Goal: Task Accomplishment & Management: Use online tool/utility

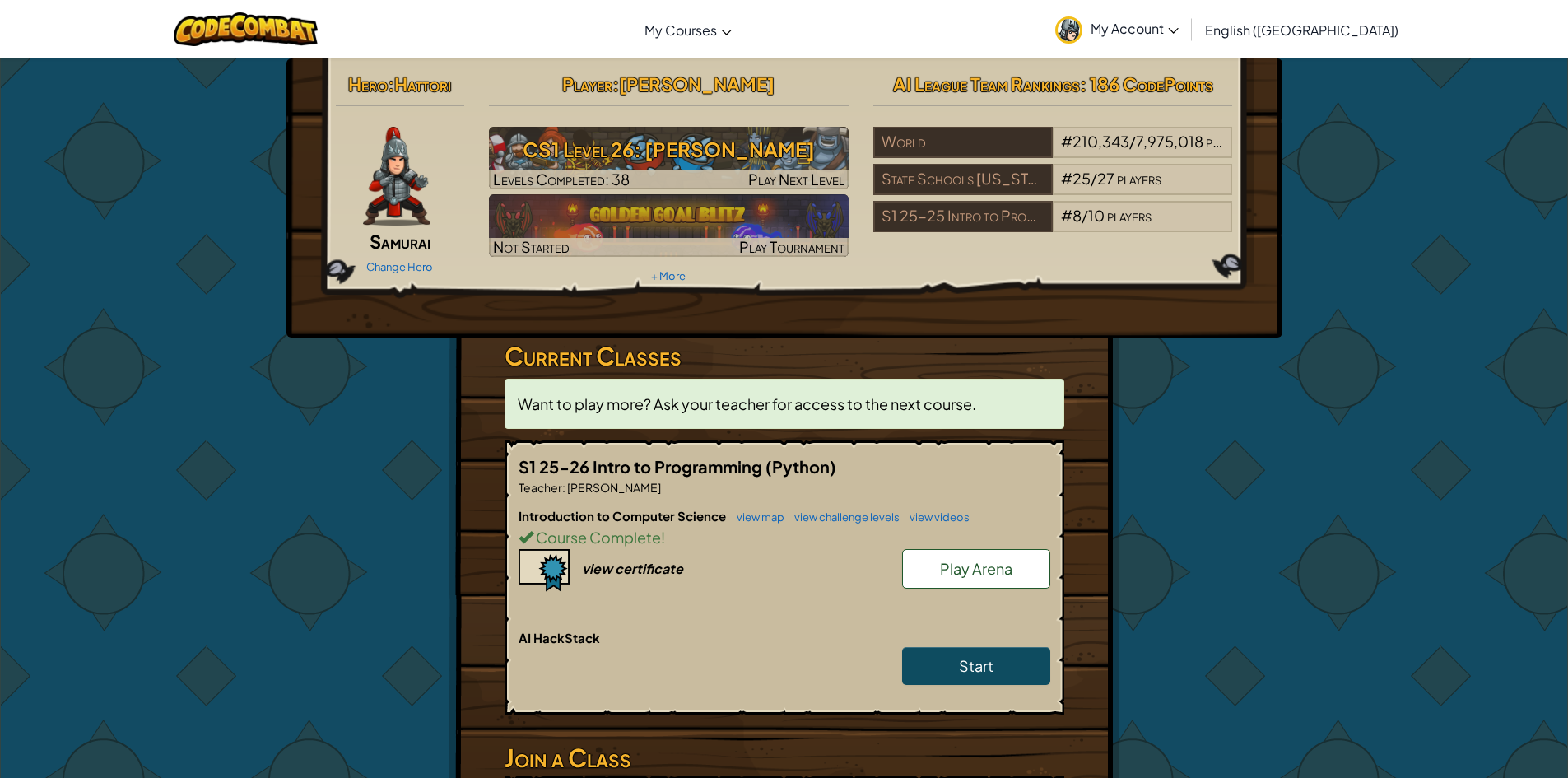
click at [1370, 454] on div "Hero : Hattori Samurai Change Hero Player : [PERSON_NAME] CS1 Level 26: [PERSON…" at bounding box center [784, 506] width 1568 height 897
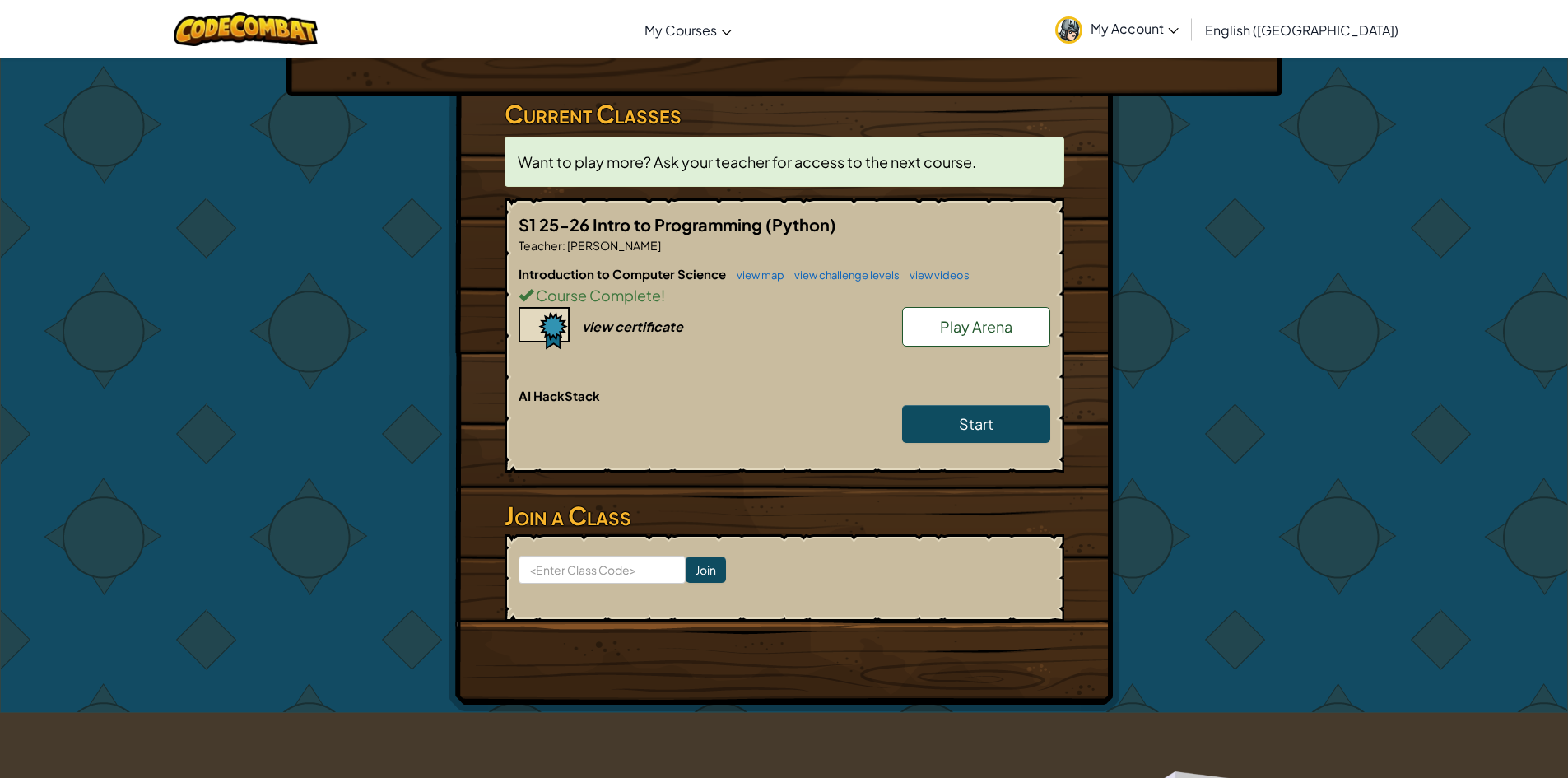
scroll to position [286, 0]
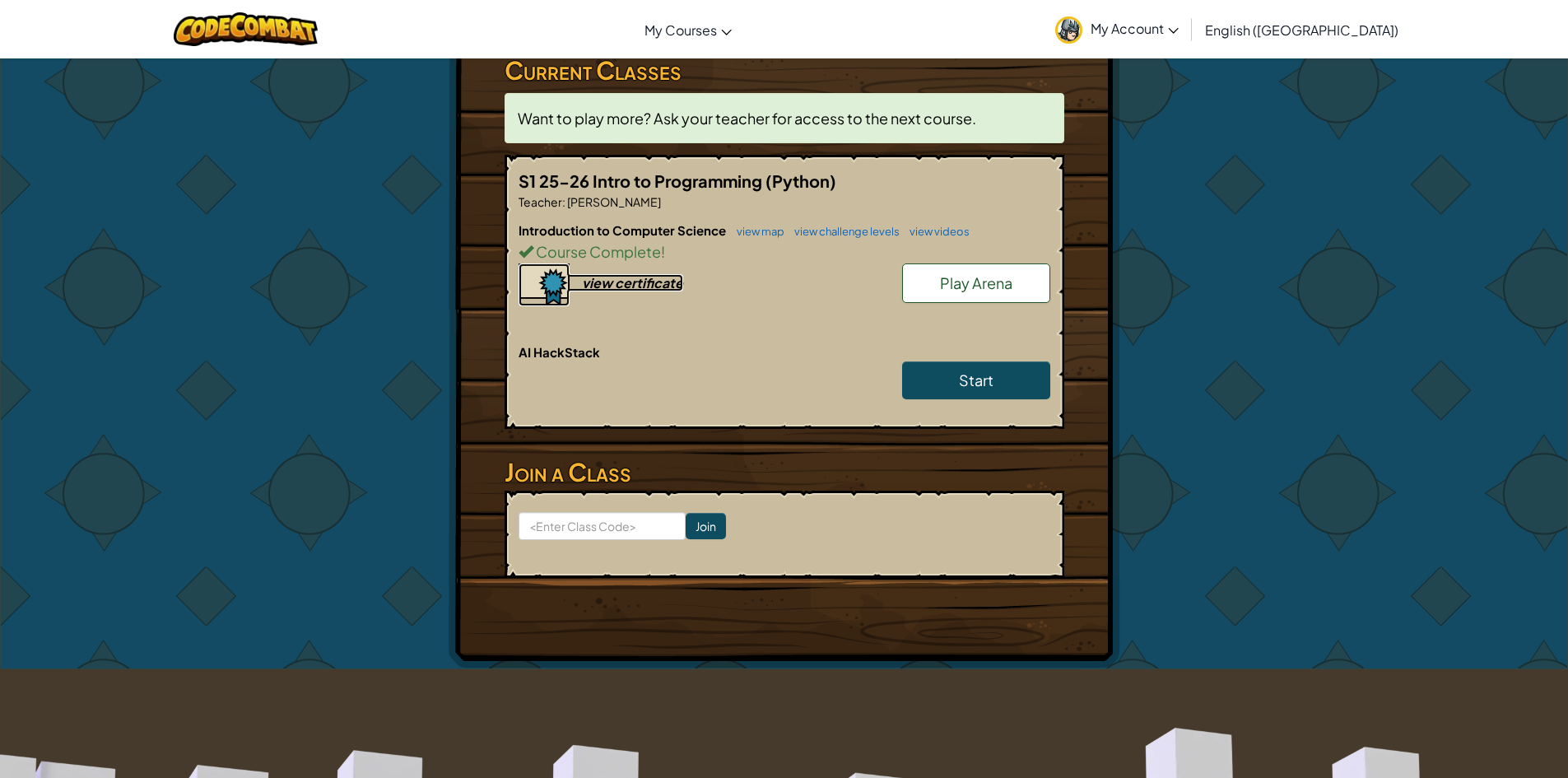
click at [595, 276] on div "view certificate" at bounding box center [633, 282] width 101 height 17
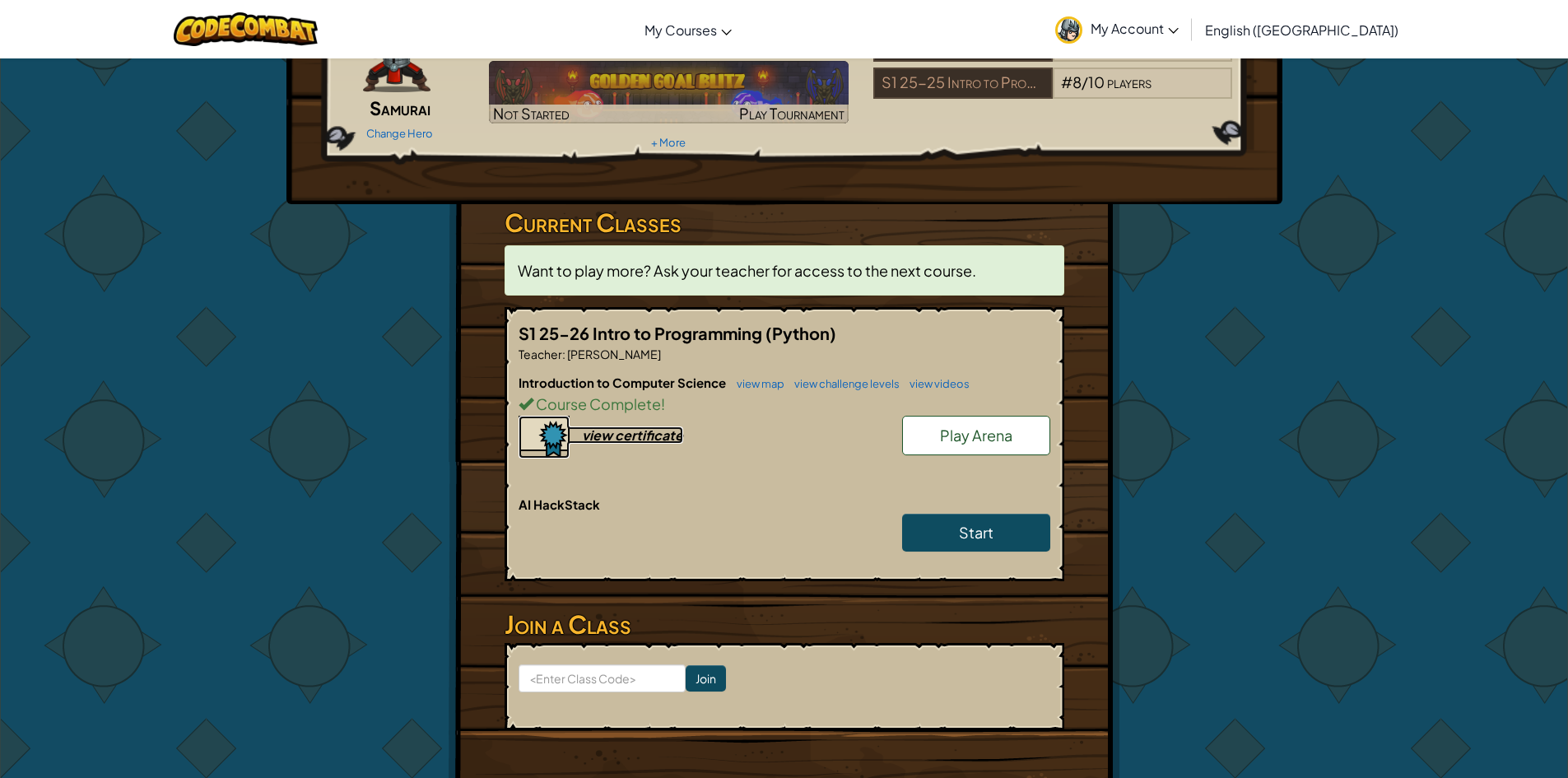
scroll to position [0, 0]
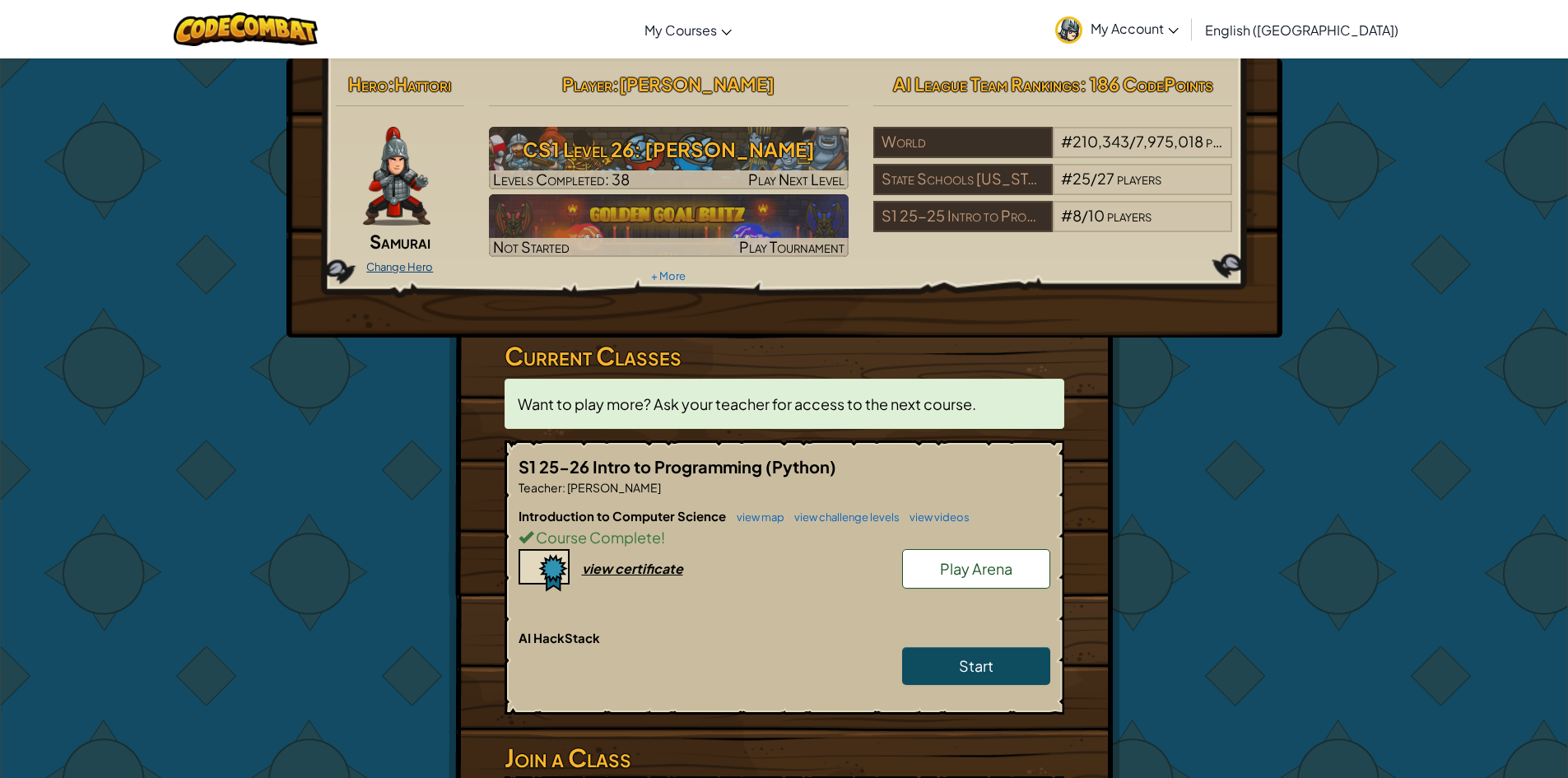
click at [420, 268] on link "Change Hero" at bounding box center [400, 267] width 66 height 13
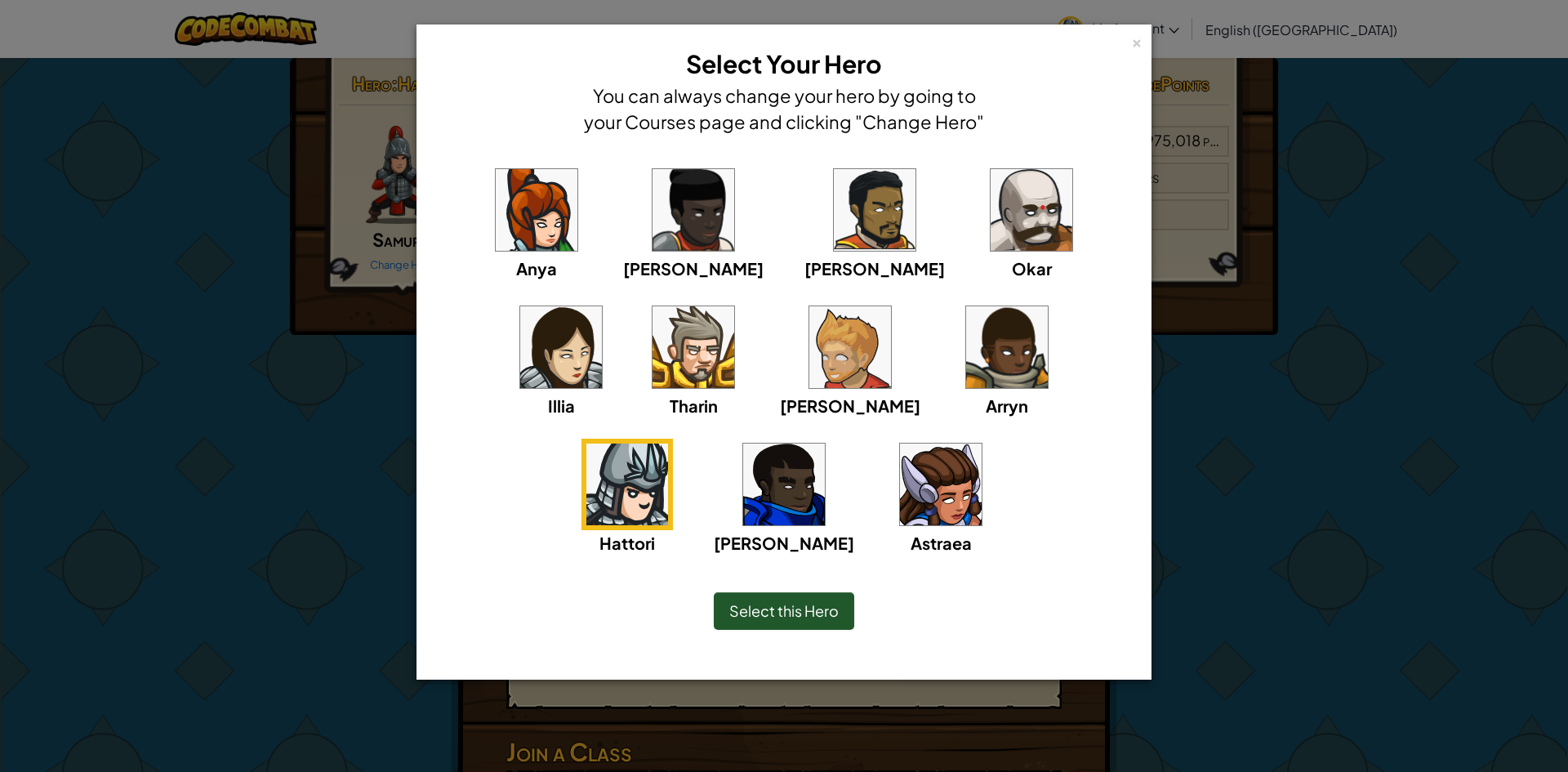
click at [810, 345] on img at bounding box center [850, 347] width 82 height 82
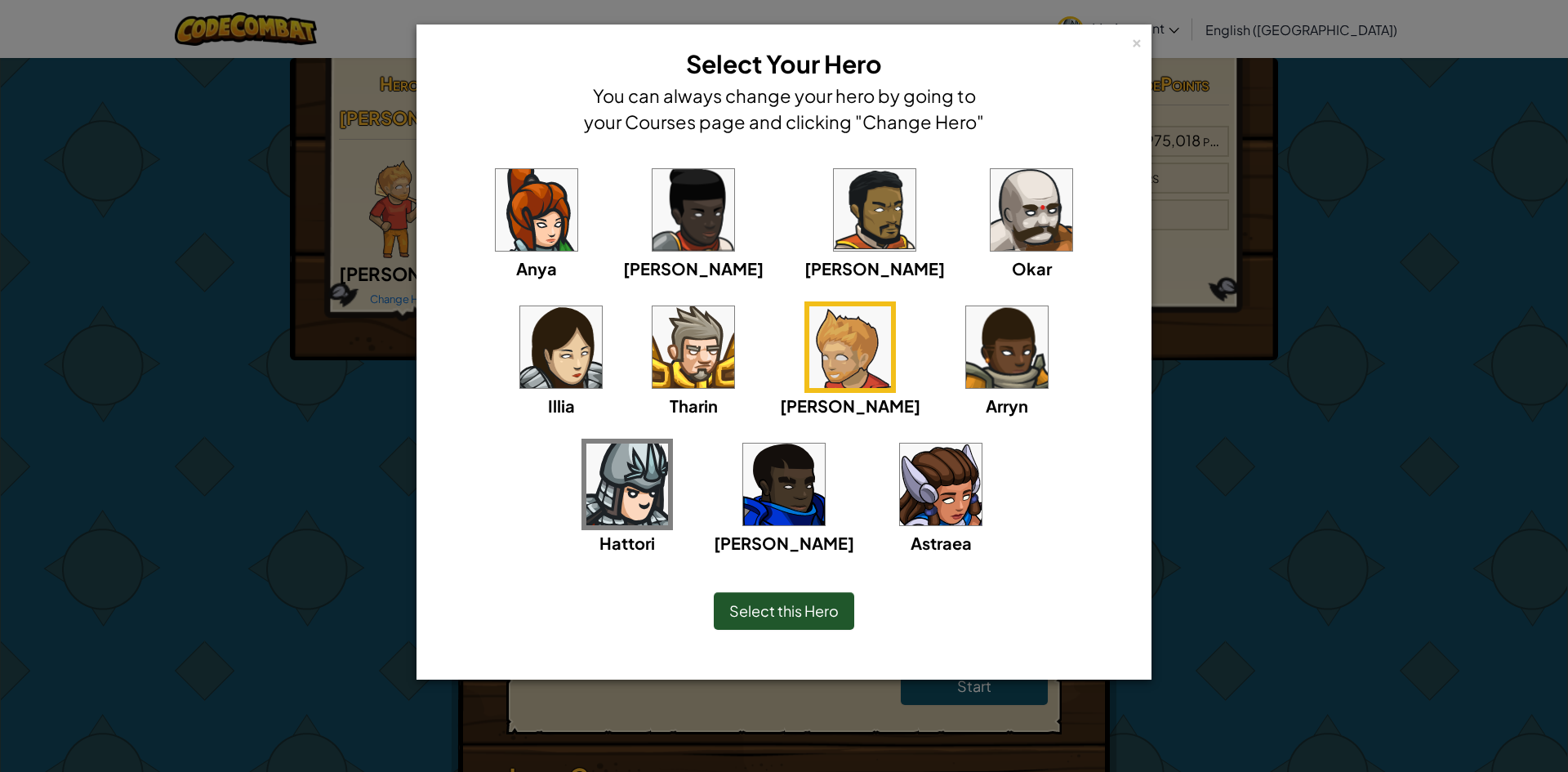
click at [623, 212] on div "[PERSON_NAME]" at bounding box center [693, 223] width 141 height 116
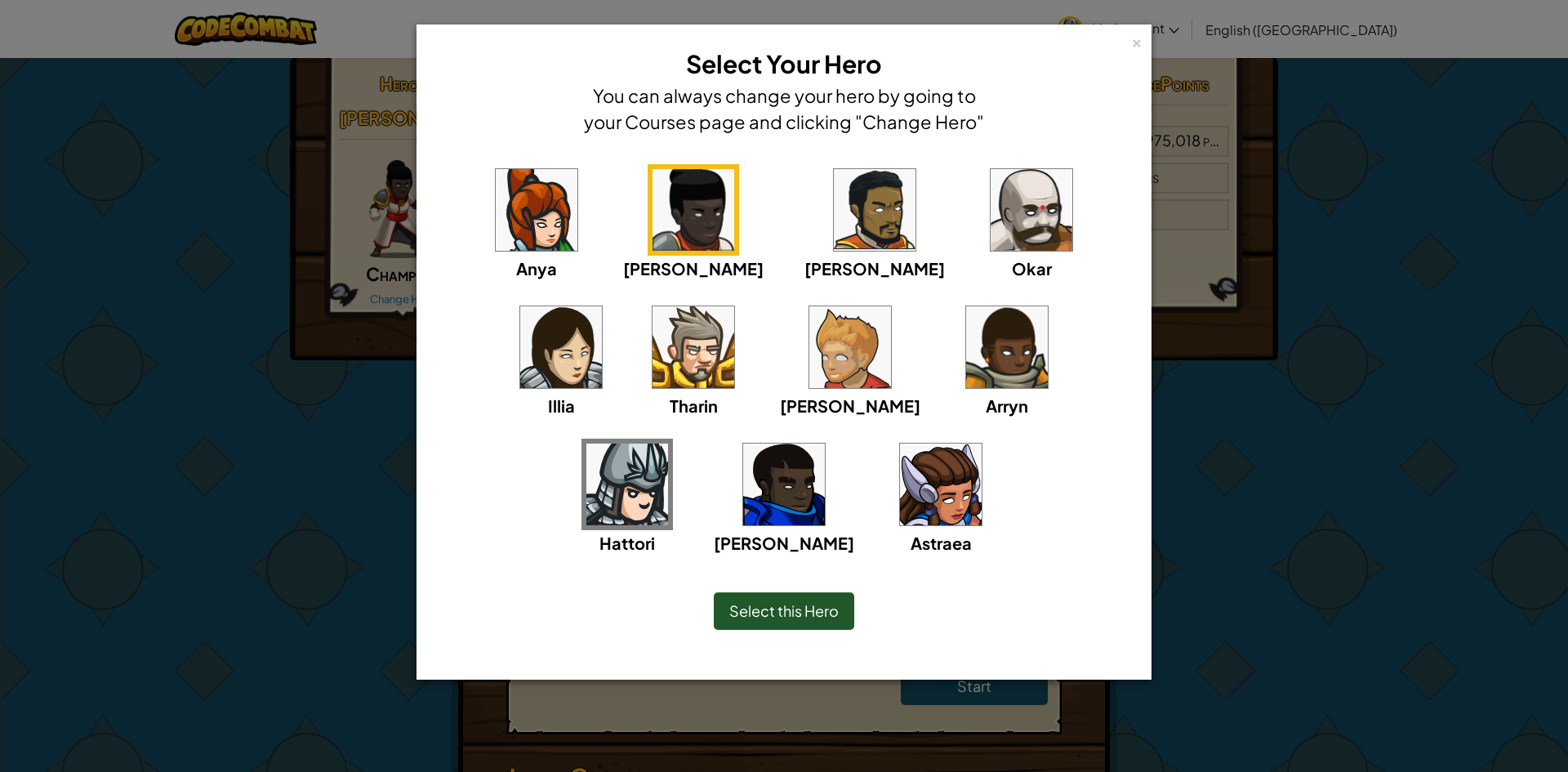
click at [991, 215] on img at bounding box center [1032, 209] width 82 height 82
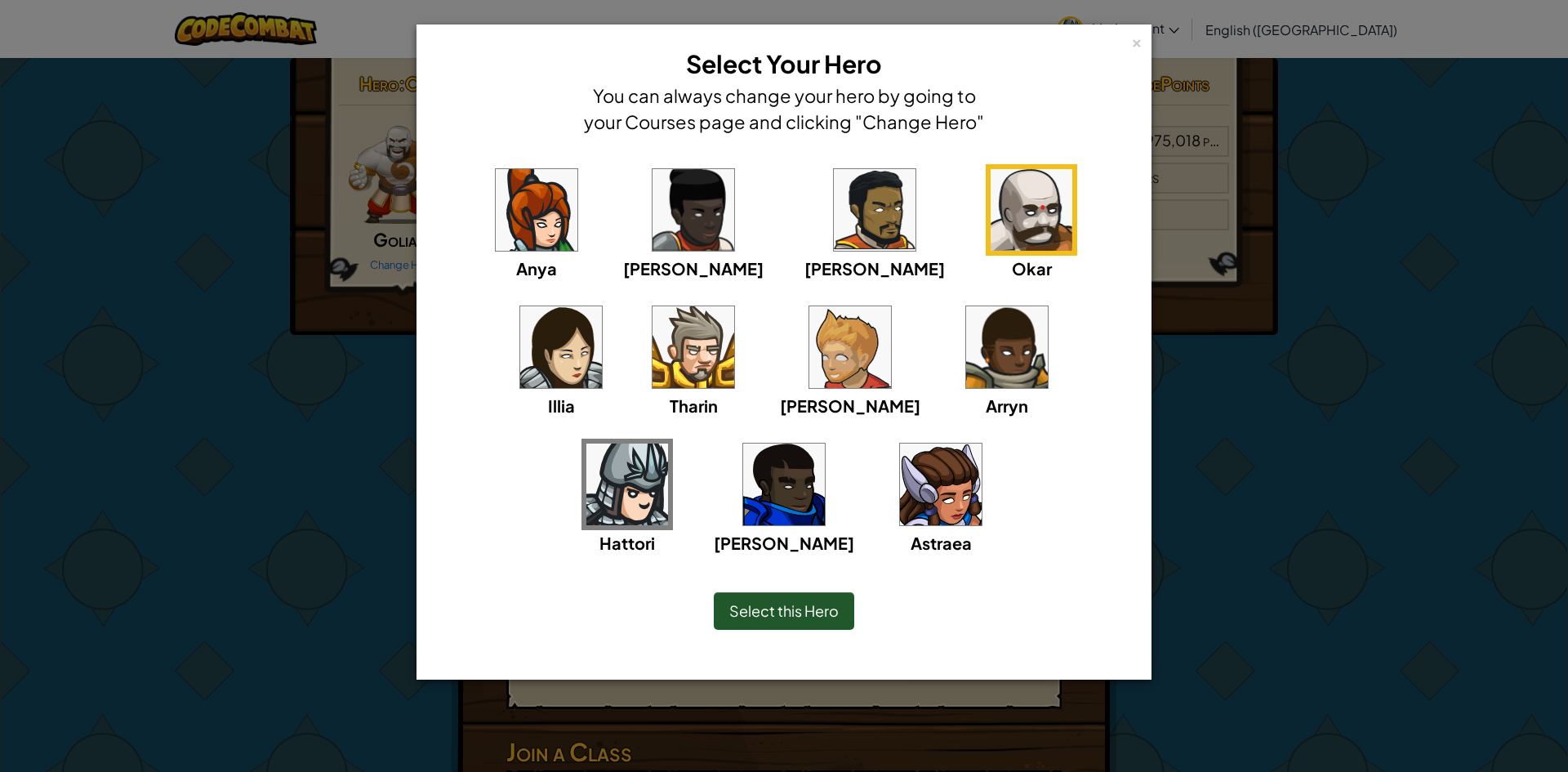
click at [653, 321] on img at bounding box center [693, 347] width 82 height 82
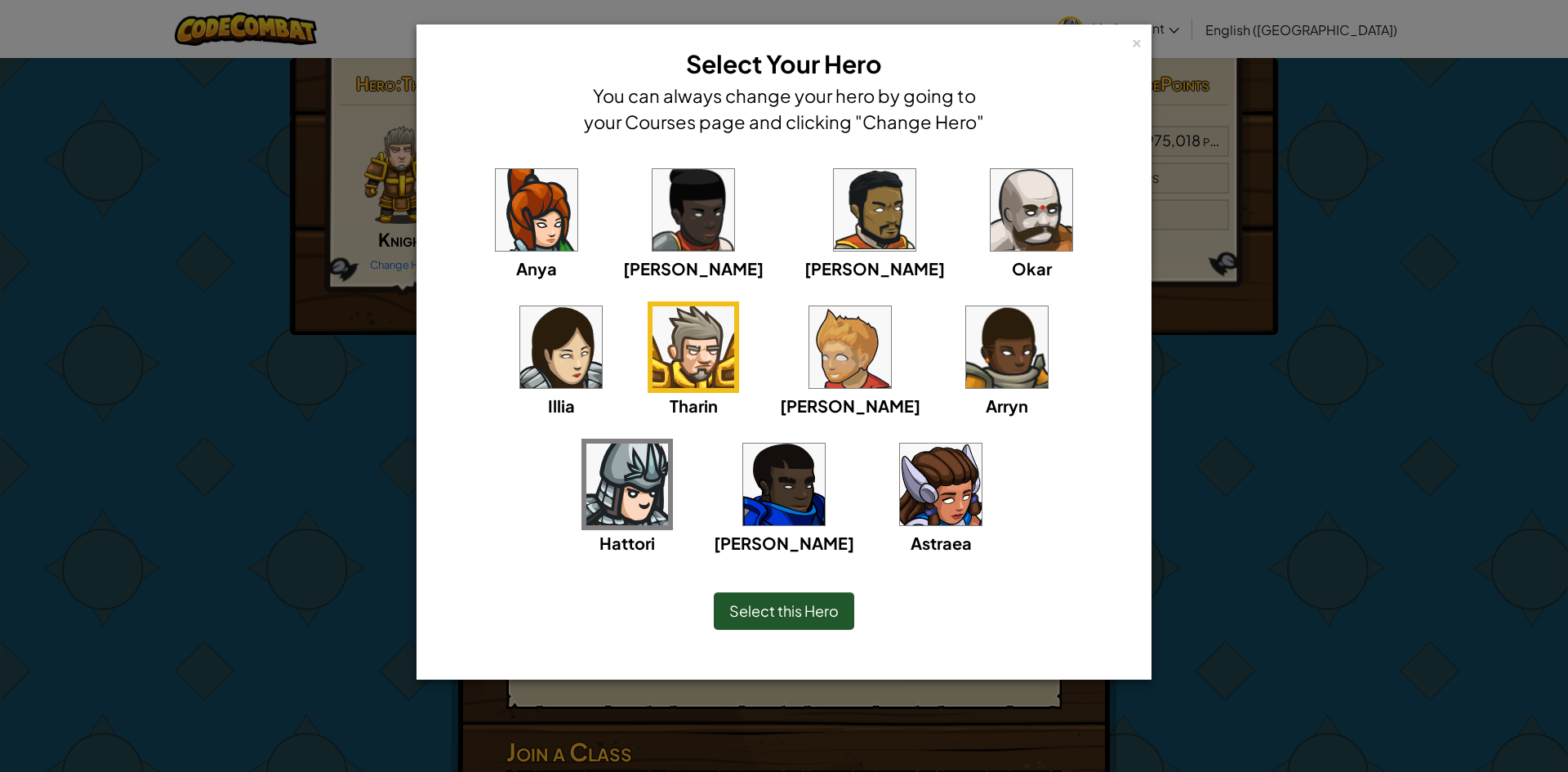
click at [810, 322] on img at bounding box center [850, 347] width 82 height 82
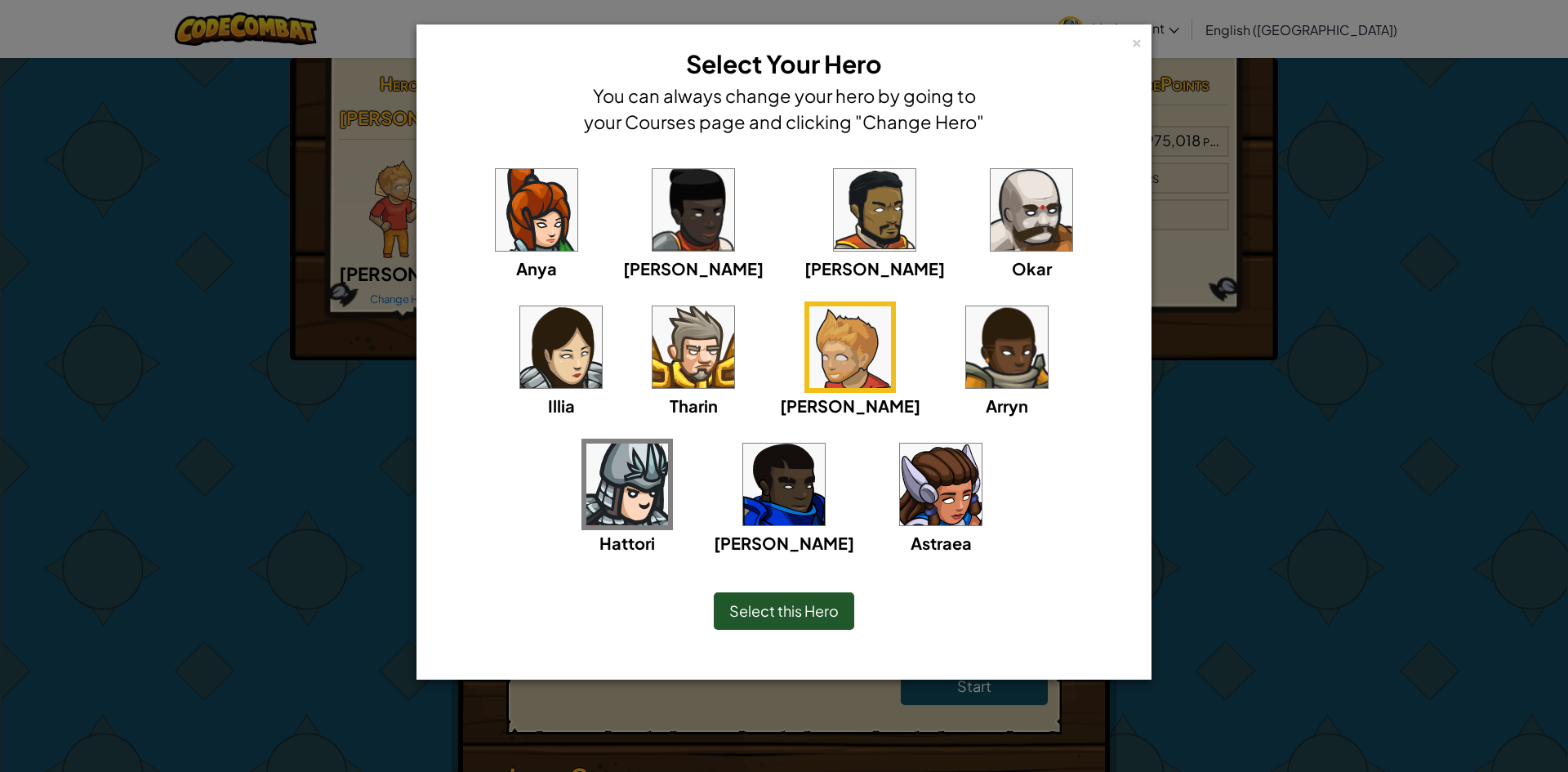
click at [966, 346] on img at bounding box center [1006, 347] width 82 height 82
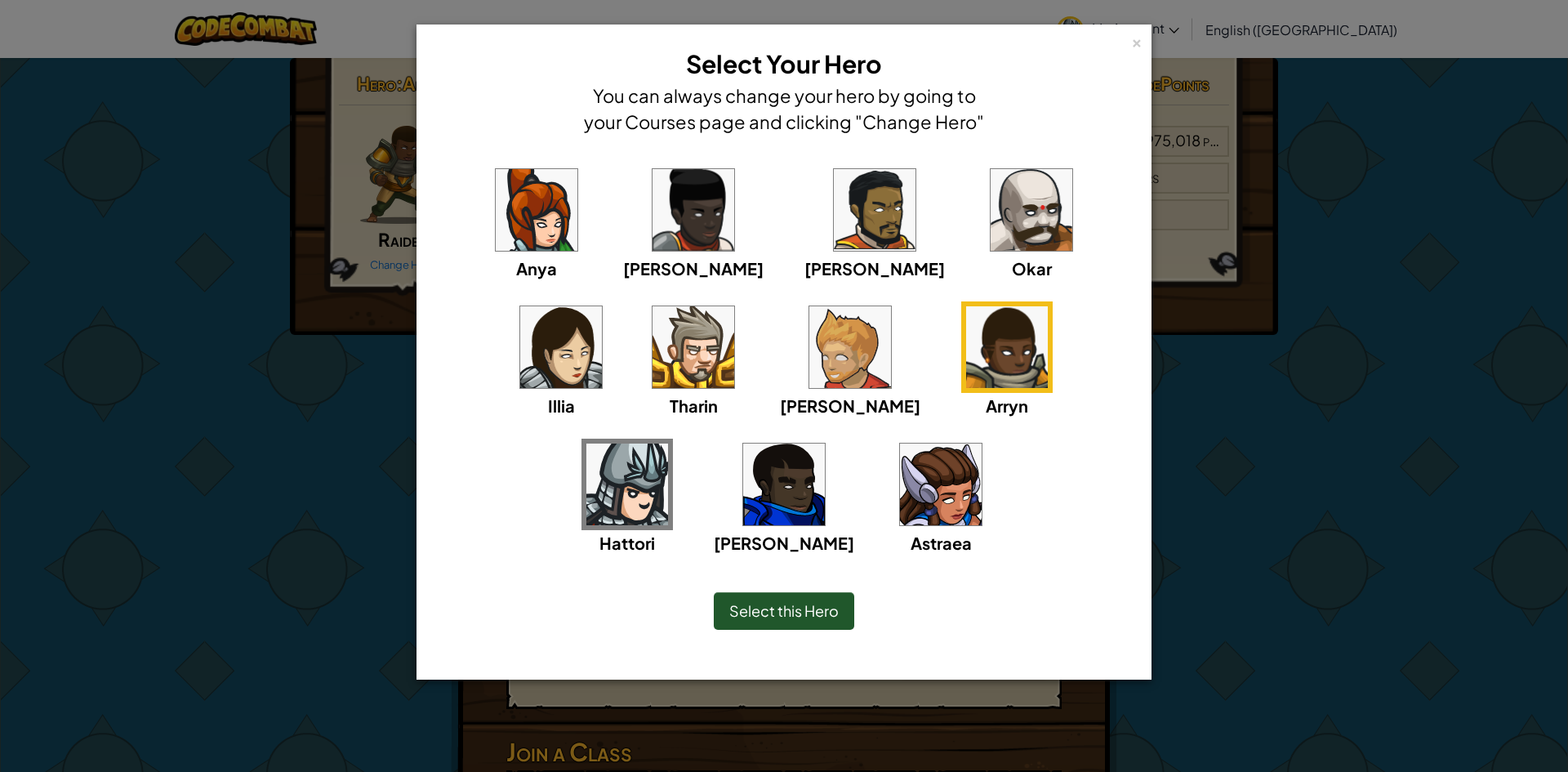
click at [846, 334] on div "Anya [PERSON_NAME] [PERSON_NAME] [PERSON_NAME] Arryn [PERSON_NAME]" at bounding box center [784, 370] width 685 height 411
click at [825, 443] on img at bounding box center [784, 484] width 82 height 82
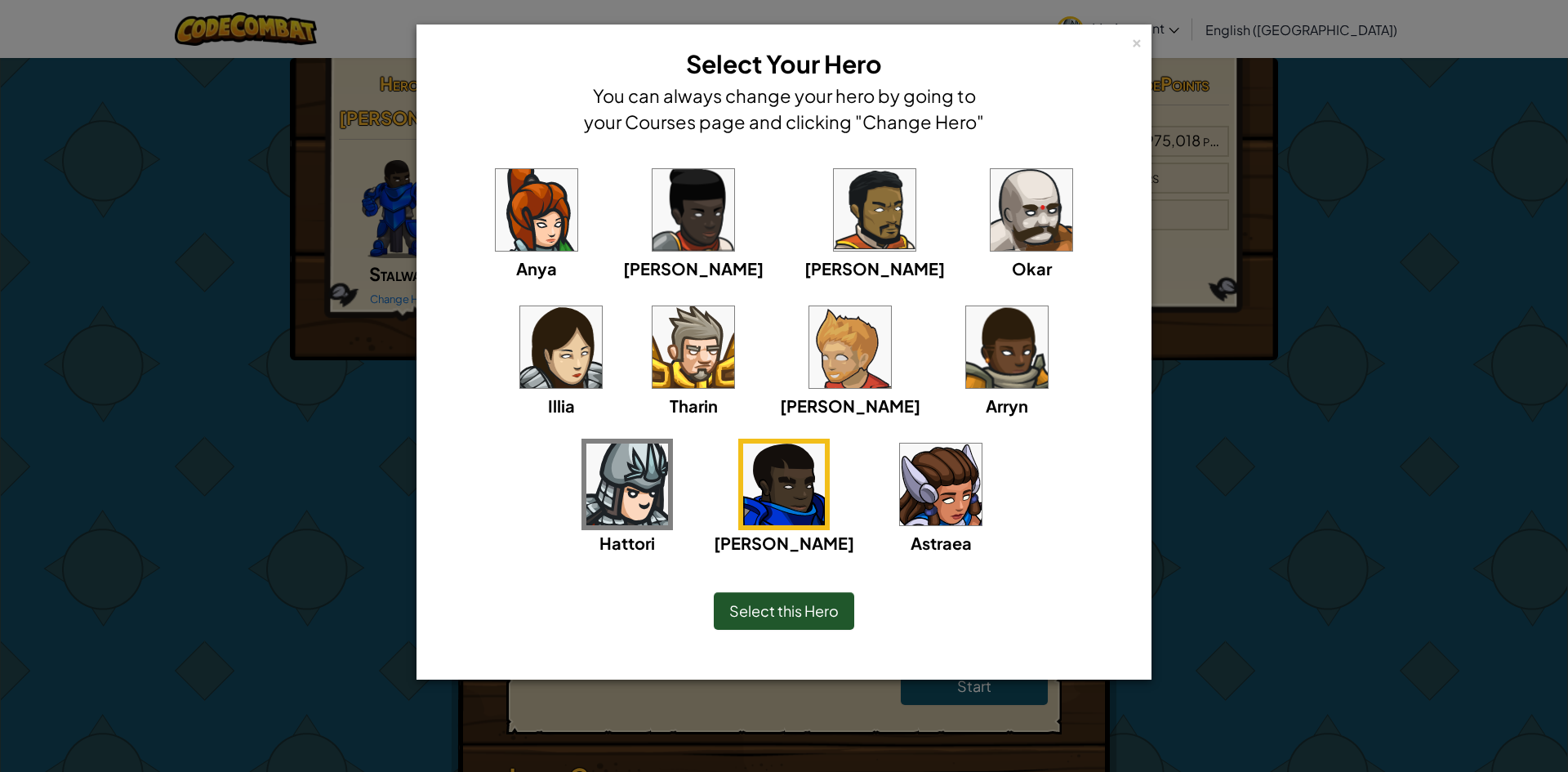
click at [668, 443] on img at bounding box center [627, 484] width 82 height 82
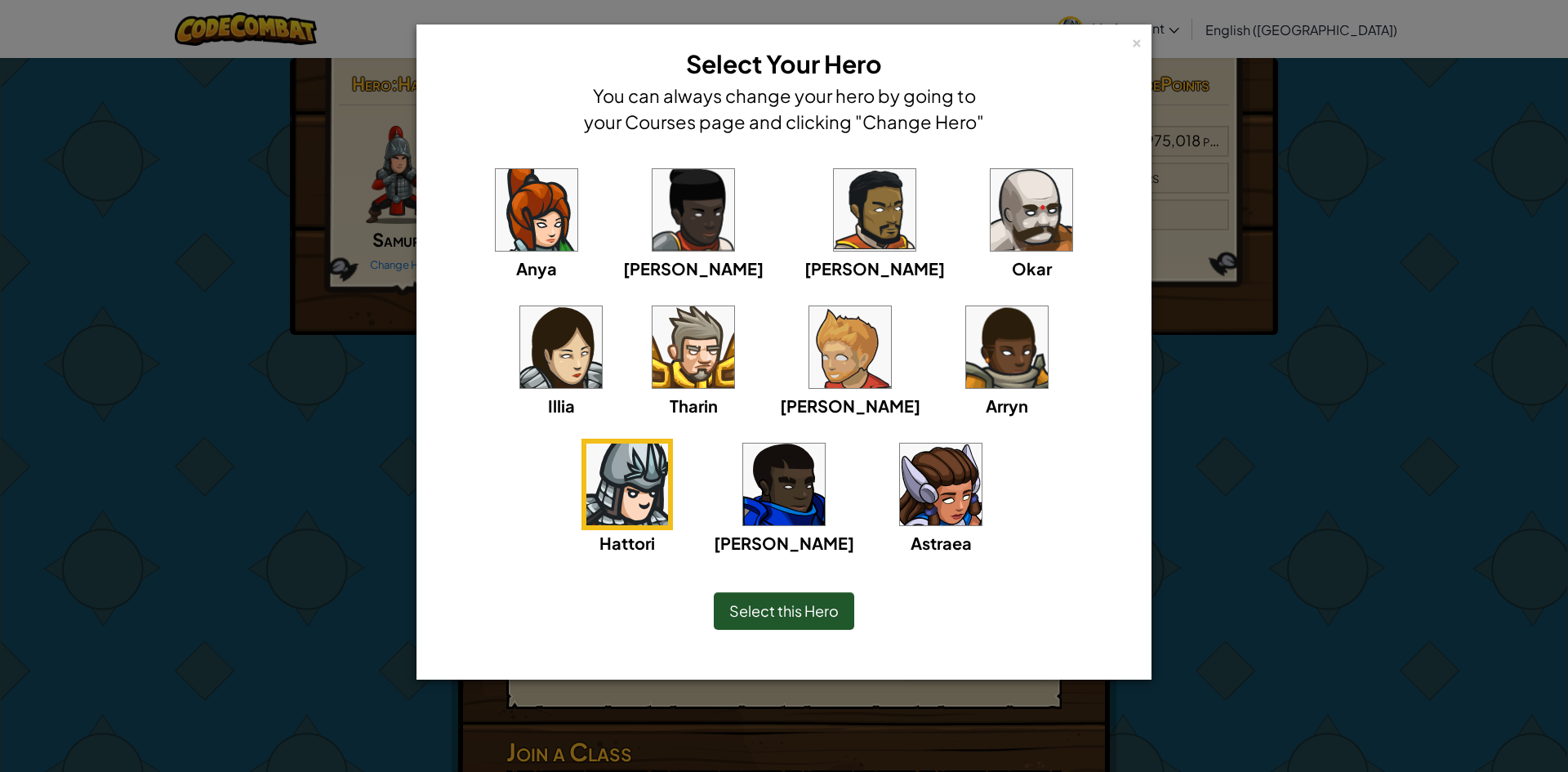
click at [668, 443] on img at bounding box center [627, 484] width 82 height 82
click at [900, 504] on img at bounding box center [940, 484] width 82 height 82
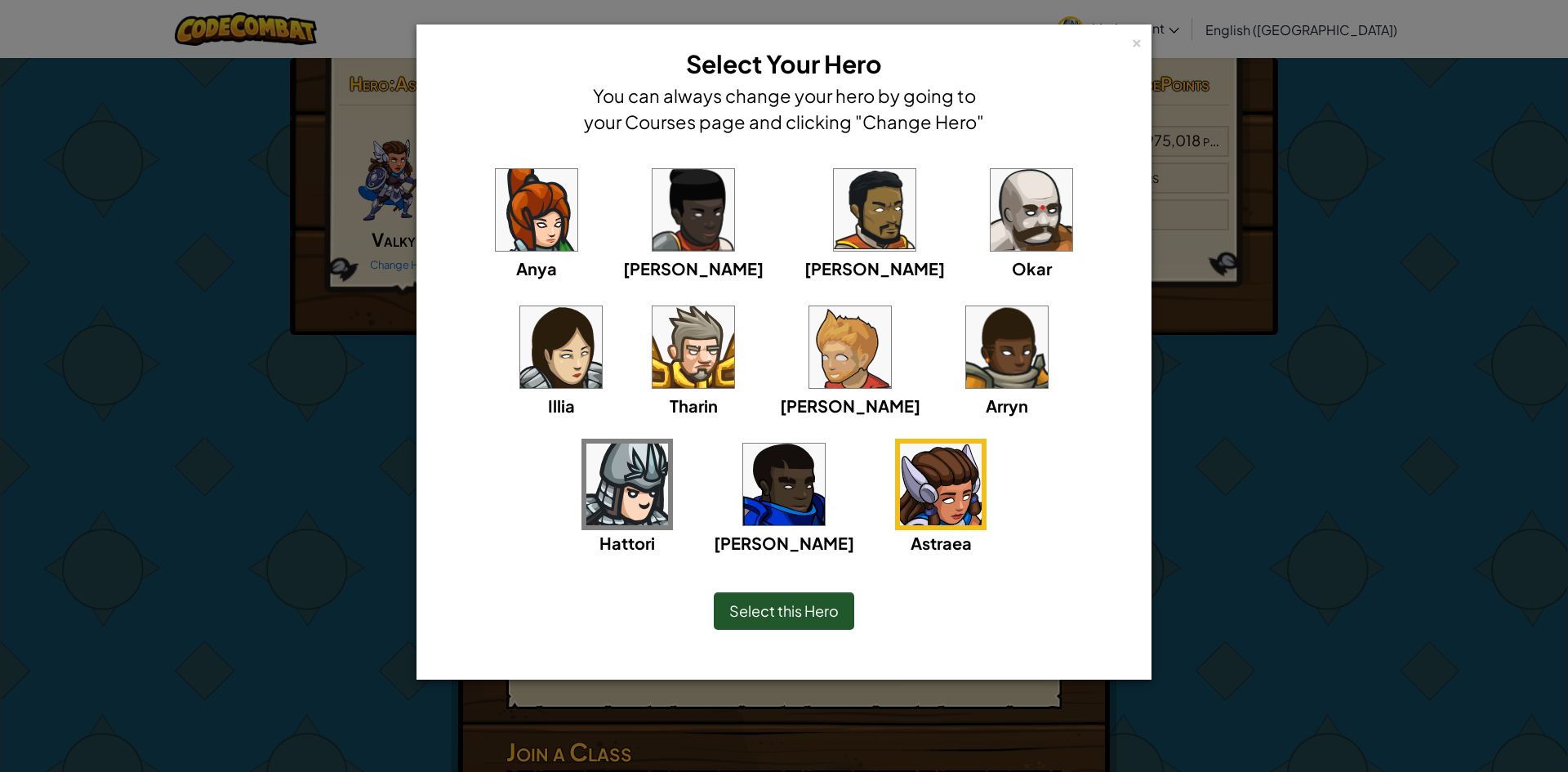
click at [668, 443] on img at bounding box center [627, 484] width 82 height 82
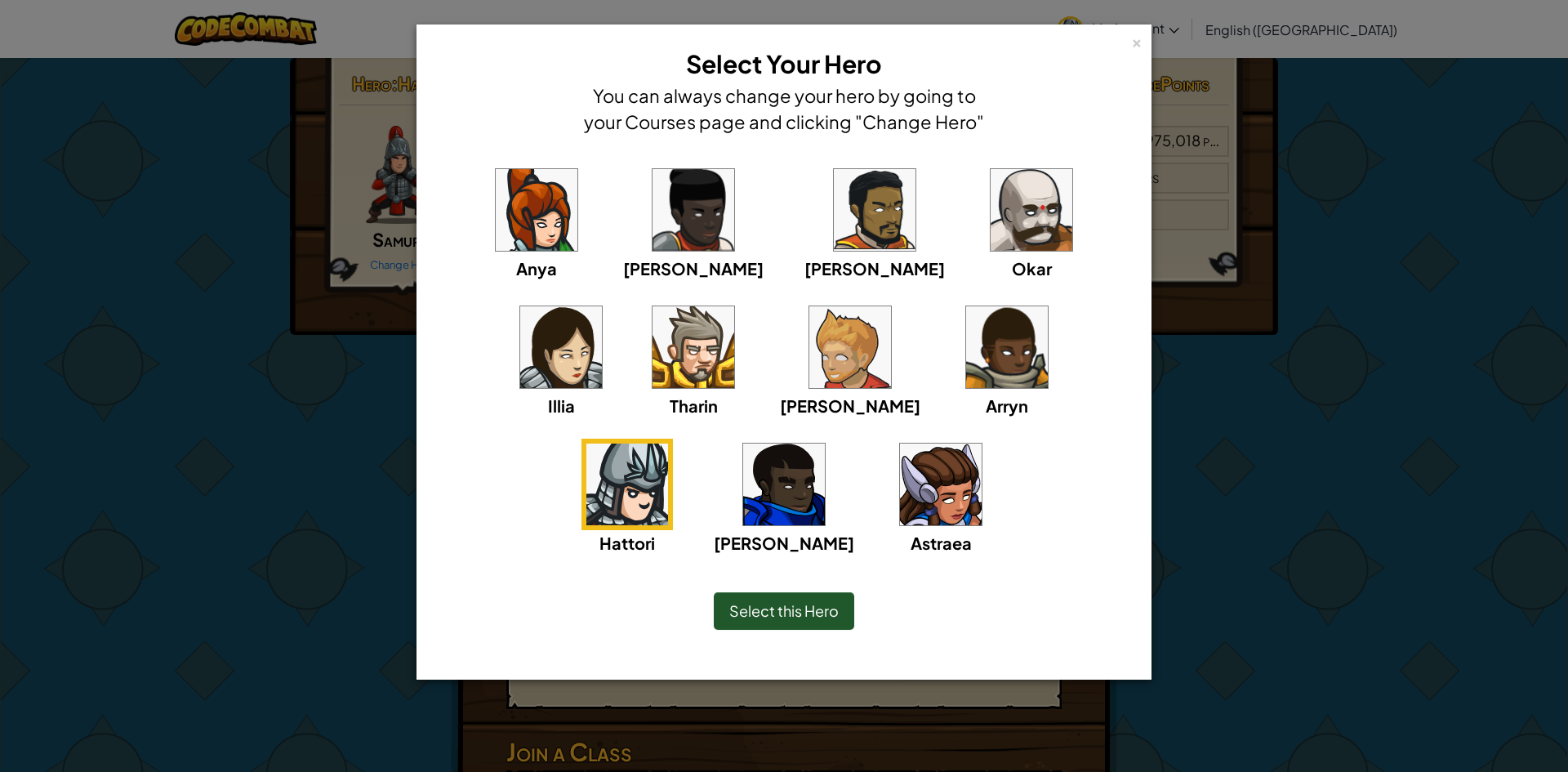
click at [661, 223] on img at bounding box center [693, 209] width 82 height 82
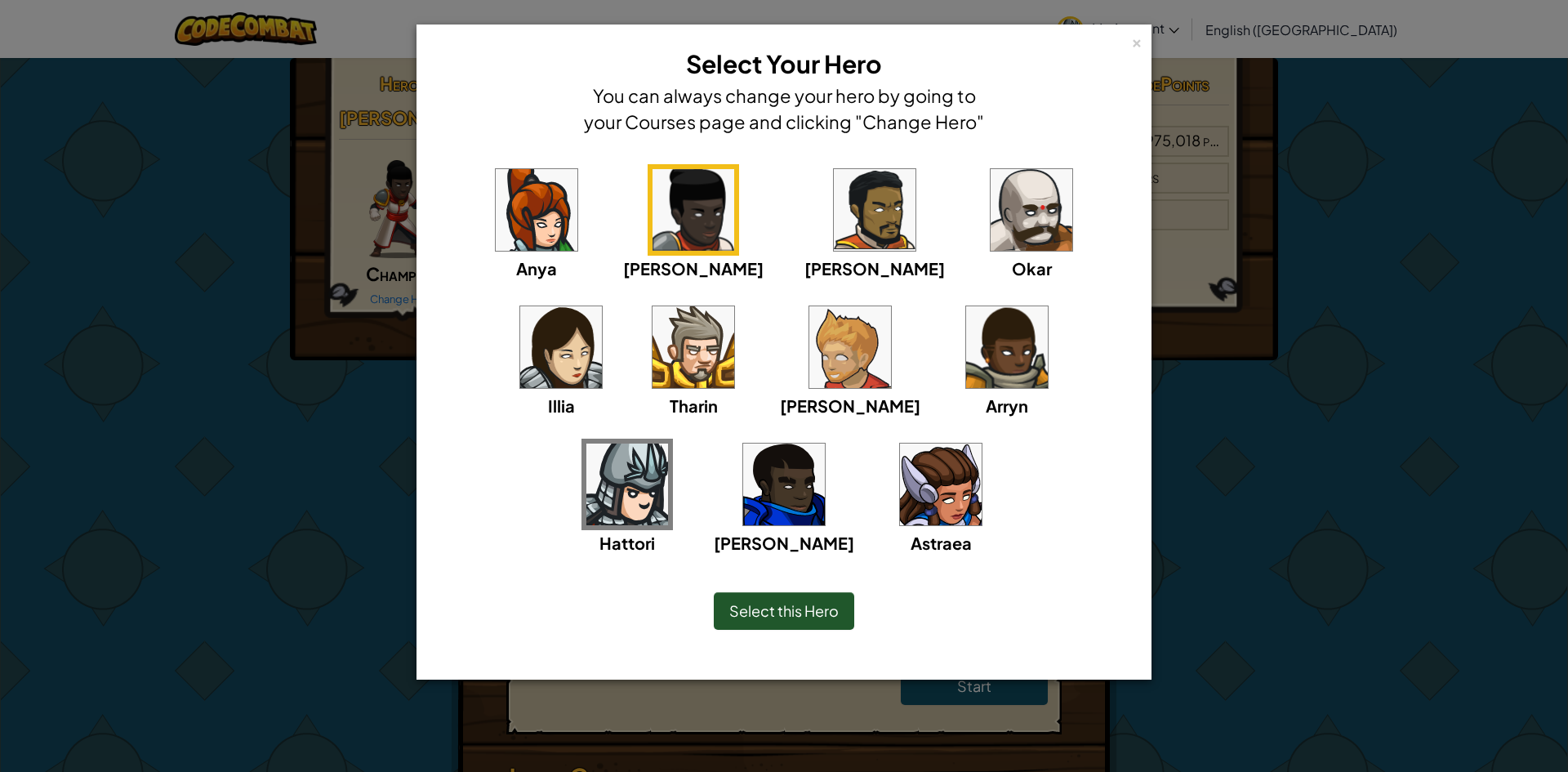
click at [724, 219] on div "Anya [PERSON_NAME] [PERSON_NAME] [PERSON_NAME] Arryn [PERSON_NAME]" at bounding box center [784, 370] width 685 height 411
click at [834, 229] on img at bounding box center [875, 209] width 82 height 82
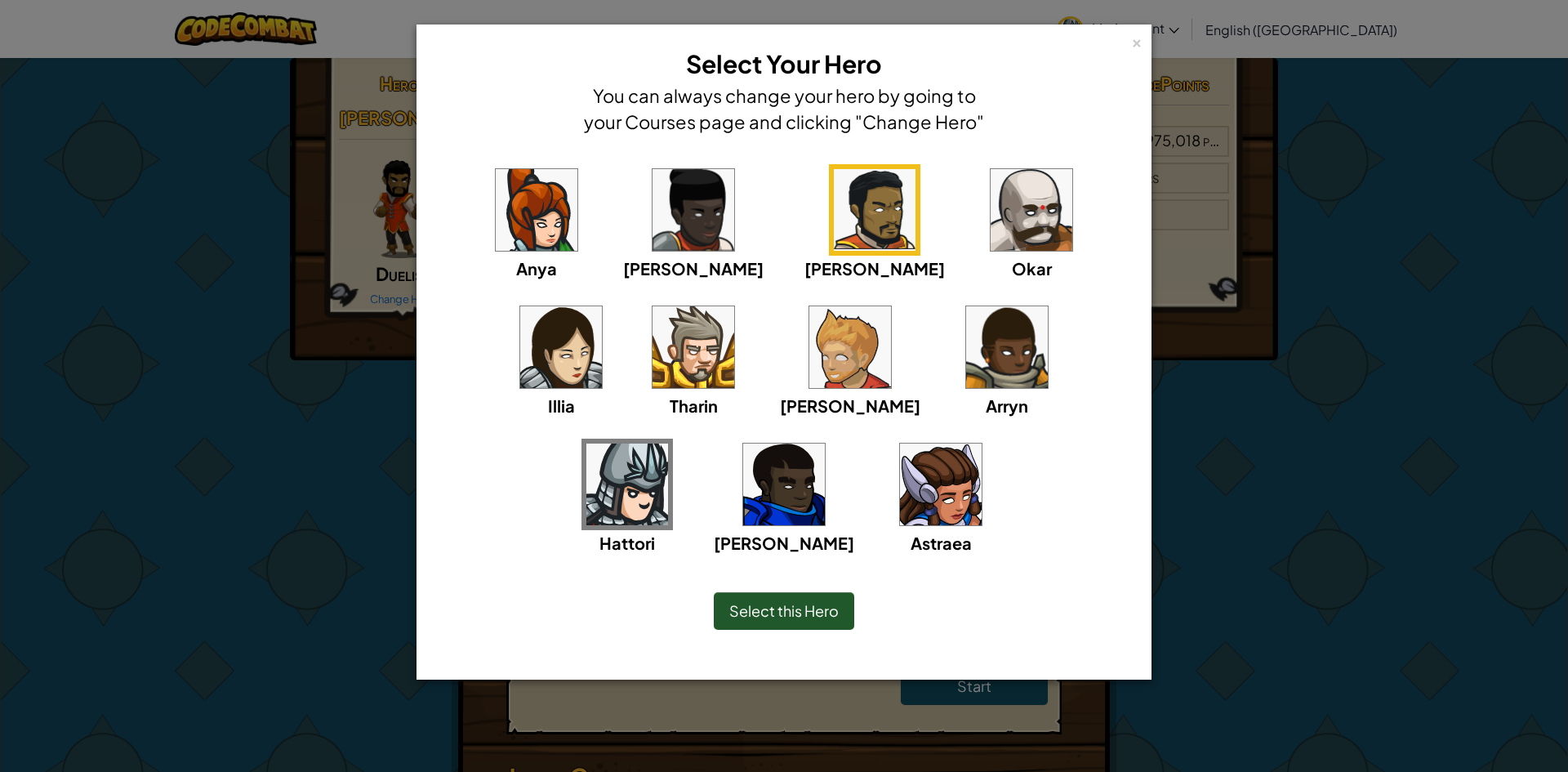
click at [991, 222] on img at bounding box center [1032, 209] width 82 height 82
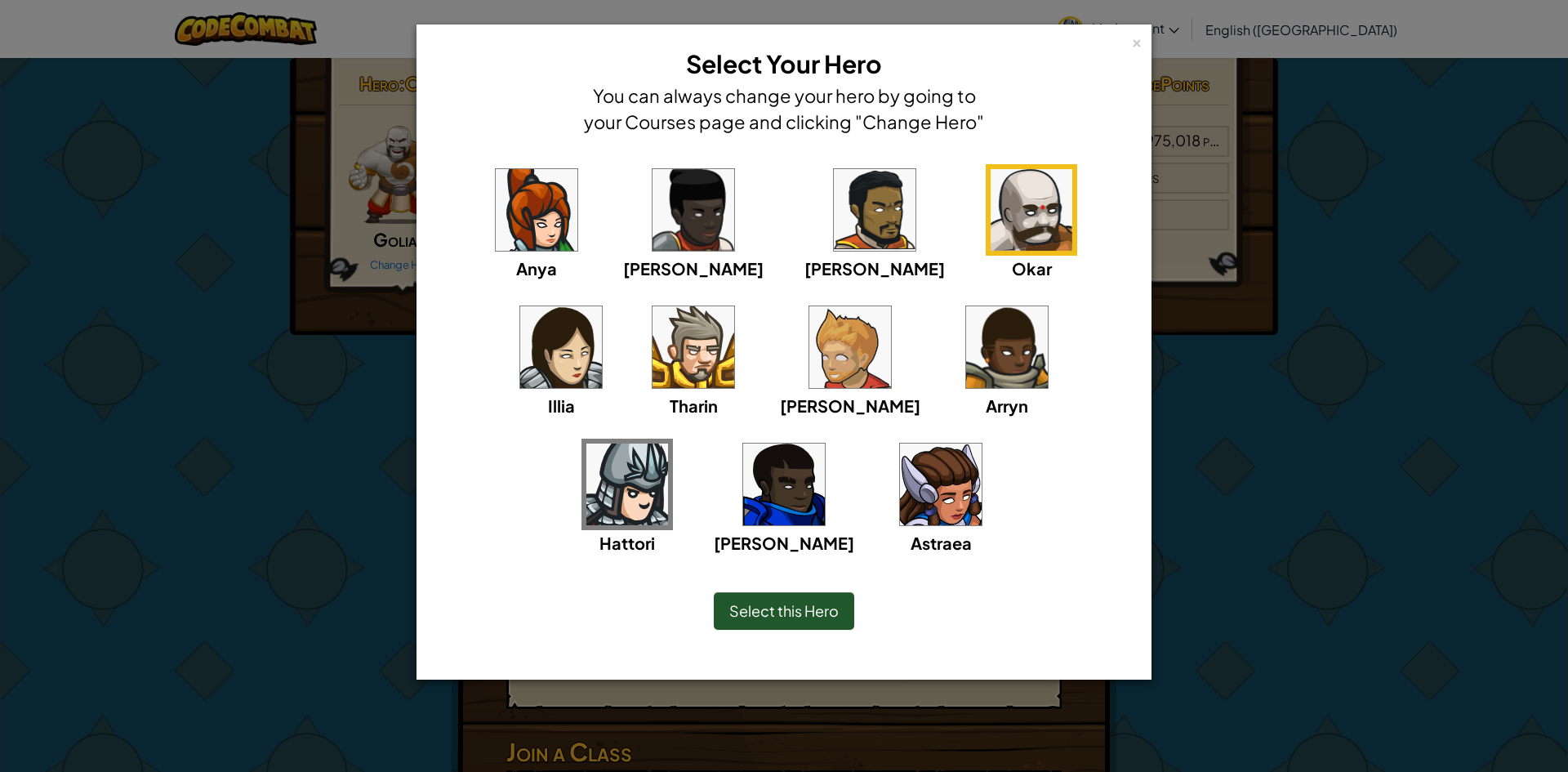
click at [668, 443] on img at bounding box center [627, 484] width 82 height 82
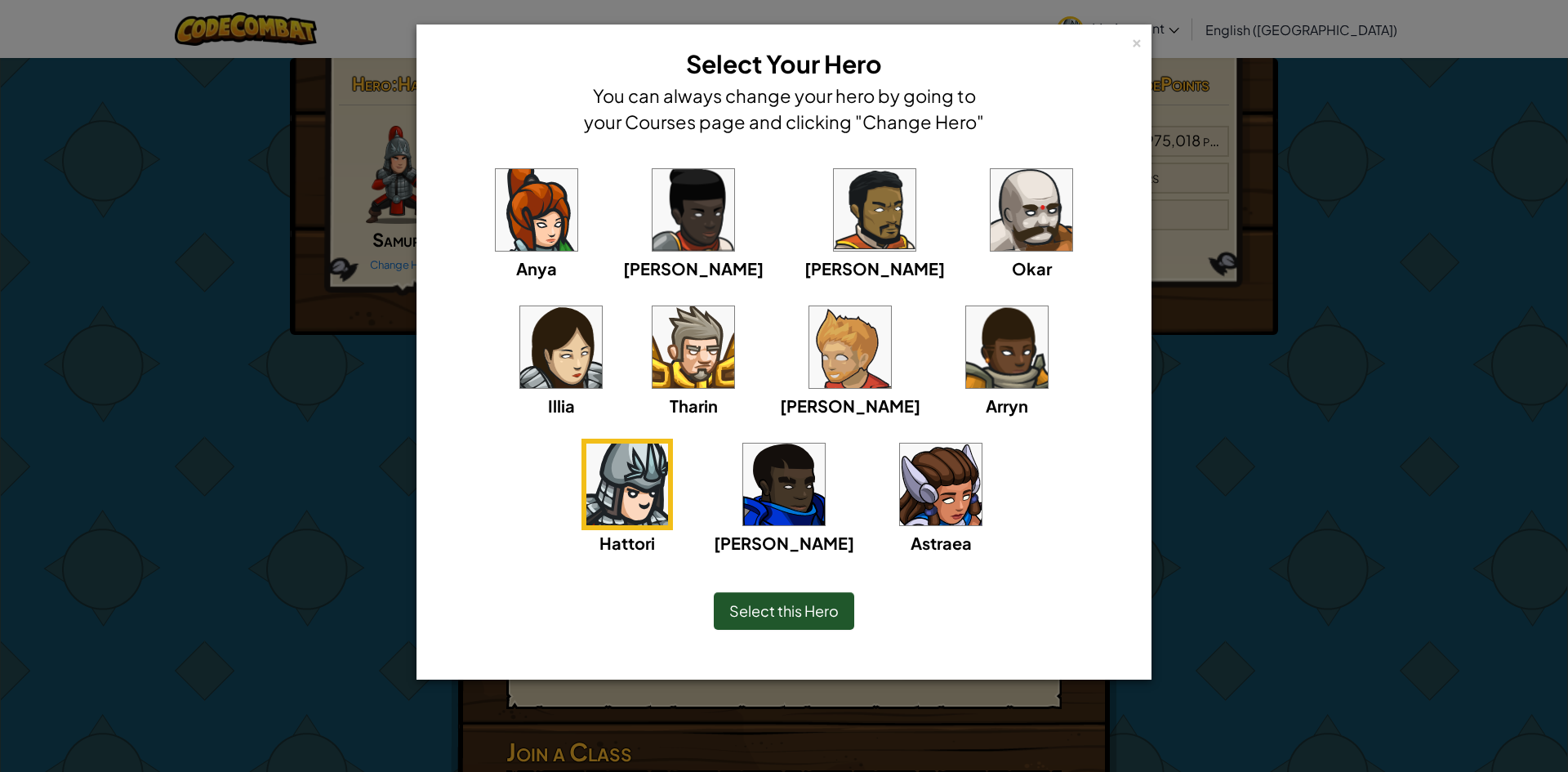
click at [607, 301] on div "Illia" at bounding box center [561, 360] width 91 height 116
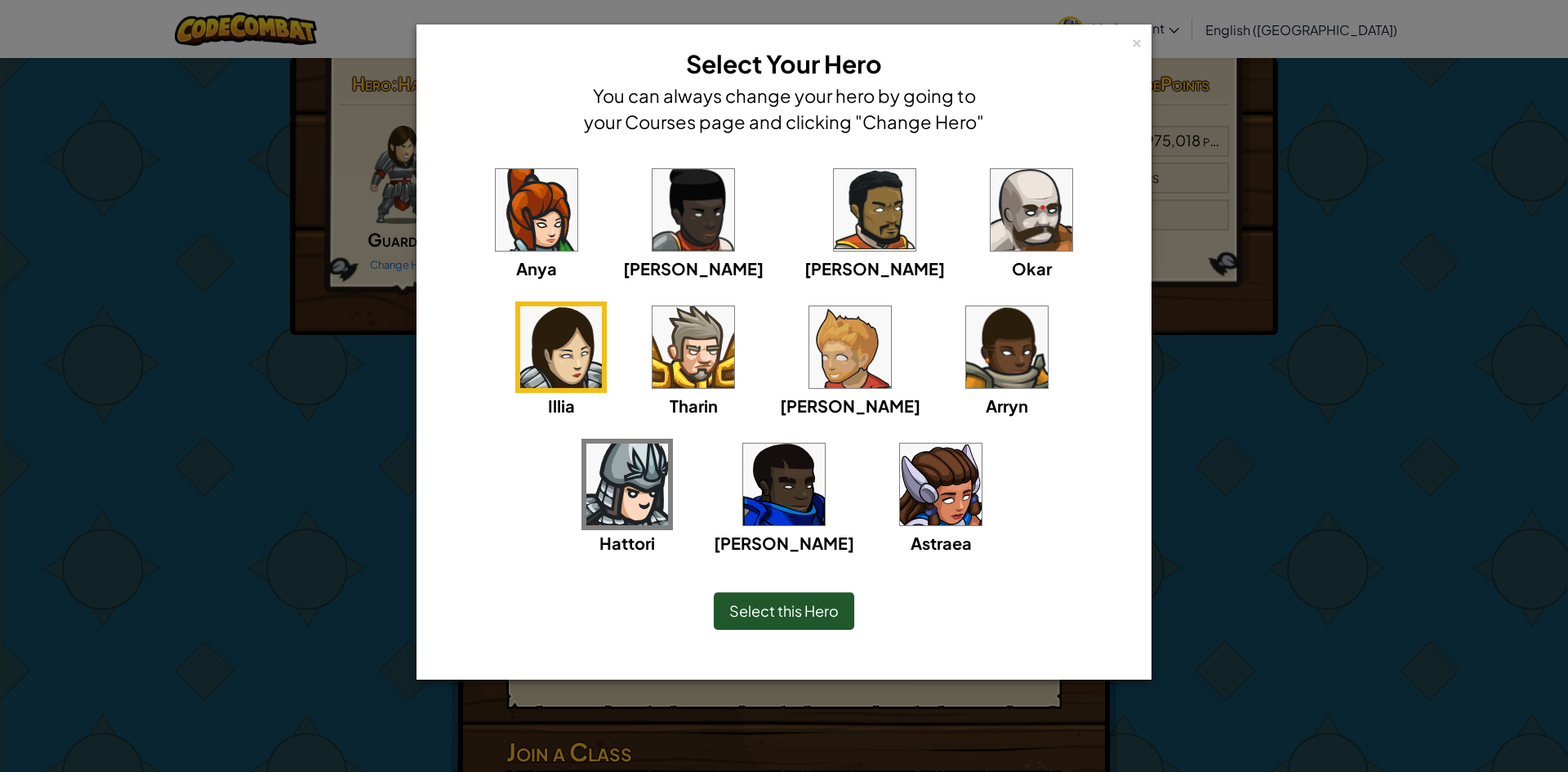
click at [810, 340] on img at bounding box center [850, 347] width 82 height 82
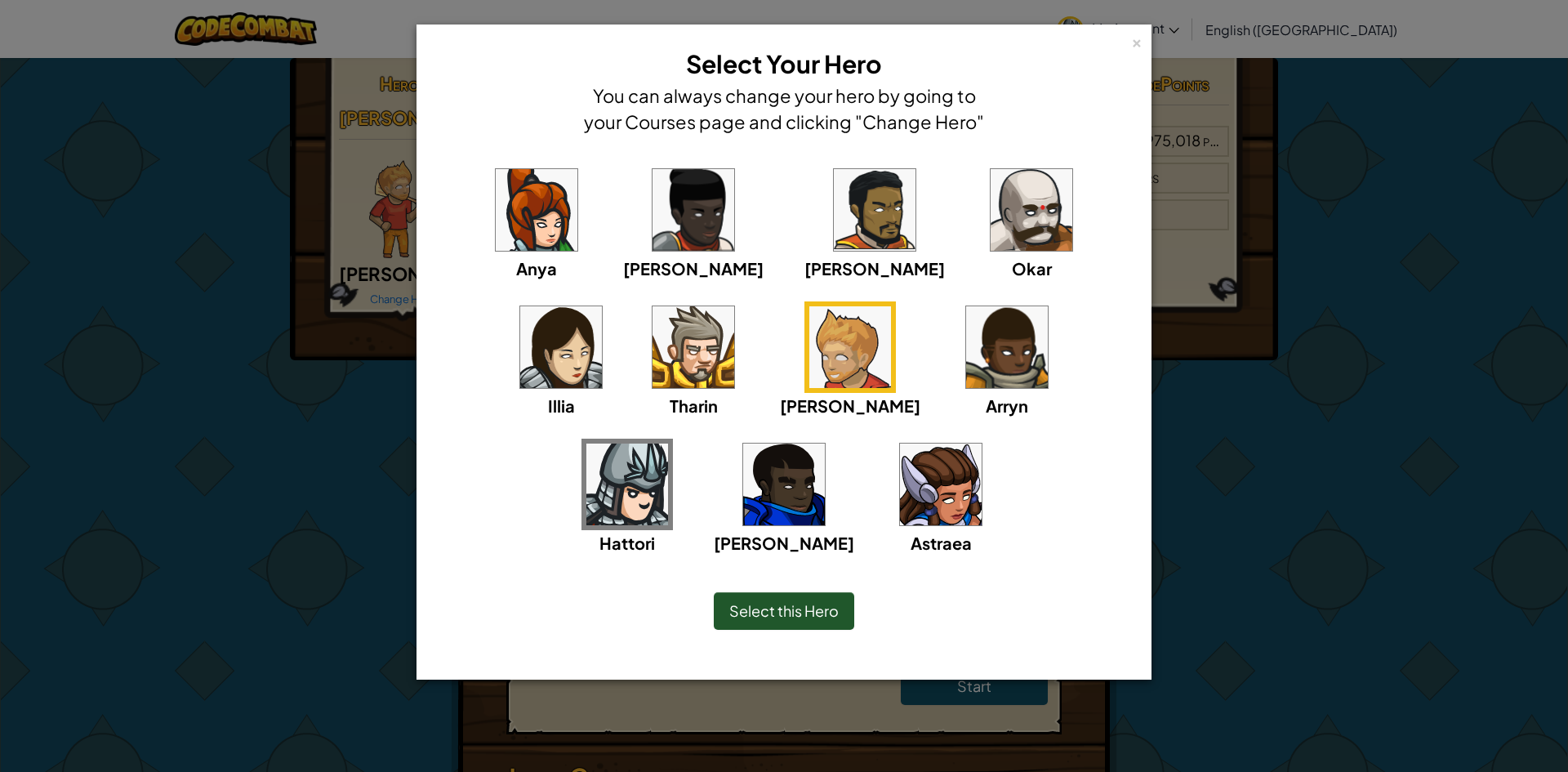
click at [653, 340] on img at bounding box center [693, 347] width 82 height 82
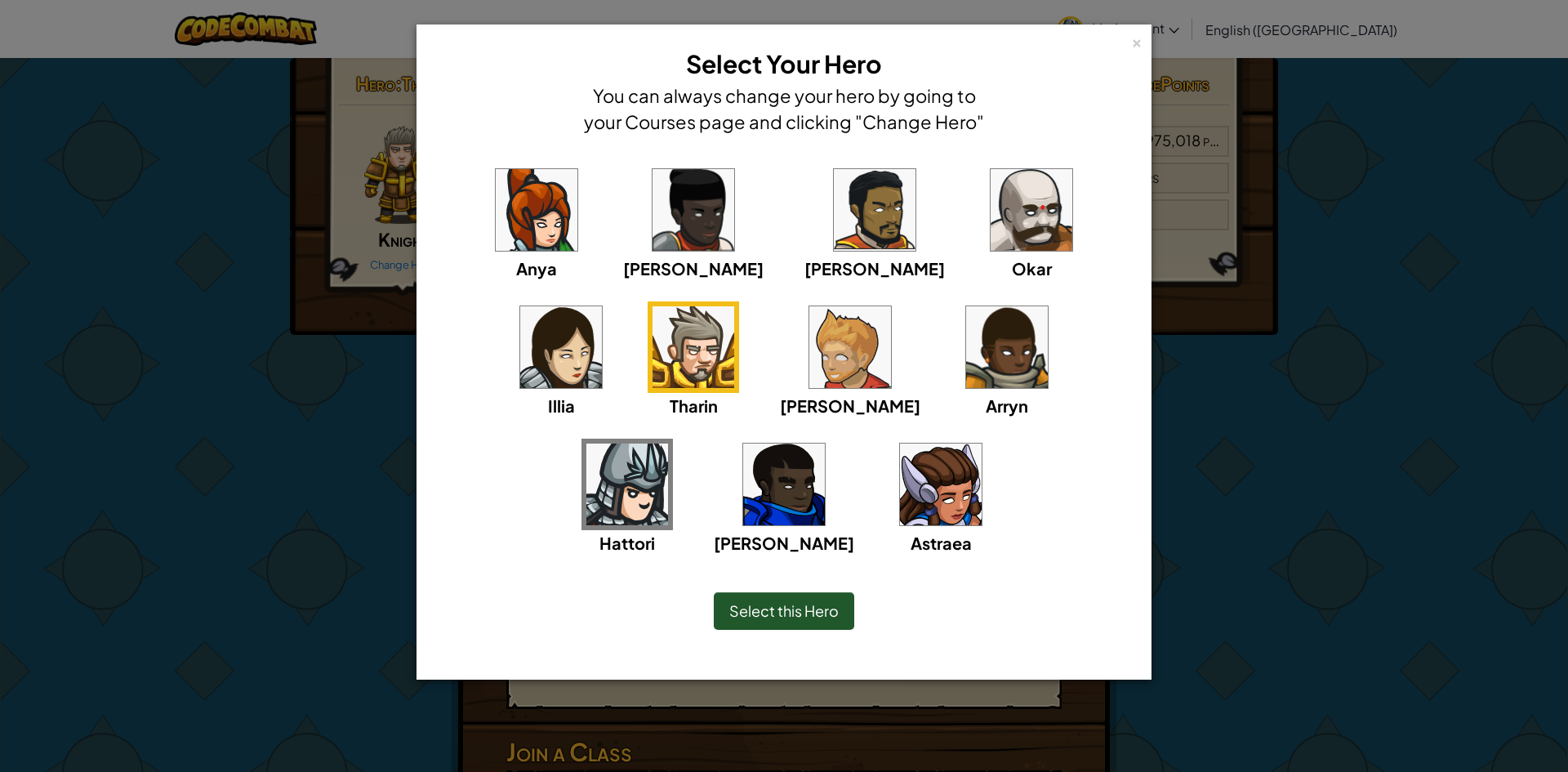
click at [810, 381] on img at bounding box center [850, 347] width 82 height 82
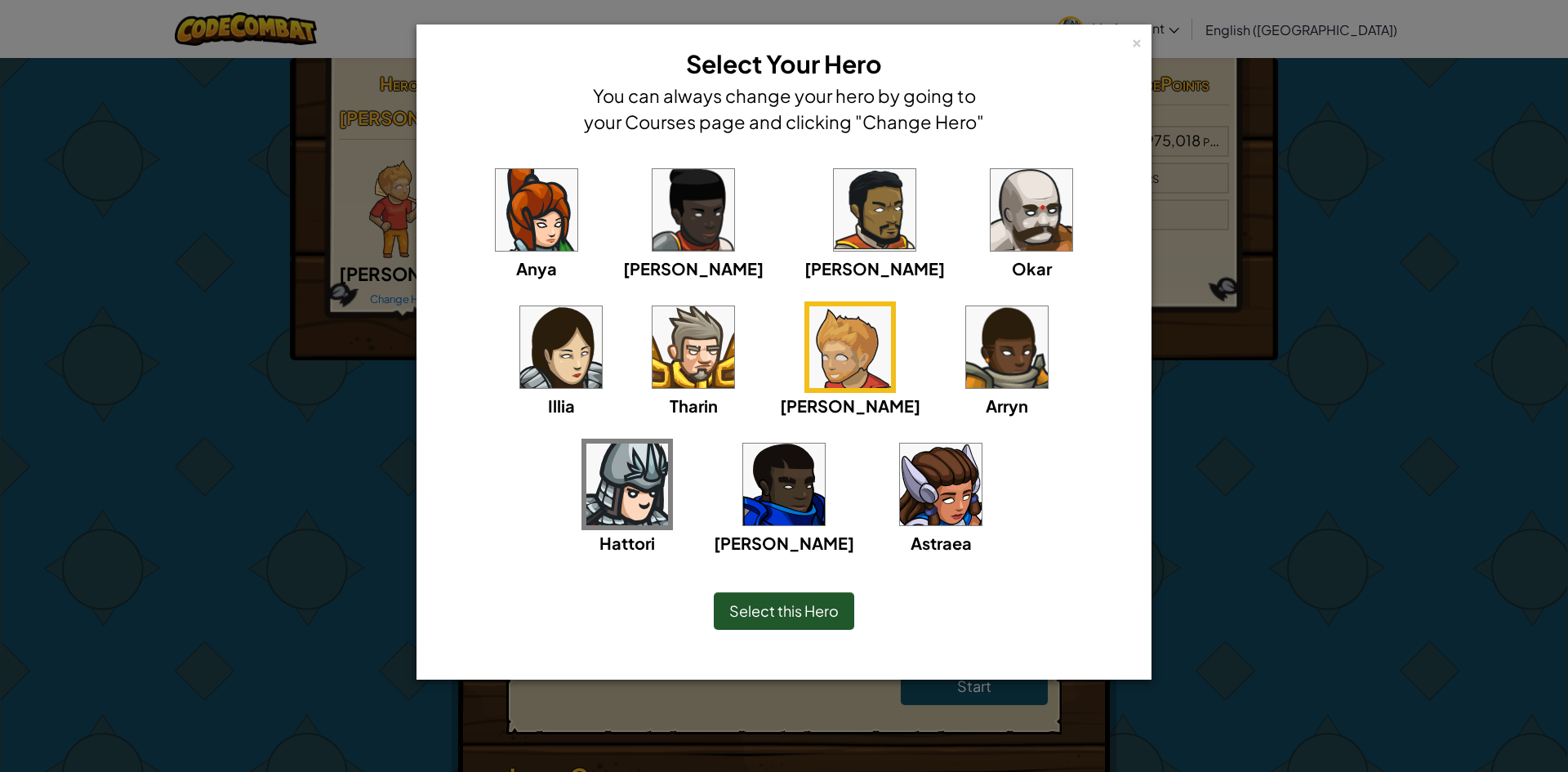
drag, startPoint x: 280, startPoint y: 302, endPoint x: 306, endPoint y: 301, distance: 26.0
click at [306, 301] on div "× Select Your Hero You can always change your hero by going to your Courses pag…" at bounding box center [784, 386] width 1568 height 772
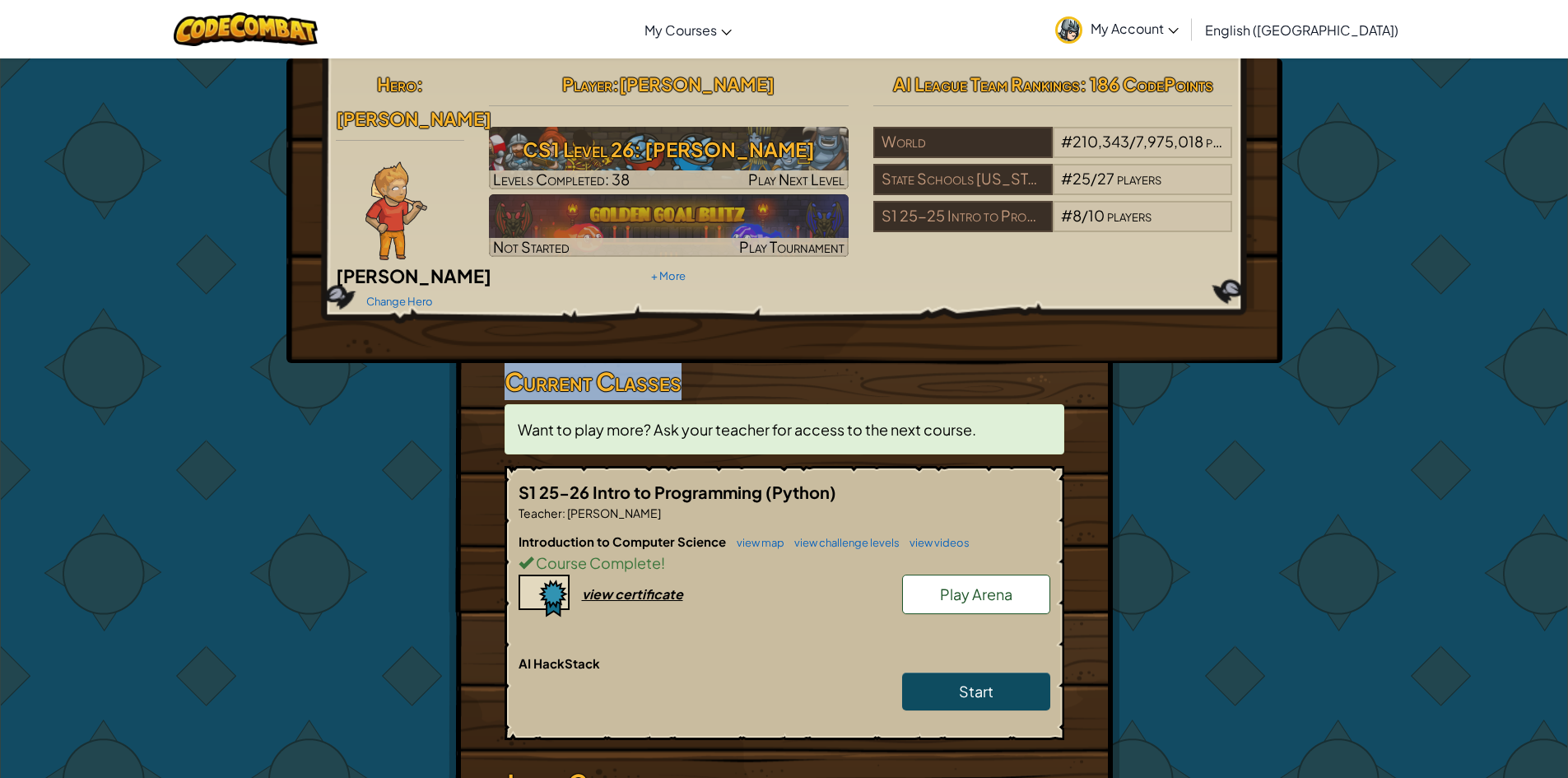
drag, startPoint x: 297, startPoint y: 374, endPoint x: 312, endPoint y: 386, distance: 19.2
click at [312, 386] on div "Hero : [PERSON_NAME] Change Hero Player : [PERSON_NAME] J CS1 Level 26: [PERSON…" at bounding box center [784, 519] width 1568 height 923
click at [407, 166] on img at bounding box center [396, 210] width 62 height 98
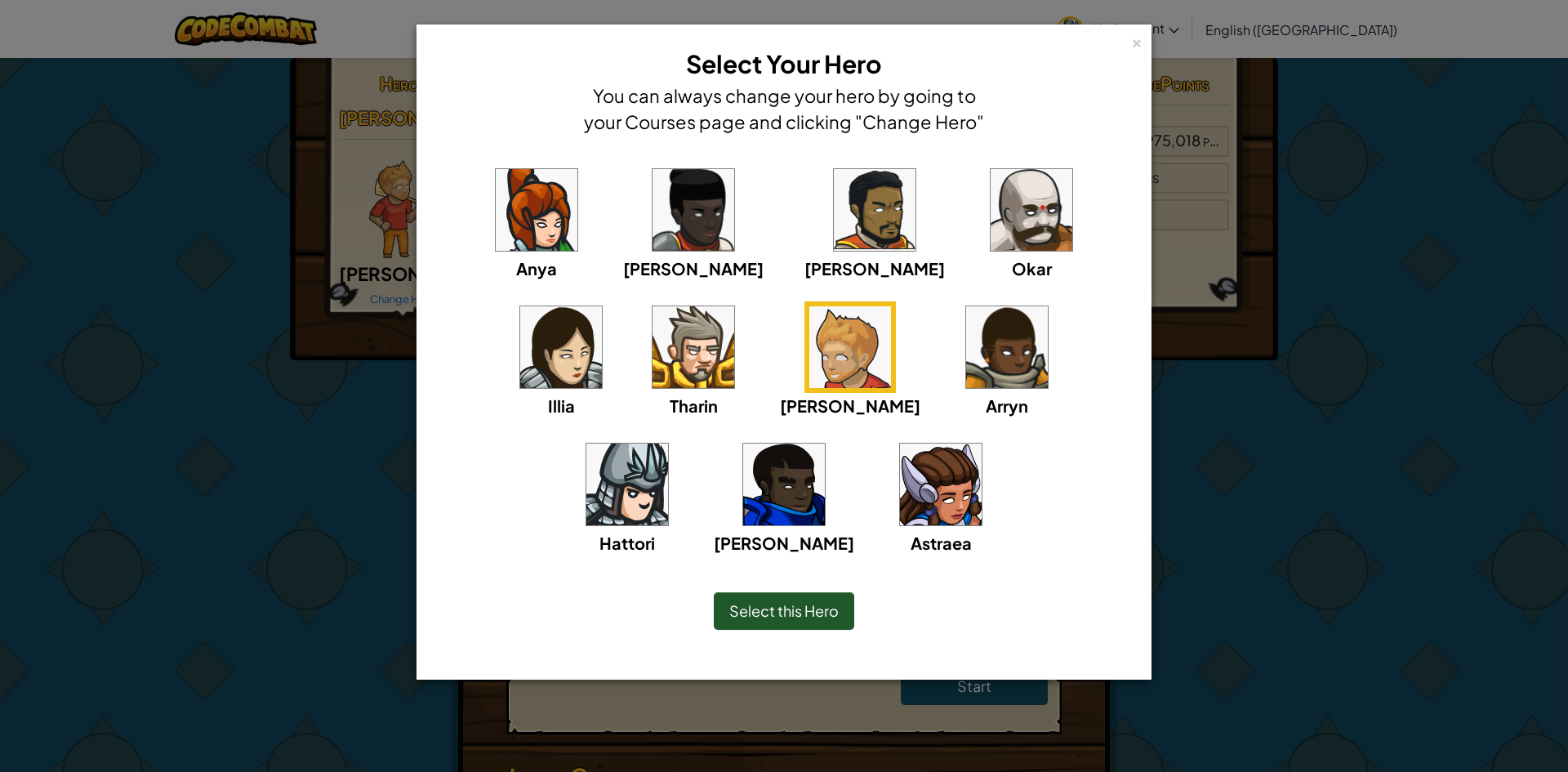
click at [91, 225] on div "× Select Your Hero You can always change your hero by going to your Courses pag…" at bounding box center [784, 386] width 1568 height 772
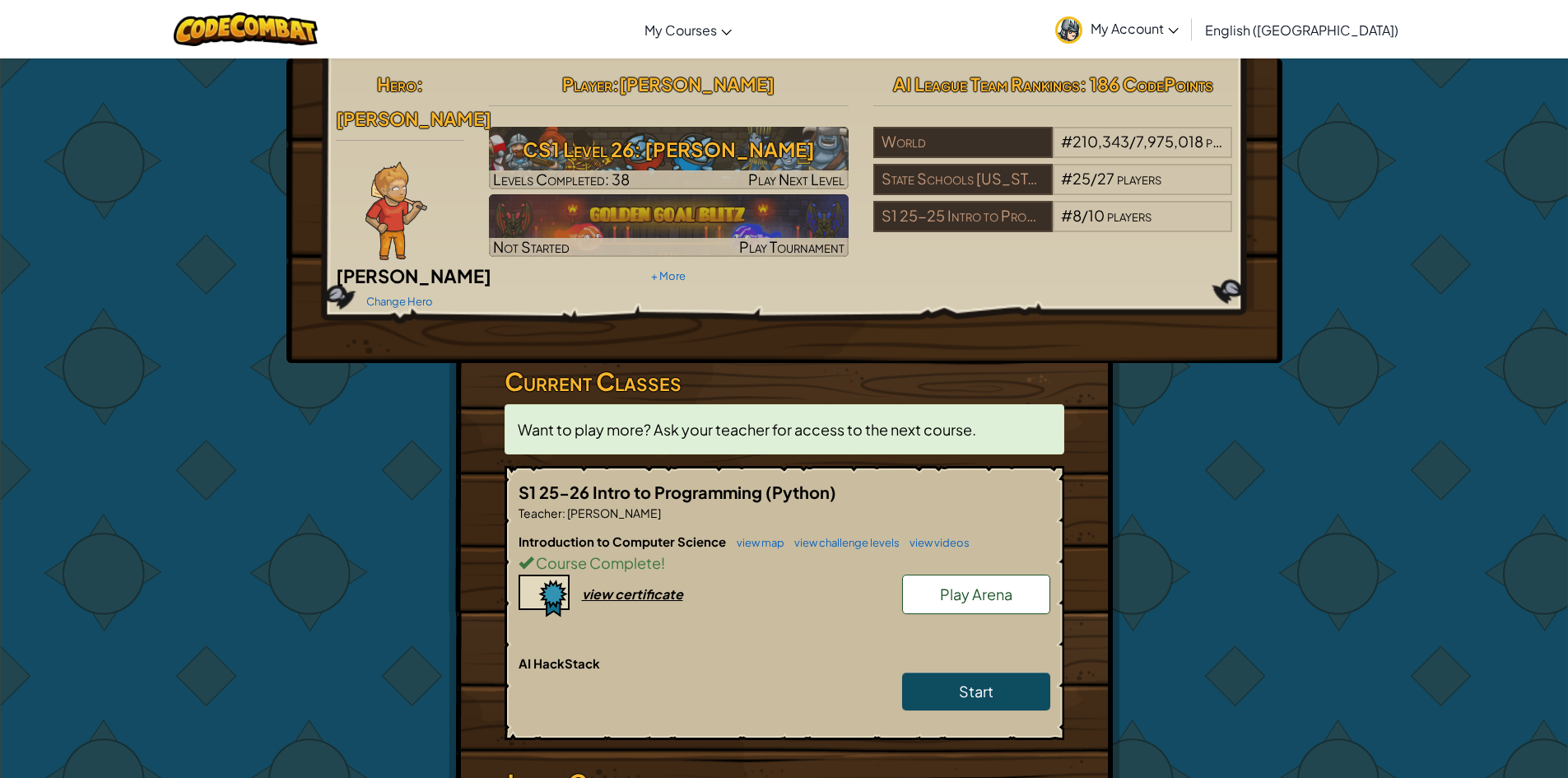
drag, startPoint x: 149, startPoint y: 438, endPoint x: 167, endPoint y: 431, distance: 19.3
click at [149, 438] on div "Hero : [PERSON_NAME] Change Hero Player : [PERSON_NAME] J CS1 Level 26: [PERSON…" at bounding box center [784, 519] width 1568 height 923
click at [1187, 40] on link "My Account" at bounding box center [1117, 28] width 140 height 52
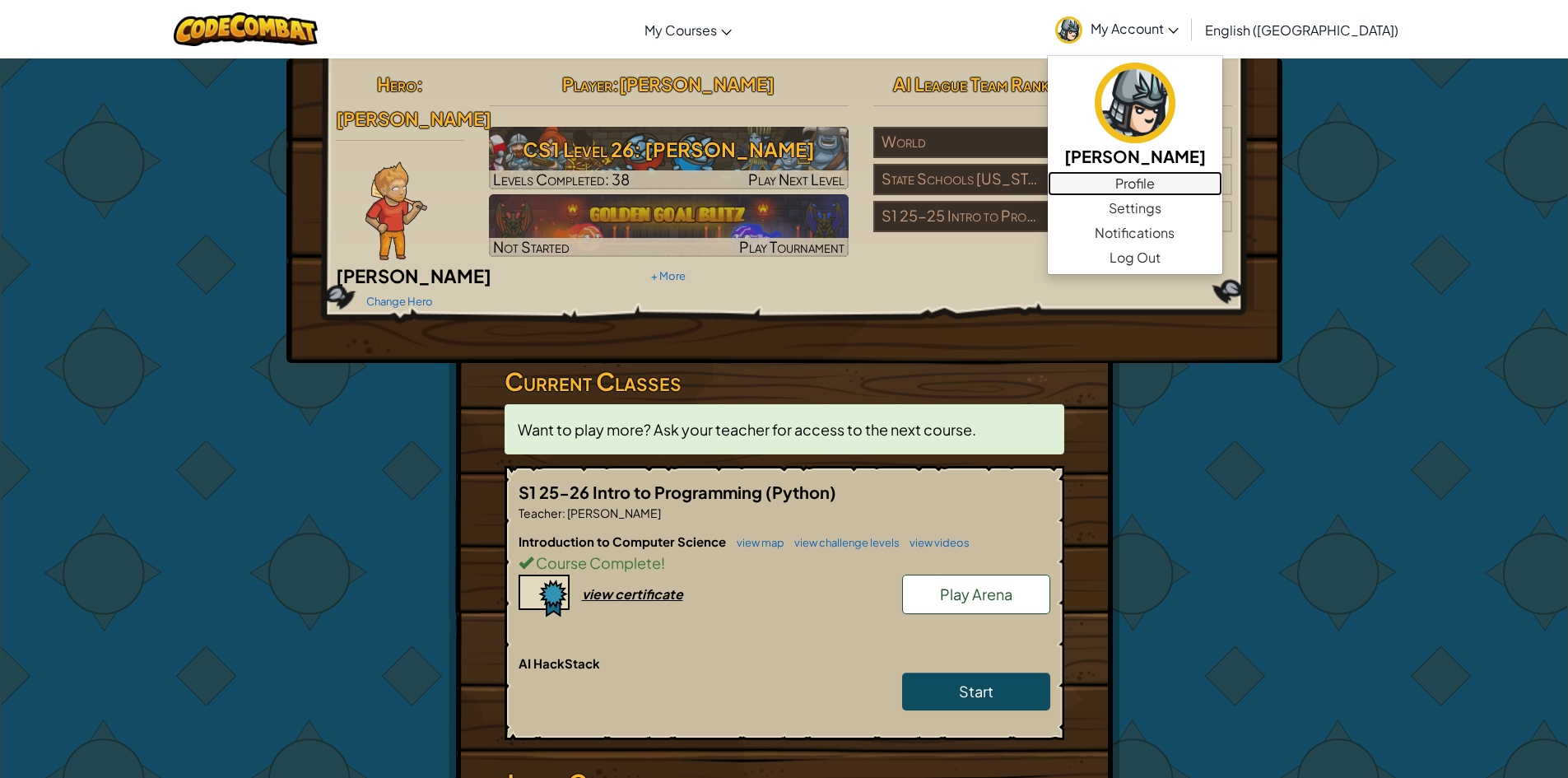
click at [1222, 186] on link "Profile" at bounding box center [1135, 184] width 174 height 25
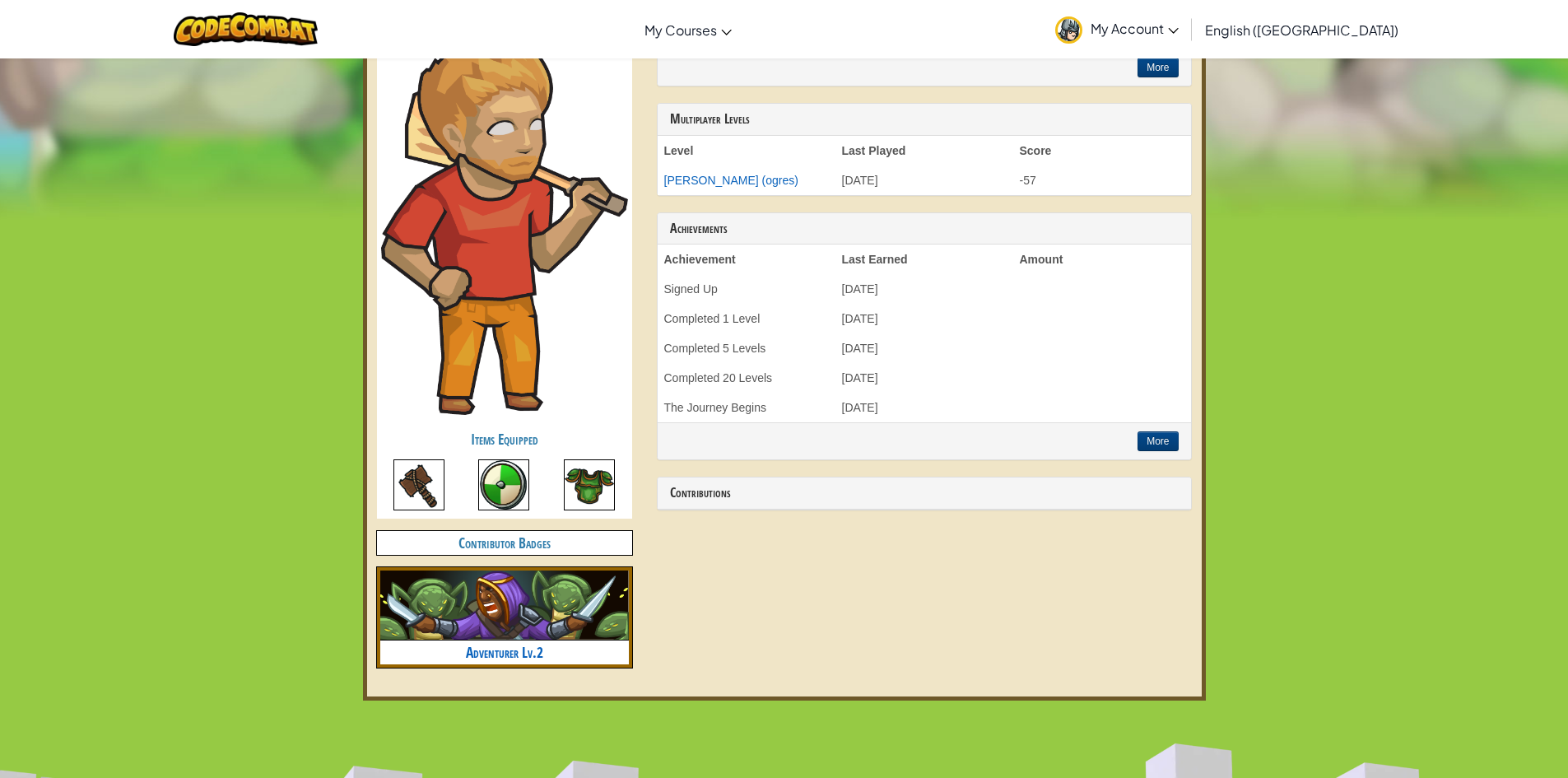
scroll to position [576, 0]
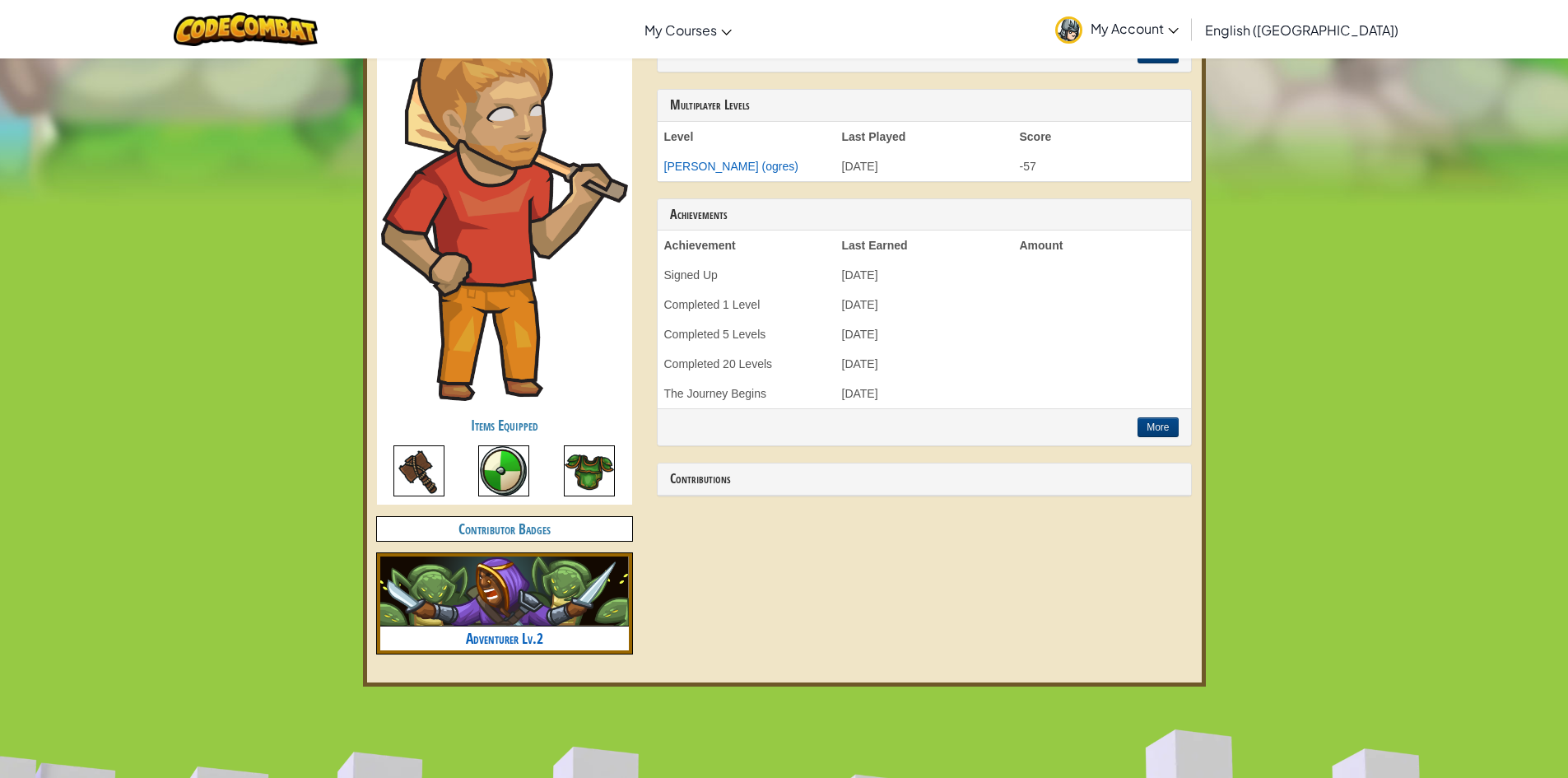
click at [501, 479] on img at bounding box center [504, 470] width 51 height 51
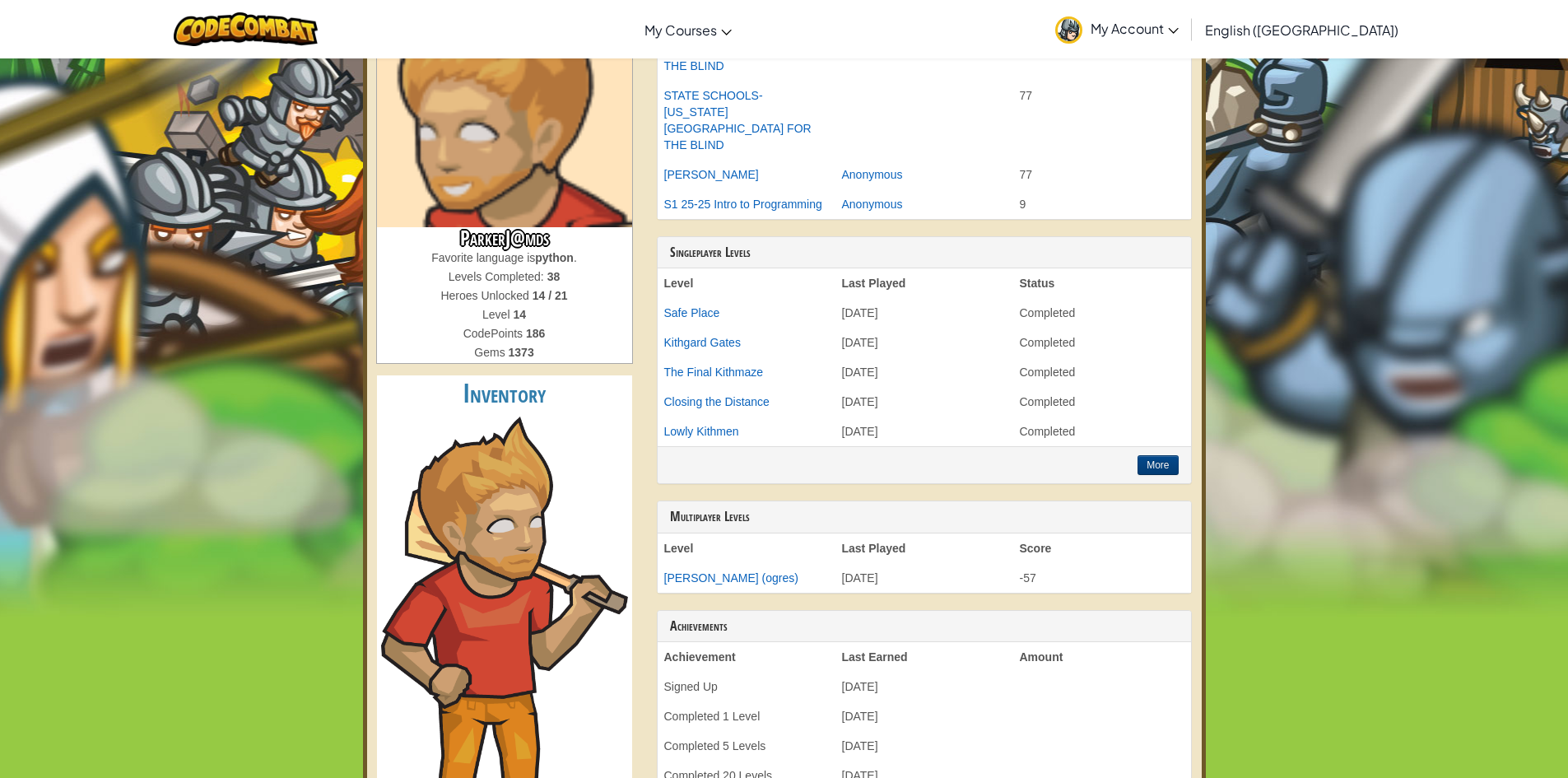
scroll to position [82, 0]
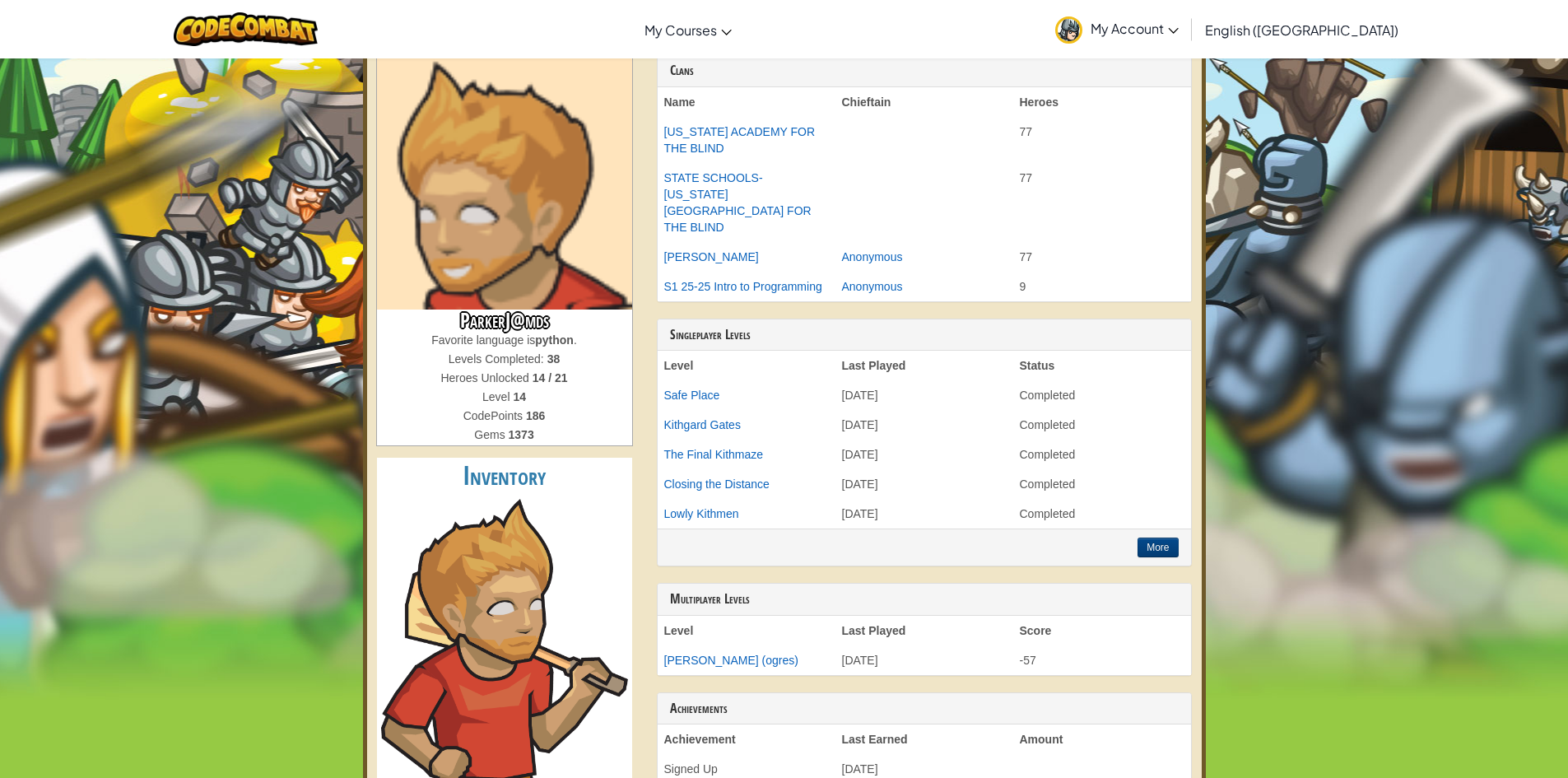
drag, startPoint x: 393, startPoint y: 289, endPoint x: 382, endPoint y: 293, distance: 11.7
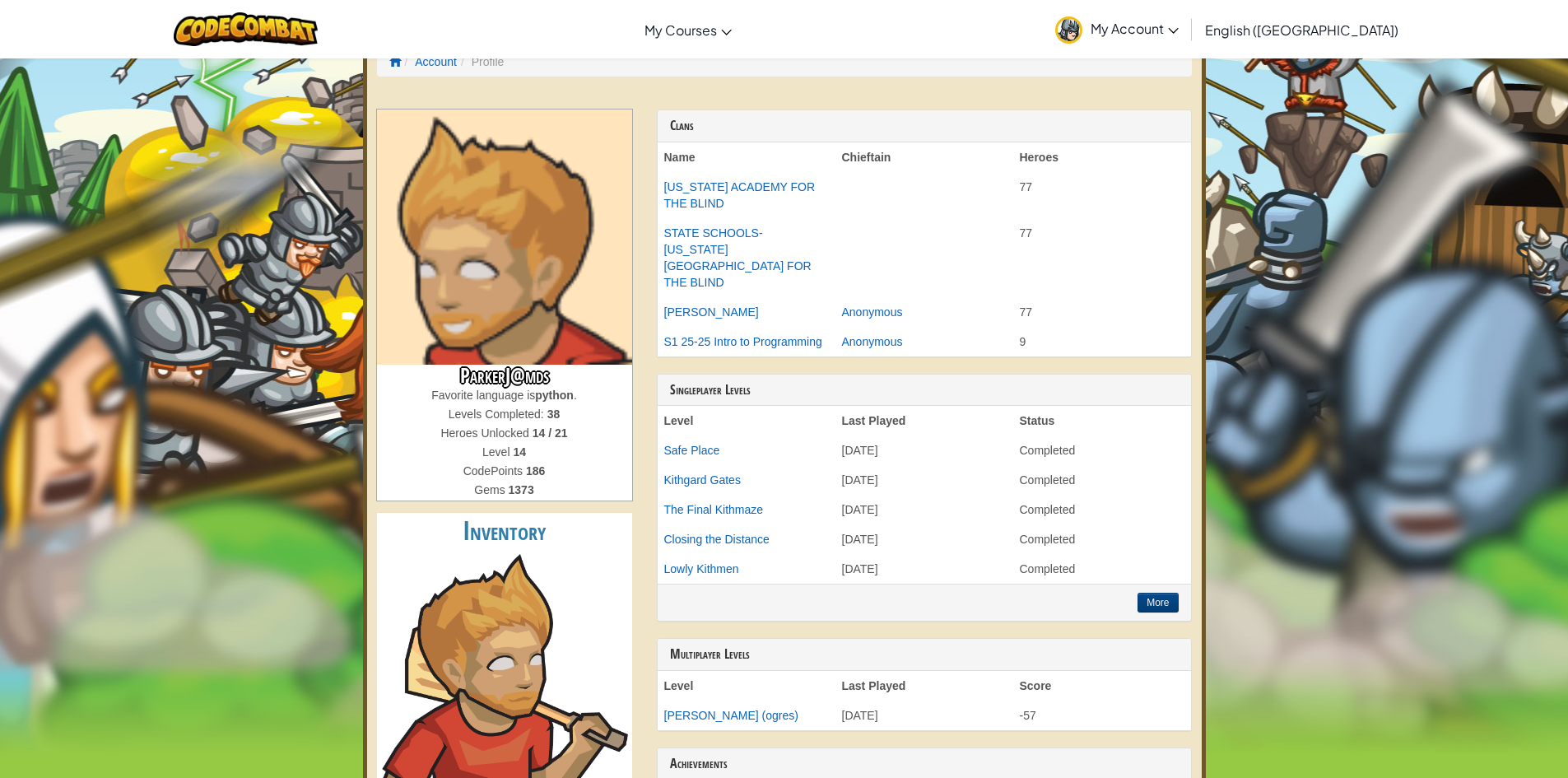
scroll to position [0, 0]
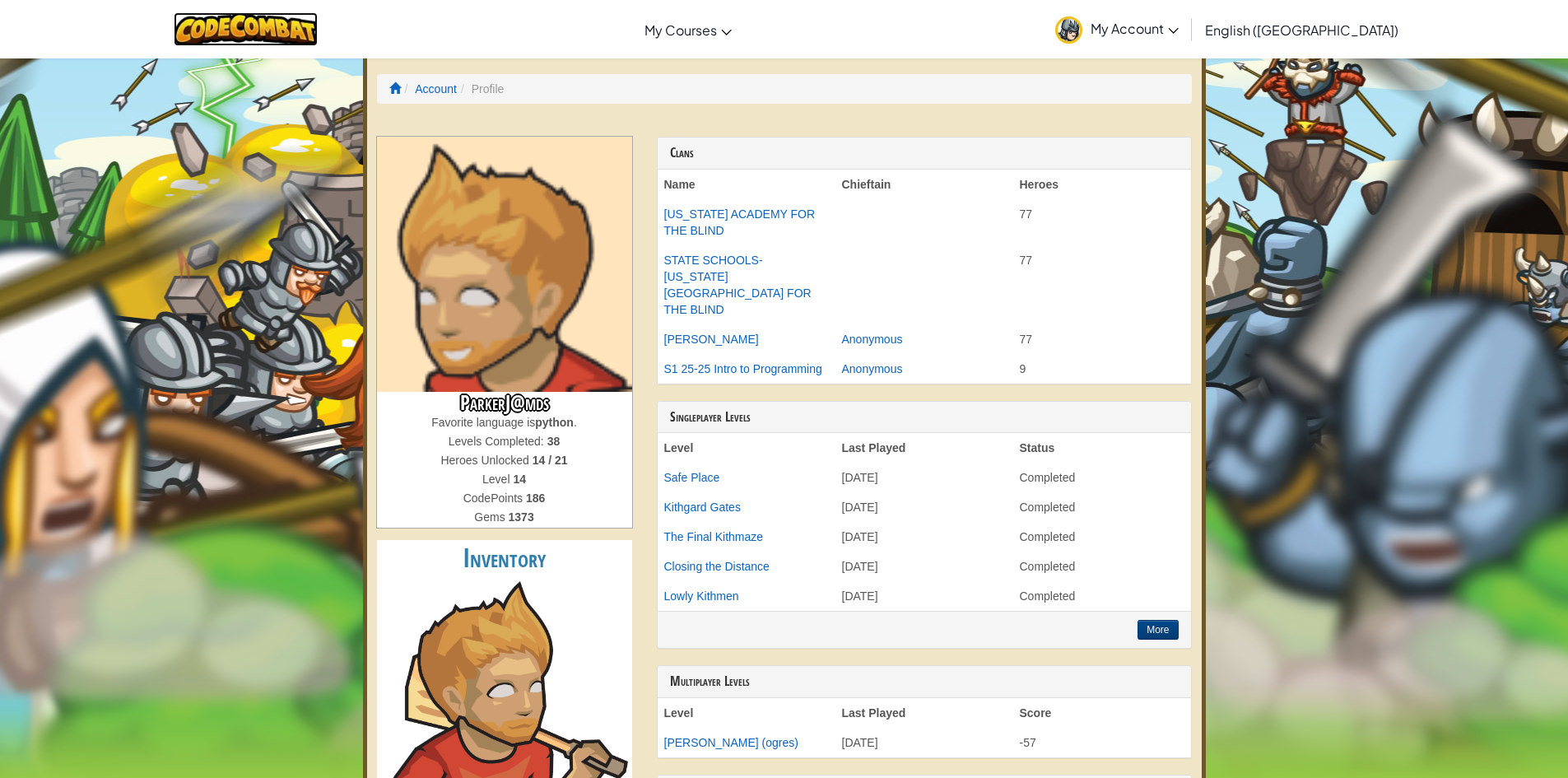
click at [229, 35] on img at bounding box center [245, 29] width 144 height 34
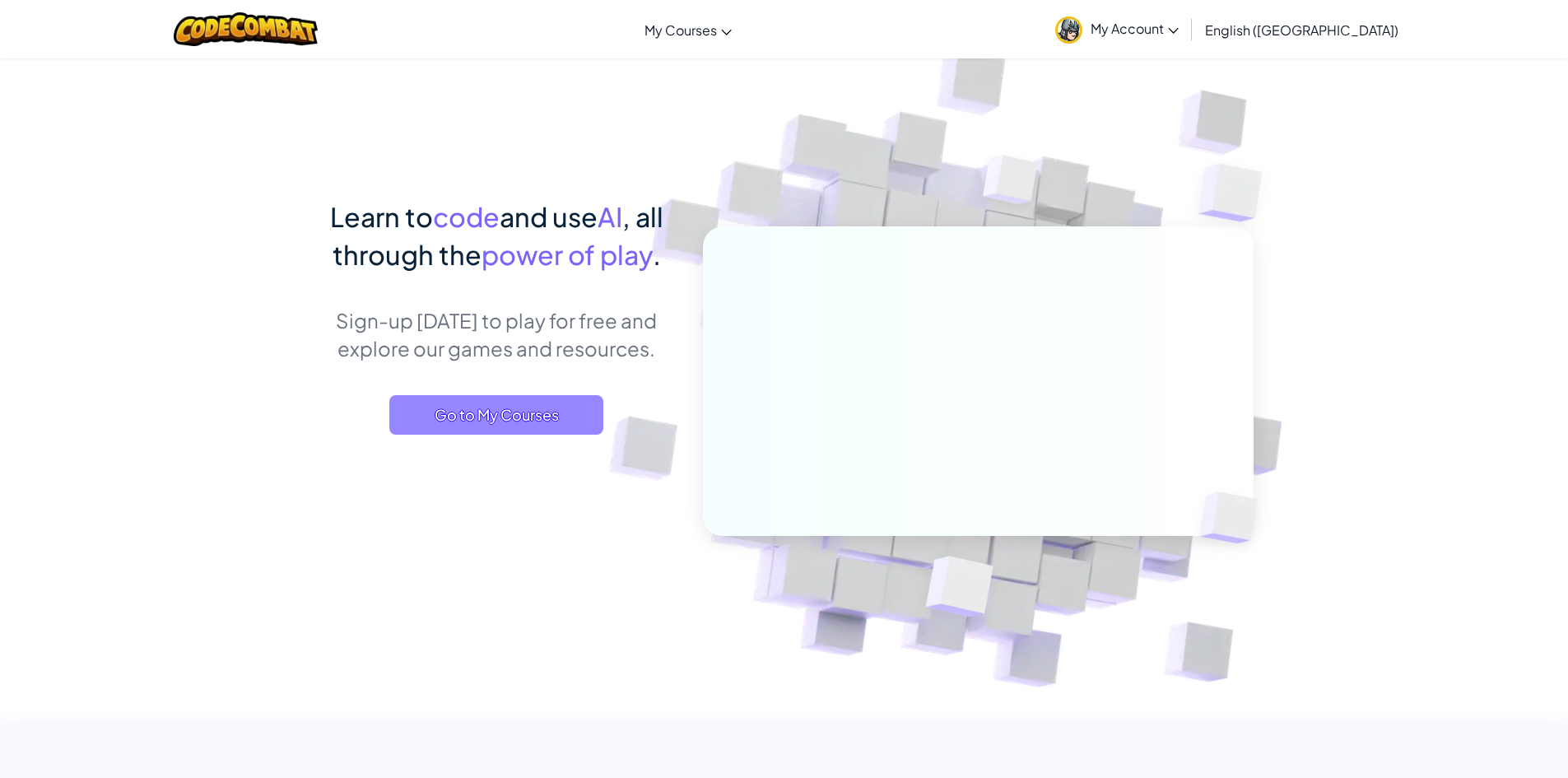
click at [596, 406] on span "Go to My Courses" at bounding box center [496, 415] width 214 height 40
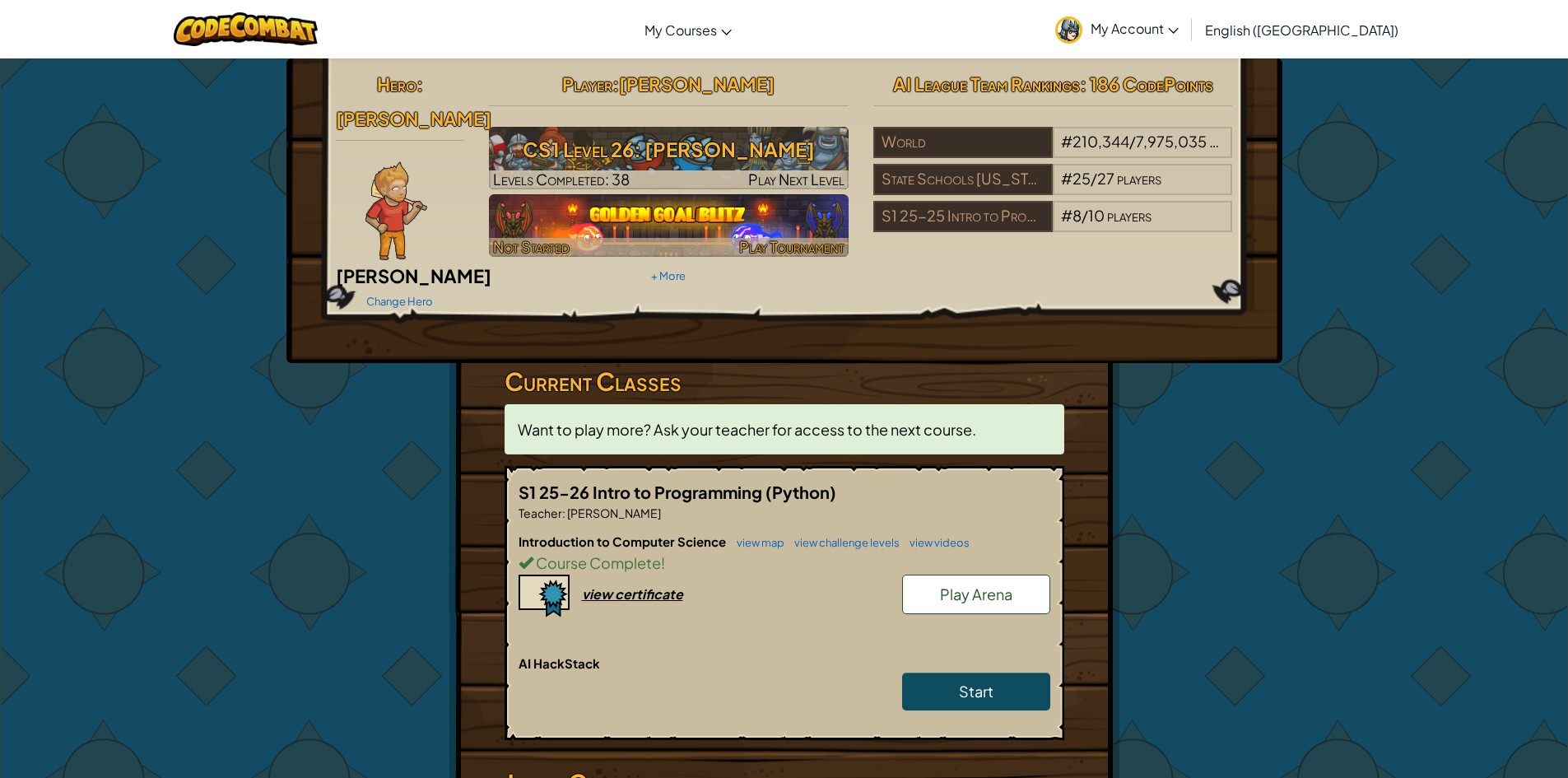
click at [697, 220] on img at bounding box center [668, 225] width 360 height 62
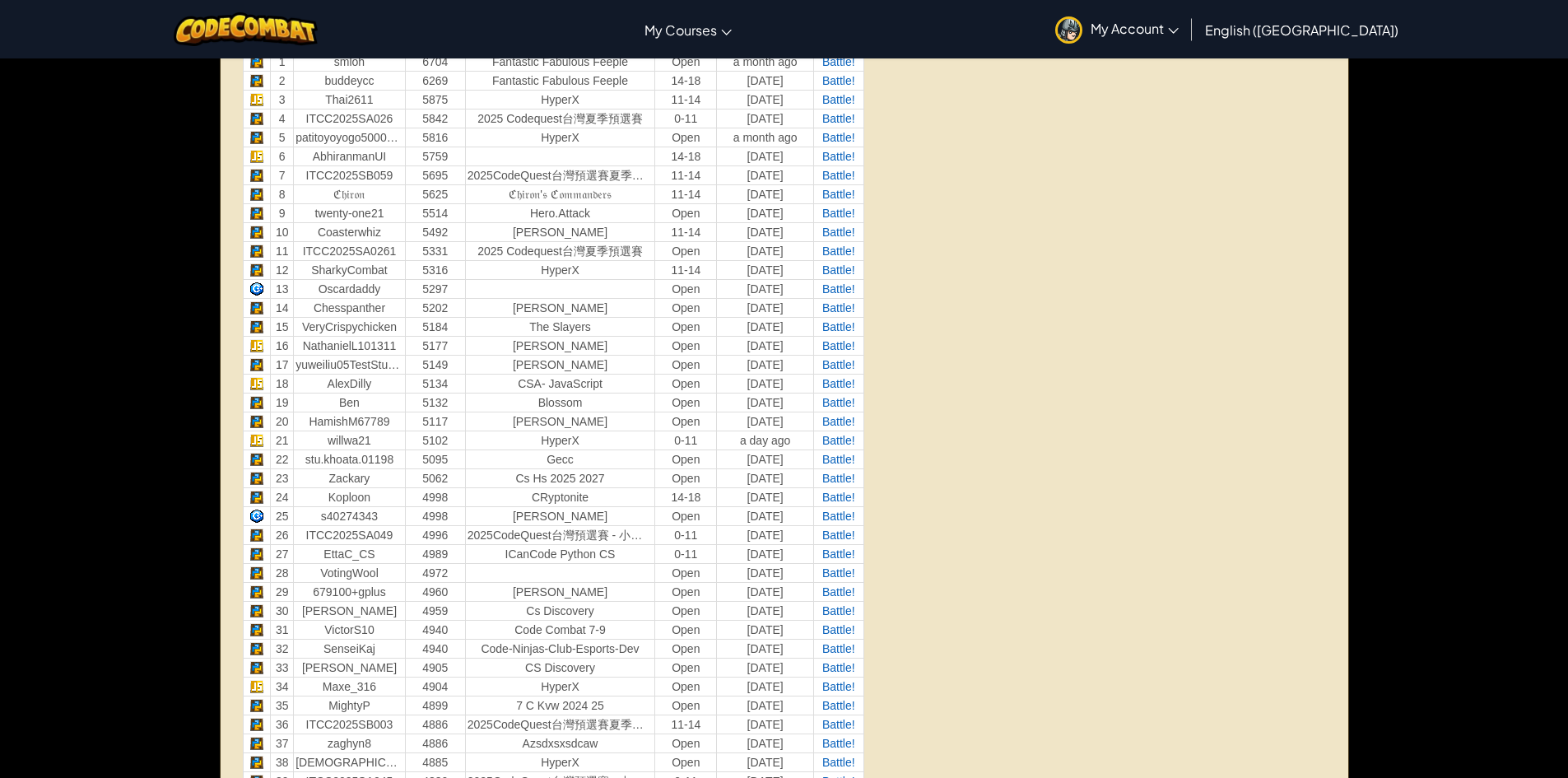
scroll to position [740, 0]
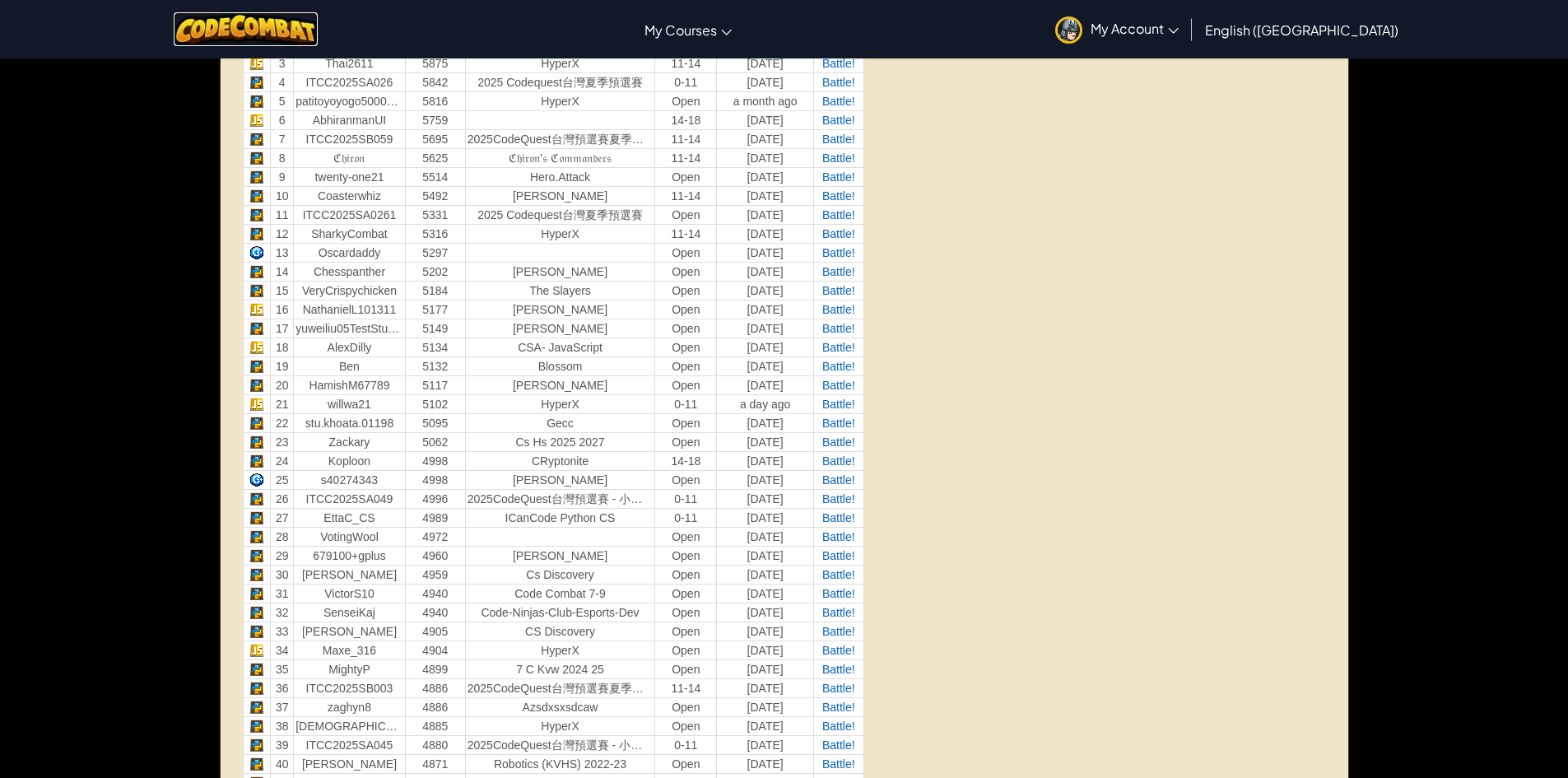
click at [293, 42] on img at bounding box center [245, 29] width 144 height 34
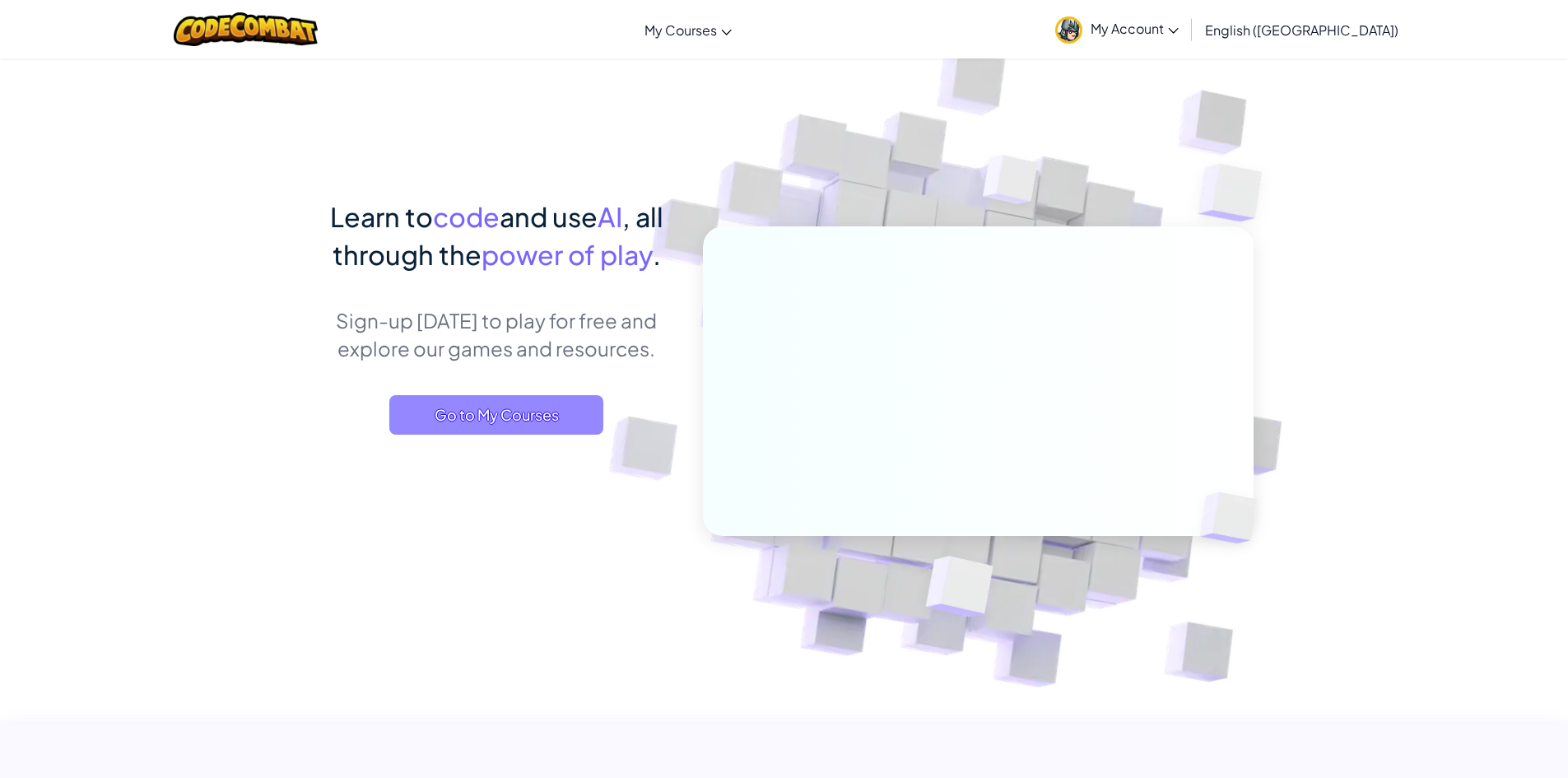
click at [472, 429] on span "Go to My Courses" at bounding box center [496, 415] width 214 height 40
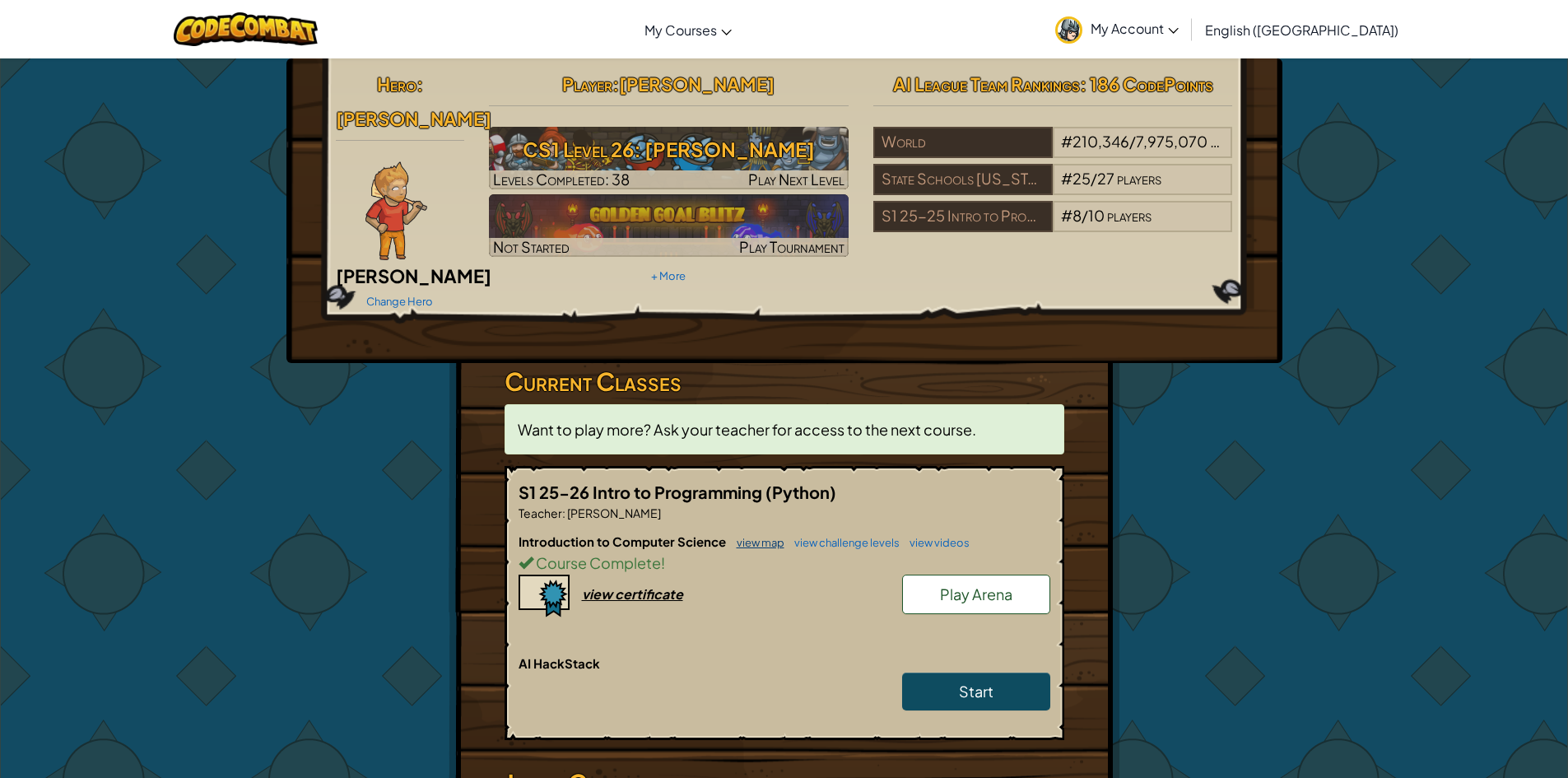
click at [759, 536] on link "view map" at bounding box center [756, 542] width 56 height 13
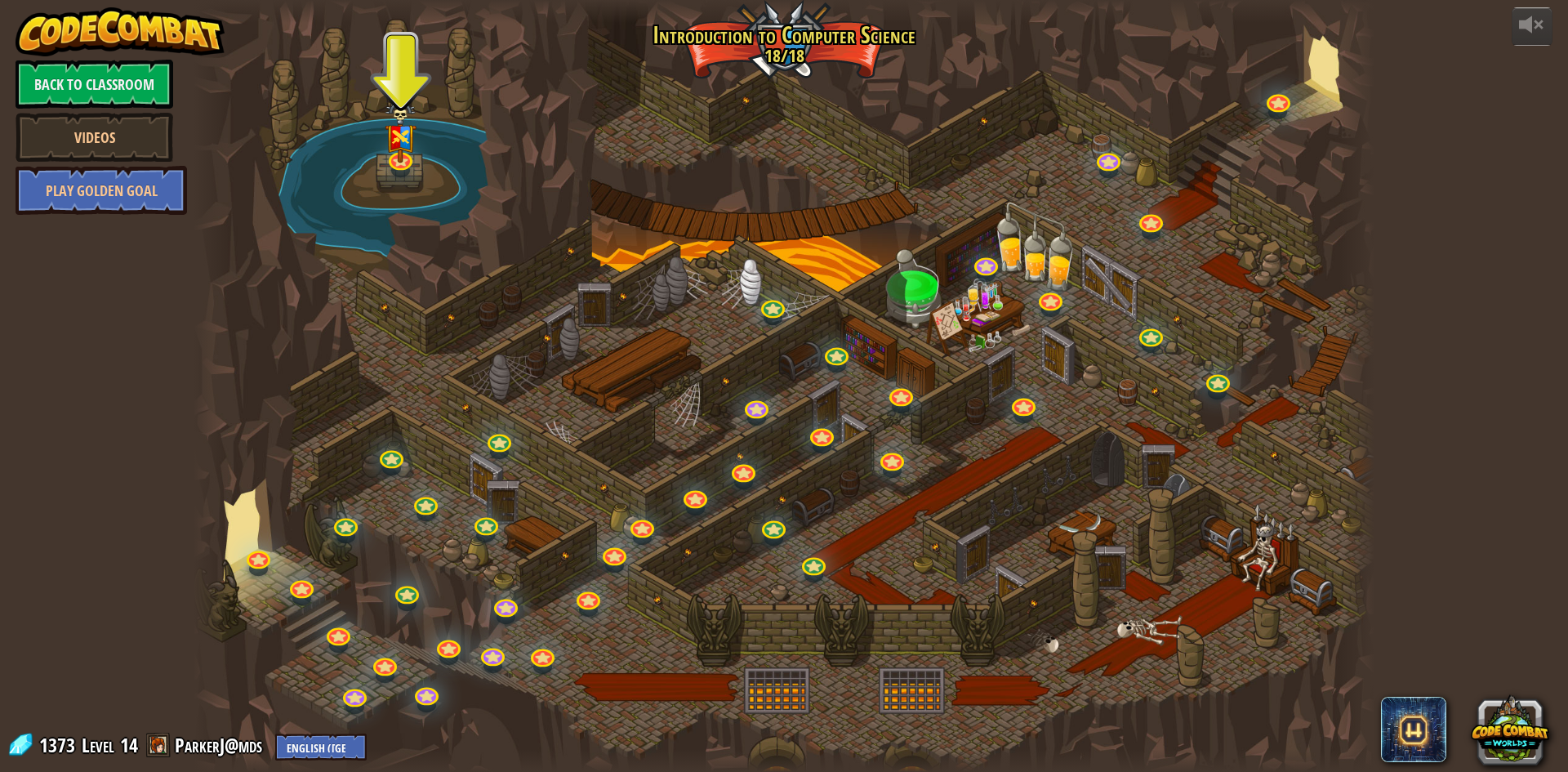
drag, startPoint x: 506, startPoint y: 103, endPoint x: 599, endPoint y: 85, distance: 94.7
click at [599, 85] on div at bounding box center [784, 386] width 1181 height 772
drag, startPoint x: 699, startPoint y: 86, endPoint x: 805, endPoint y: 257, distance: 201.2
click at [805, 257] on div at bounding box center [784, 386] width 1181 height 772
drag, startPoint x: 803, startPoint y: 59, endPoint x: 389, endPoint y: 124, distance: 419.1
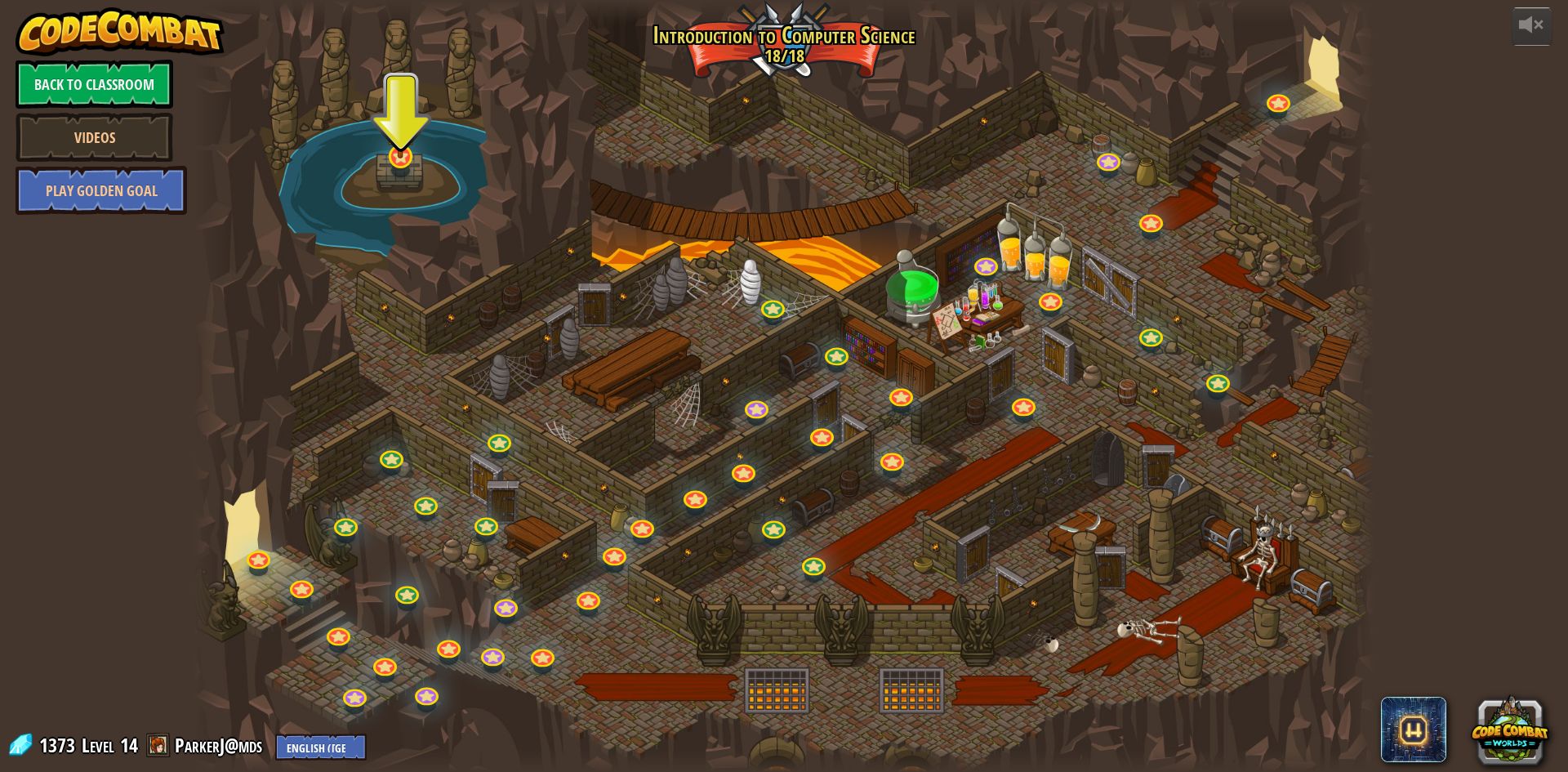
click at [556, 153] on div at bounding box center [784, 386] width 1181 height 772
click at [410, 163] on link at bounding box center [399, 155] width 33 height 33
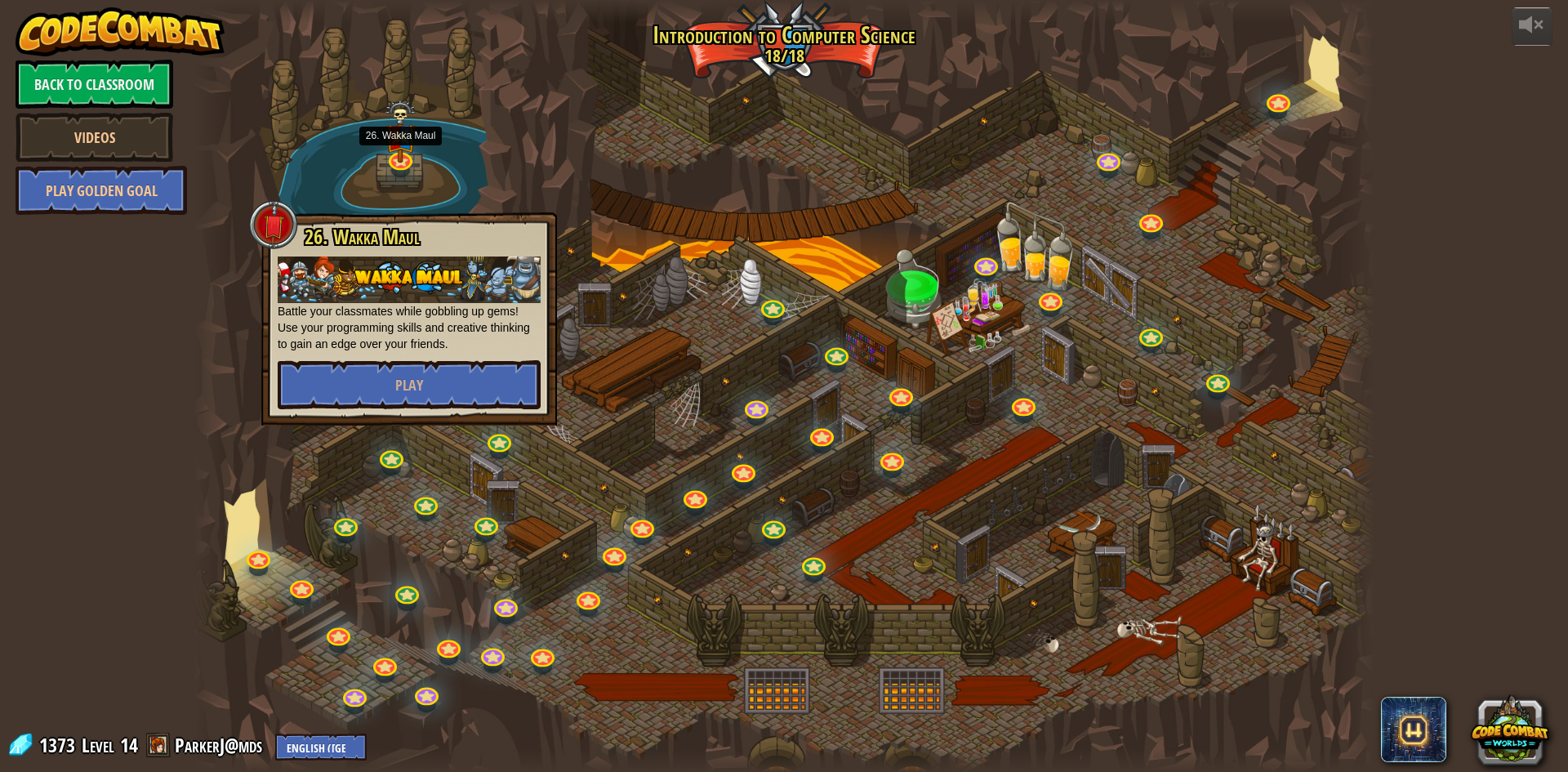
click at [753, 160] on div at bounding box center [784, 386] width 1181 height 772
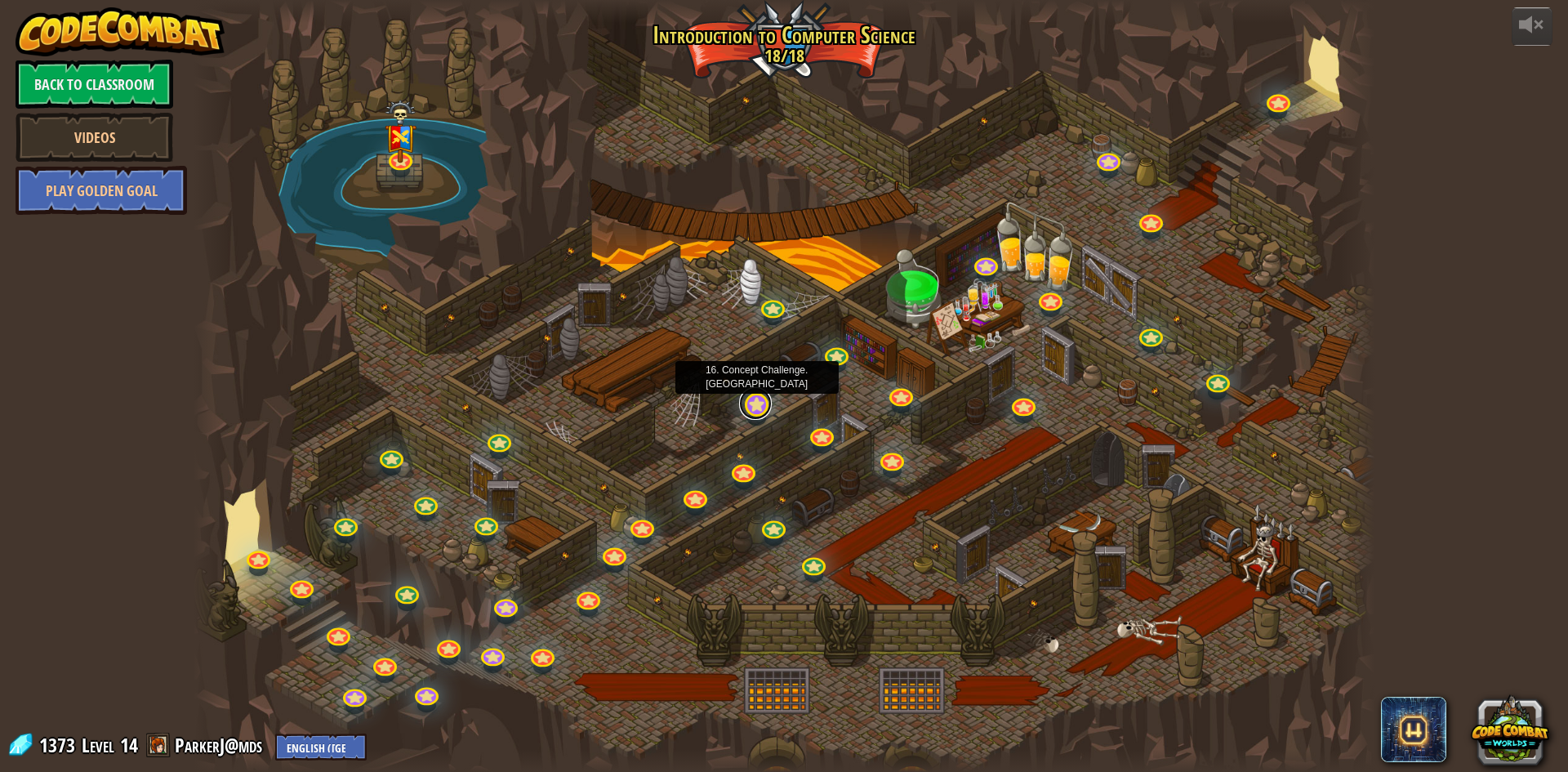
click at [764, 395] on link at bounding box center [755, 403] width 33 height 33
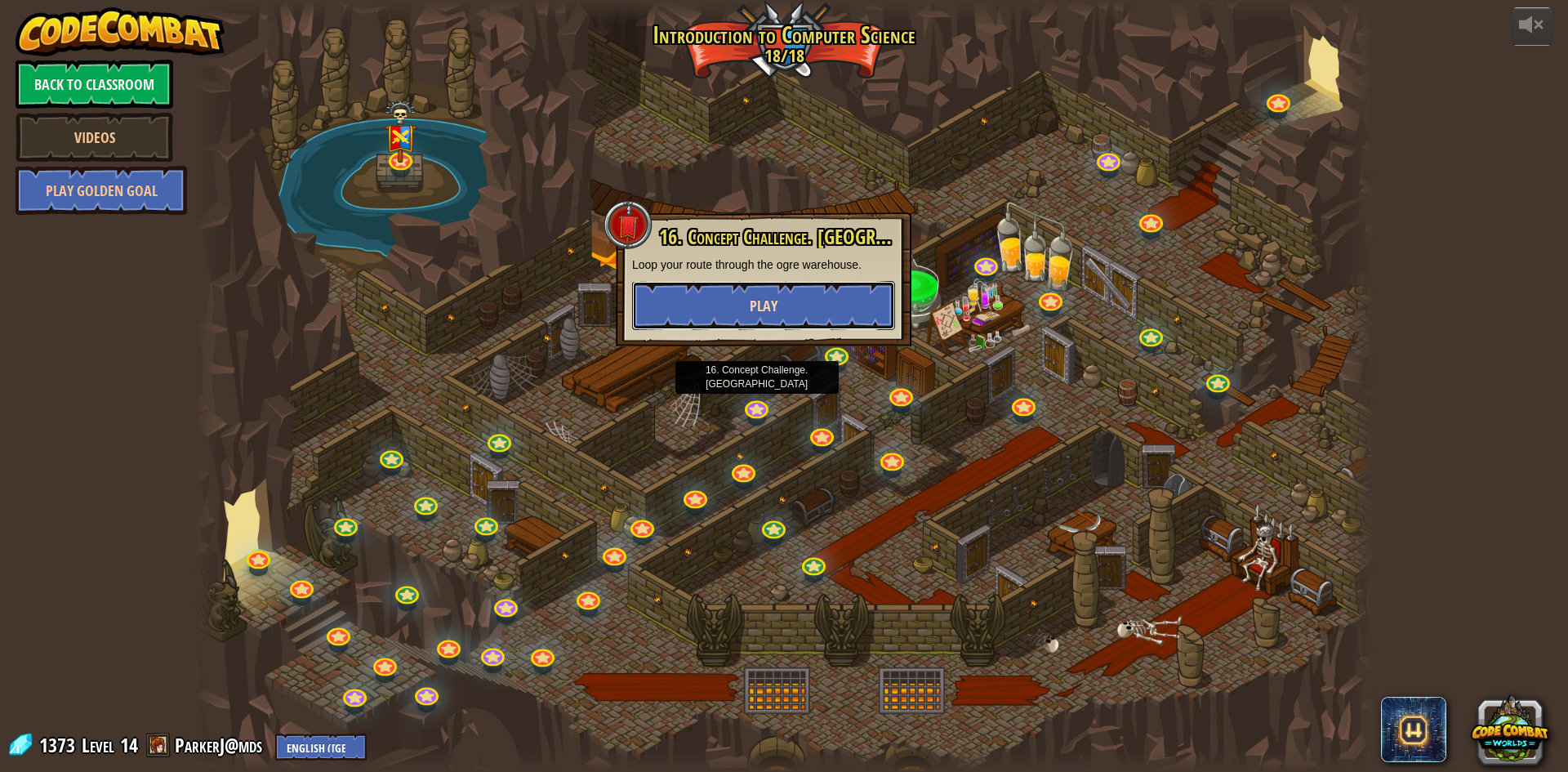
click at [806, 285] on button "Play" at bounding box center [764, 305] width 263 height 49
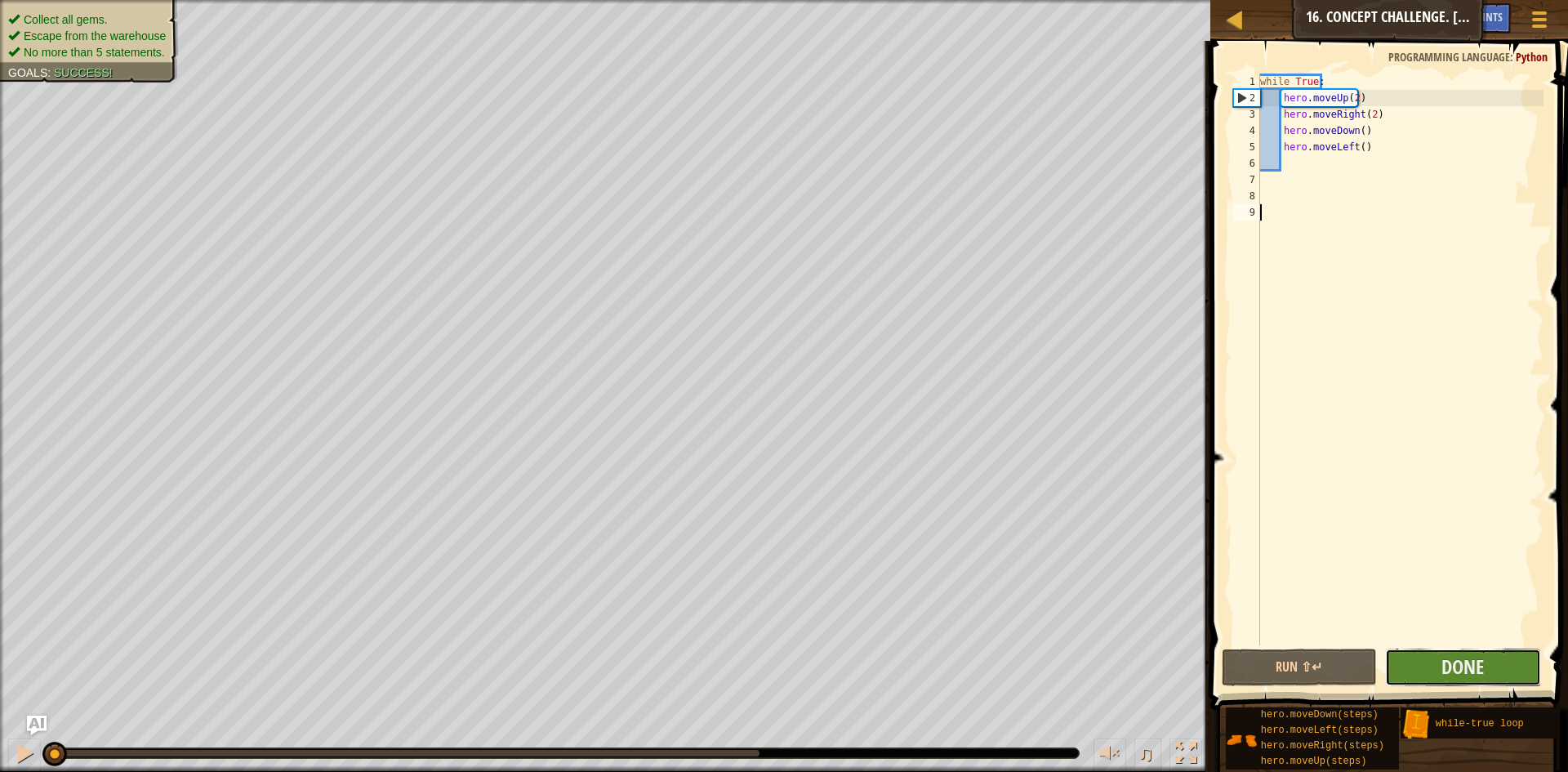
click at [1429, 666] on button "Done" at bounding box center [1463, 667] width 156 height 38
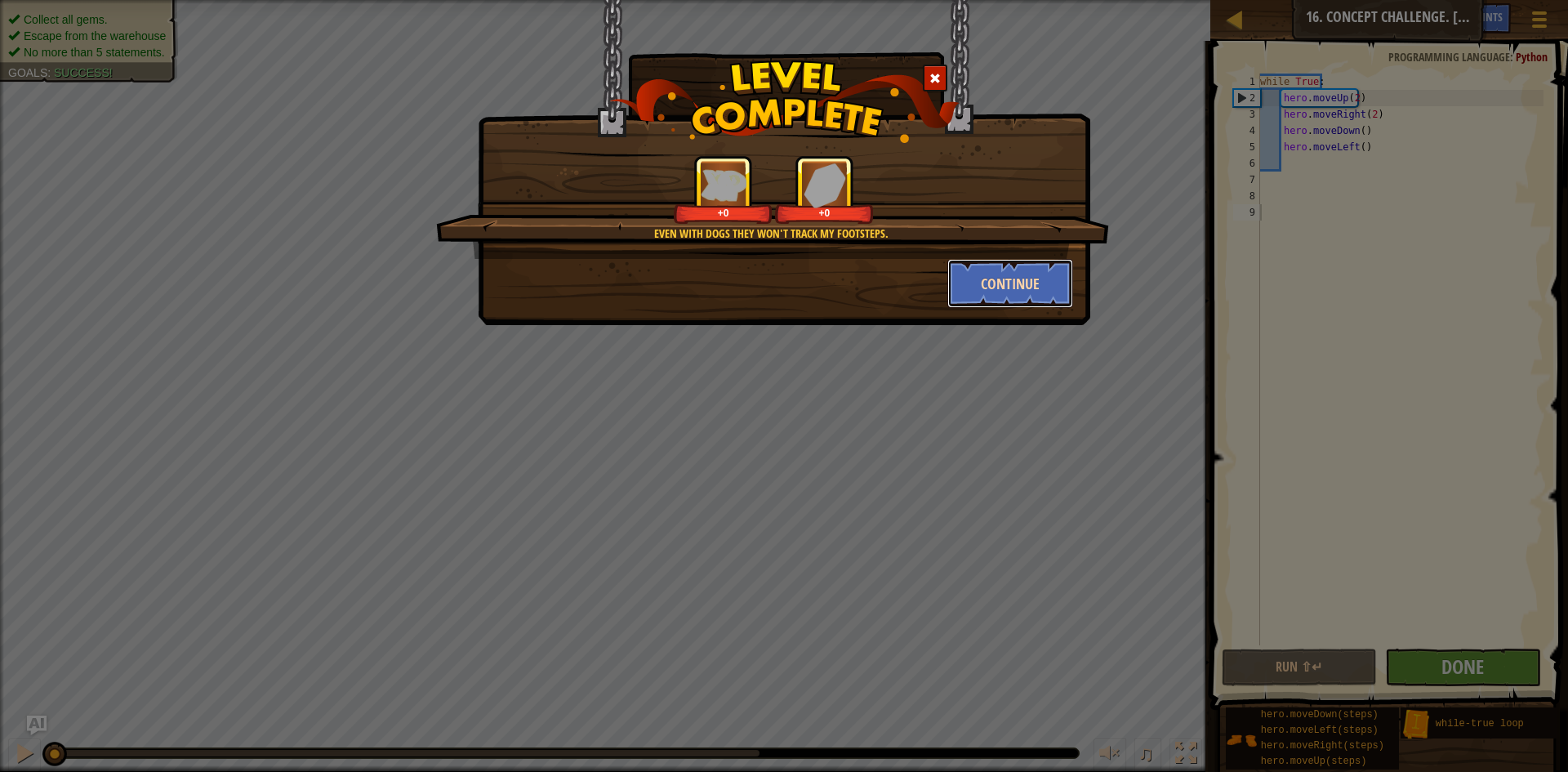
click at [996, 285] on button "Continue" at bounding box center [1010, 284] width 127 height 49
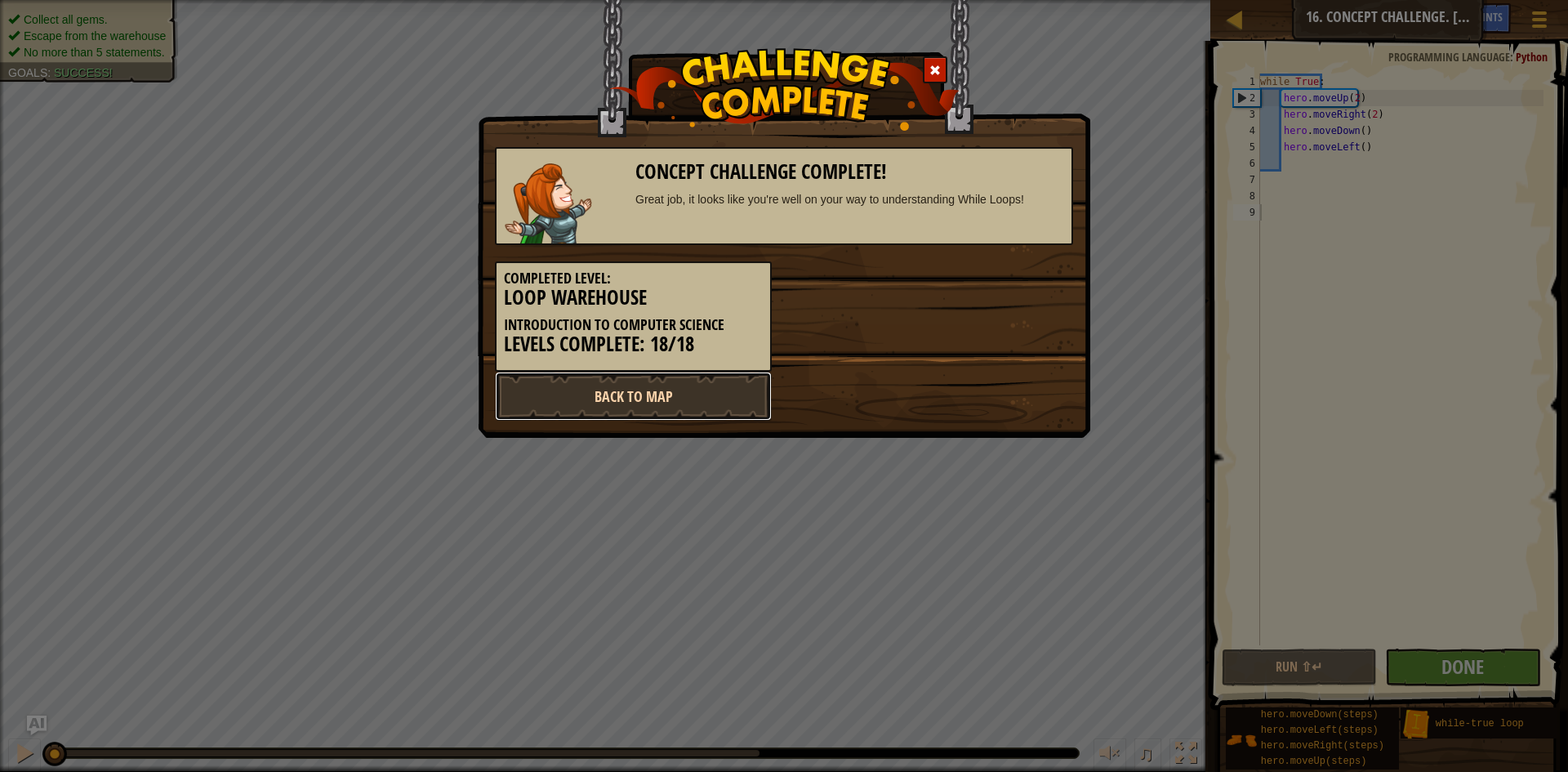
click at [760, 391] on link "Back to Map" at bounding box center [633, 396] width 277 height 49
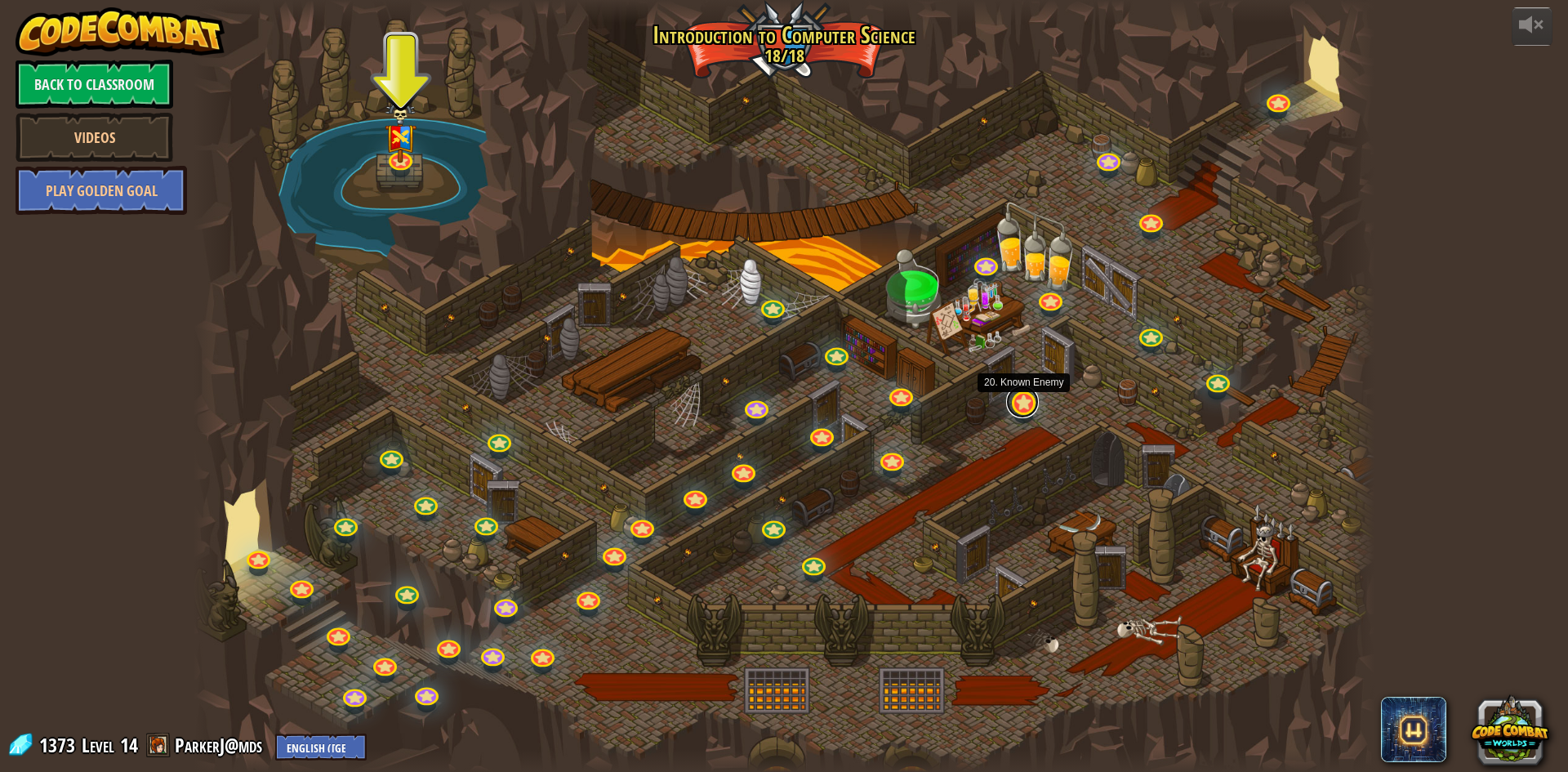
click at [1029, 409] on link at bounding box center [1022, 401] width 33 height 33
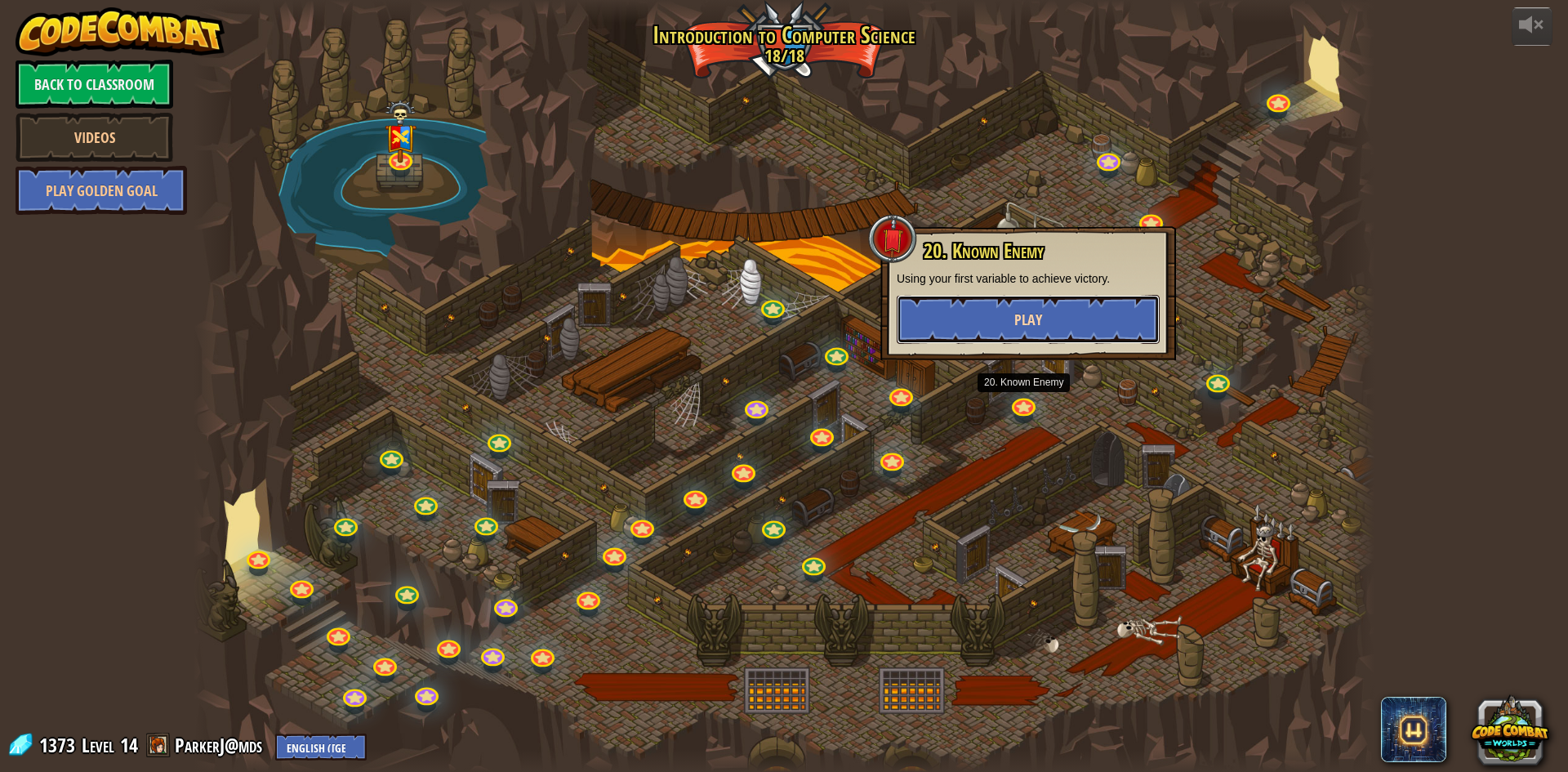
click at [1053, 327] on button "Play" at bounding box center [1029, 319] width 263 height 49
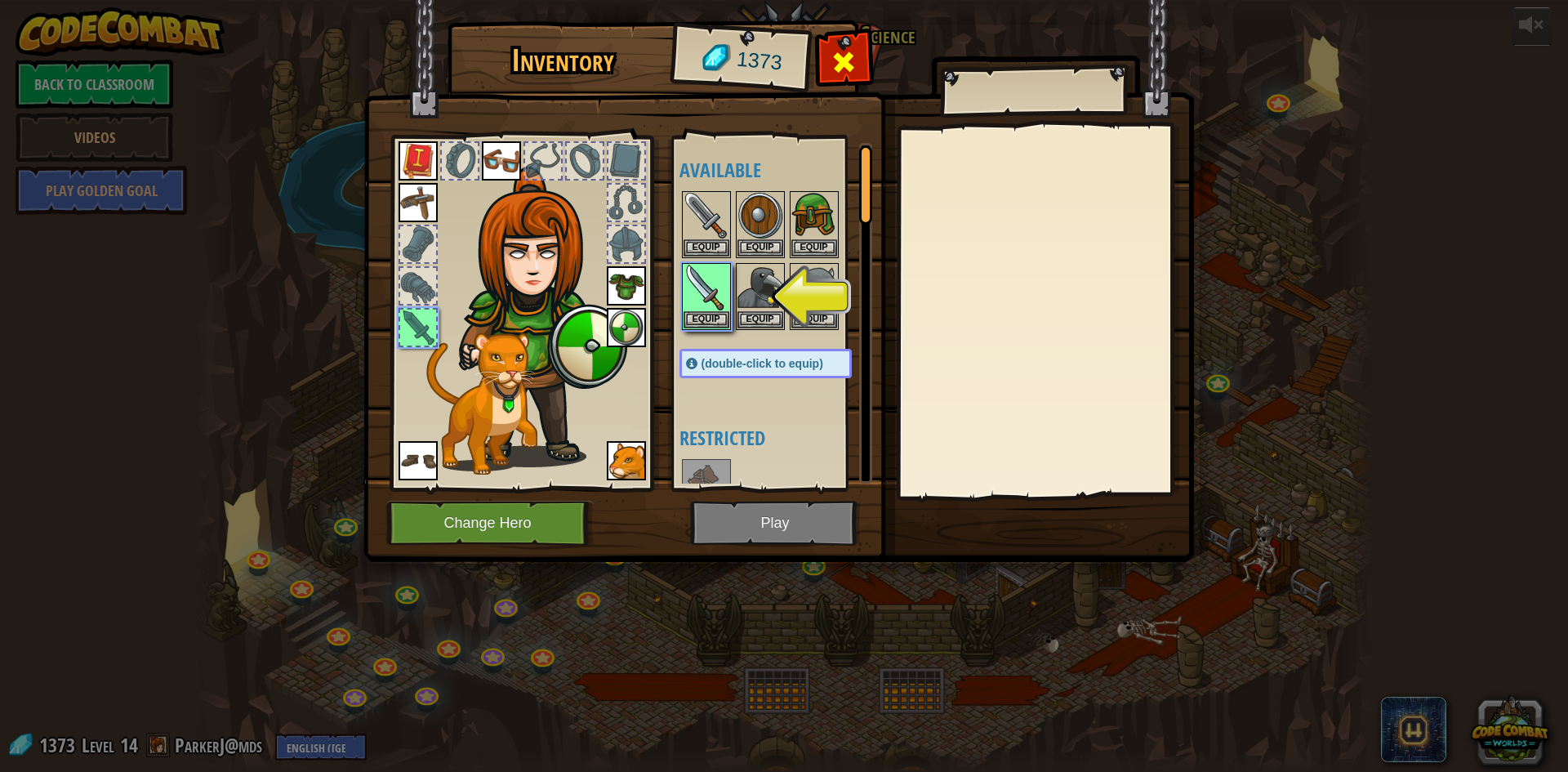
click at [841, 54] on span at bounding box center [844, 62] width 26 height 26
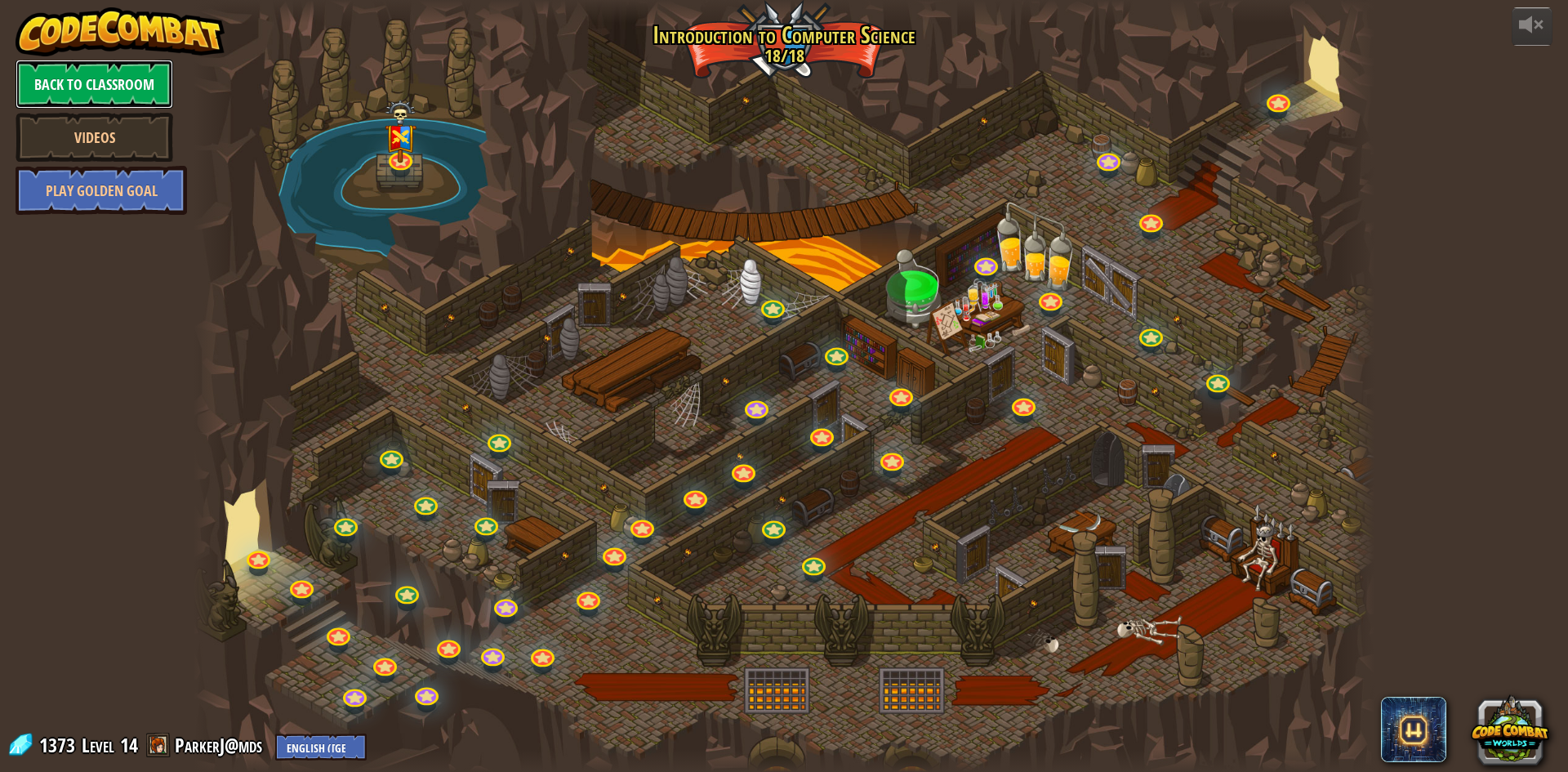
click at [72, 74] on link "Back to Classroom" at bounding box center [95, 84] width 158 height 49
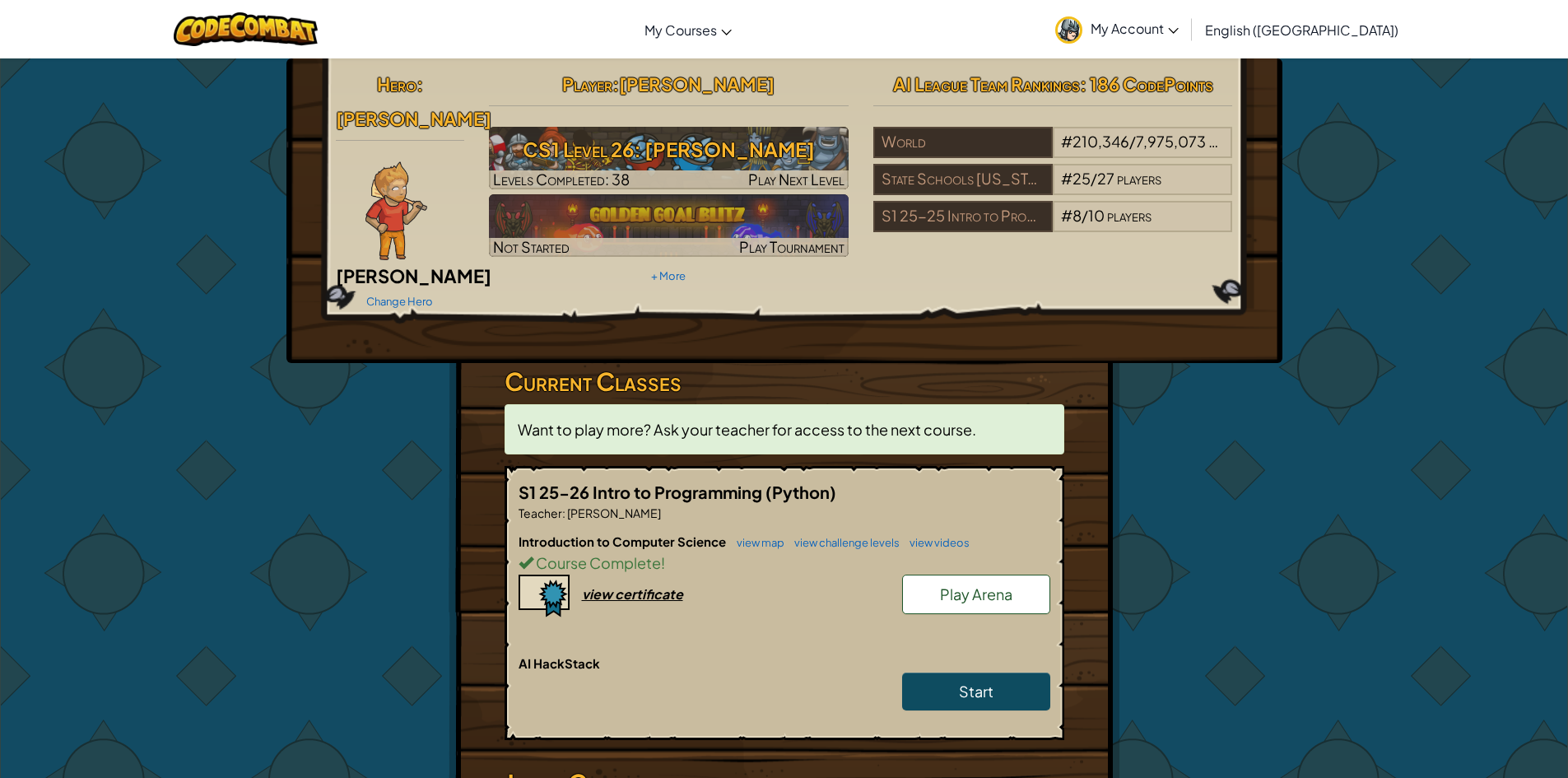
click at [409, 287] on div "Change Hero" at bounding box center [401, 300] width 129 height 27
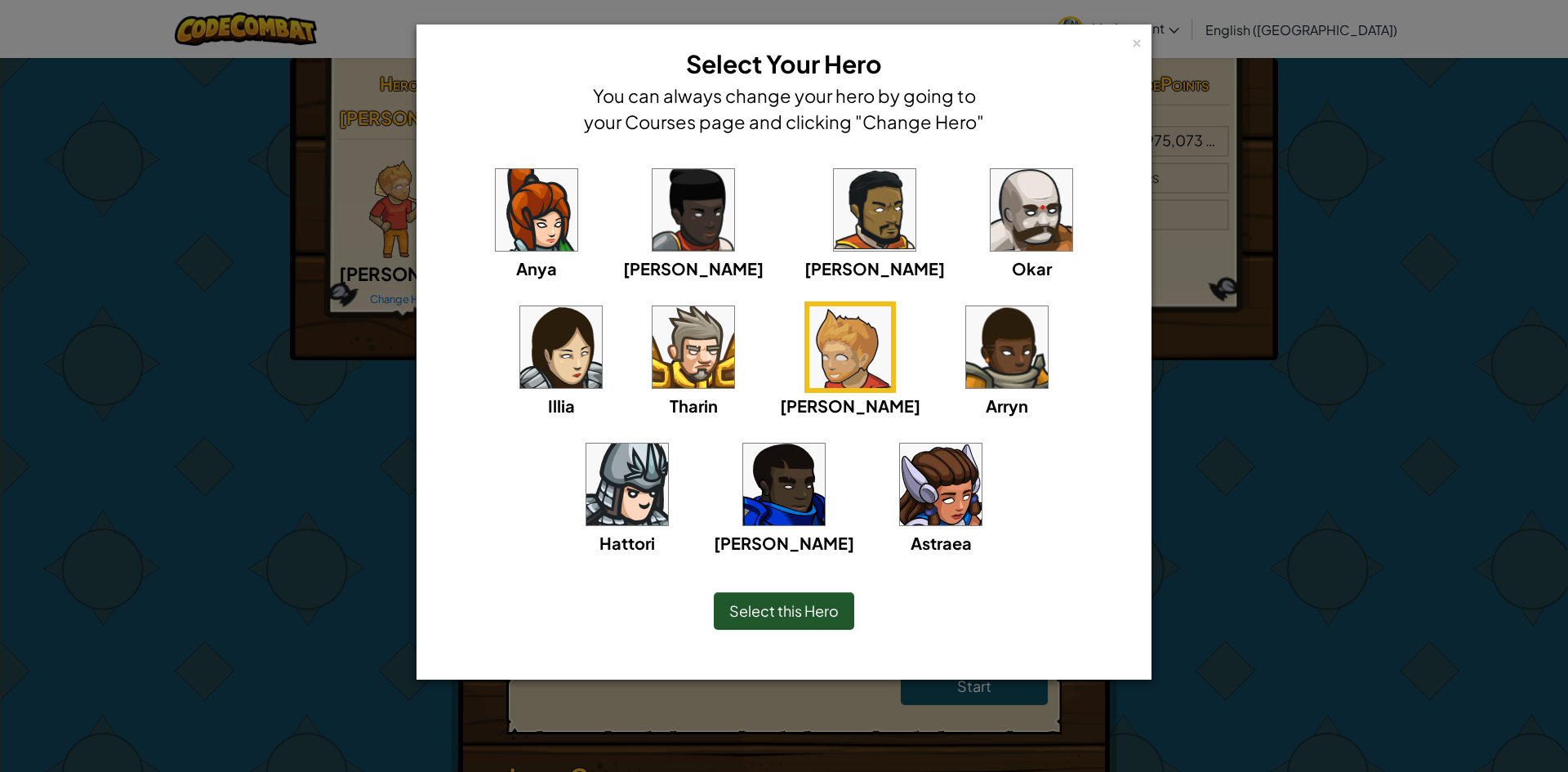
click at [969, 348] on div "Anya [PERSON_NAME] [PERSON_NAME] [PERSON_NAME] Arryn [PERSON_NAME]" at bounding box center [784, 370] width 685 height 411
click at [964, 351] on div "Anya [PERSON_NAME] [PERSON_NAME] [PERSON_NAME] Arryn [PERSON_NAME]" at bounding box center [784, 370] width 685 height 411
click at [668, 443] on img at bounding box center [627, 484] width 82 height 82
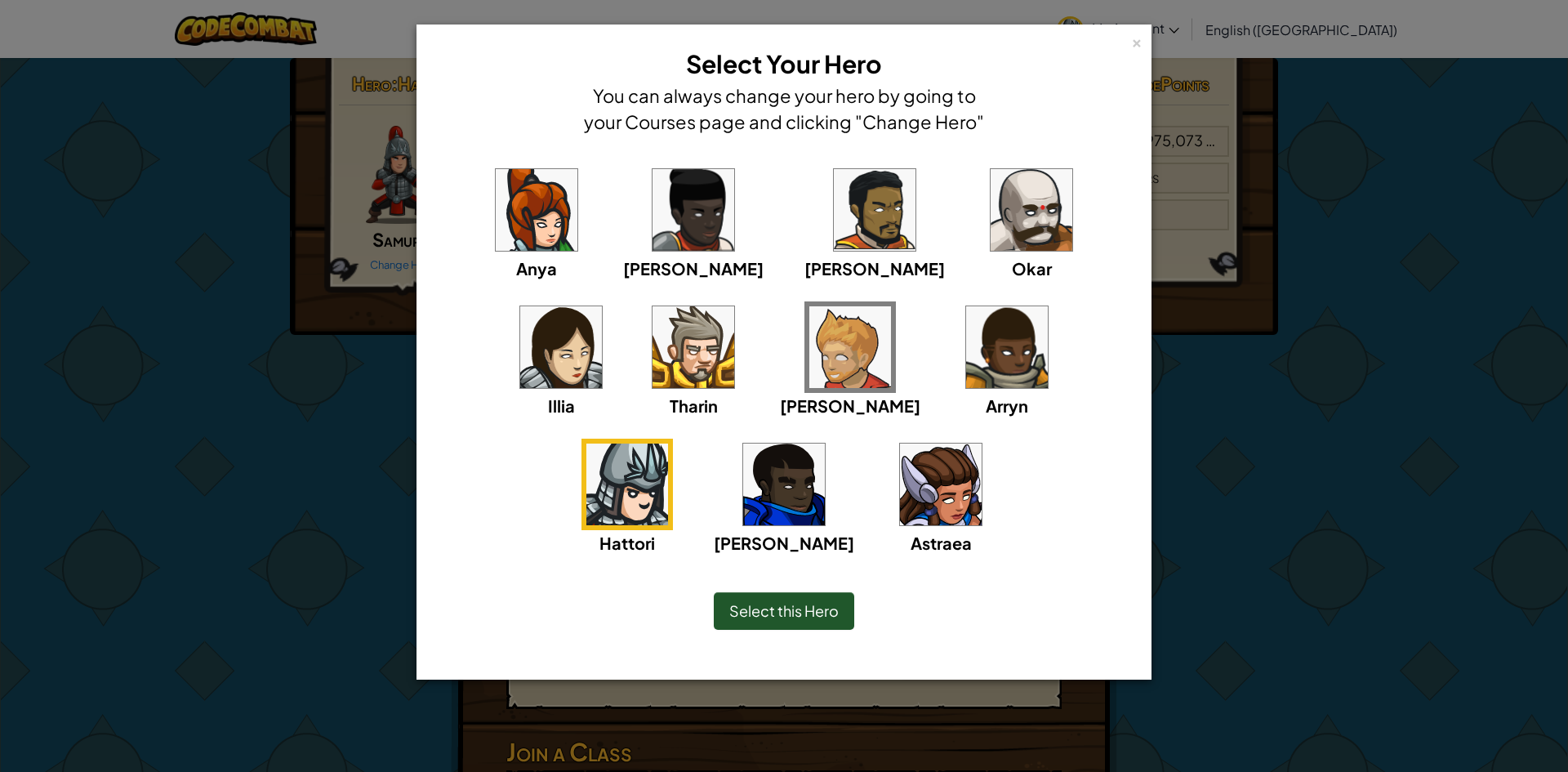
click at [668, 443] on img at bounding box center [627, 484] width 82 height 82
click at [809, 613] on span "Select this Hero" at bounding box center [784, 610] width 109 height 19
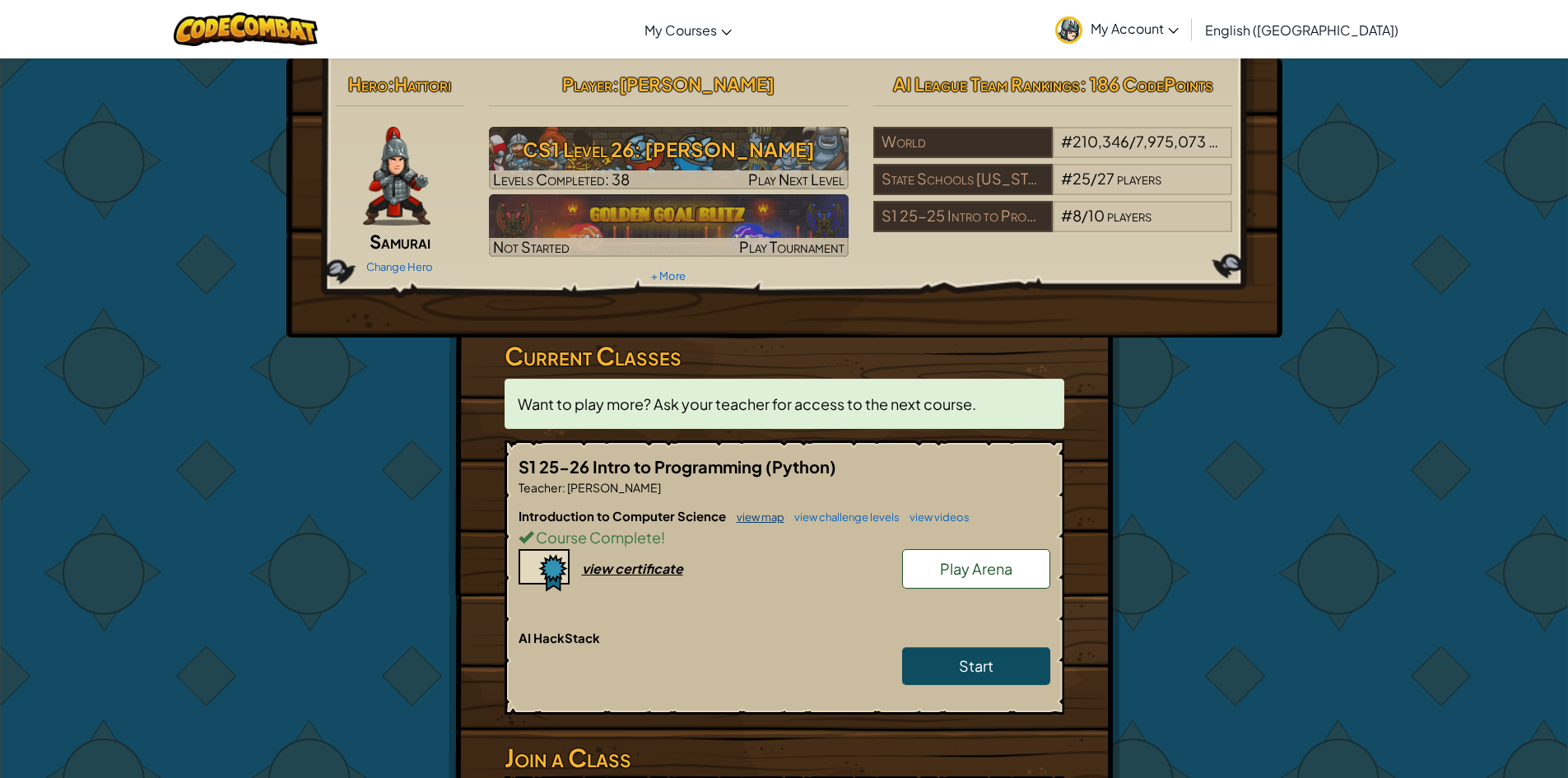
click at [763, 518] on link "view map" at bounding box center [756, 517] width 56 height 13
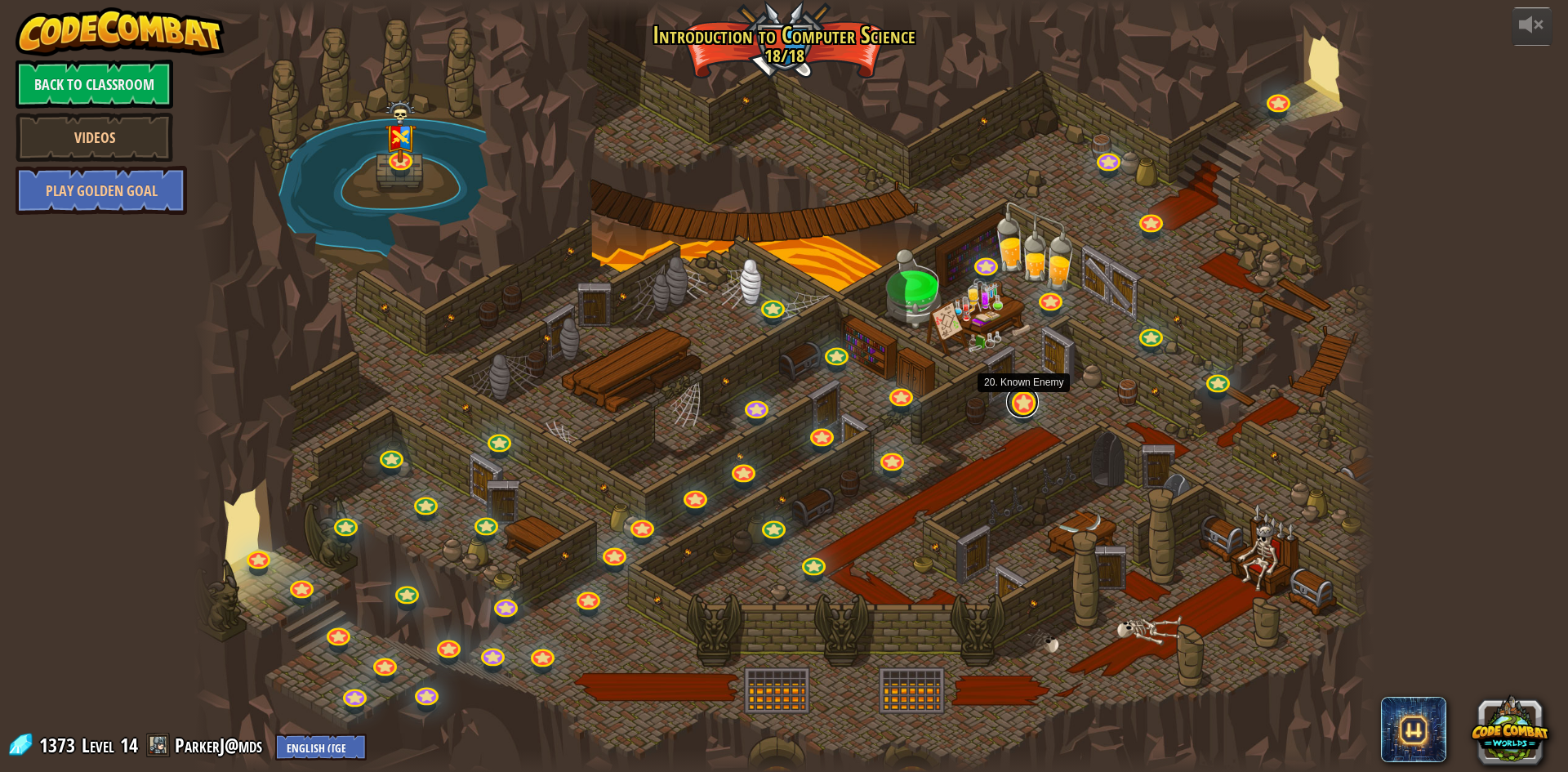
click at [1027, 407] on link at bounding box center [1022, 401] width 33 height 33
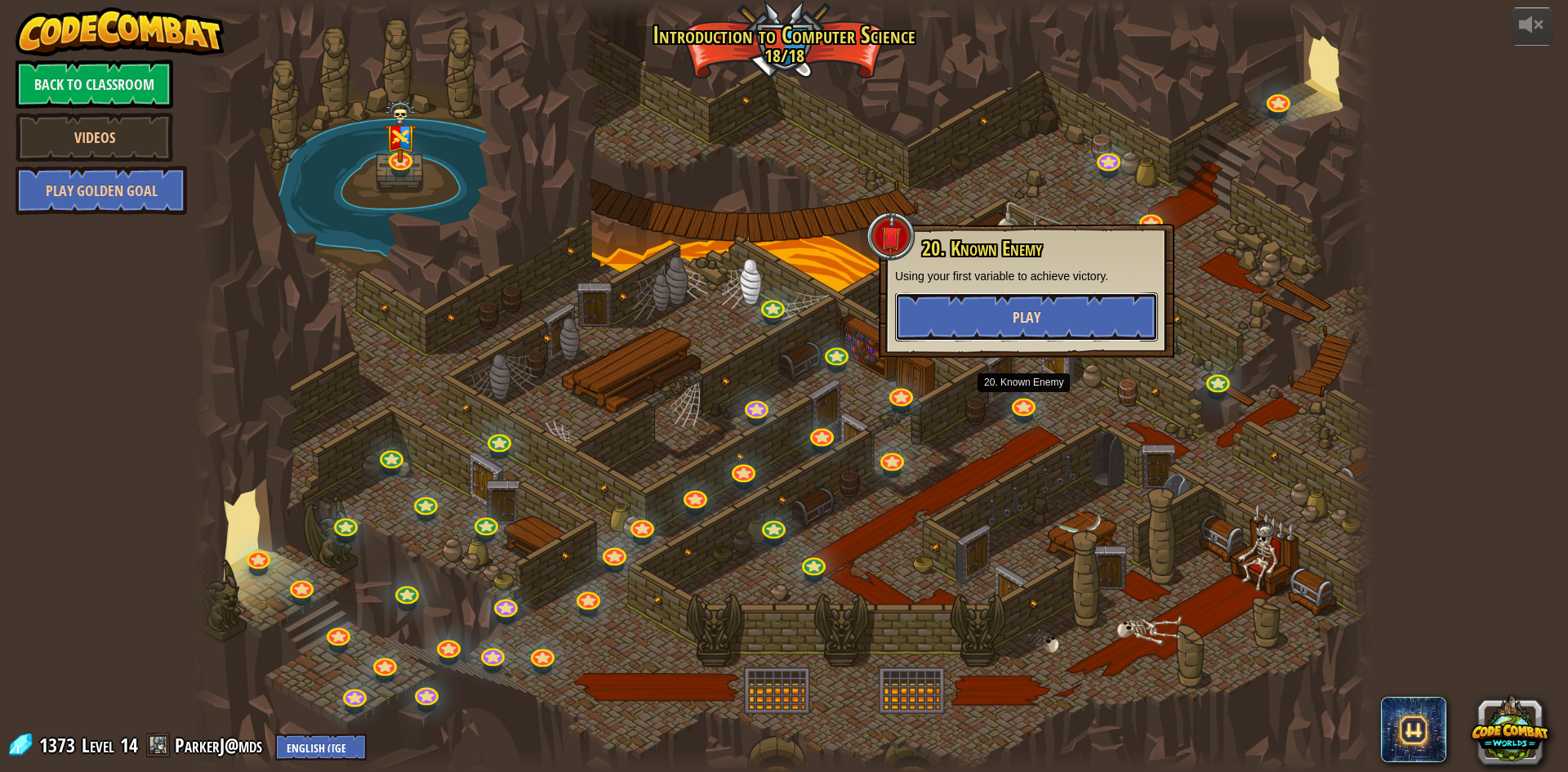
click at [1048, 332] on button "Play" at bounding box center [1027, 317] width 263 height 49
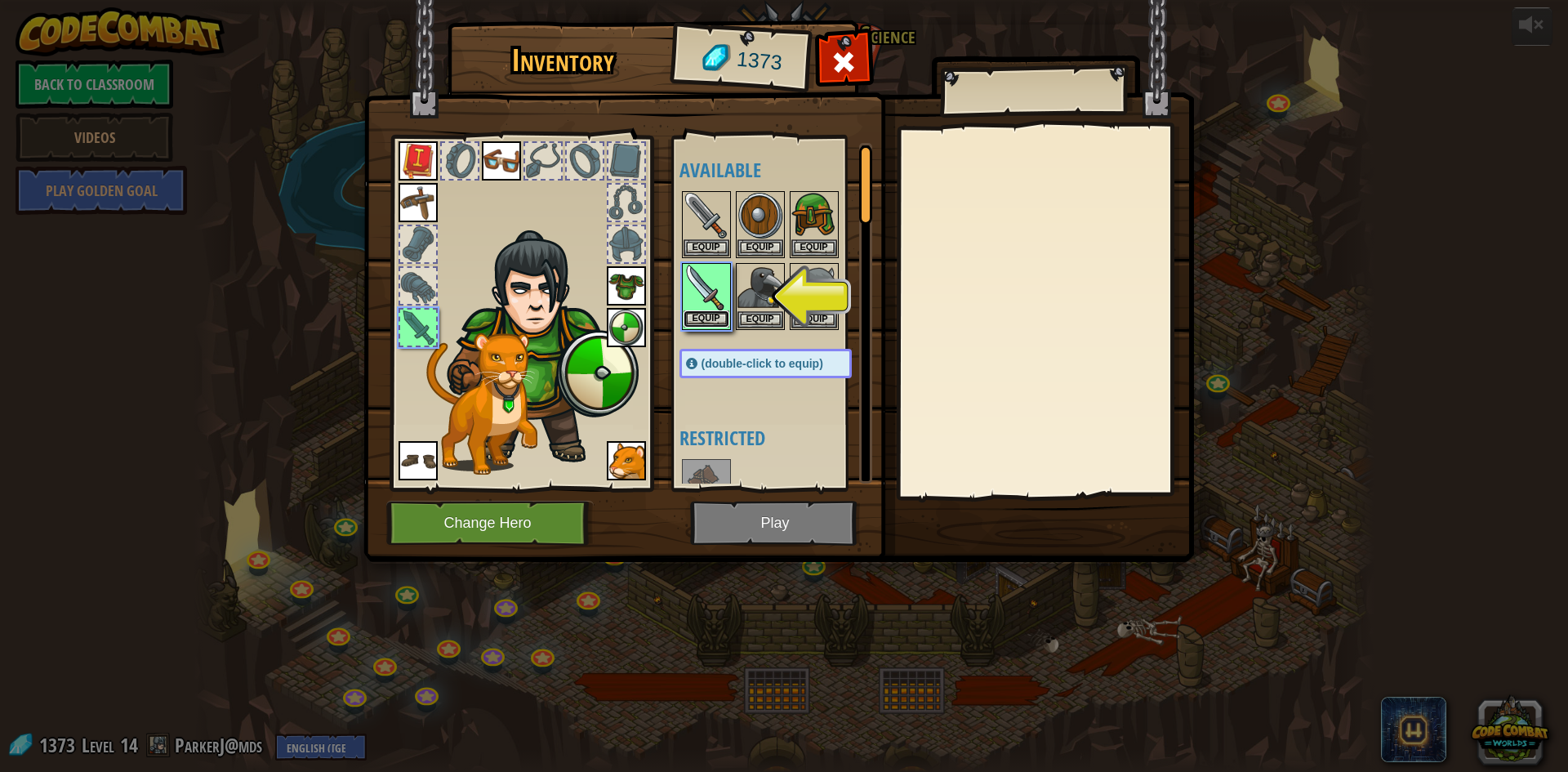
click at [722, 316] on button "Equip" at bounding box center [706, 318] width 46 height 17
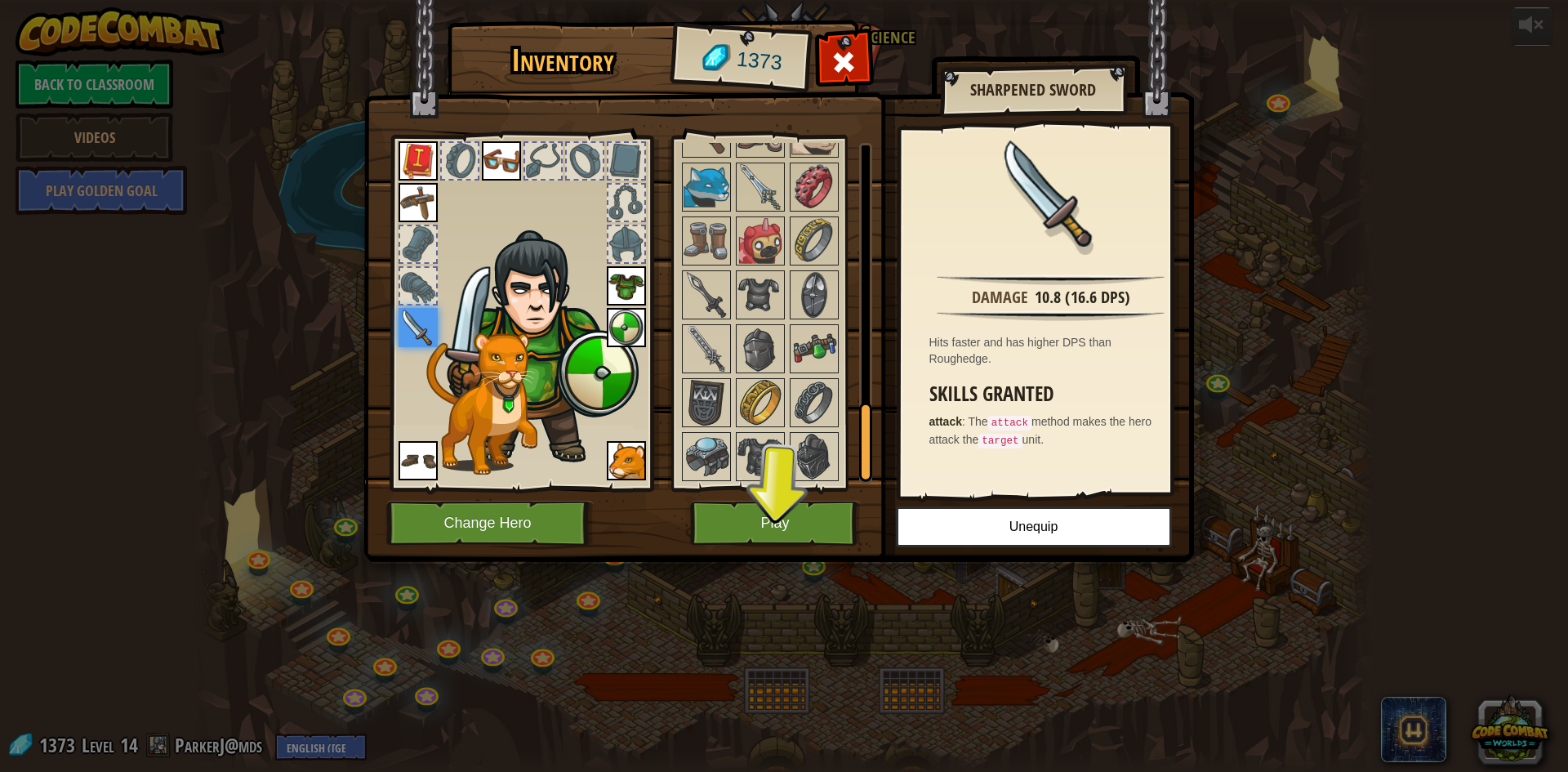
scroll to position [1205, 0]
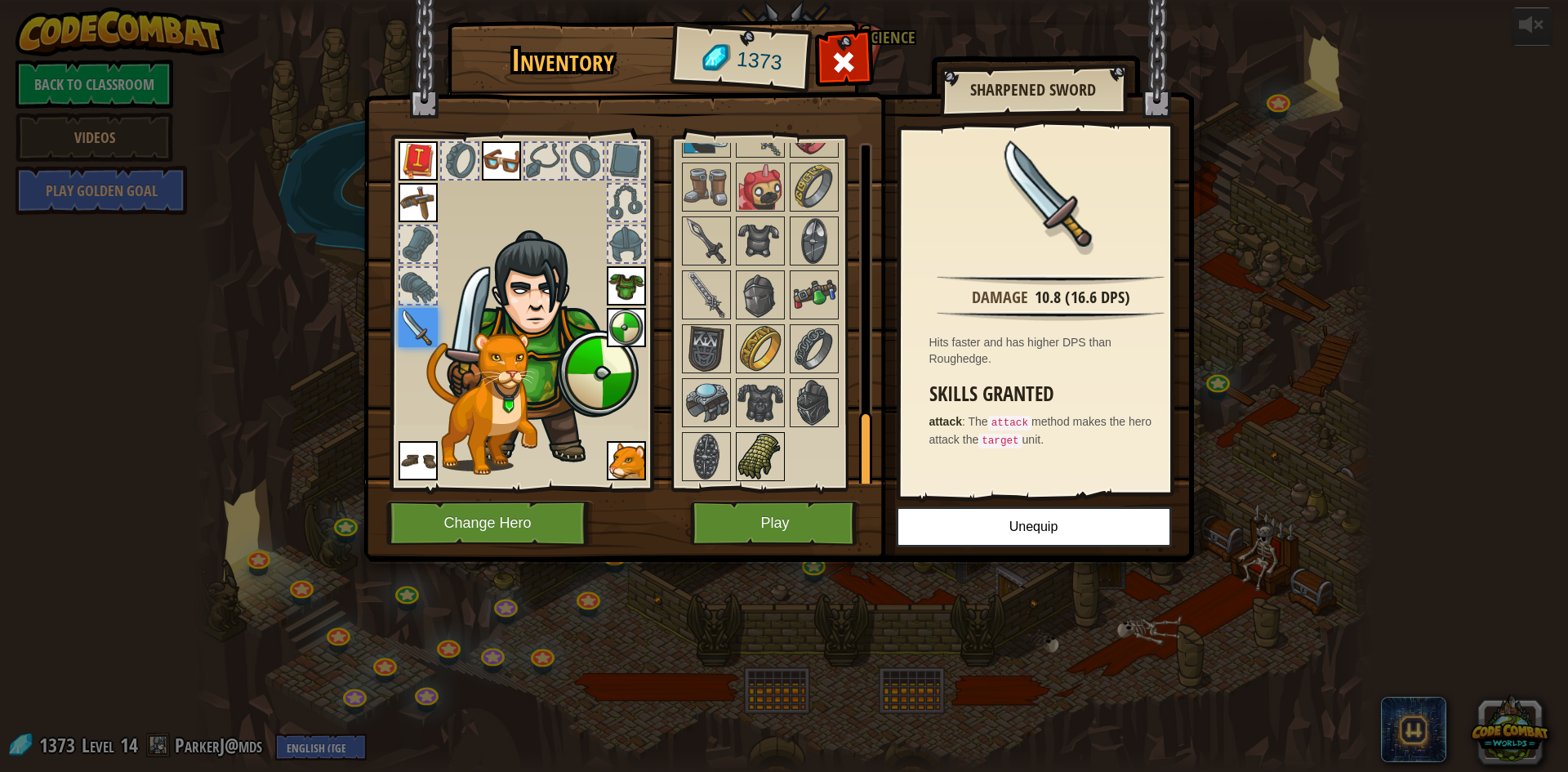
click at [768, 470] on img at bounding box center [760, 456] width 46 height 46
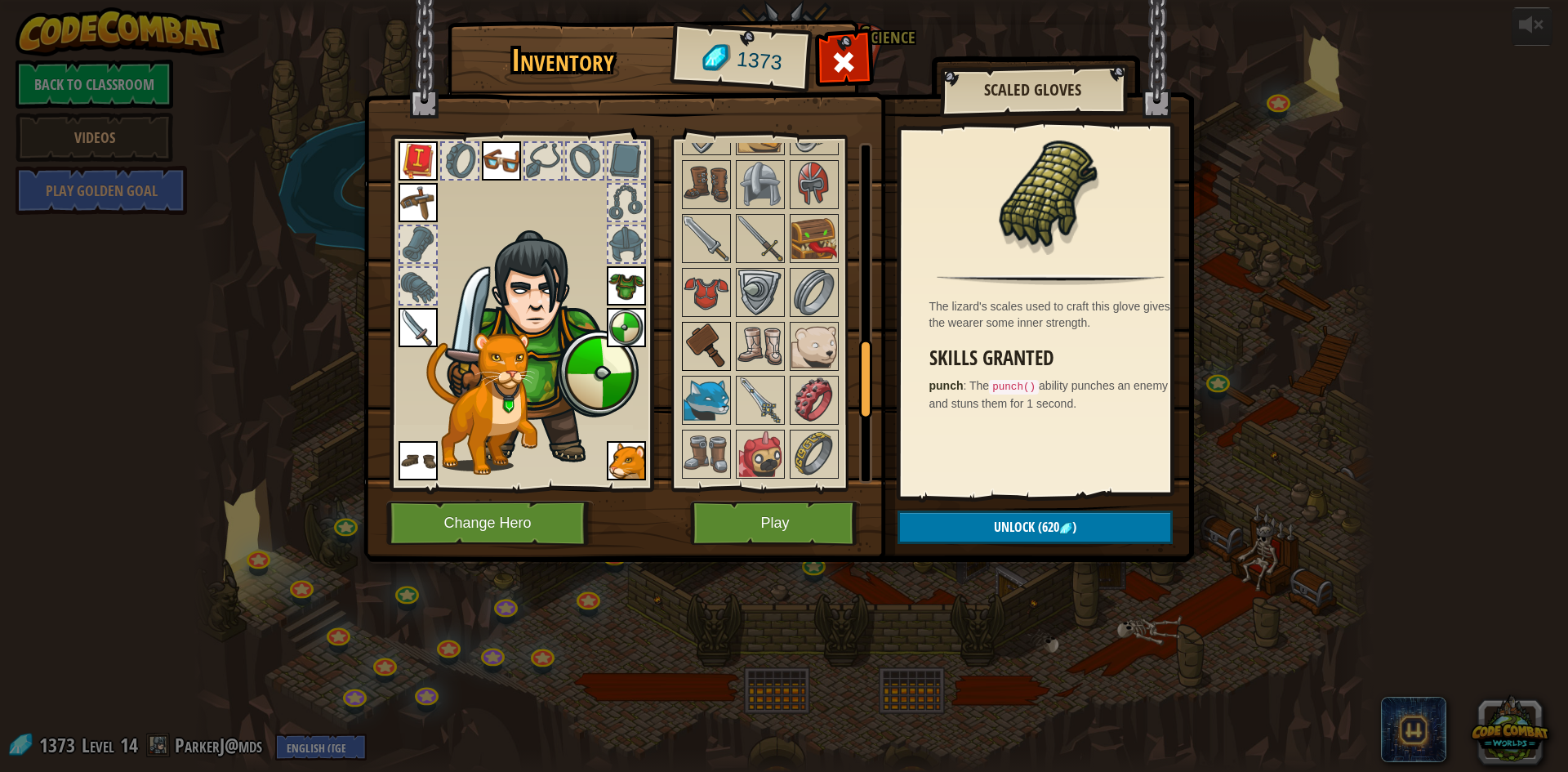
scroll to position [878, 0]
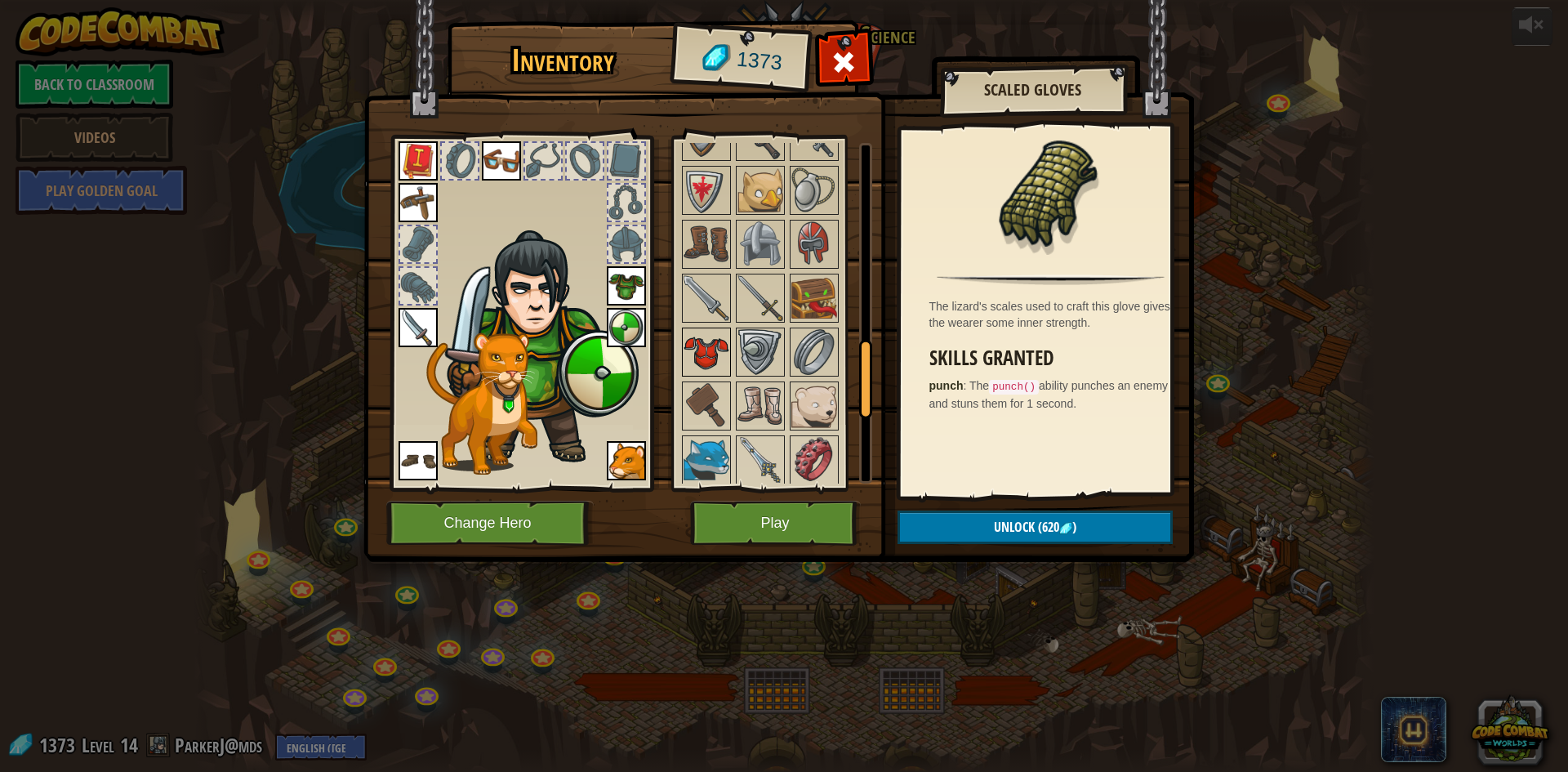
click at [718, 344] on img at bounding box center [706, 351] width 46 height 46
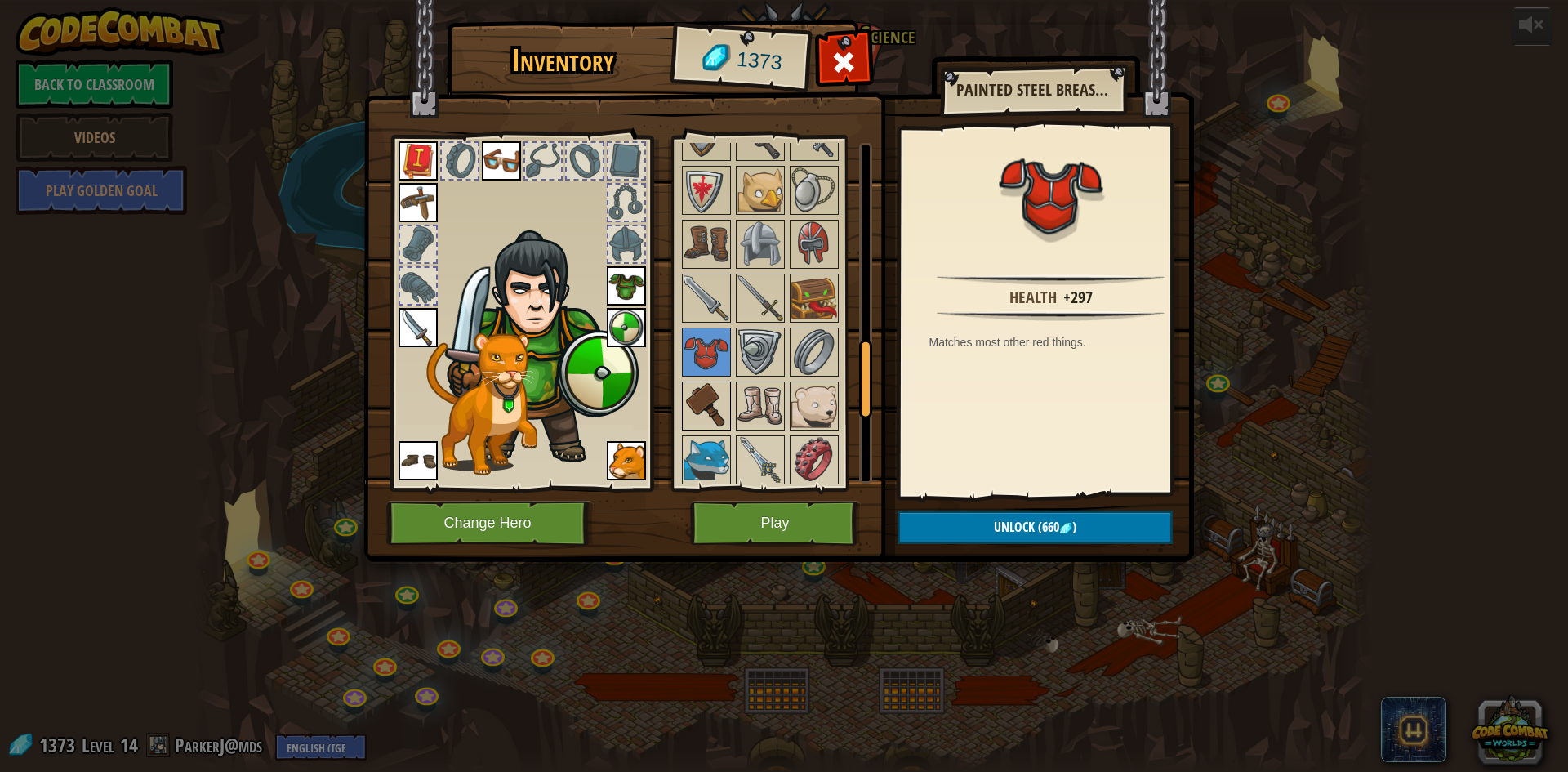
click at [712, 411] on img at bounding box center [706, 406] width 46 height 46
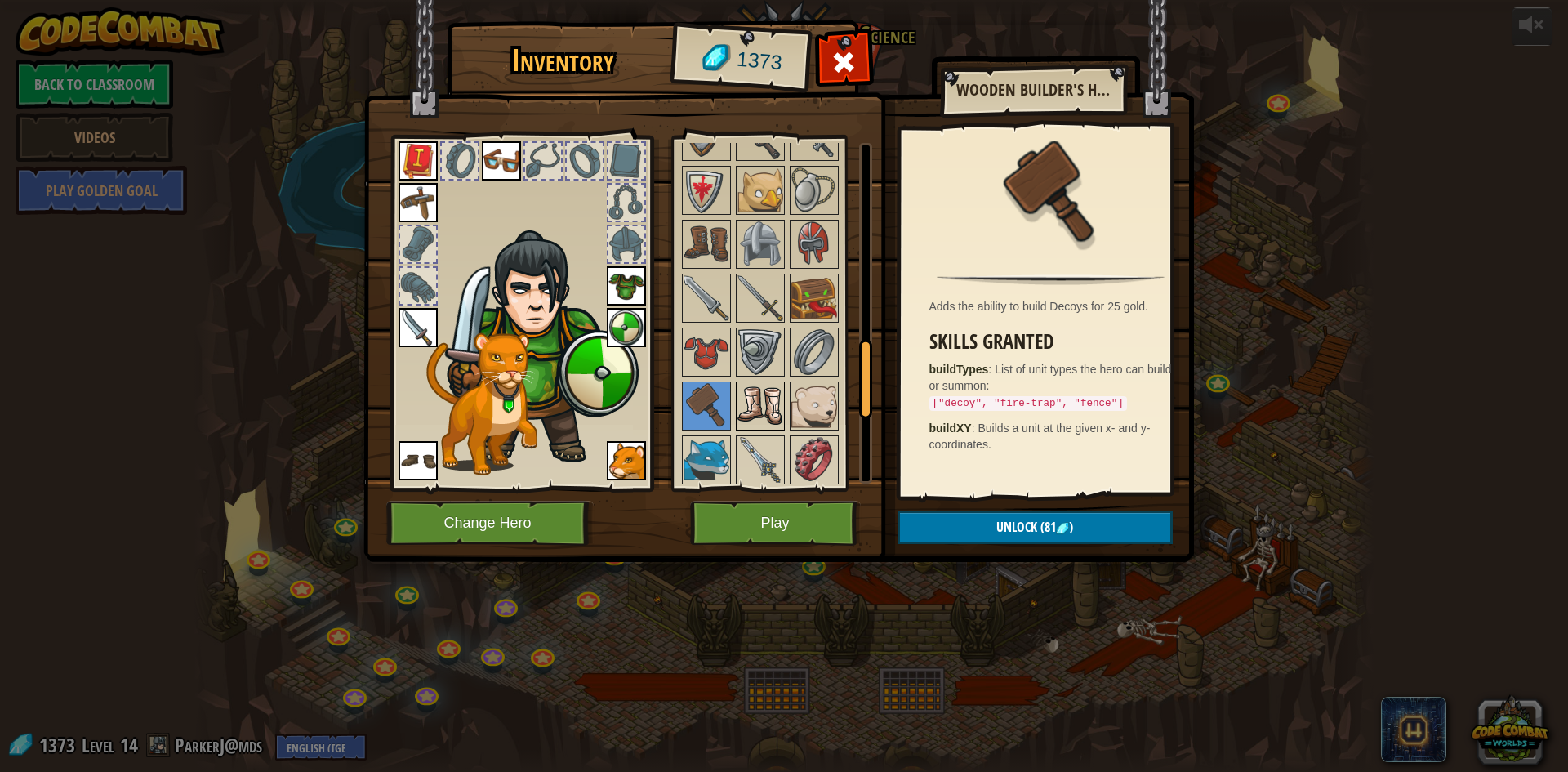
click at [749, 395] on img at bounding box center [760, 406] width 46 height 46
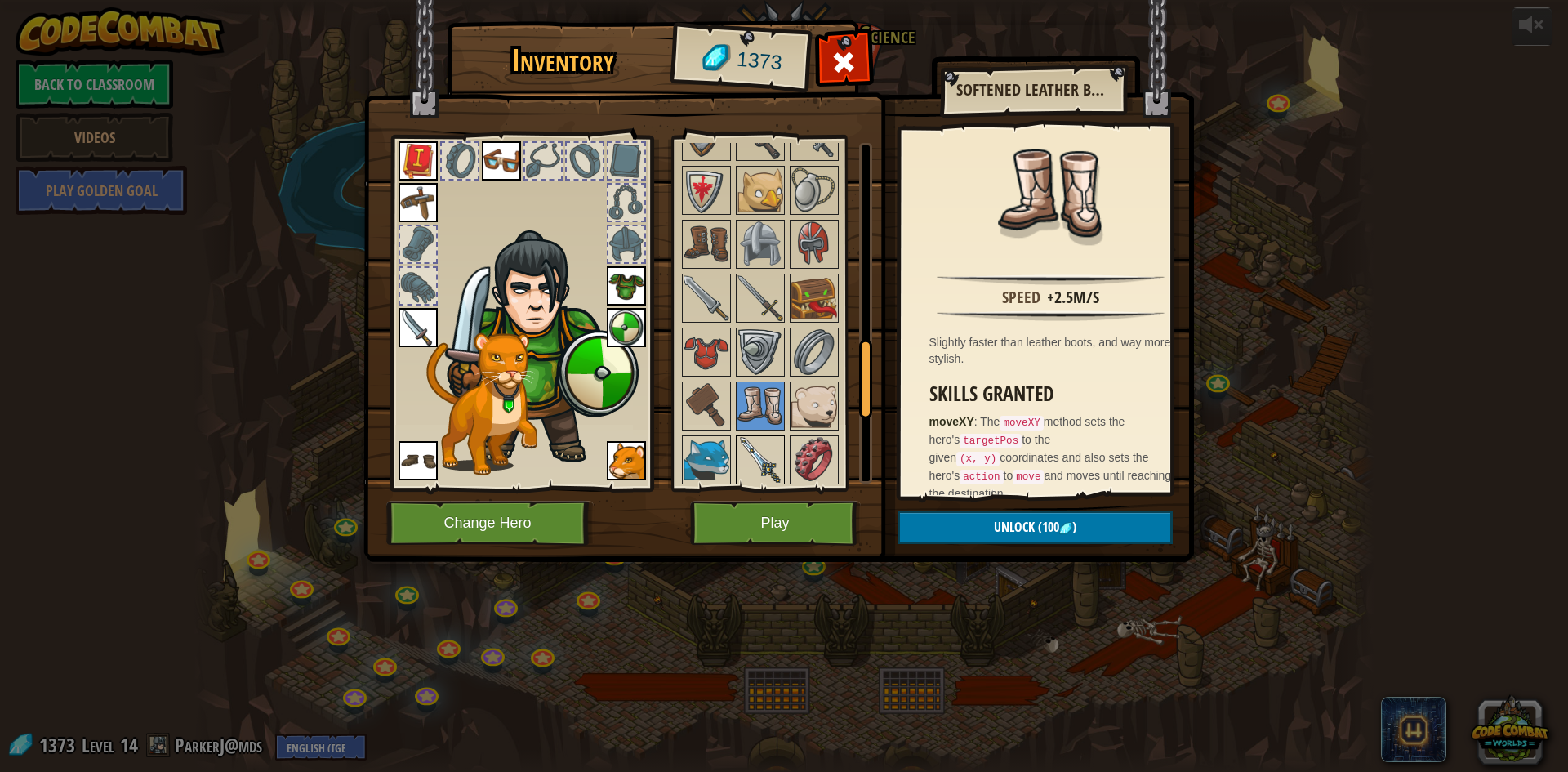
click at [747, 441] on img at bounding box center [760, 459] width 46 height 46
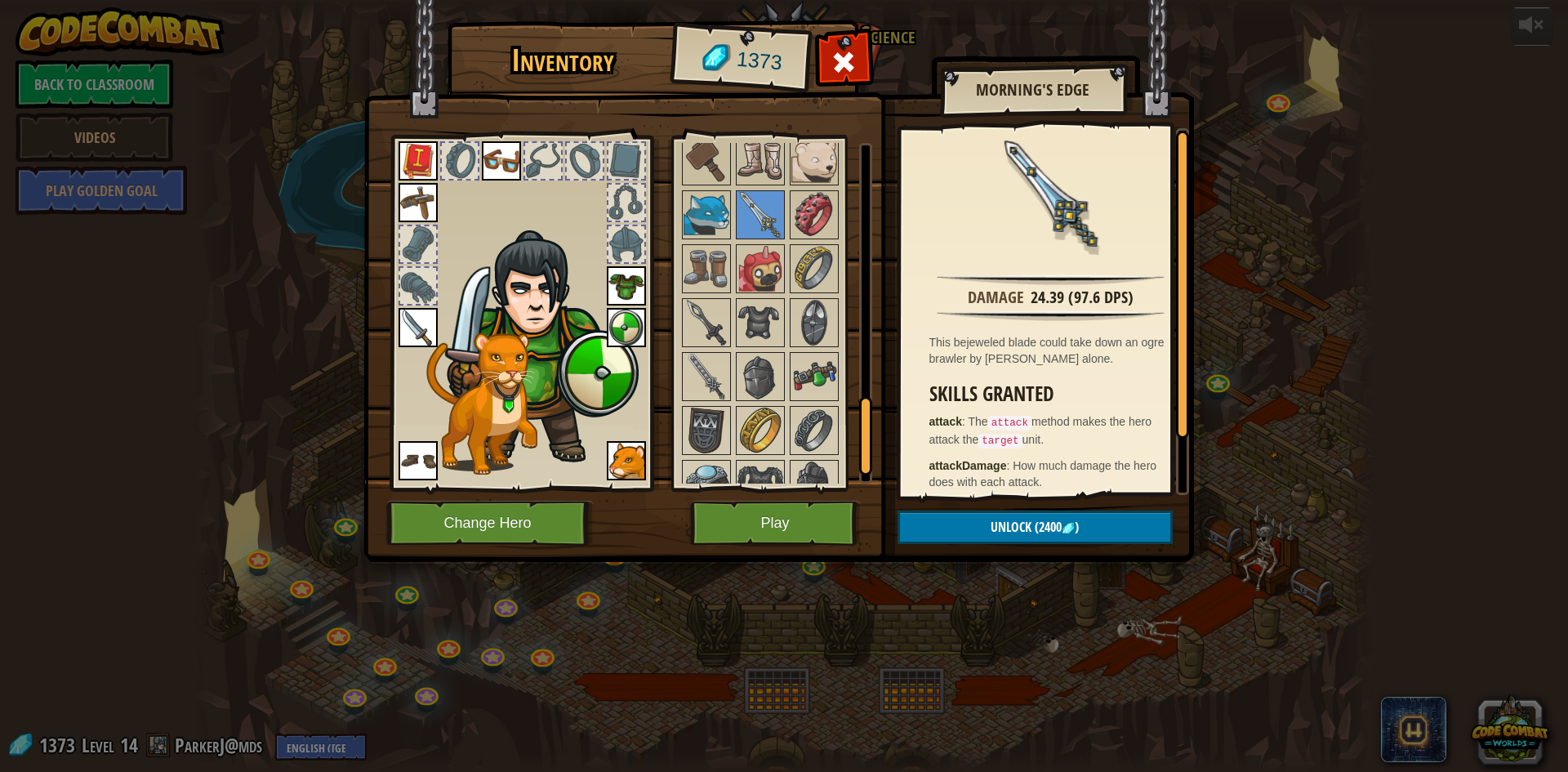
scroll to position [1205, 0]
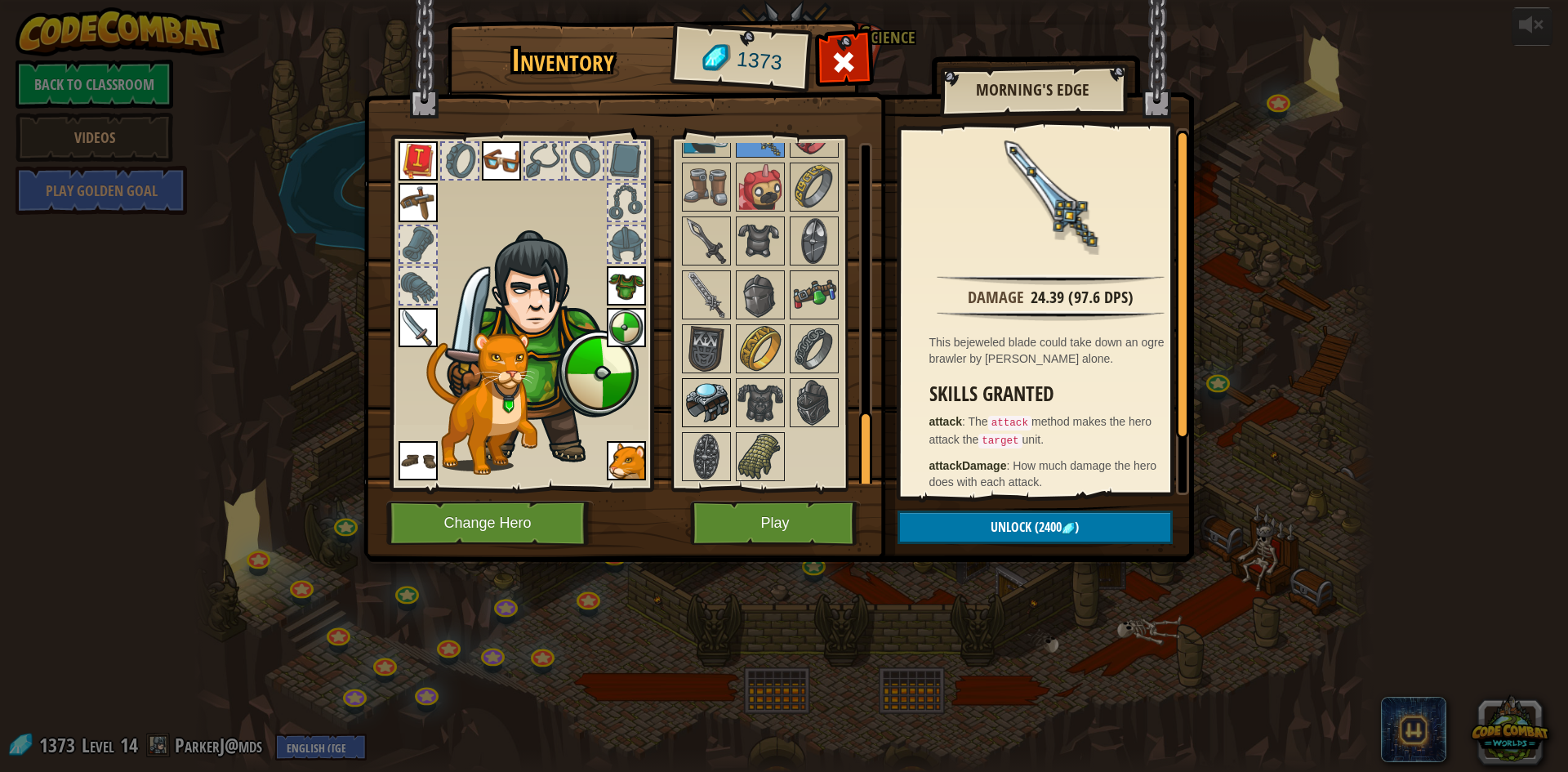
click at [716, 396] on img at bounding box center [706, 402] width 46 height 46
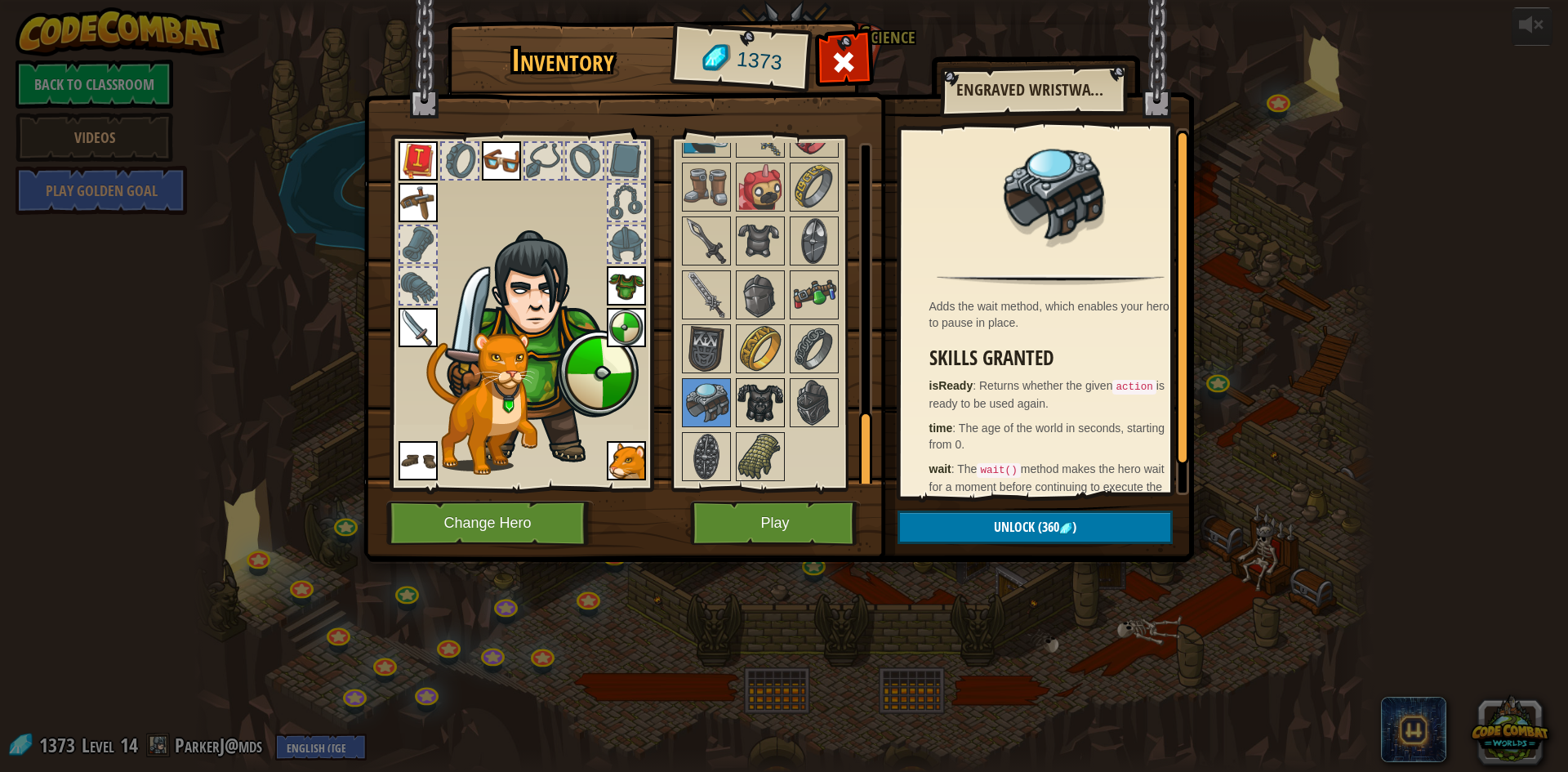
click at [757, 403] on img at bounding box center [760, 402] width 46 height 46
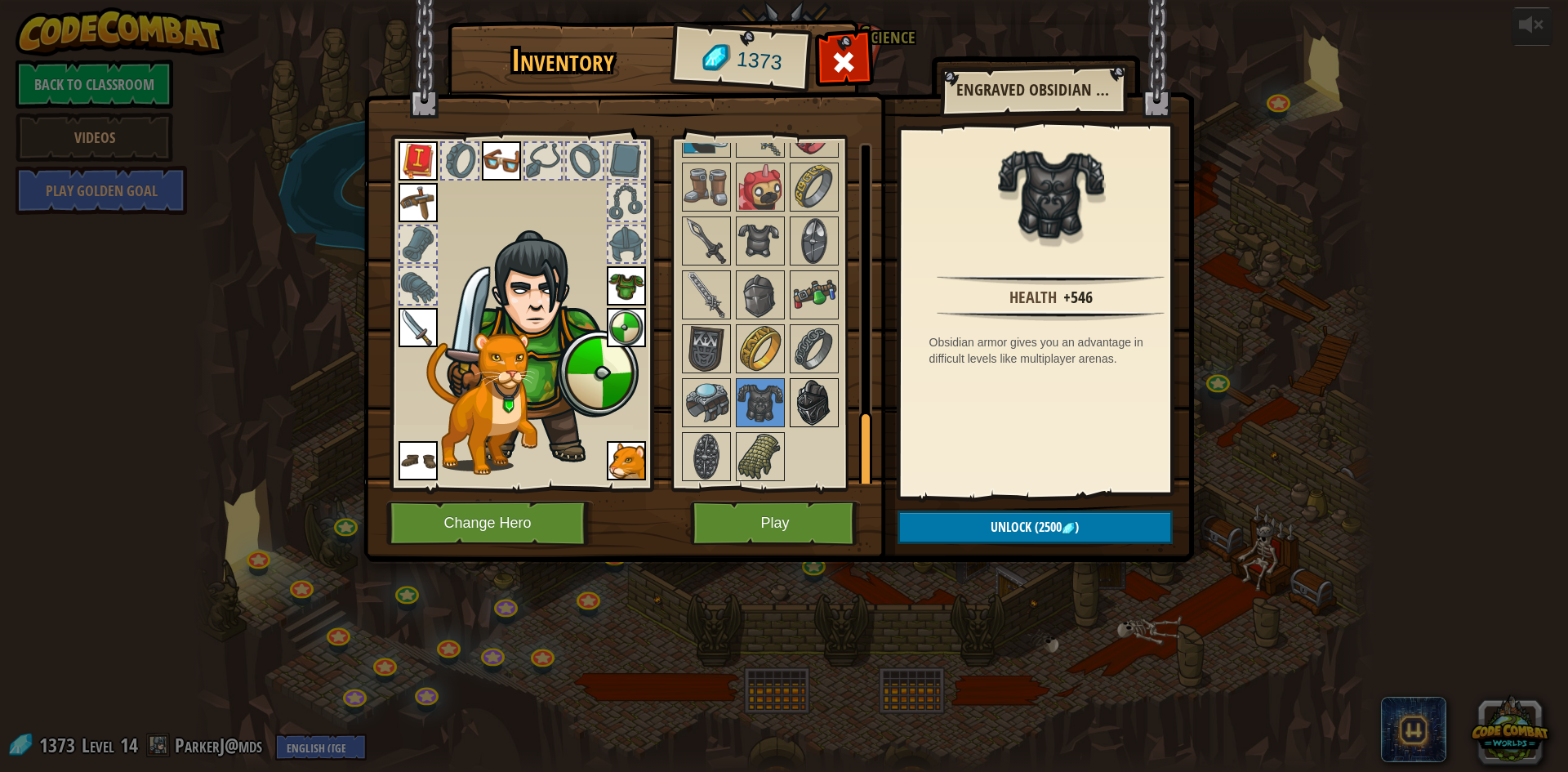
click at [802, 406] on img at bounding box center [814, 402] width 46 height 46
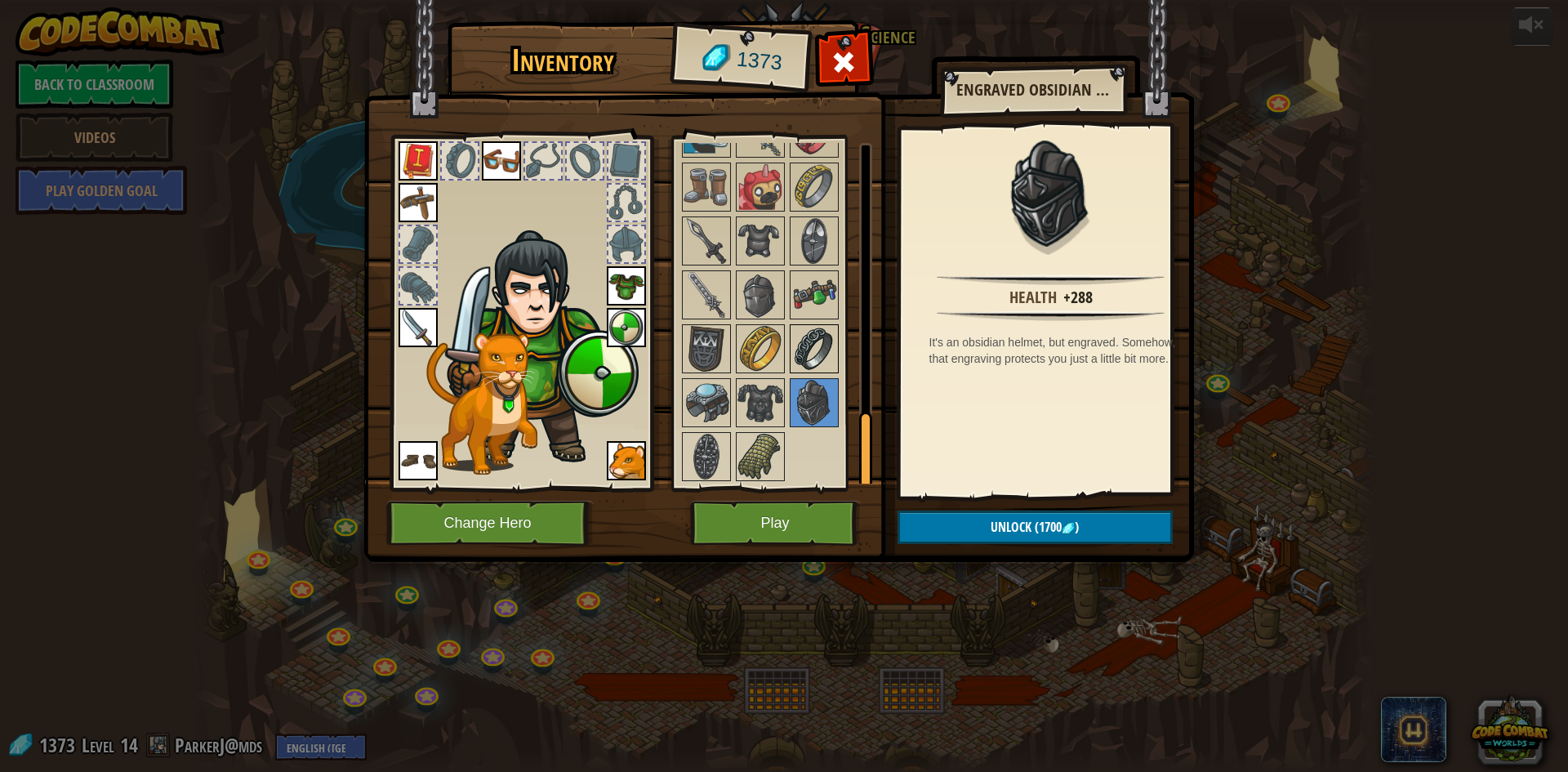
click at [803, 363] on img at bounding box center [814, 348] width 46 height 46
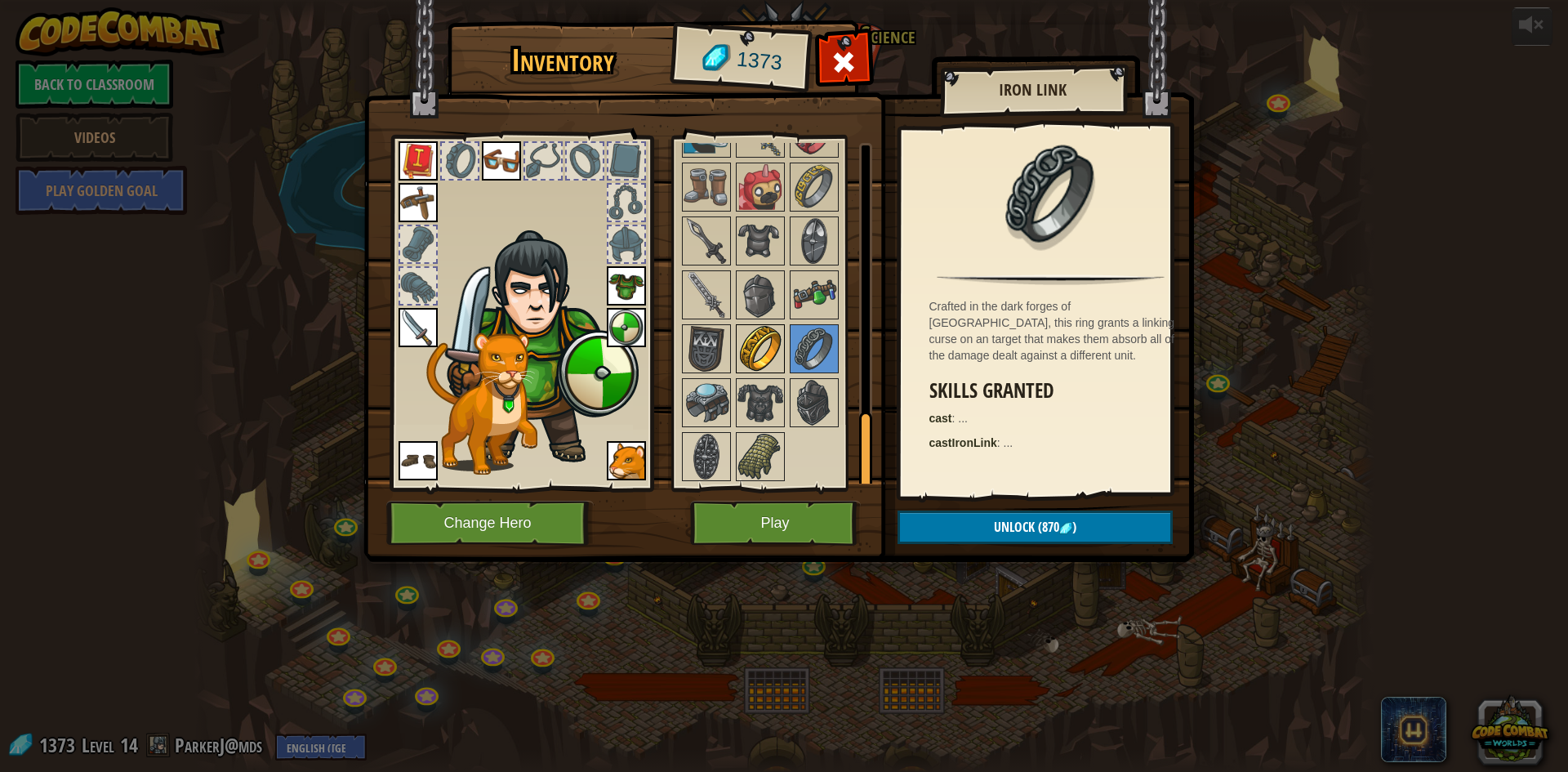
click at [767, 352] on img at bounding box center [760, 348] width 46 height 46
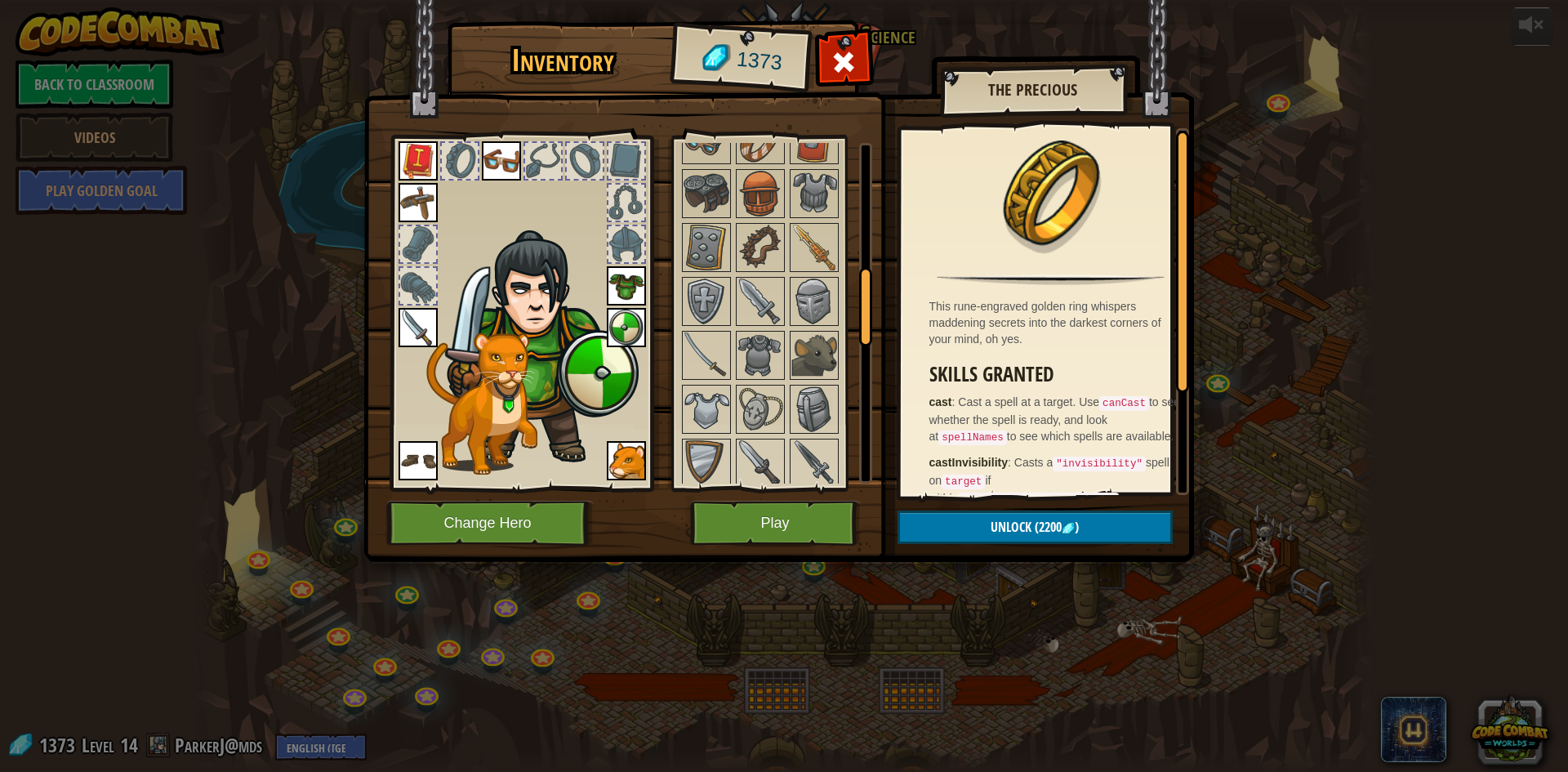
scroll to position [389, 0]
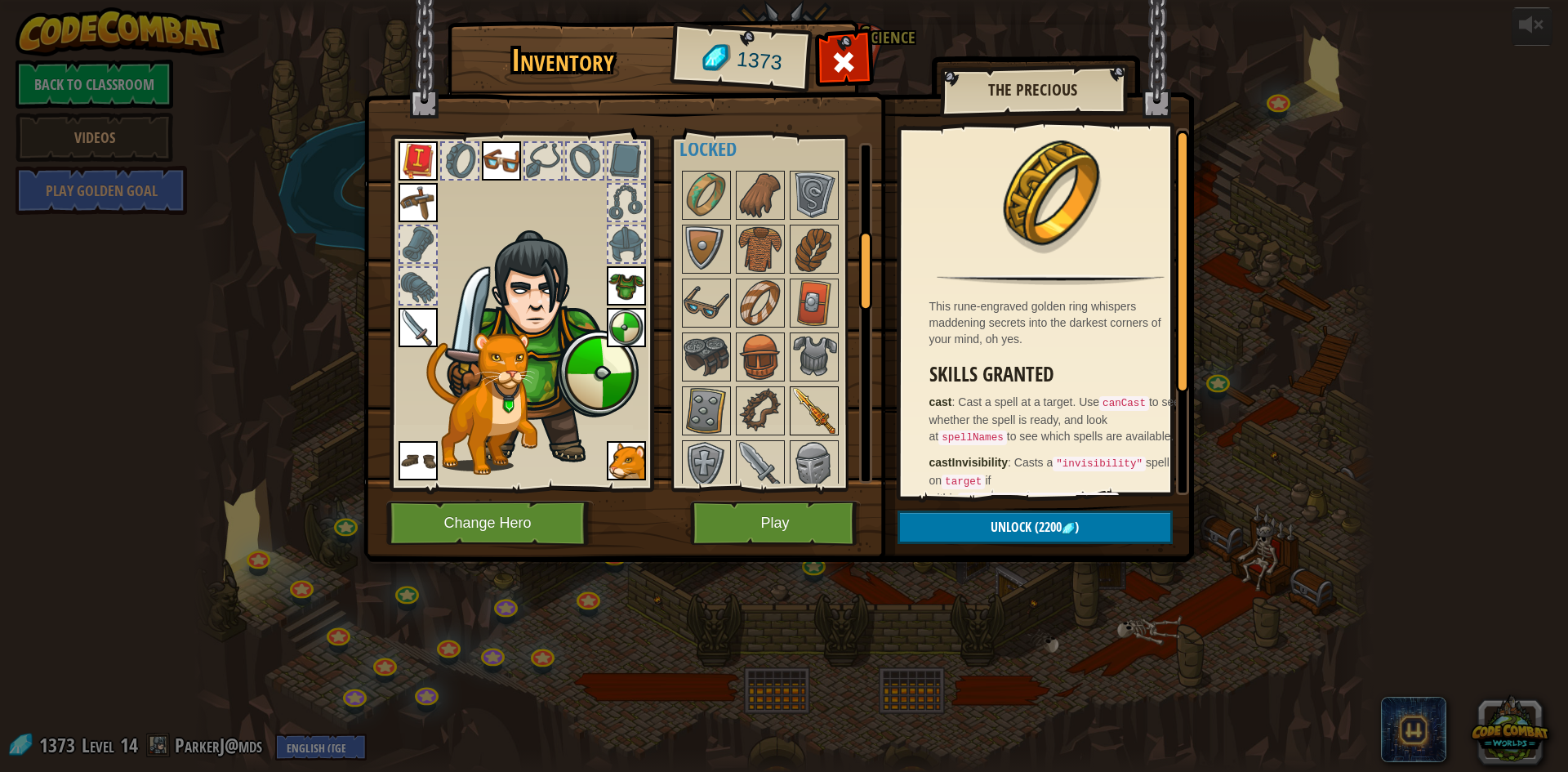
click at [813, 411] on img at bounding box center [814, 410] width 46 height 46
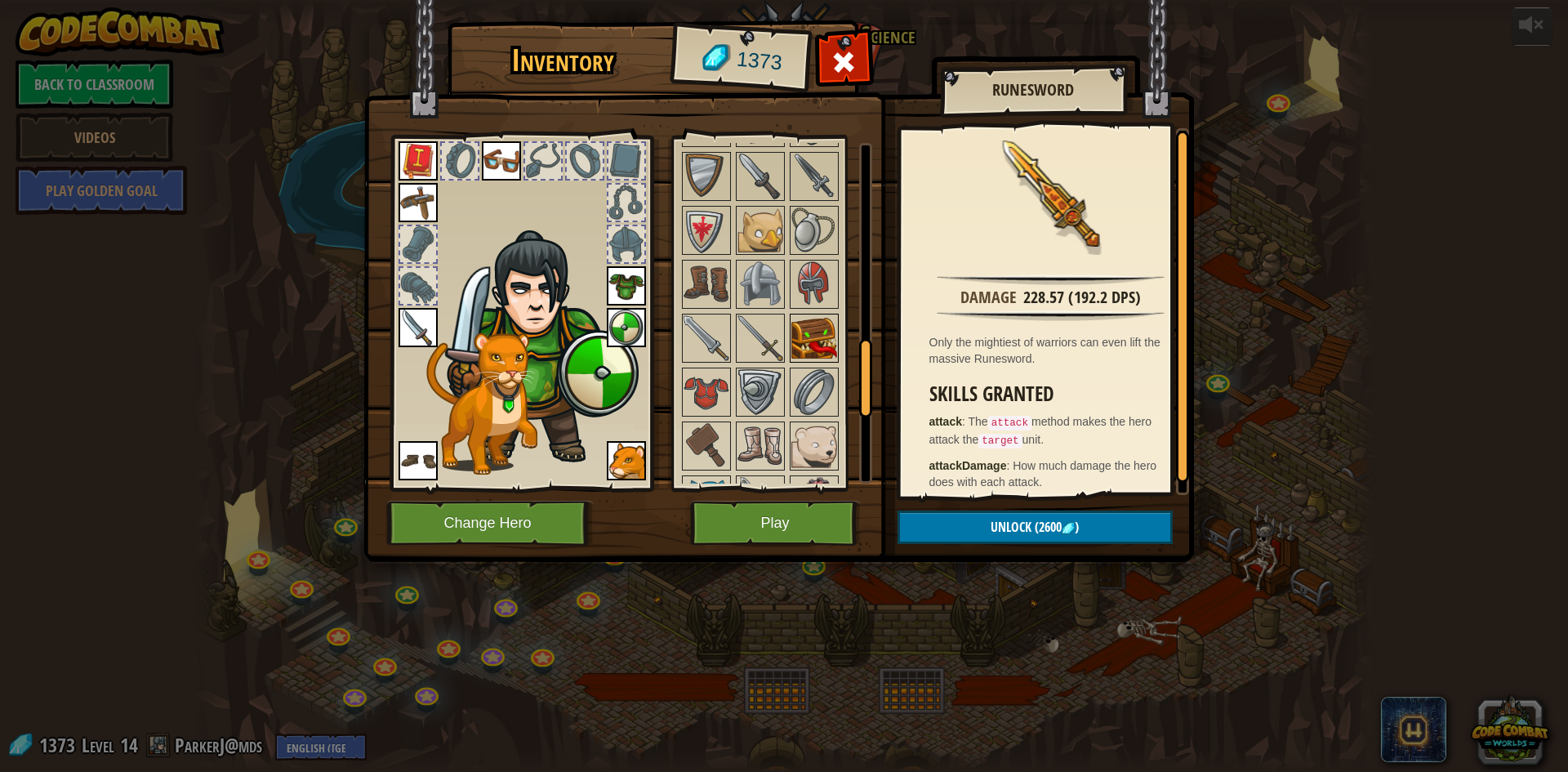
scroll to position [878, 0]
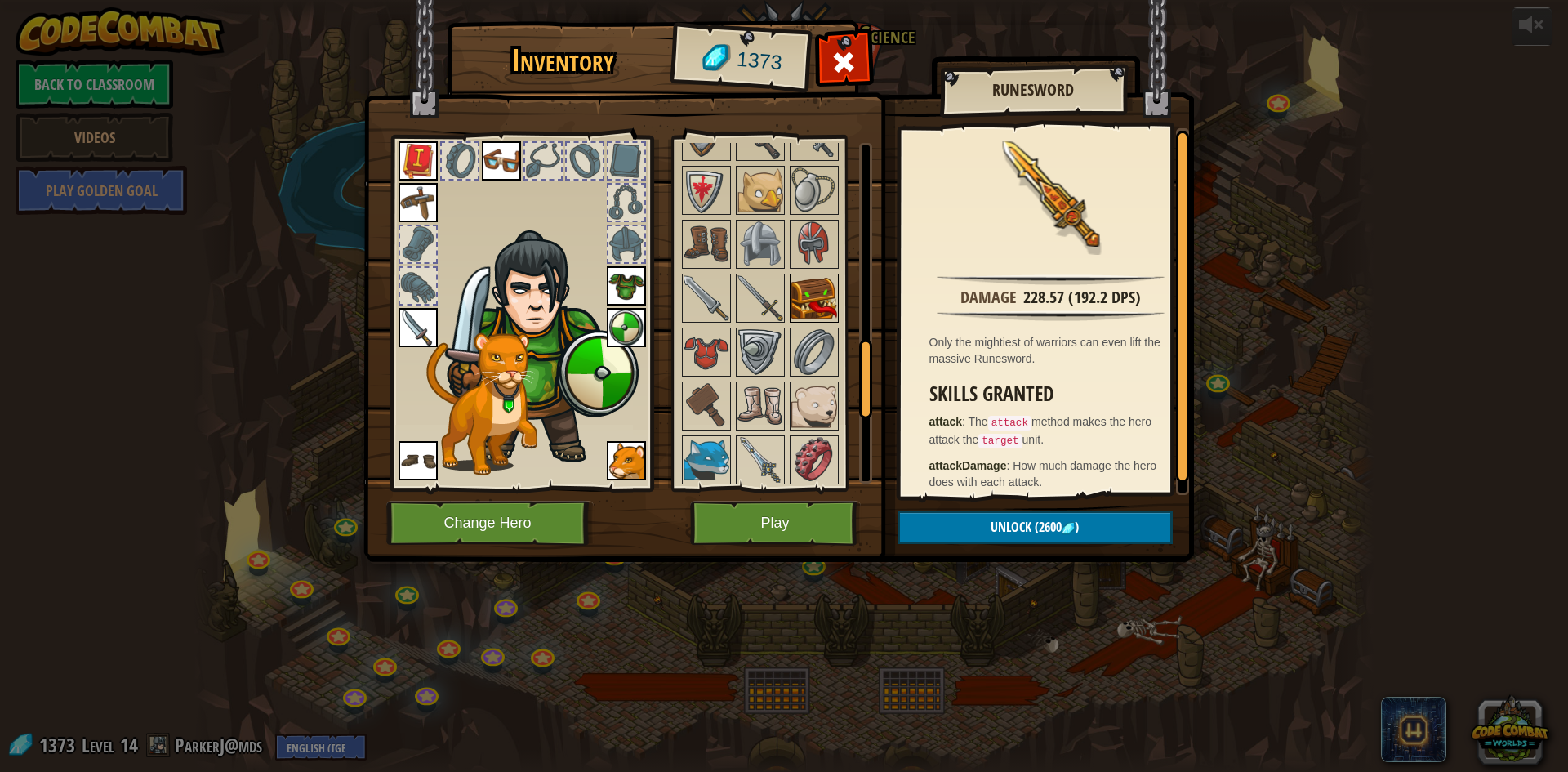
click at [819, 275] on img at bounding box center [814, 298] width 46 height 46
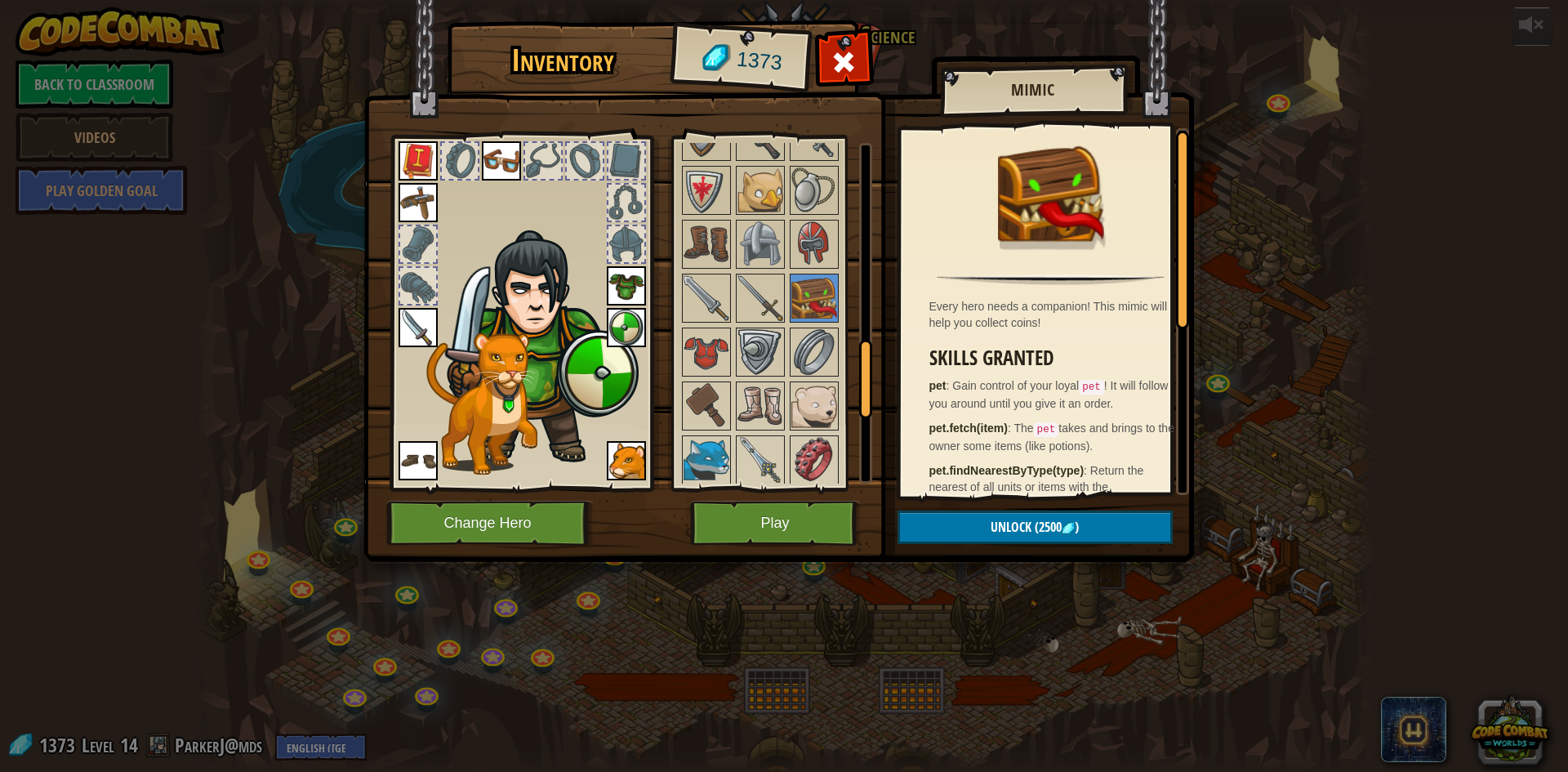
drag, startPoint x: 704, startPoint y: 419, endPoint x: 704, endPoint y: 431, distance: 12.0
click at [704, 426] on img at bounding box center [706, 406] width 46 height 46
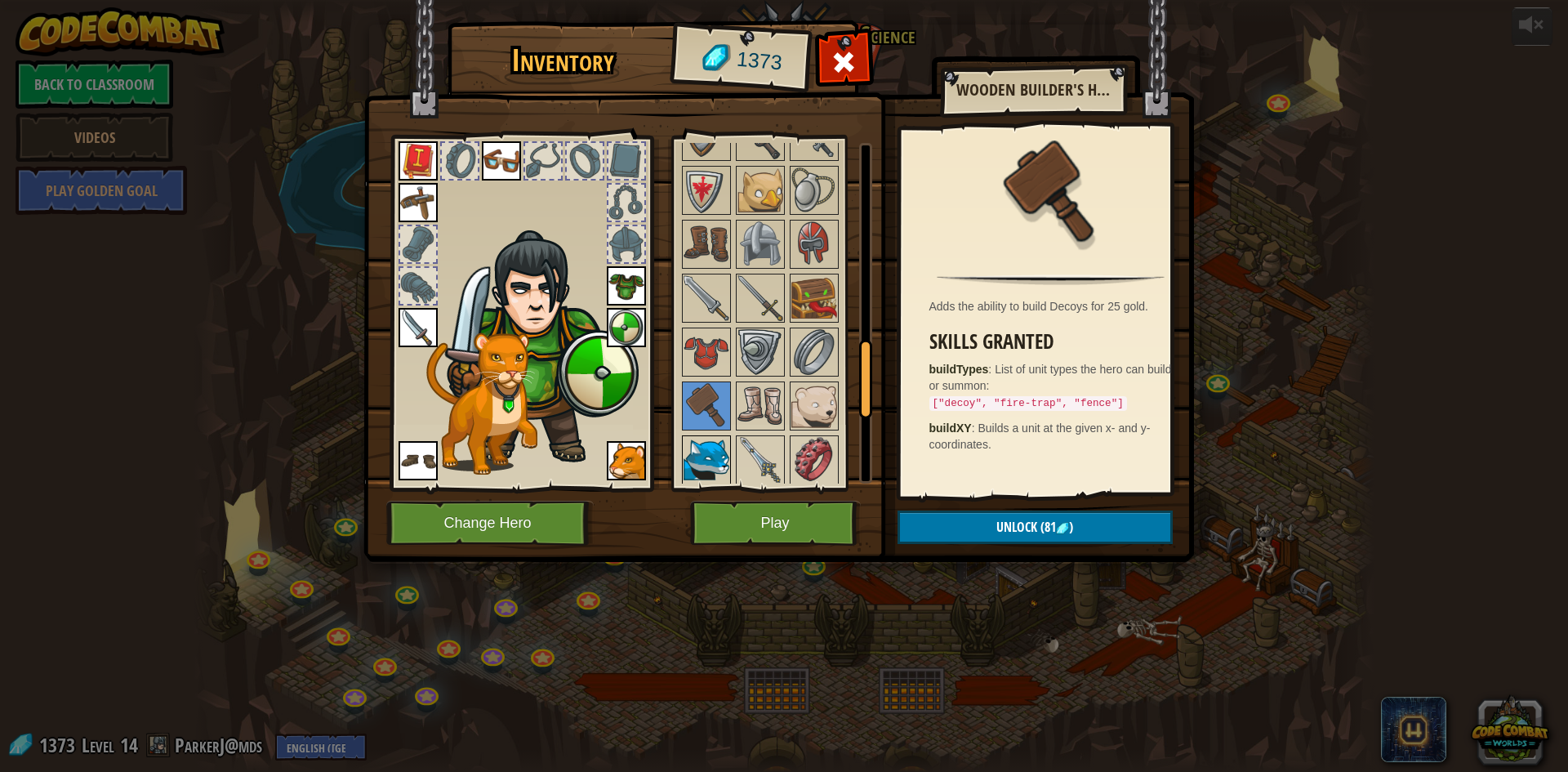
click at [707, 440] on img at bounding box center [706, 459] width 46 height 46
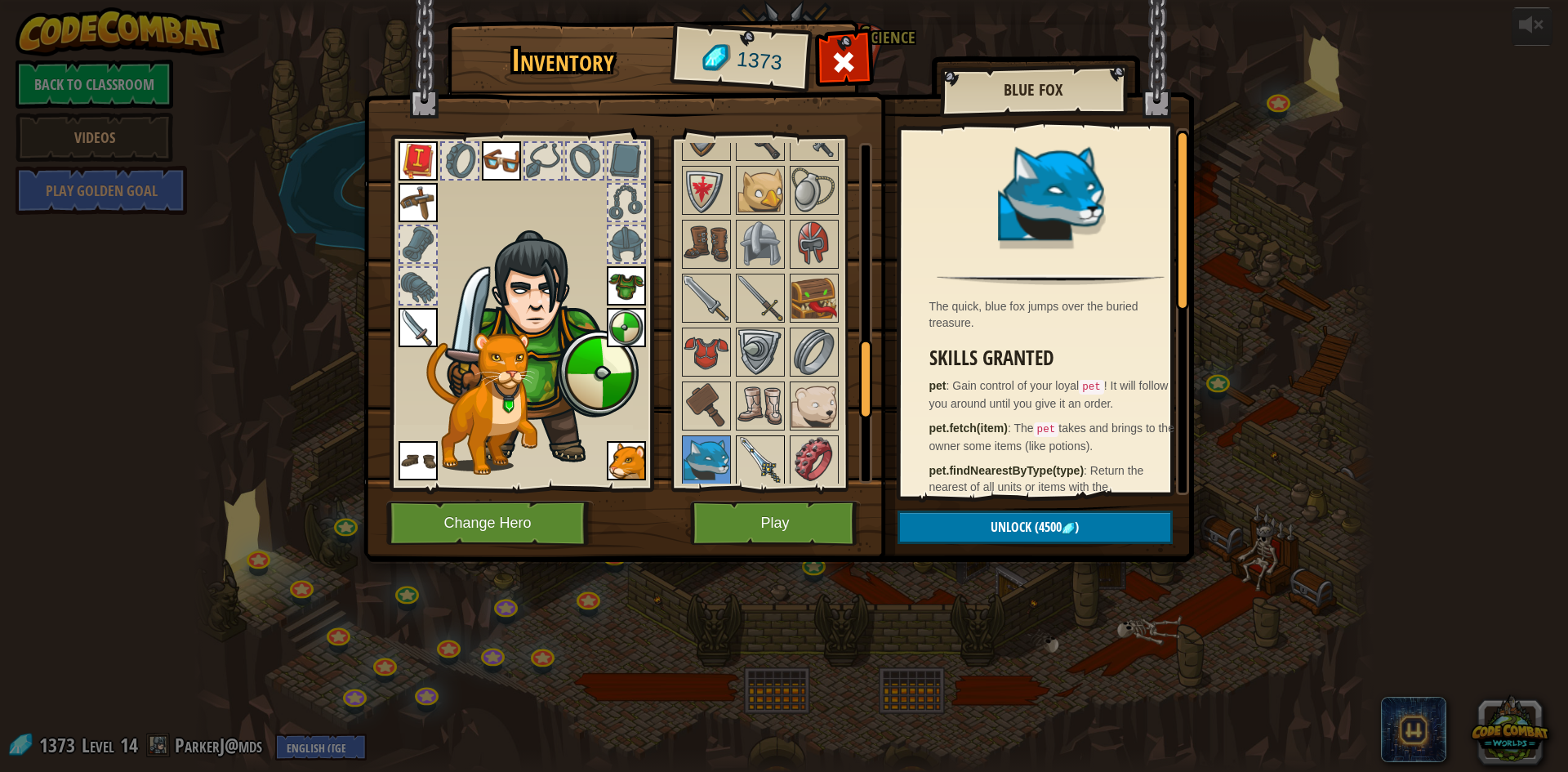
click at [765, 440] on img at bounding box center [760, 459] width 46 height 46
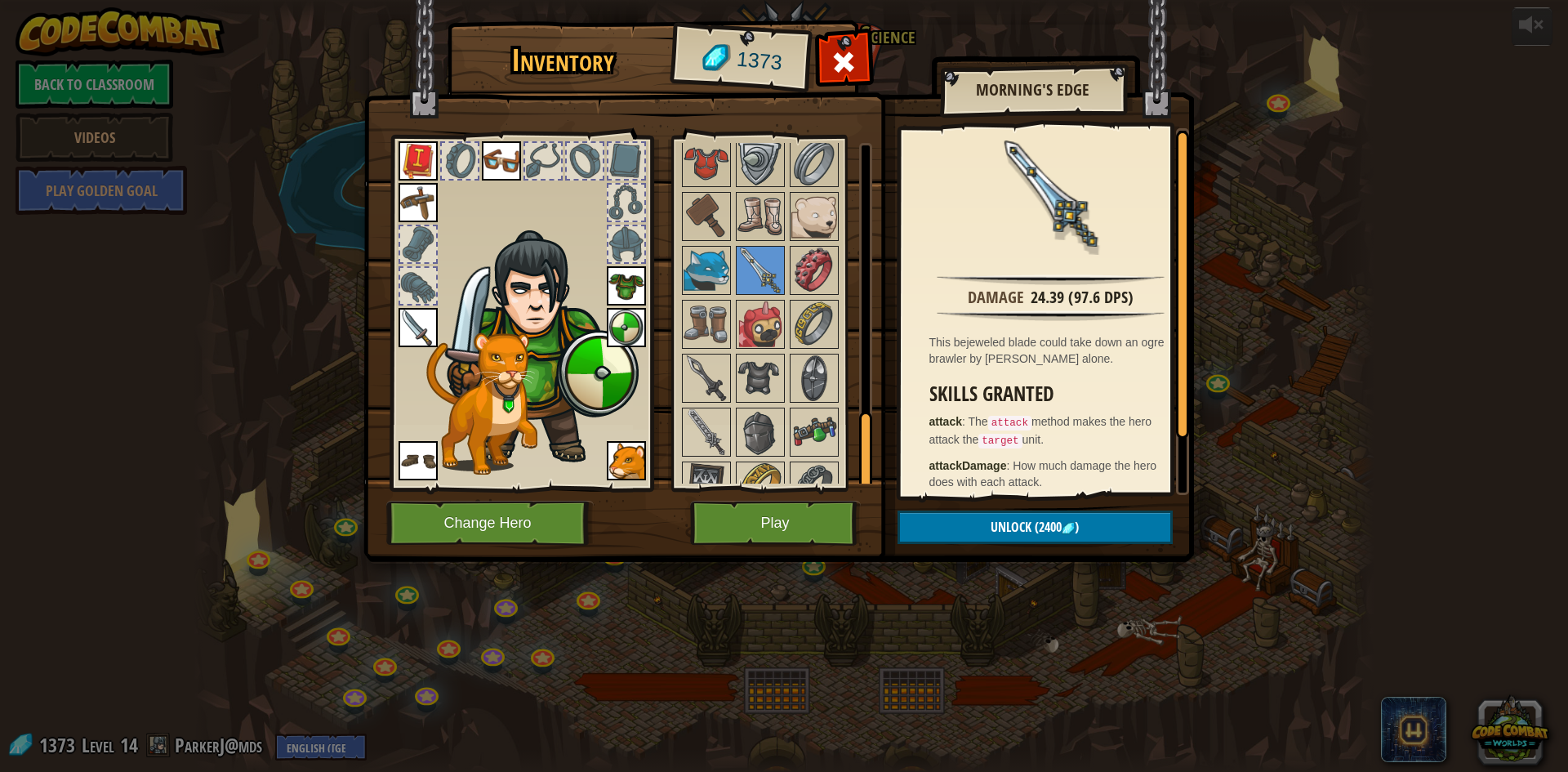
scroll to position [1205, 0]
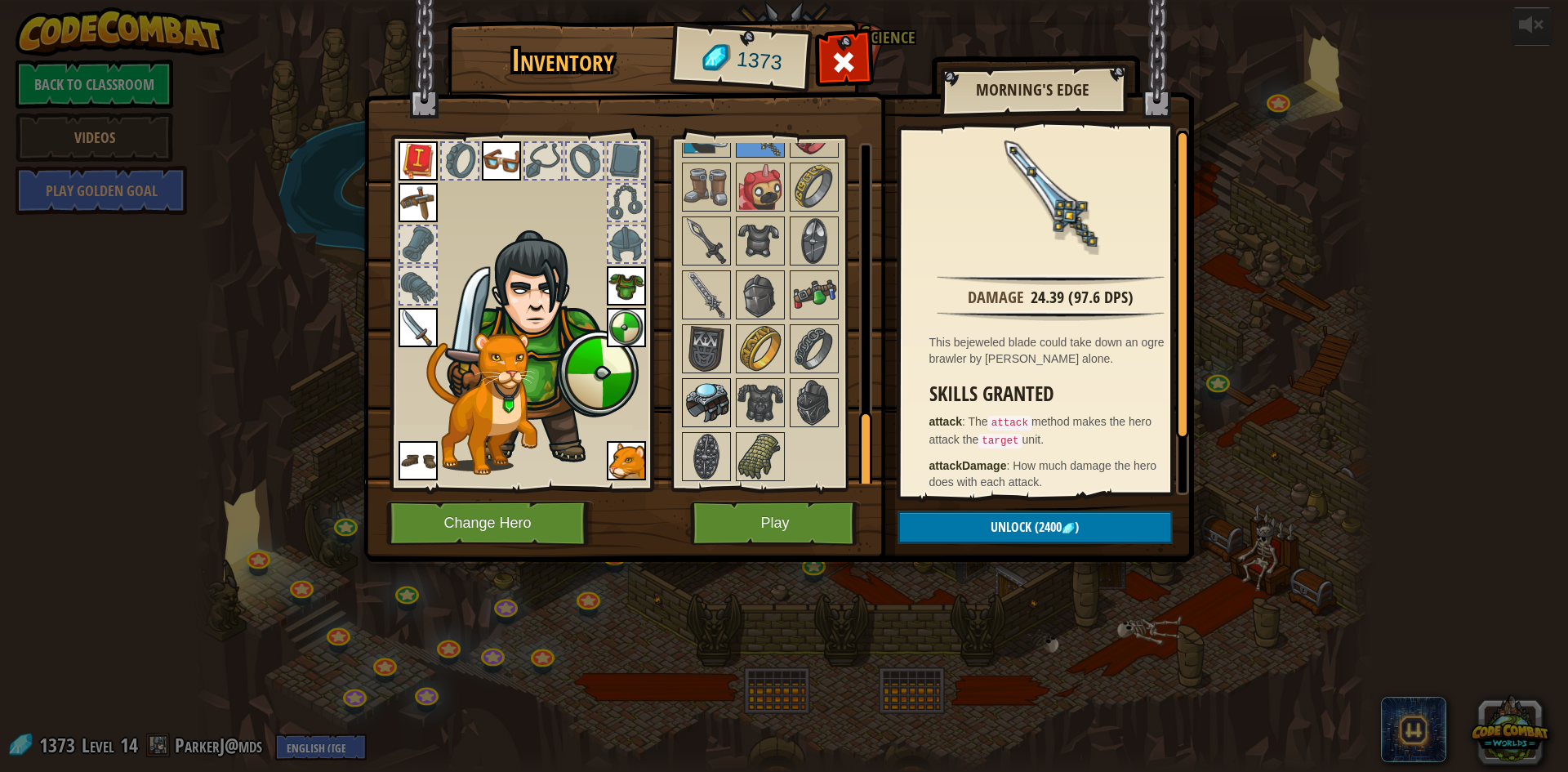
click at [702, 404] on img at bounding box center [706, 402] width 46 height 46
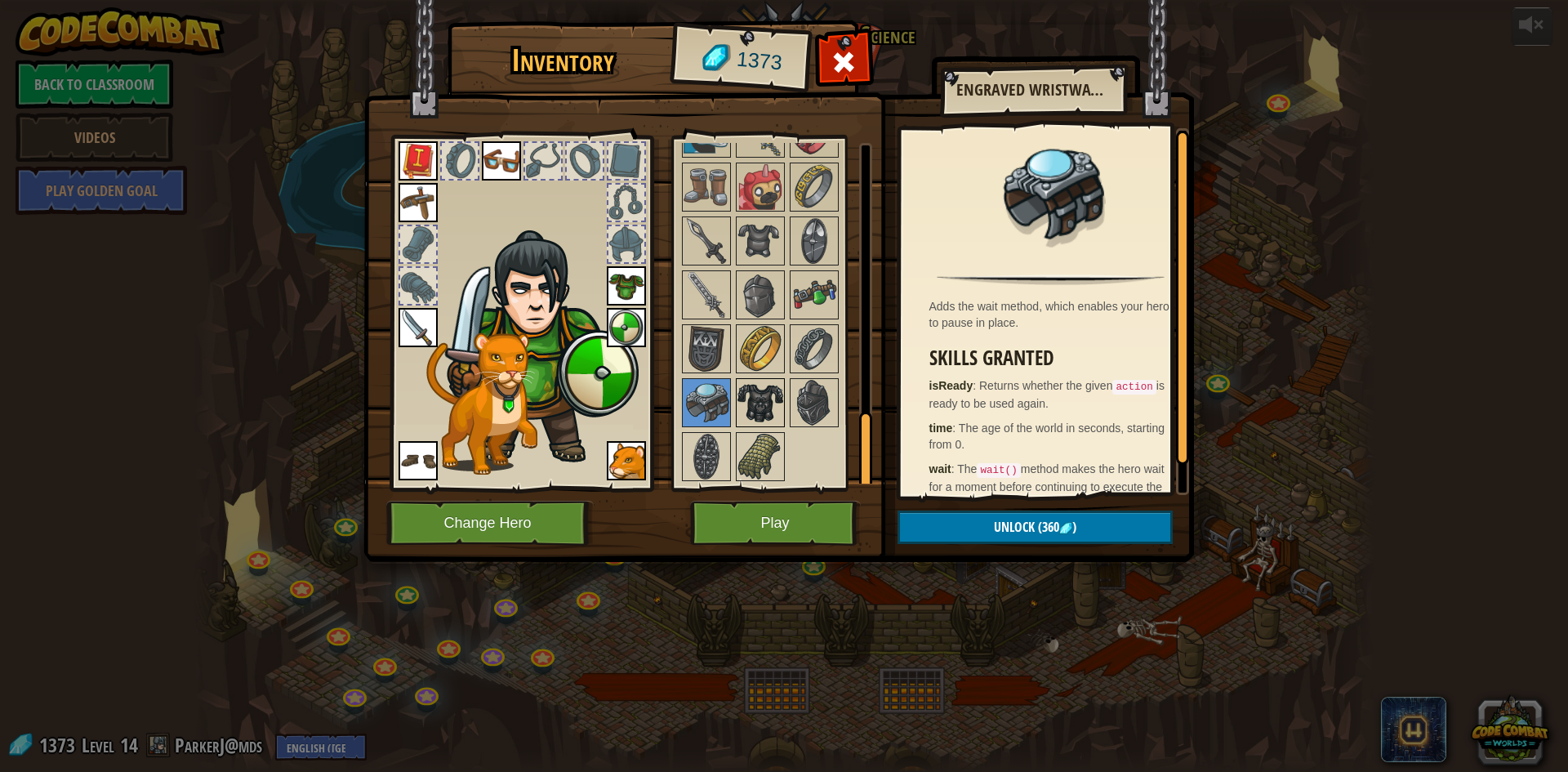
click at [751, 387] on img at bounding box center [760, 402] width 46 height 46
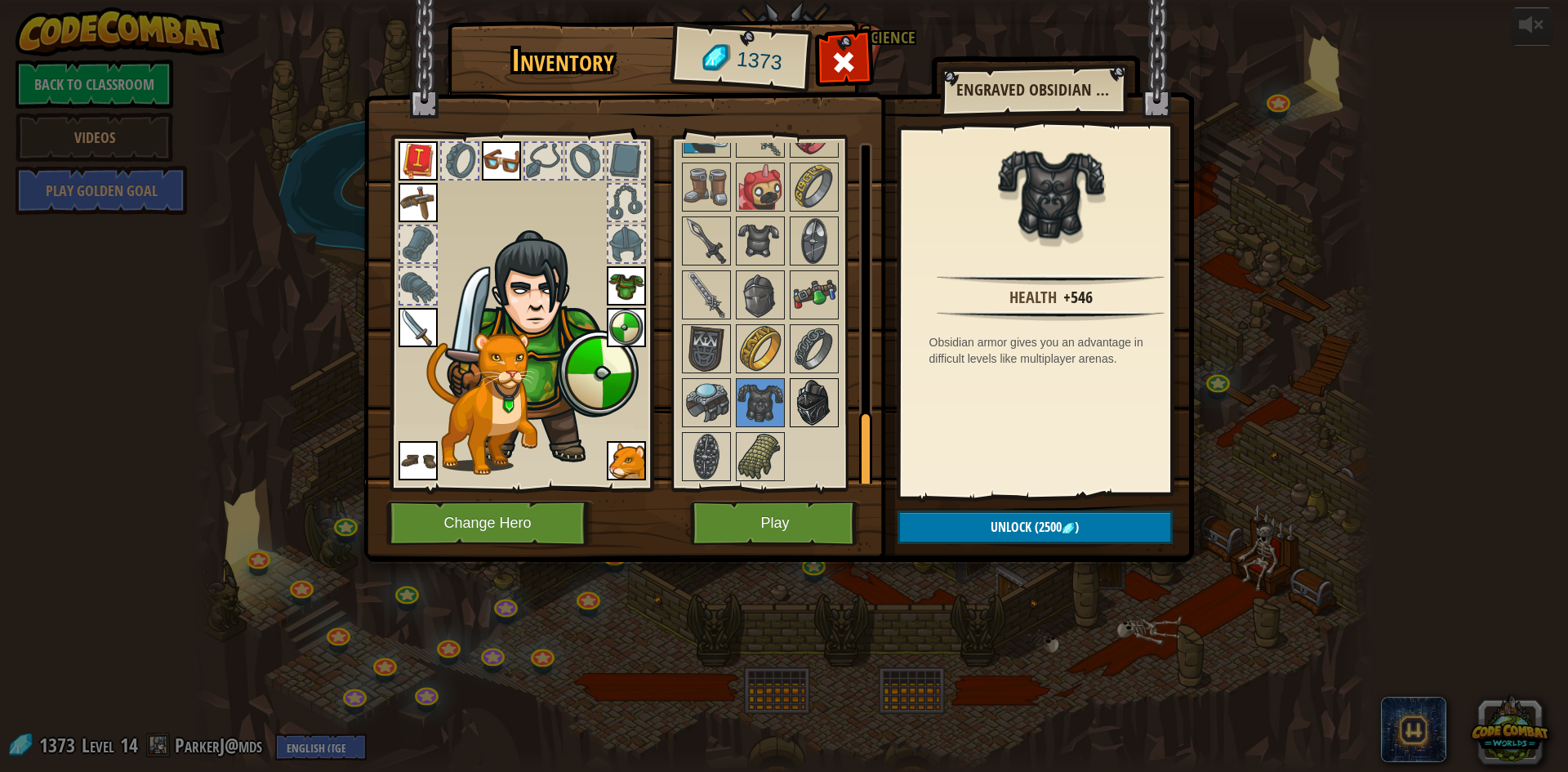
click at [804, 396] on img at bounding box center [814, 402] width 46 height 46
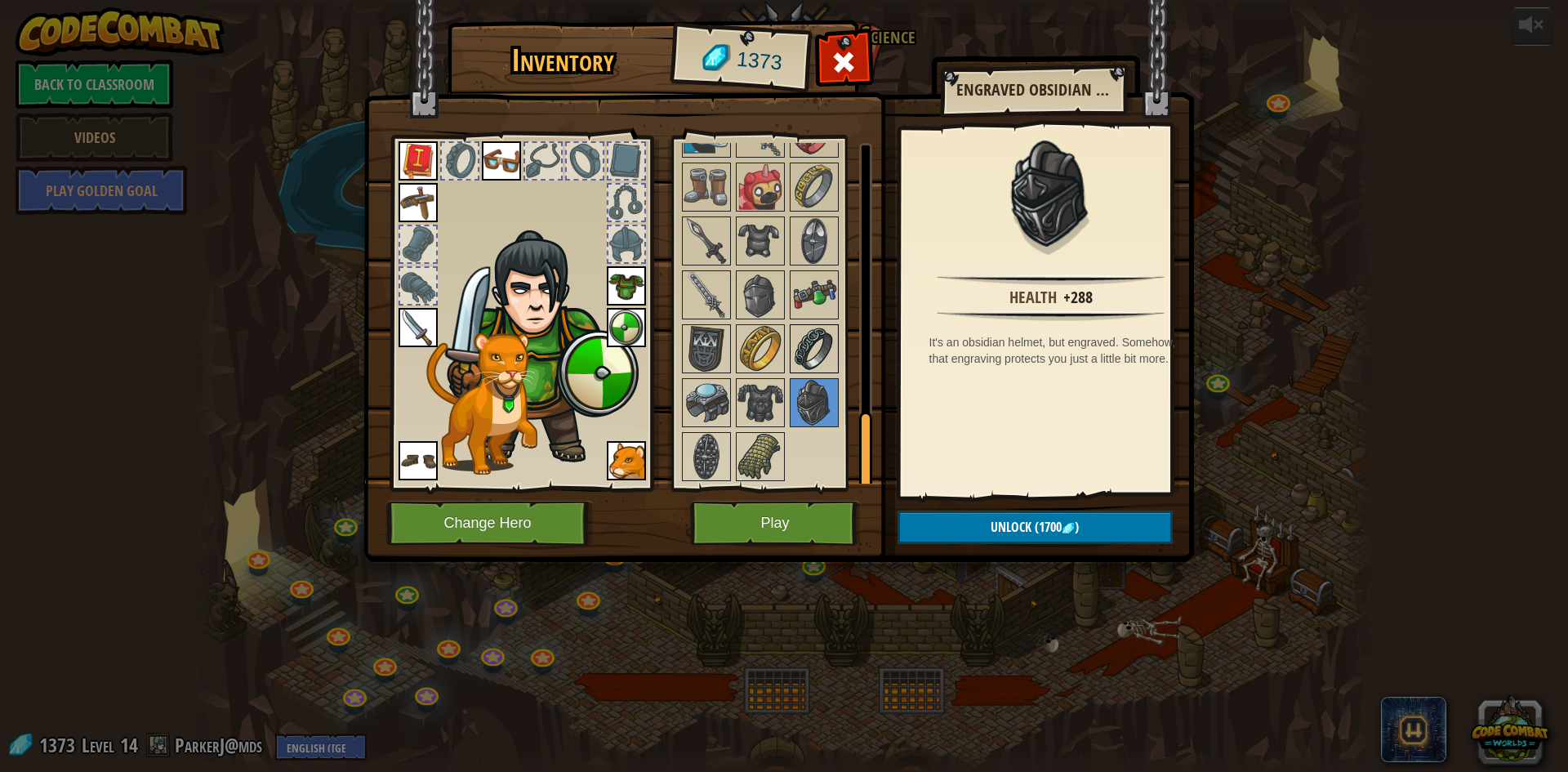
click at [803, 344] on img at bounding box center [814, 348] width 46 height 46
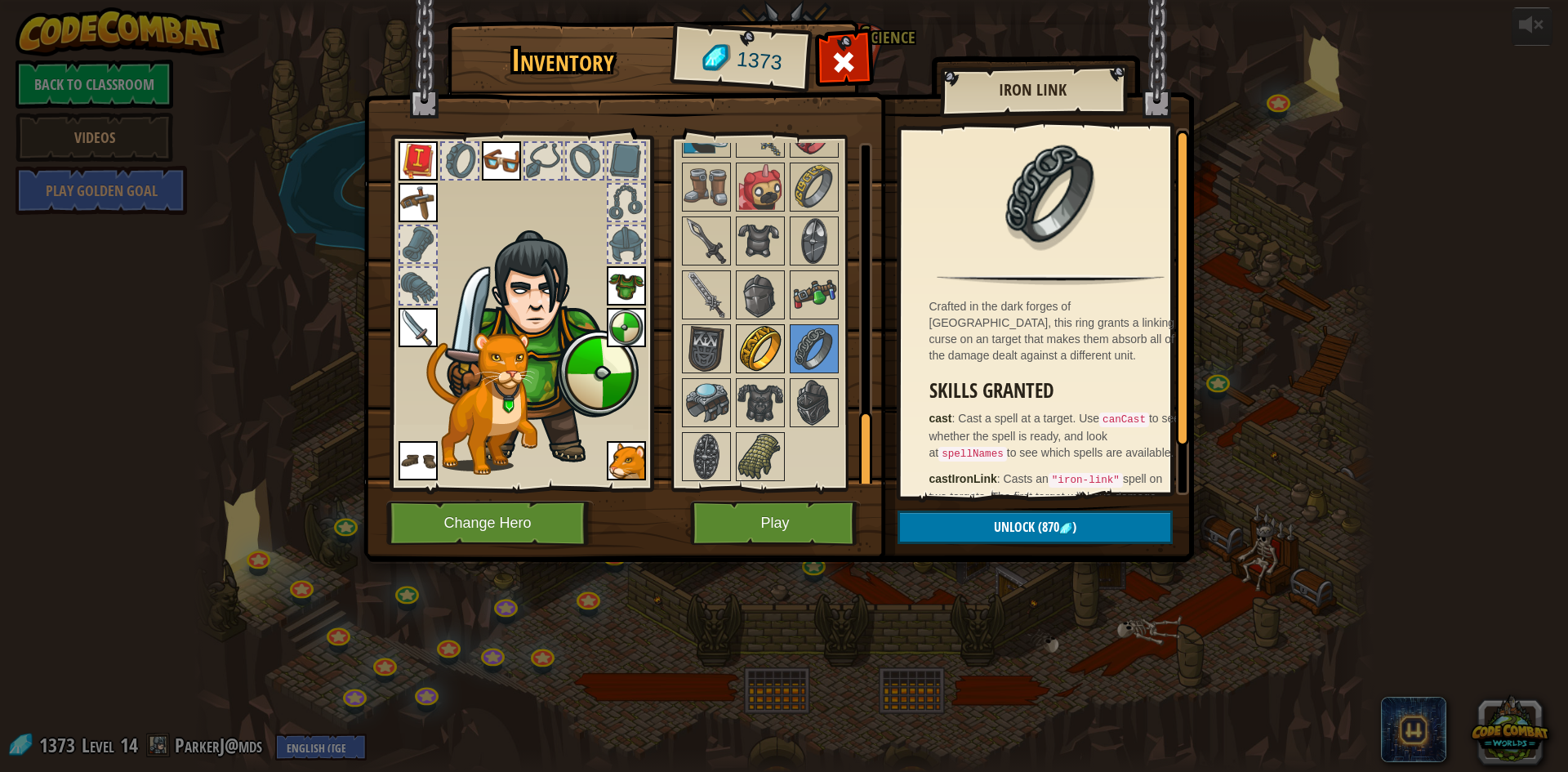
click at [761, 343] on img at bounding box center [760, 348] width 46 height 46
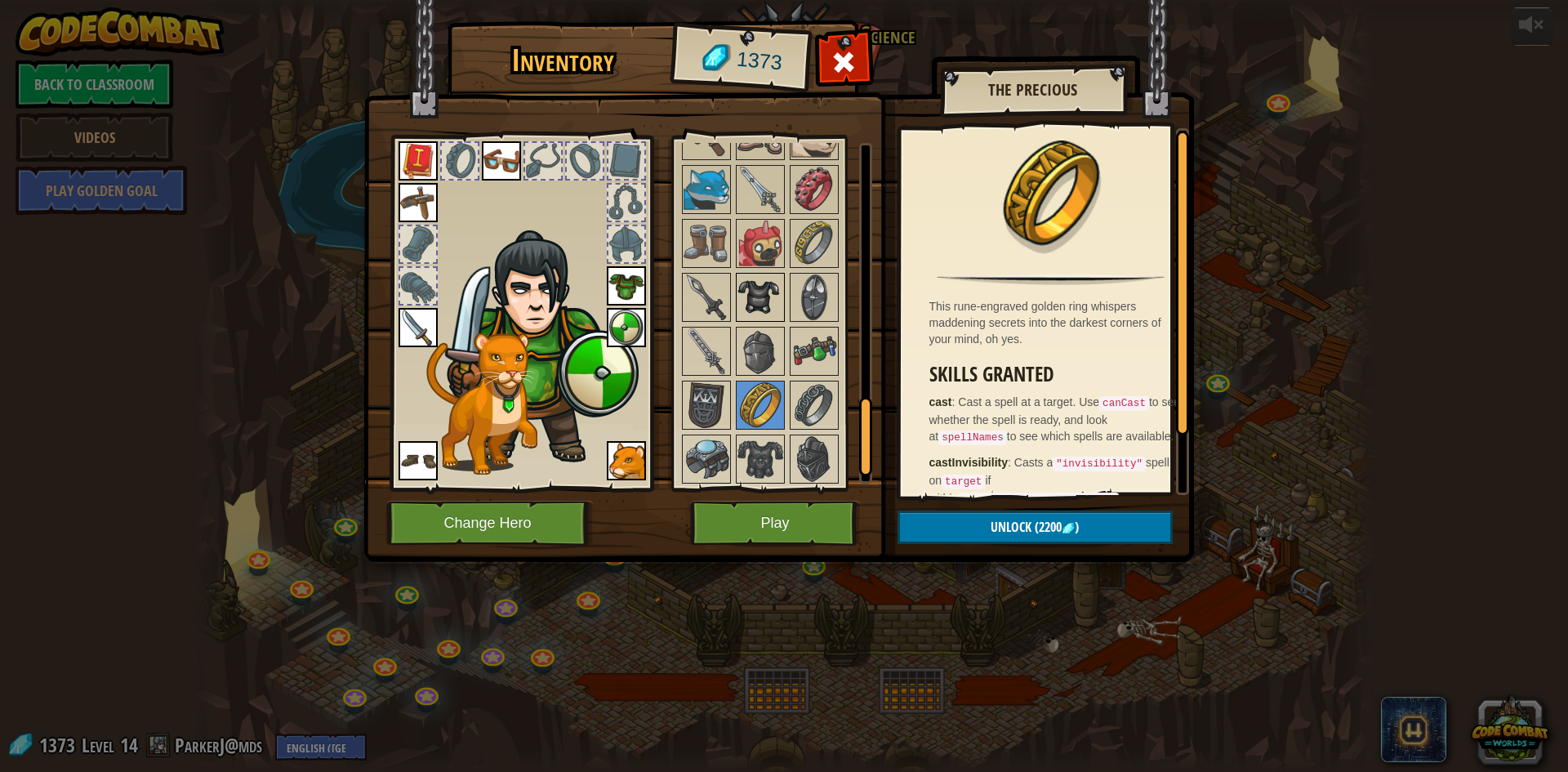
scroll to position [1123, 0]
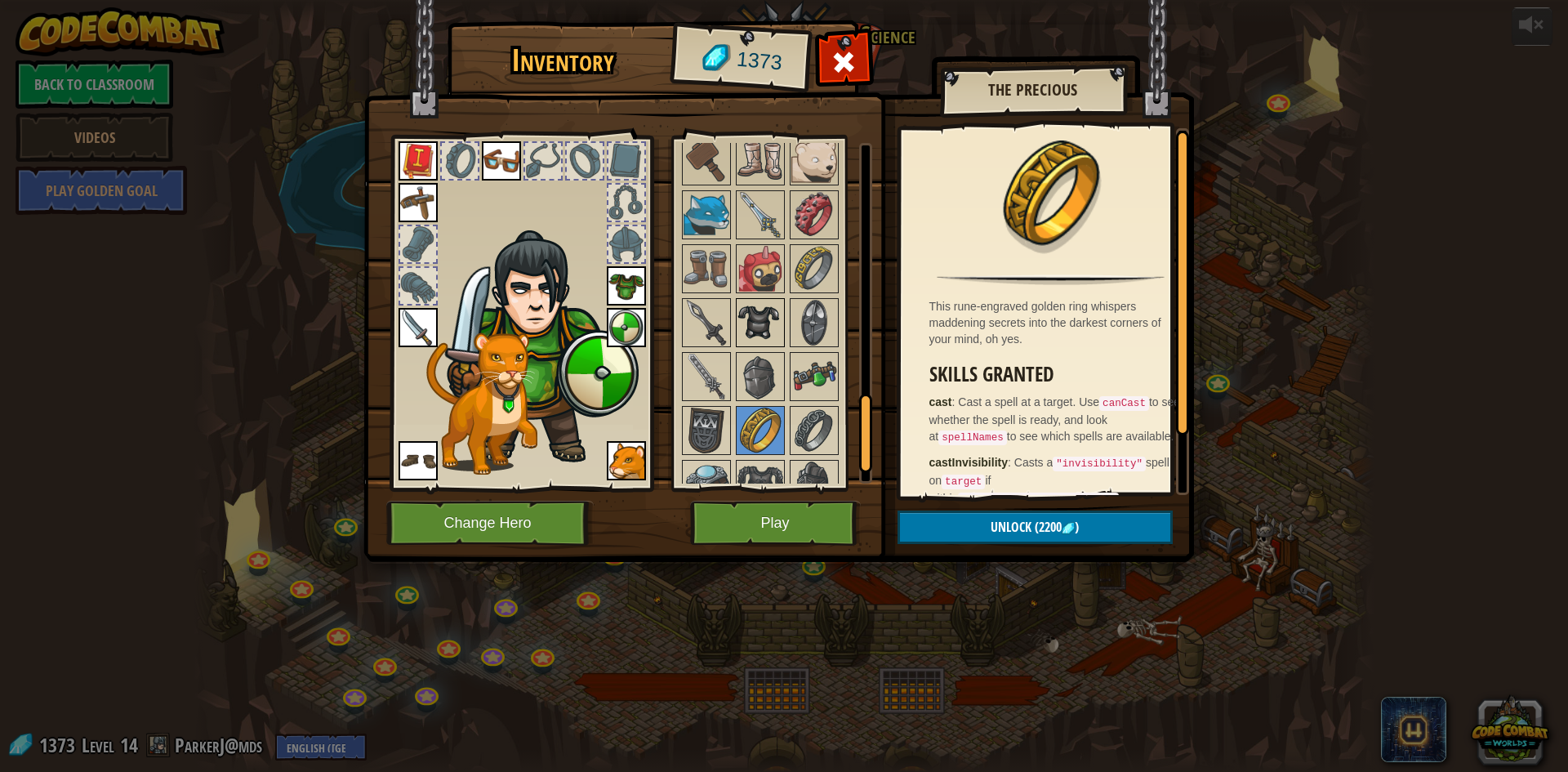
click at [772, 334] on img at bounding box center [760, 322] width 46 height 46
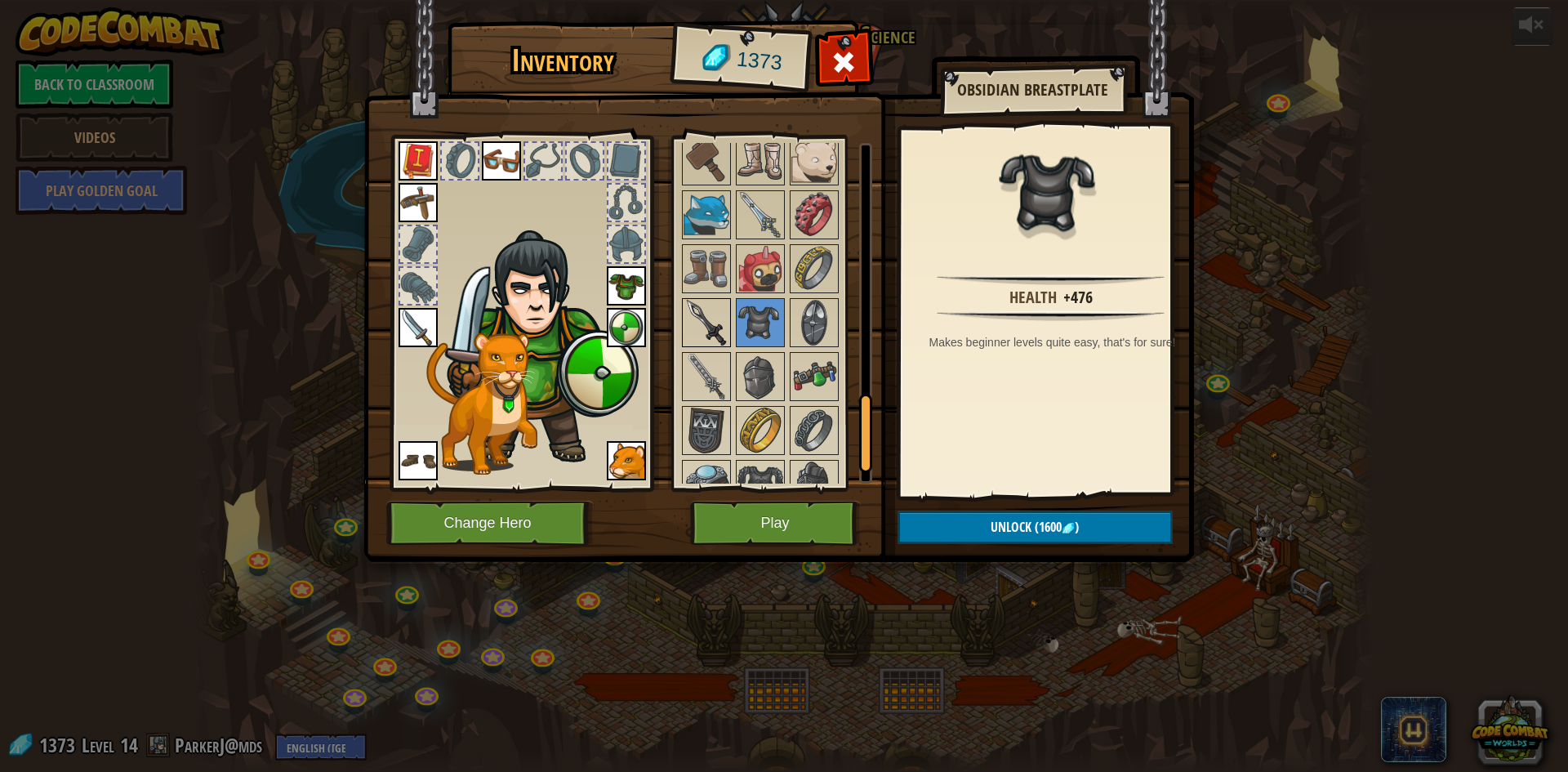
click at [706, 316] on img at bounding box center [706, 322] width 46 height 46
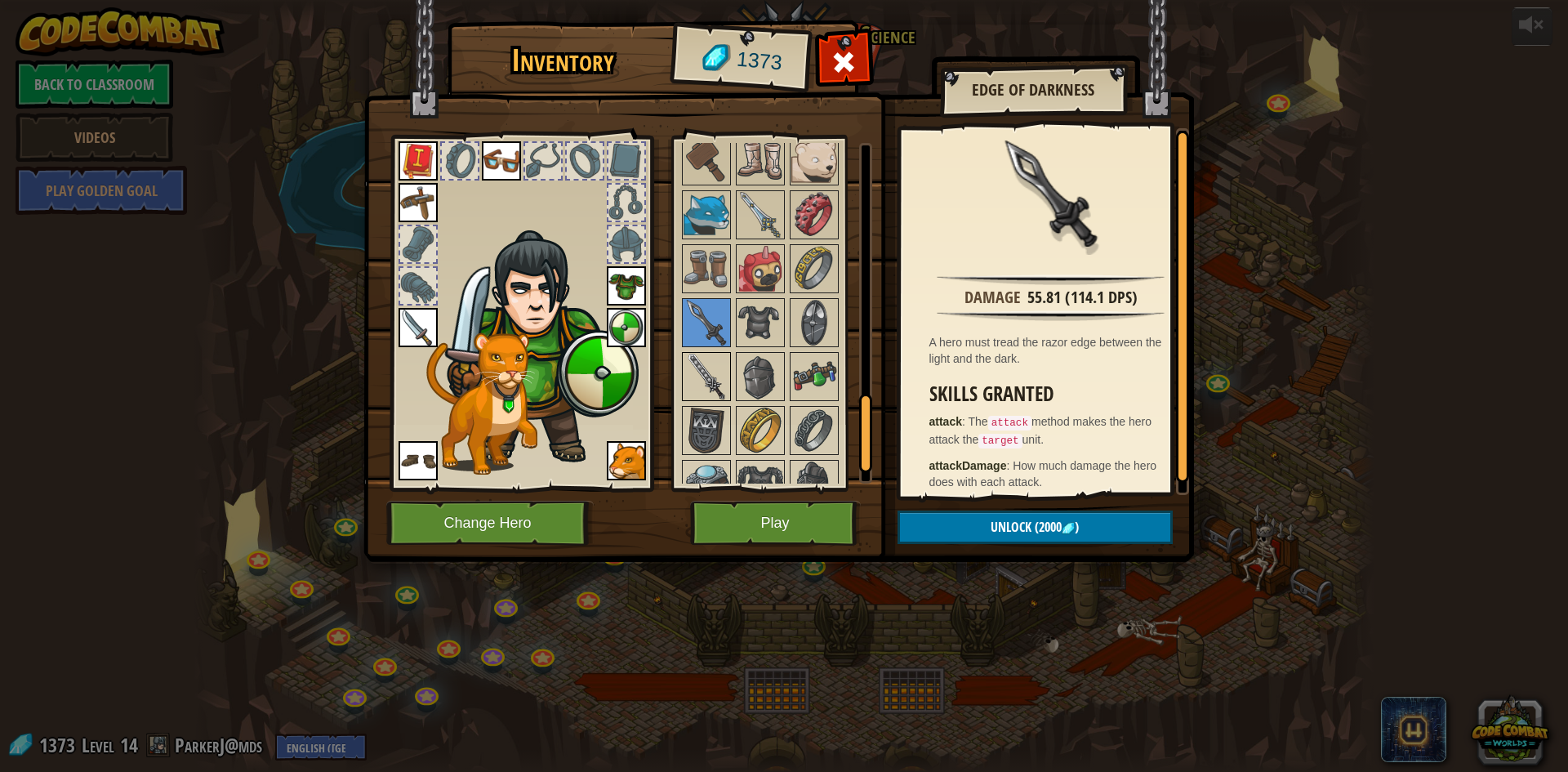
click at [712, 363] on img at bounding box center [706, 376] width 46 height 46
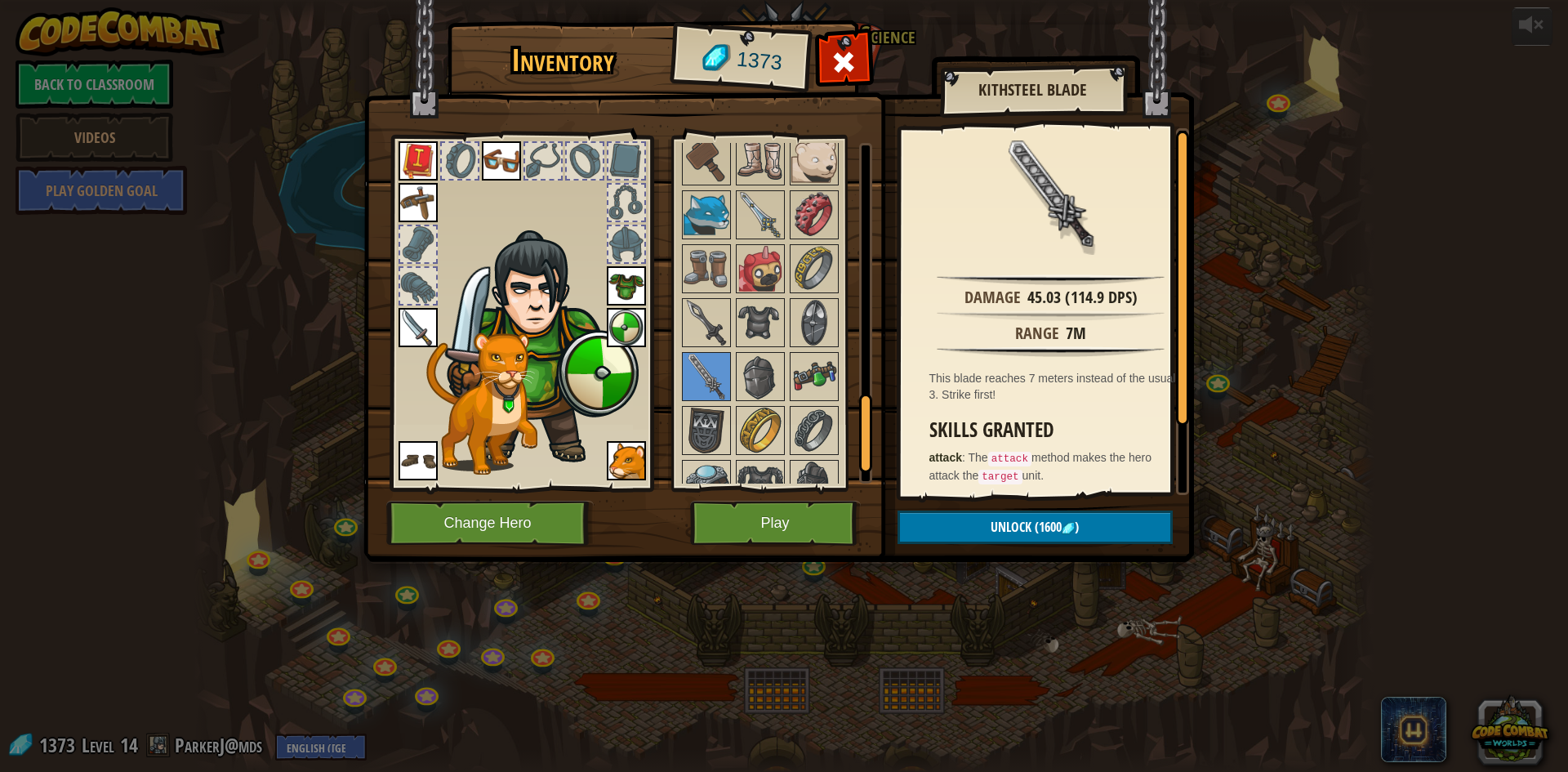
scroll to position [1042, 0]
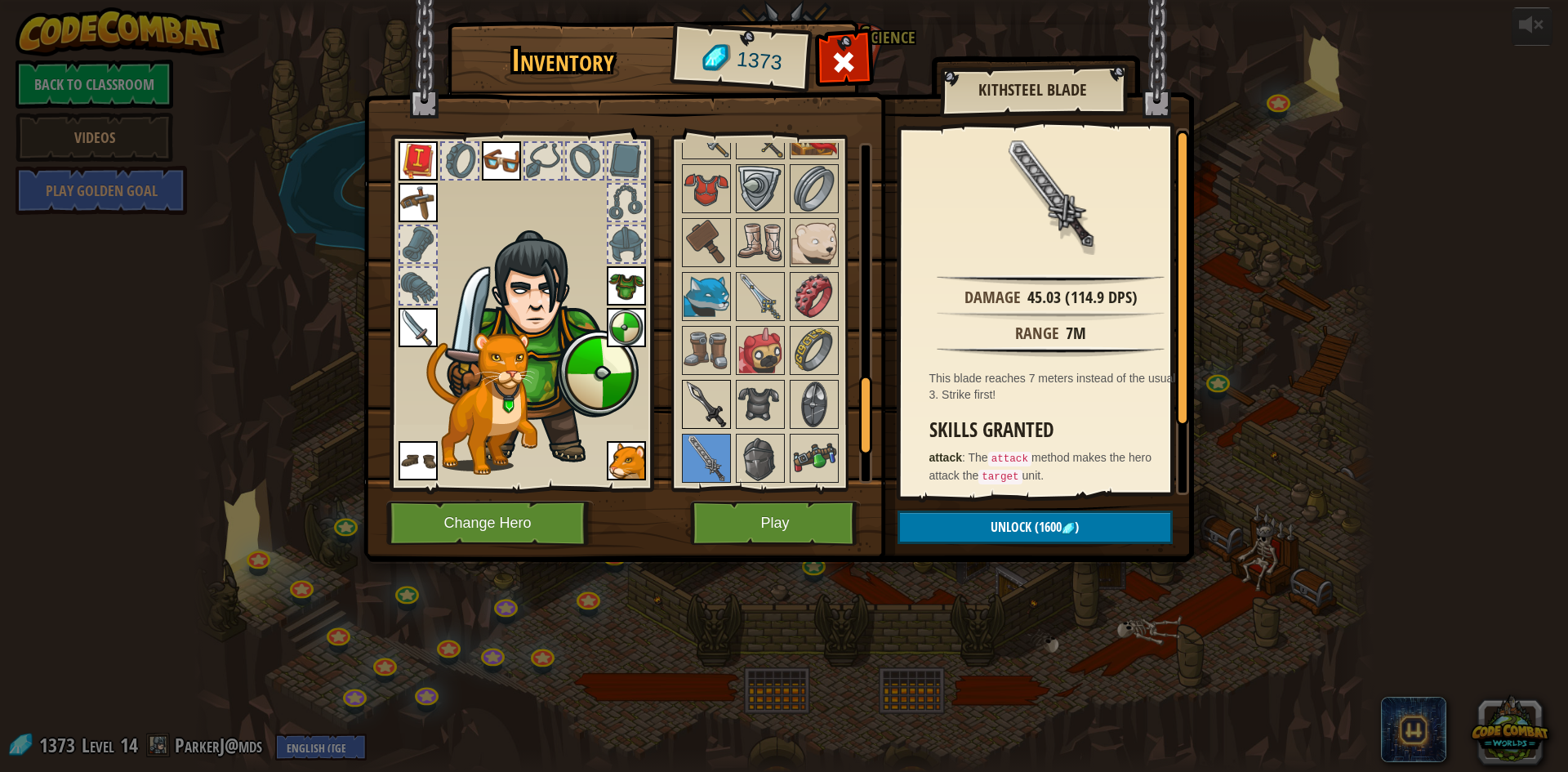
click at [718, 392] on img at bounding box center [706, 404] width 46 height 46
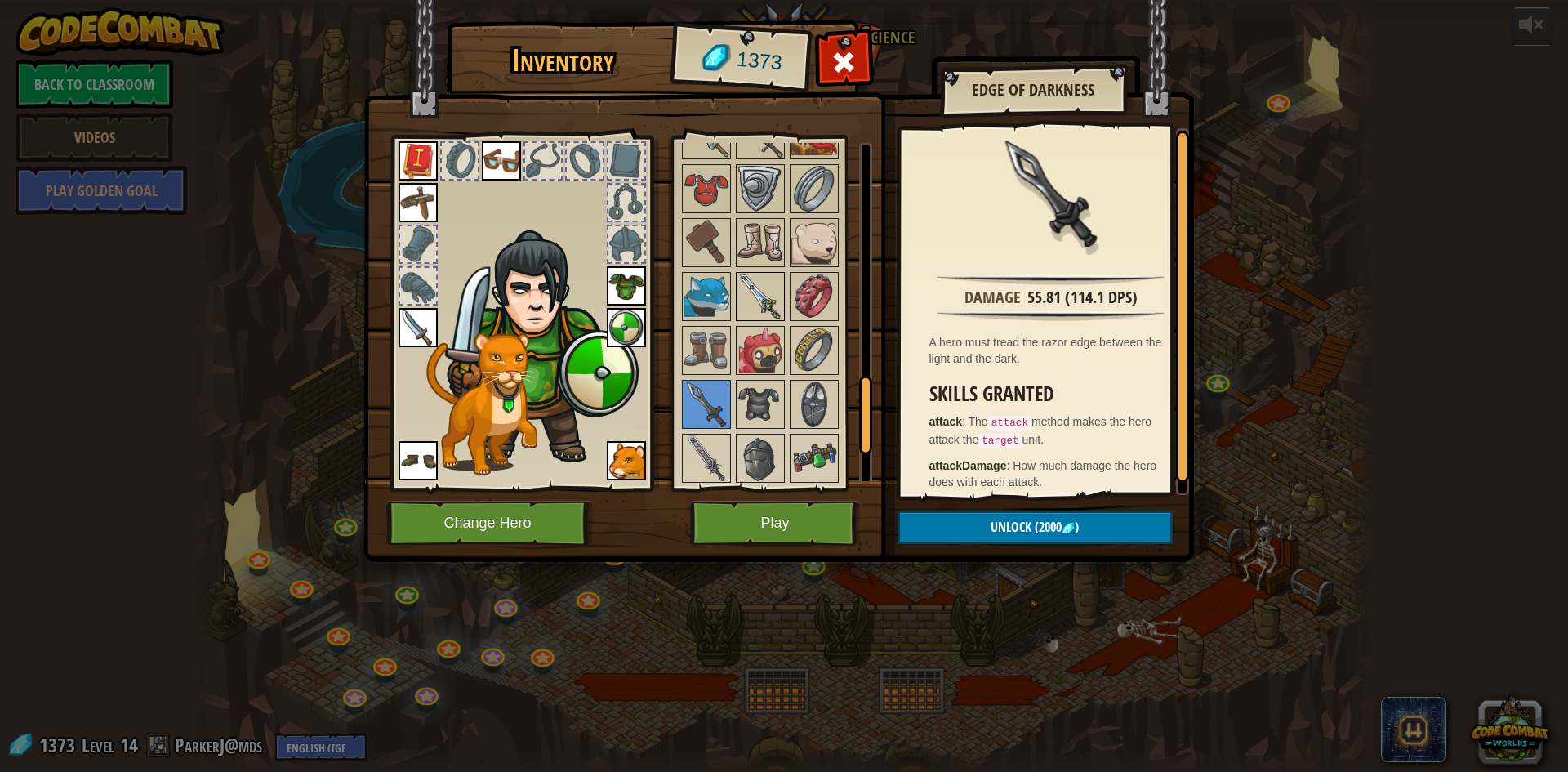
click at [766, 285] on img at bounding box center [760, 296] width 46 height 46
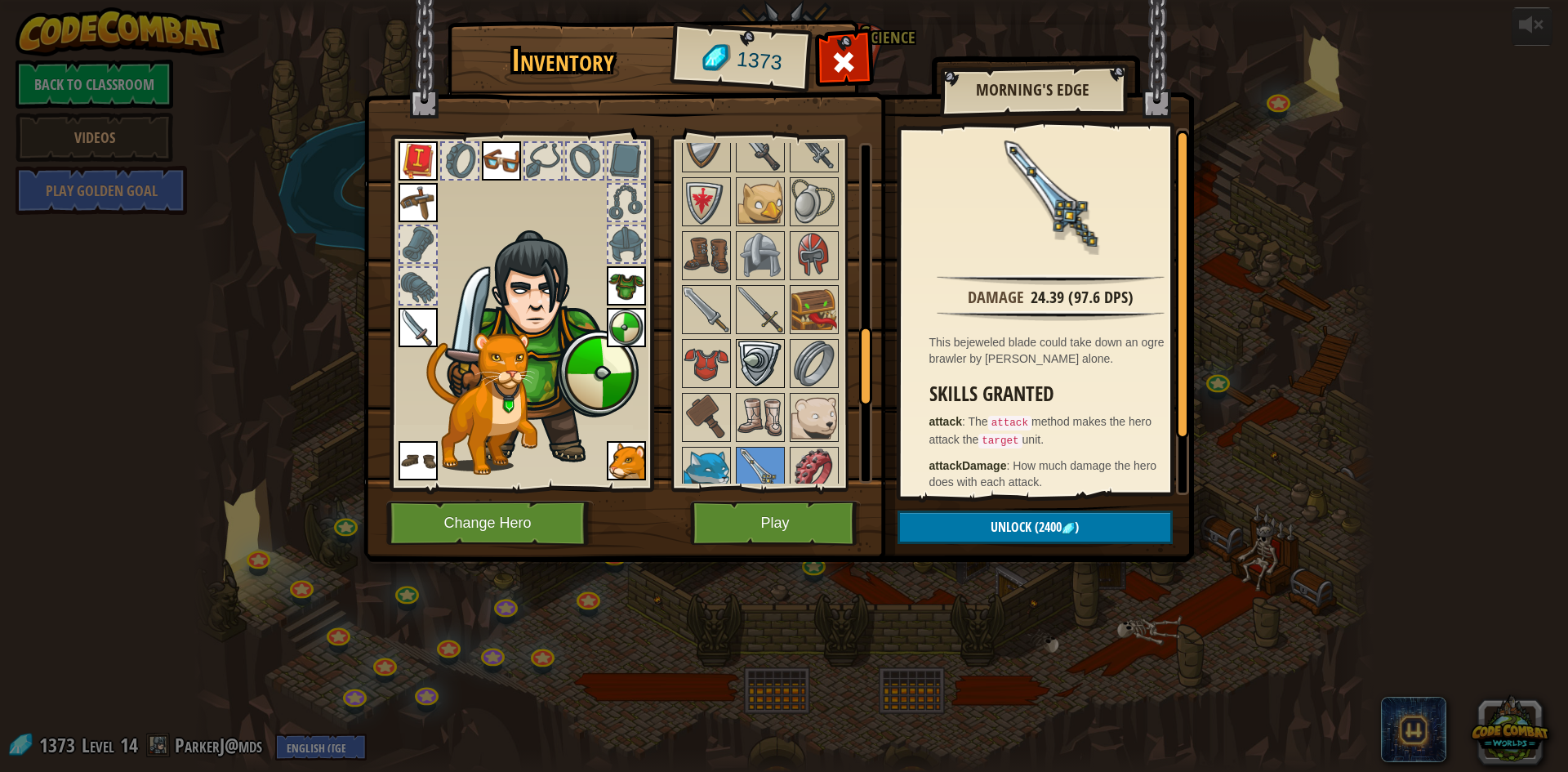
scroll to position [878, 0]
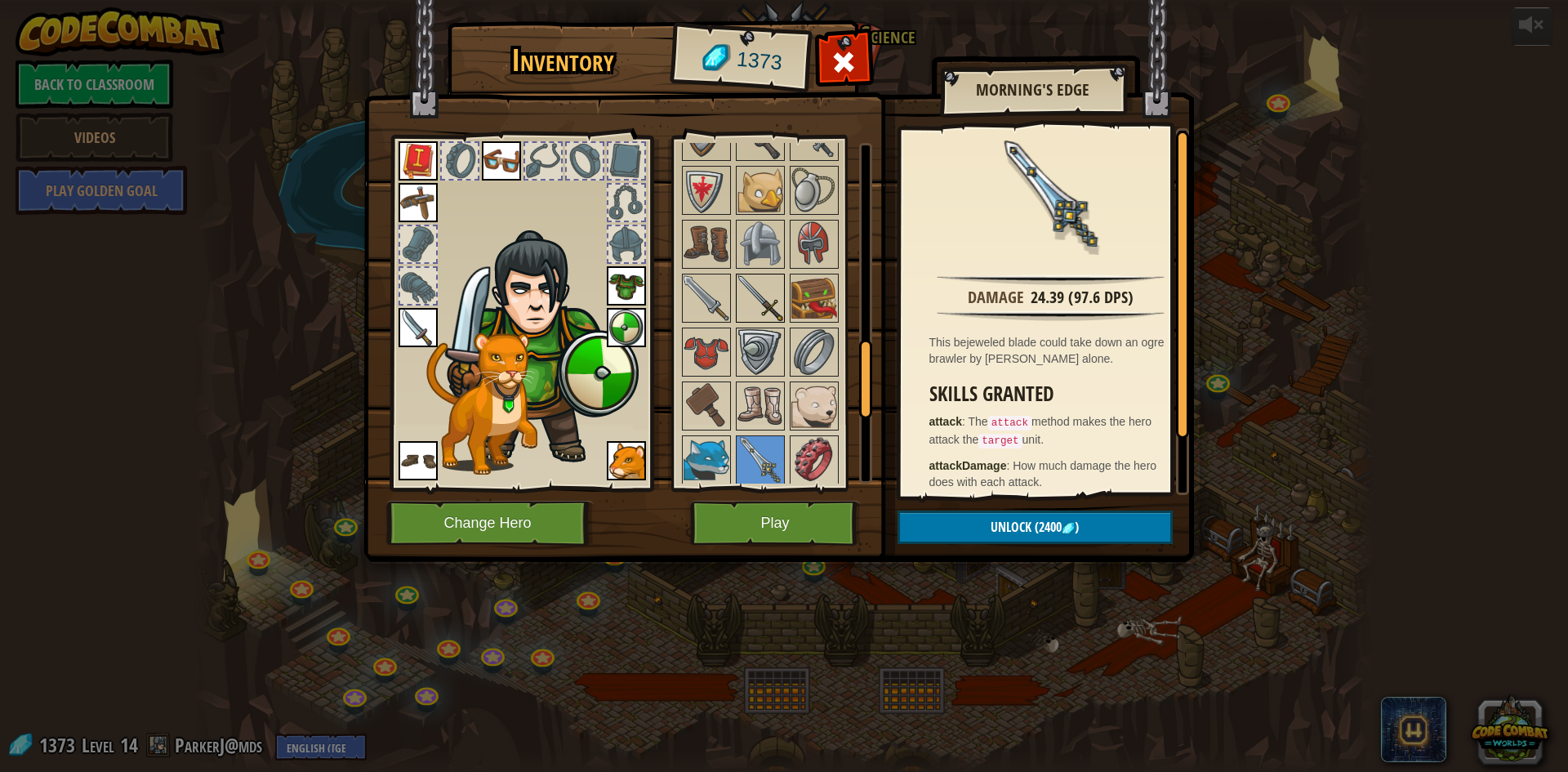
drag, startPoint x: 763, startPoint y: 290, endPoint x: 735, endPoint y: 303, distance: 30.9
click at [763, 291] on img at bounding box center [760, 298] width 46 height 46
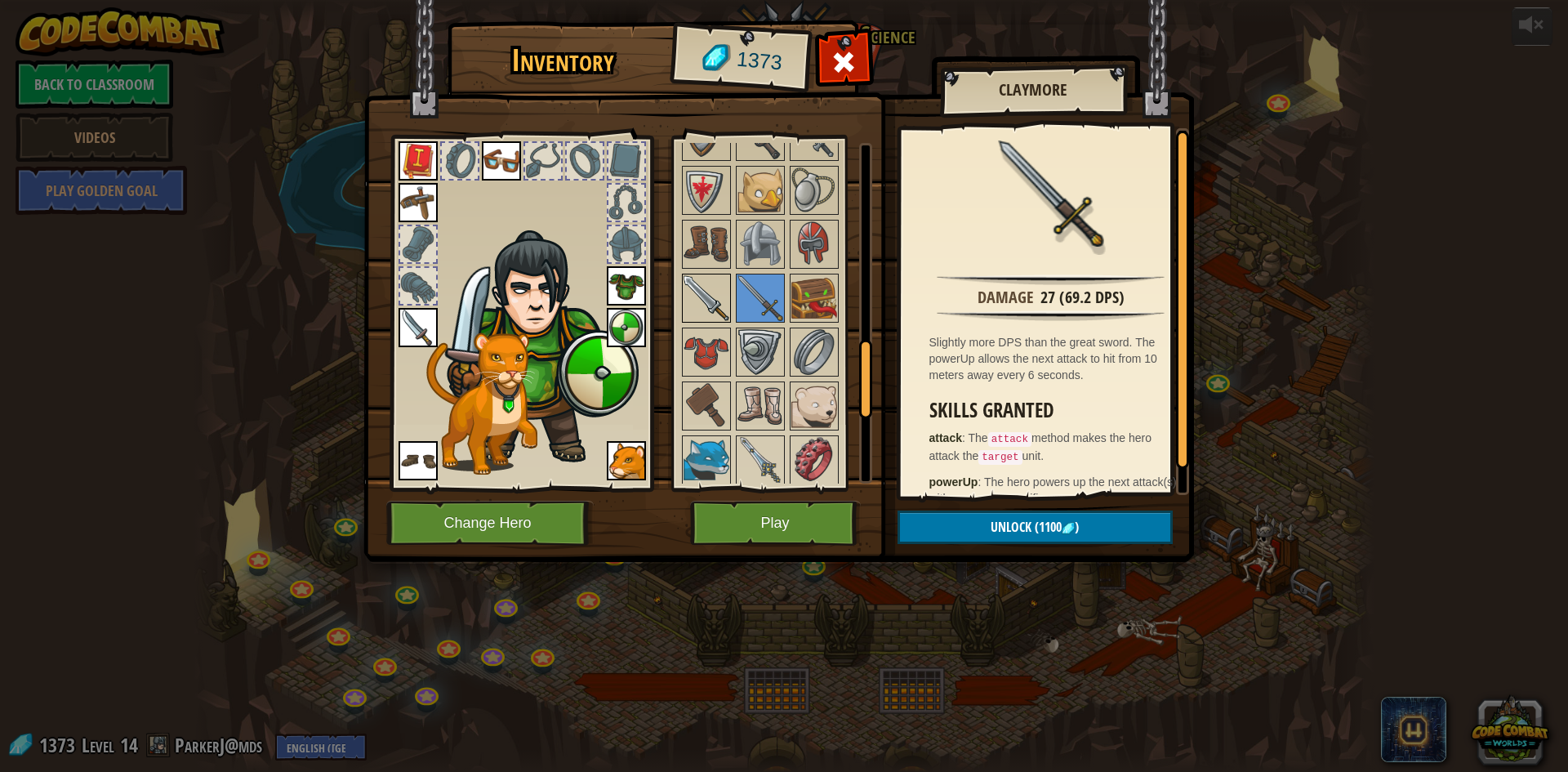
click at [728, 301] on img at bounding box center [706, 298] width 46 height 46
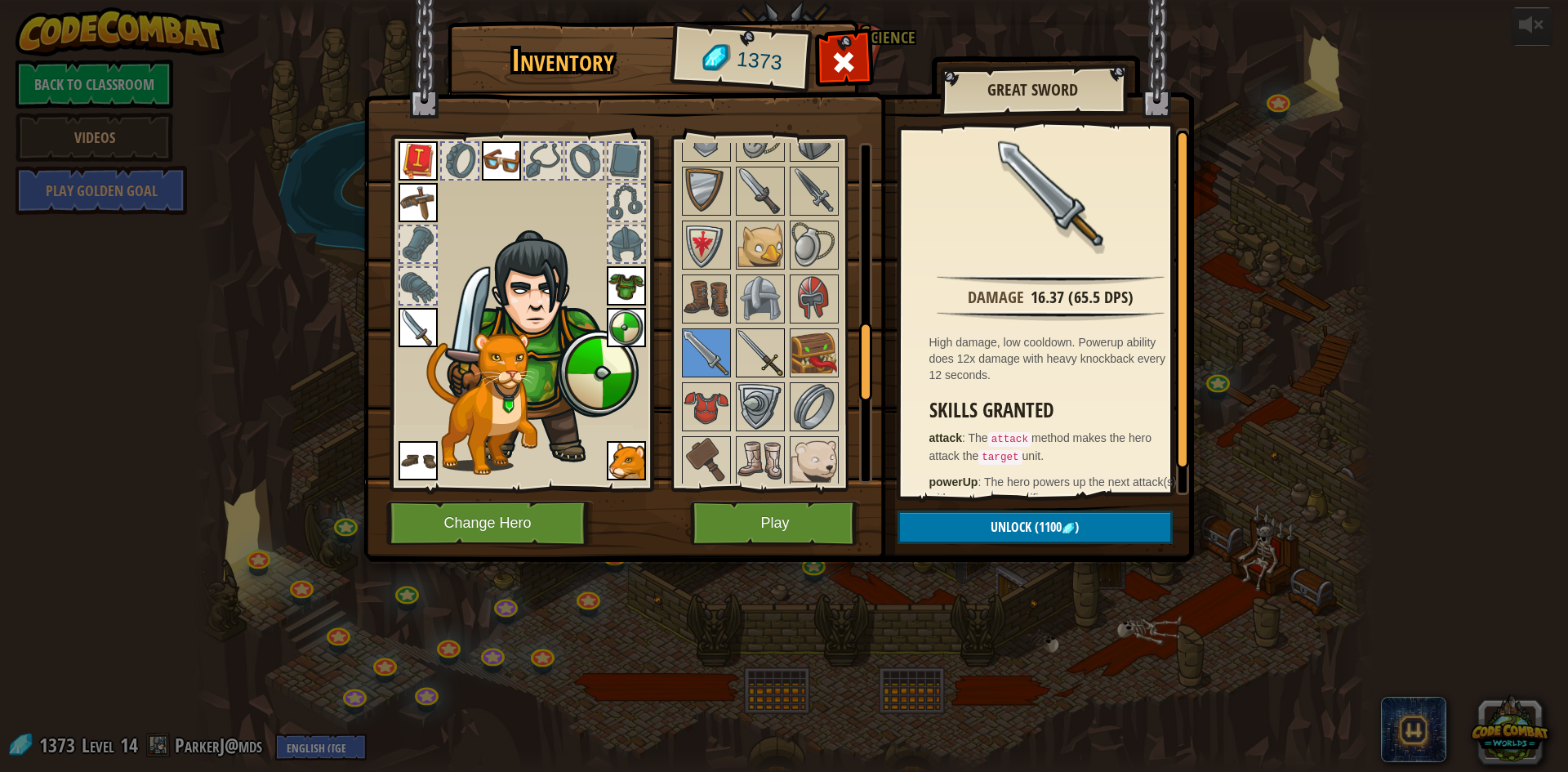
scroll to position [796, 0]
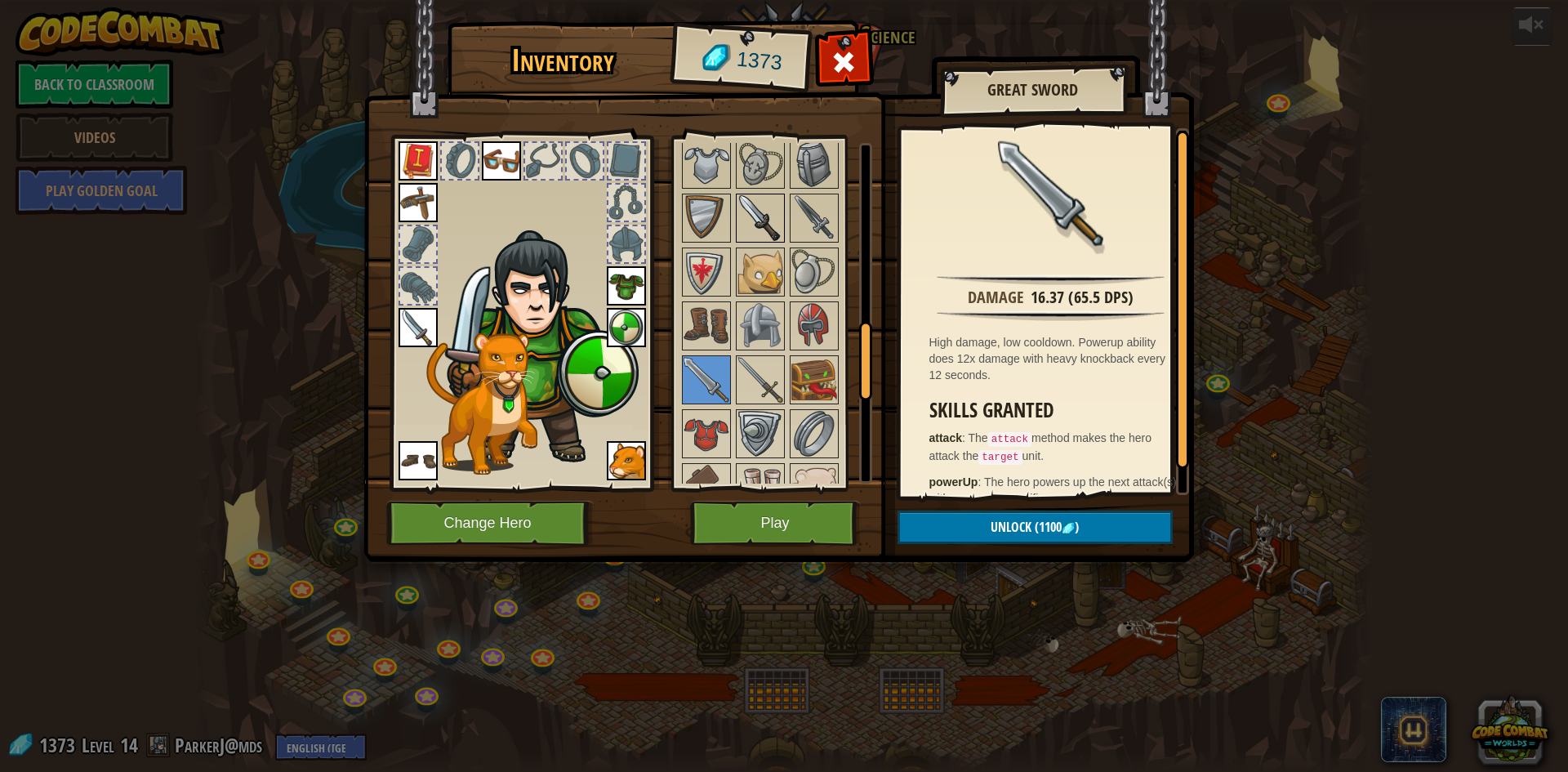
click at [767, 219] on img at bounding box center [760, 218] width 46 height 46
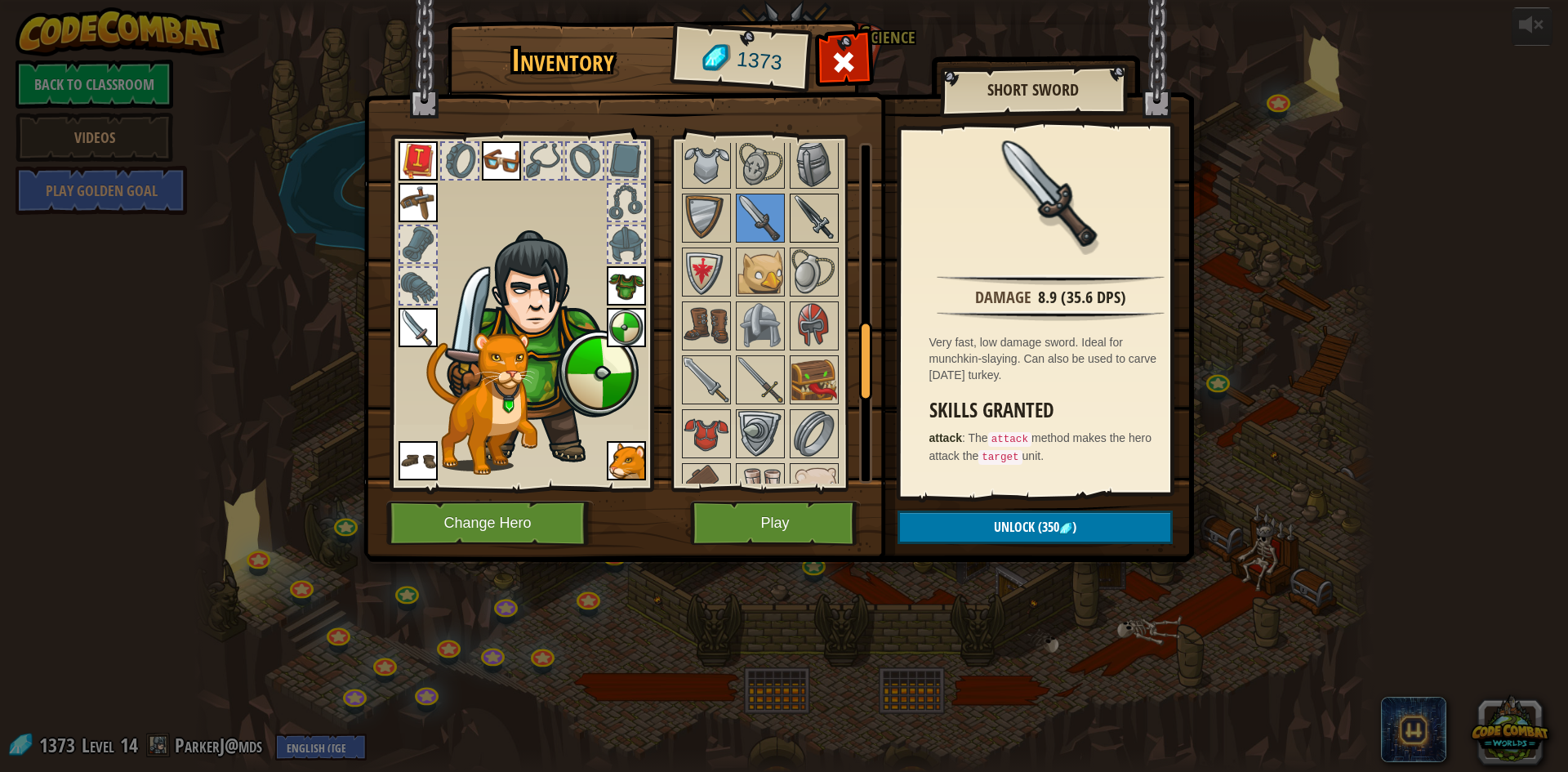
click at [804, 214] on img at bounding box center [814, 218] width 46 height 46
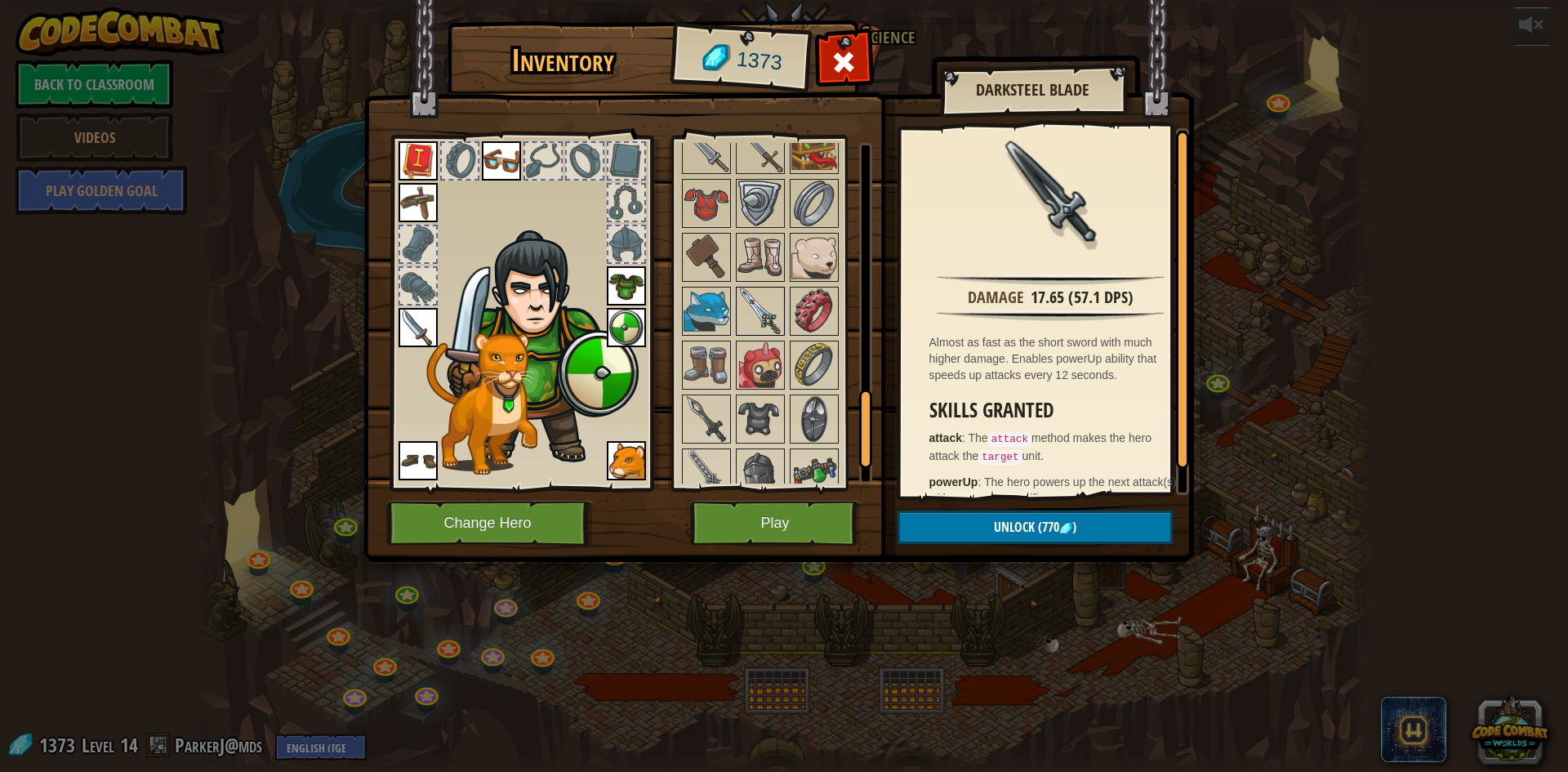
scroll to position [1123, 0]
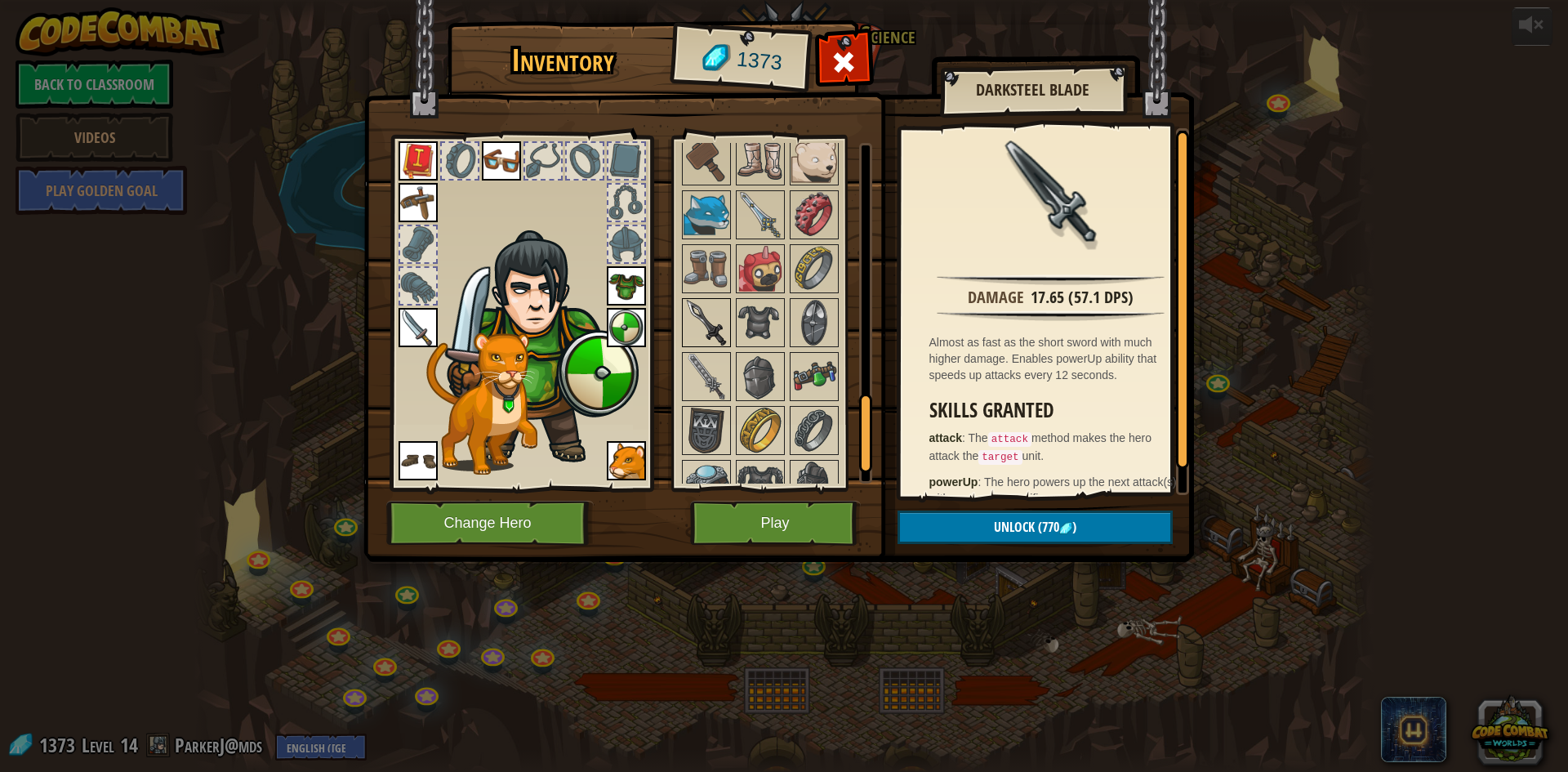
click at [700, 322] on img at bounding box center [706, 322] width 46 height 46
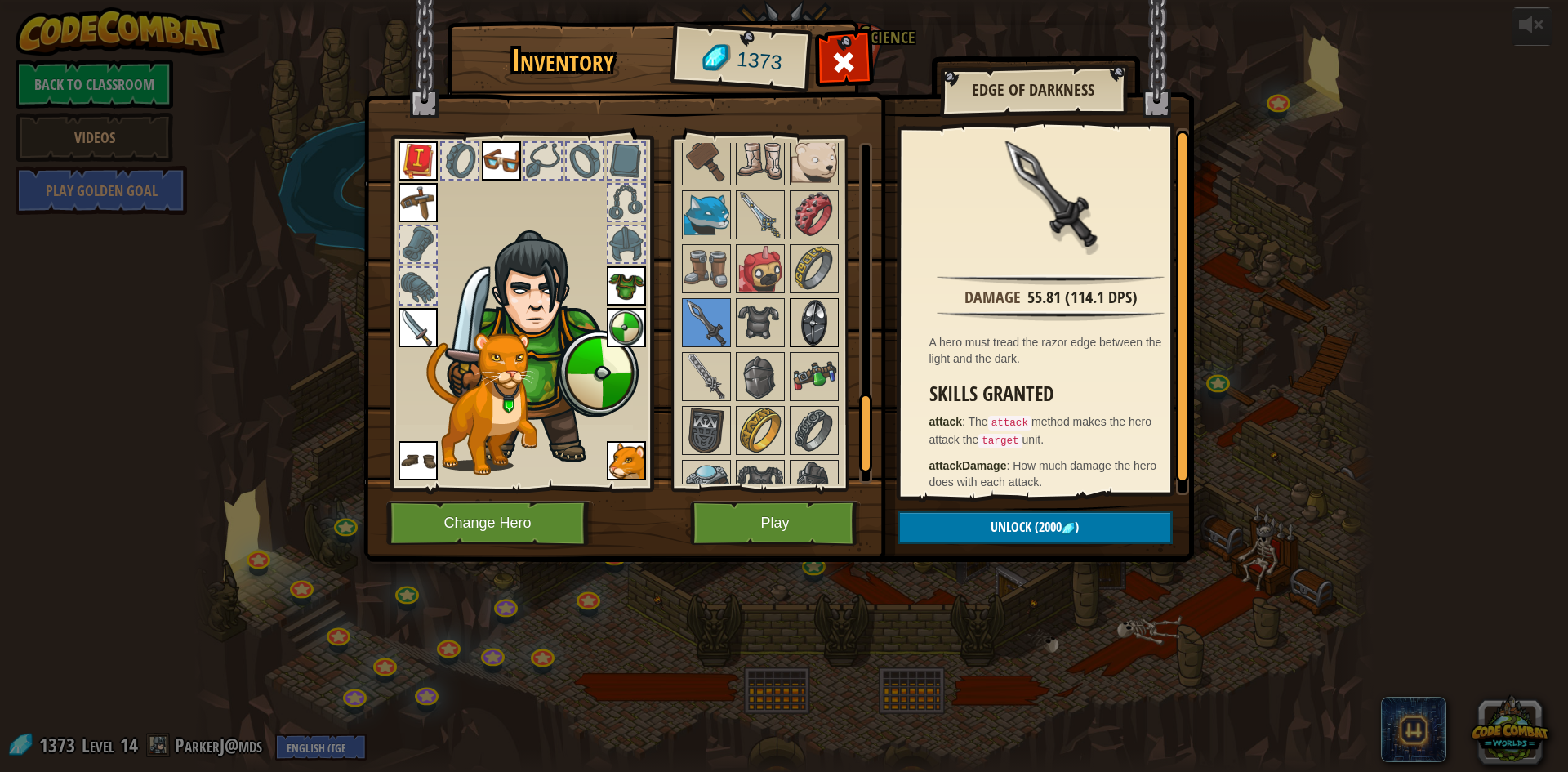
click at [820, 322] on img at bounding box center [814, 322] width 46 height 46
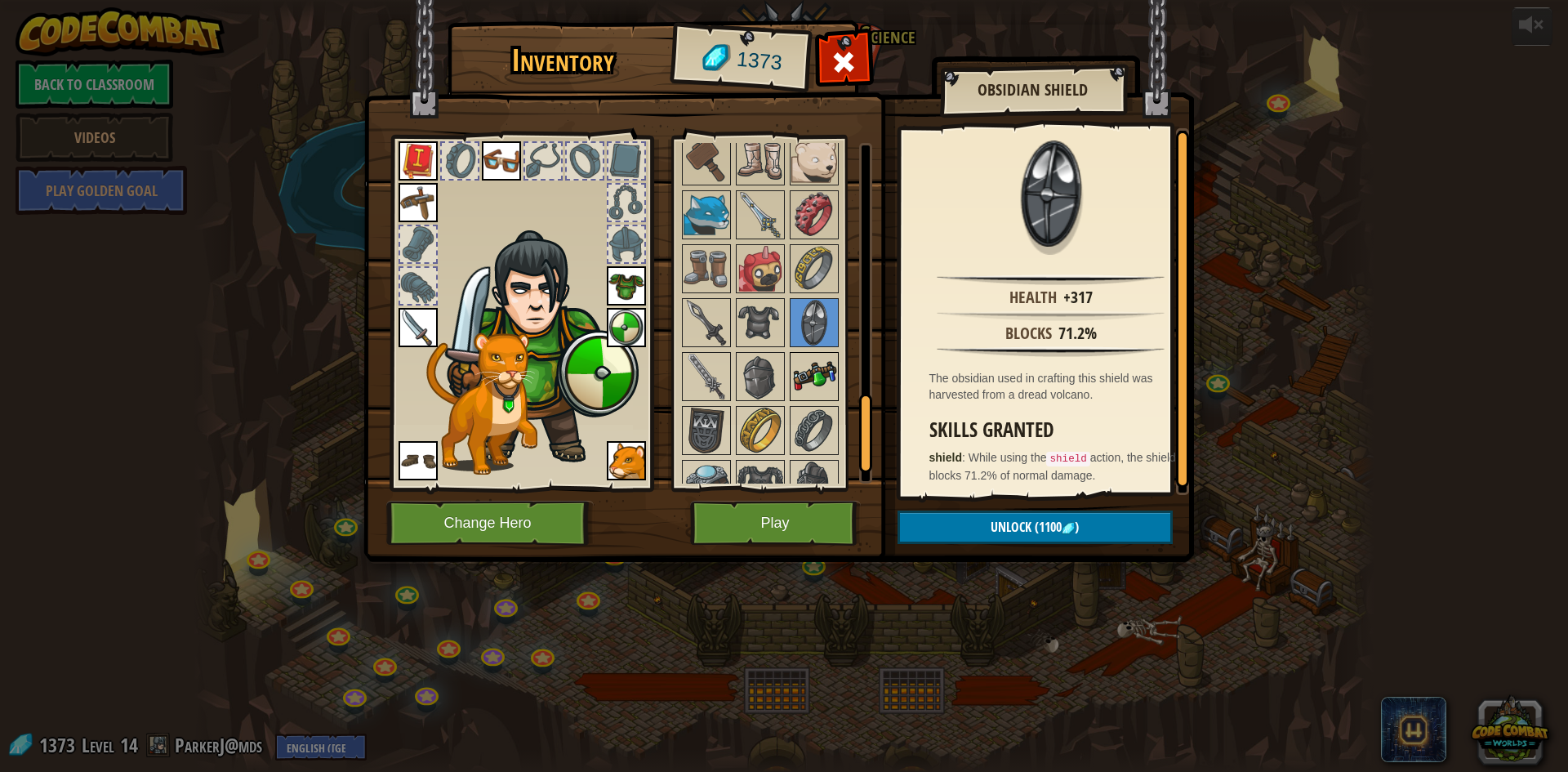
click at [818, 365] on img at bounding box center [814, 376] width 46 height 46
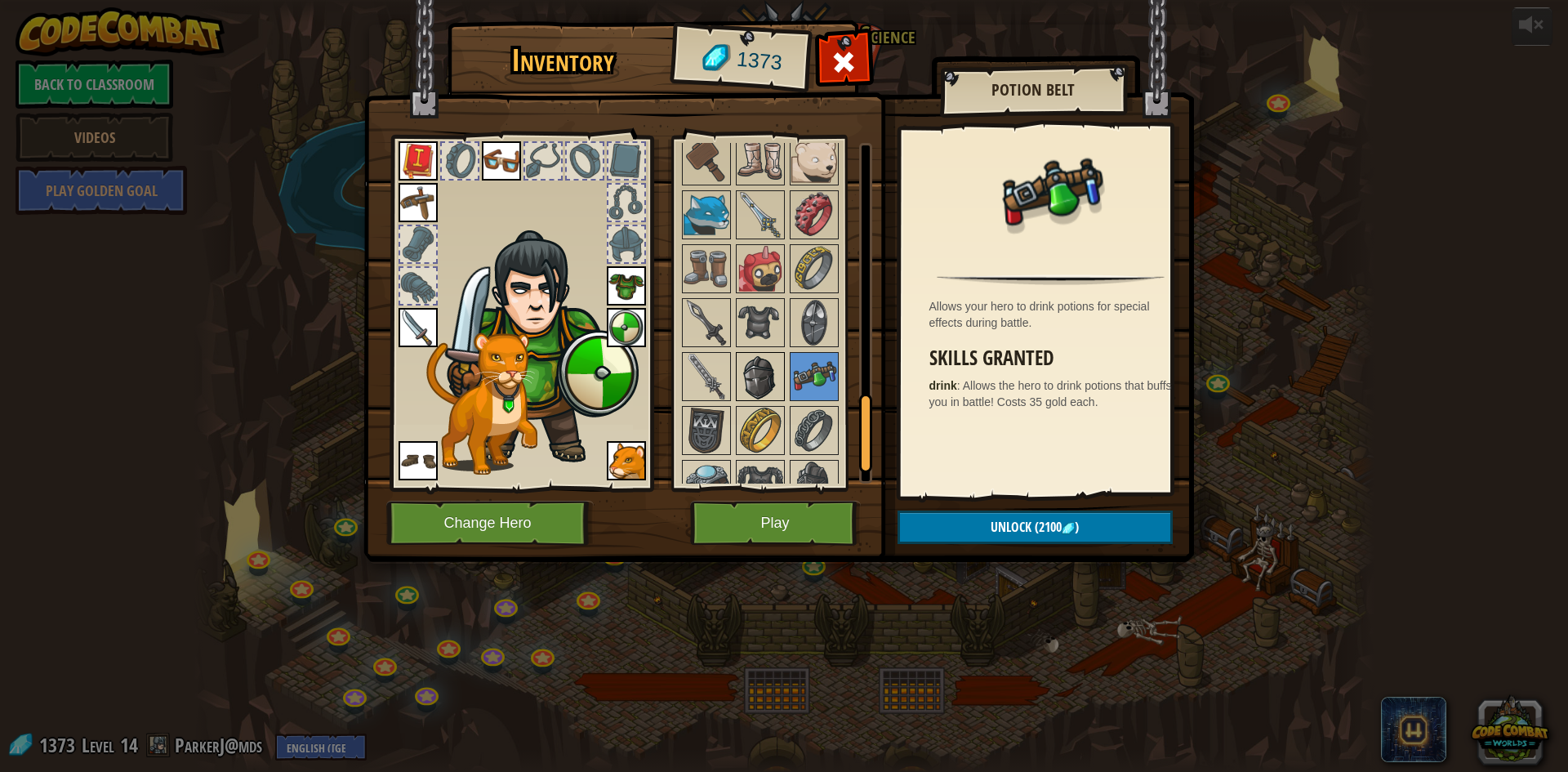
click at [772, 368] on img at bounding box center [760, 376] width 46 height 46
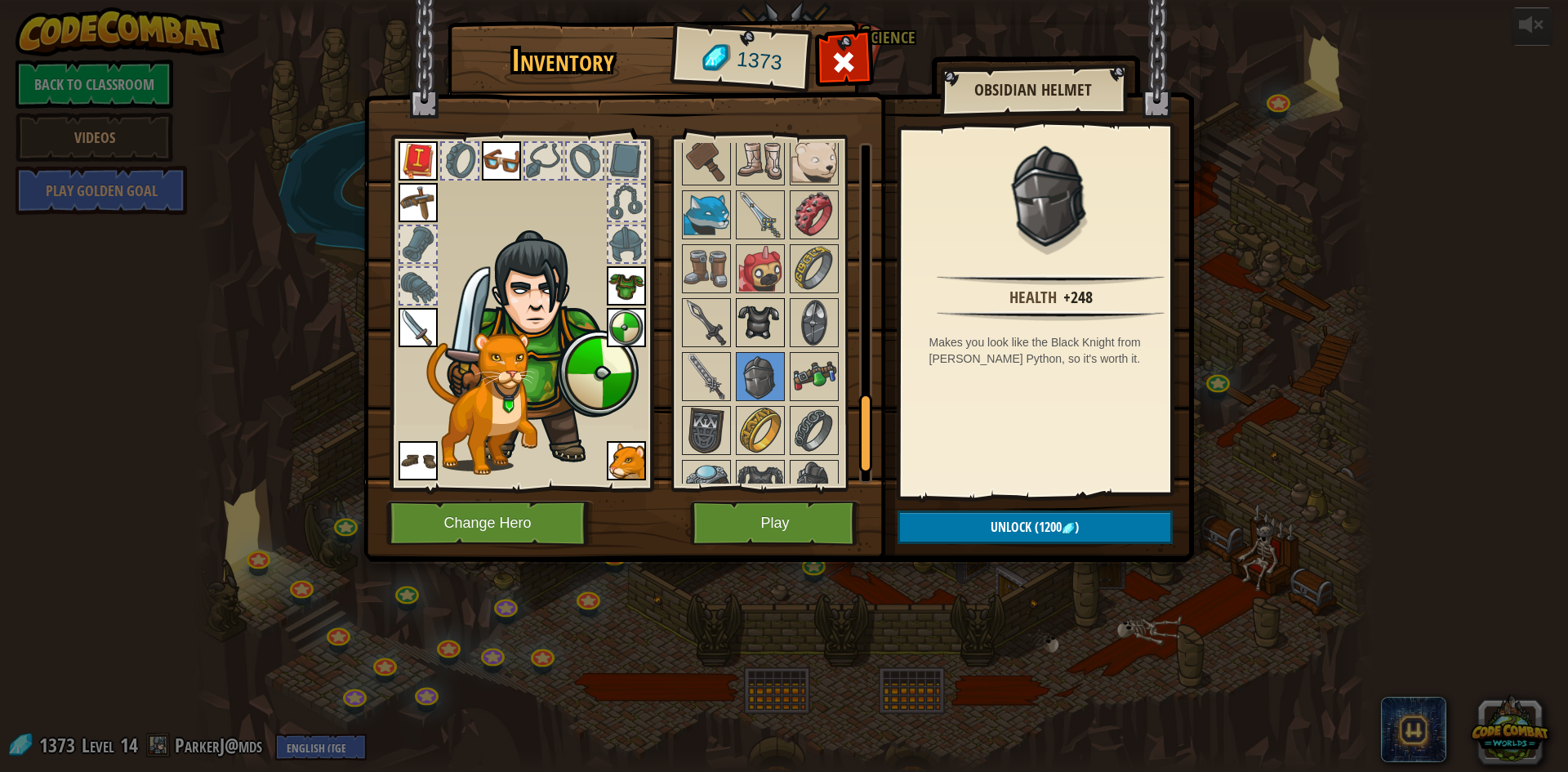
click at [778, 332] on img at bounding box center [760, 322] width 46 height 46
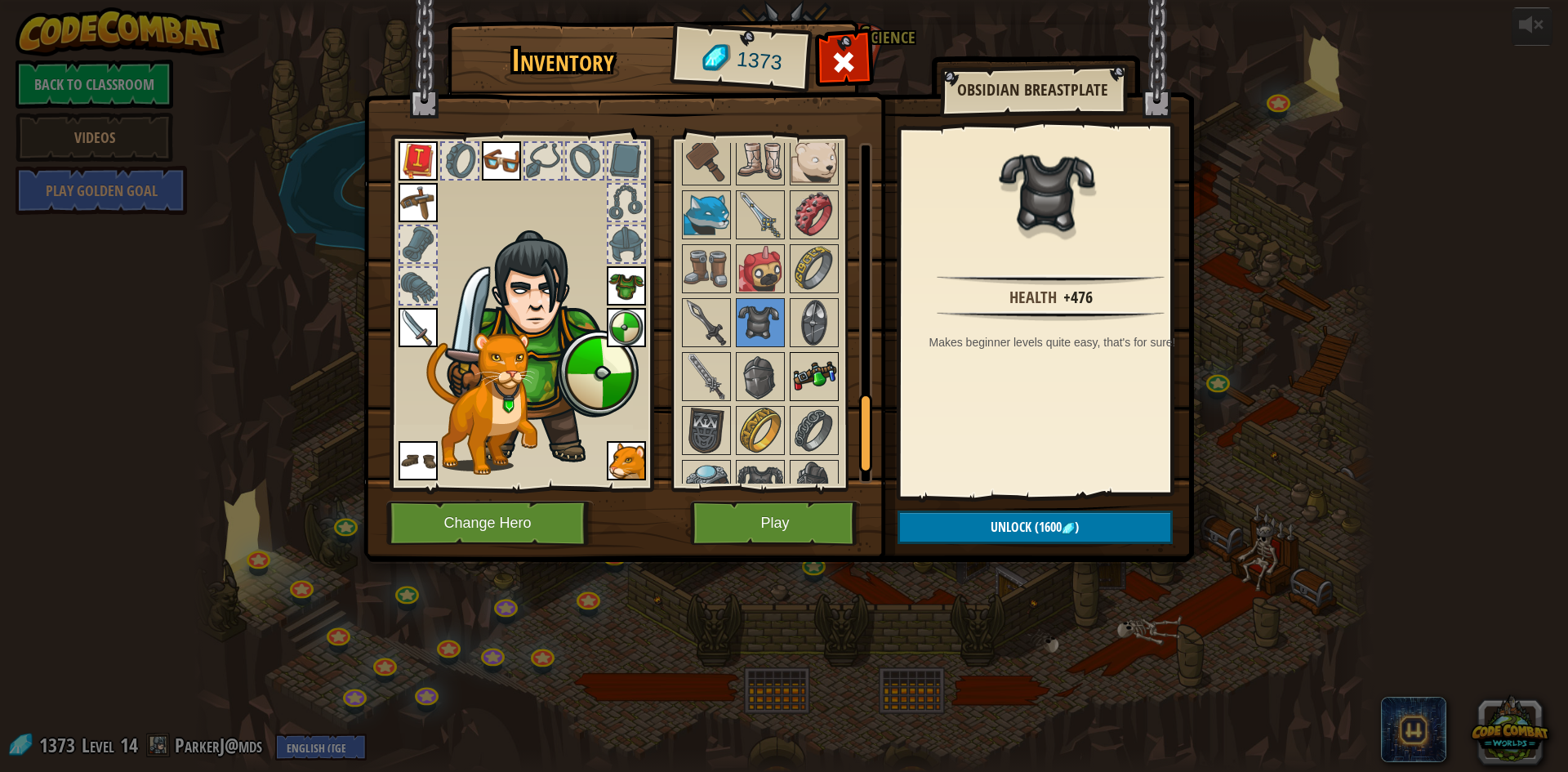
click at [810, 382] on img at bounding box center [814, 376] width 46 height 46
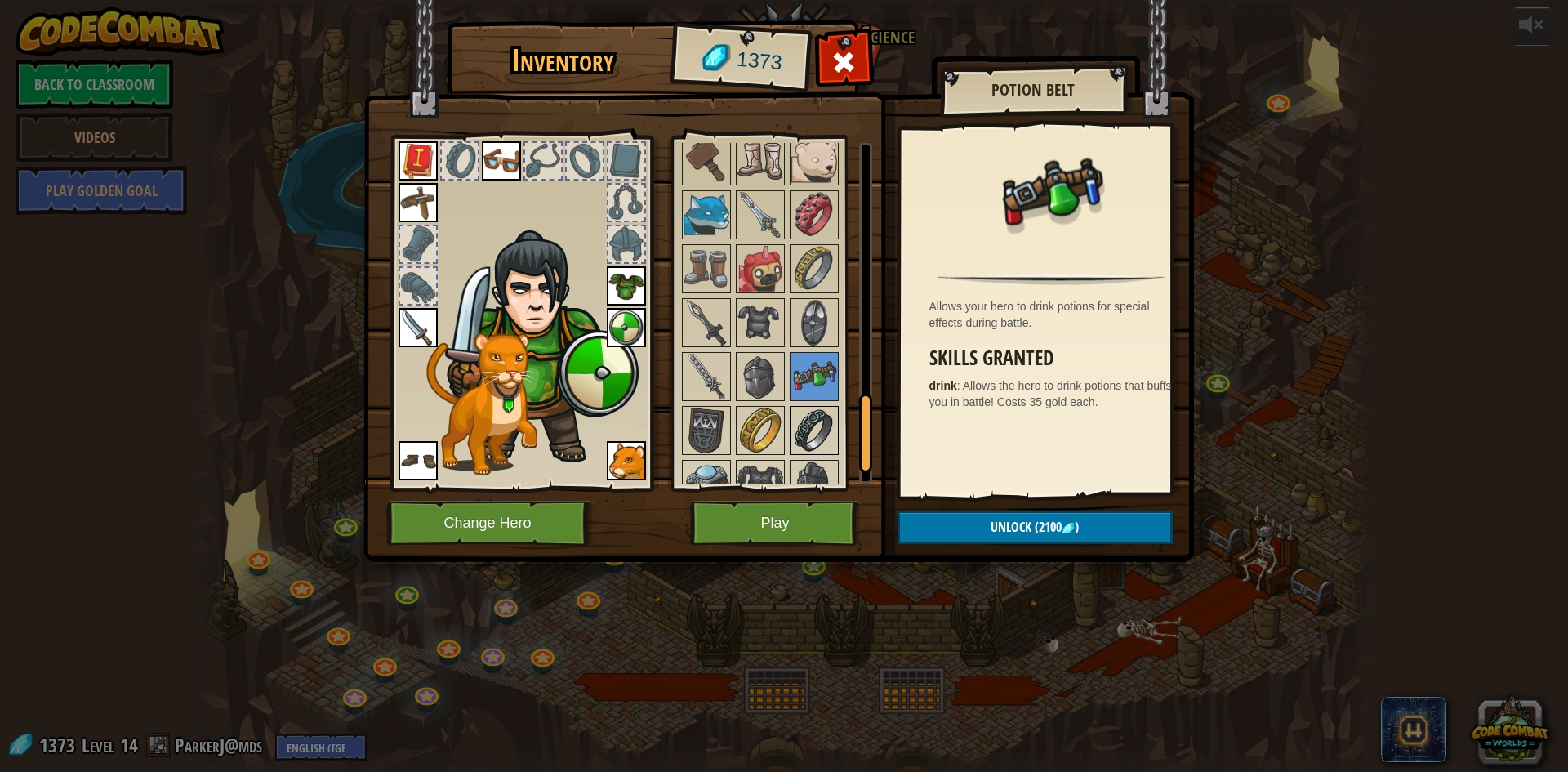
click at [810, 450] on img at bounding box center [814, 430] width 46 height 46
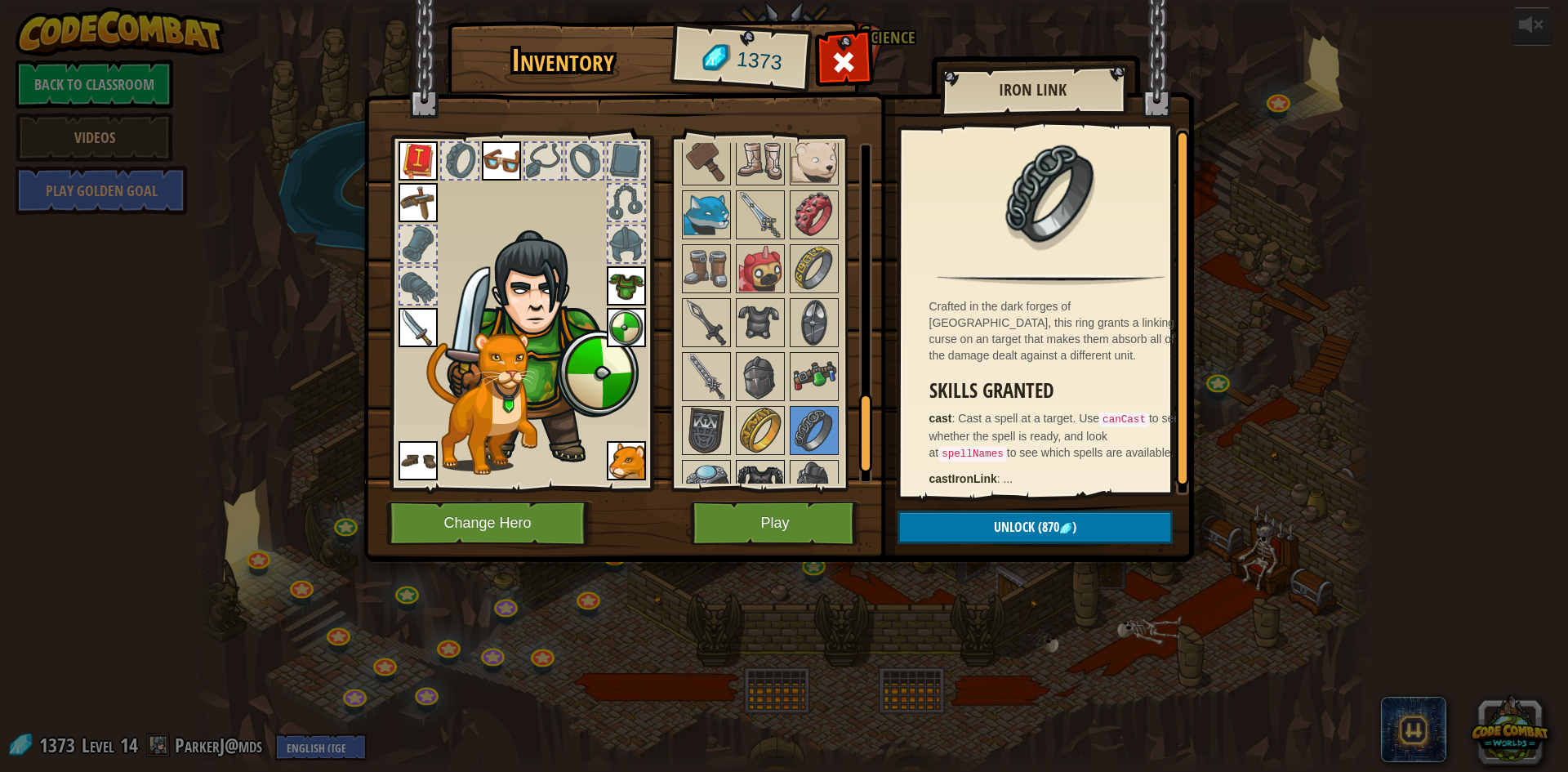
click at [765, 461] on img at bounding box center [760, 484] width 46 height 46
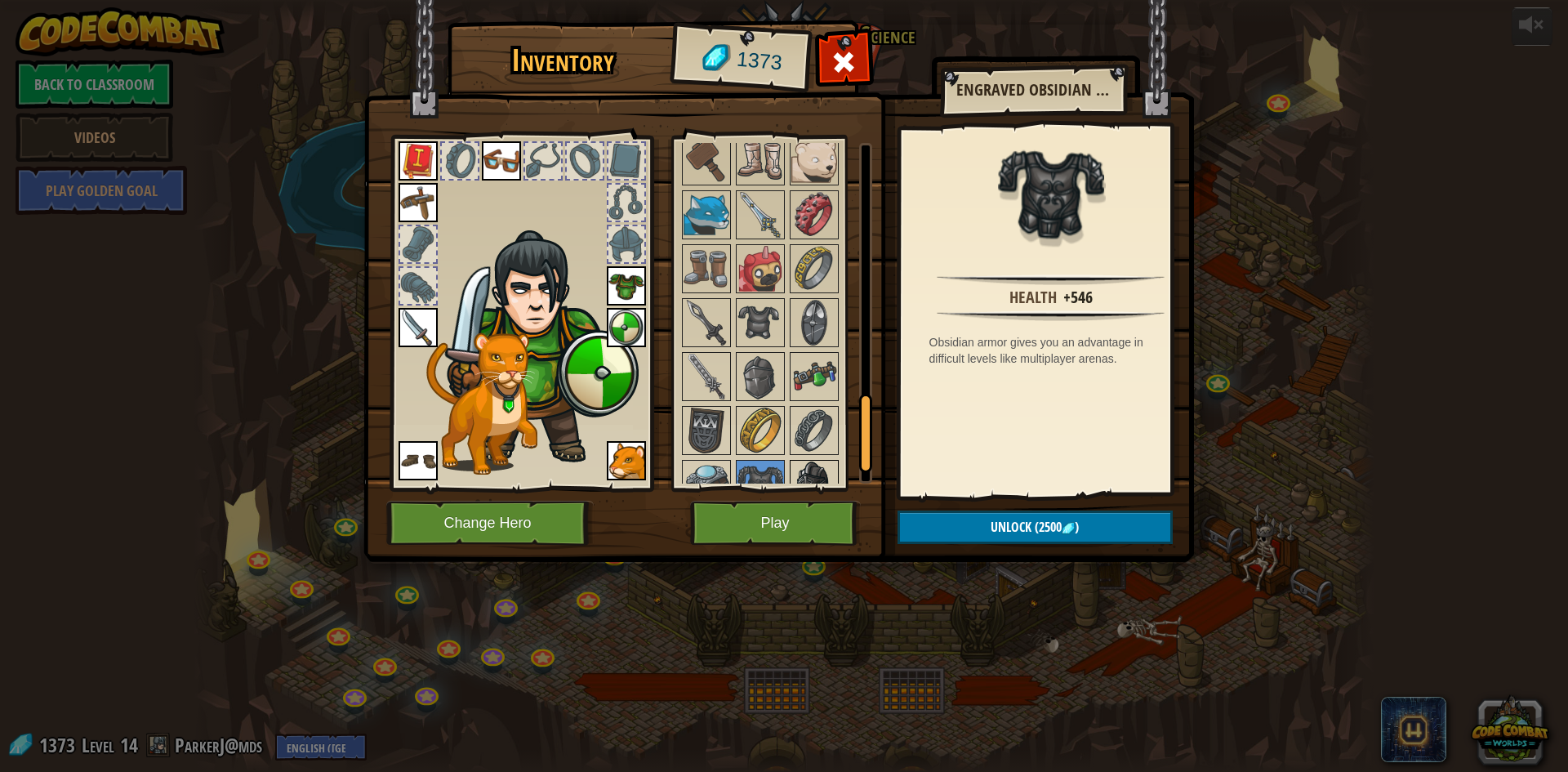
drag, startPoint x: 802, startPoint y: 462, endPoint x: 791, endPoint y: 463, distance: 11.0
click at [803, 462] on img at bounding box center [814, 484] width 46 height 46
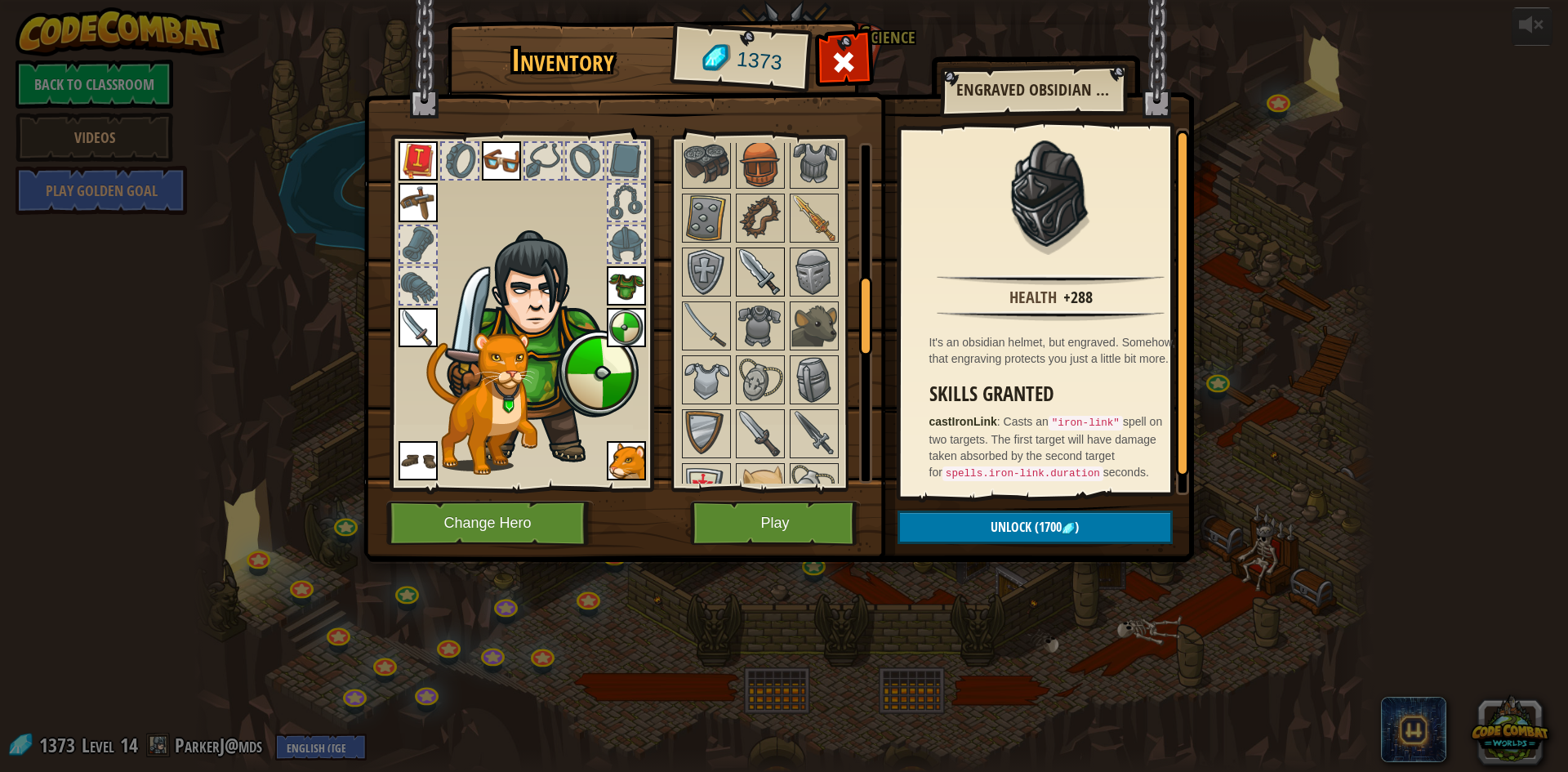
scroll to position [552, 0]
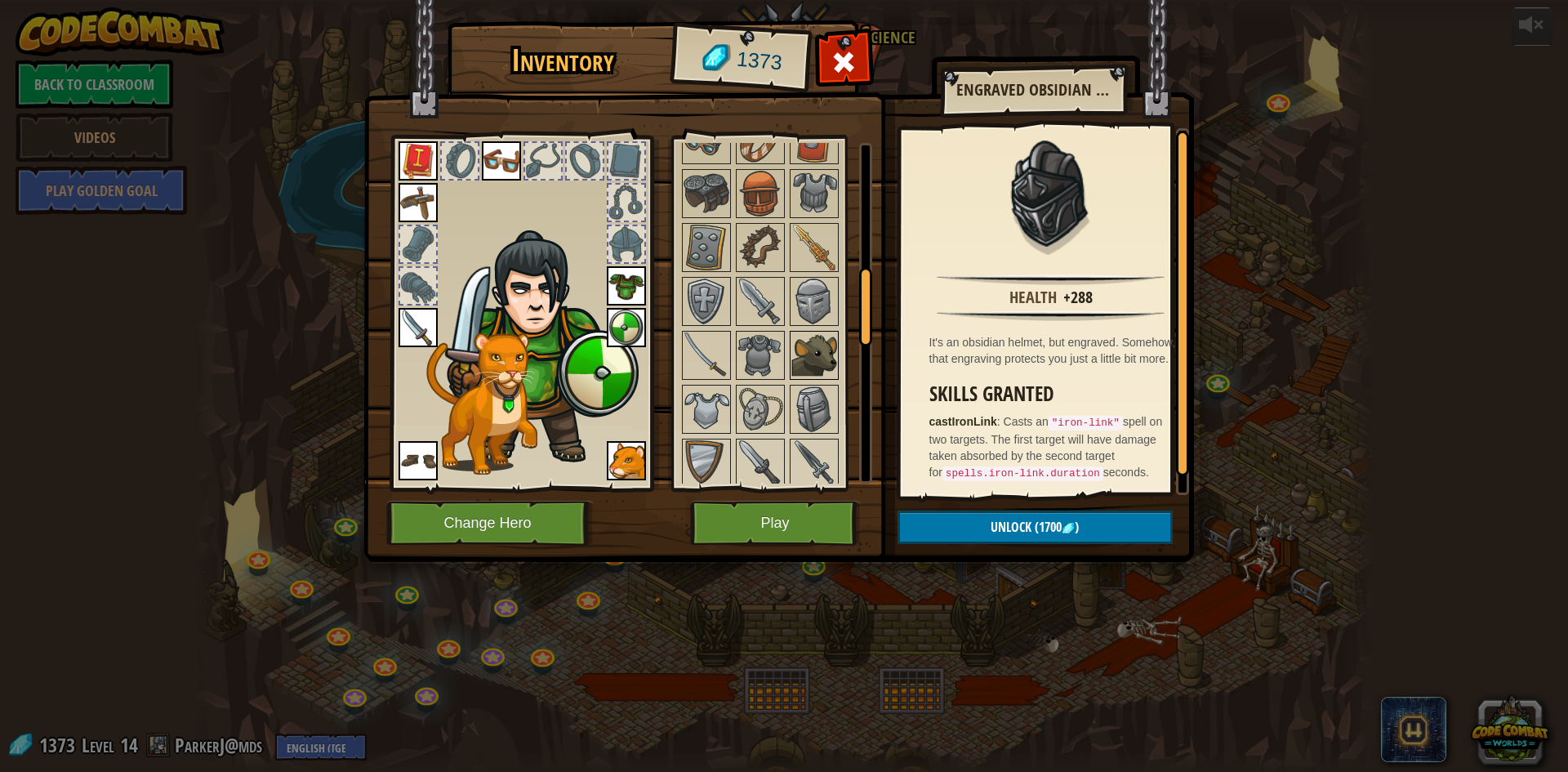
click at [804, 359] on img at bounding box center [814, 355] width 46 height 46
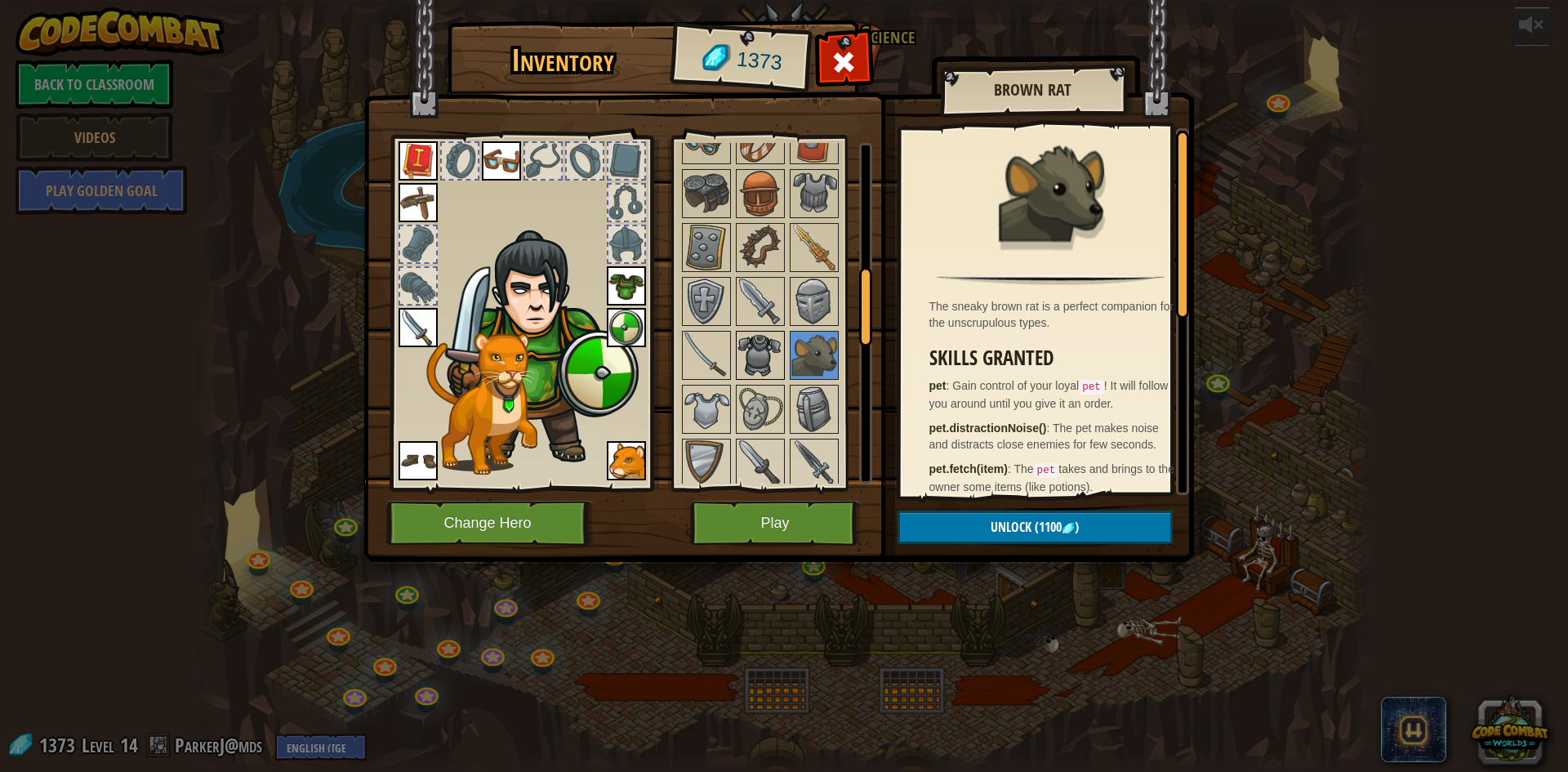
click at [764, 362] on img at bounding box center [760, 355] width 46 height 46
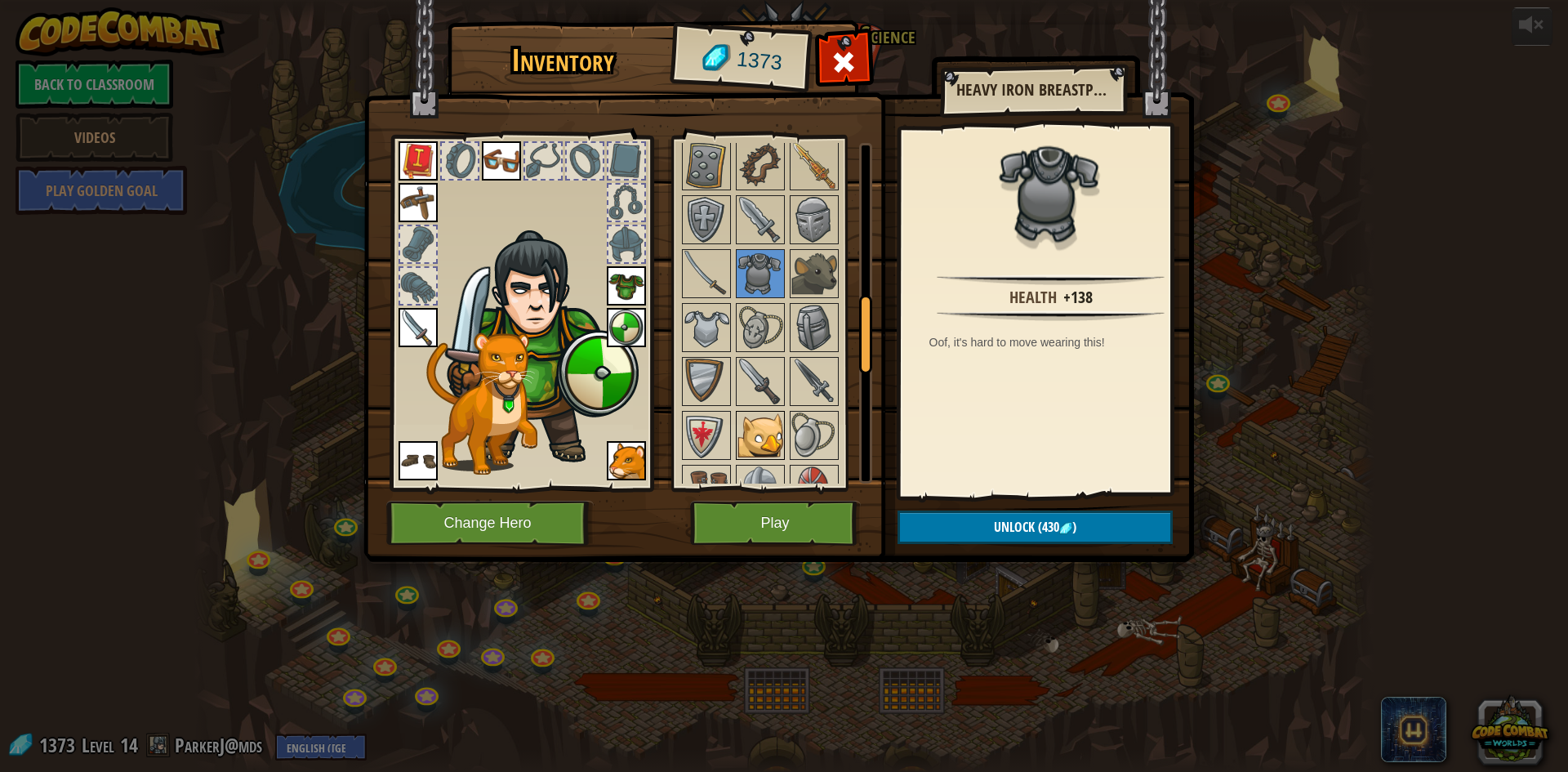
scroll to position [716, 0]
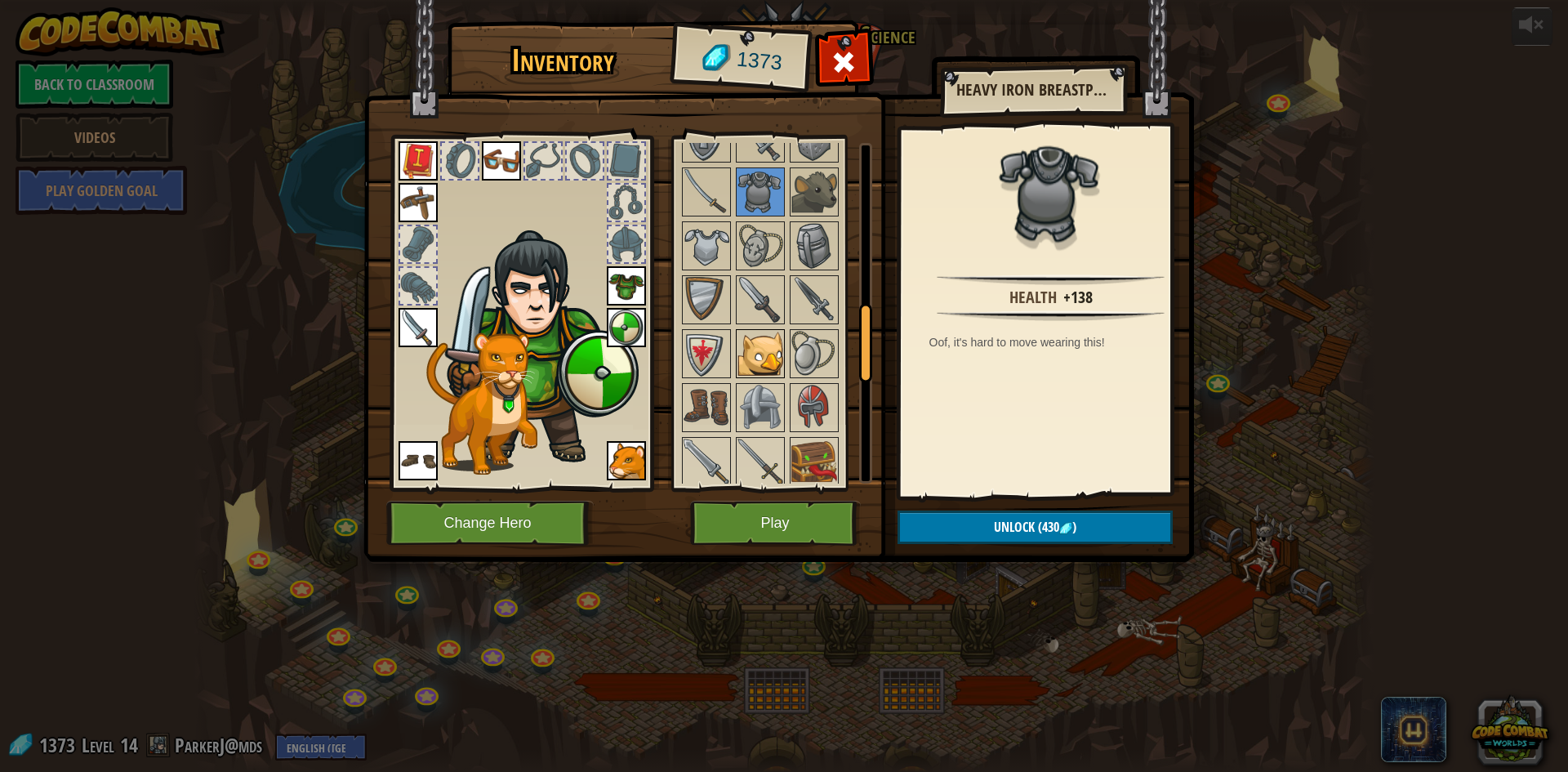
click at [772, 358] on img at bounding box center [760, 353] width 46 height 46
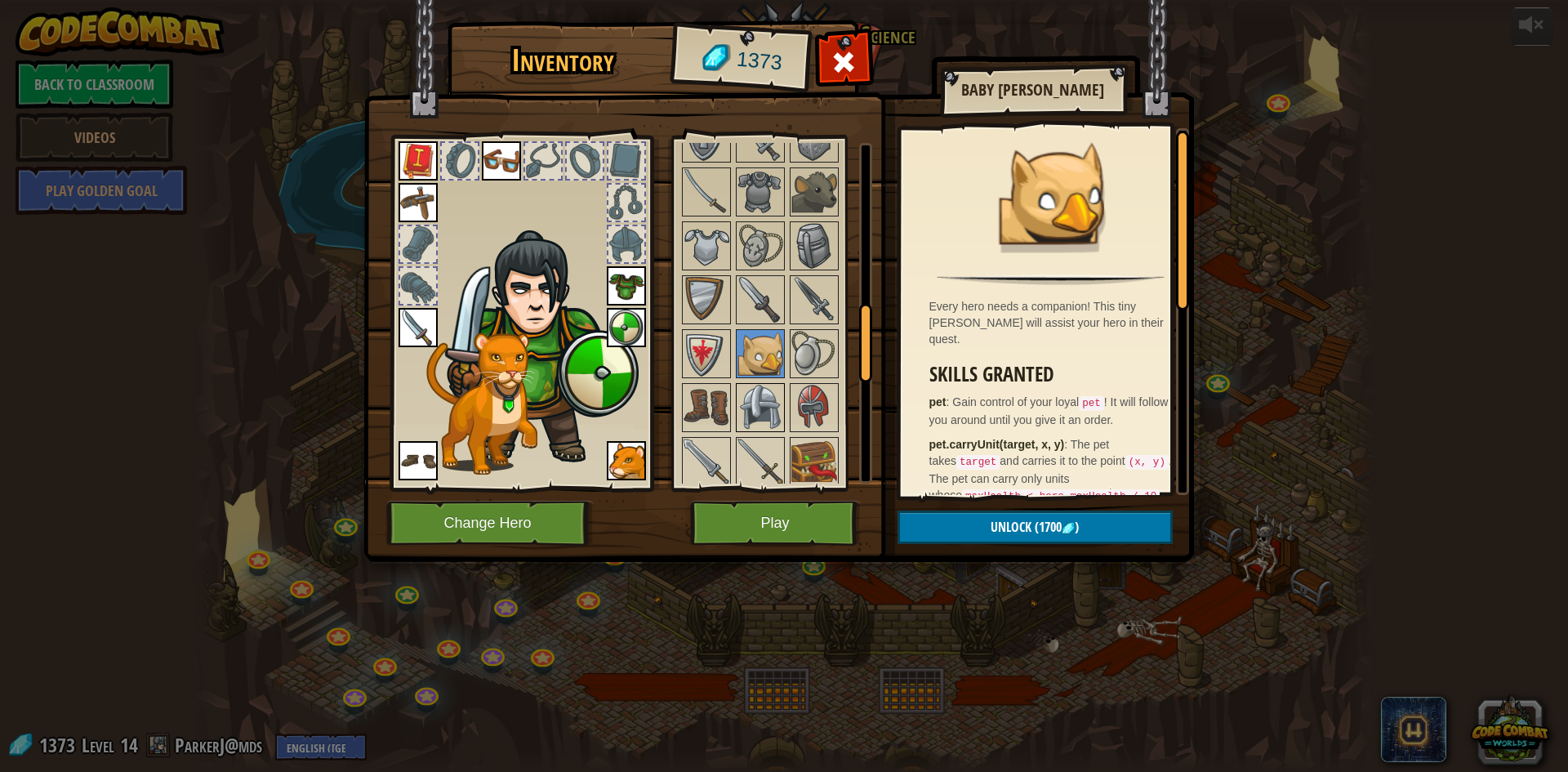
drag, startPoint x: 755, startPoint y: 382, endPoint x: 737, endPoint y: 389, distance: 19.3
click at [754, 384] on div at bounding box center [760, 408] width 49 height 49
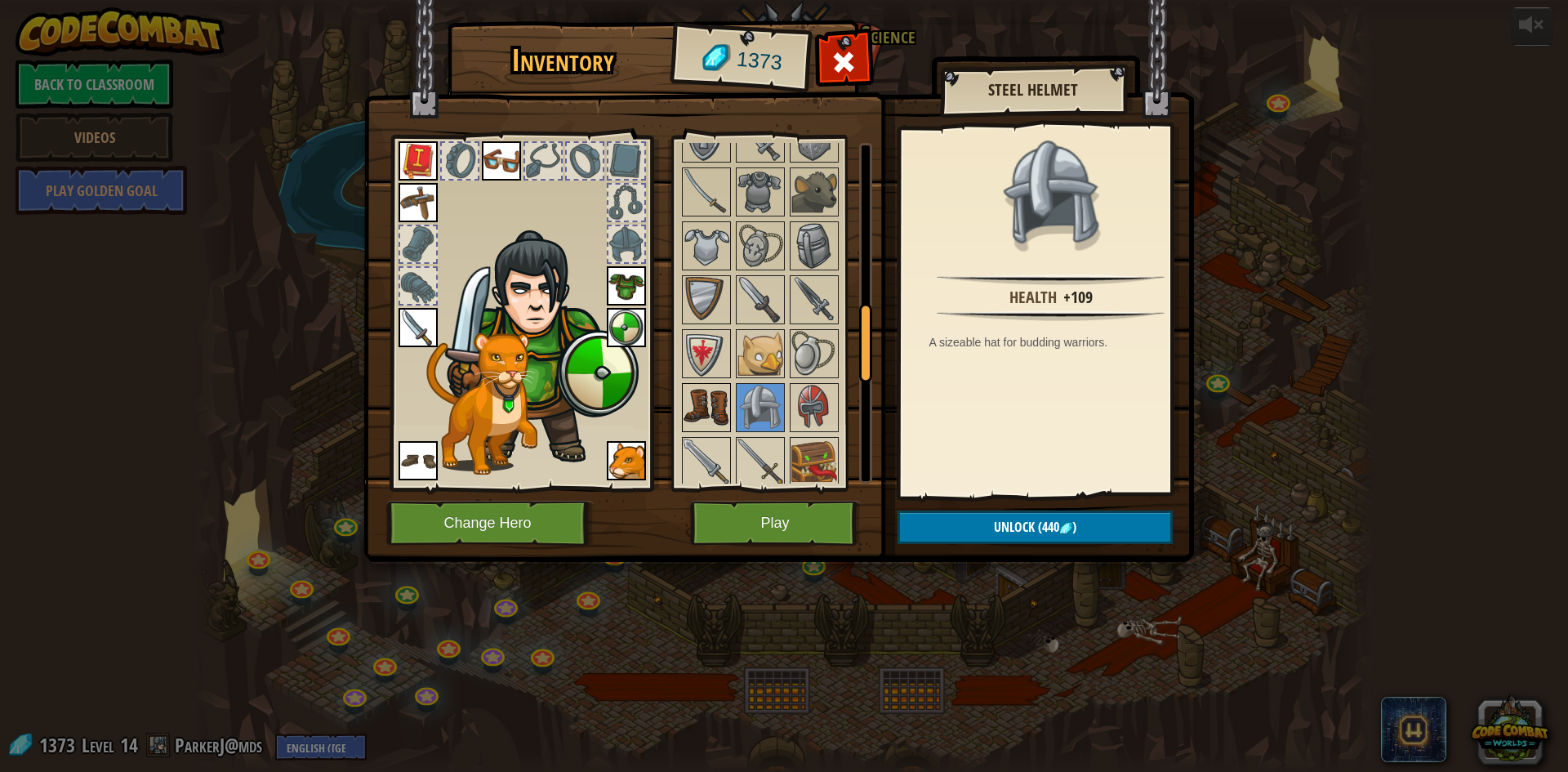
click at [722, 395] on img at bounding box center [706, 407] width 46 height 46
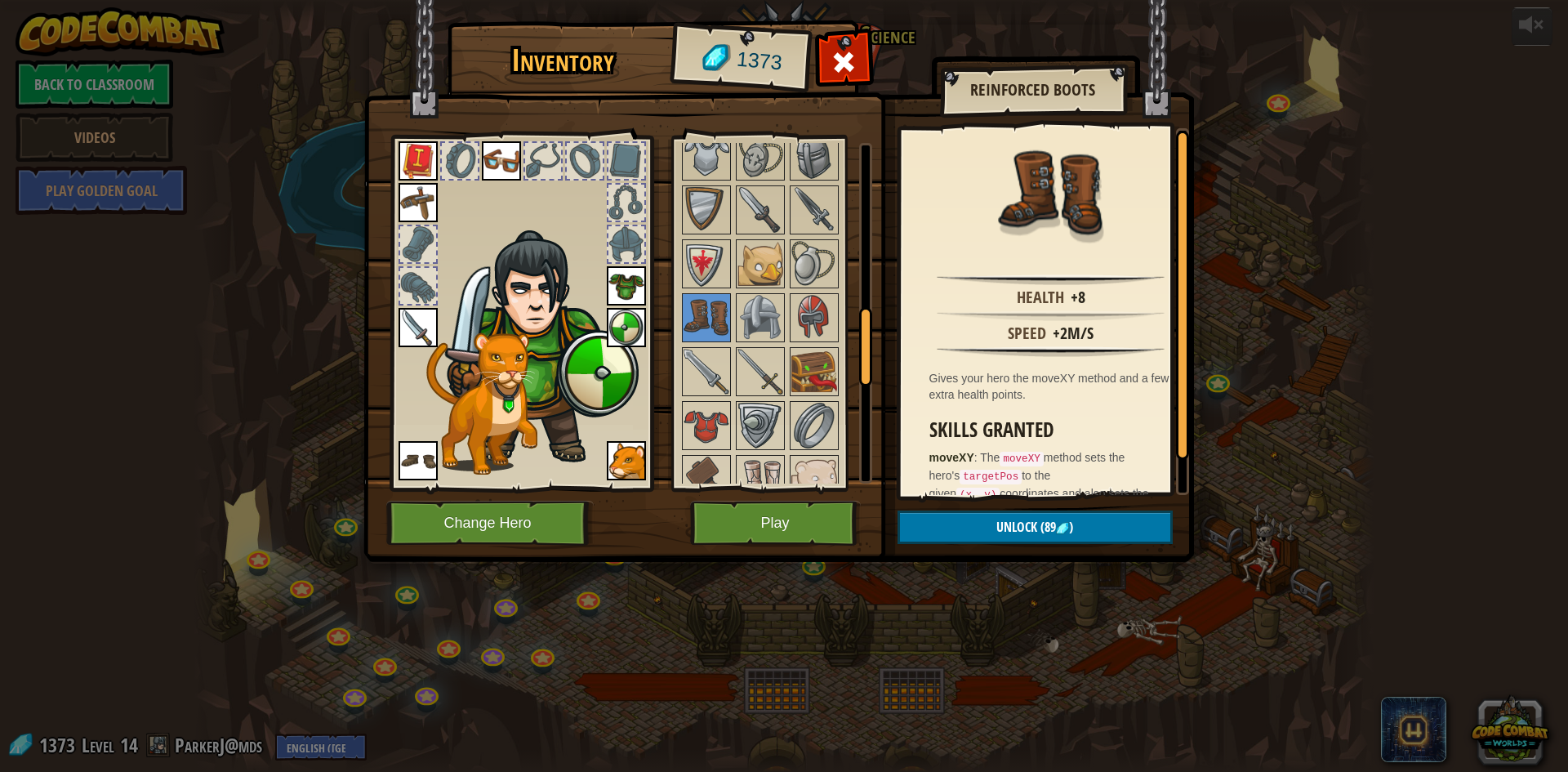
scroll to position [960, 0]
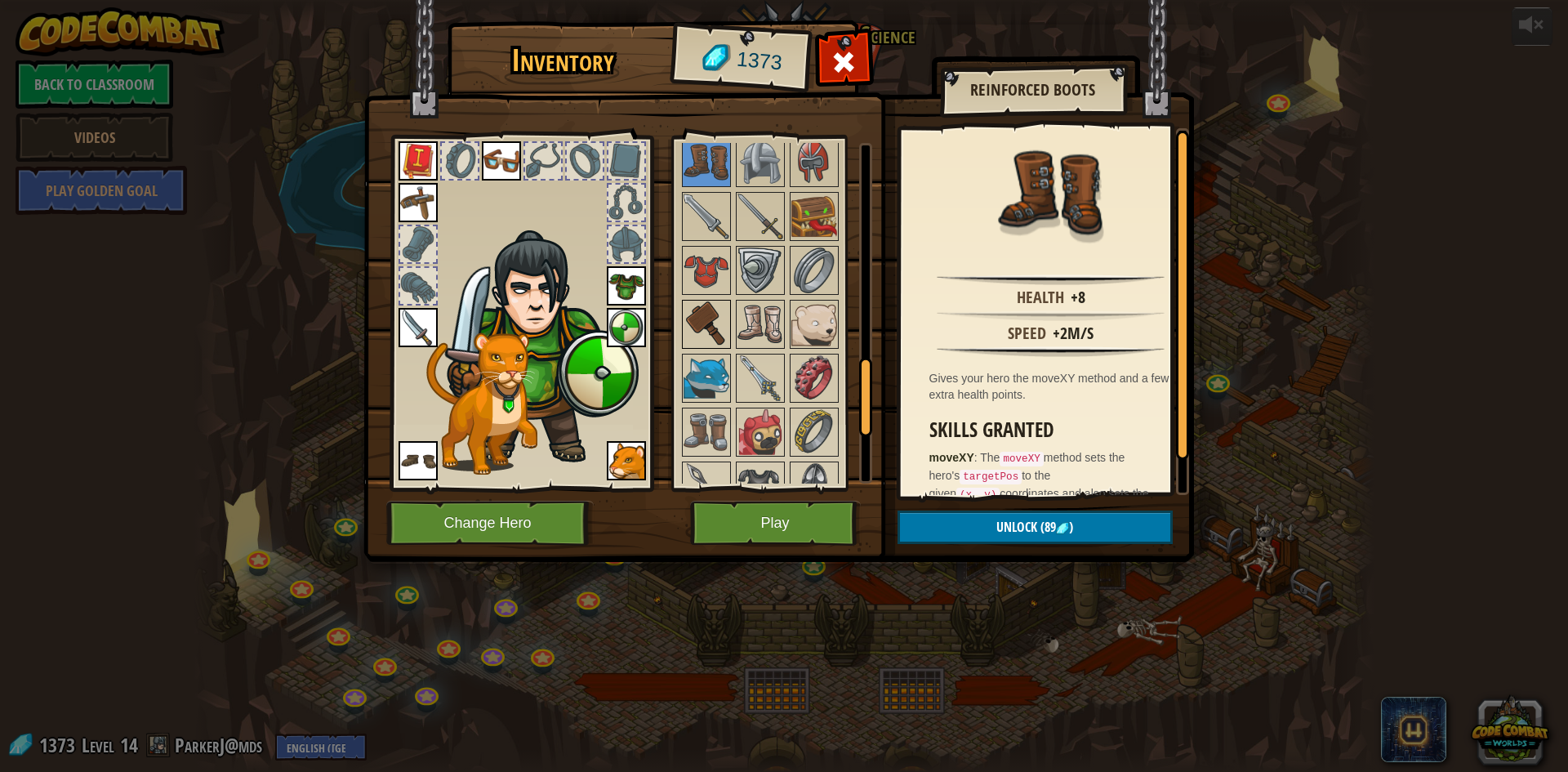
click at [728, 334] on img at bounding box center [706, 324] width 46 height 46
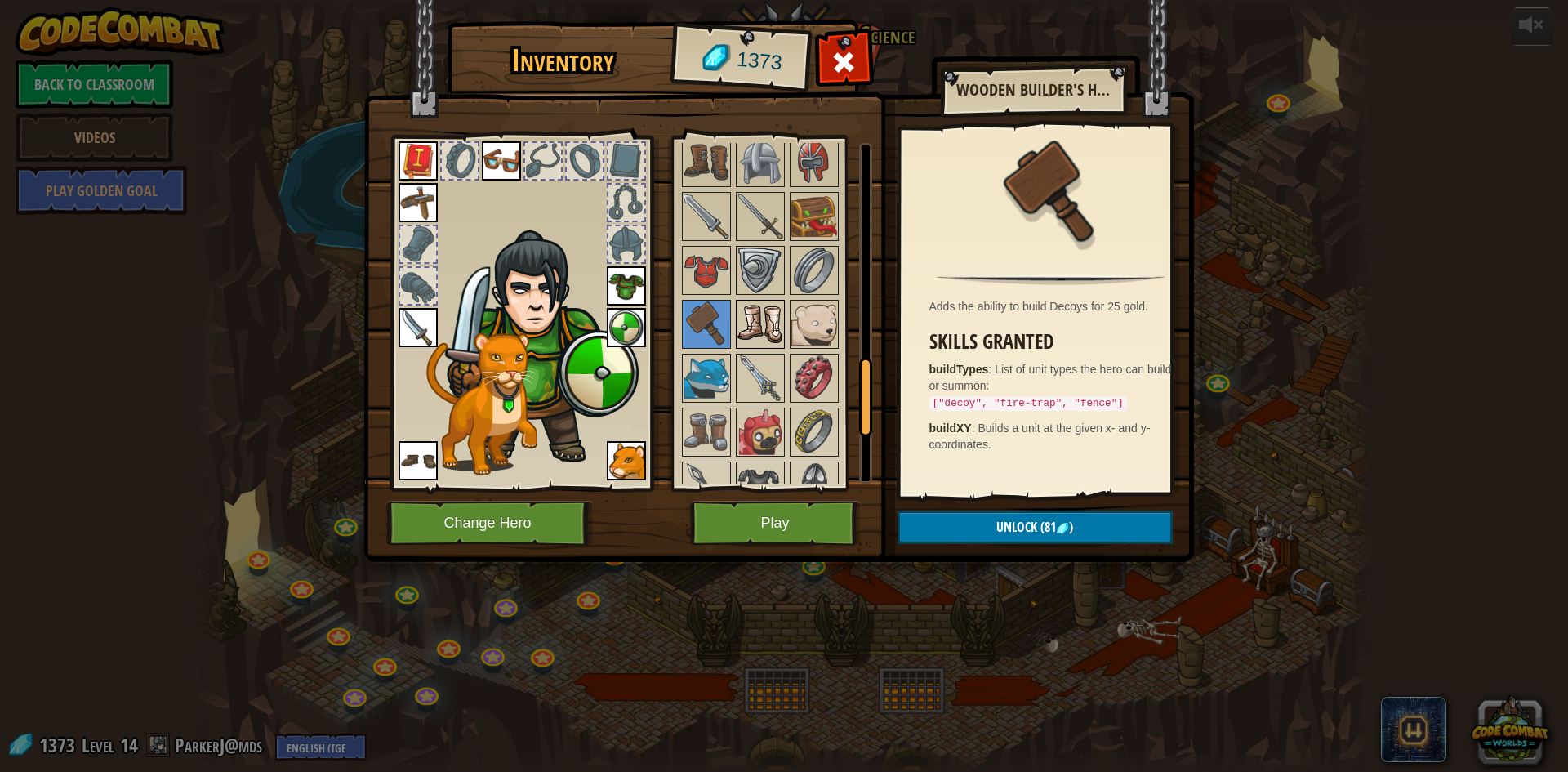
click at [757, 338] on img at bounding box center [760, 324] width 46 height 46
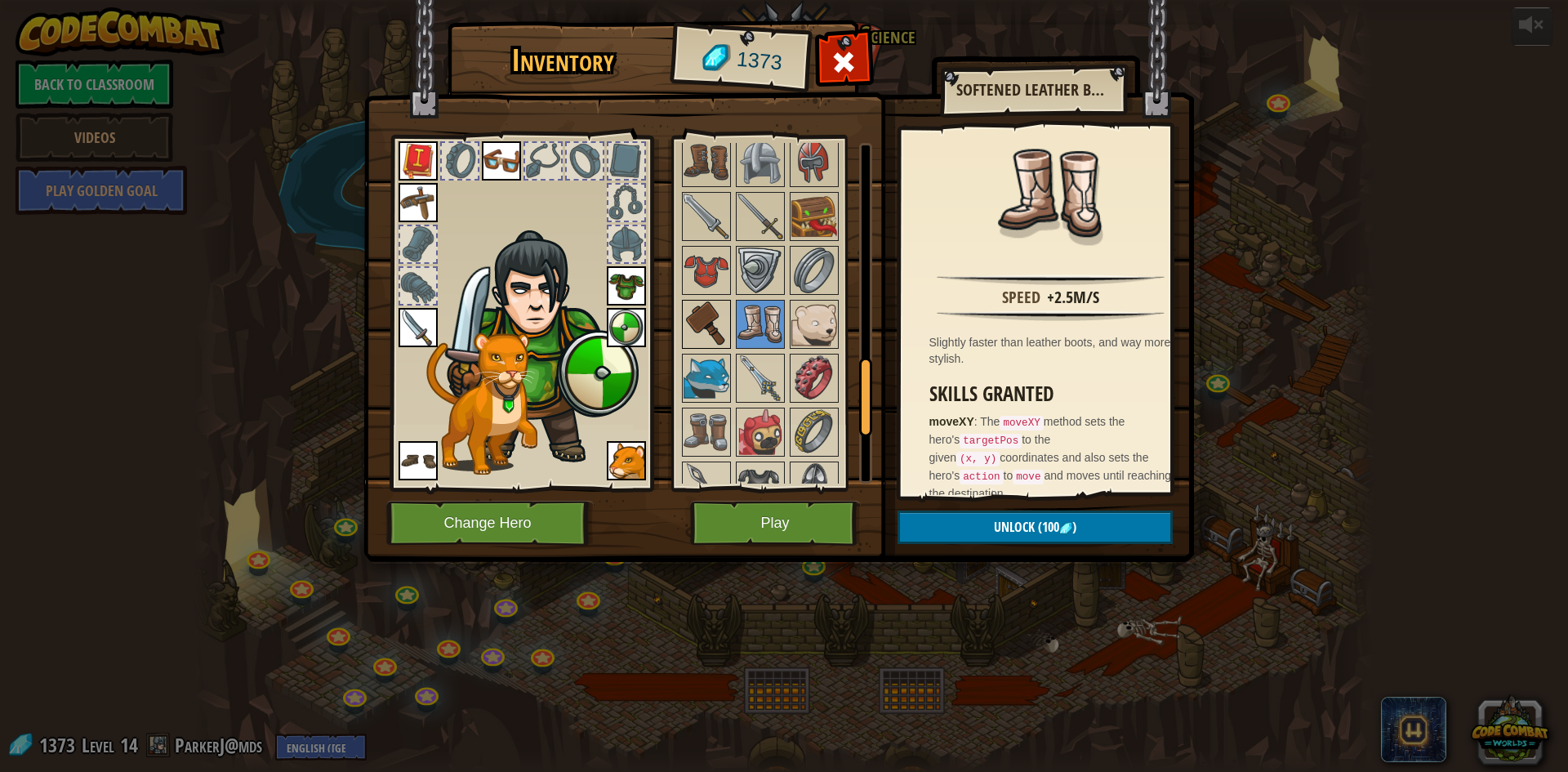
click at [698, 328] on div at bounding box center [706, 324] width 49 height 49
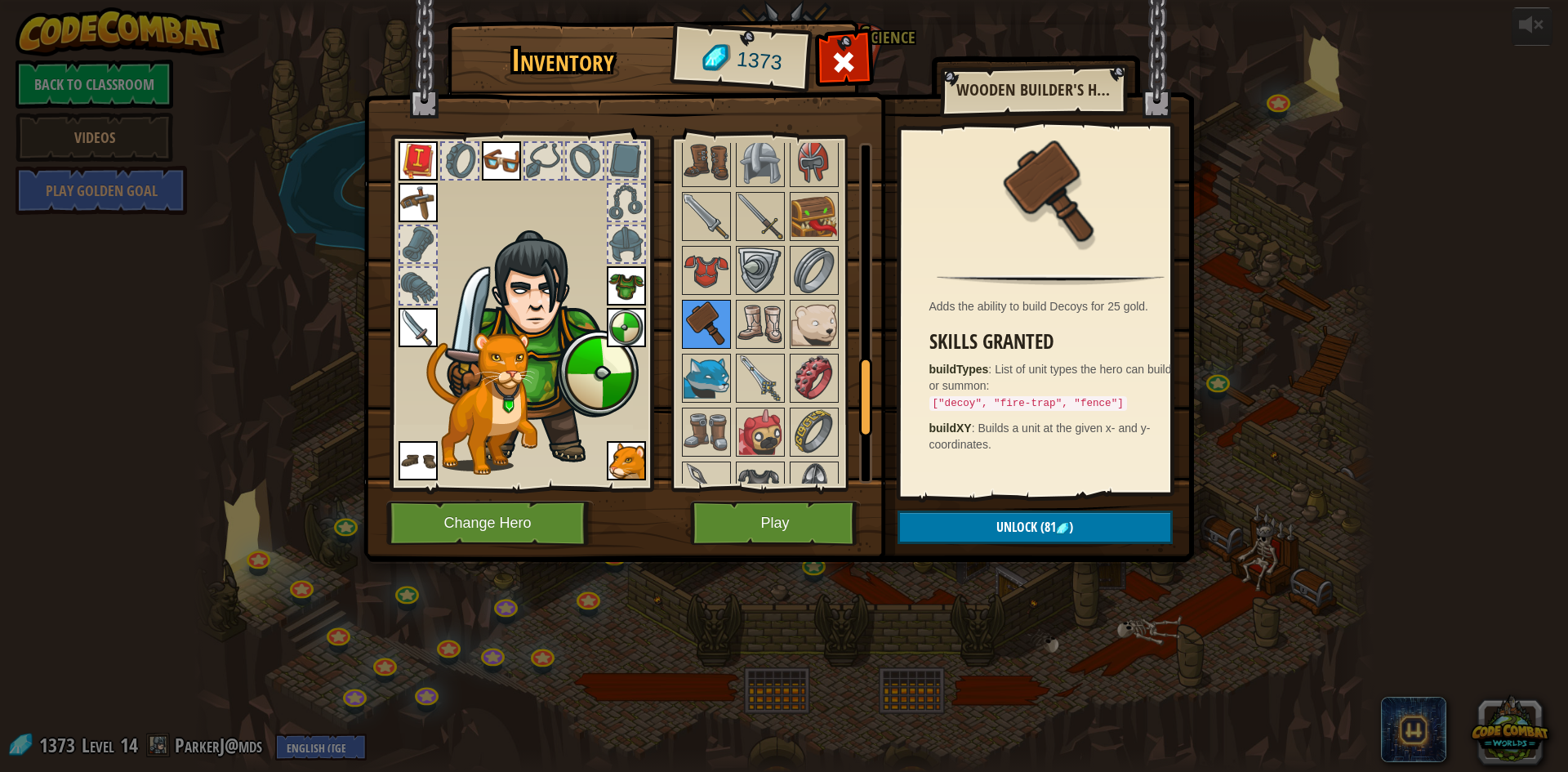
click at [686, 328] on img at bounding box center [706, 324] width 46 height 46
click at [728, 372] on img at bounding box center [706, 378] width 46 height 46
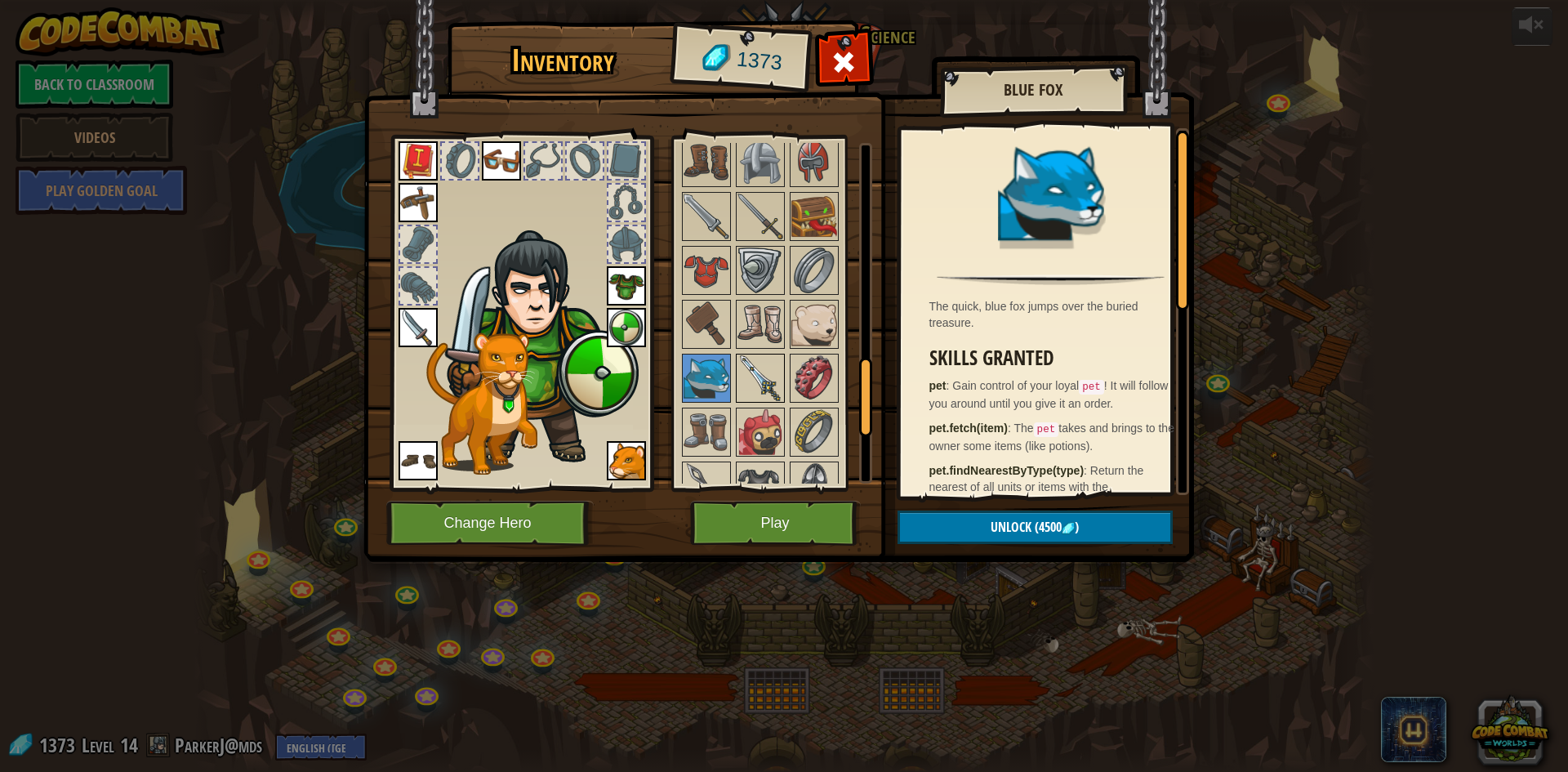
click at [762, 372] on img at bounding box center [760, 378] width 46 height 46
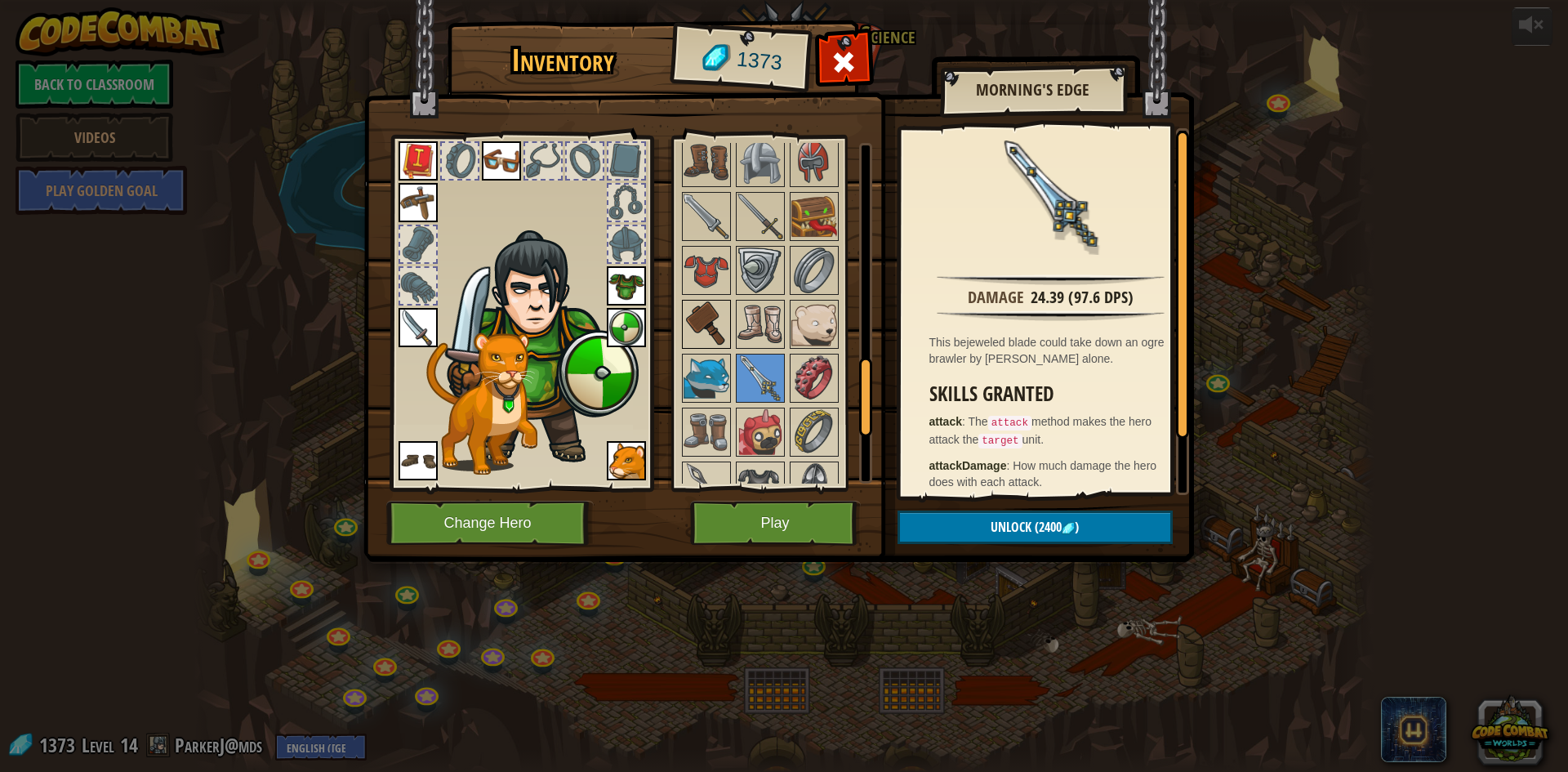
click at [718, 320] on img at bounding box center [706, 324] width 46 height 46
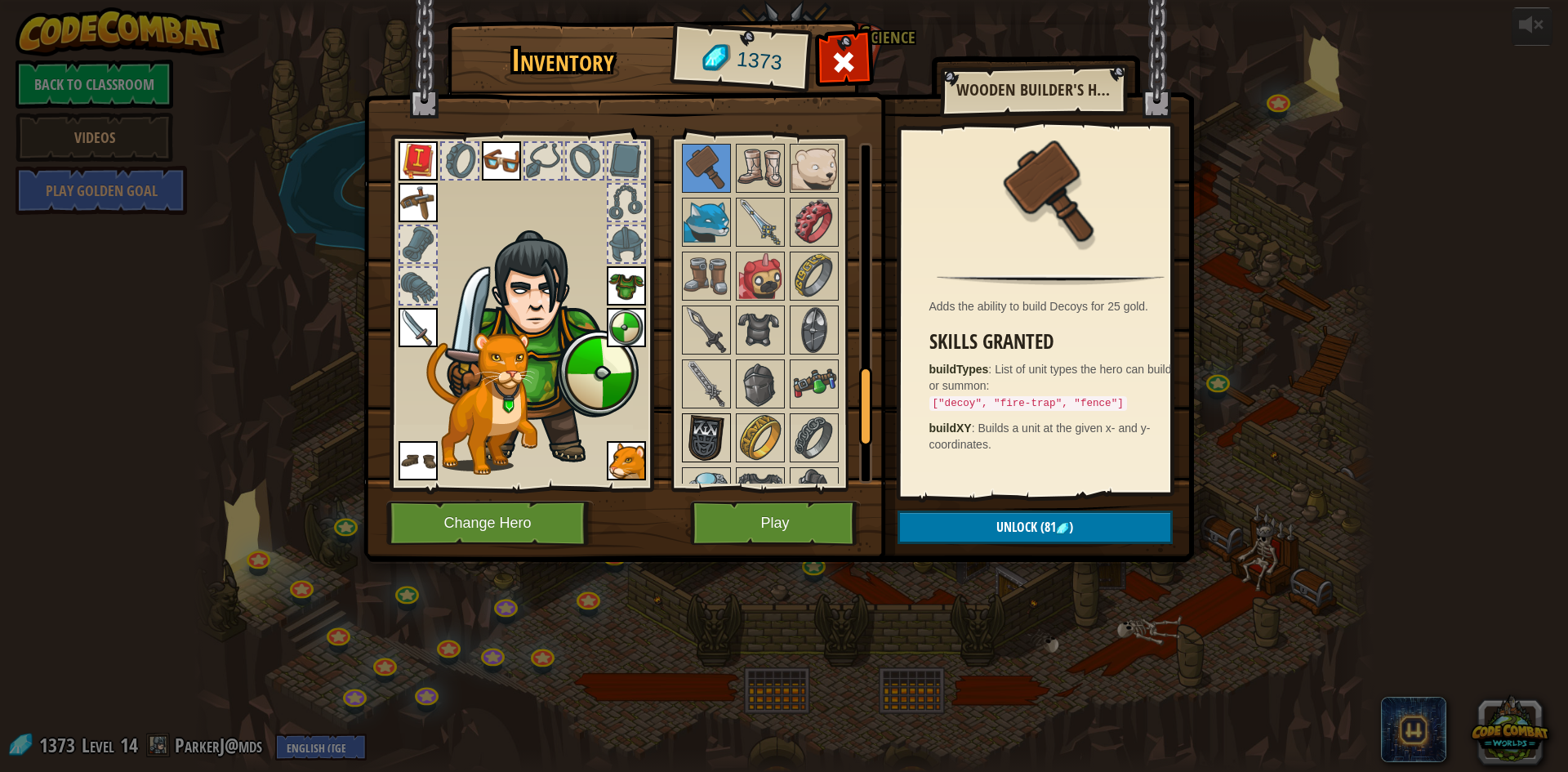
scroll to position [1205, 0]
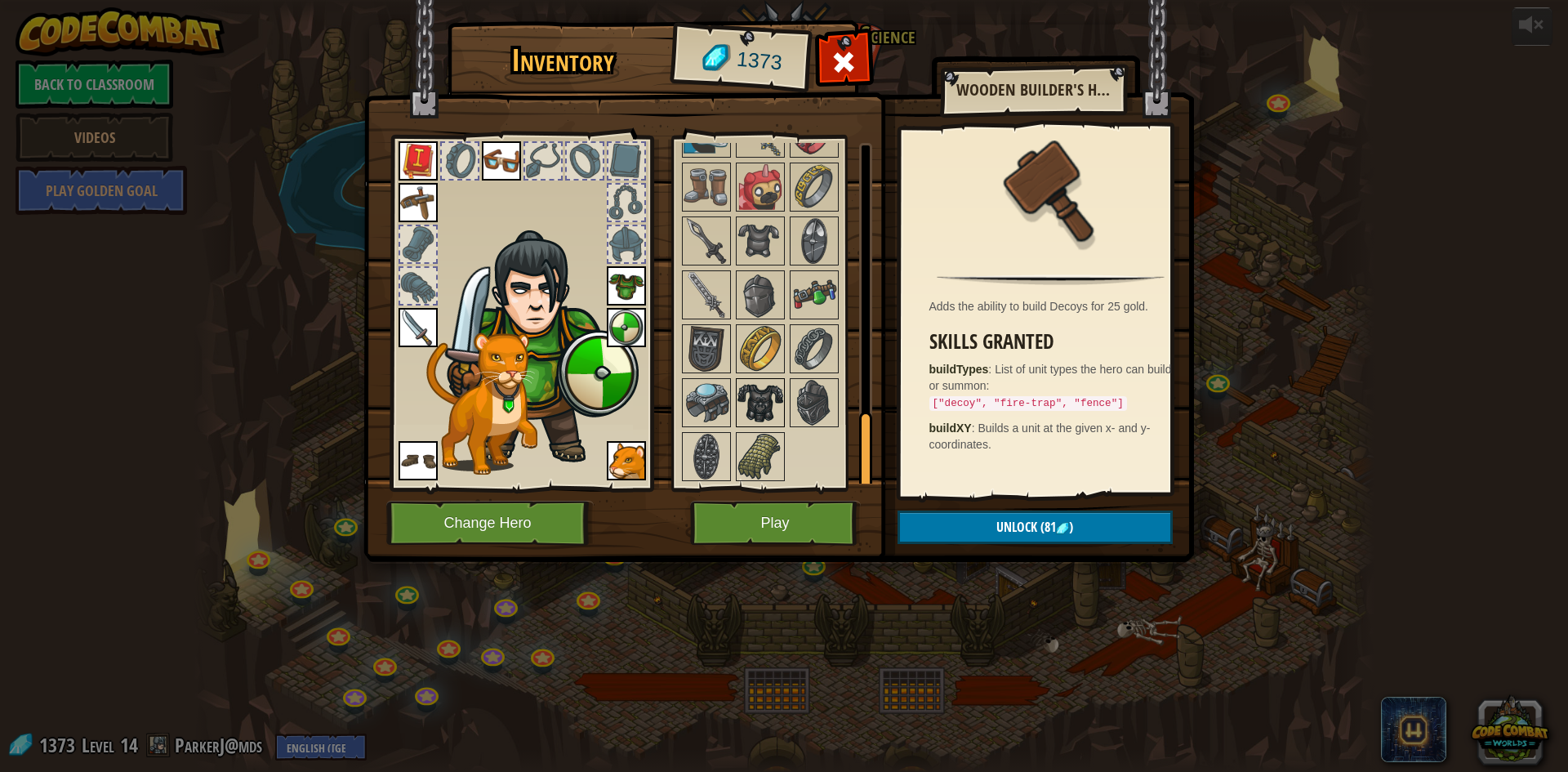
click at [744, 402] on img at bounding box center [760, 402] width 46 height 46
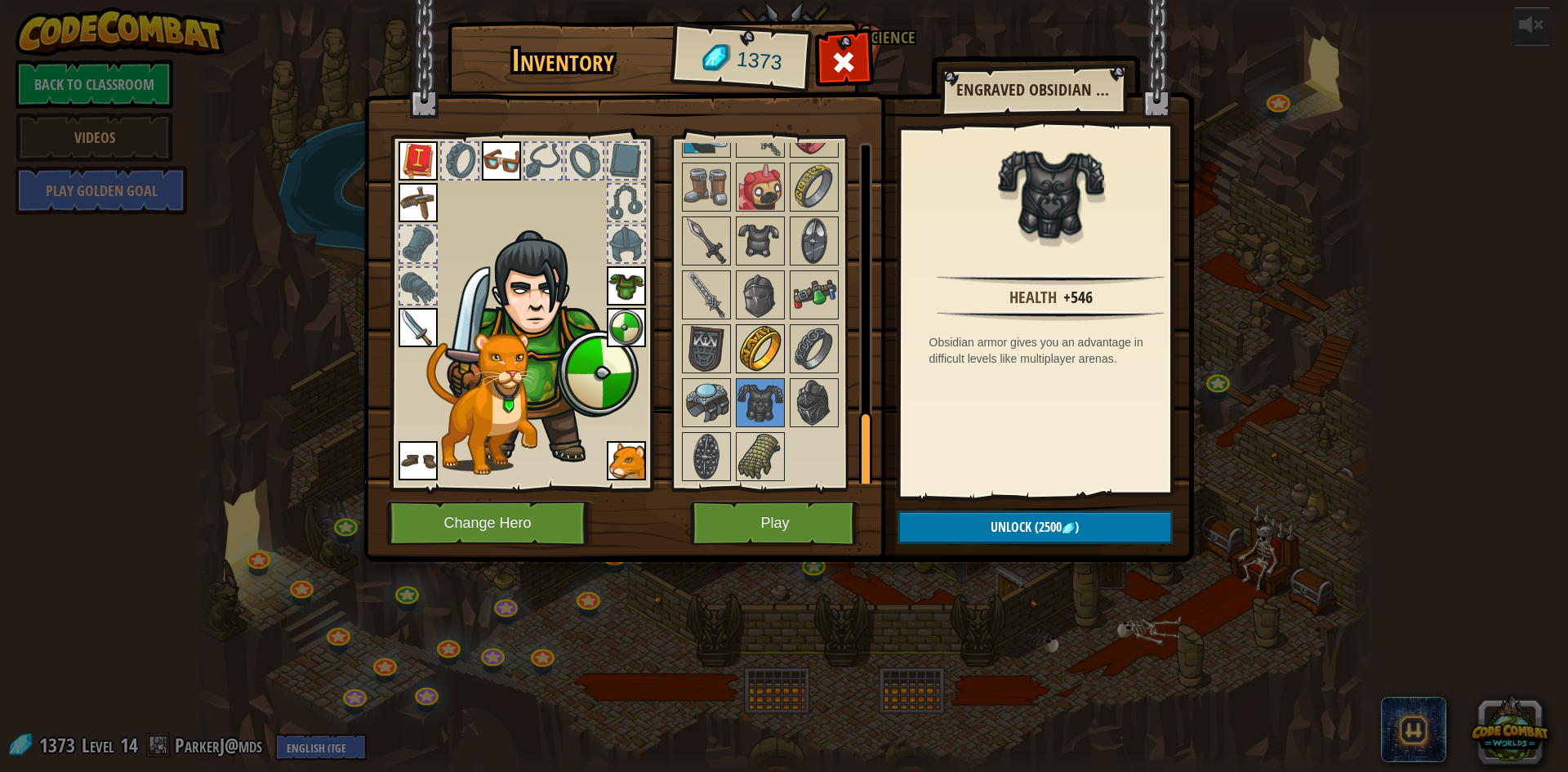
click at [752, 343] on img at bounding box center [760, 348] width 46 height 46
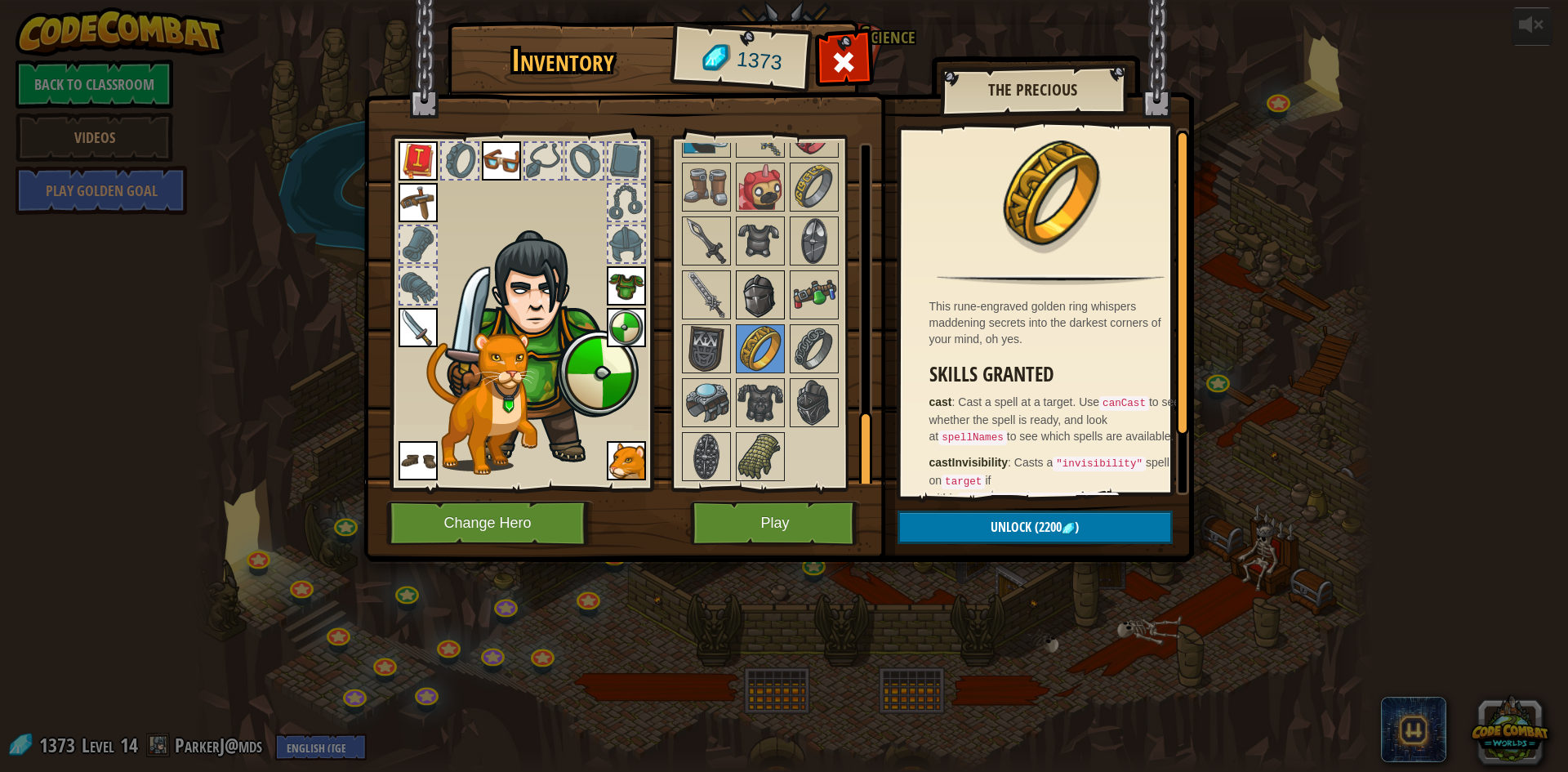
click at [753, 288] on img at bounding box center [760, 294] width 46 height 46
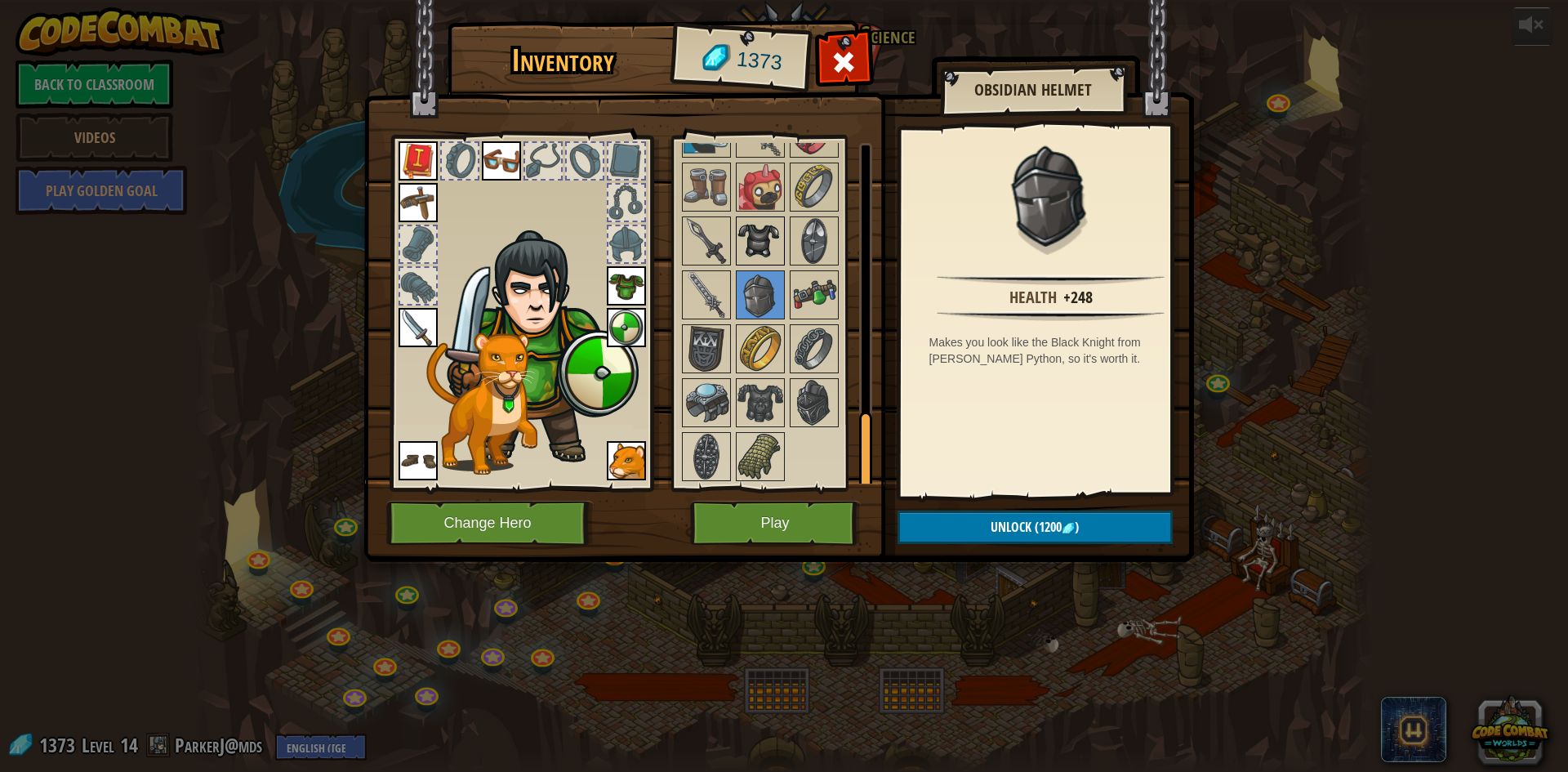
click at [768, 229] on img at bounding box center [760, 240] width 46 height 46
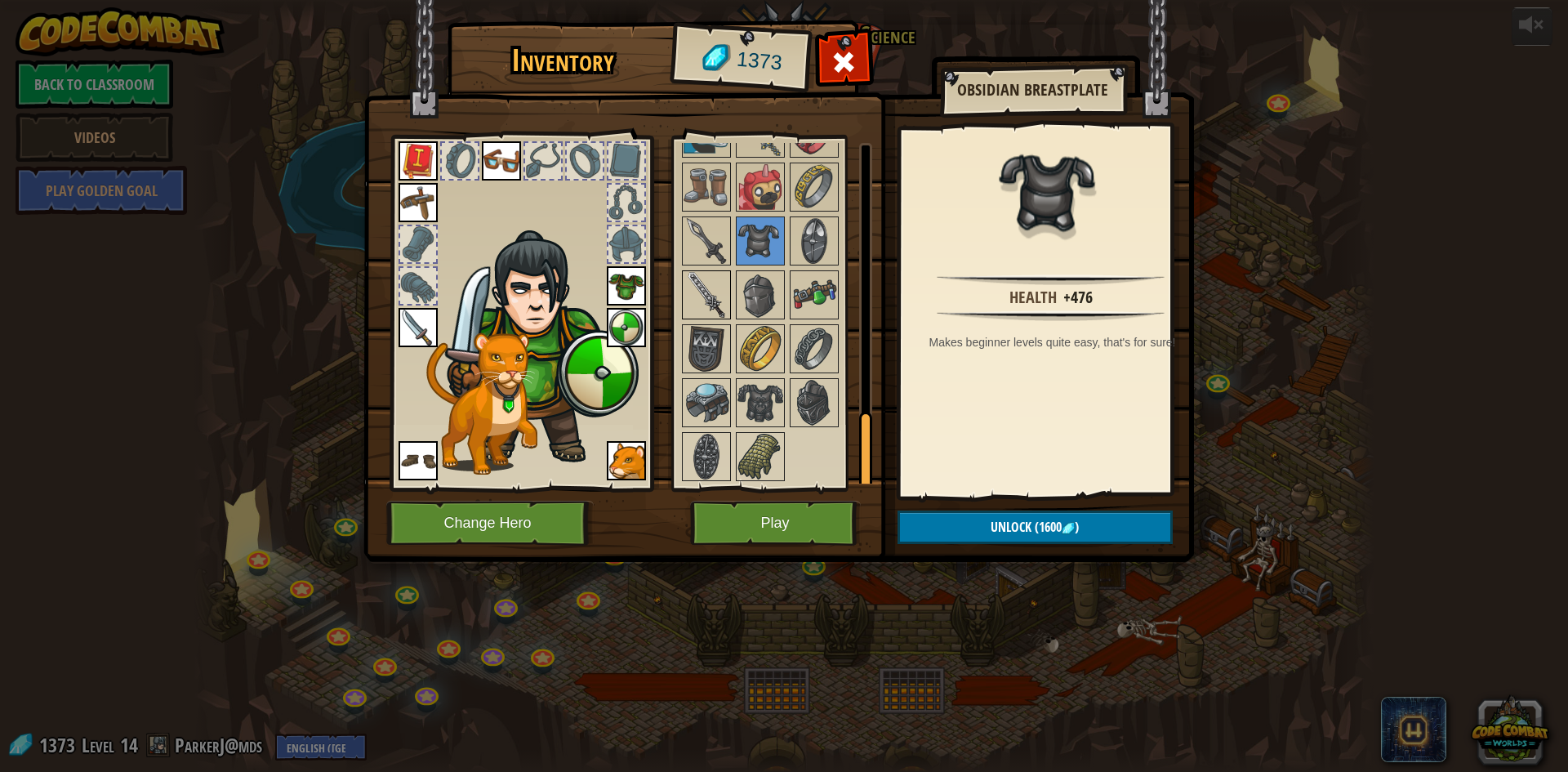
click at [697, 286] on img at bounding box center [706, 294] width 46 height 46
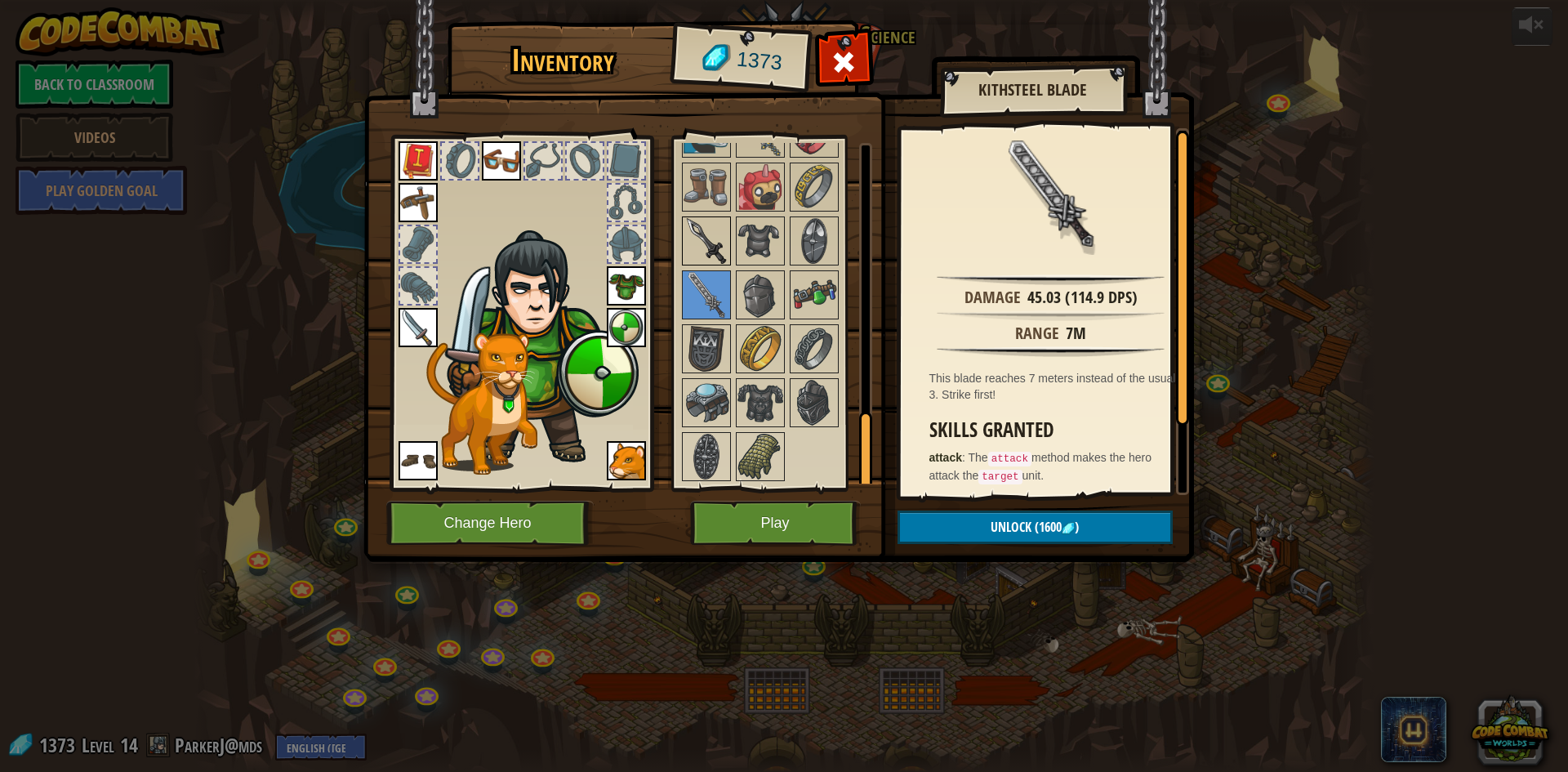
click at [717, 235] on img at bounding box center [706, 240] width 46 height 46
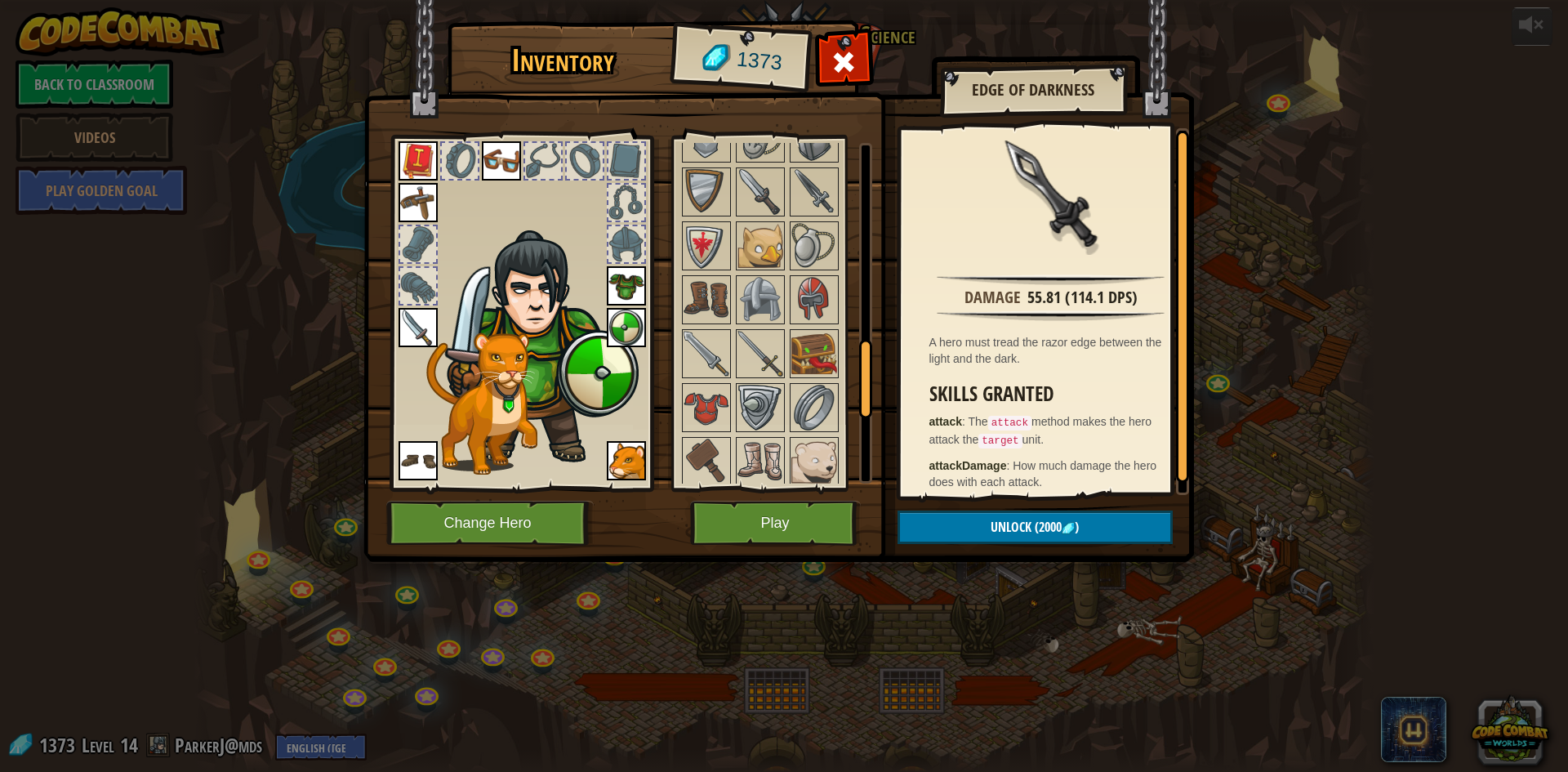
scroll to position [796, 0]
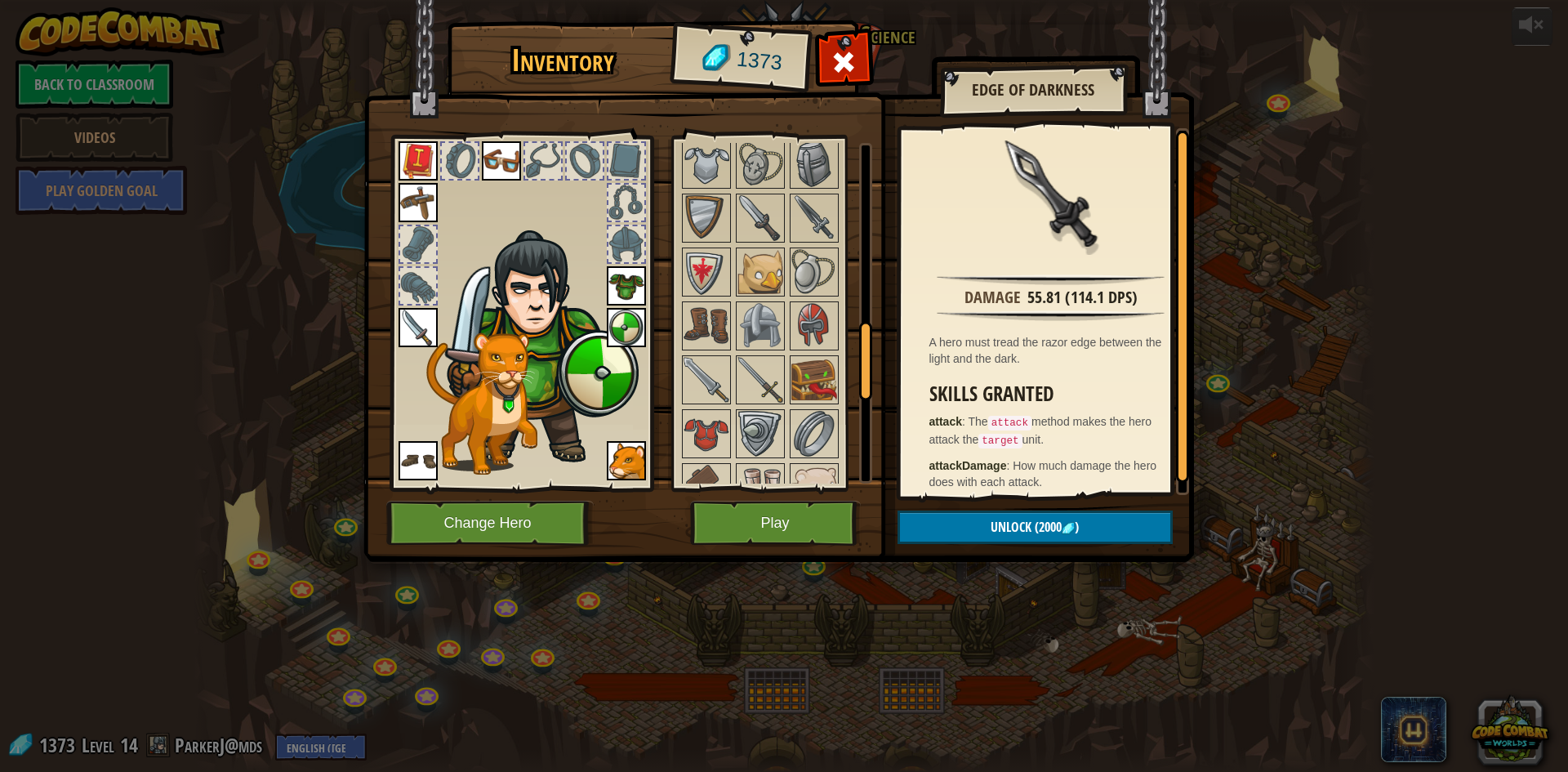
click at [420, 330] on img at bounding box center [418, 328] width 39 height 39
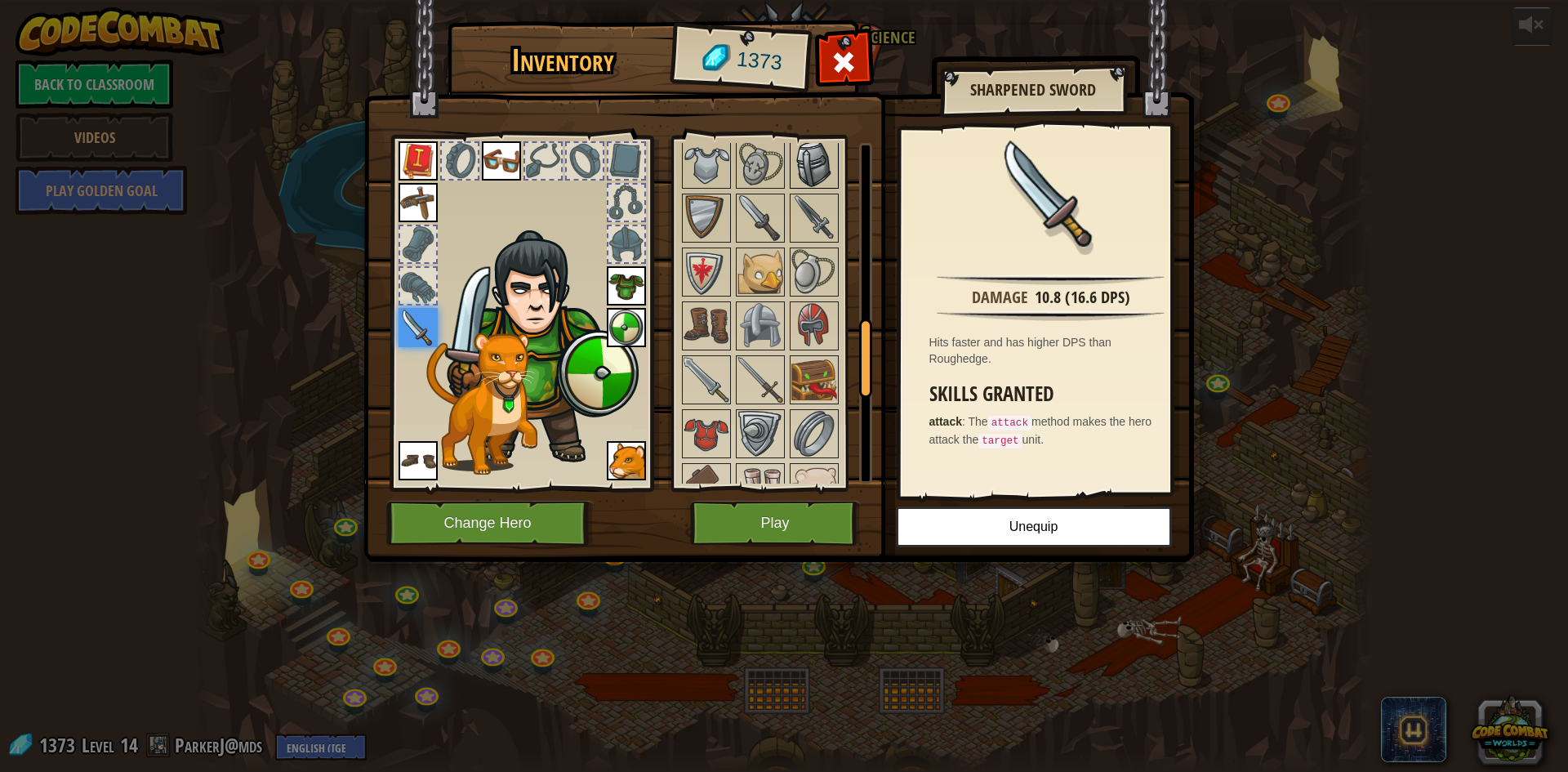
scroll to position [716, 0]
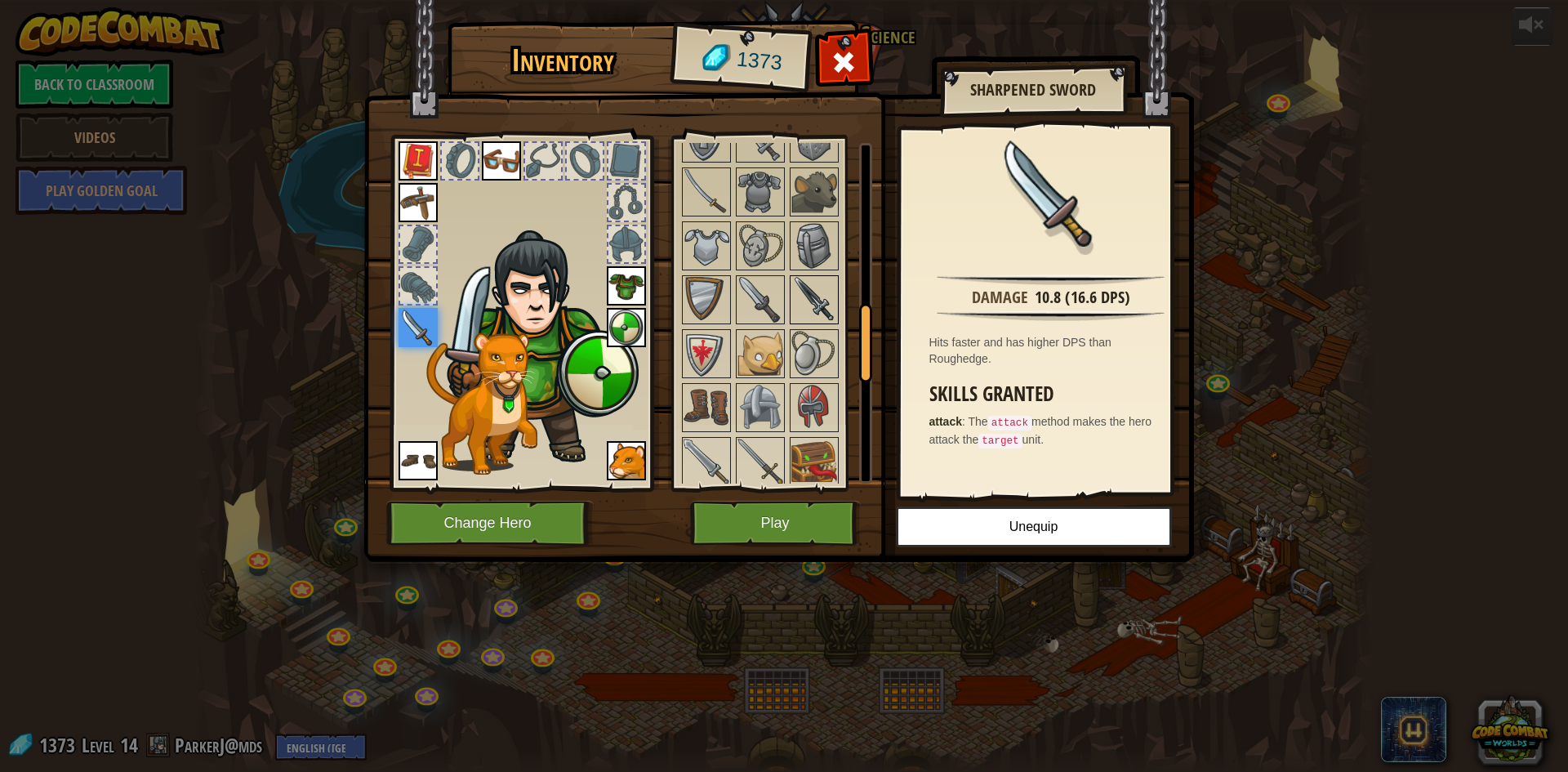
click at [800, 279] on img at bounding box center [814, 300] width 46 height 46
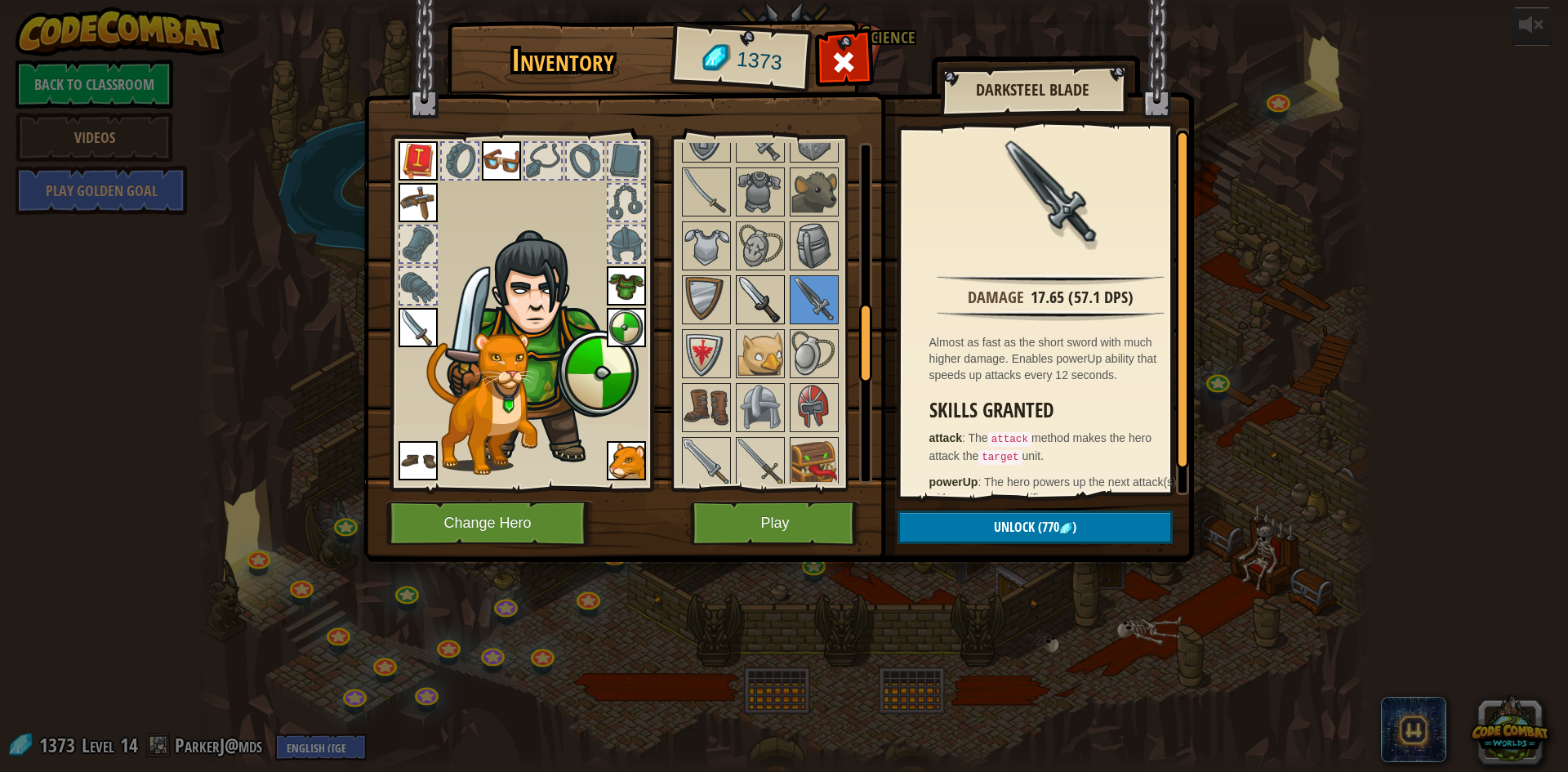
click at [754, 287] on img at bounding box center [760, 300] width 46 height 46
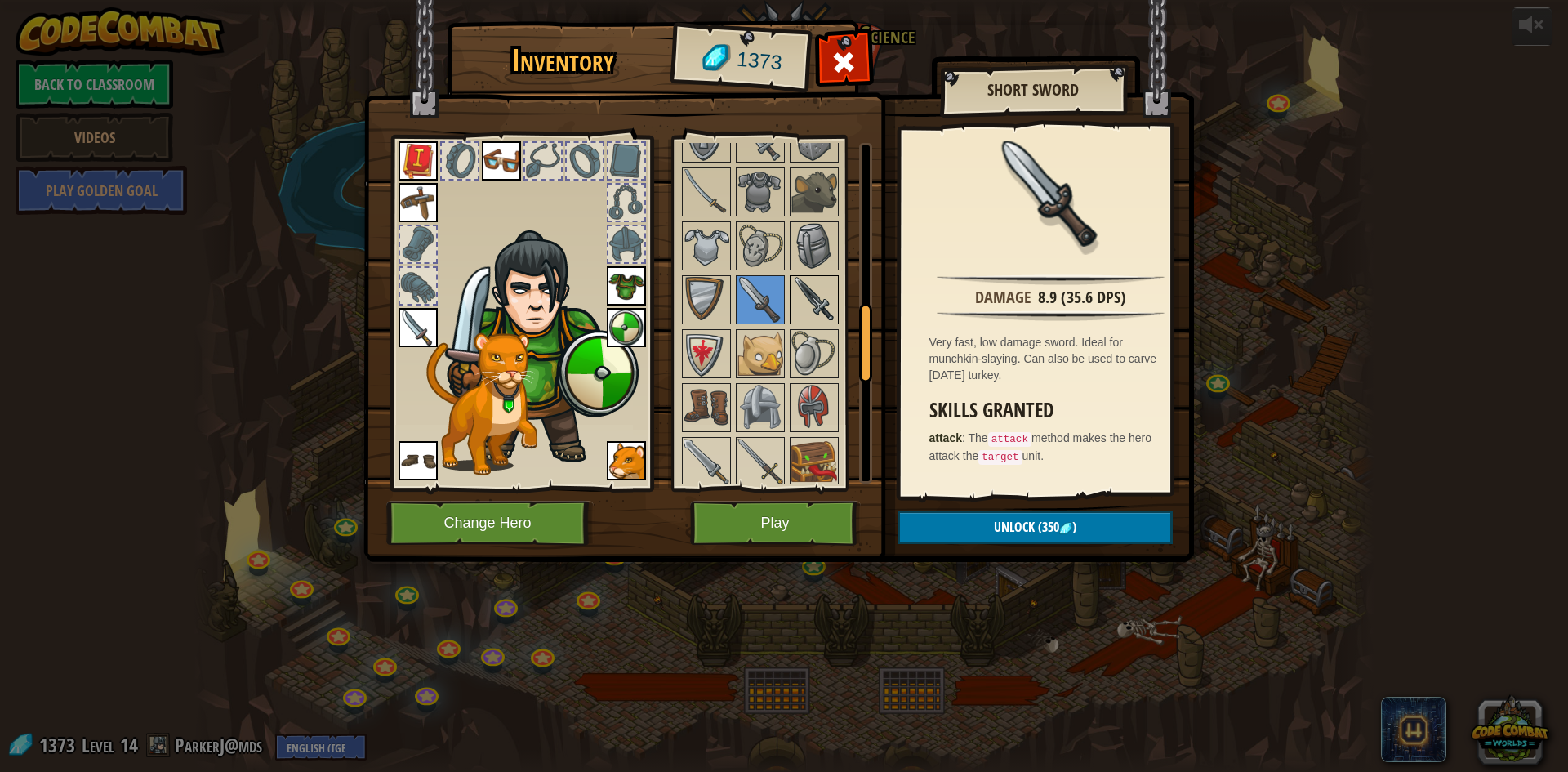
click at [821, 298] on img at bounding box center [814, 300] width 46 height 46
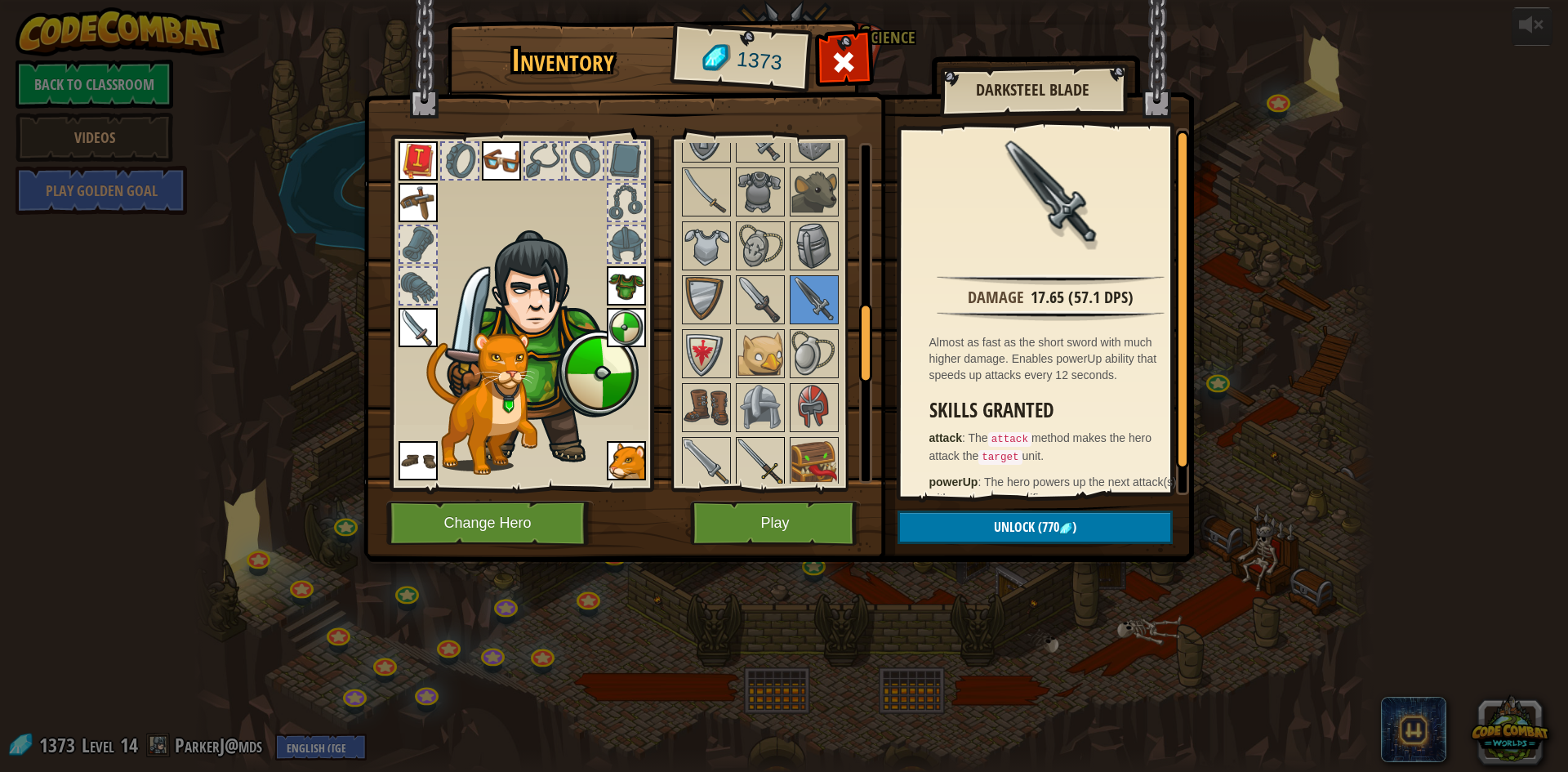
click at [753, 454] on img at bounding box center [760, 461] width 46 height 46
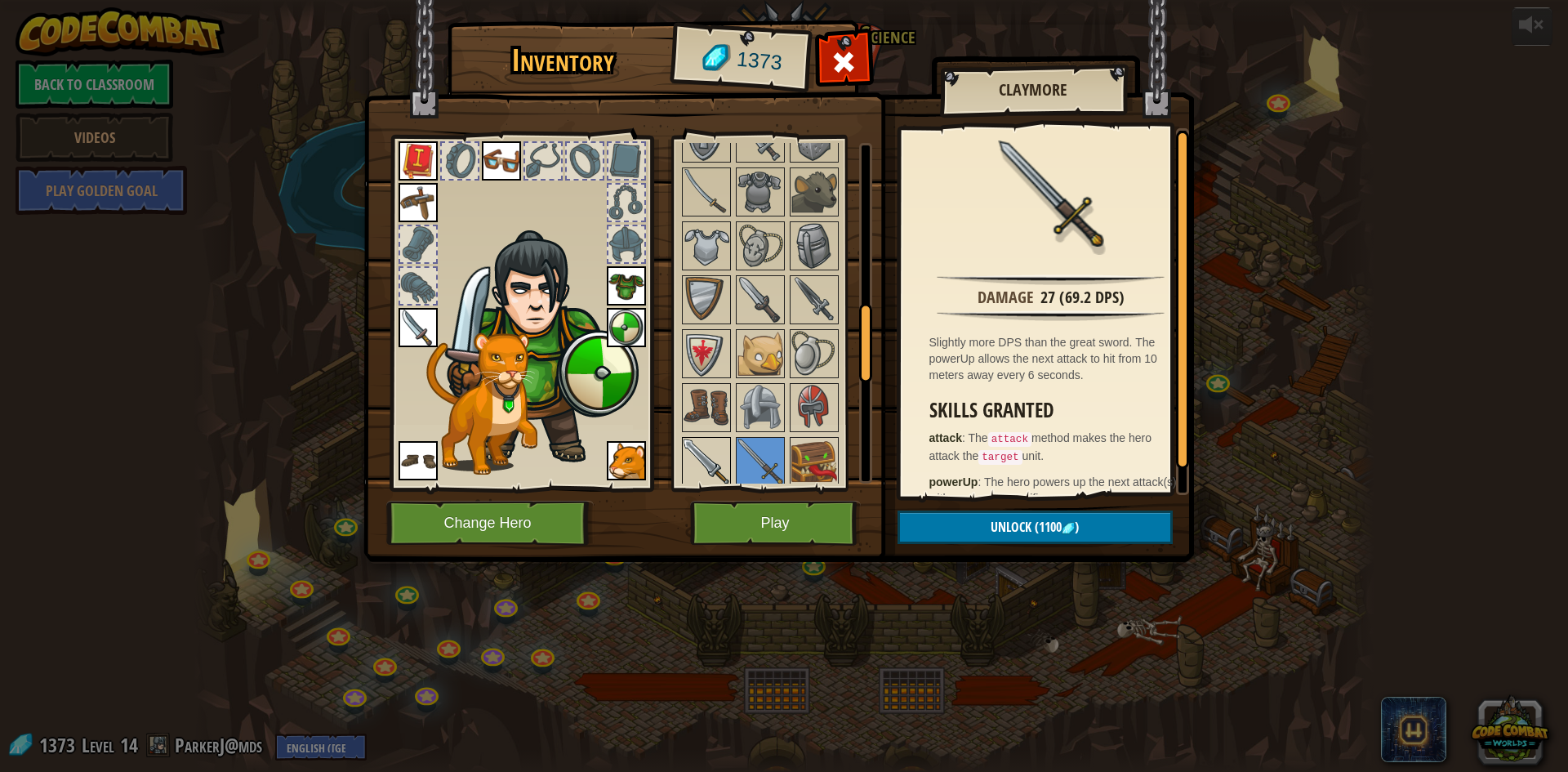
click at [720, 447] on img at bounding box center [706, 461] width 46 height 46
click at [741, 455] on img at bounding box center [760, 461] width 46 height 46
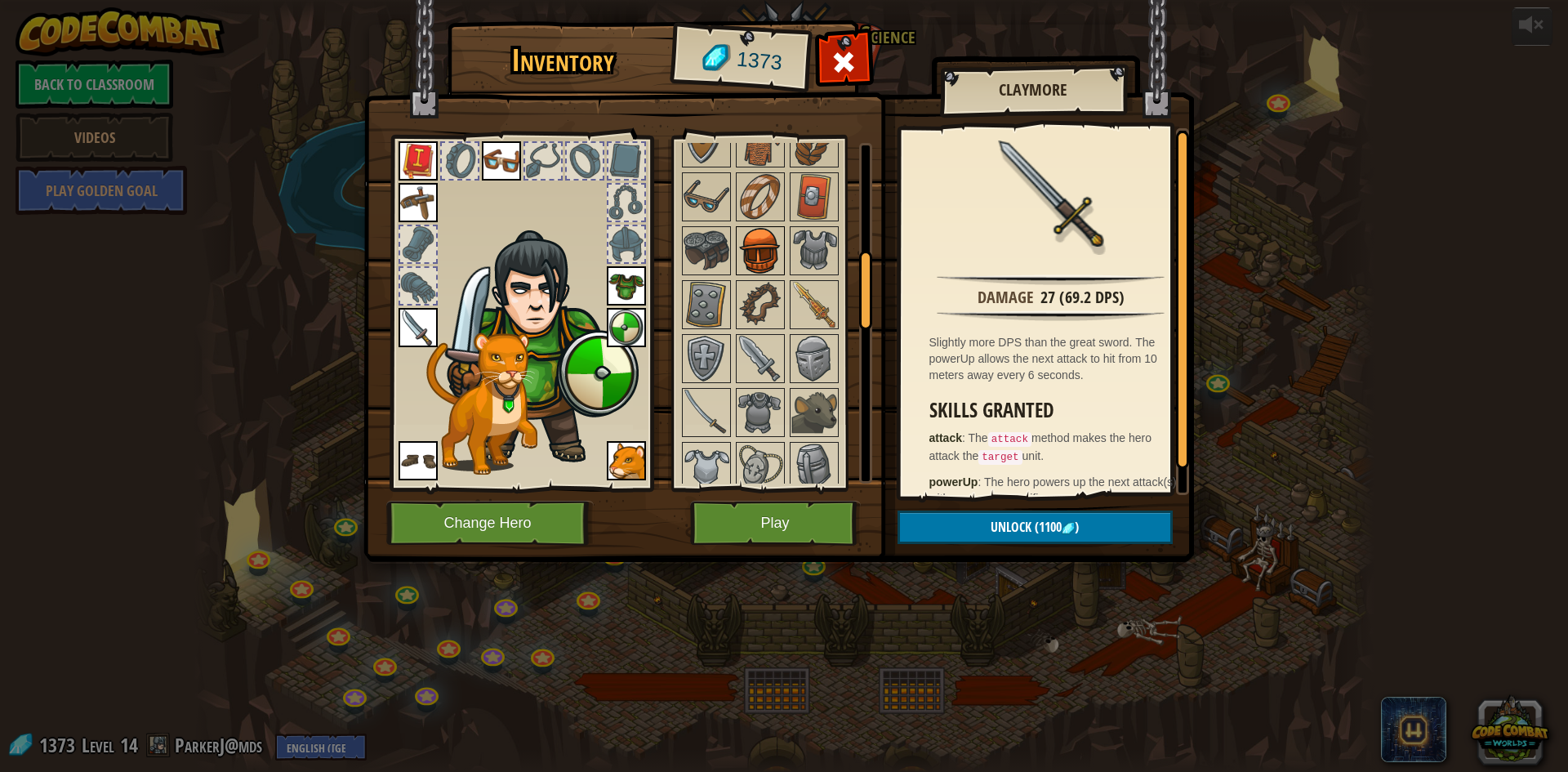
scroll to position [471, 0]
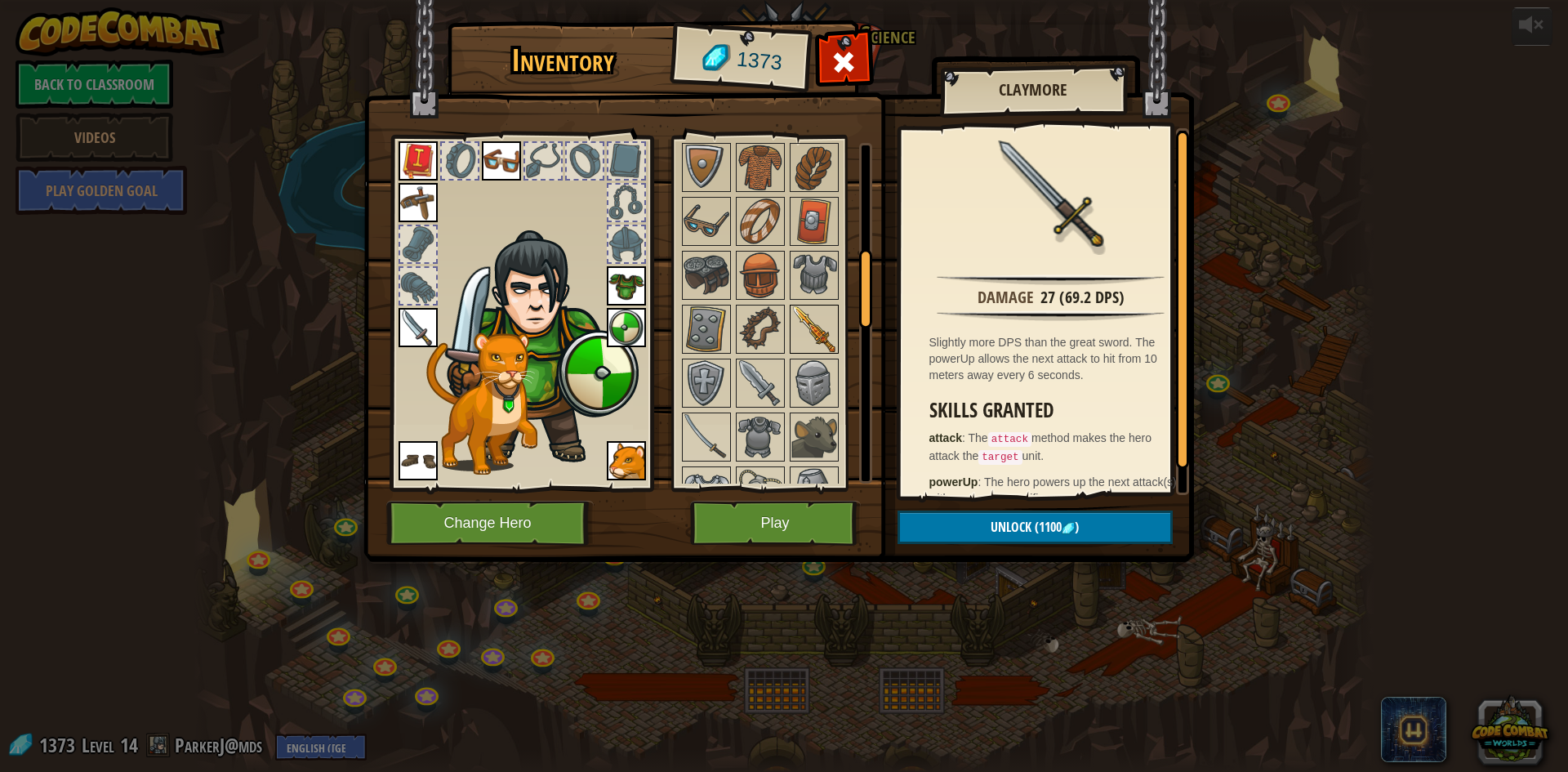
click at [810, 318] on img at bounding box center [814, 329] width 46 height 46
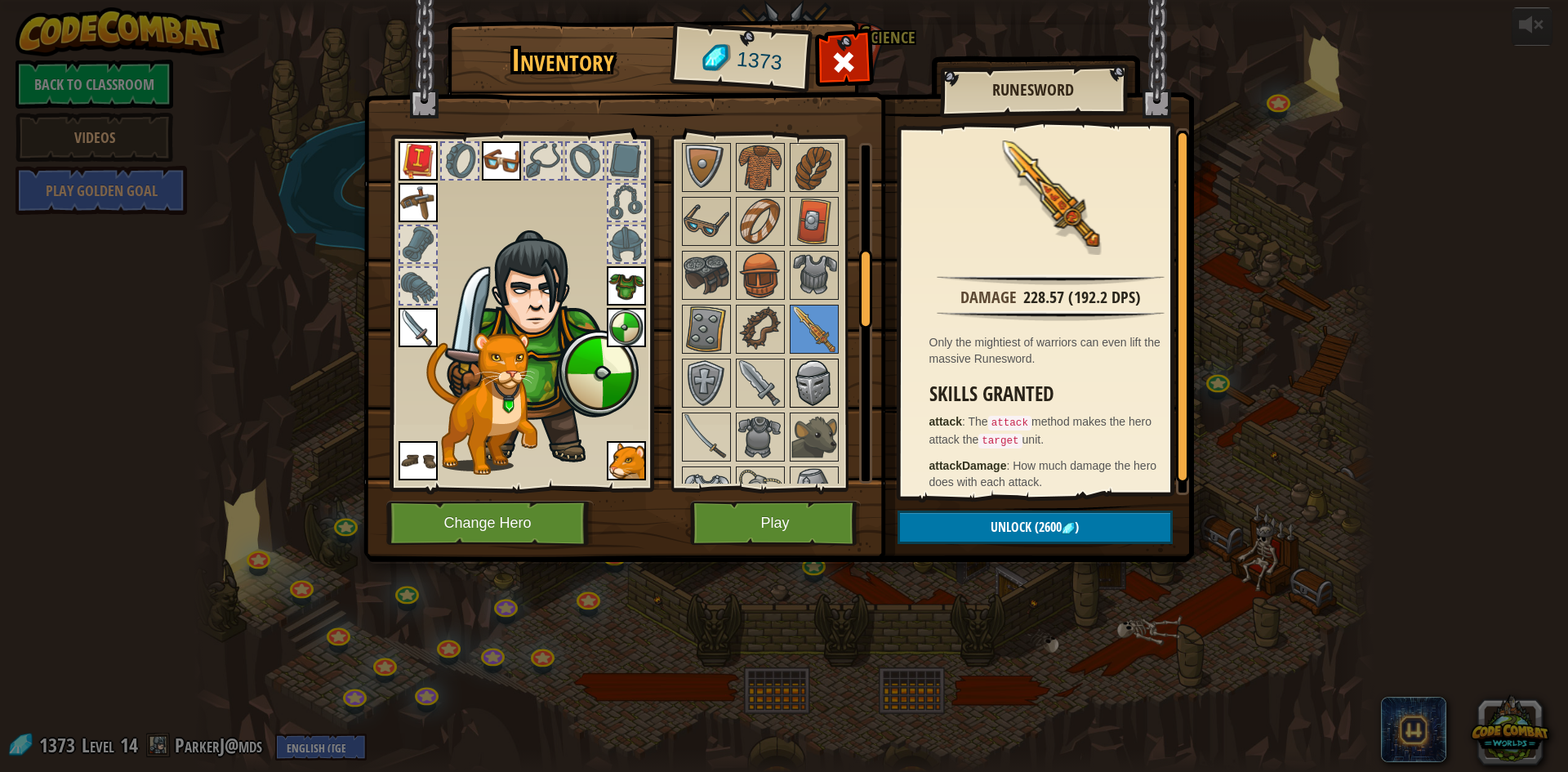
click at [807, 358] on div "Available Equip Equip Equip Equip Equip Equip Equip Equip Equip Equip Equip Equ…" at bounding box center [782, 313] width 205 height 341
drag, startPoint x: 813, startPoint y: 360, endPoint x: 799, endPoint y: 358, distance: 14.1
click at [809, 360] on img at bounding box center [814, 382] width 46 height 46
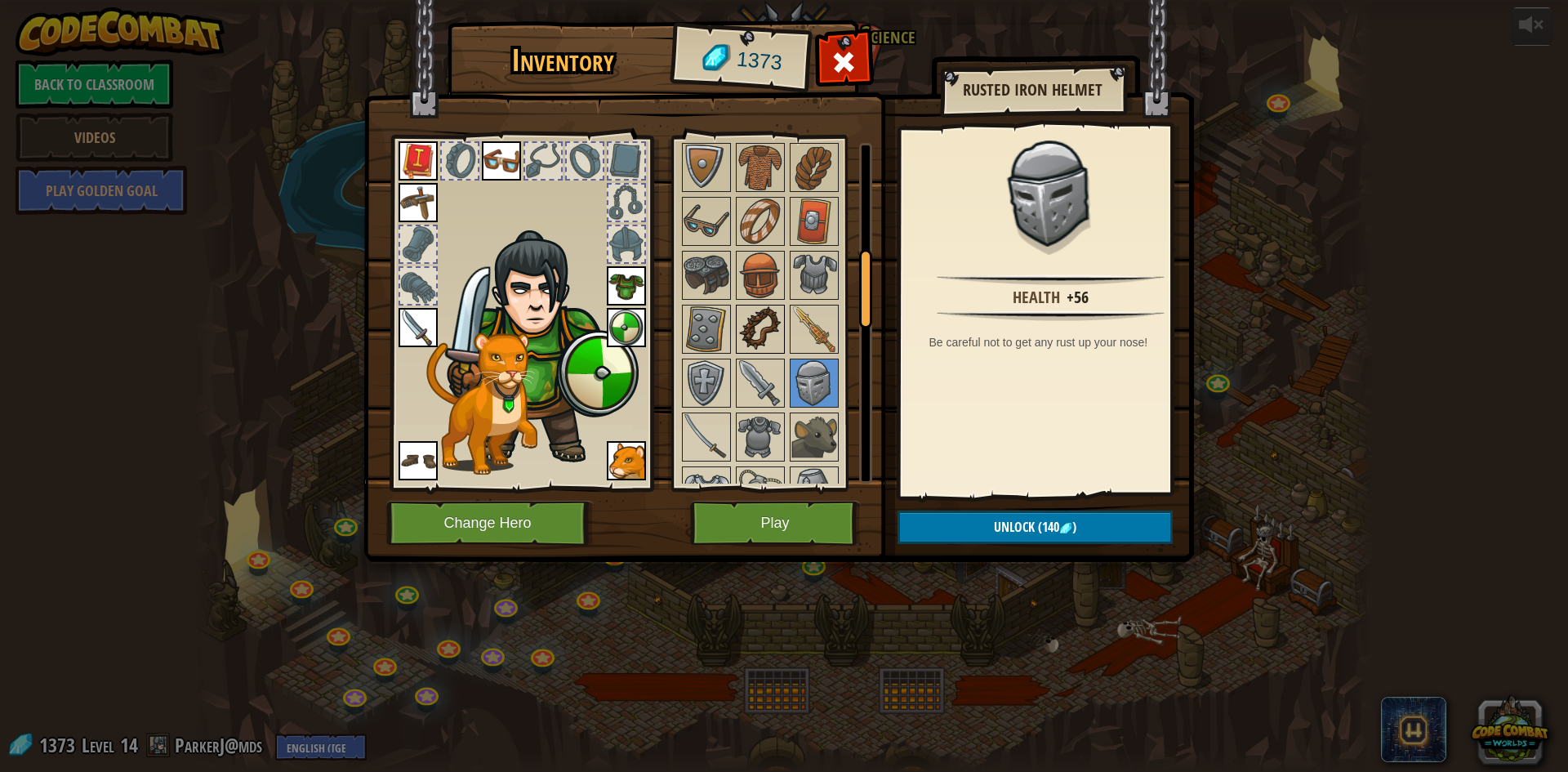
click at [758, 351] on img at bounding box center [760, 329] width 46 height 46
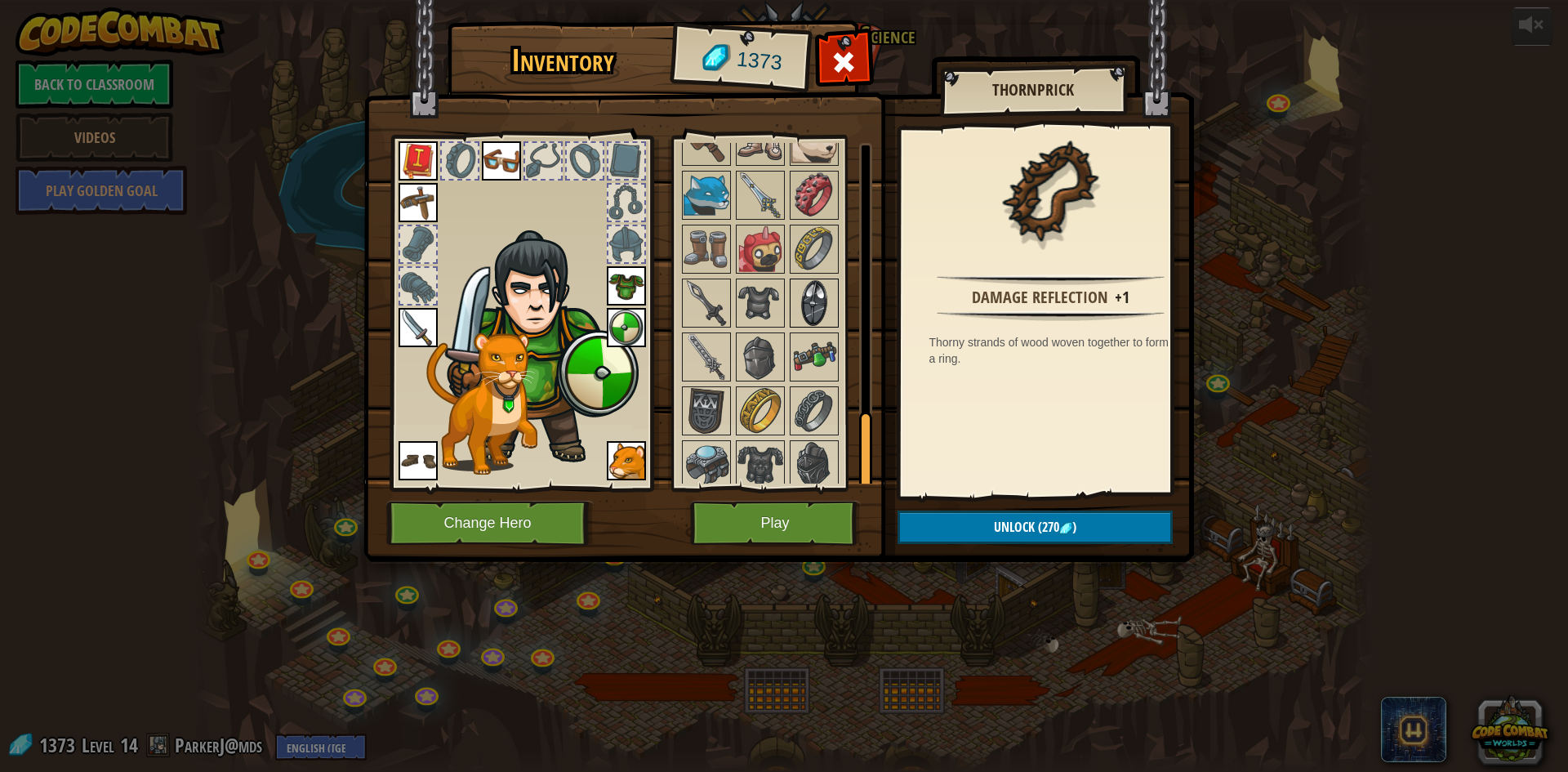
scroll to position [1205, 0]
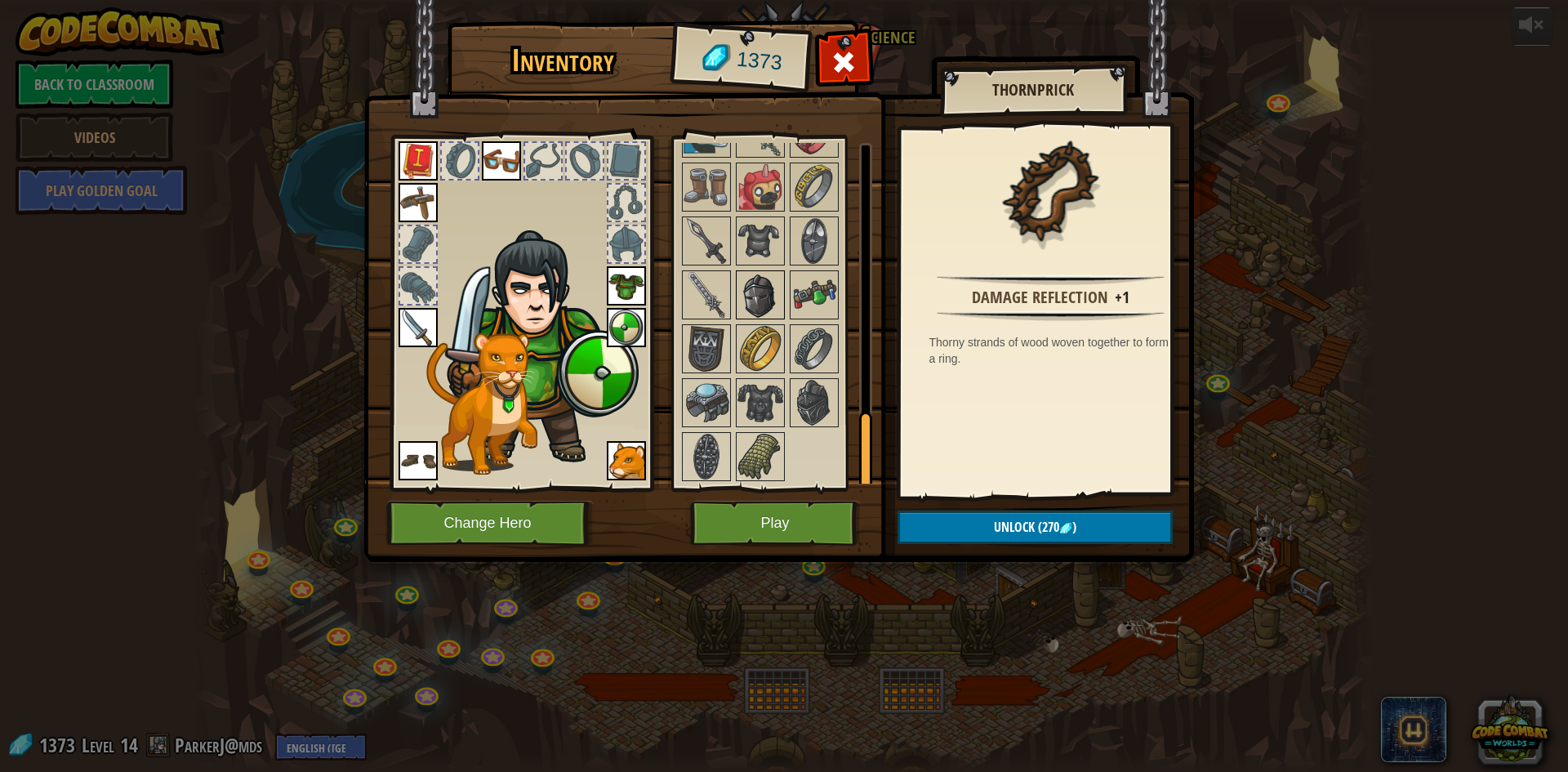
click at [761, 312] on img at bounding box center [760, 294] width 46 height 46
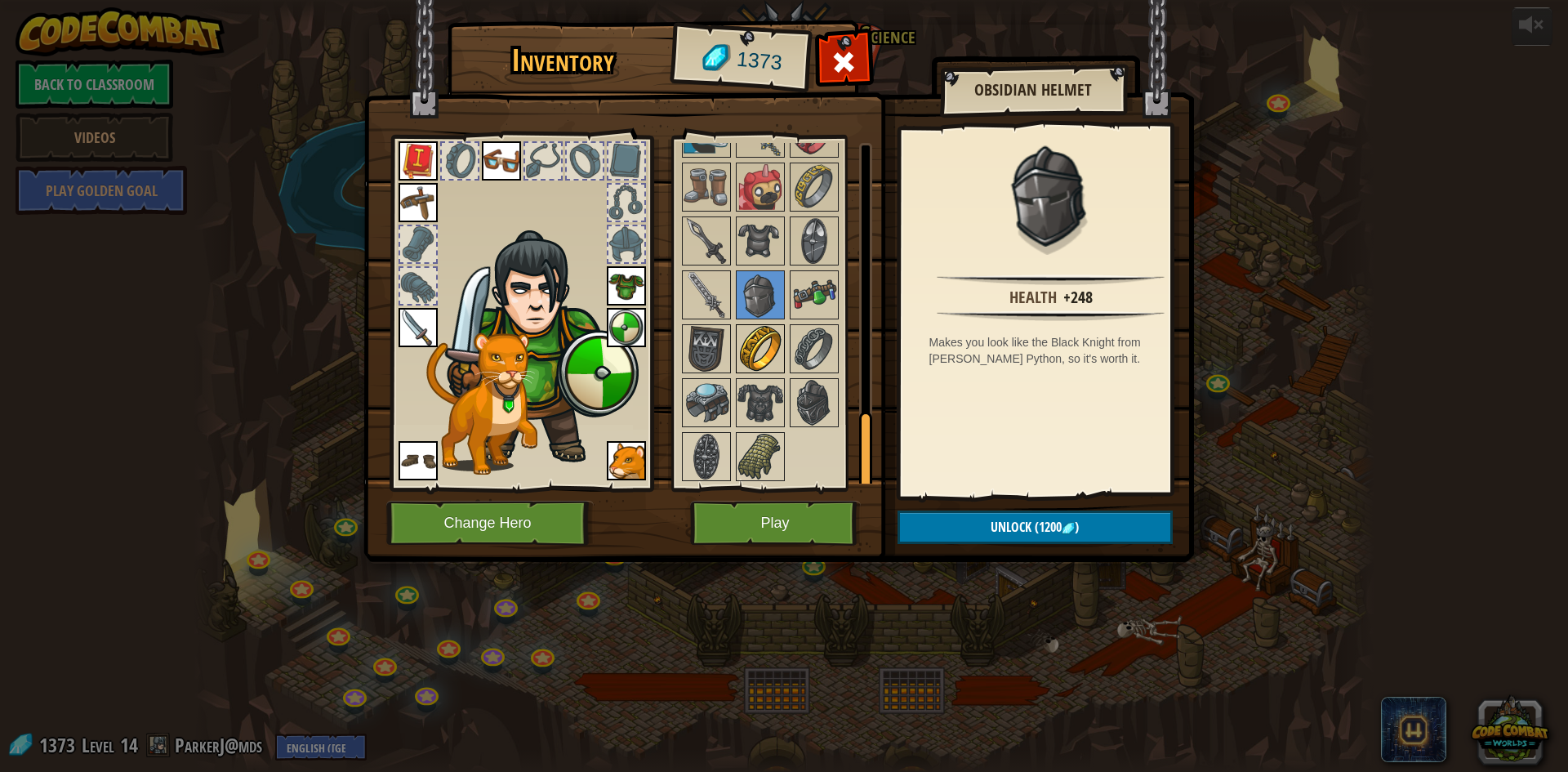
click at [760, 347] on img at bounding box center [760, 348] width 46 height 46
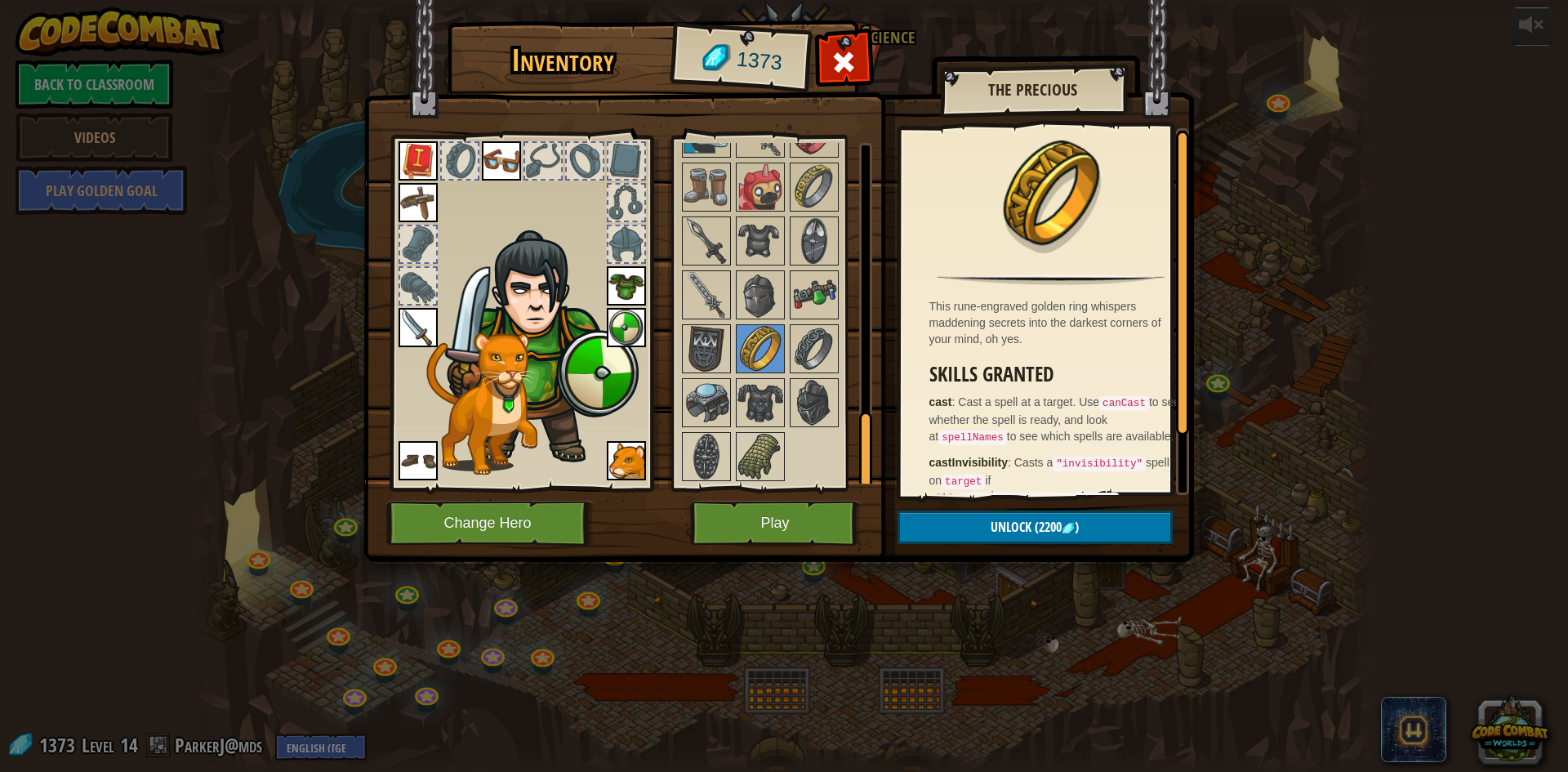
click at [797, 337] on img at bounding box center [814, 348] width 46 height 46
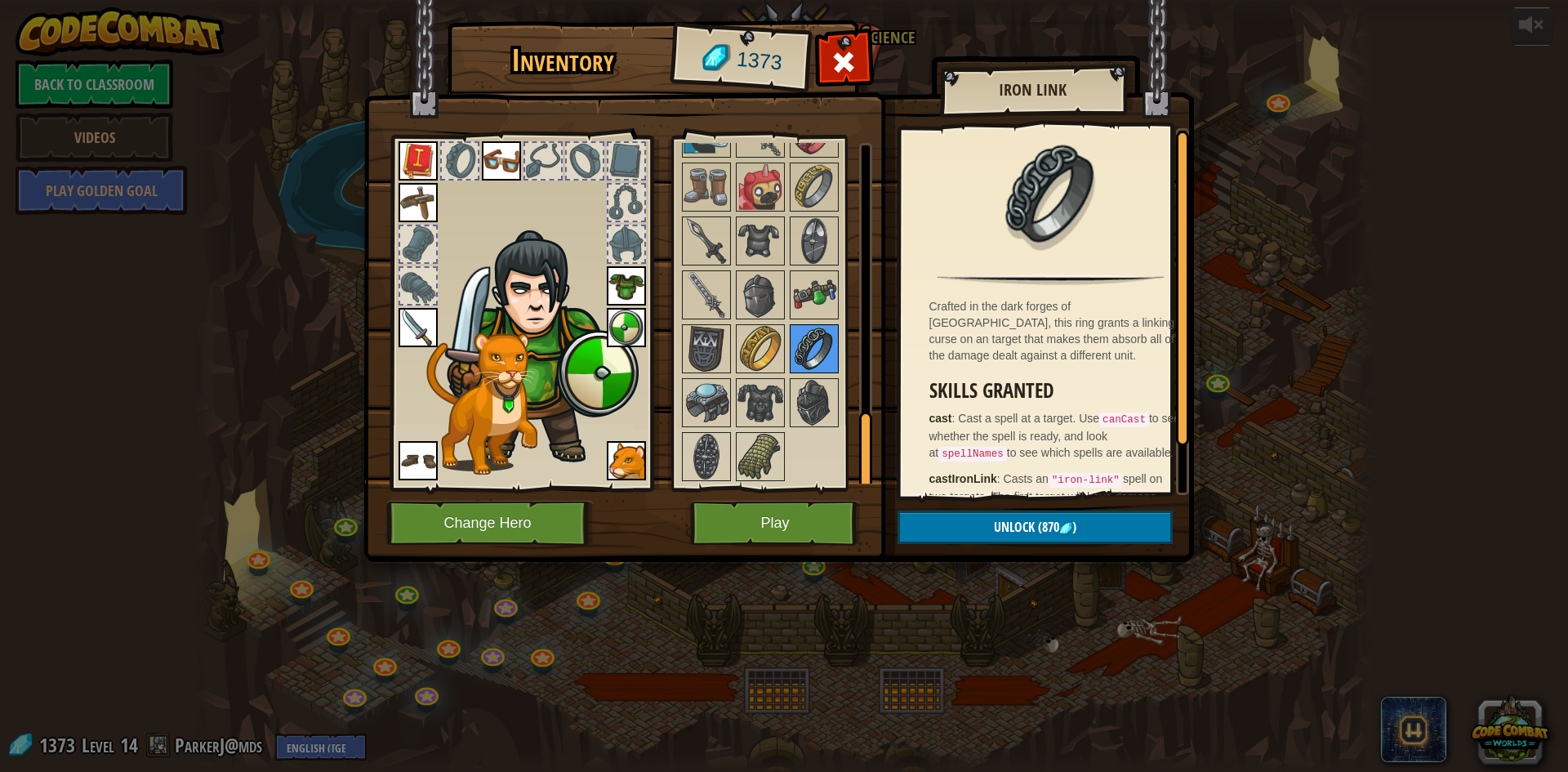
click at [808, 371] on img at bounding box center [814, 348] width 46 height 46
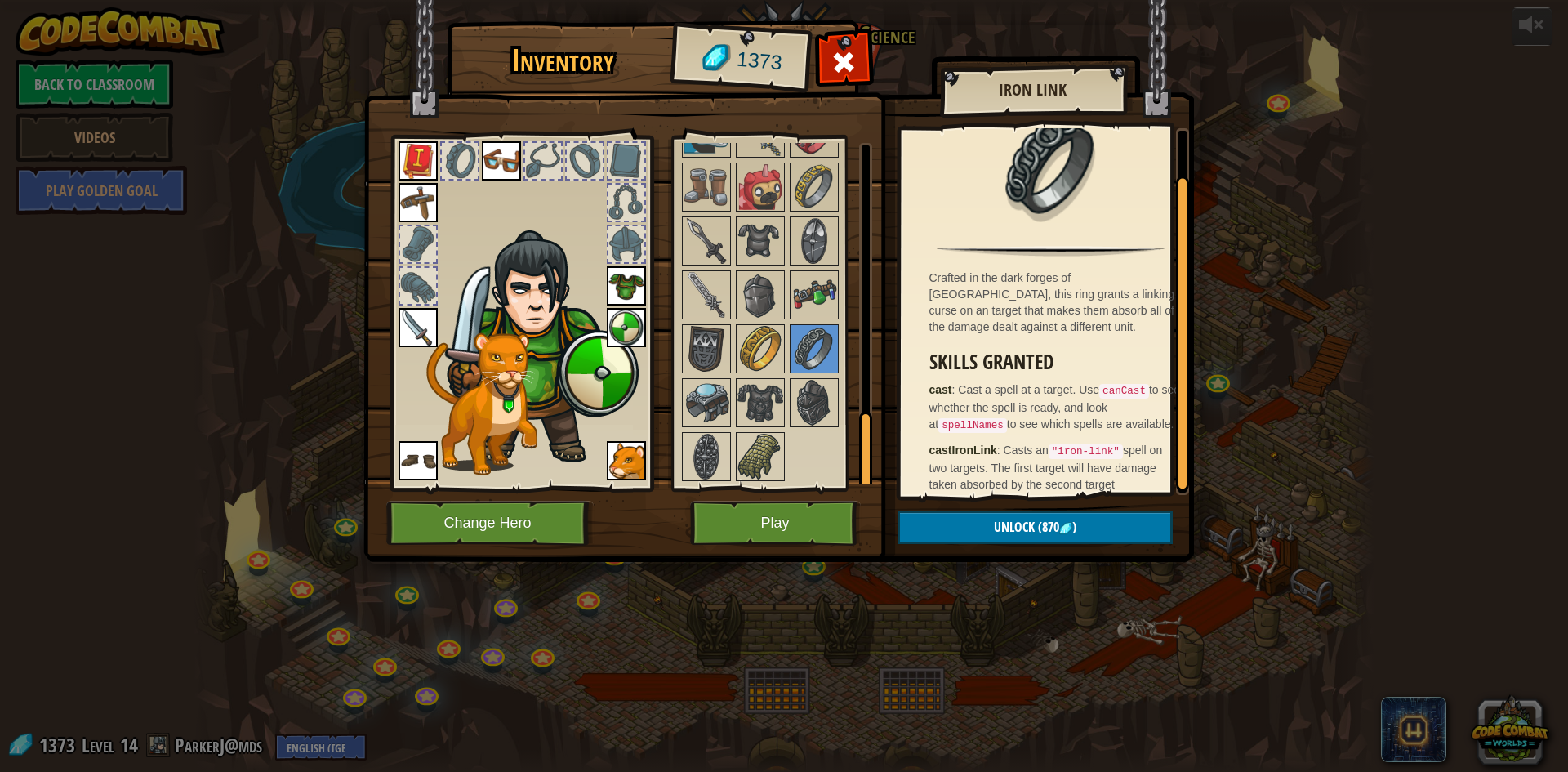
scroll to position [54, 0]
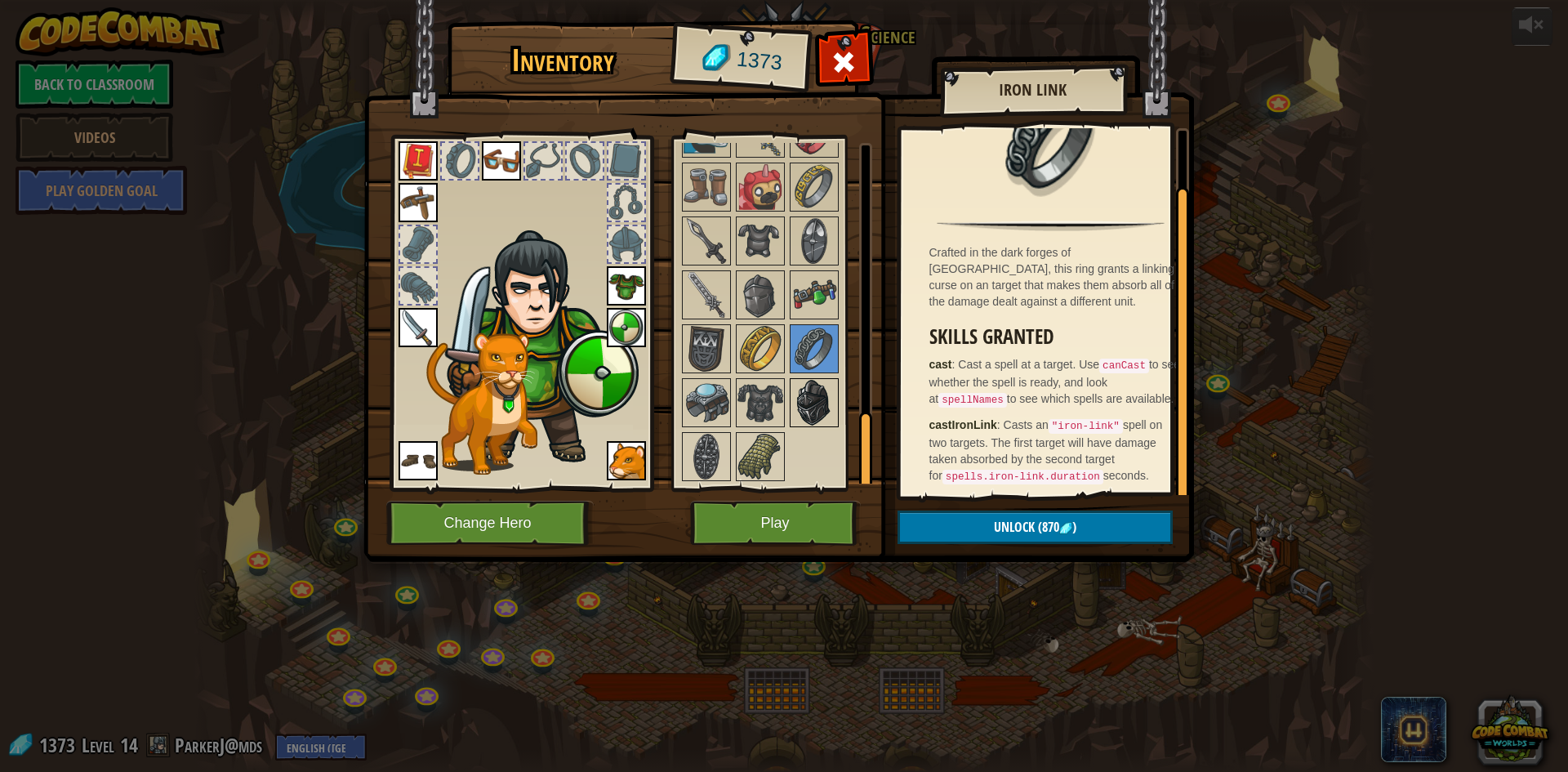
click at [812, 394] on img at bounding box center [814, 402] width 46 height 46
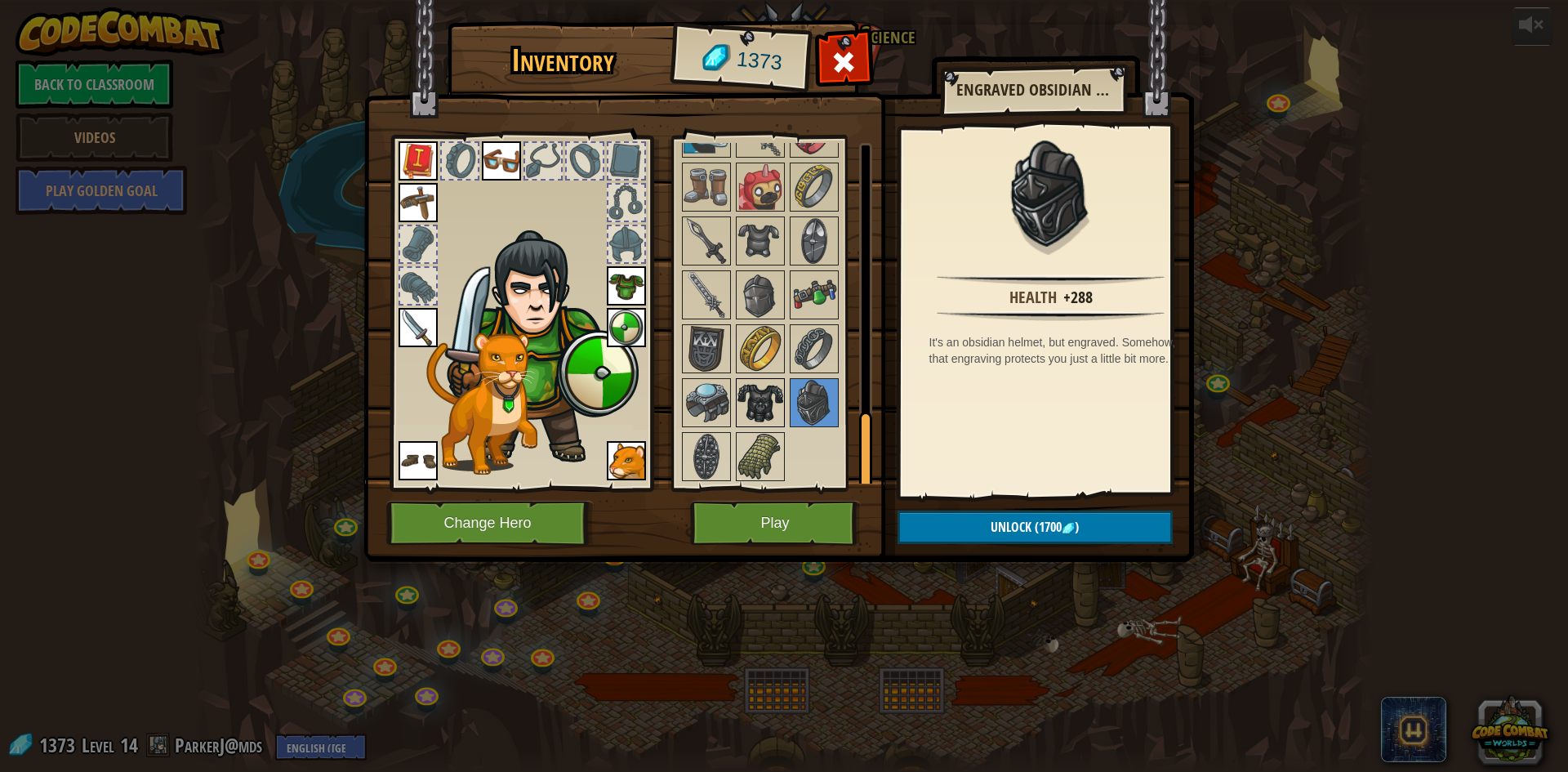
click at [780, 397] on img at bounding box center [760, 402] width 46 height 46
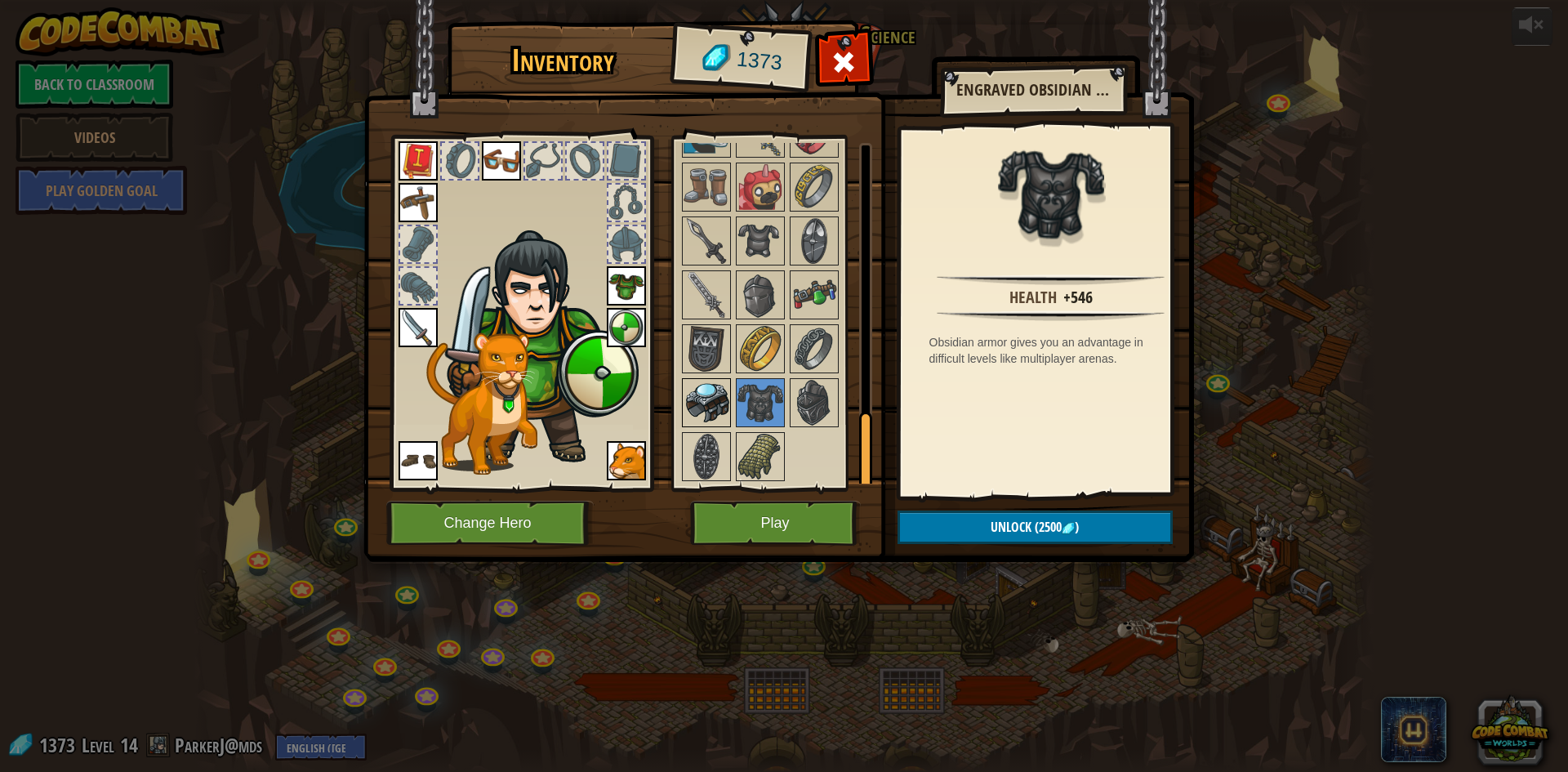
click at [716, 389] on img at bounding box center [706, 402] width 46 height 46
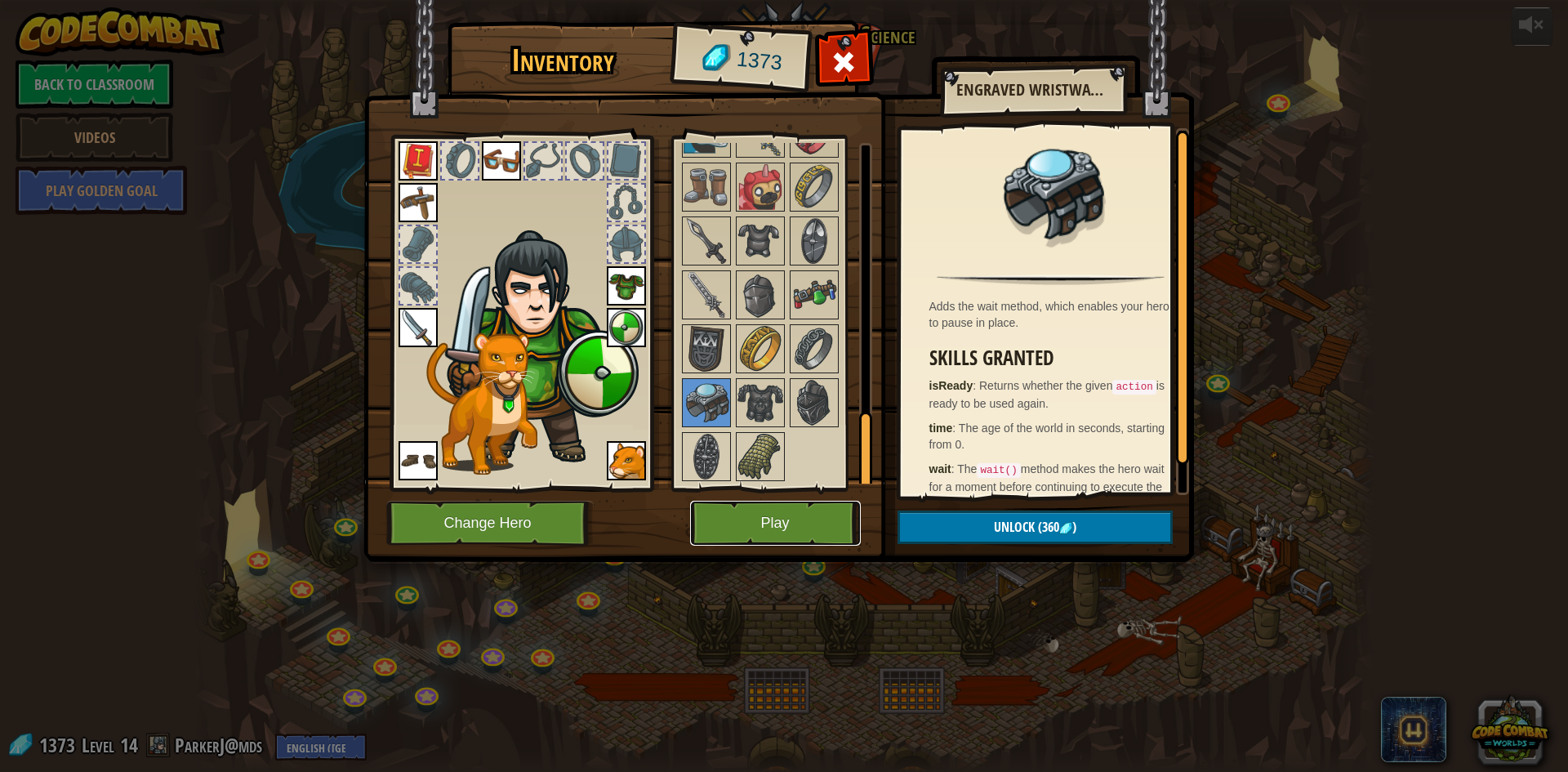
click at [767, 517] on button "Play" at bounding box center [776, 523] width 171 height 45
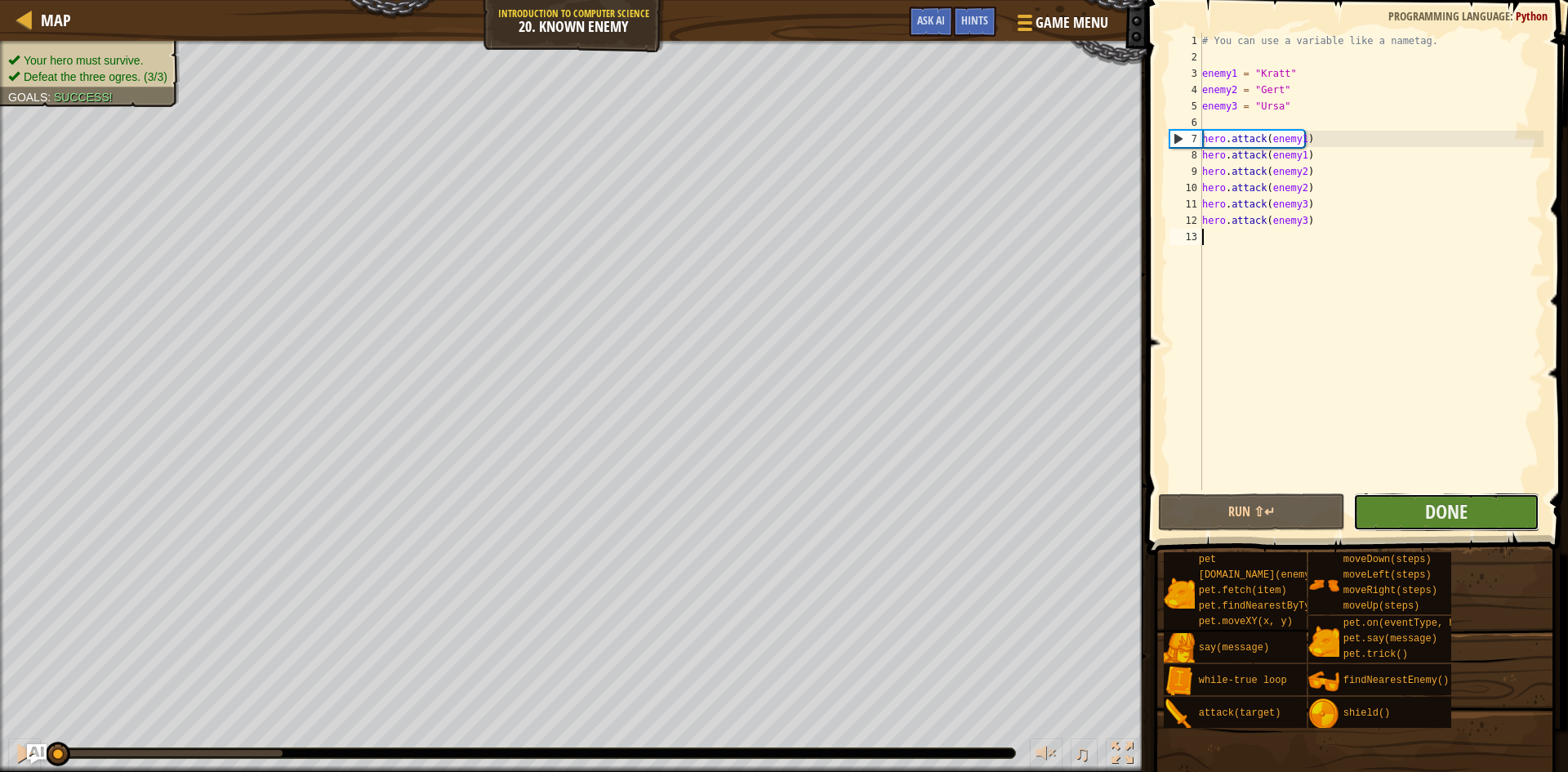
click at [1423, 512] on button "Done" at bounding box center [1447, 512] width 187 height 38
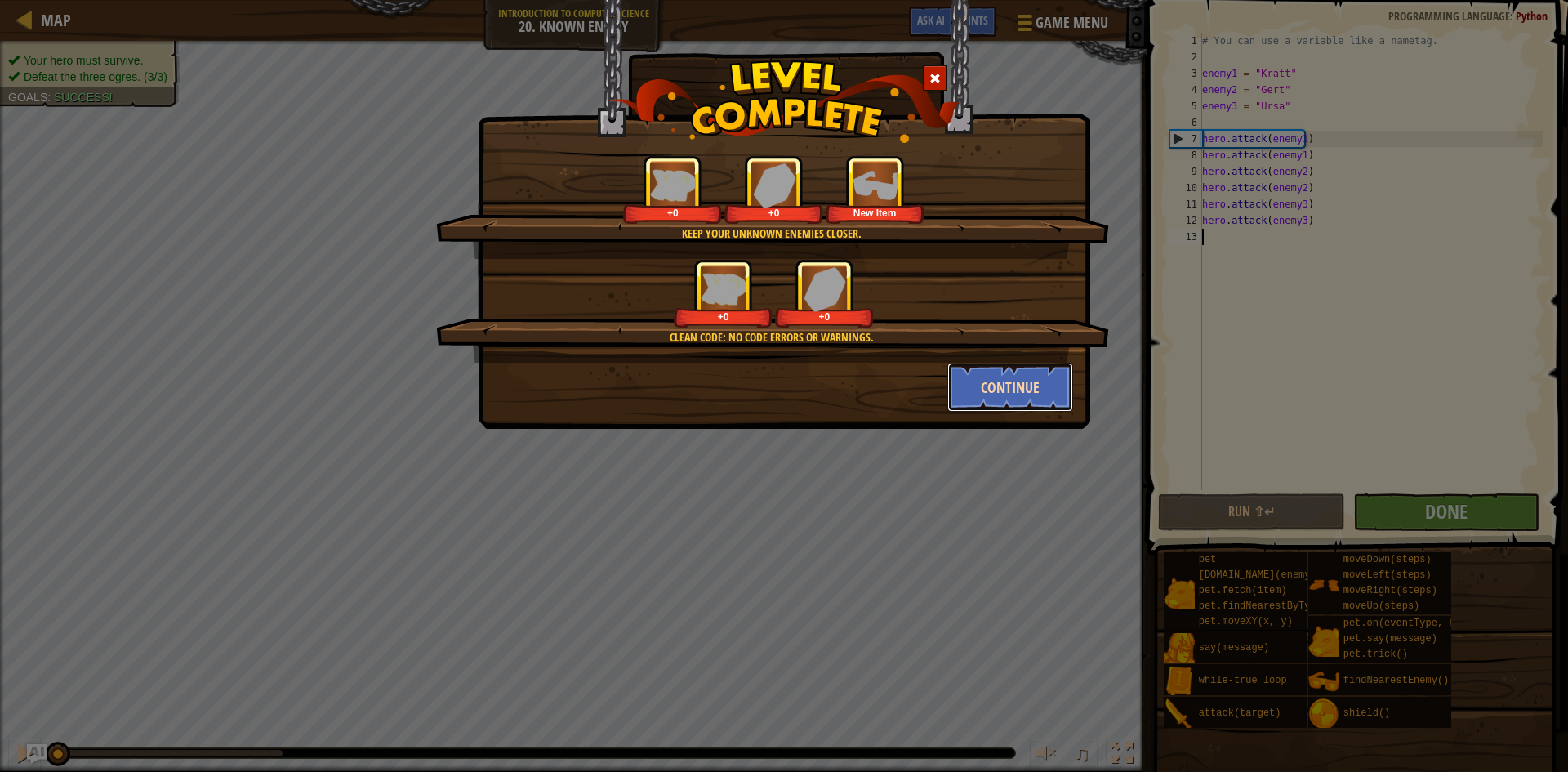
click at [1017, 386] on button "Continue" at bounding box center [1010, 387] width 127 height 49
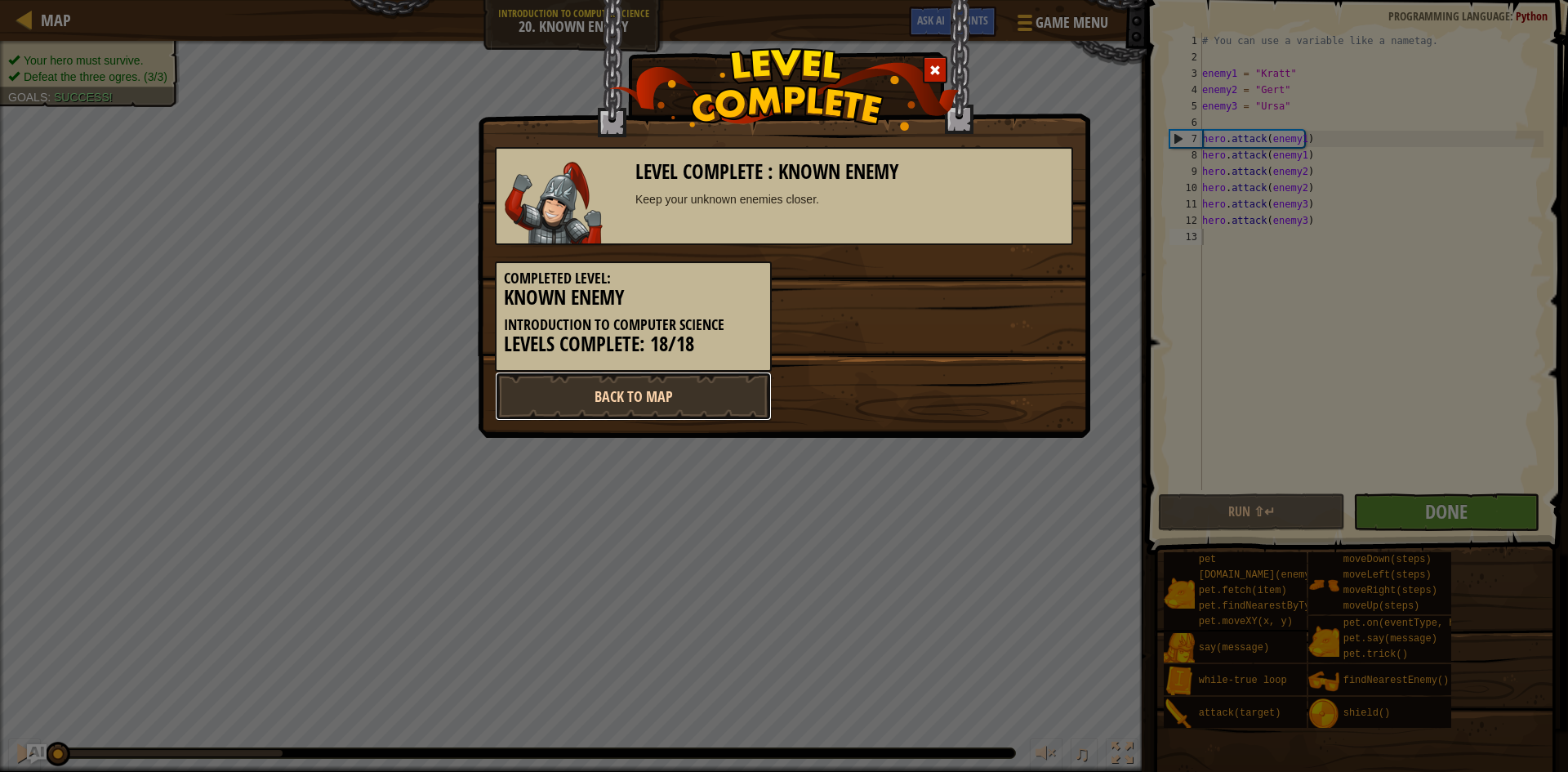
click at [672, 378] on link "Back to Map" at bounding box center [633, 396] width 277 height 49
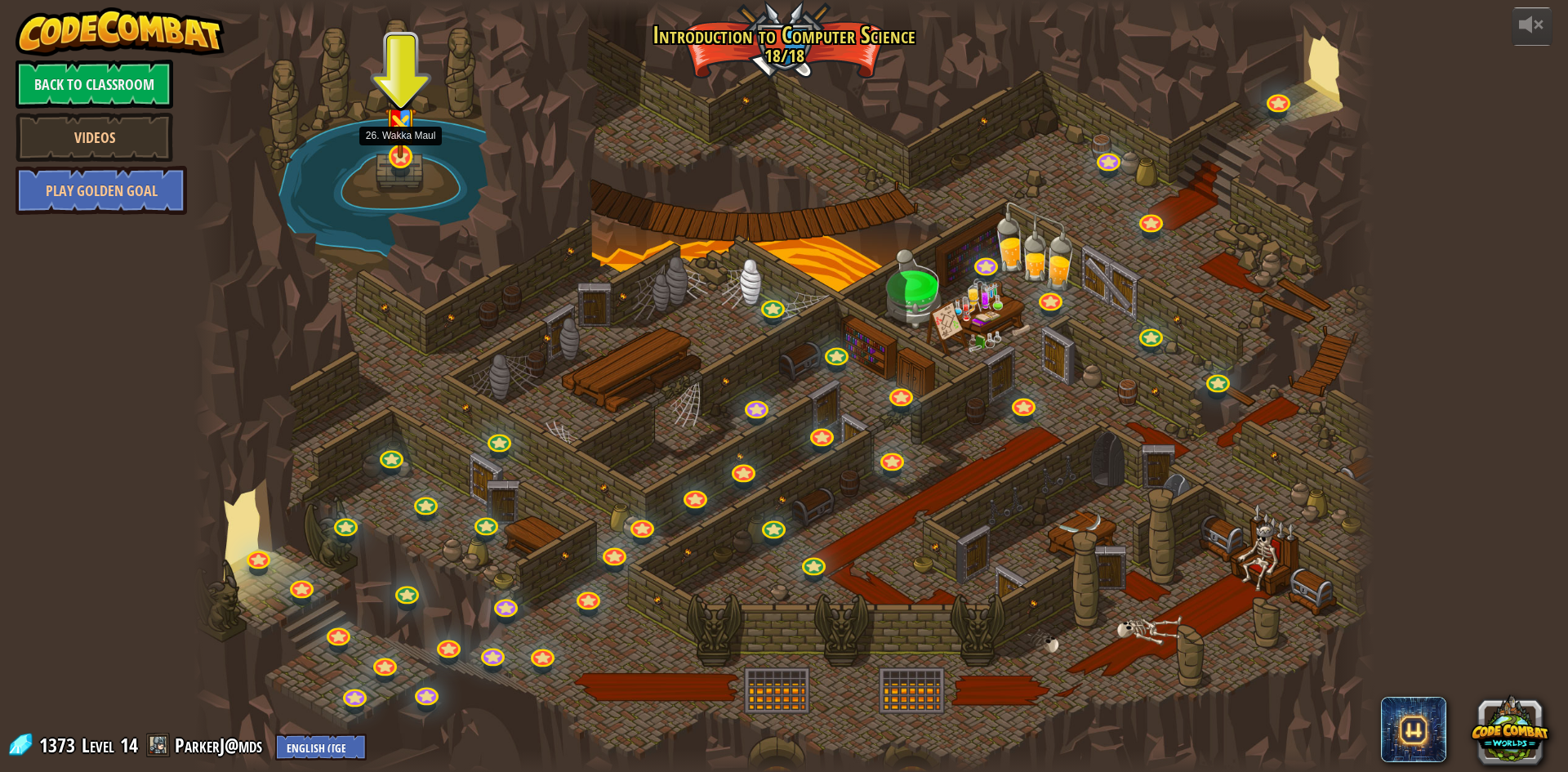
click at [413, 154] on img at bounding box center [400, 117] width 32 height 85
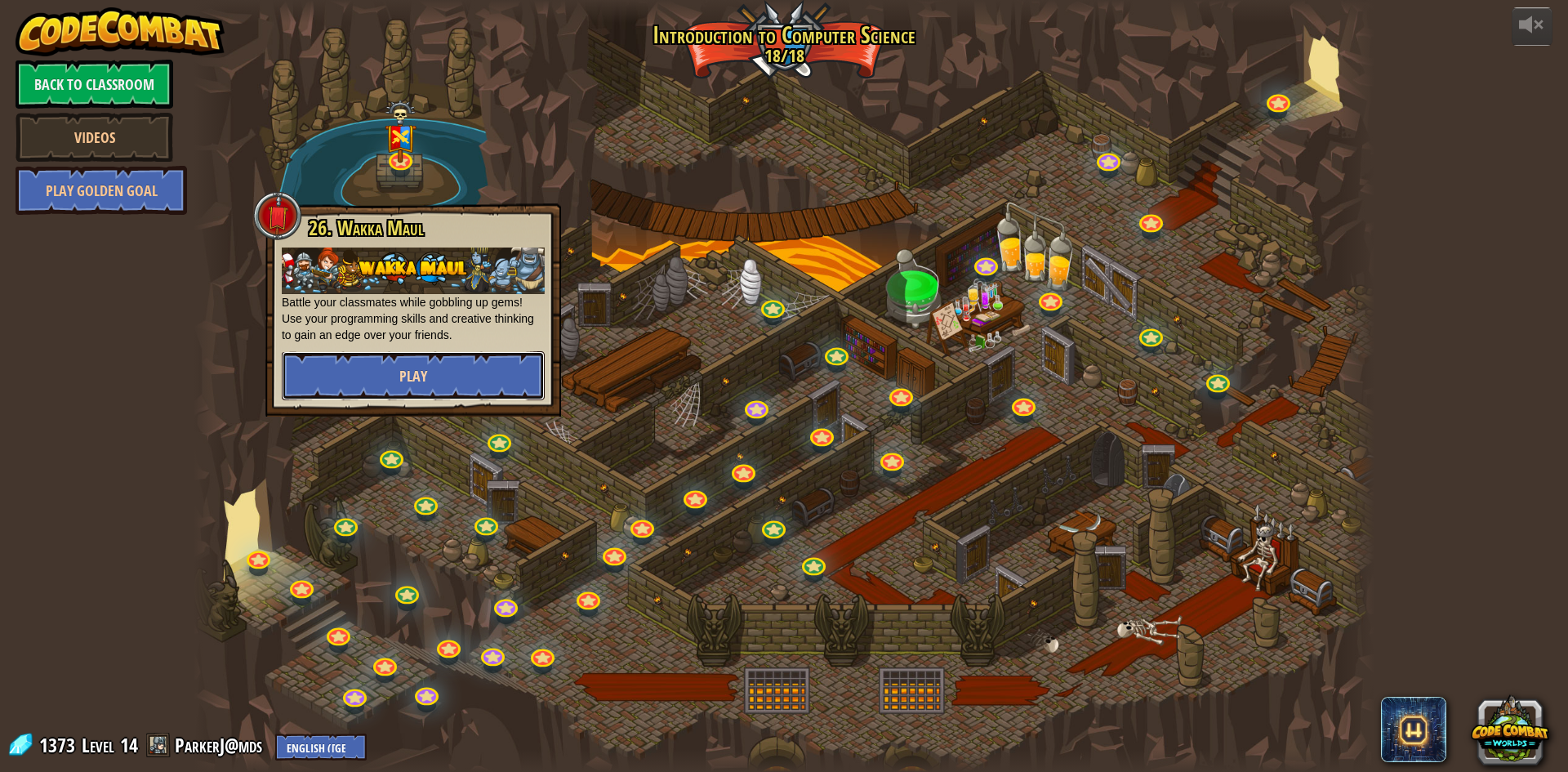
click at [390, 372] on button "Play" at bounding box center [413, 376] width 263 height 49
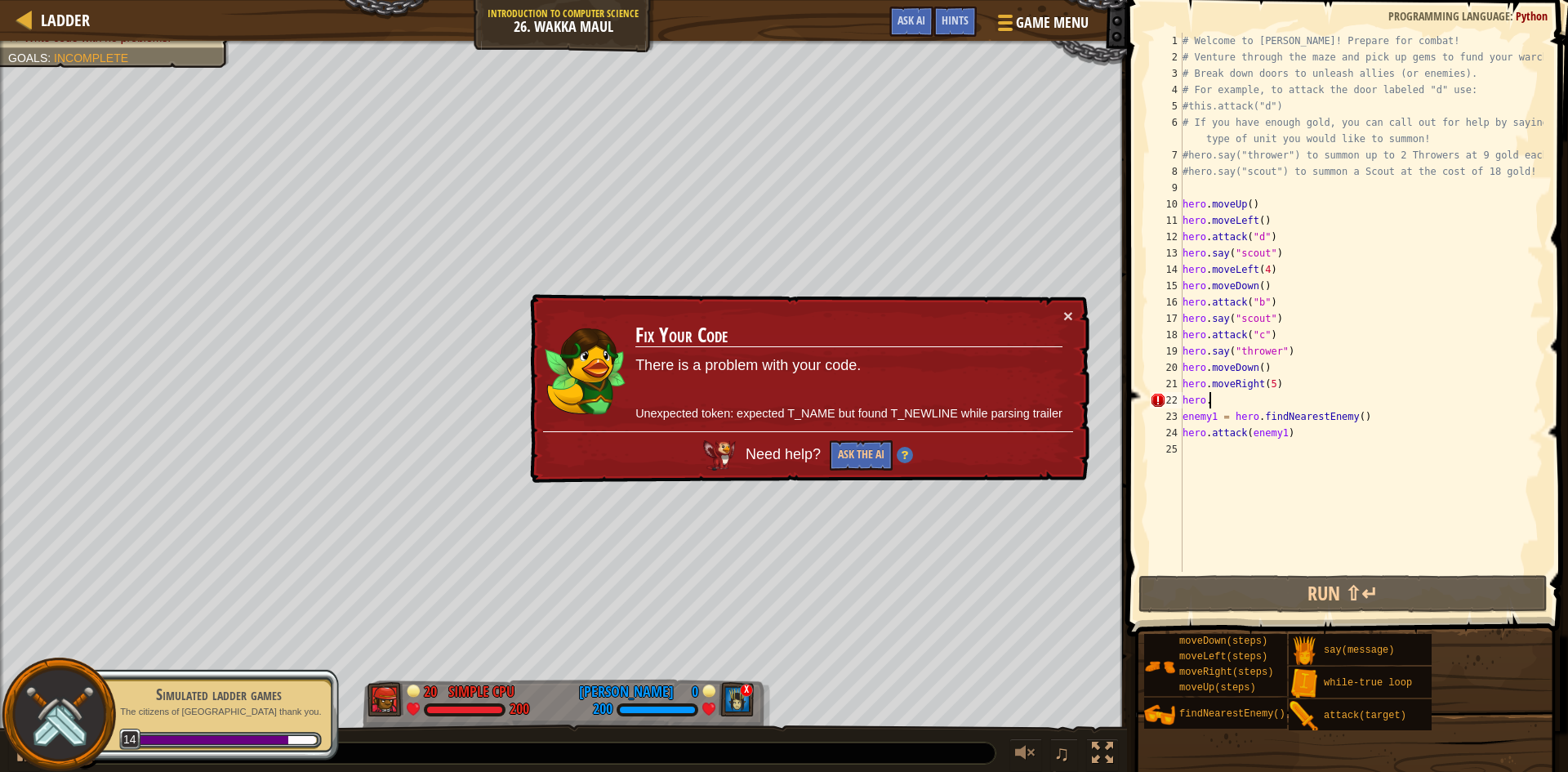
click at [1218, 405] on div "# Welcome to [PERSON_NAME]! Prepare for combat! # Venture through the maze and …" at bounding box center [1361, 318] width 365 height 572
type textarea "hero."
click at [1068, 311] on button "×" at bounding box center [1068, 316] width 9 height 17
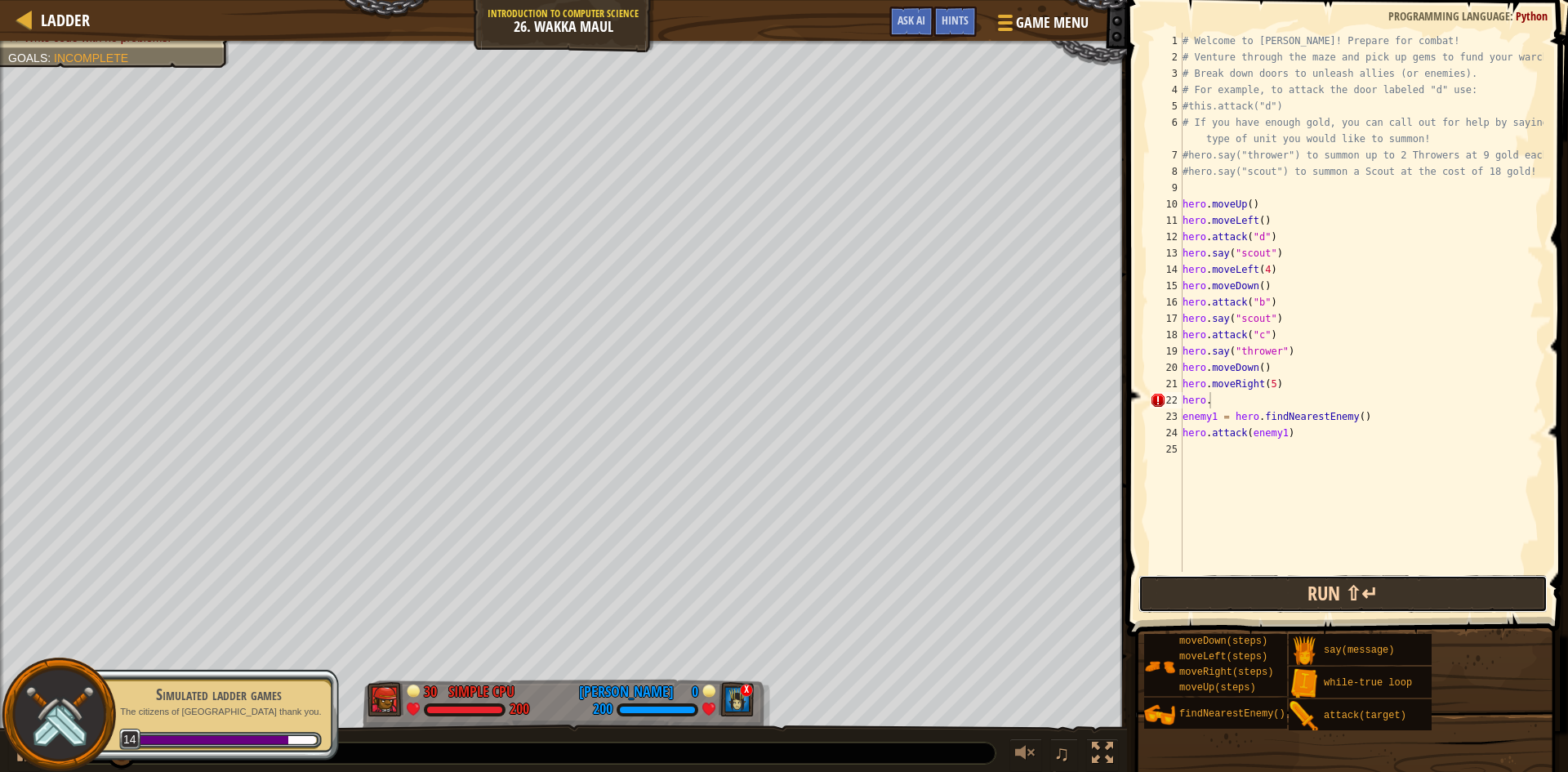
click at [1358, 601] on button "Run ⇧↵" at bounding box center [1343, 594] width 410 height 38
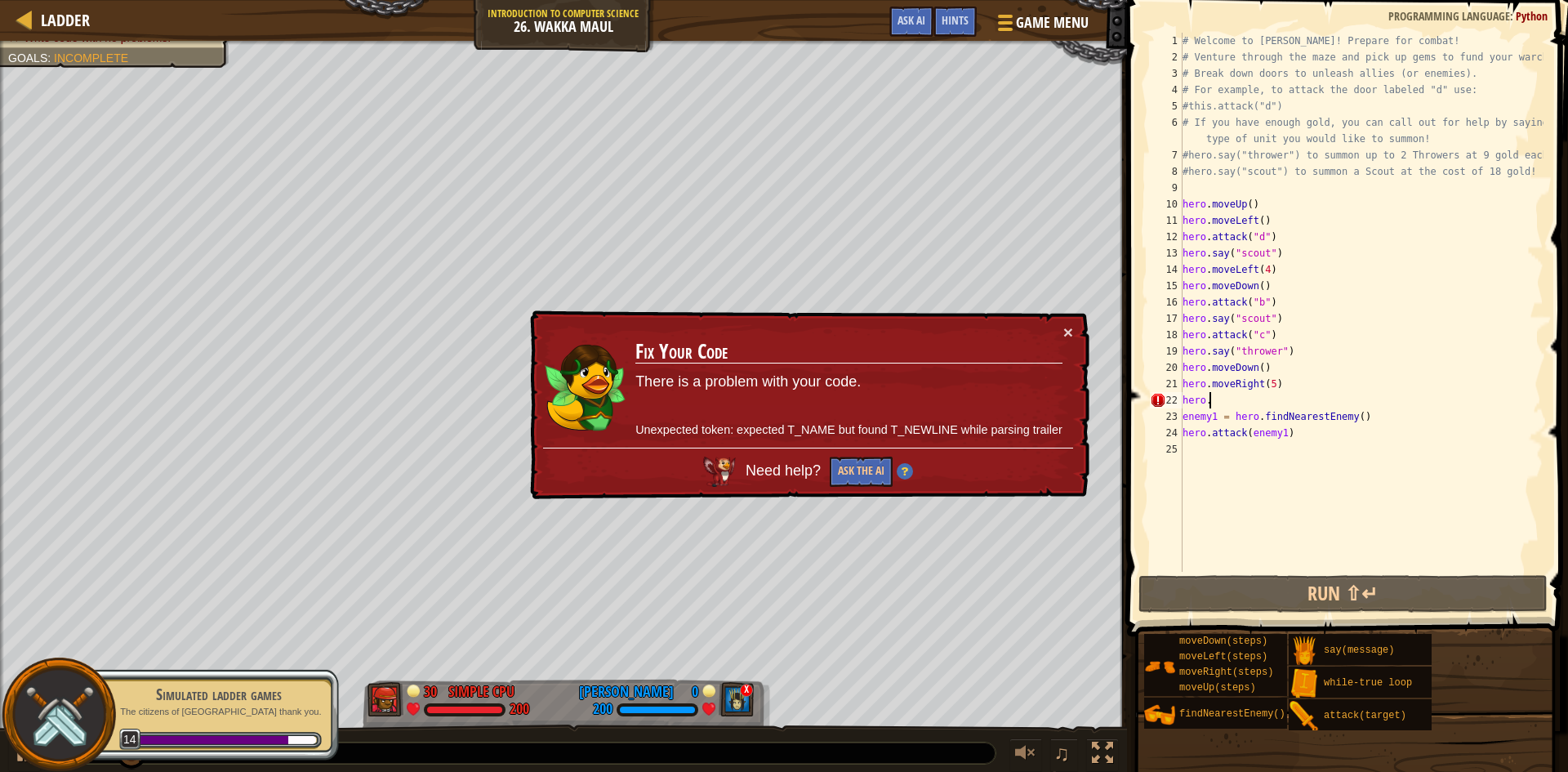
click at [1061, 332] on td "Fix Your Code There is a problem with your code. Unexpected token: expected T_N…" at bounding box center [848, 385] width 428 height 124
click at [1065, 323] on button "×" at bounding box center [1068, 332] width 9 height 17
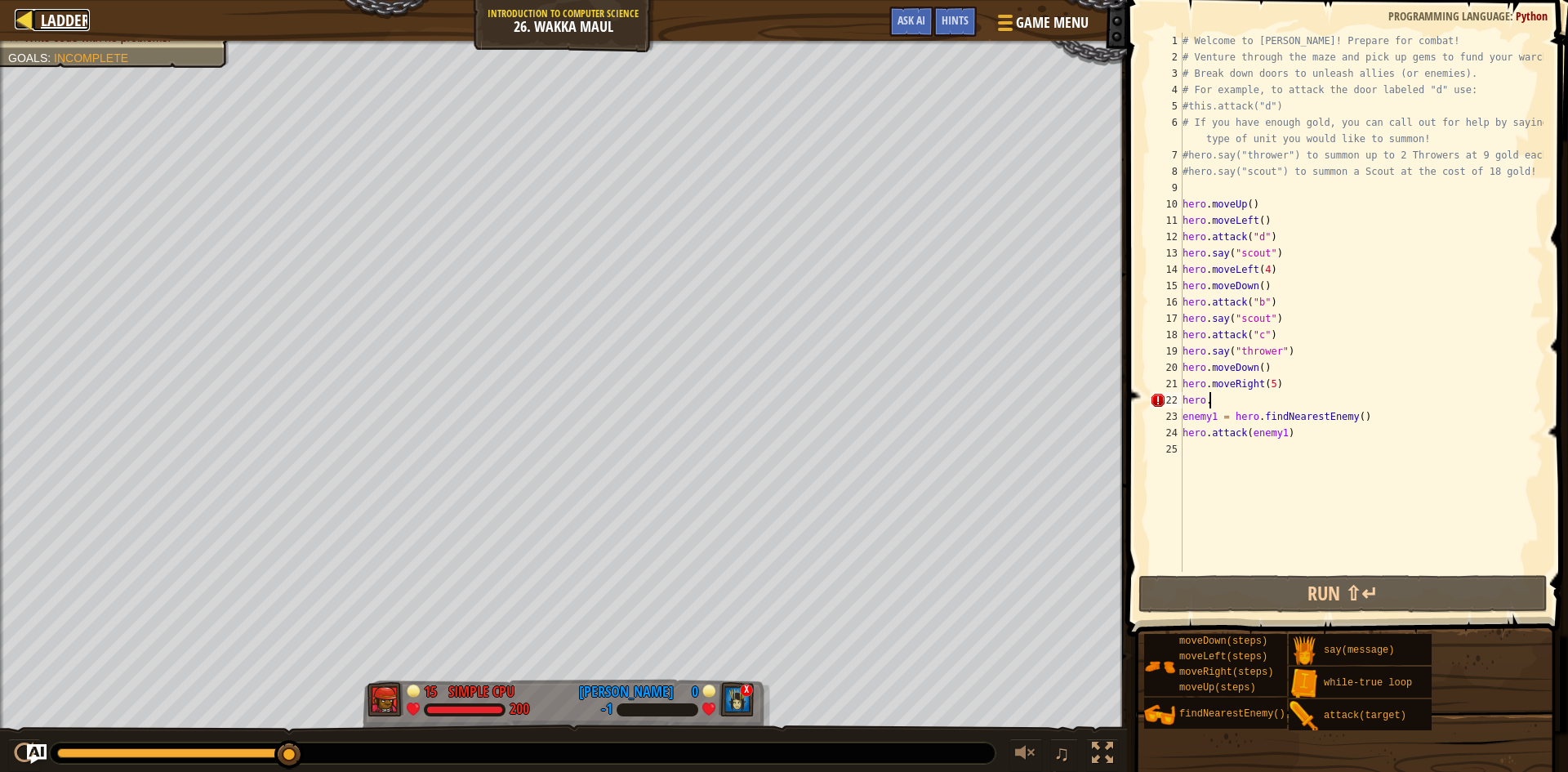
click at [75, 12] on span "Ladder" at bounding box center [65, 20] width 49 height 22
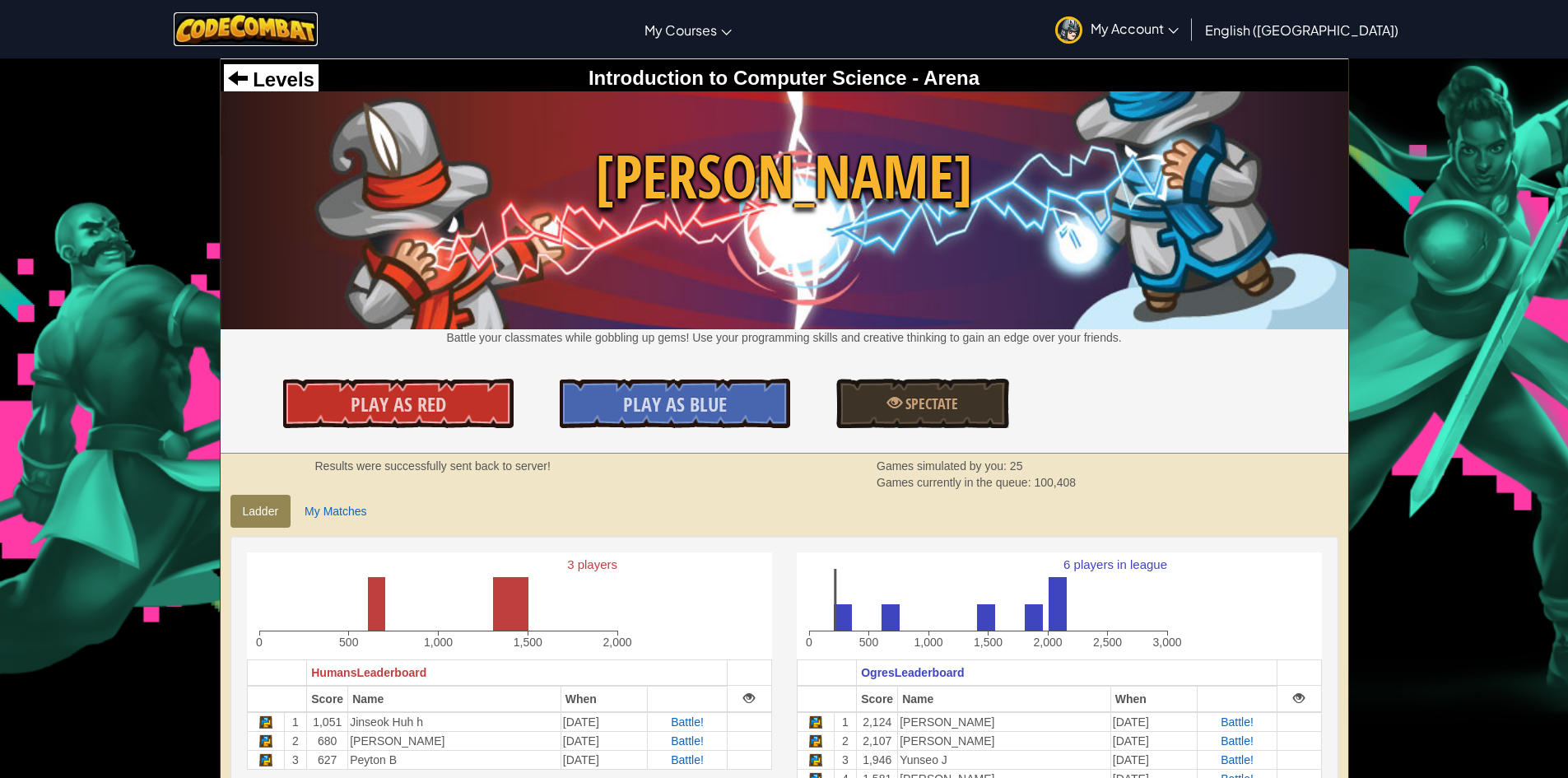
click at [309, 30] on img at bounding box center [245, 29] width 144 height 34
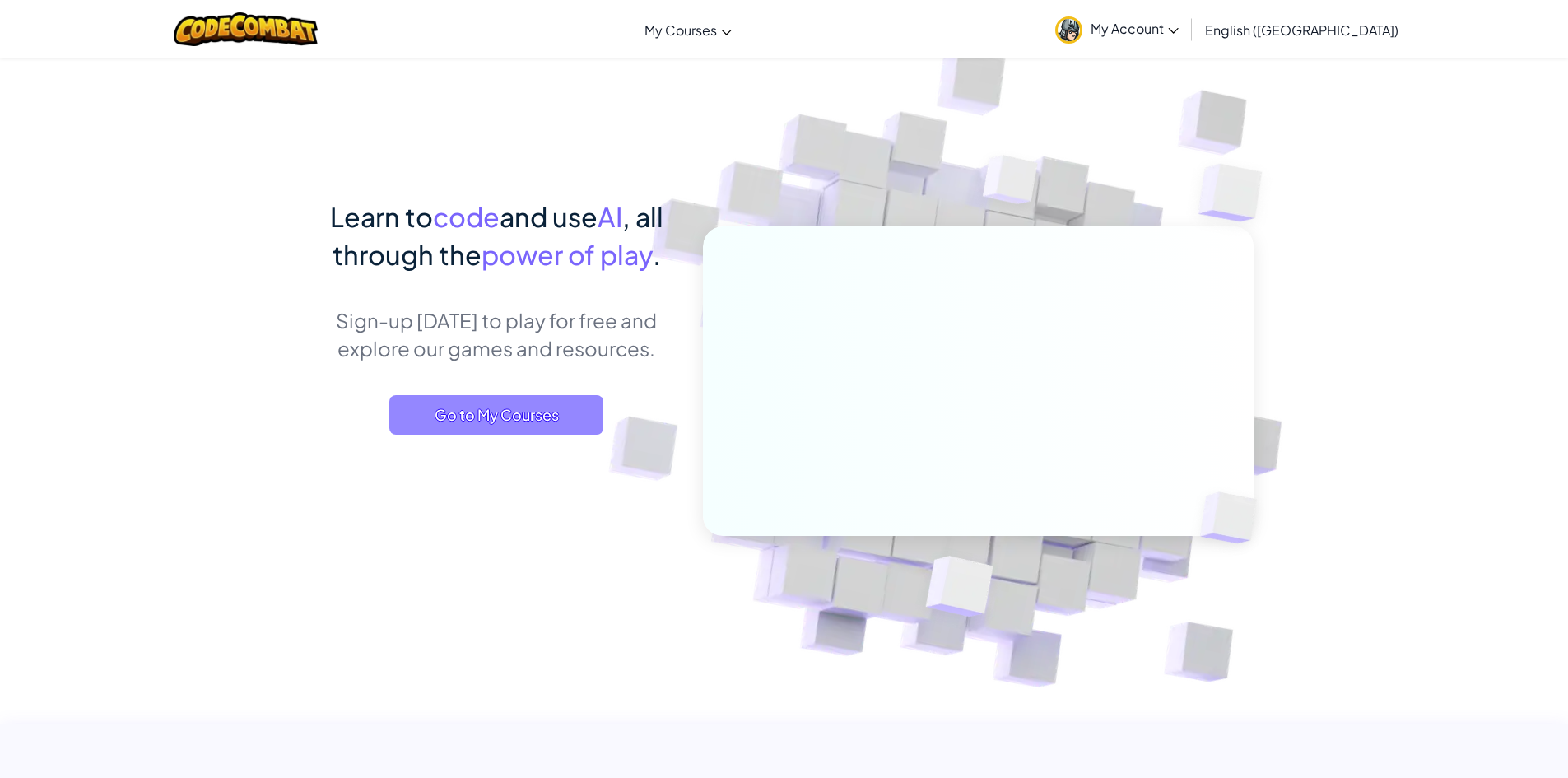
click at [529, 419] on span "Go to My Courses" at bounding box center [496, 415] width 214 height 40
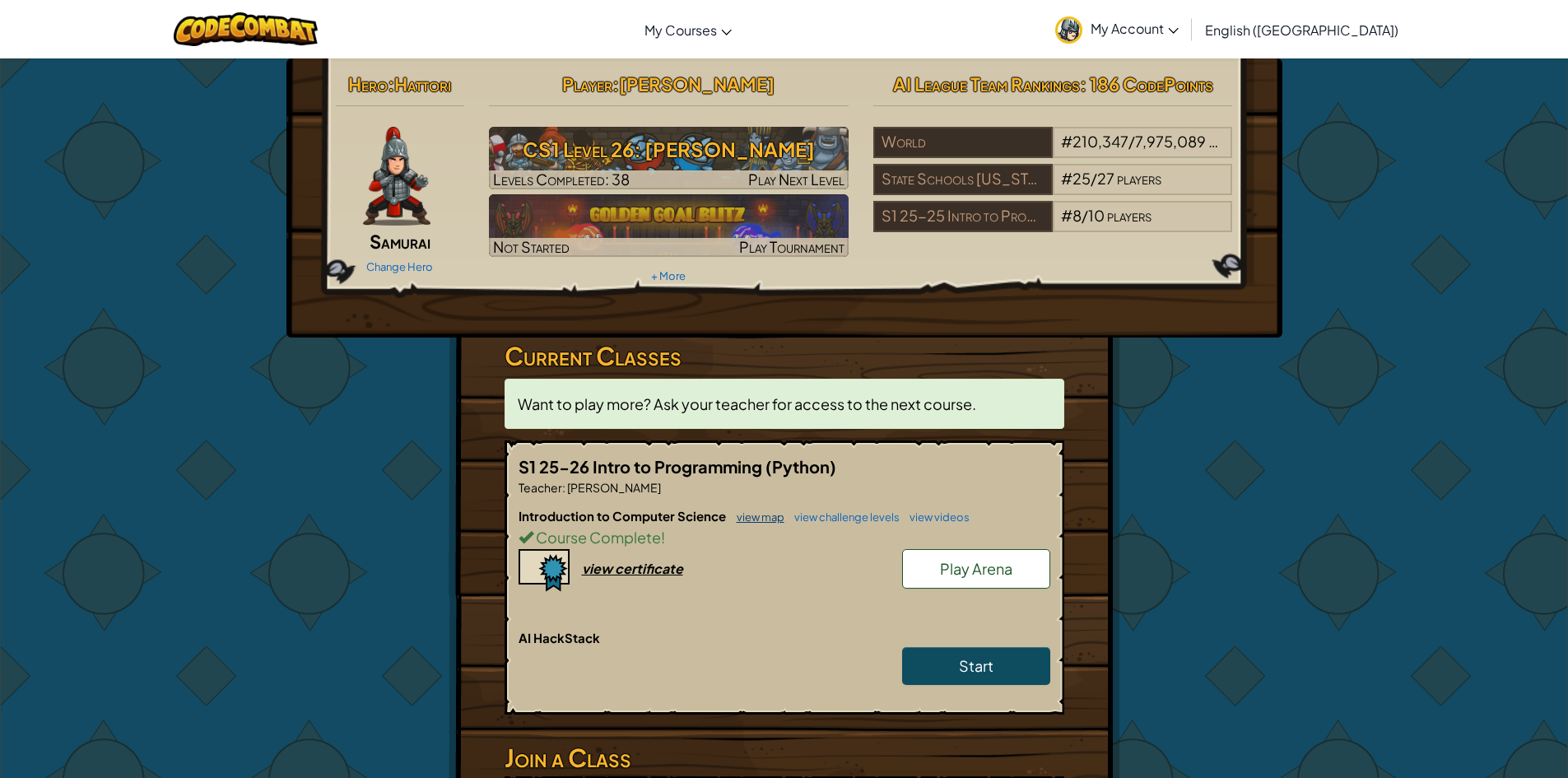
click at [751, 512] on link "view map" at bounding box center [756, 517] width 56 height 13
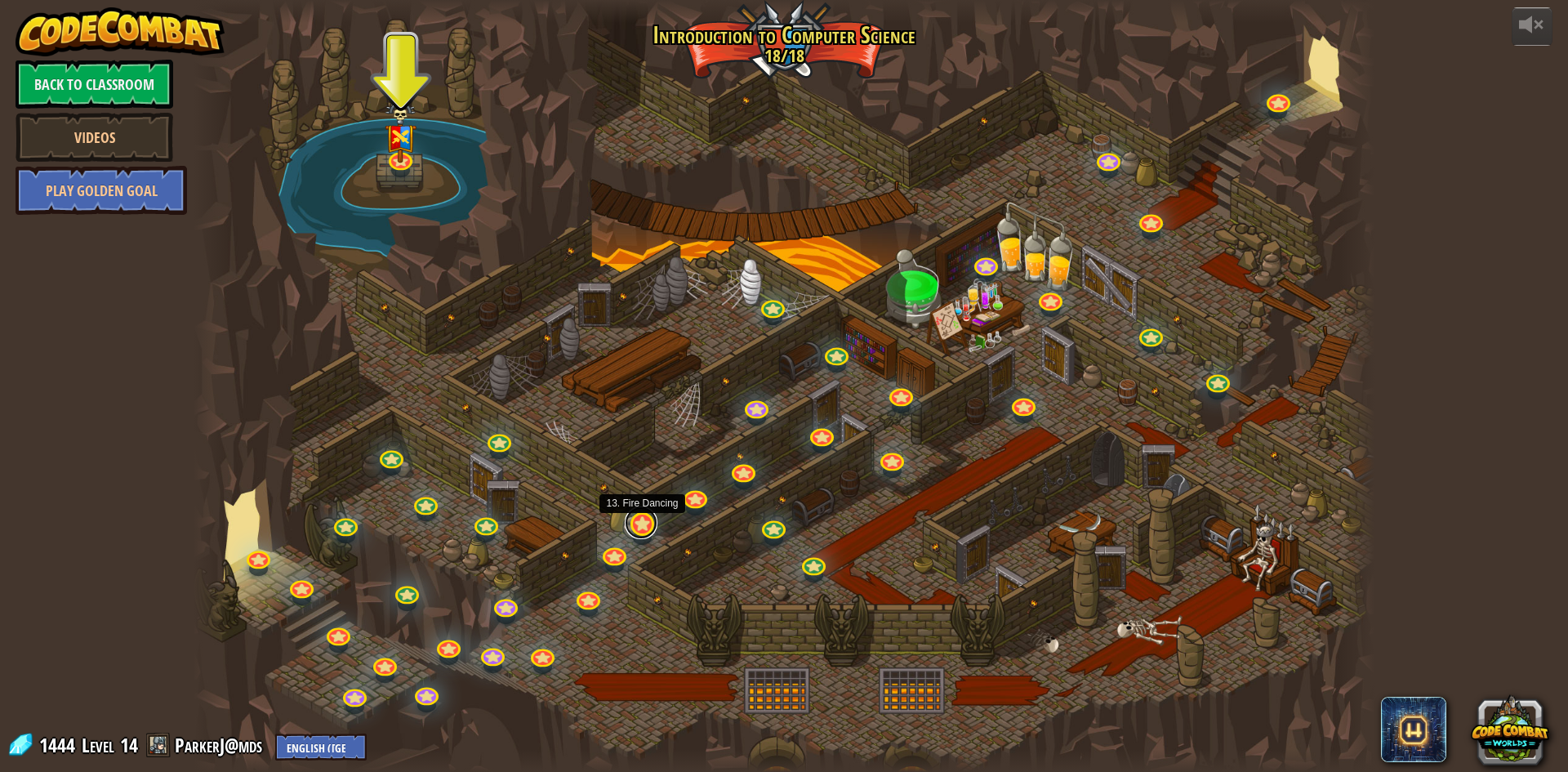
click at [629, 523] on link at bounding box center [641, 522] width 33 height 33
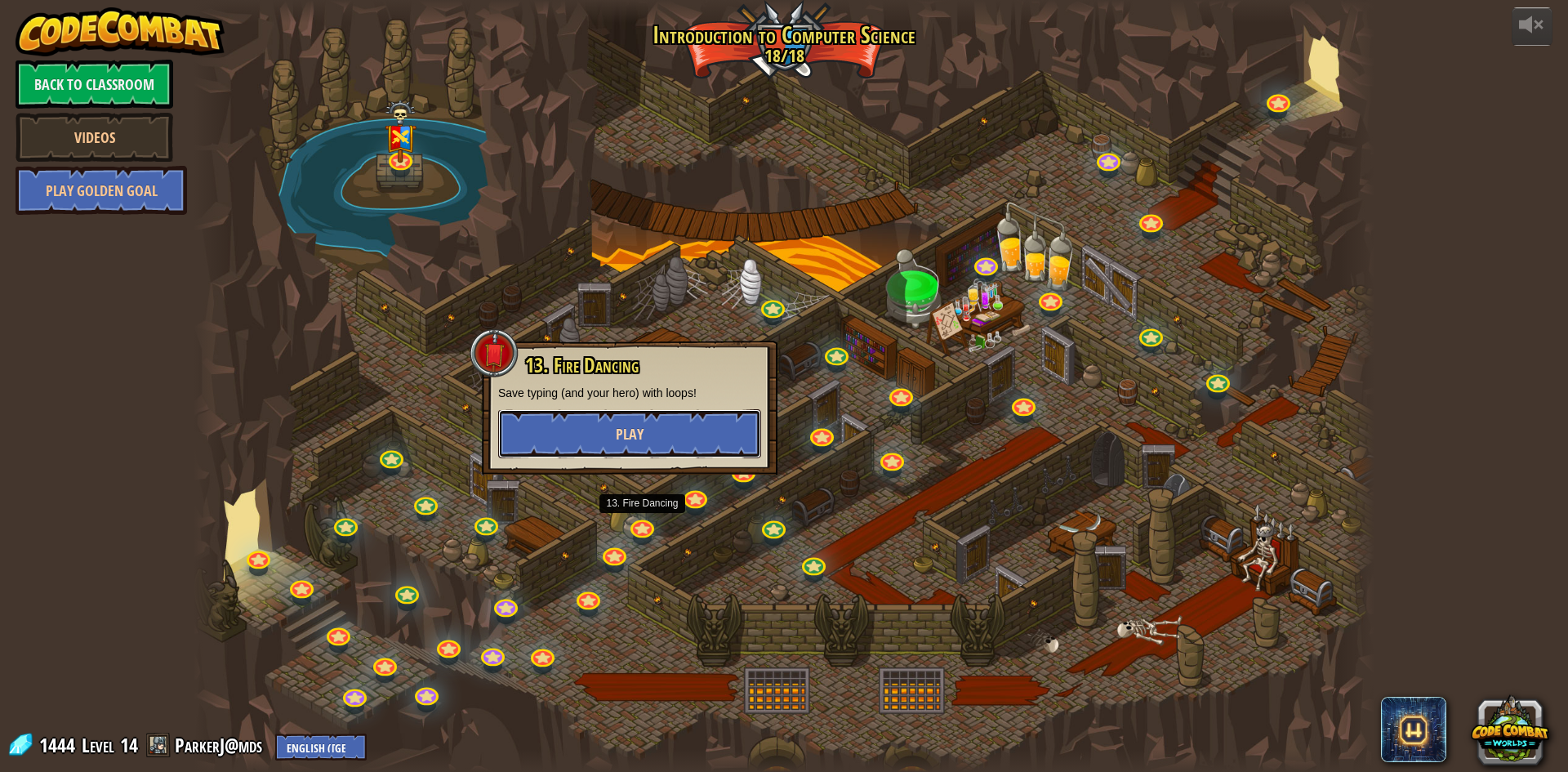
click at [681, 414] on button "Play" at bounding box center [629, 434] width 263 height 49
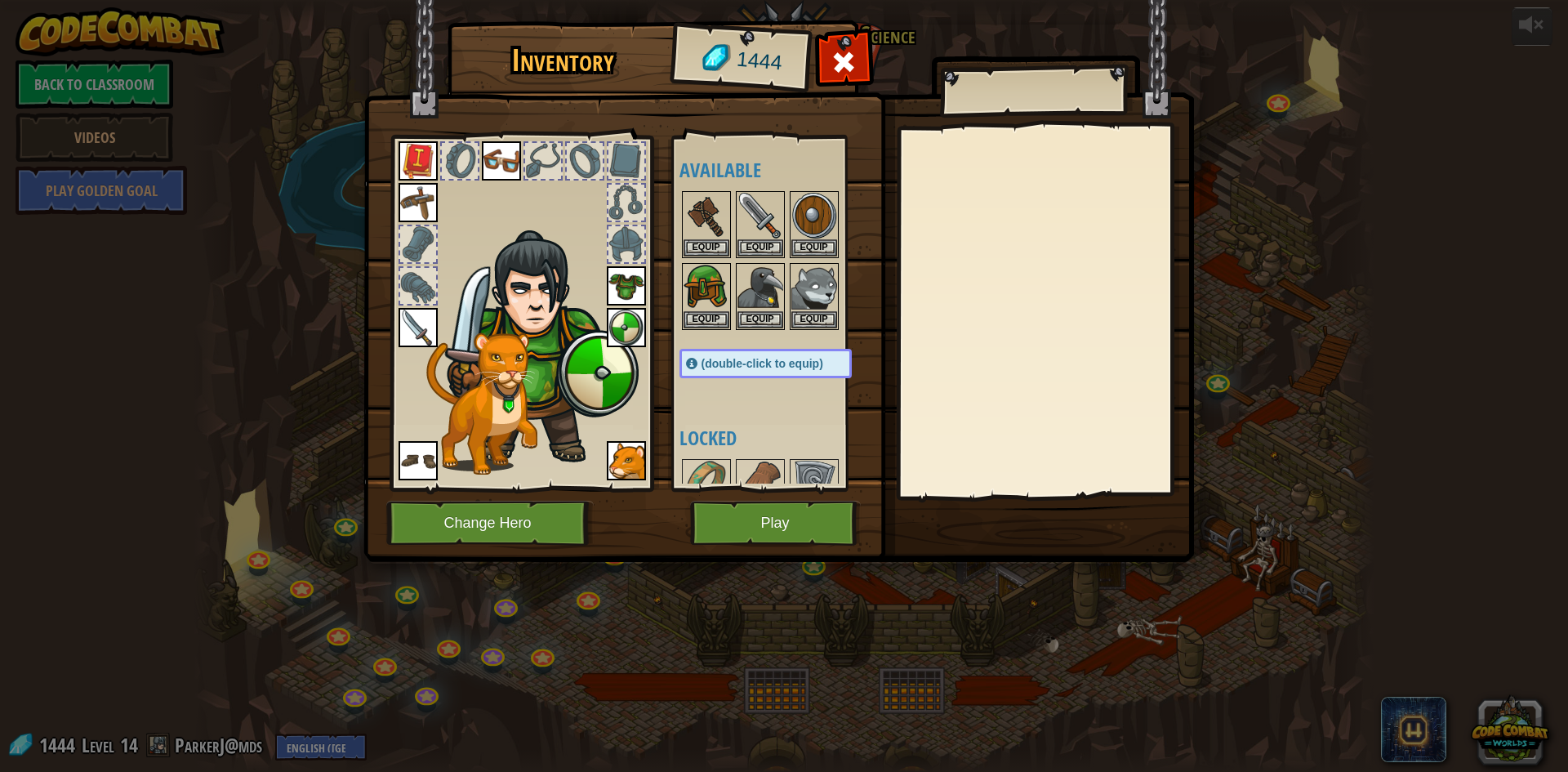
drag, startPoint x: 680, startPoint y: 534, endPoint x: 691, endPoint y: 529, distance: 12.1
click at [685, 531] on img at bounding box center [779, 265] width 831 height 593
click at [733, 523] on button "Play" at bounding box center [776, 523] width 171 height 45
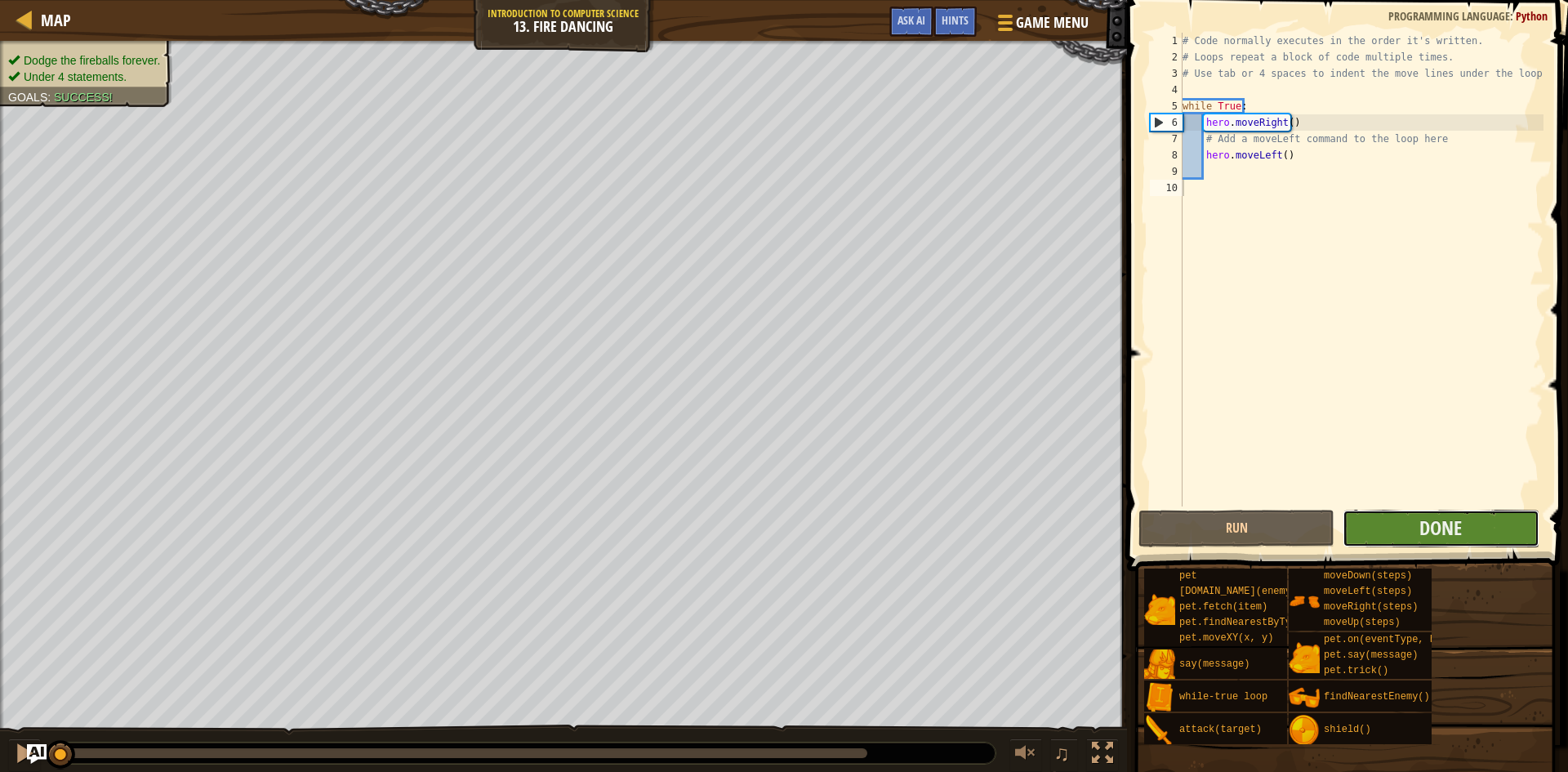
click at [1410, 515] on button "Done" at bounding box center [1440, 528] width 196 height 38
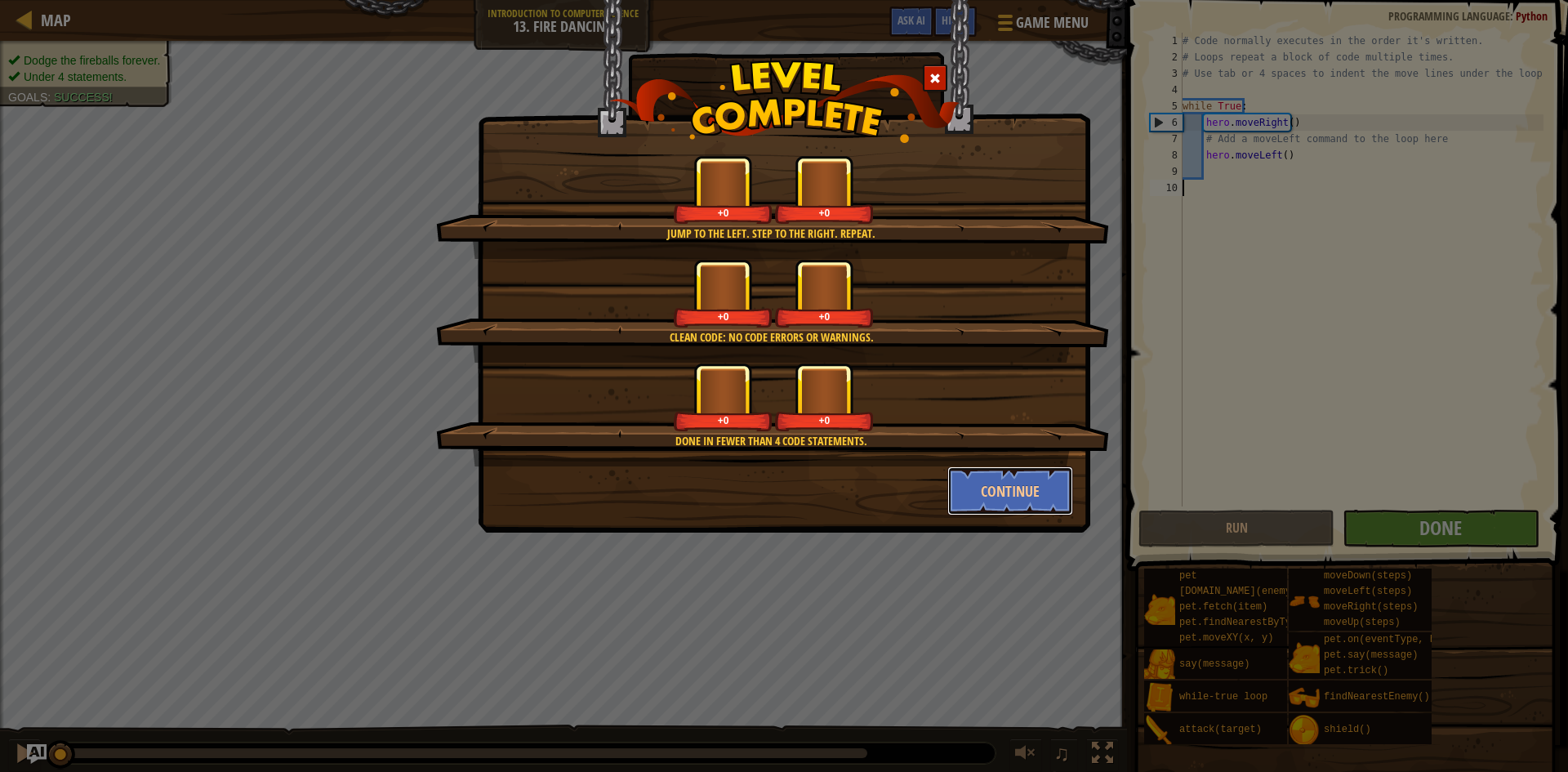
click at [986, 479] on button "Continue" at bounding box center [1010, 490] width 127 height 49
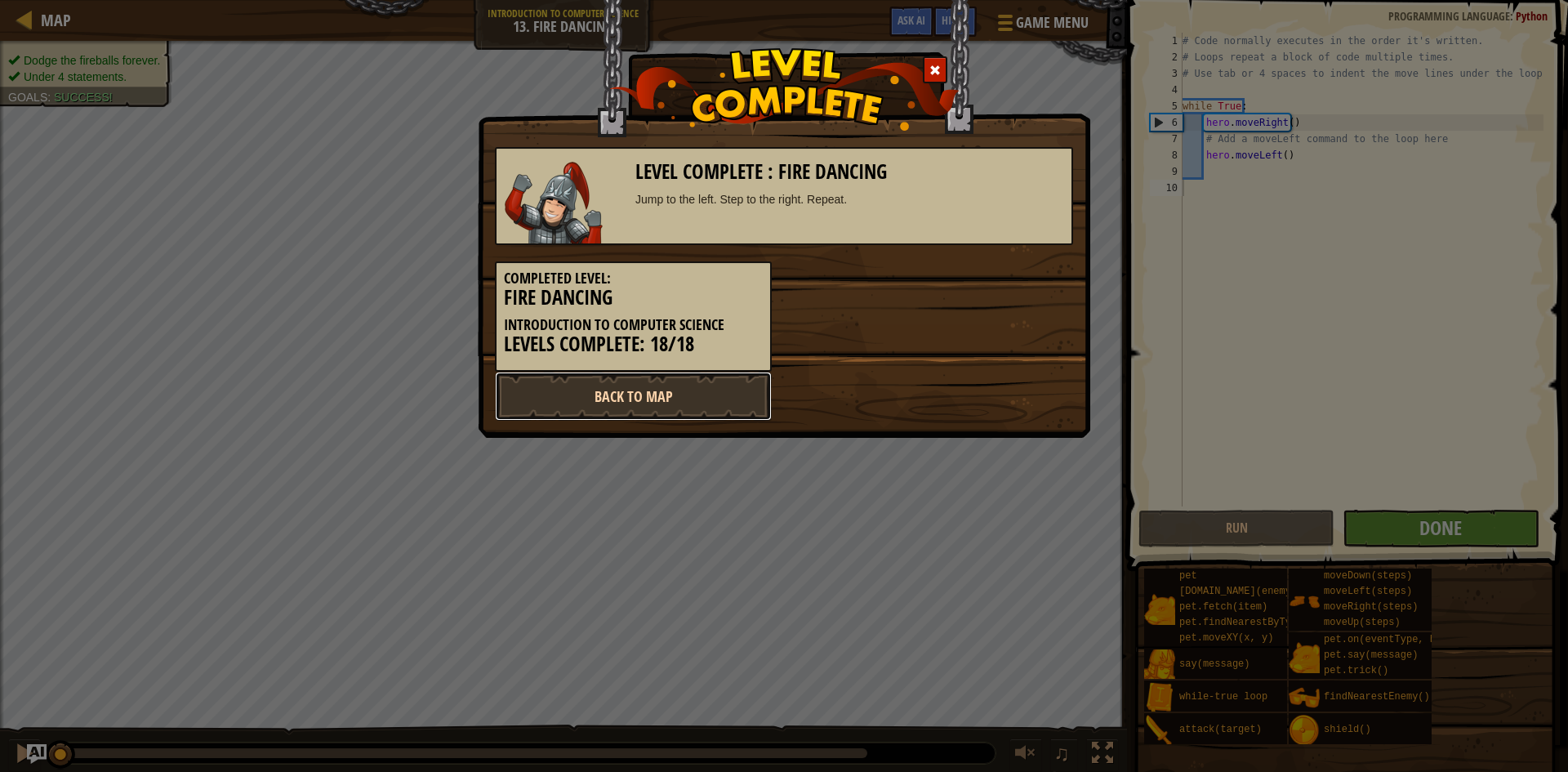
click at [735, 394] on link "Back to Map" at bounding box center [633, 396] width 277 height 49
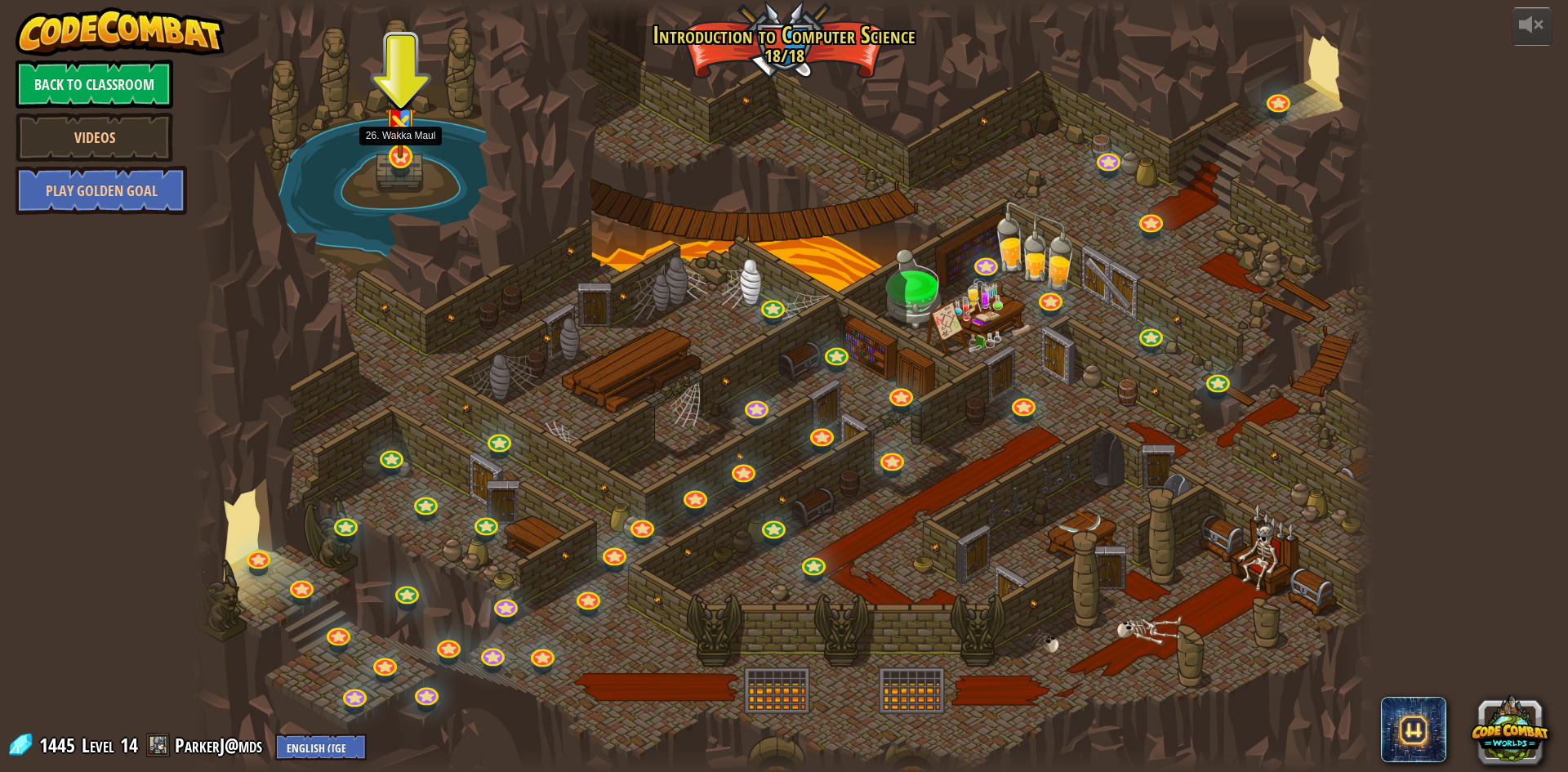
click at [400, 145] on img at bounding box center [400, 117] width 32 height 85
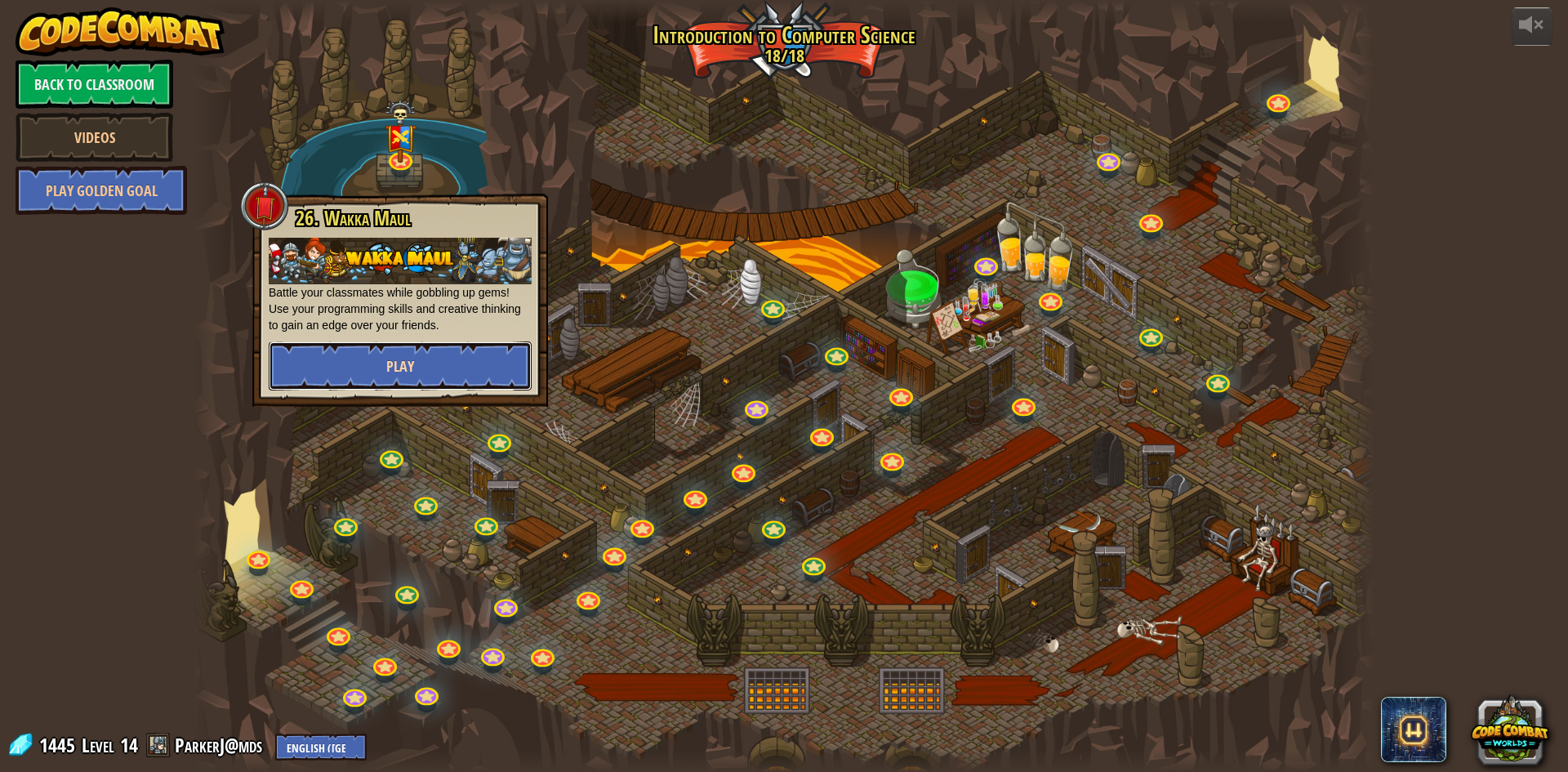
click at [349, 353] on button "Play" at bounding box center [400, 365] width 263 height 49
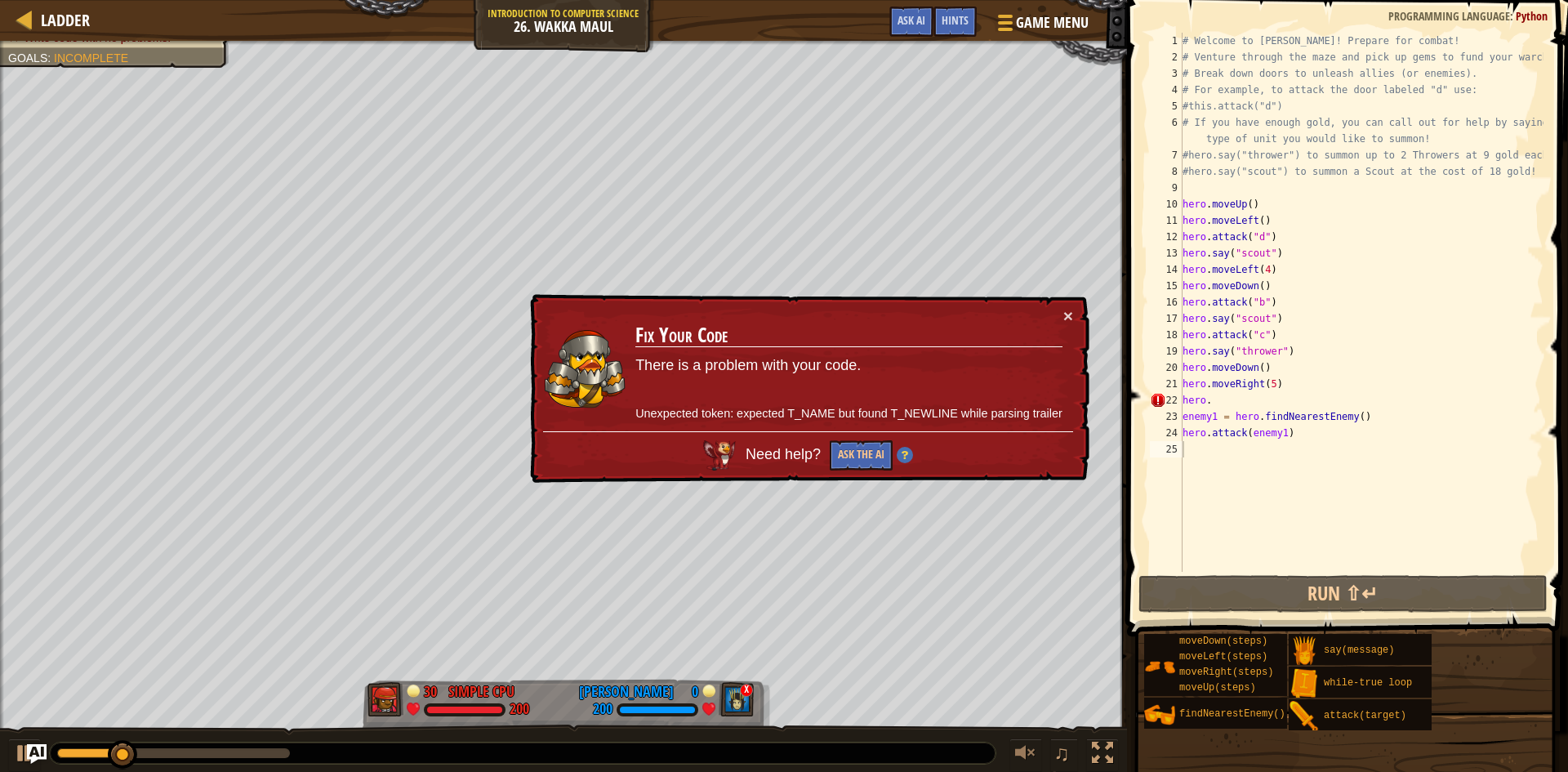
drag, startPoint x: 1001, startPoint y: 461, endPoint x: 1278, endPoint y: 537, distance: 287.2
click at [1278, 537] on div "# Welcome to [PERSON_NAME]! Prepare for combat! # Venture through the maze and …" at bounding box center [1361, 318] width 365 height 572
click at [1228, 399] on div "# Welcome to [PERSON_NAME]! Prepare for combat! # Venture through the maze and …" at bounding box center [1361, 318] width 365 height 572
click at [1069, 319] on button "×" at bounding box center [1068, 316] width 9 height 17
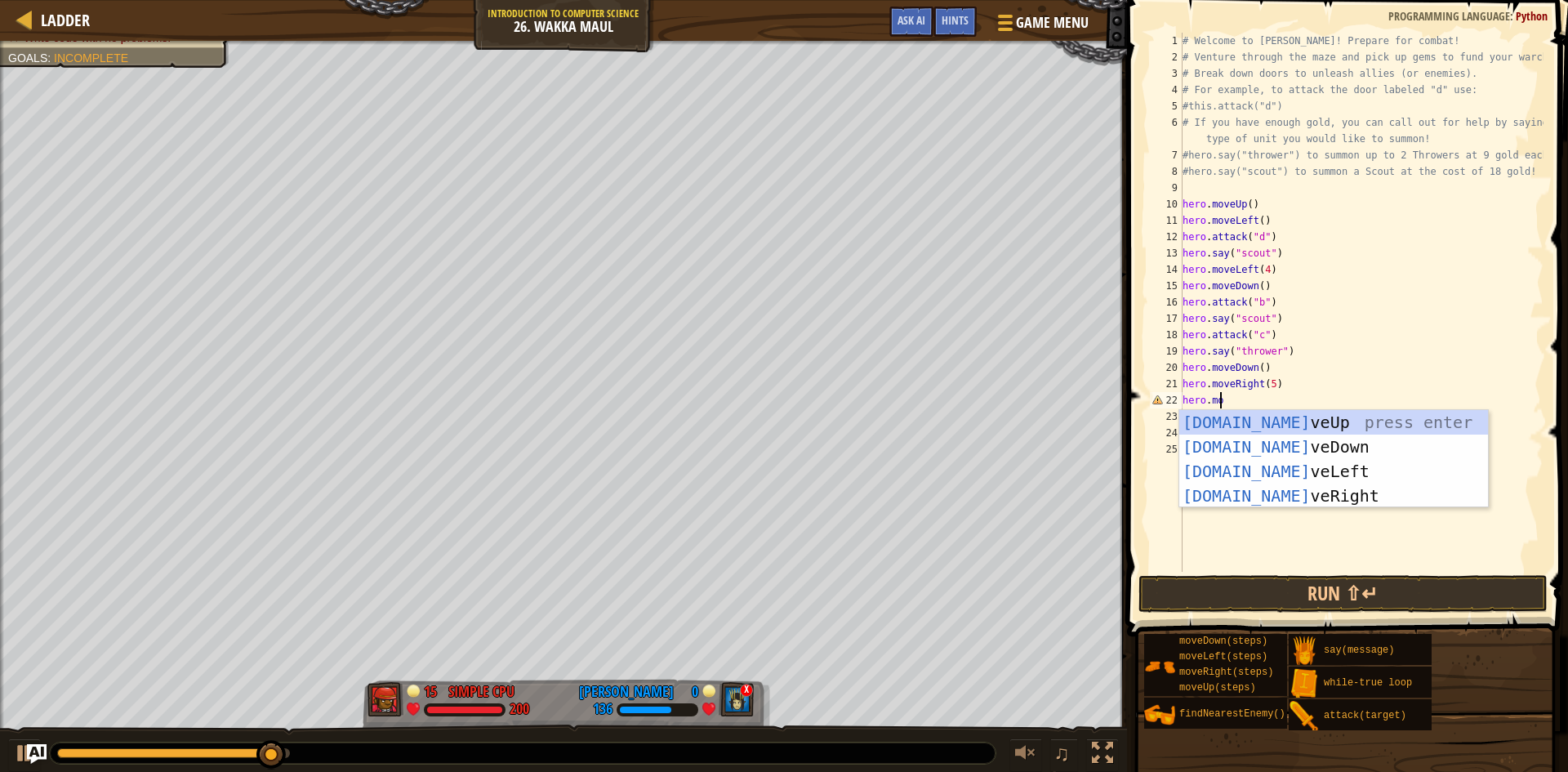
scroll to position [8, 3]
type textarea "hero.moved"
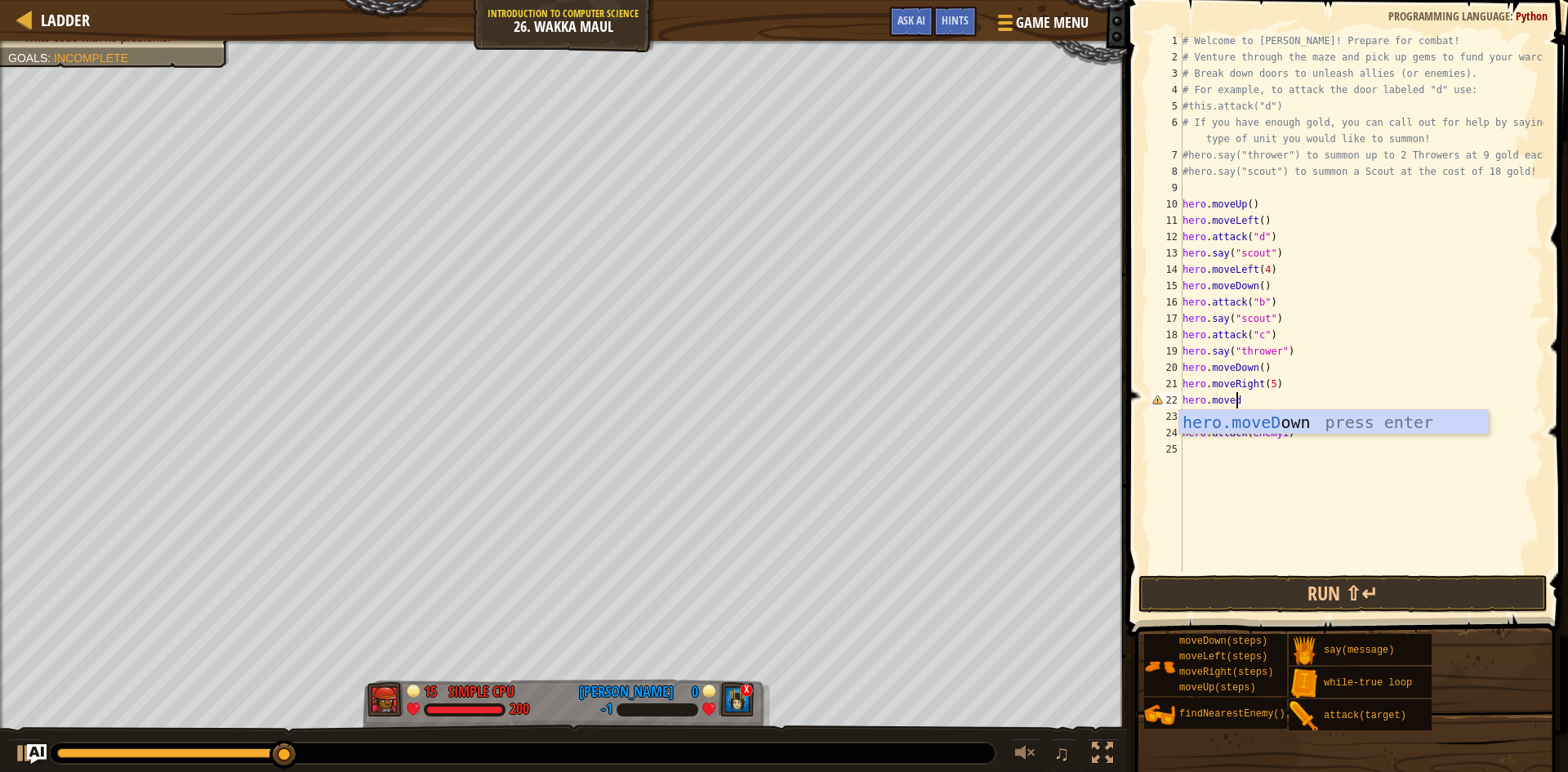
scroll to position [8, 0]
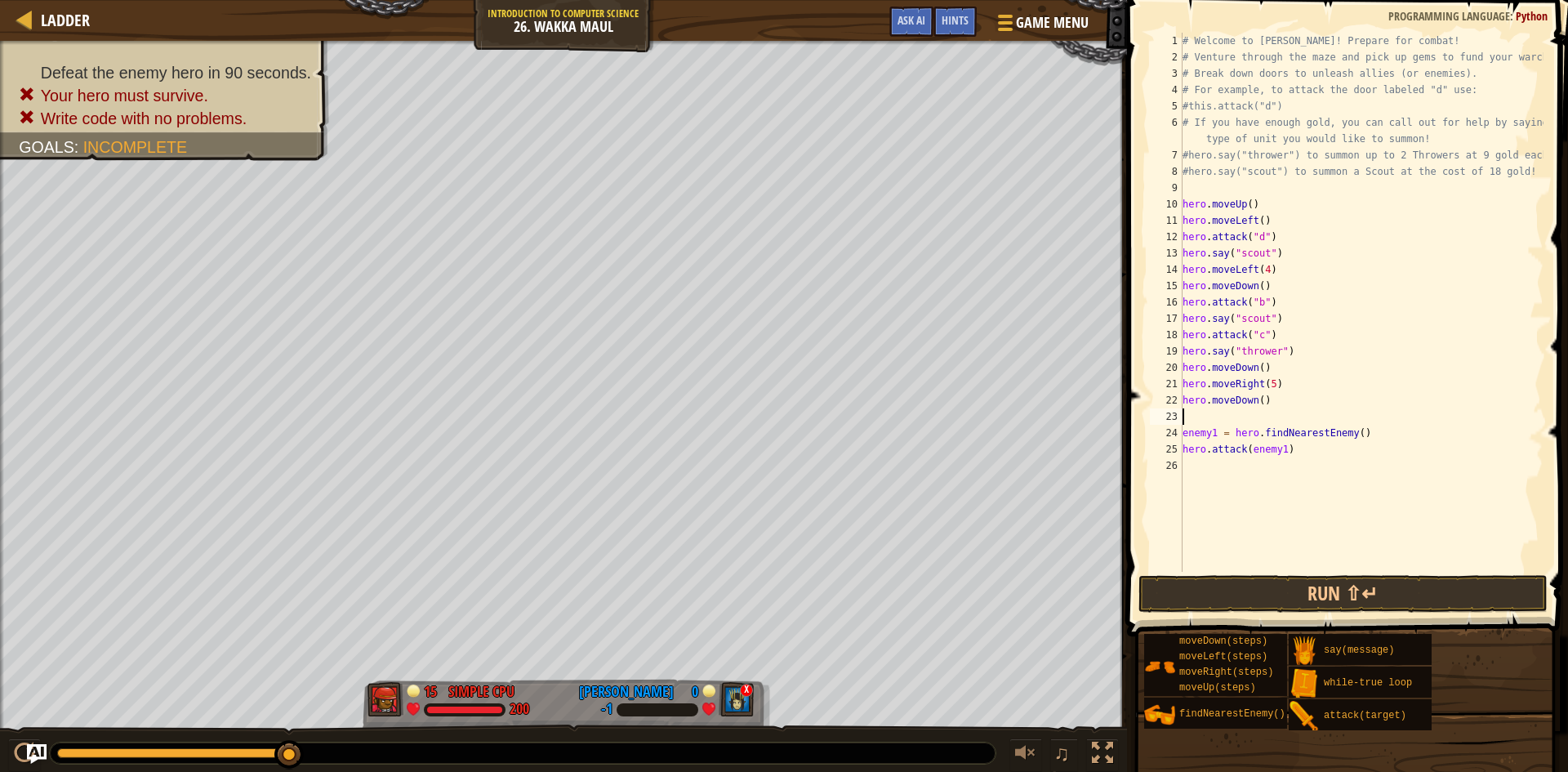
click at [1256, 397] on div "# Welcome to [PERSON_NAME]! Prepare for combat! # Venture through the maze and …" at bounding box center [1361, 318] width 365 height 572
type textarea "hero.moveDown(2)"
click at [1296, 596] on button "Run ⇧↵" at bounding box center [1343, 594] width 410 height 38
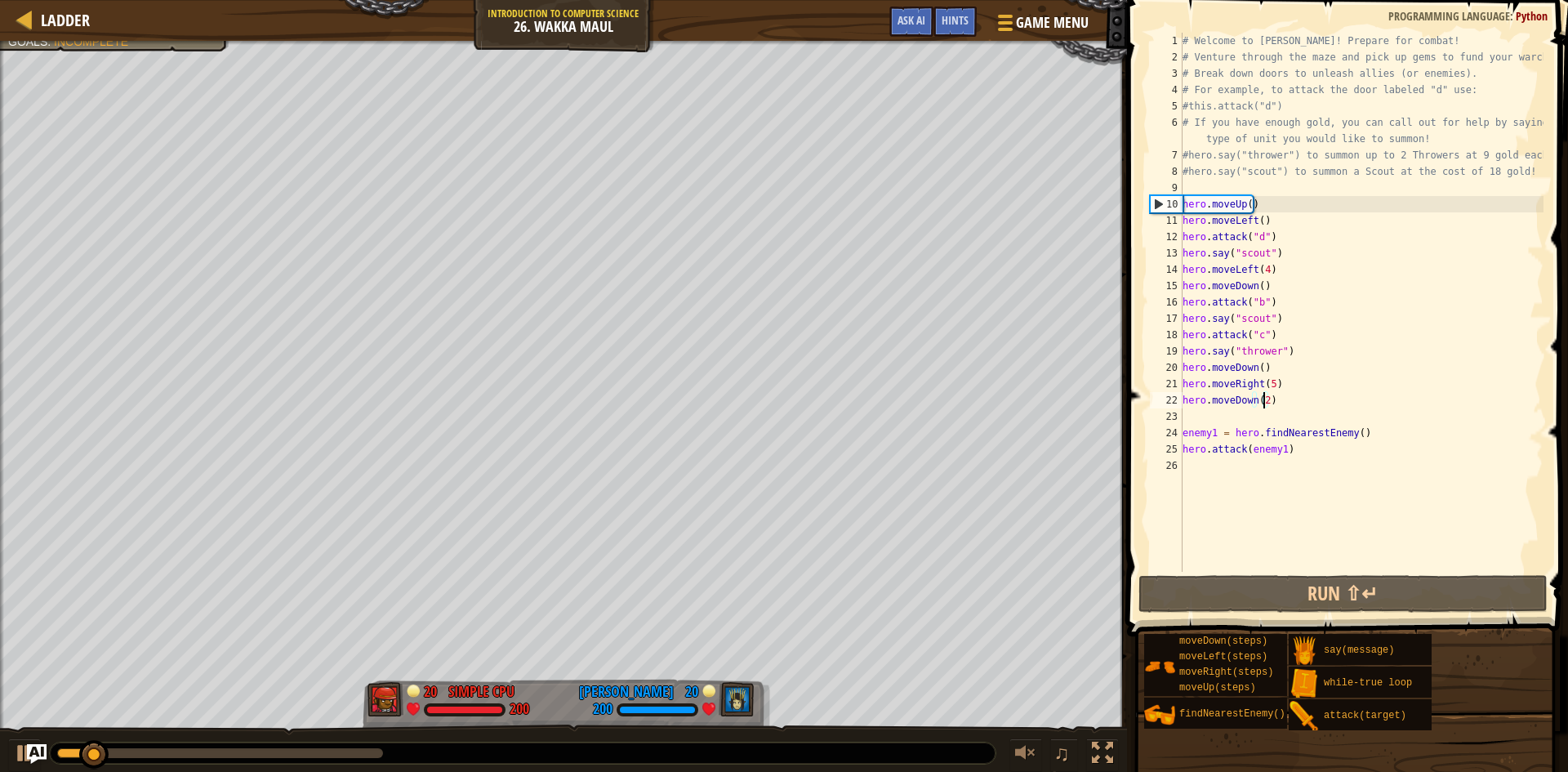
scroll to position [8, 0]
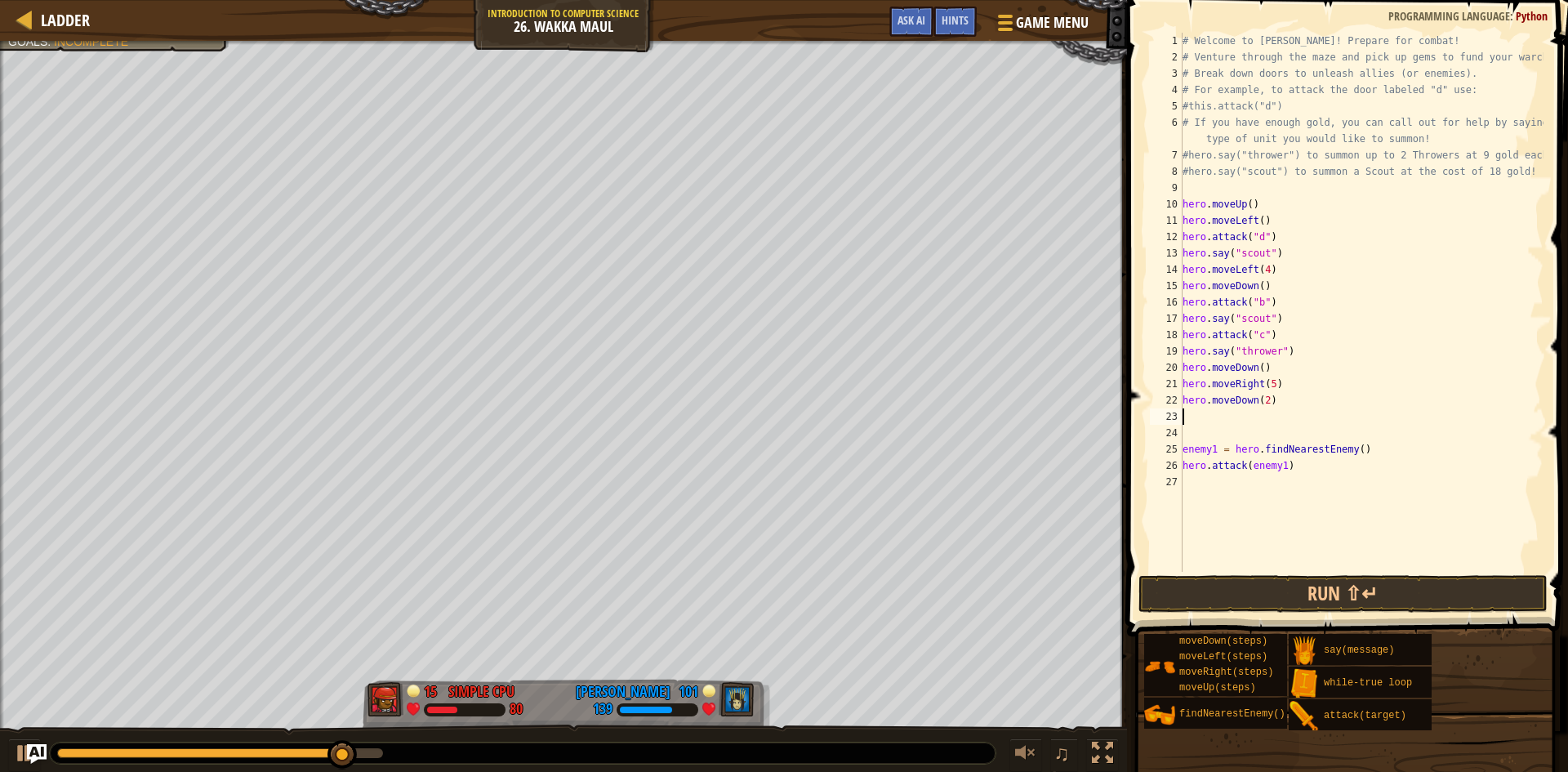
type textarea "hero.moveDown(2)"
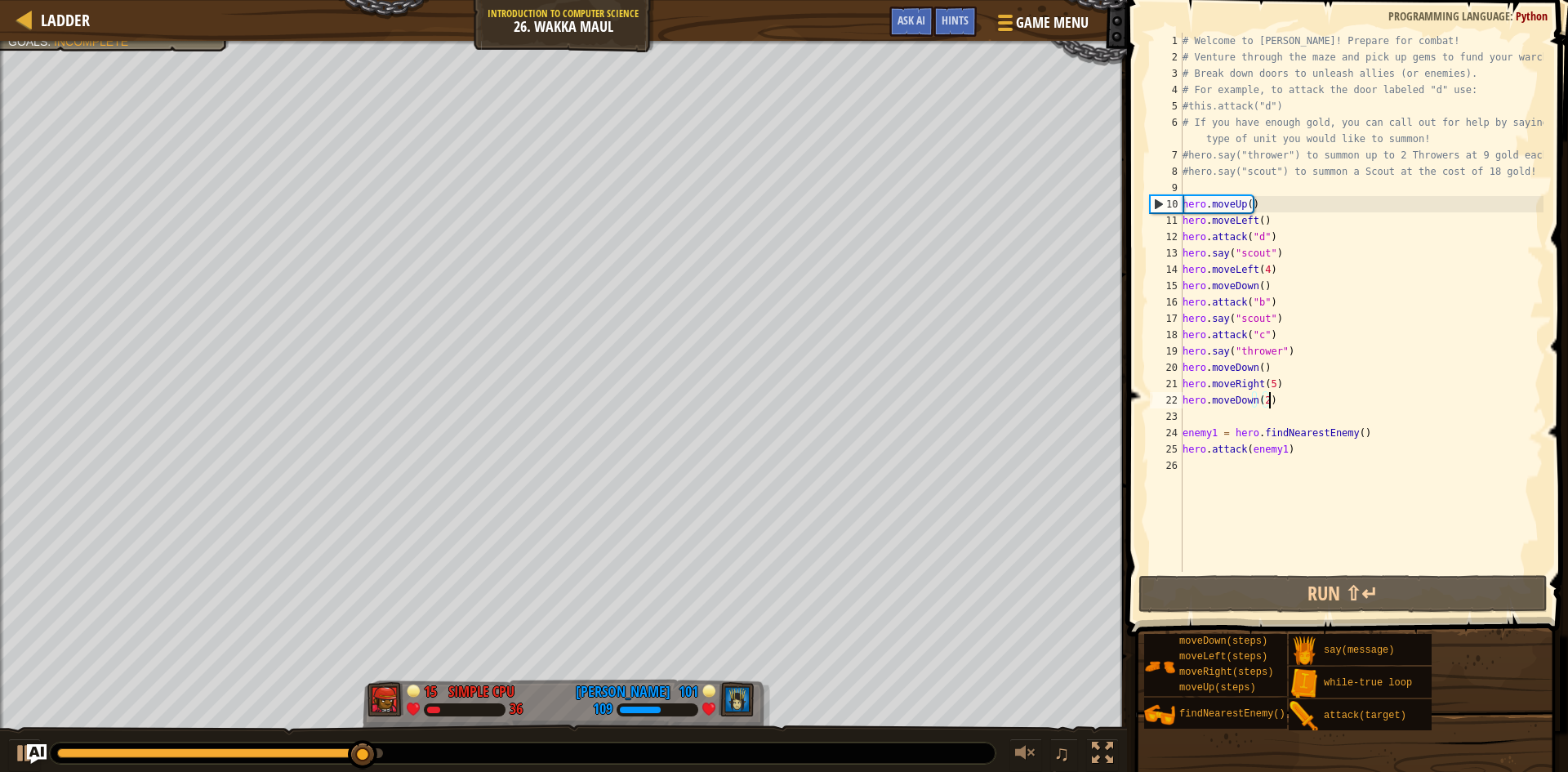
click at [1232, 422] on div "# Welcome to [PERSON_NAME]! Prepare for combat! # Venture through the maze and …" at bounding box center [1361, 318] width 365 height 572
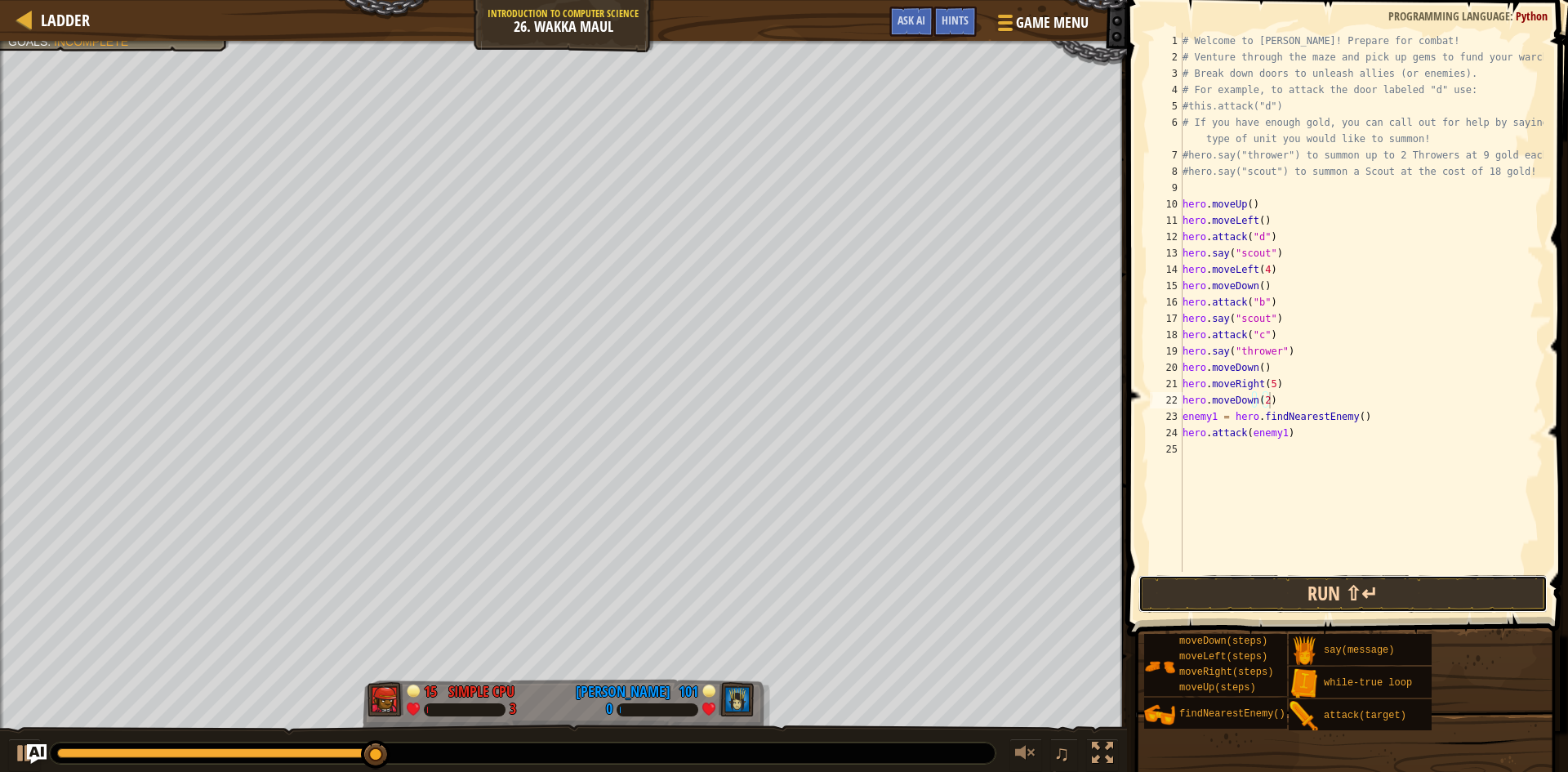
click at [1223, 587] on button "Run ⇧↵" at bounding box center [1343, 594] width 410 height 38
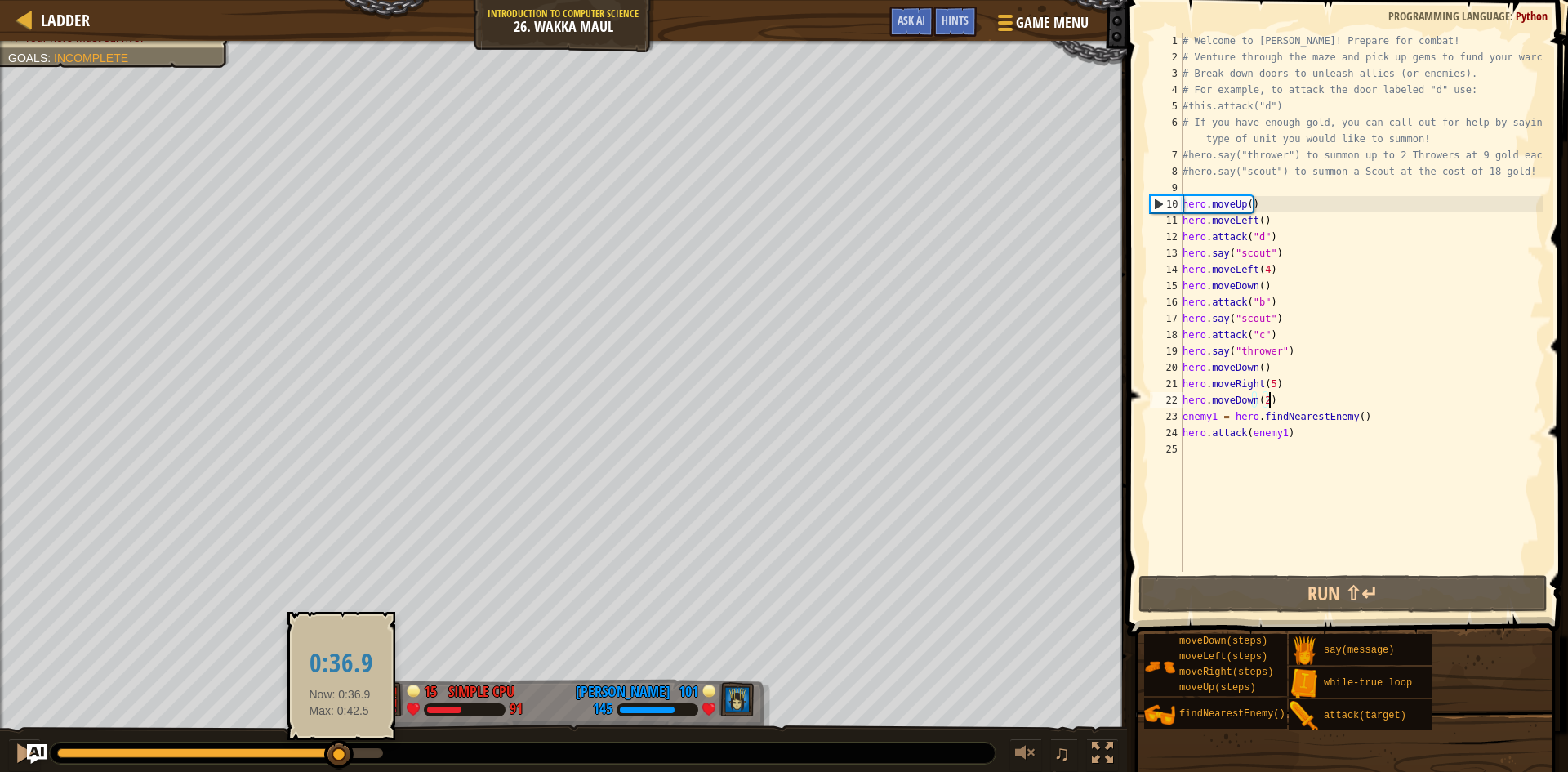
drag, startPoint x: 384, startPoint y: 747, endPoint x: 340, endPoint y: 750, distance: 44.1
click at [340, 750] on div at bounding box center [338, 754] width 29 height 29
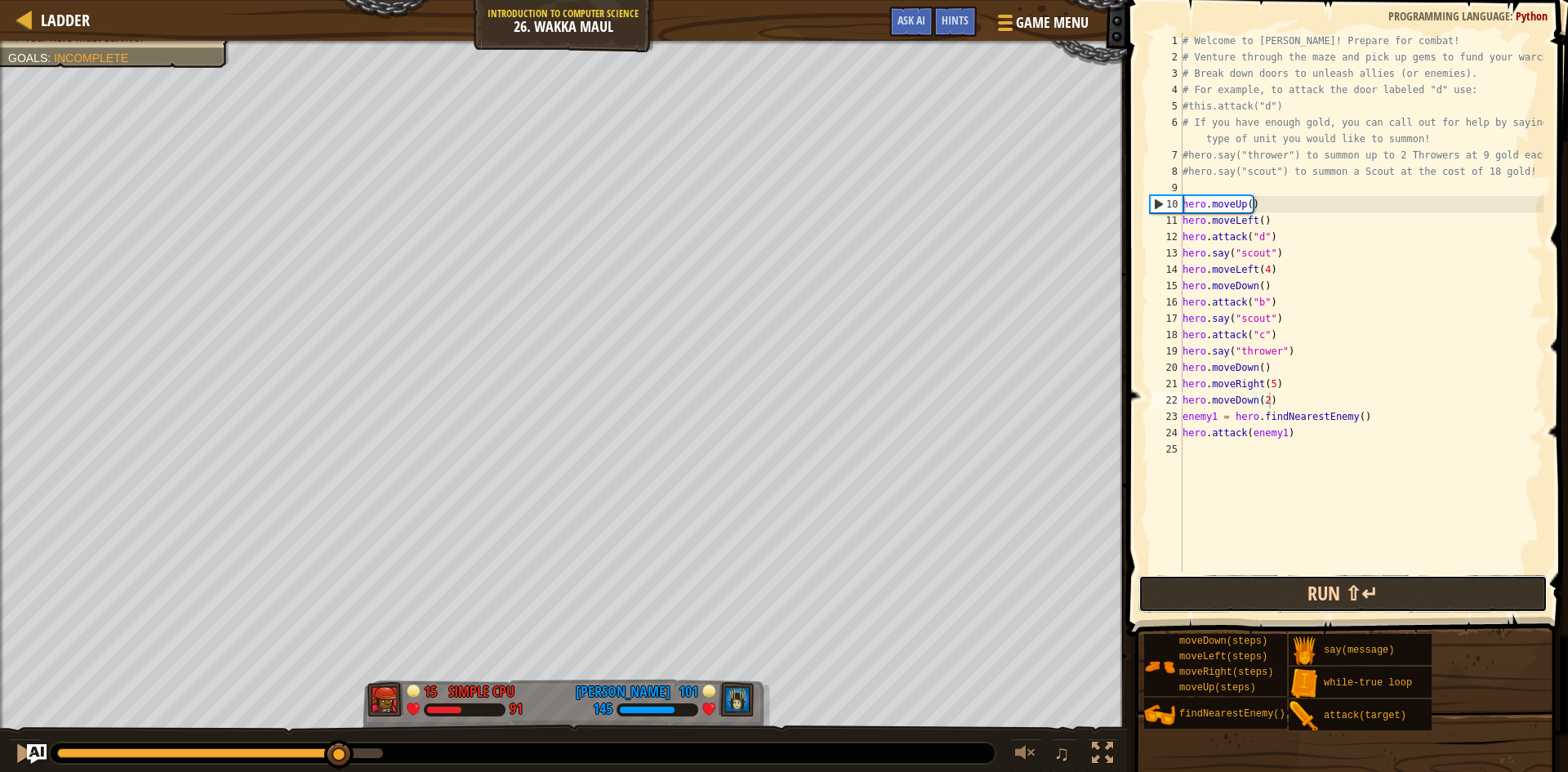
click at [1178, 597] on button "Run ⇧↵" at bounding box center [1343, 594] width 410 height 38
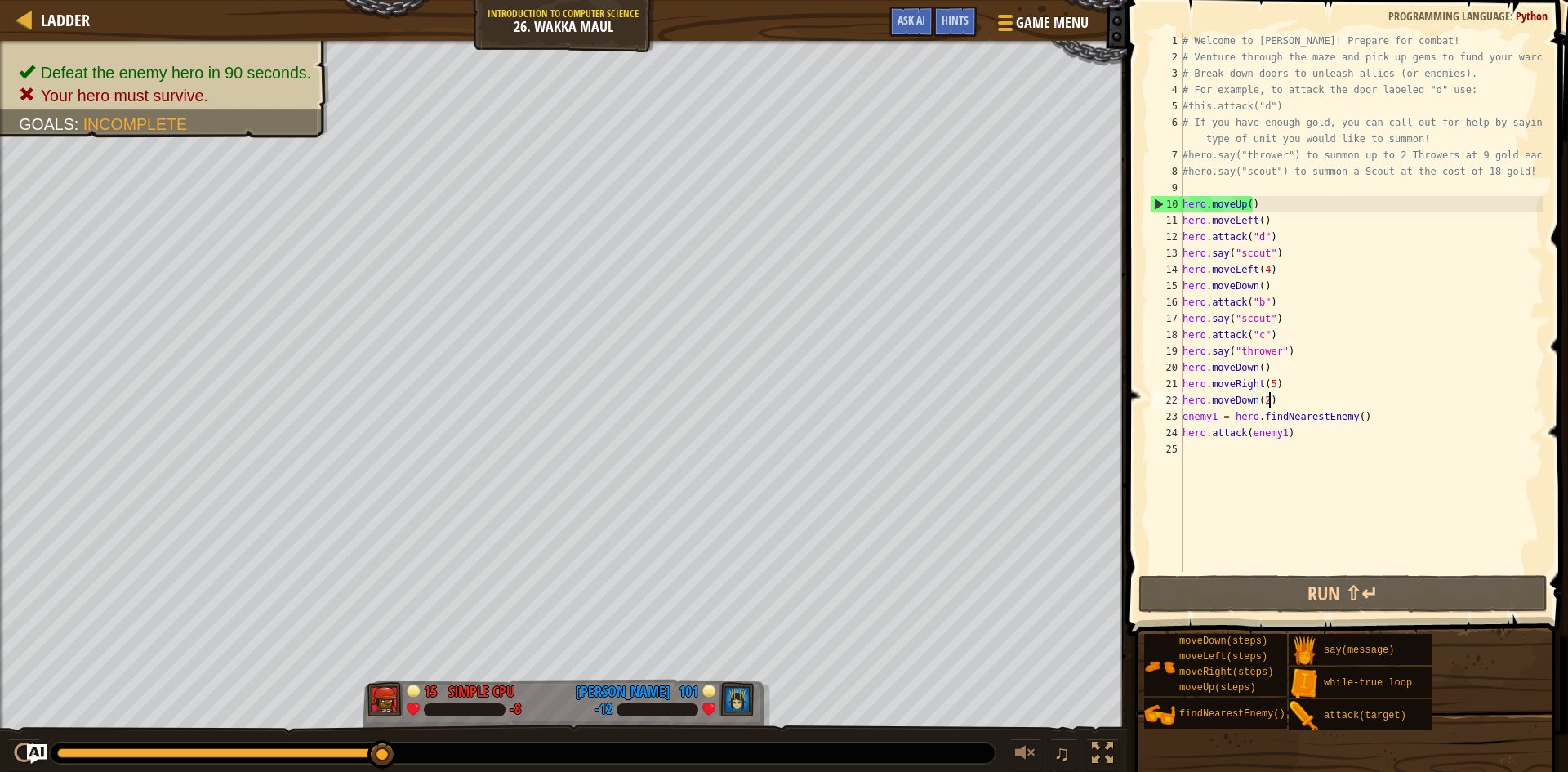
click at [1360, 420] on div "# Welcome to [PERSON_NAME]! Prepare for combat! # Venture through the maze and …" at bounding box center [1361, 318] width 365 height 572
click at [1325, 438] on div "# Welcome to [PERSON_NAME]! Prepare for combat! # Venture through the maze and …" at bounding box center [1361, 318] width 365 height 572
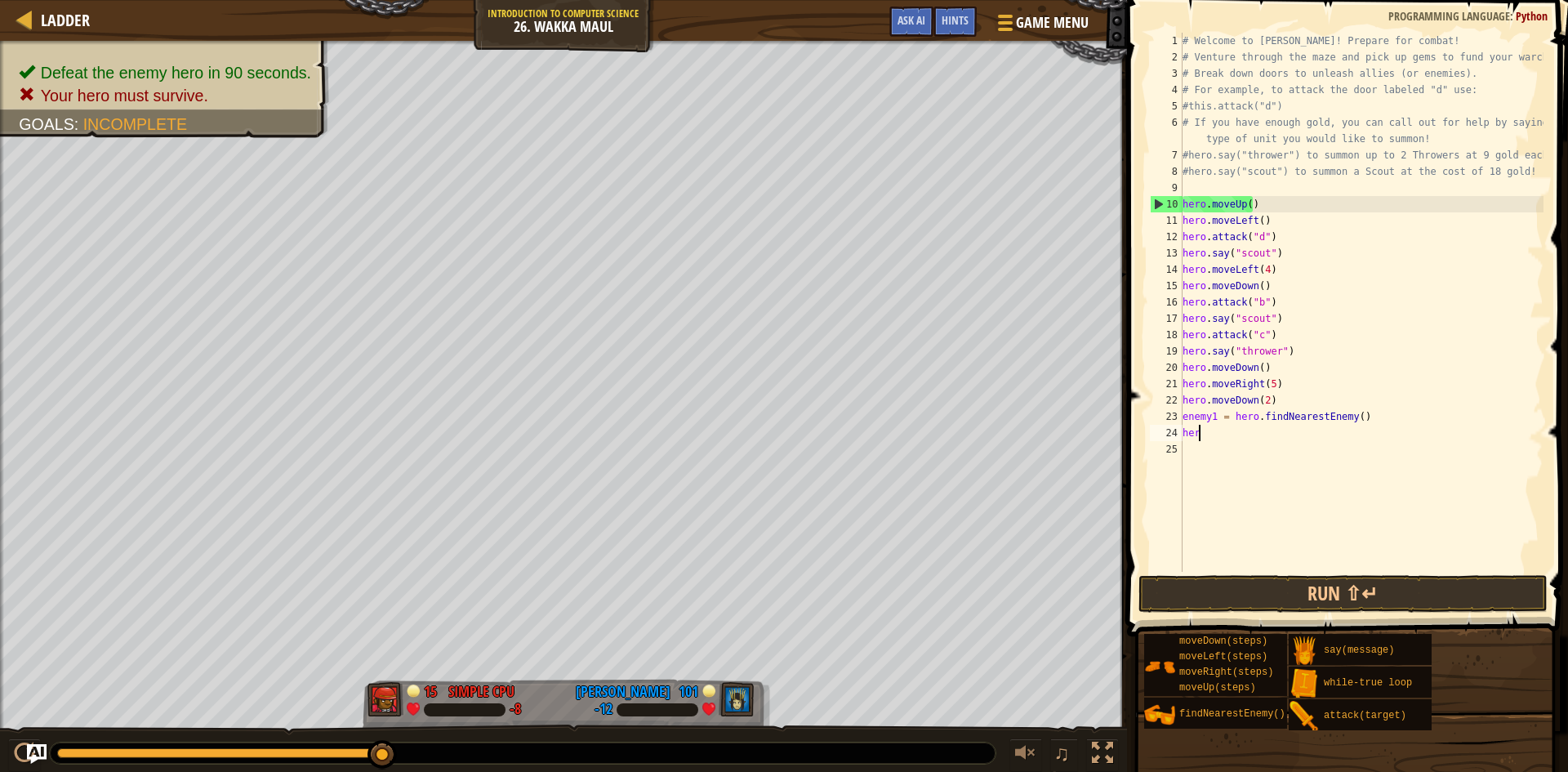
type textarea "h"
type textarea "e"
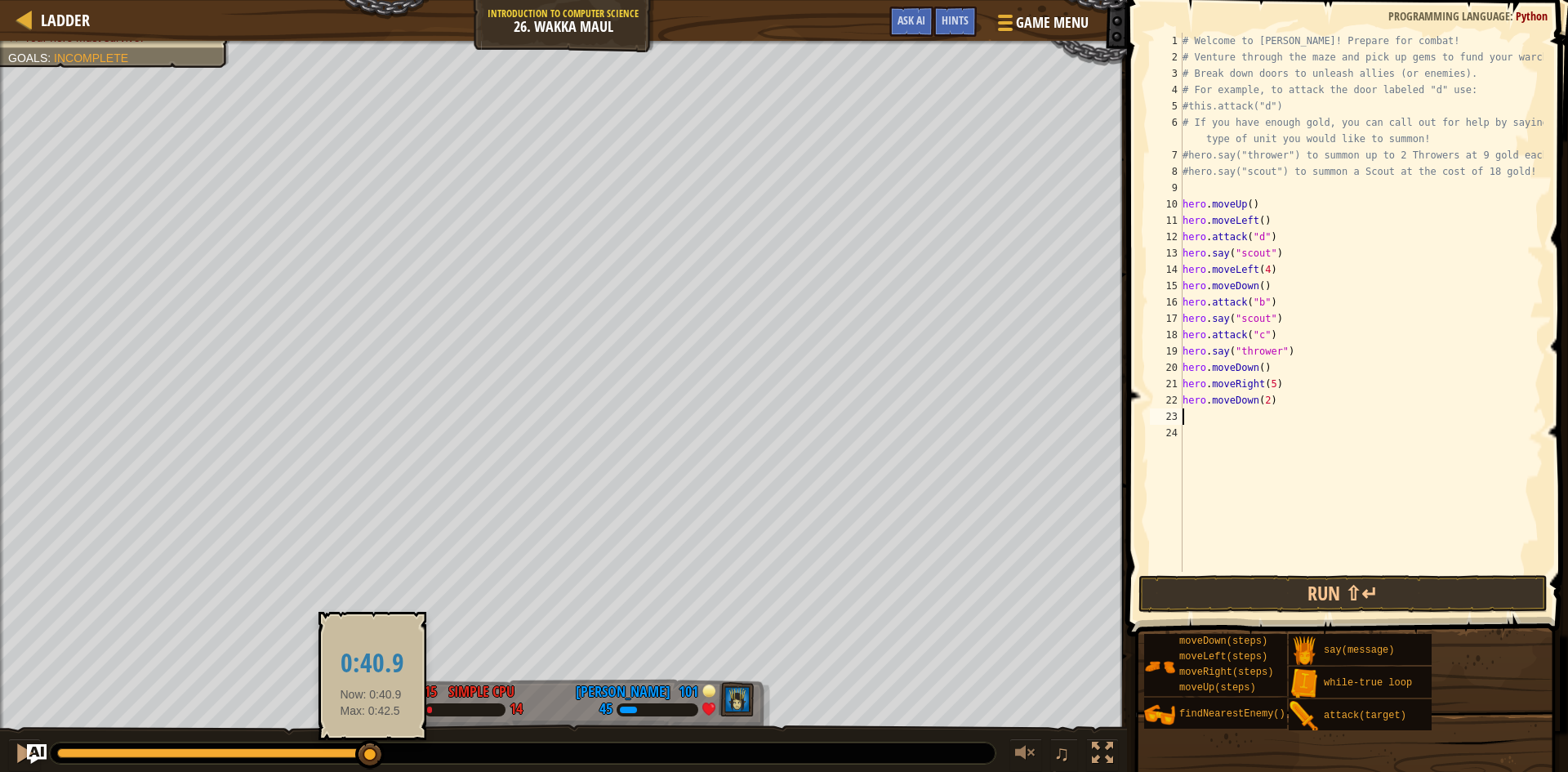
click at [371, 750] on div at bounding box center [369, 754] width 29 height 29
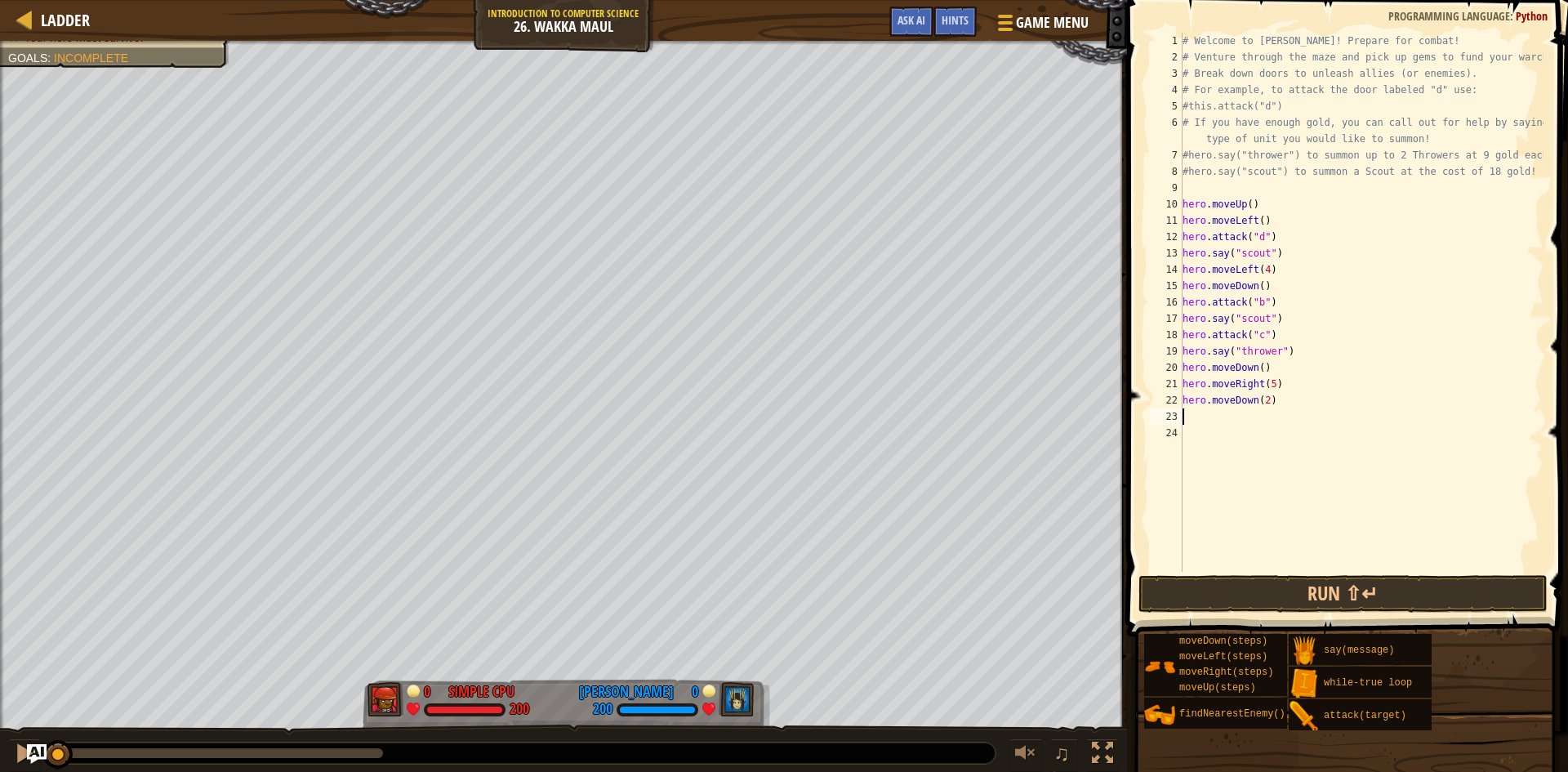
drag, startPoint x: 349, startPoint y: 753, endPoint x: 0, endPoint y: 761, distance: 349.1
click at [0, 761] on div "♫" at bounding box center [564, 749] width 1127 height 49
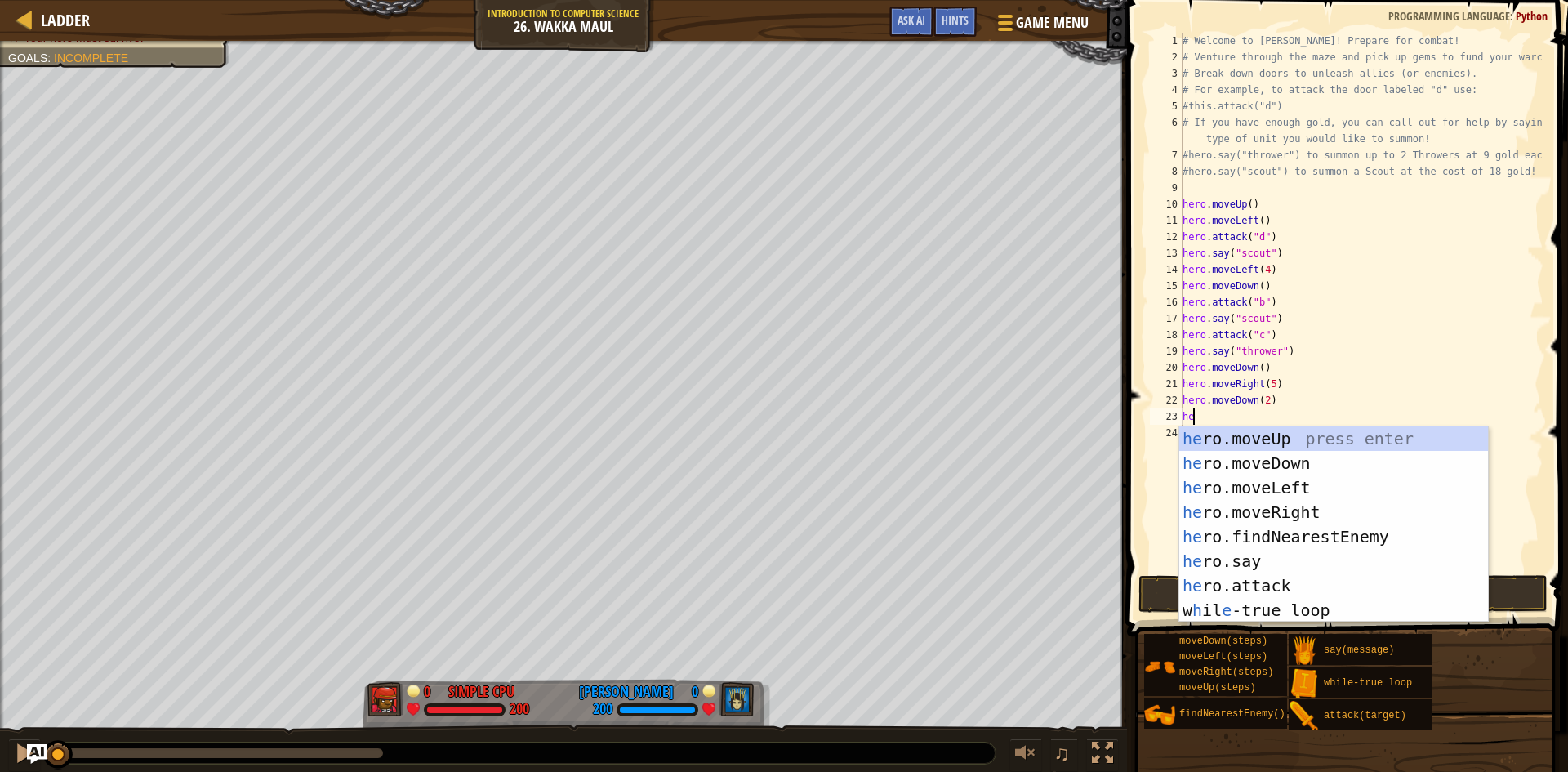
type textarea "h"
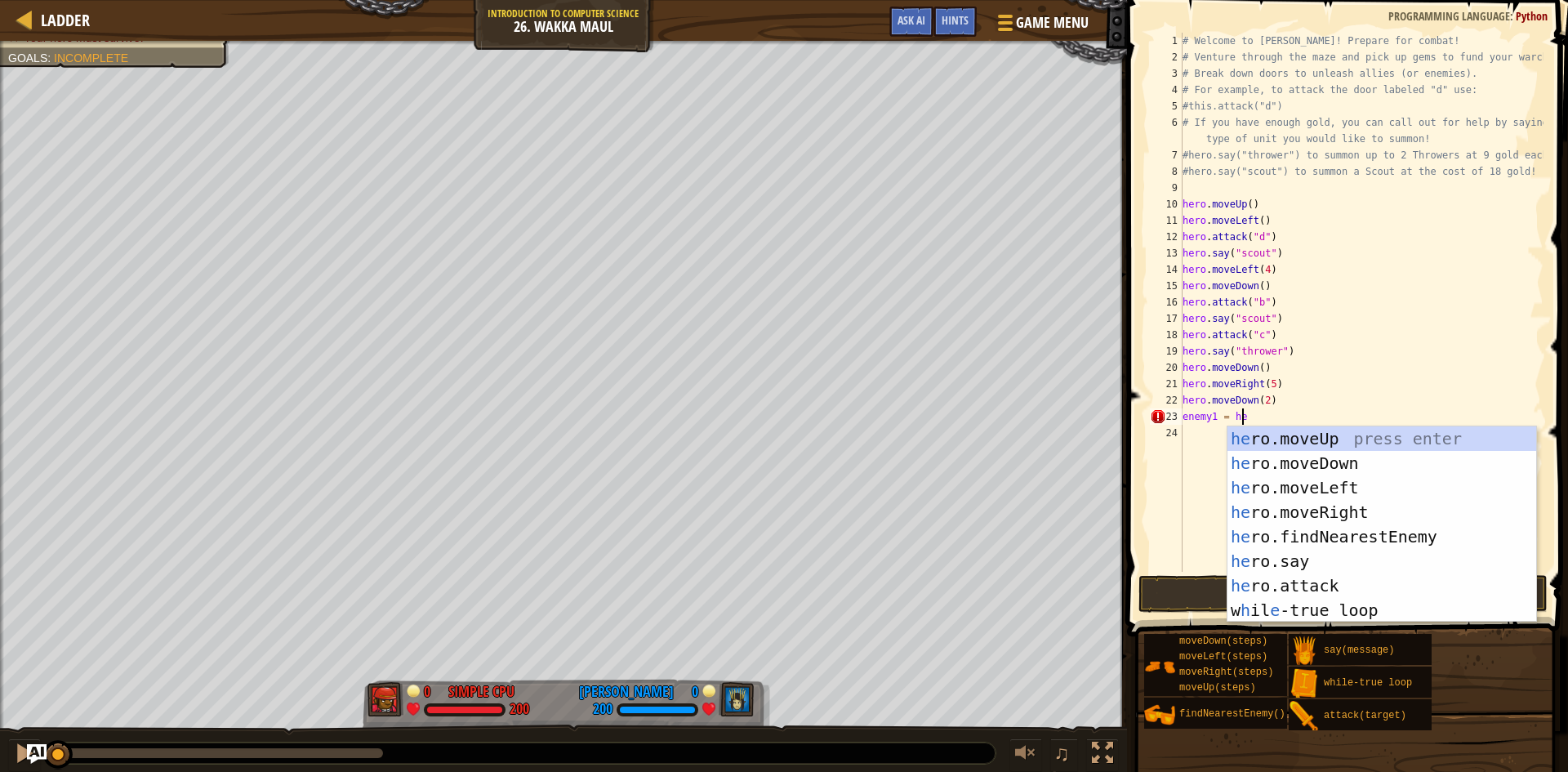
scroll to position [8, 4]
type textarea "enemy1 = her"
click at [1373, 537] on div "her o.moveUp press enter her o.moveDown press enter her o.moveLeft press enter …" at bounding box center [1382, 548] width 309 height 245
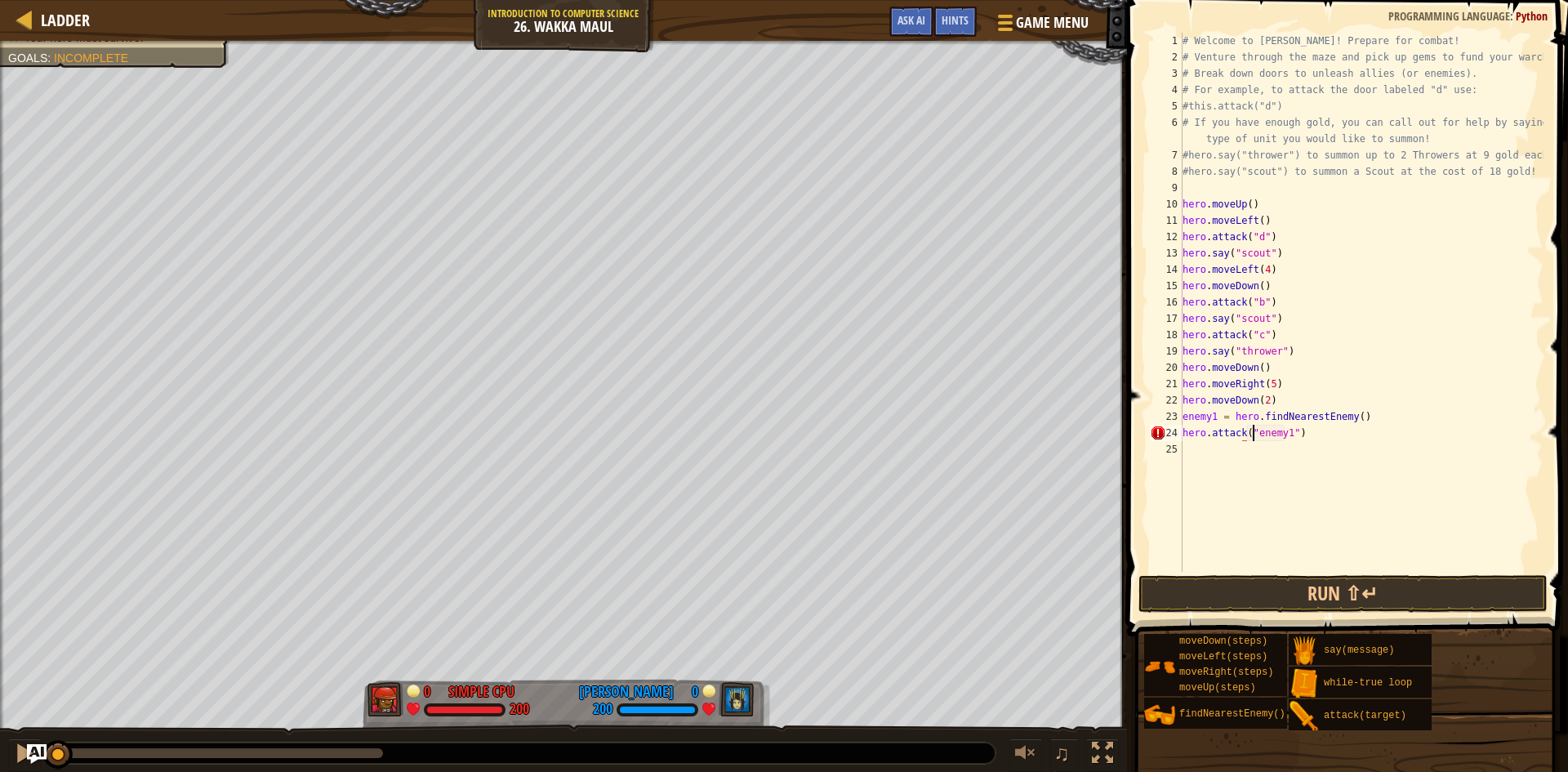
scroll to position [8, 6]
click at [1268, 593] on button "Run ⇧↵" at bounding box center [1343, 594] width 410 height 38
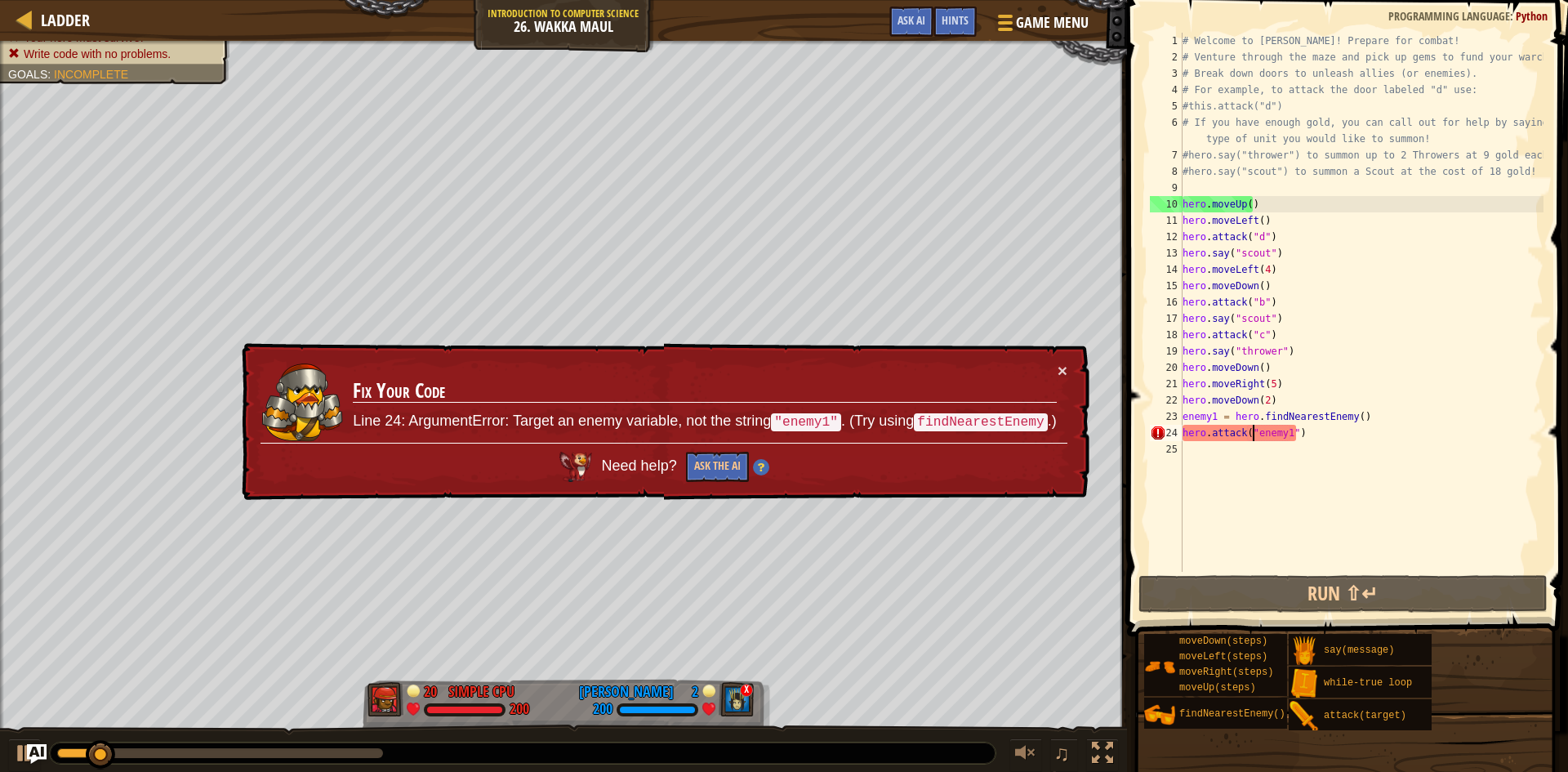
click at [1185, 417] on div "# Welcome to [PERSON_NAME]! Prepare for combat! # Venture through the maze and …" at bounding box center [1361, 318] width 365 height 572
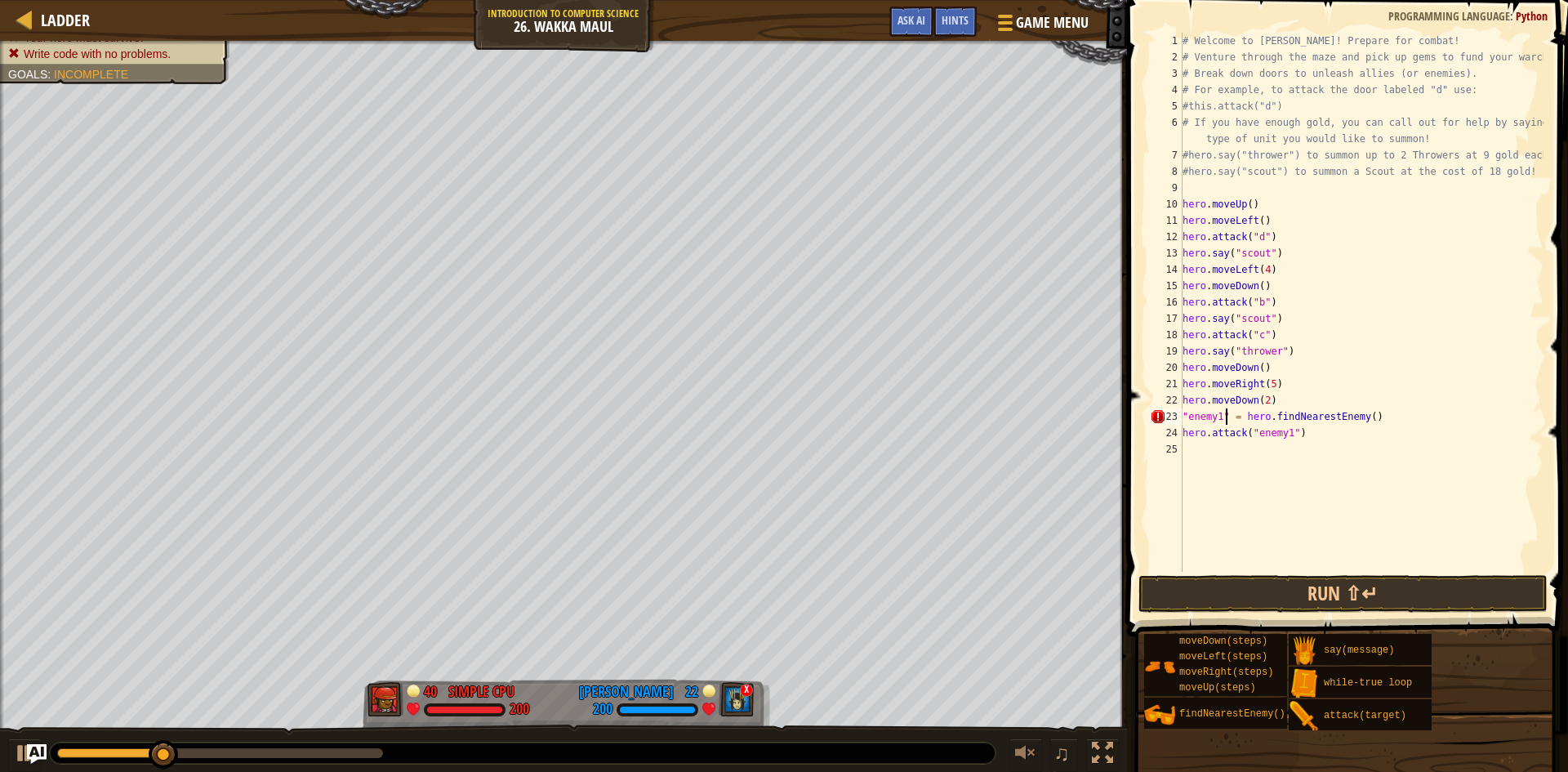
scroll to position [8, 3]
click at [1312, 580] on button "Run ⇧↵" at bounding box center [1343, 594] width 410 height 38
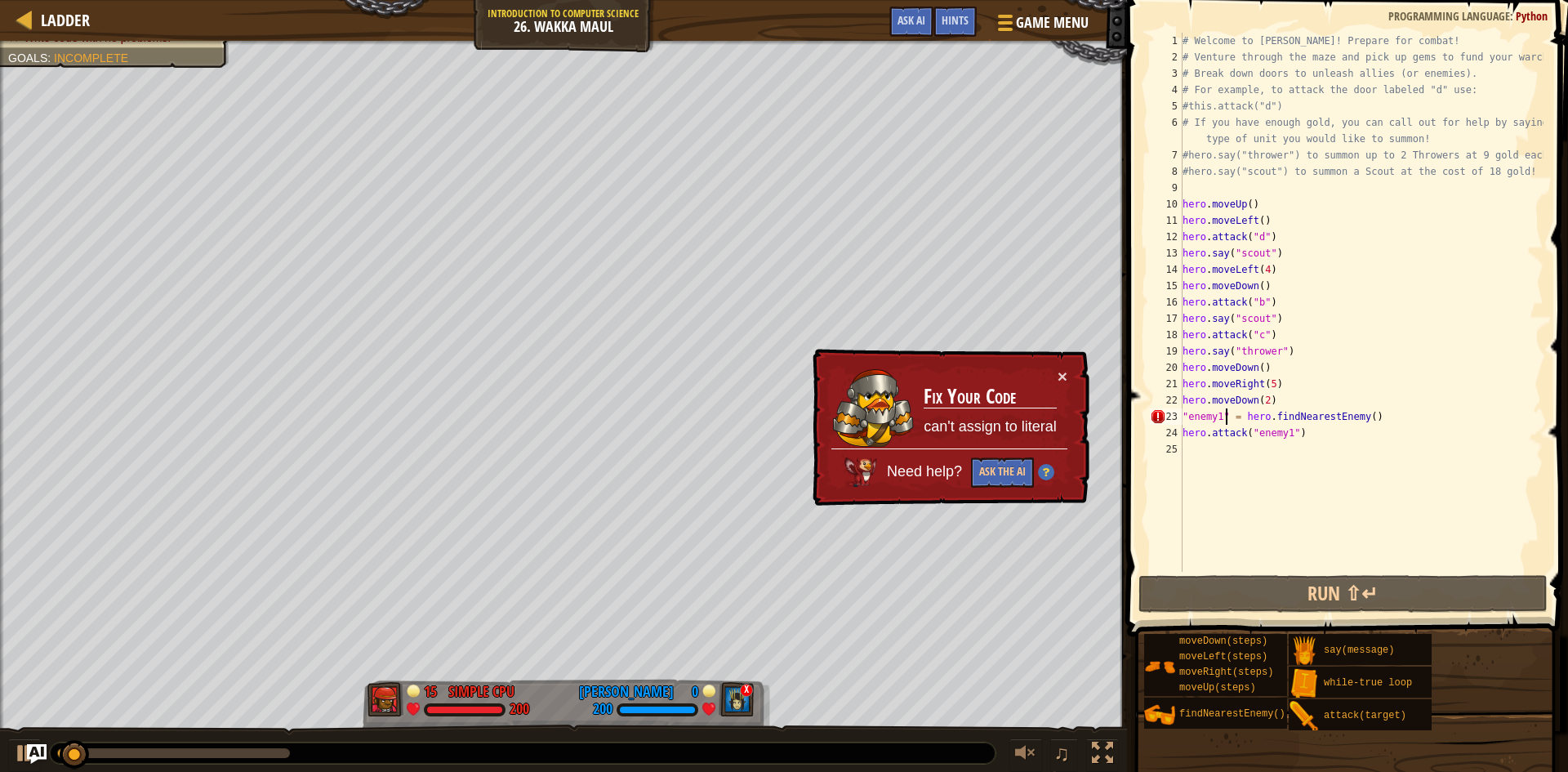
click at [1067, 367] on div "× Fix Your Code can't assign to literal Need help? Ask the AI" at bounding box center [950, 427] width 280 height 158
click at [1063, 370] on button "×" at bounding box center [1063, 376] width 9 height 17
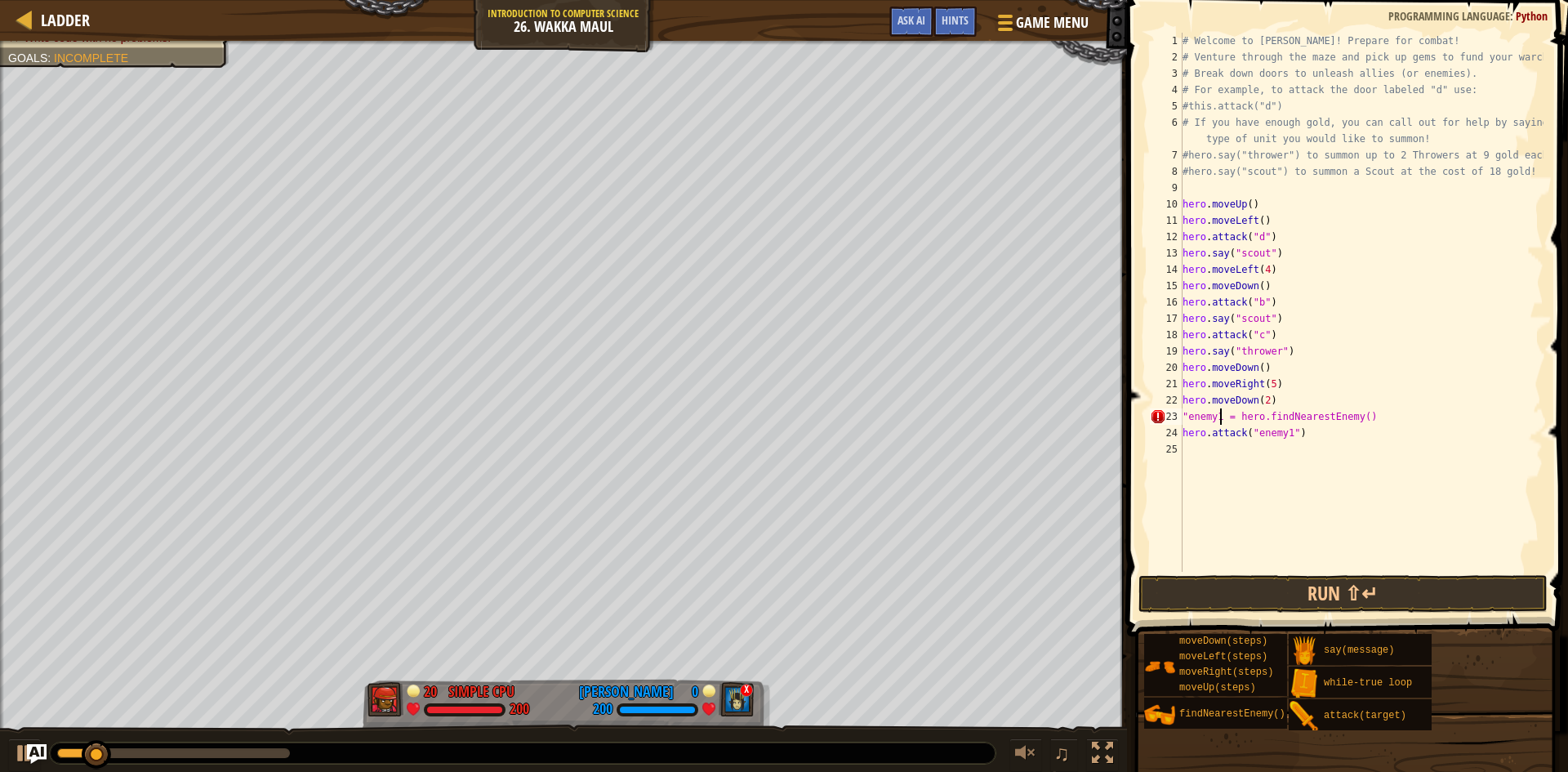
click at [1184, 417] on div "# Welcome to [PERSON_NAME]! Prepare for combat! # Venture through the maze and …" at bounding box center [1361, 318] width 365 height 572
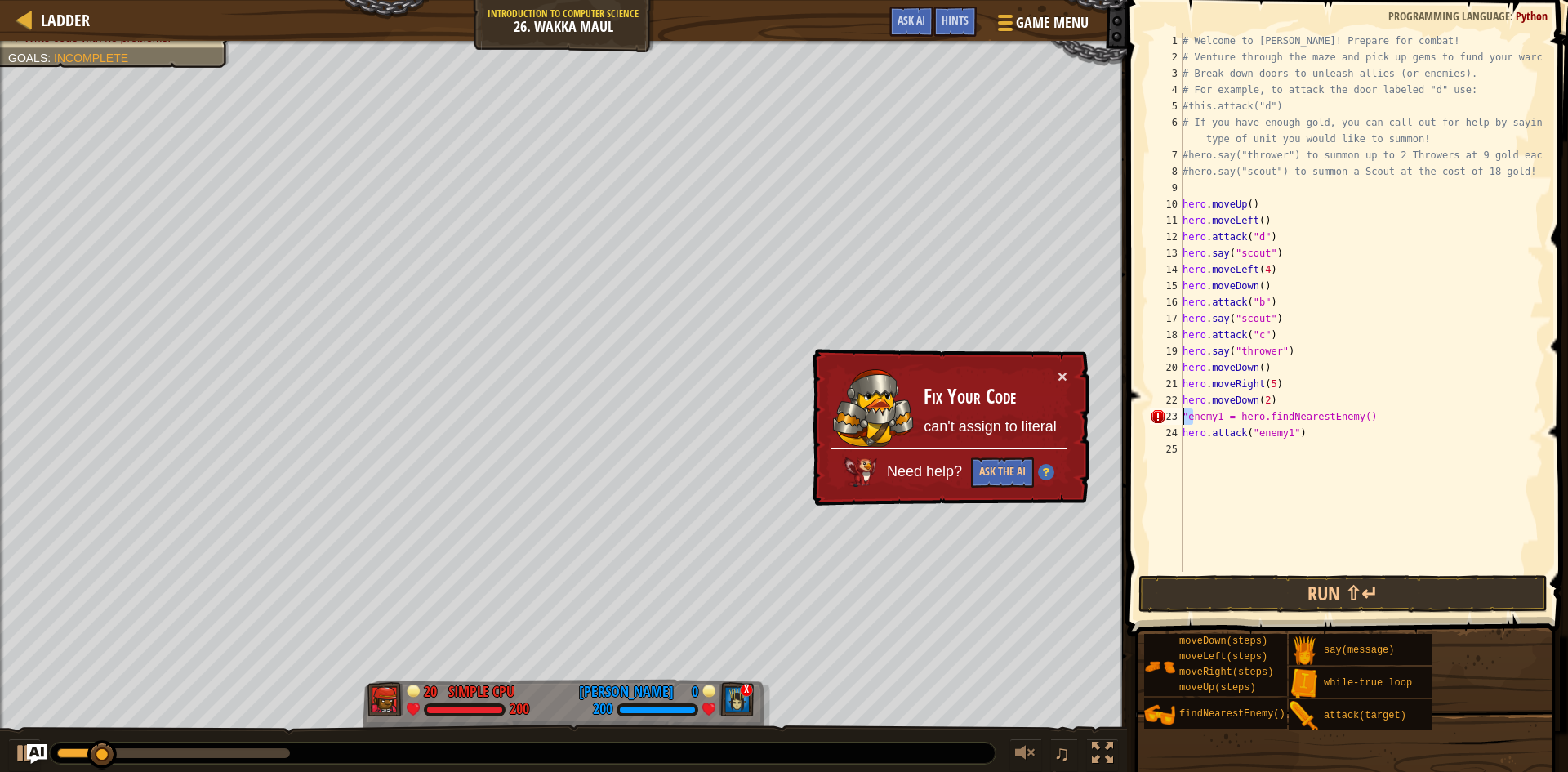
click at [1186, 415] on div "# Welcome to [PERSON_NAME]! Prepare for combat! # Venture through the maze and …" at bounding box center [1361, 302] width 365 height 539
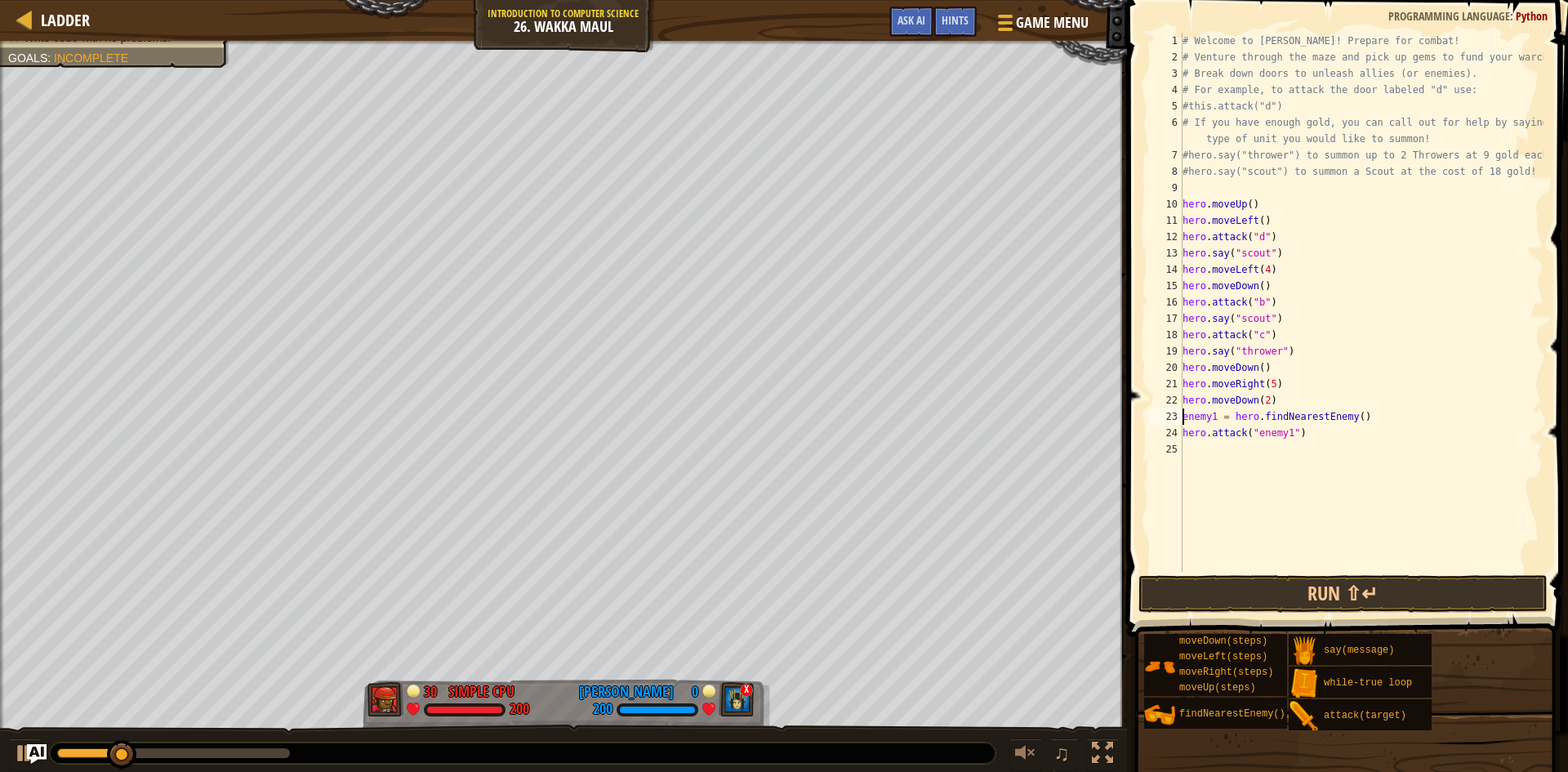
click at [1294, 434] on div "# Welcome to [PERSON_NAME]! Prepare for combat! # Venture through the maze and …" at bounding box center [1361, 318] width 365 height 572
click at [1294, 435] on div "# Welcome to [PERSON_NAME]! Prepare for combat! # Venture through the maze and …" at bounding box center [1361, 318] width 365 height 572
click at [1290, 435] on div "# Welcome to [PERSON_NAME]! Prepare for combat! # Venture through the maze and …" at bounding box center [1361, 302] width 365 height 539
drag, startPoint x: 1291, startPoint y: 431, endPoint x: 1300, endPoint y: 444, distance: 15.8
click at [1295, 440] on div "# Welcome to [PERSON_NAME]! Prepare for combat! # Venture through the maze and …" at bounding box center [1361, 318] width 365 height 572
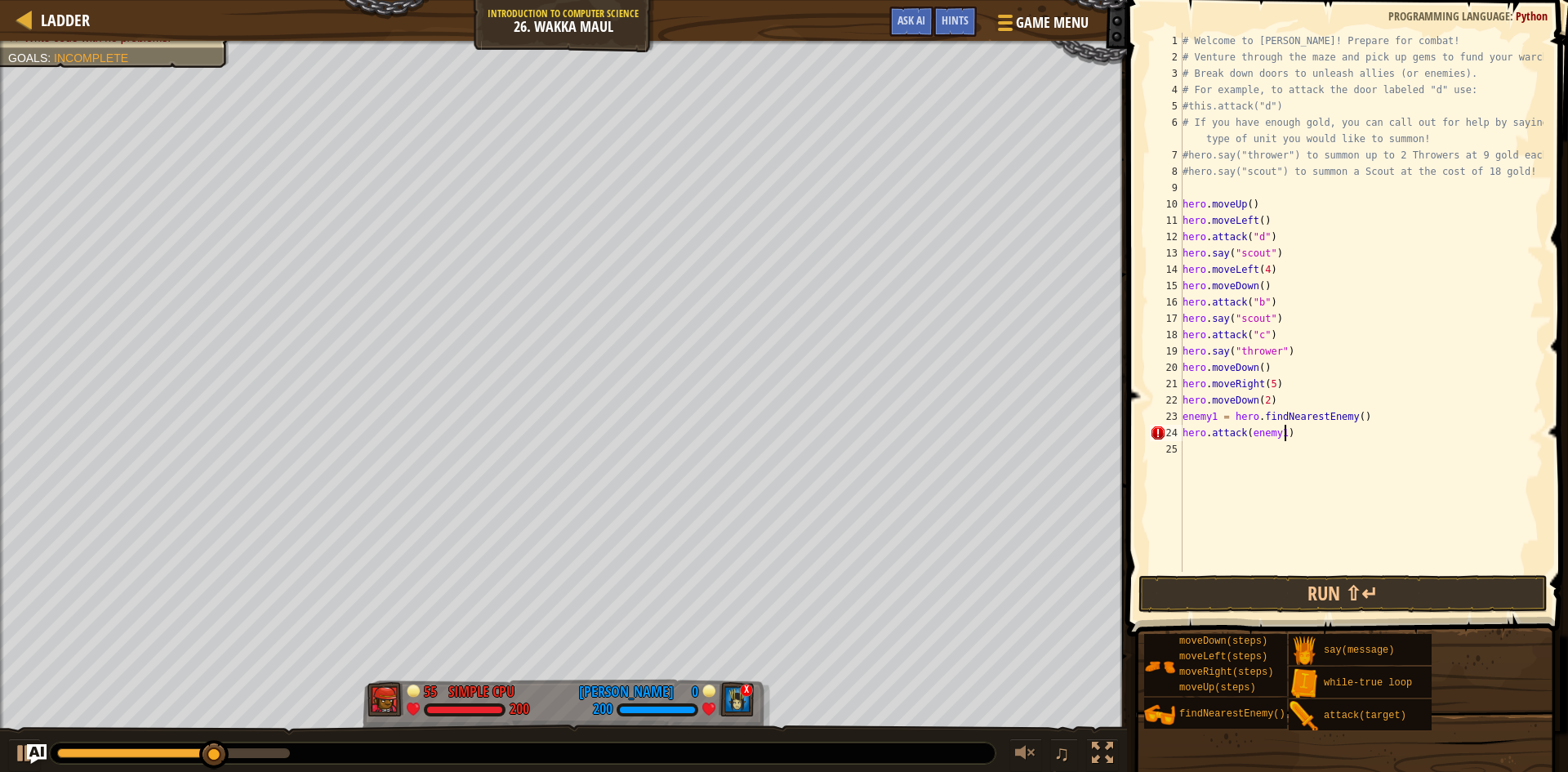
scroll to position [8, 8]
drag, startPoint x: 1384, startPoint y: 606, endPoint x: 1389, endPoint y: 590, distance: 16.8
click at [1384, 605] on button "Run ⇧↵" at bounding box center [1343, 594] width 410 height 38
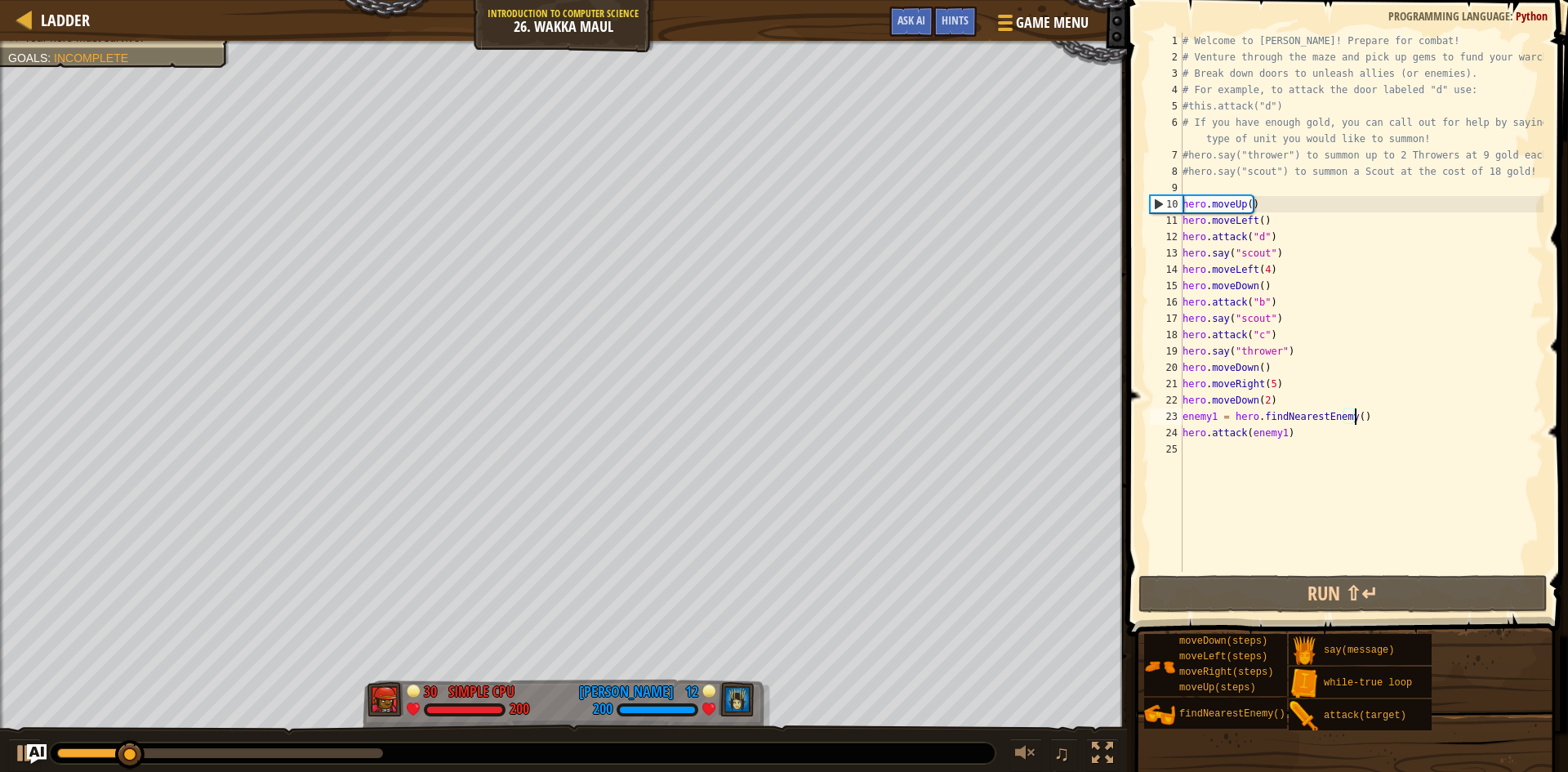
drag, startPoint x: 1335, startPoint y: 425, endPoint x: 1460, endPoint y: 409, distance: 126.0
click at [1460, 409] on div "# Welcome to [PERSON_NAME]! Prepare for combat! # Venture through the maze and …" at bounding box center [1361, 318] width 365 height 572
drag, startPoint x: 1294, startPoint y: 437, endPoint x: 1186, endPoint y: 434, distance: 108.0
click at [1185, 434] on div "# Welcome to [PERSON_NAME]! Prepare for combat! # Venture through the maze and …" at bounding box center [1361, 318] width 365 height 572
type textarea "hero.attack(enemy1)"
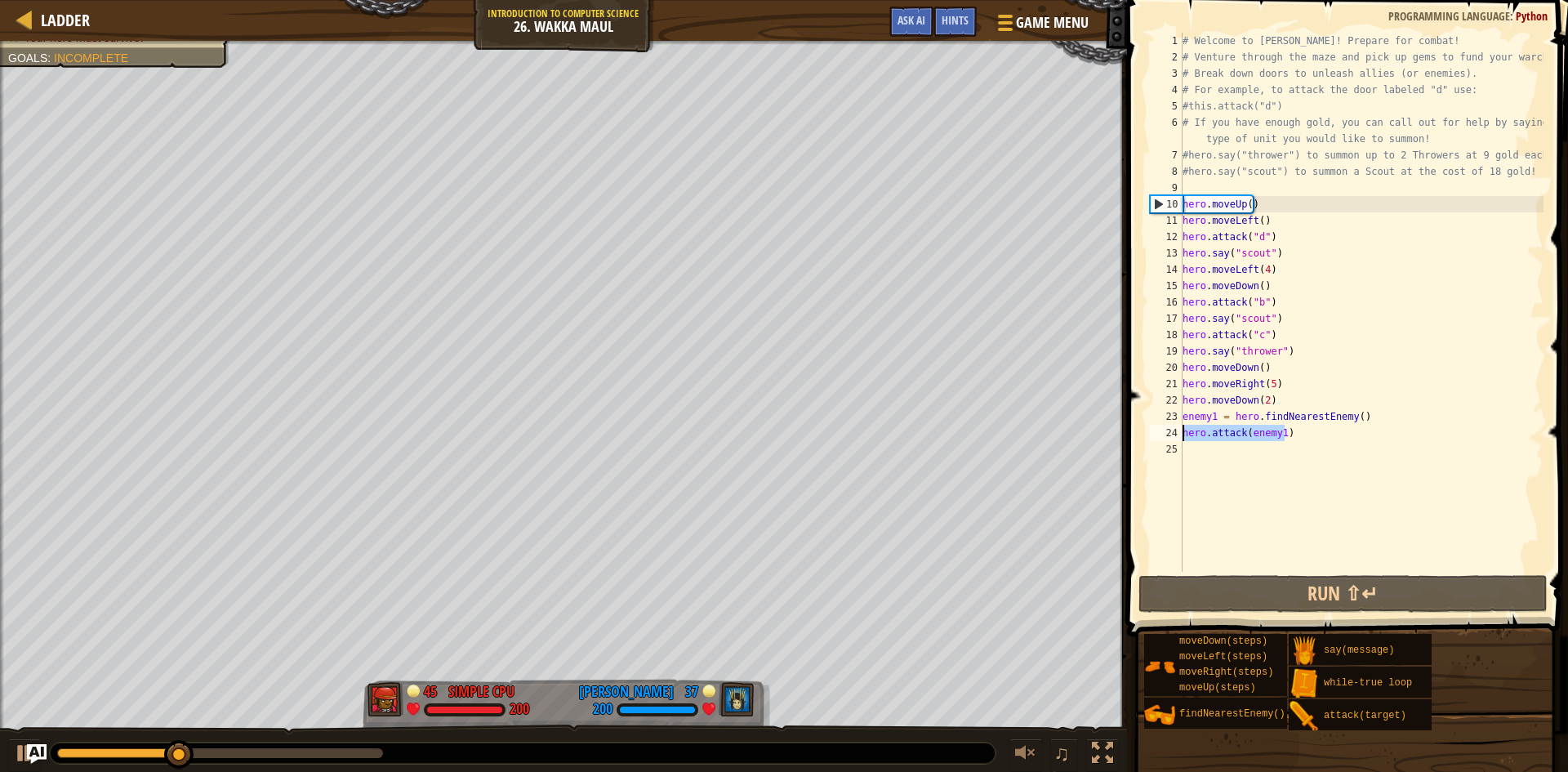
scroll to position [8, 0]
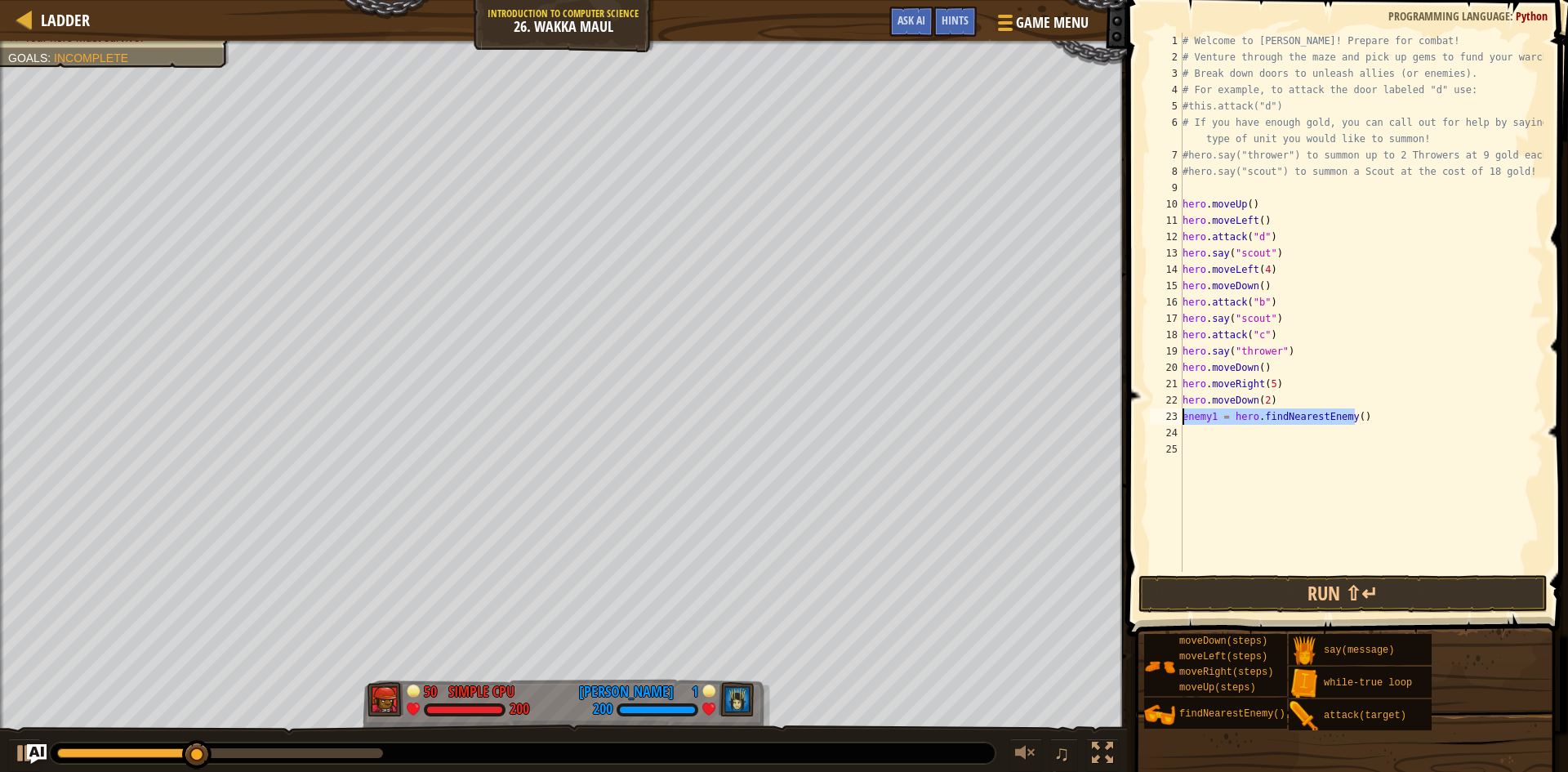
drag, startPoint x: 1349, startPoint y: 417, endPoint x: 1184, endPoint y: 419, distance: 165.0
click at [1184, 419] on div "# Welcome to [PERSON_NAME]! Prepare for combat! # Venture through the maze and …" at bounding box center [1361, 318] width 365 height 572
type textarea "enemy1 = hero.findNearestEnemy()"
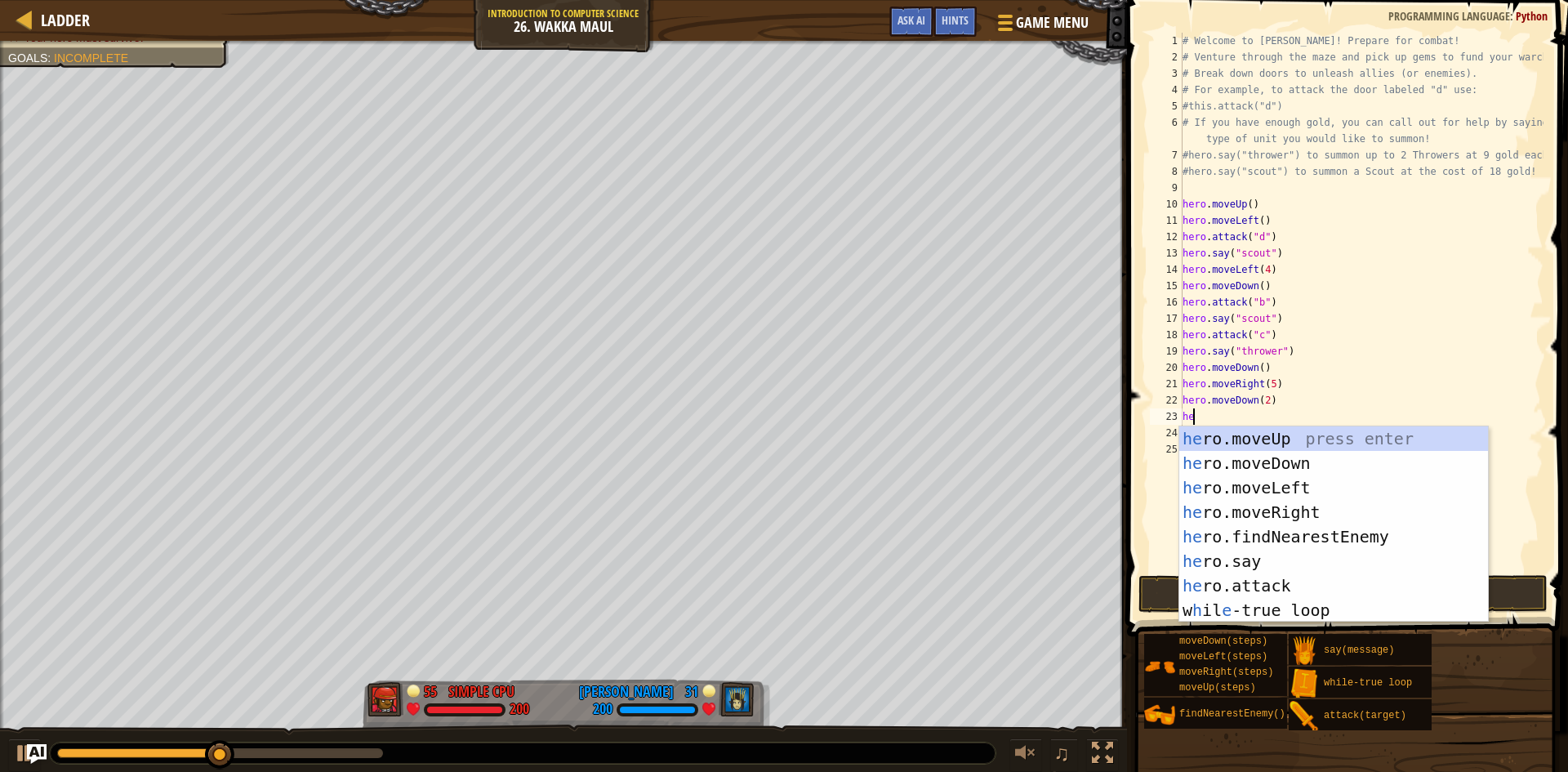
type textarea "he"
click at [1228, 526] on div "he ro.moveUp press enter he ro.moveDown press enter he ro.moveLeft press enter …" at bounding box center [1333, 548] width 309 height 245
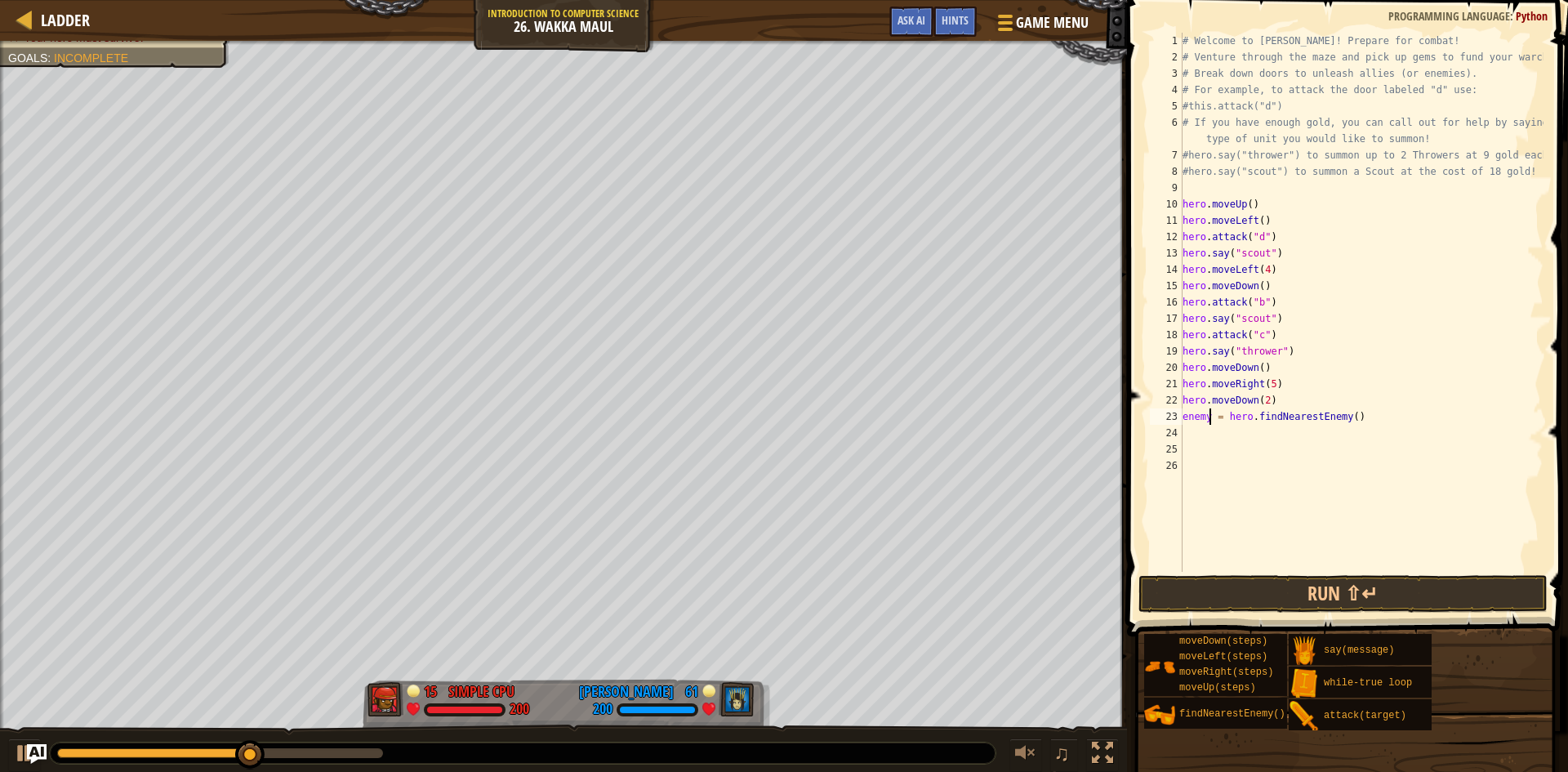
click at [1212, 420] on div "# Welcome to [PERSON_NAME]! Prepare for combat! # Venture through the maze and …" at bounding box center [1361, 318] width 365 height 572
type textarea "enemy2 = hero.findNearestEnemy()"
click at [1206, 432] on div "# Welcome to [PERSON_NAME]! Prepare for combat! # Venture through the maze and …" at bounding box center [1361, 318] width 365 height 572
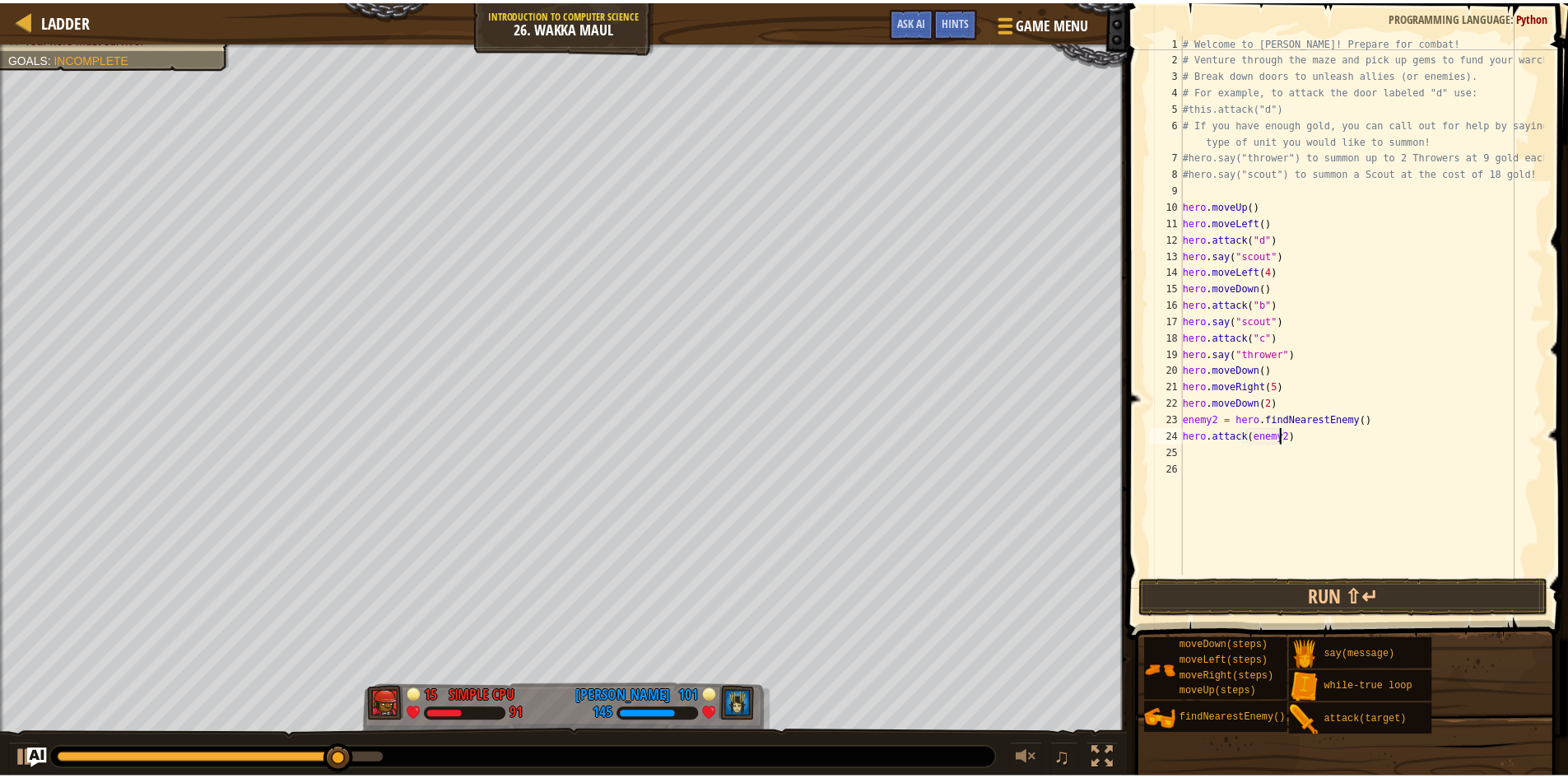
scroll to position [8, 8]
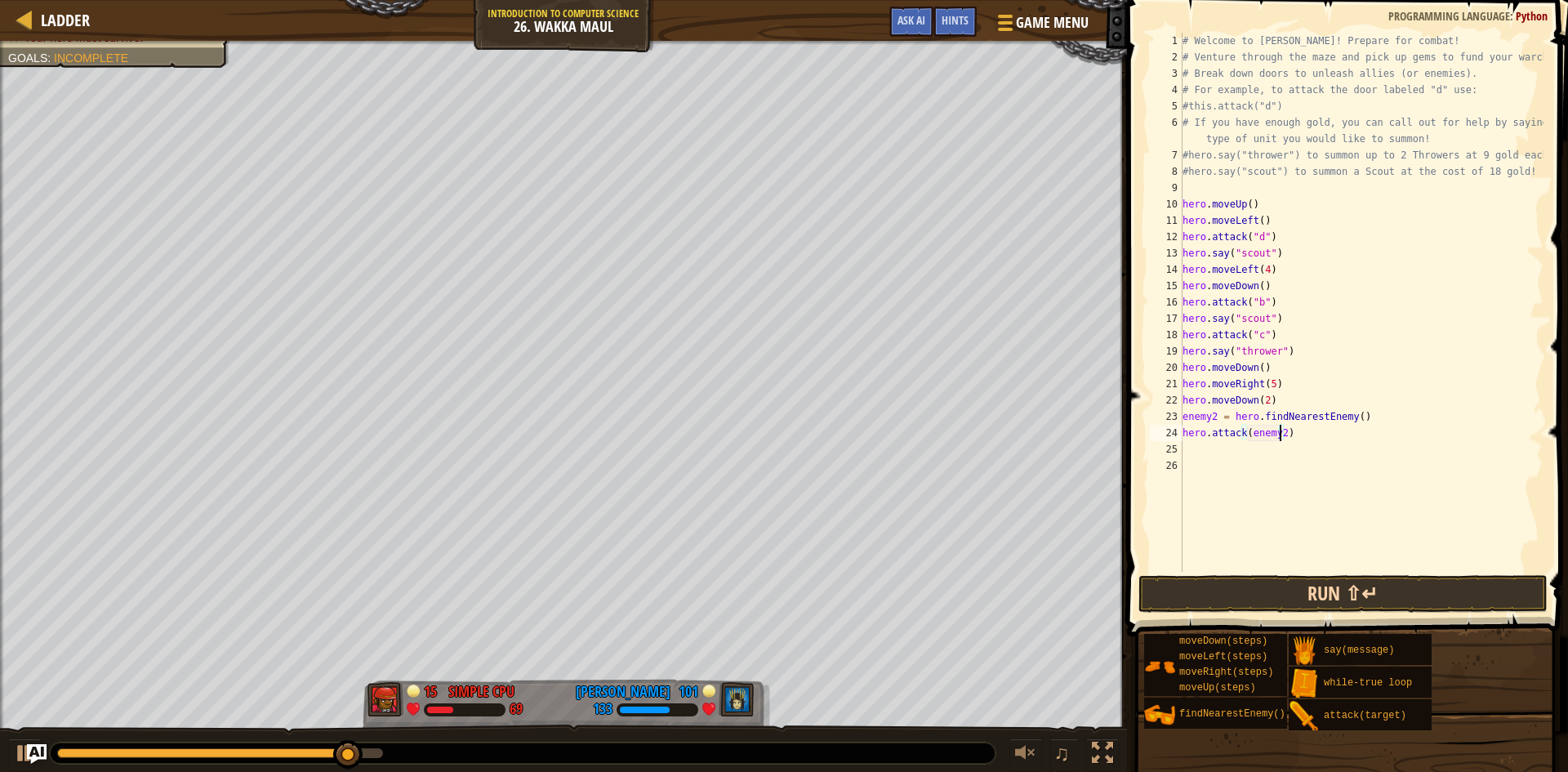
type textarea "hero.attack(enemy2)"
click at [1266, 595] on button "Run ⇧↵" at bounding box center [1343, 594] width 410 height 38
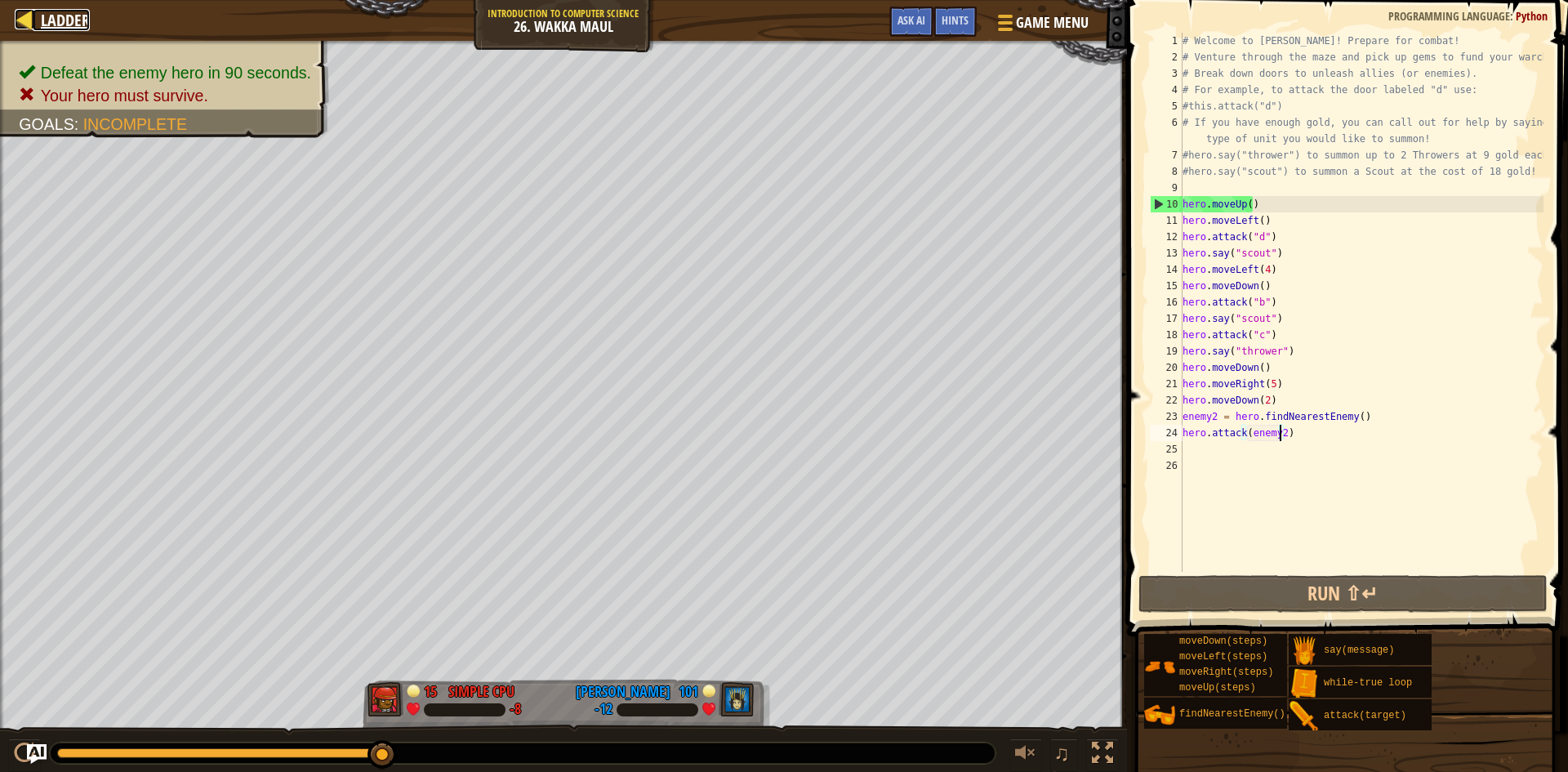
click at [54, 9] on span "Ladder" at bounding box center [65, 20] width 49 height 22
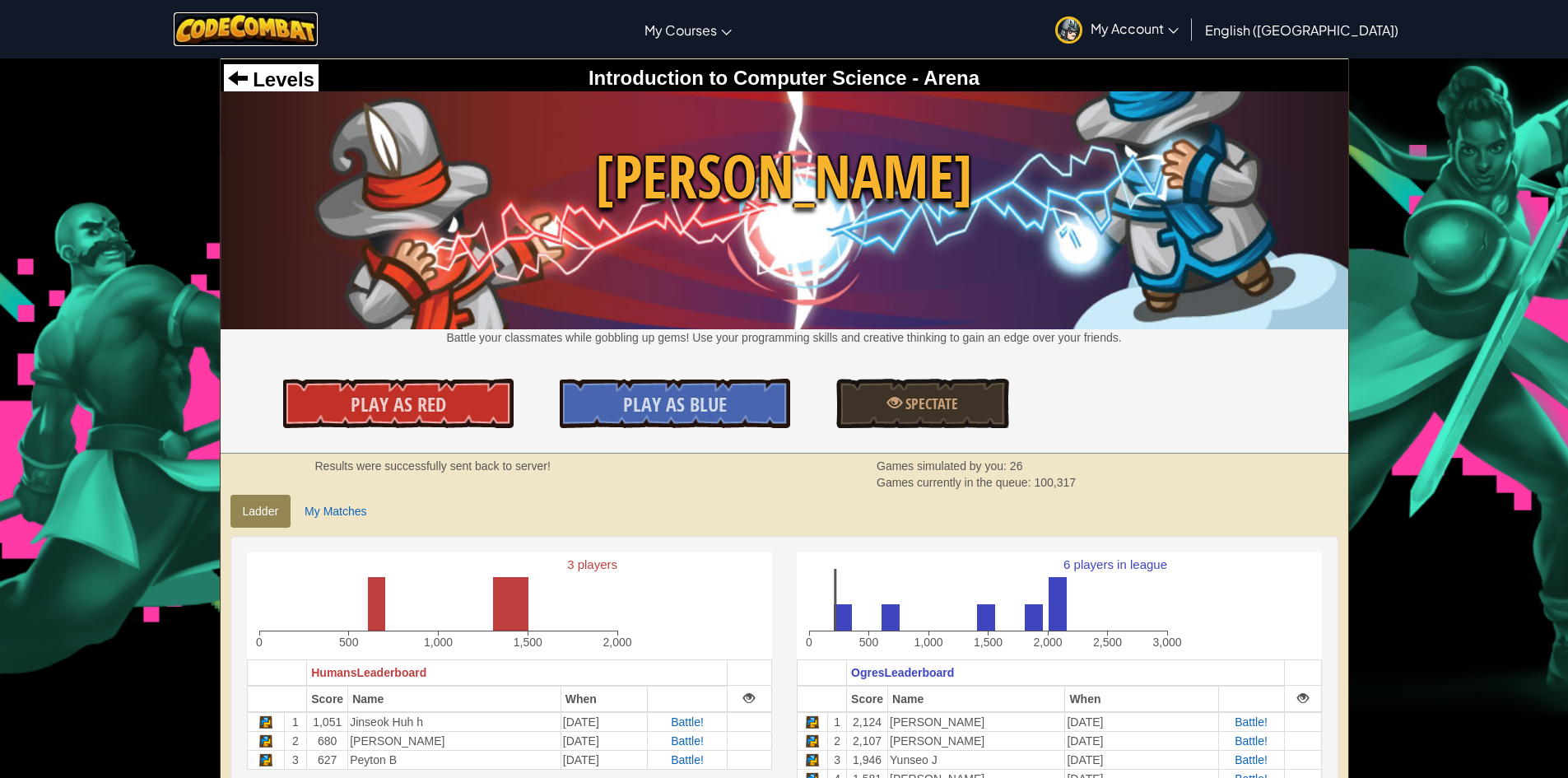
click at [294, 33] on img at bounding box center [245, 29] width 144 height 34
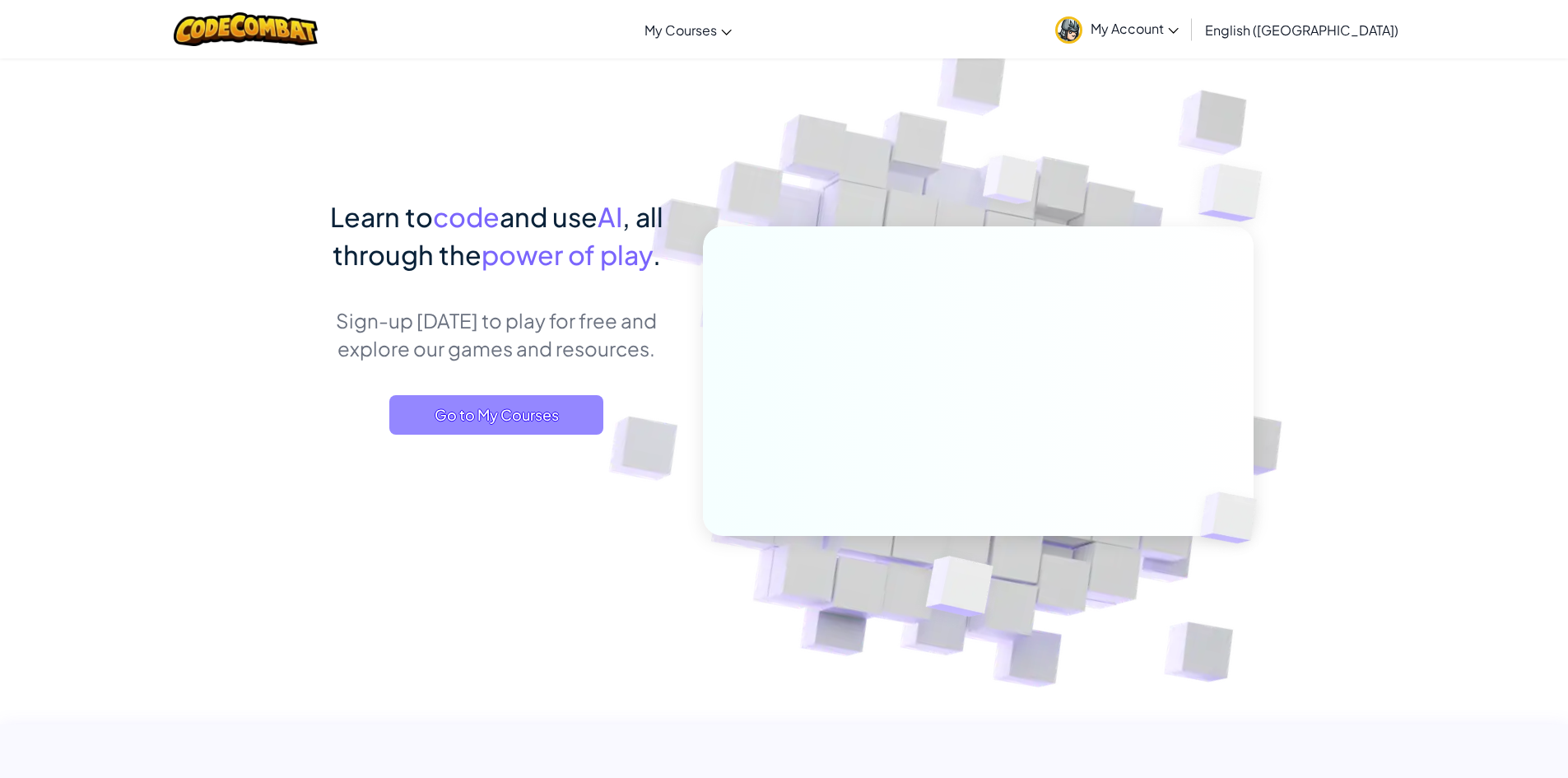
click at [554, 426] on span "Go to My Courses" at bounding box center [496, 415] width 214 height 40
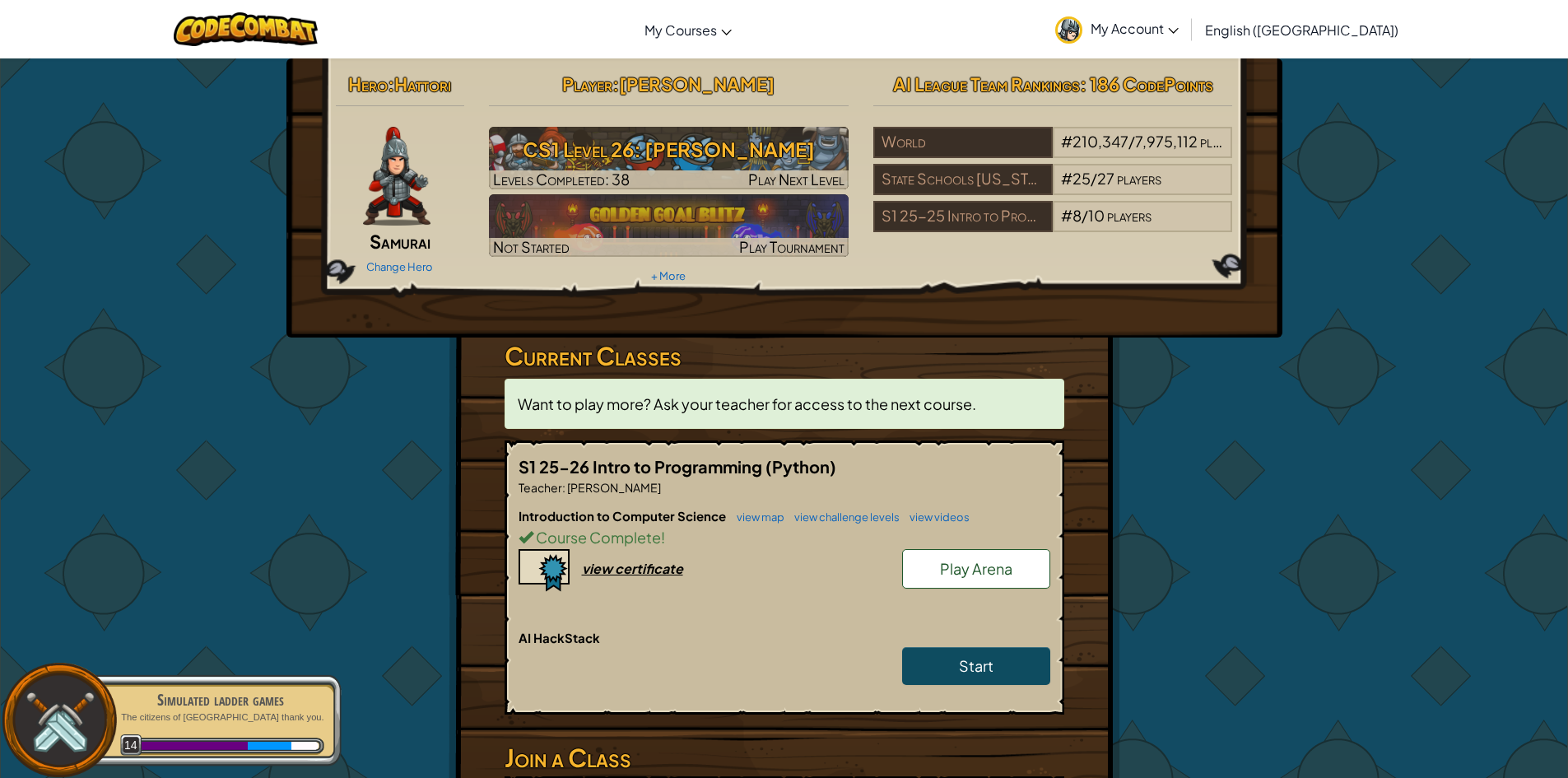
click at [193, 723] on div "Simulated ladder games The citizens of [GEOGRAPHIC_DATA] thank you. 14" at bounding box center [212, 719] width 259 height 92
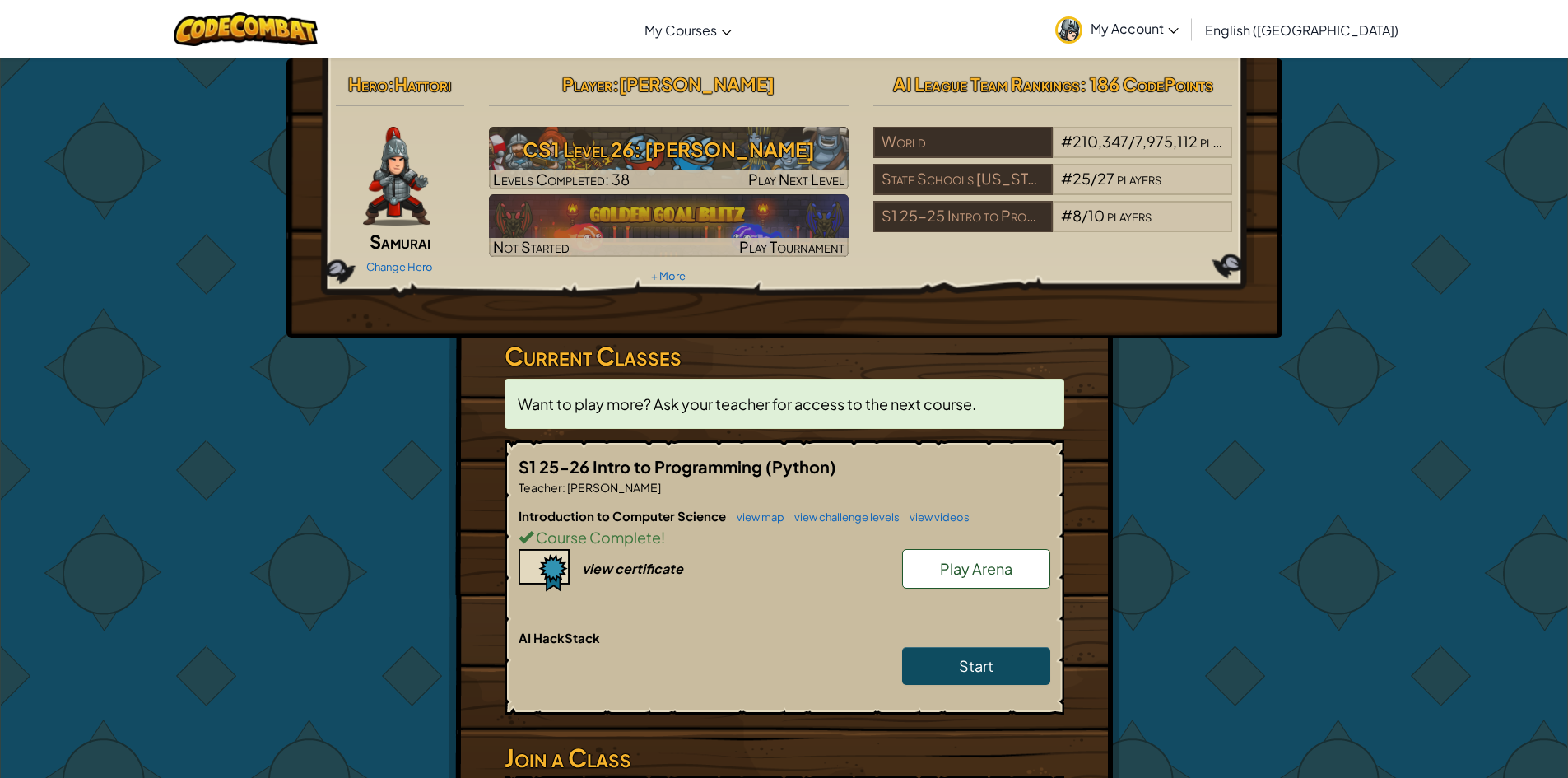
click at [1187, 41] on link "My Account" at bounding box center [1117, 28] width 140 height 52
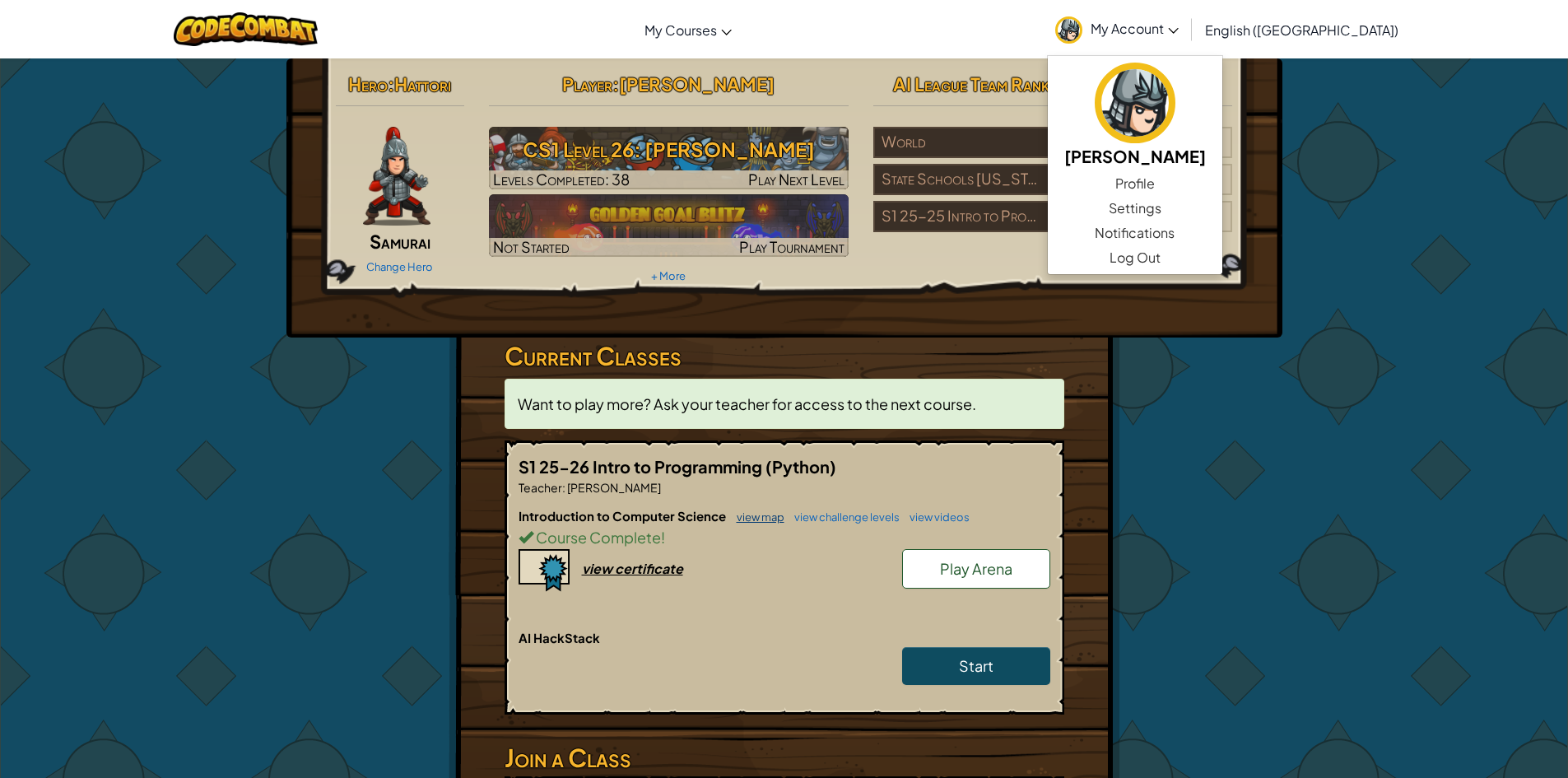
click at [742, 520] on link "view map" at bounding box center [756, 517] width 56 height 13
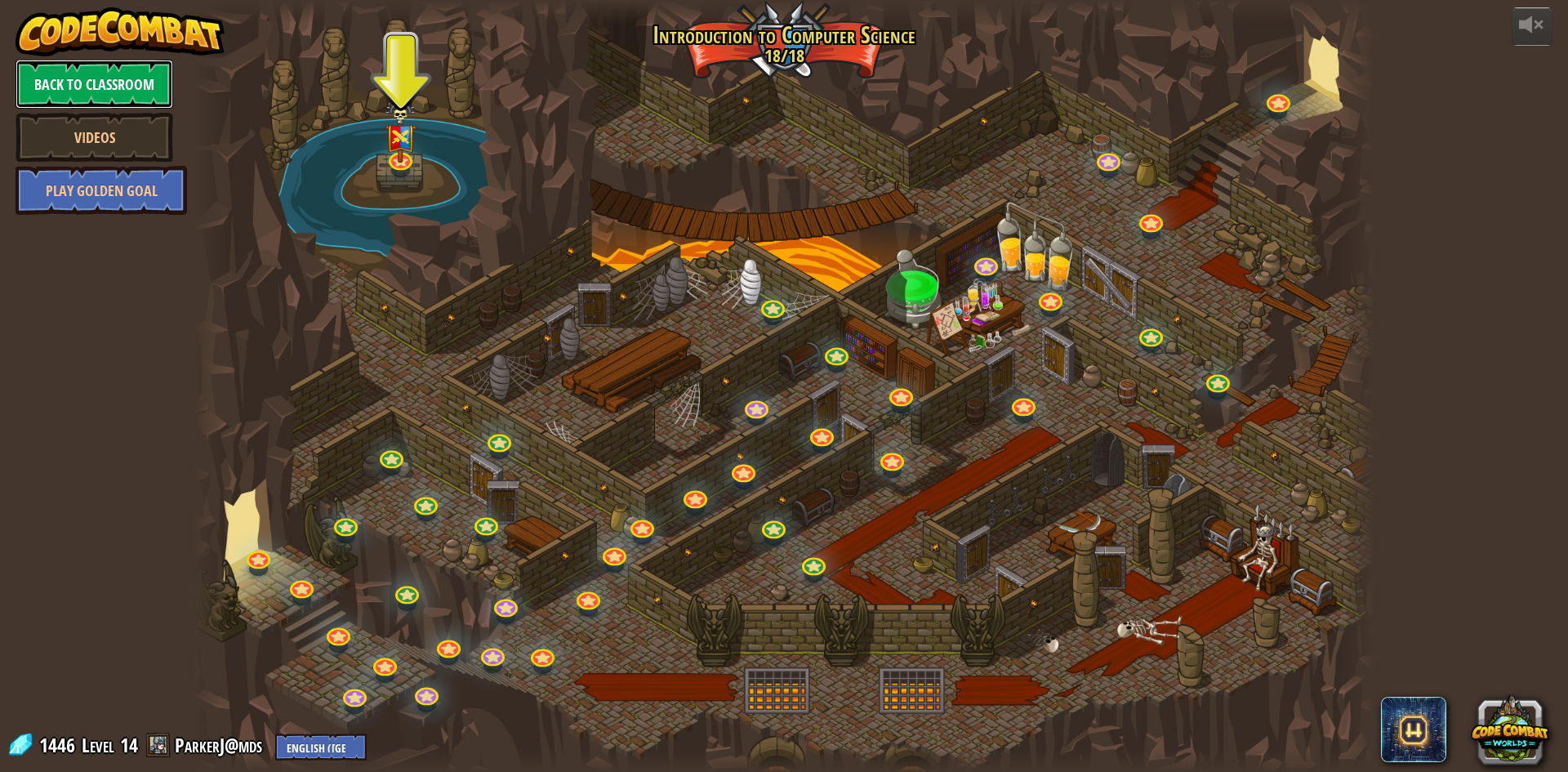
click at [87, 92] on link "Back to Classroom" at bounding box center [95, 84] width 158 height 49
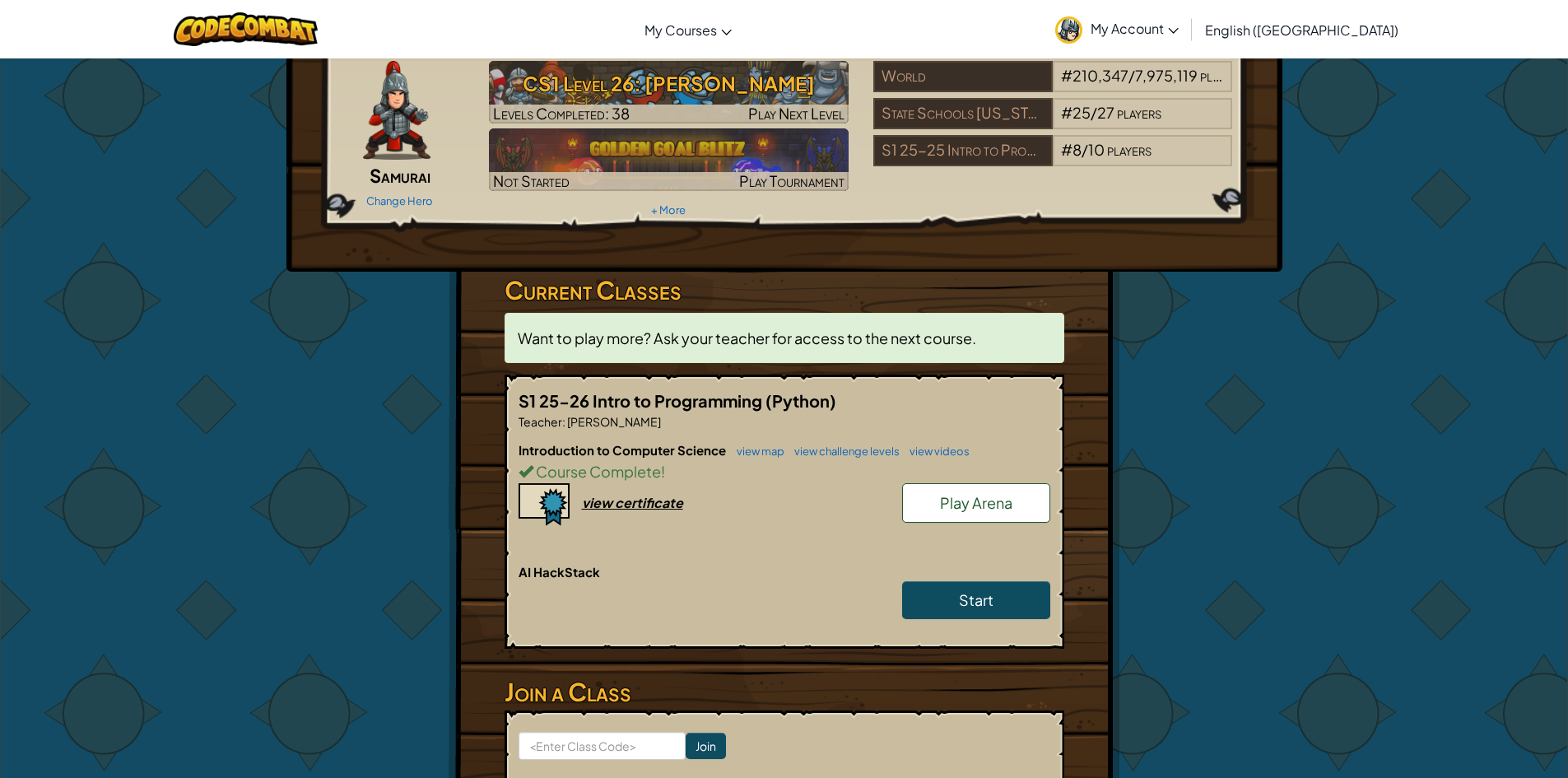
scroll to position [165, 0]
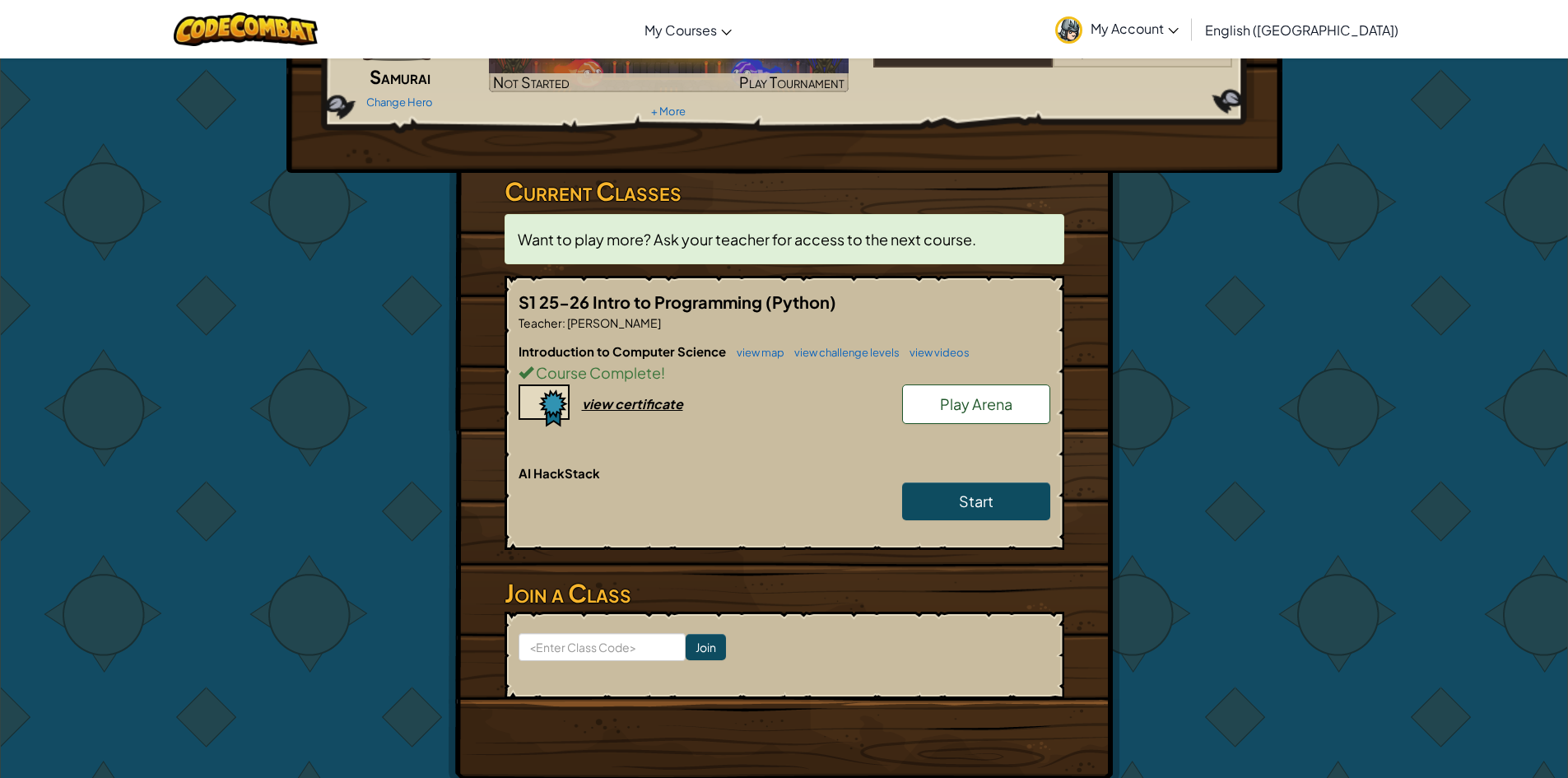
drag, startPoint x: 794, startPoint y: 486, endPoint x: 817, endPoint y: 473, distance: 26.4
drag, startPoint x: 817, startPoint y: 473, endPoint x: 494, endPoint y: 491, distance: 323.5
click at [494, 490] on div "Hero : Hattori Samurai Change Hero Player : [PERSON_NAME] CS1 Level 26: [PERSON…" at bounding box center [784, 342] width 671 height 895
click at [52, 32] on div "Toggle navigation My Courses CodeCombat Classroom Ozaria Classroom AI League Es…" at bounding box center [784, 29] width 1577 height 59
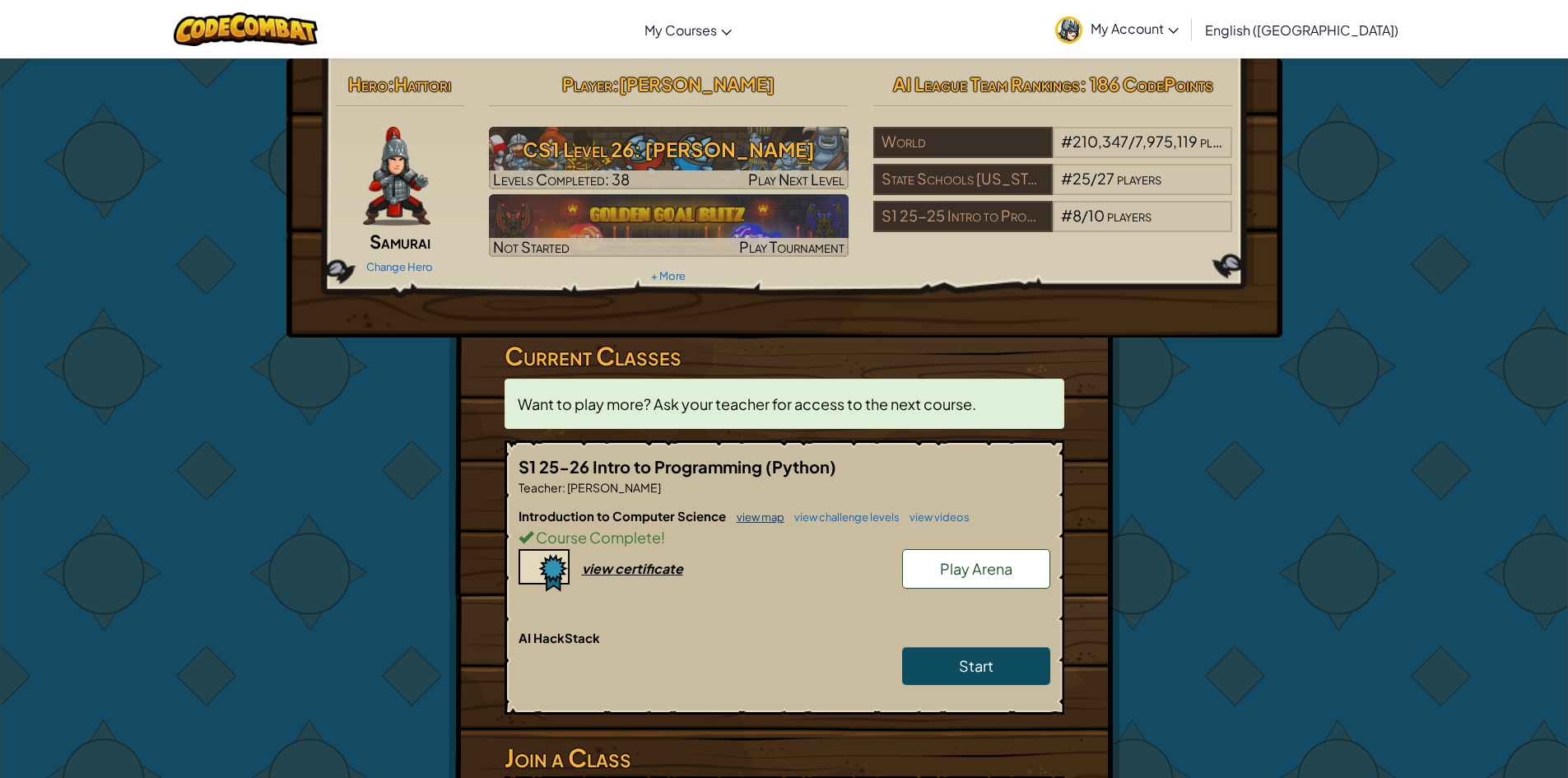
click at [746, 520] on link "view map" at bounding box center [756, 517] width 56 height 13
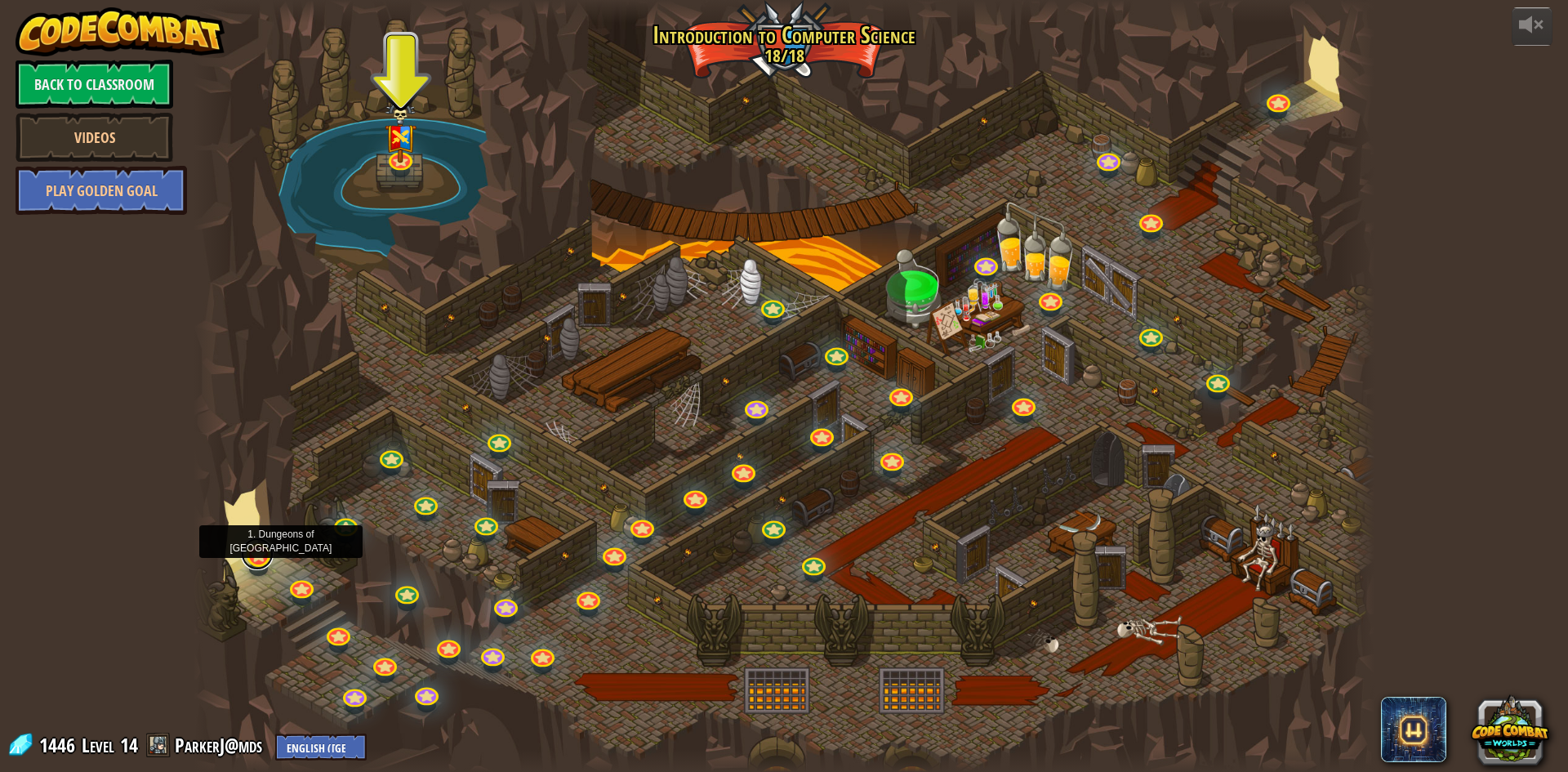
click at [270, 557] on link at bounding box center [256, 553] width 33 height 33
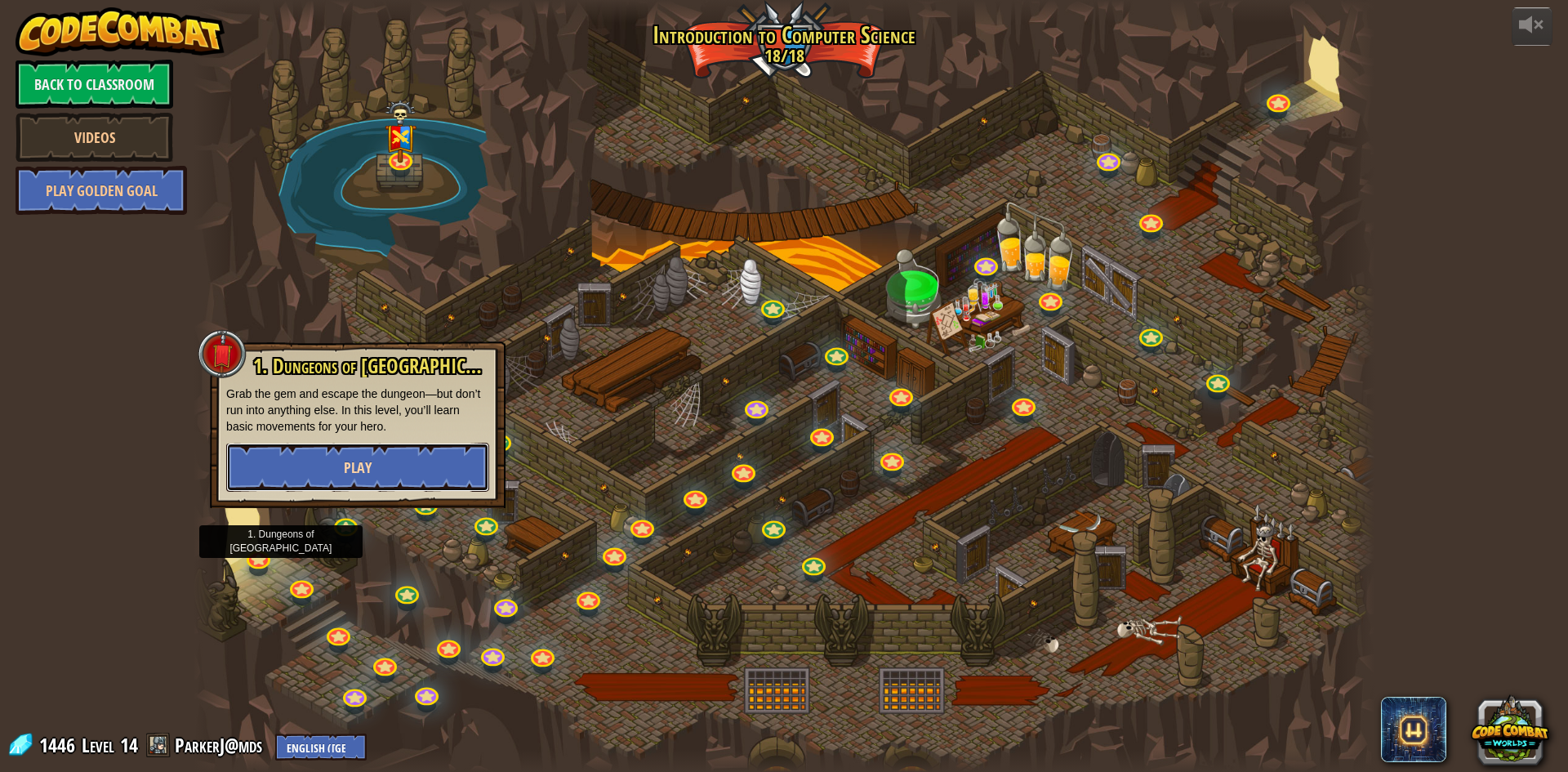
click at [384, 457] on button "Play" at bounding box center [358, 467] width 263 height 49
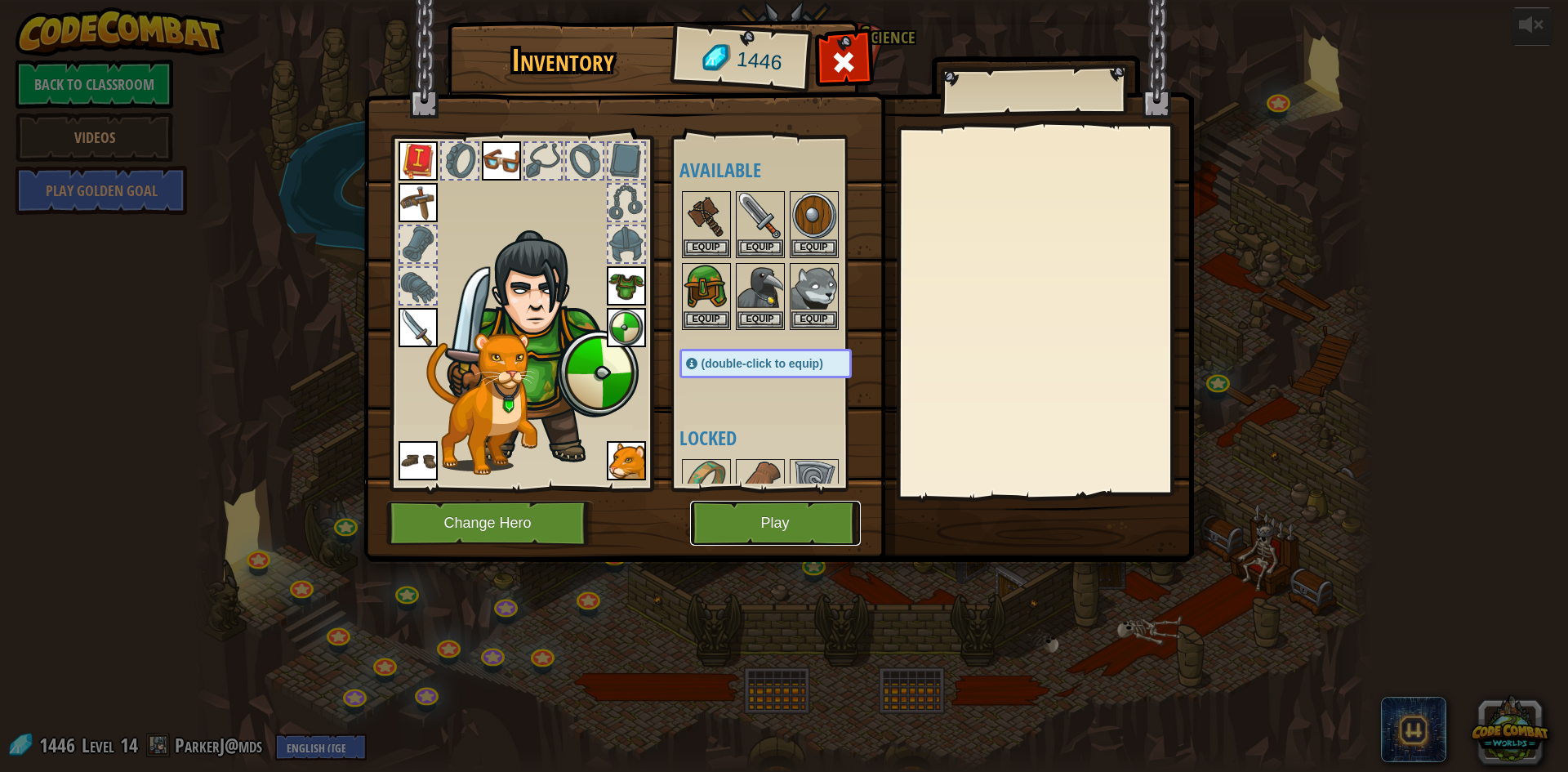
click at [789, 523] on button "Play" at bounding box center [776, 523] width 171 height 45
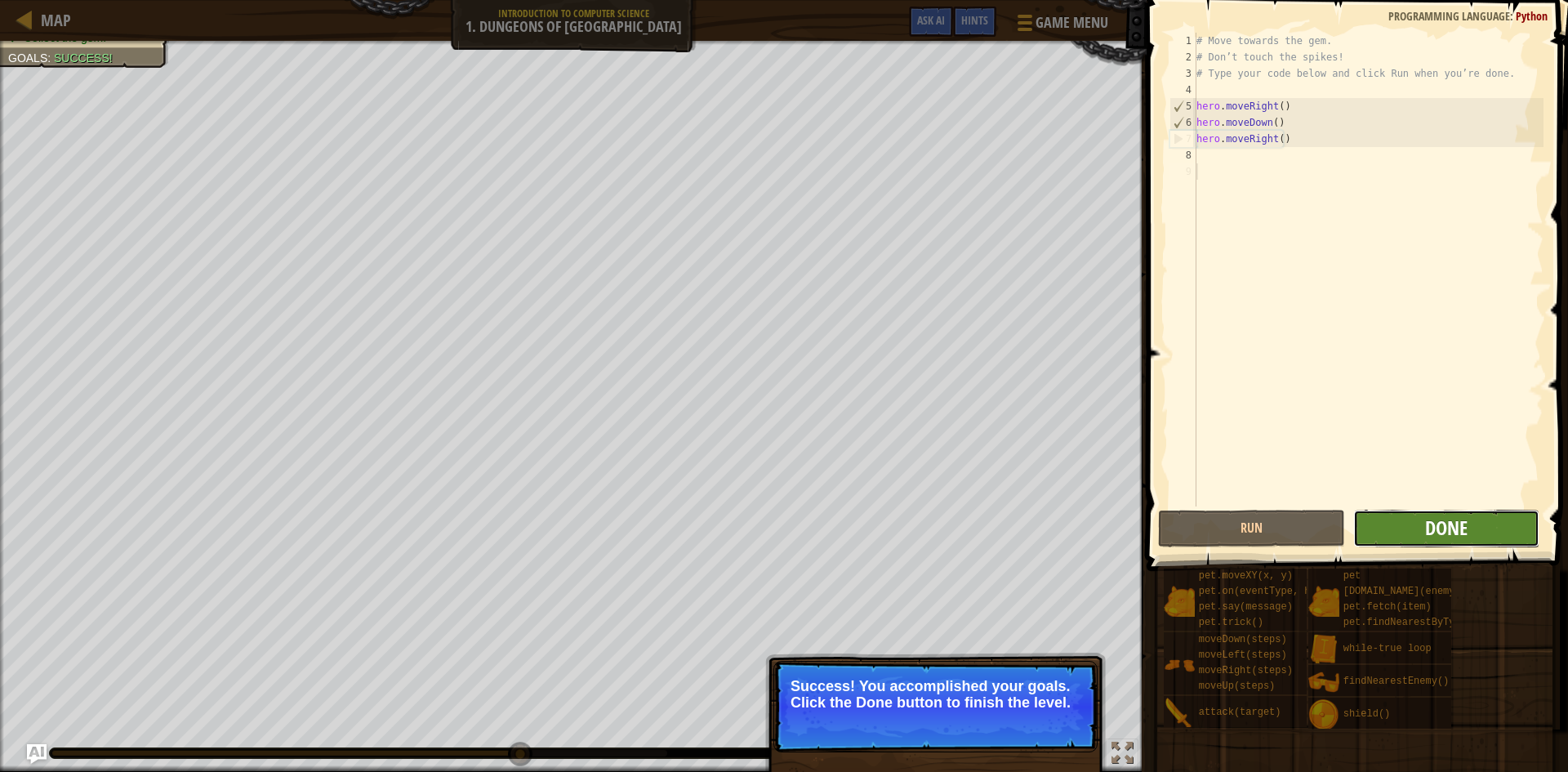
click at [1448, 527] on span "Done" at bounding box center [1446, 528] width 42 height 26
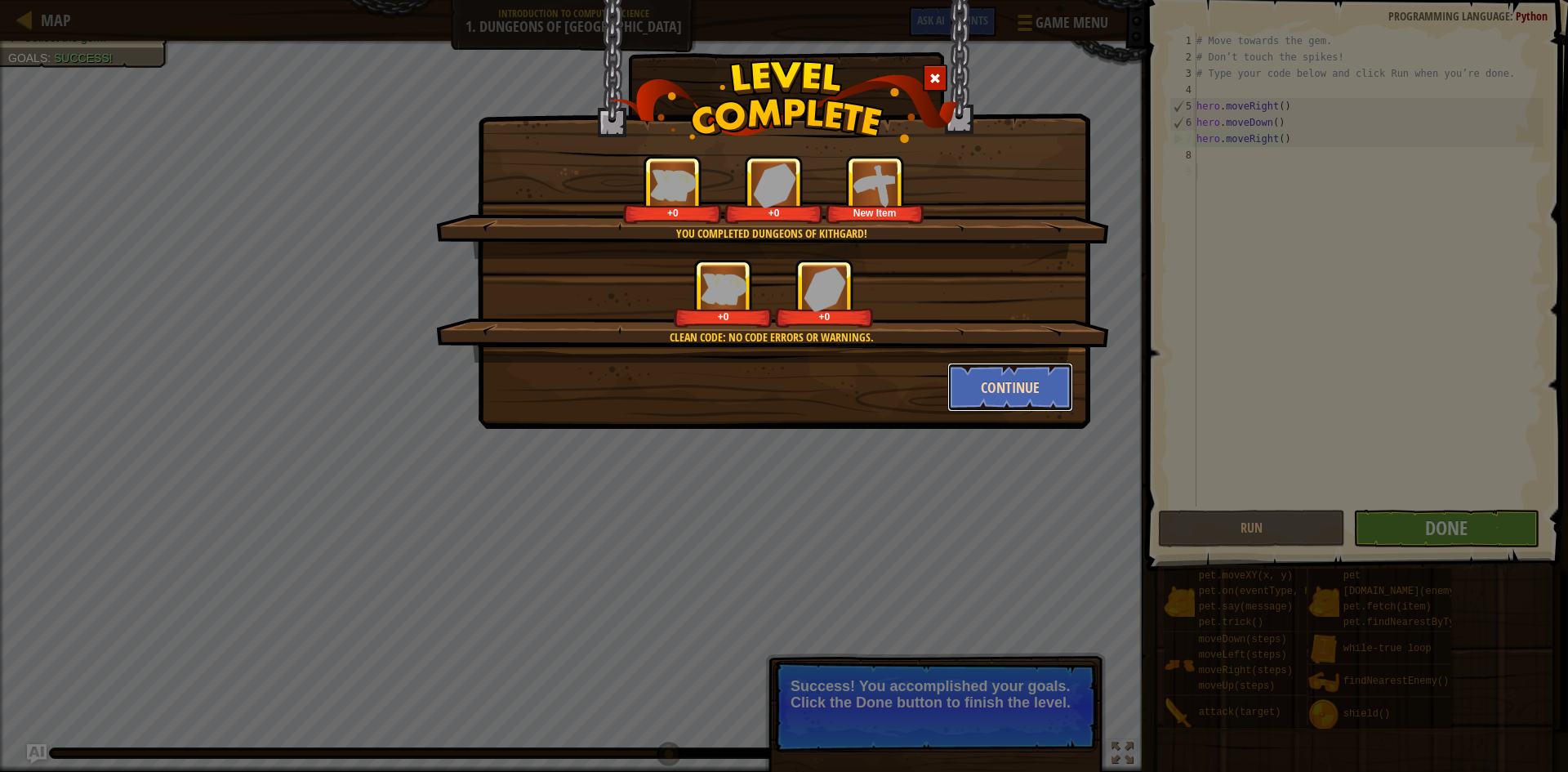
click at [975, 367] on button "Continue" at bounding box center [1010, 387] width 127 height 49
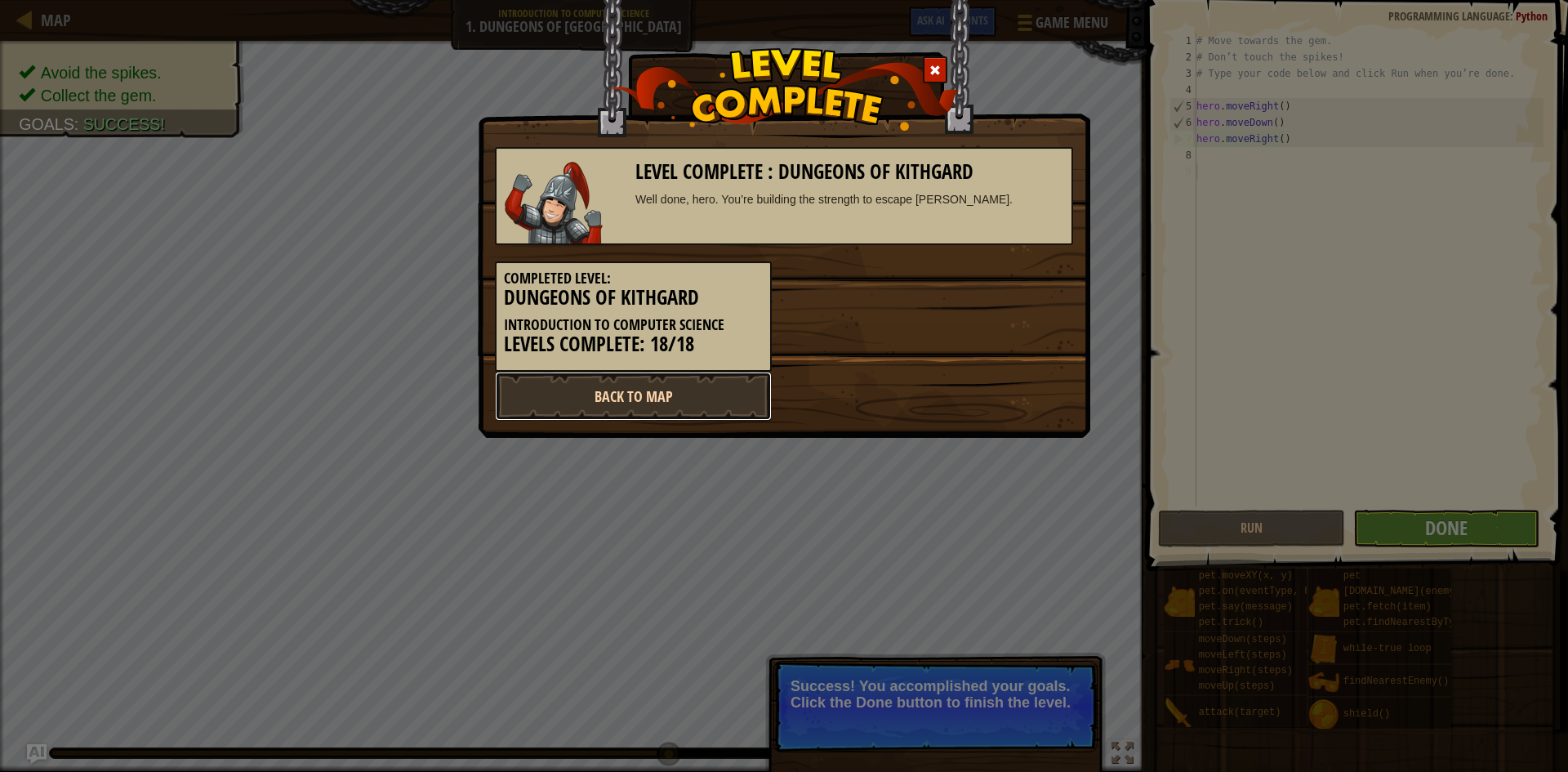
click at [711, 405] on link "Back to Map" at bounding box center [633, 396] width 277 height 49
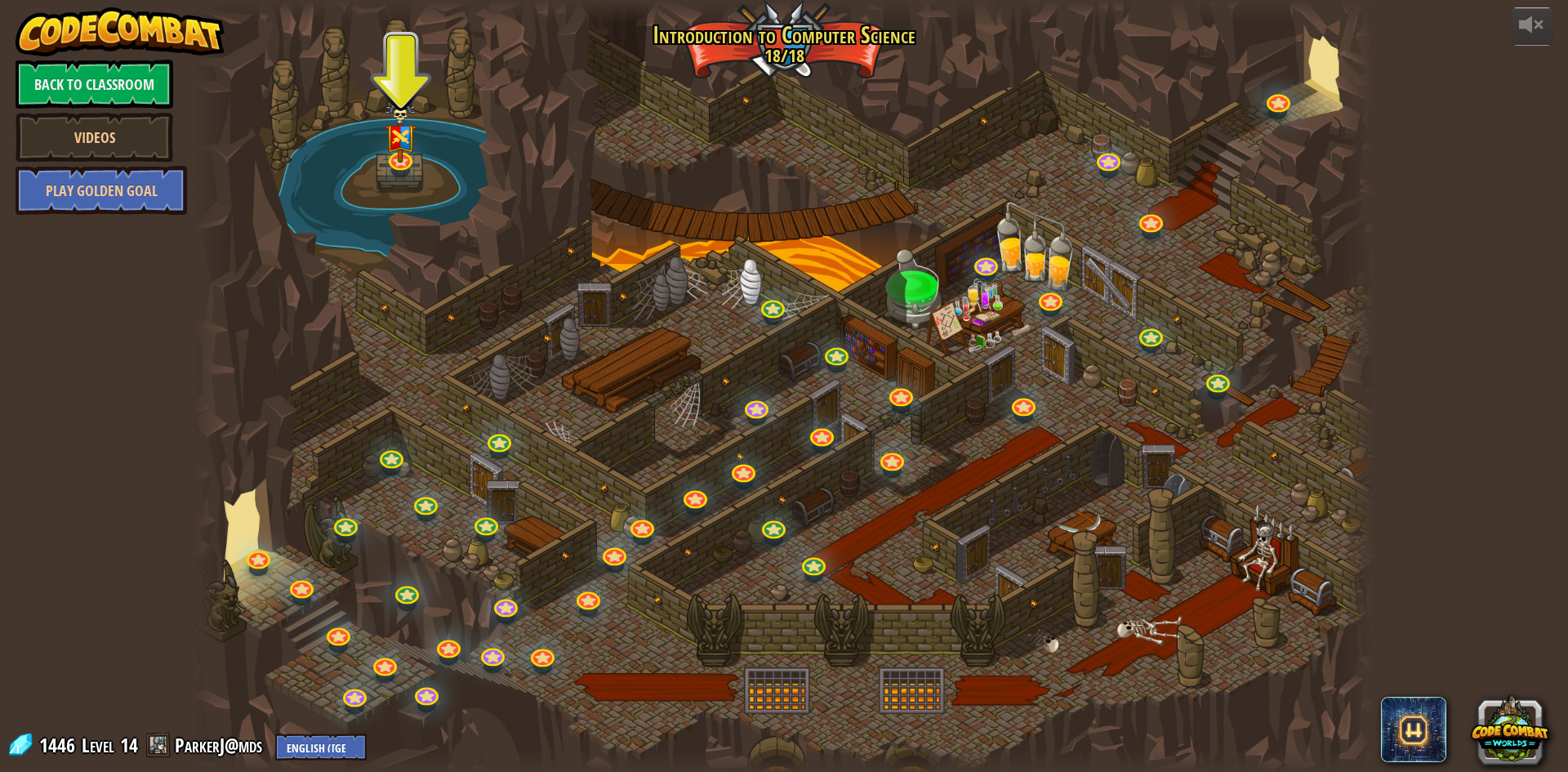
click at [316, 594] on div at bounding box center [784, 386] width 1181 height 772
click at [309, 586] on link at bounding box center [301, 582] width 33 height 33
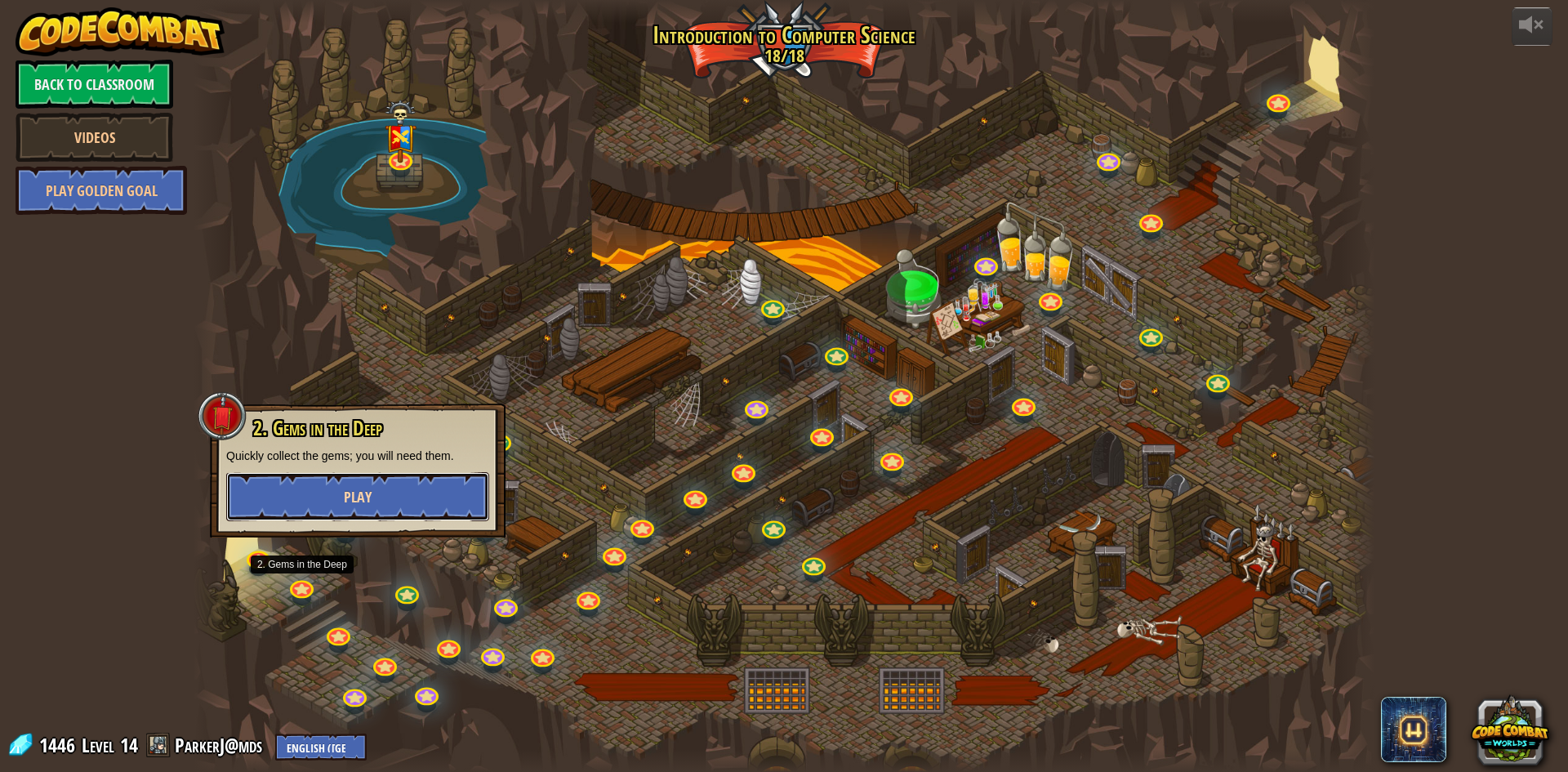
click at [409, 474] on button "Play" at bounding box center [358, 496] width 263 height 49
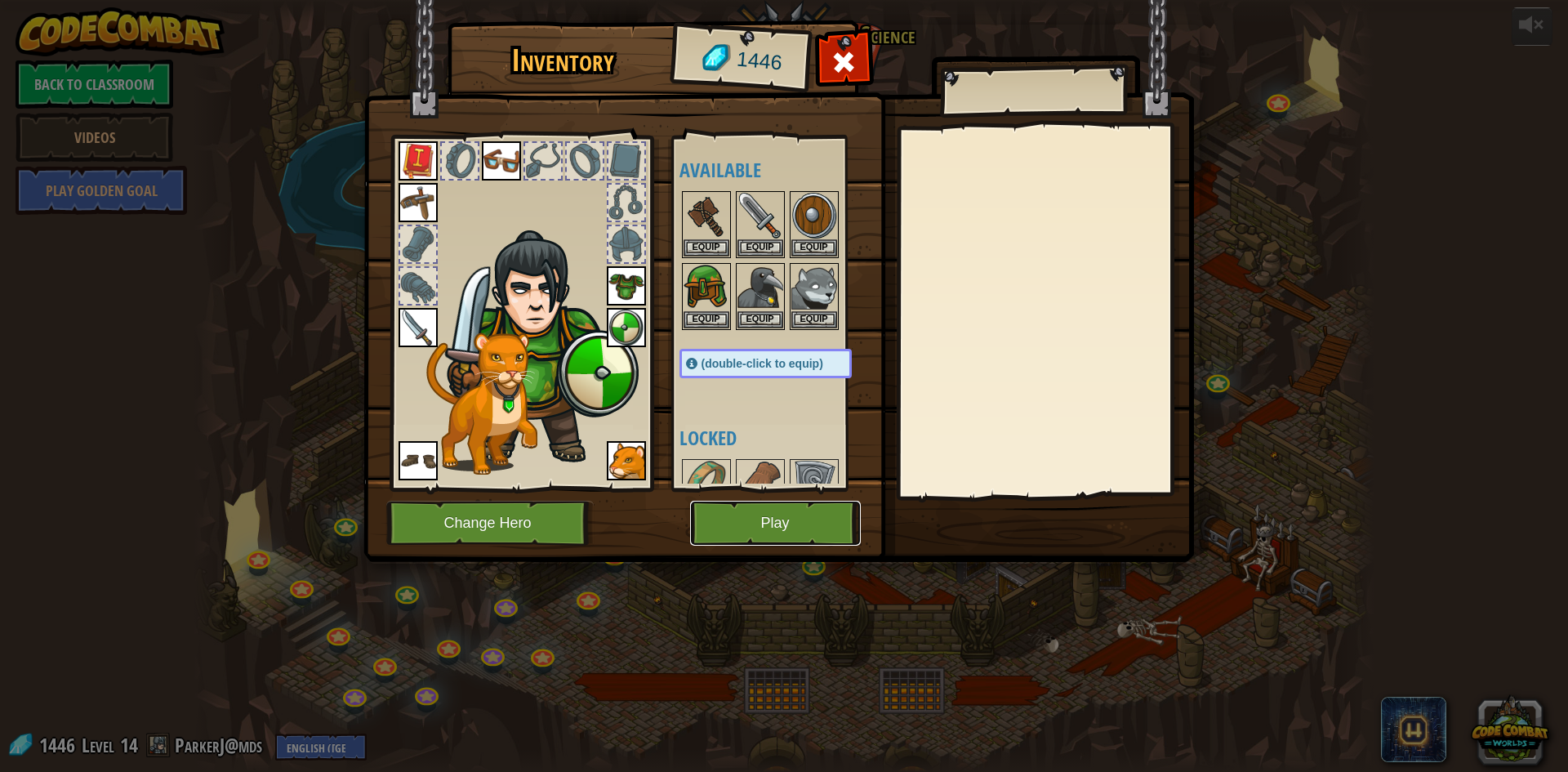
click at [800, 526] on button "Play" at bounding box center [776, 523] width 171 height 45
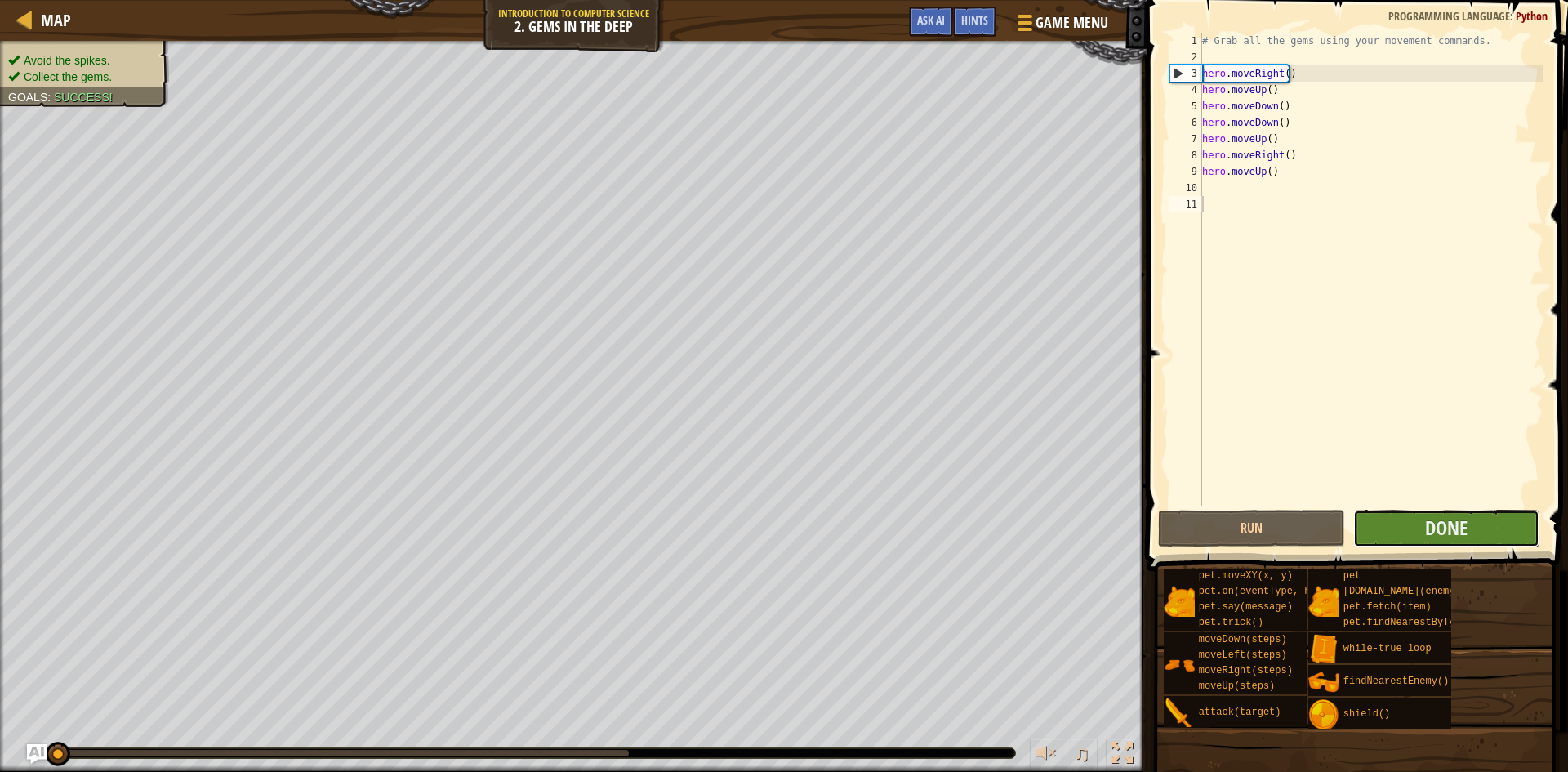
click at [1514, 517] on button "Done" at bounding box center [1447, 528] width 187 height 38
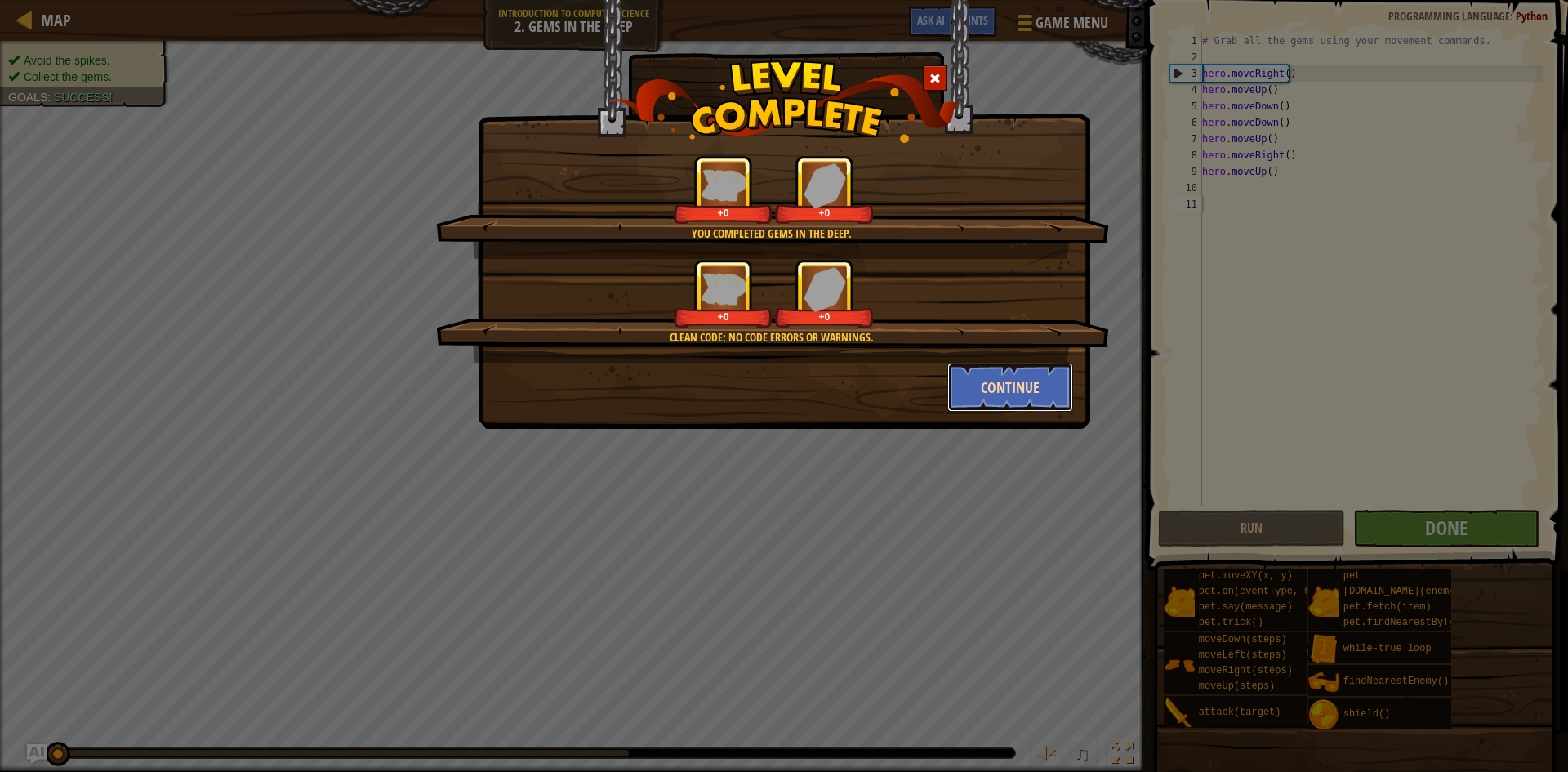
click at [999, 390] on button "Continue" at bounding box center [1010, 387] width 127 height 49
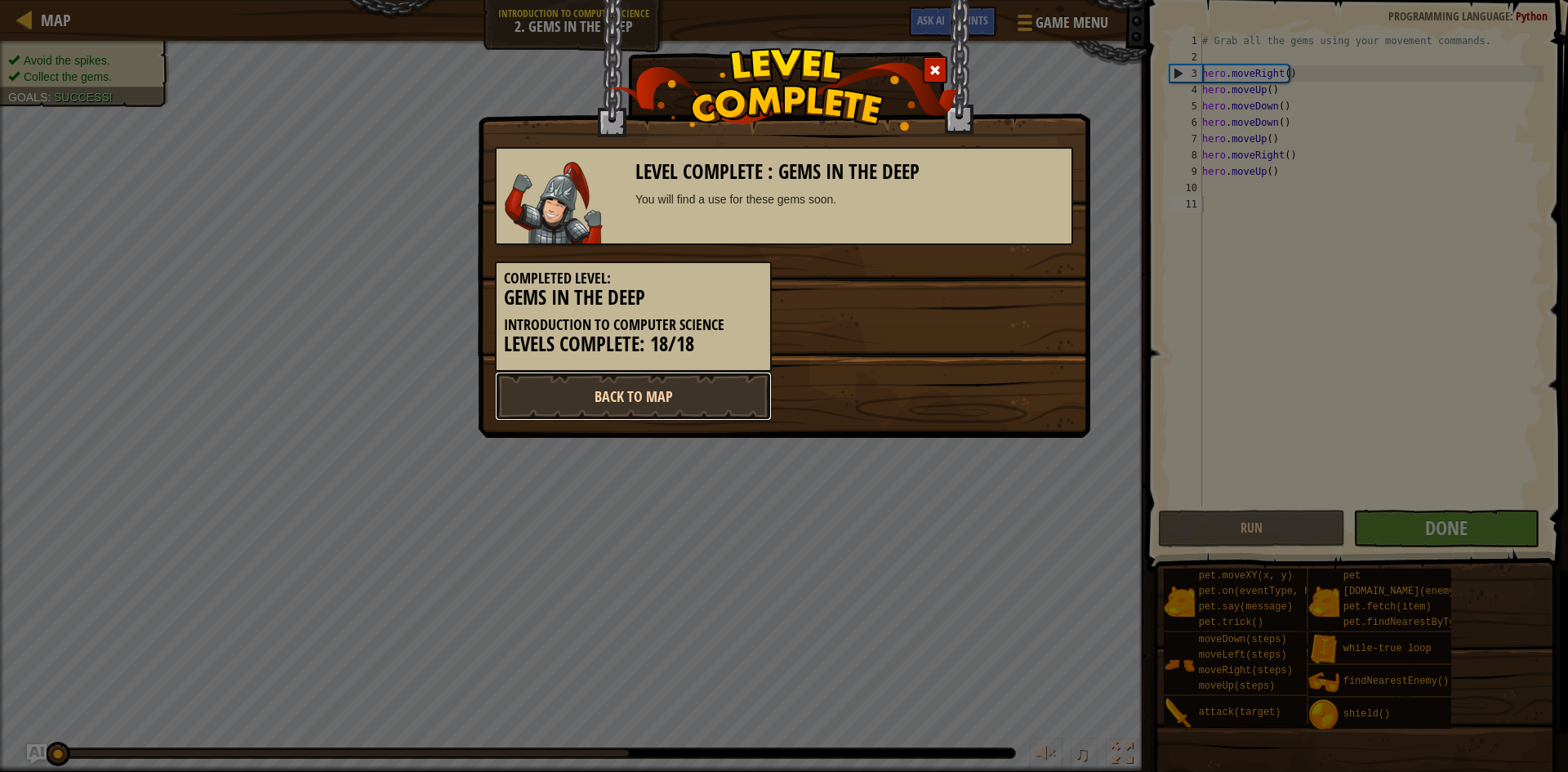
click at [680, 387] on link "Back to Map" at bounding box center [633, 396] width 277 height 49
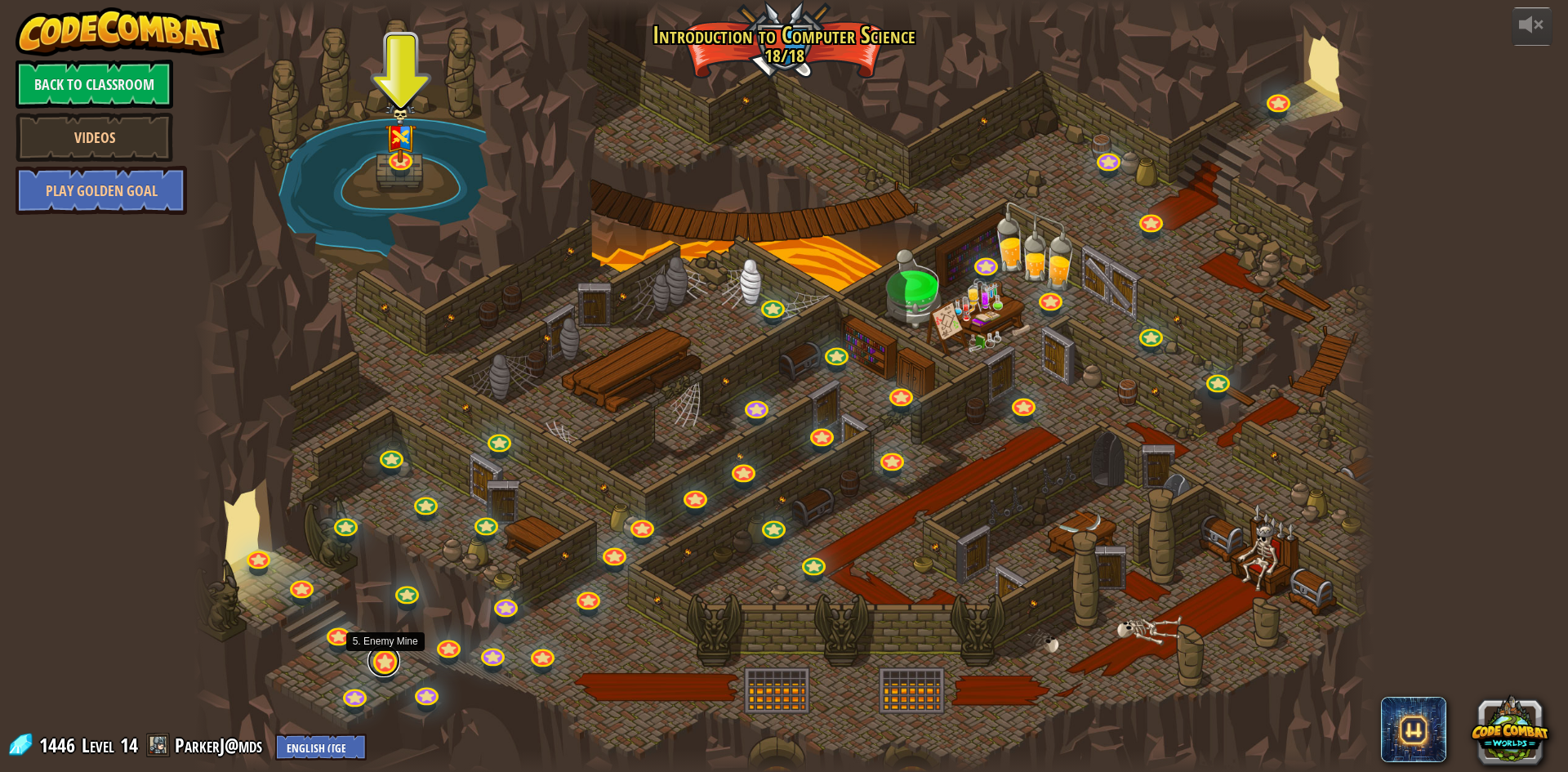
click at [379, 663] on link at bounding box center [383, 660] width 33 height 33
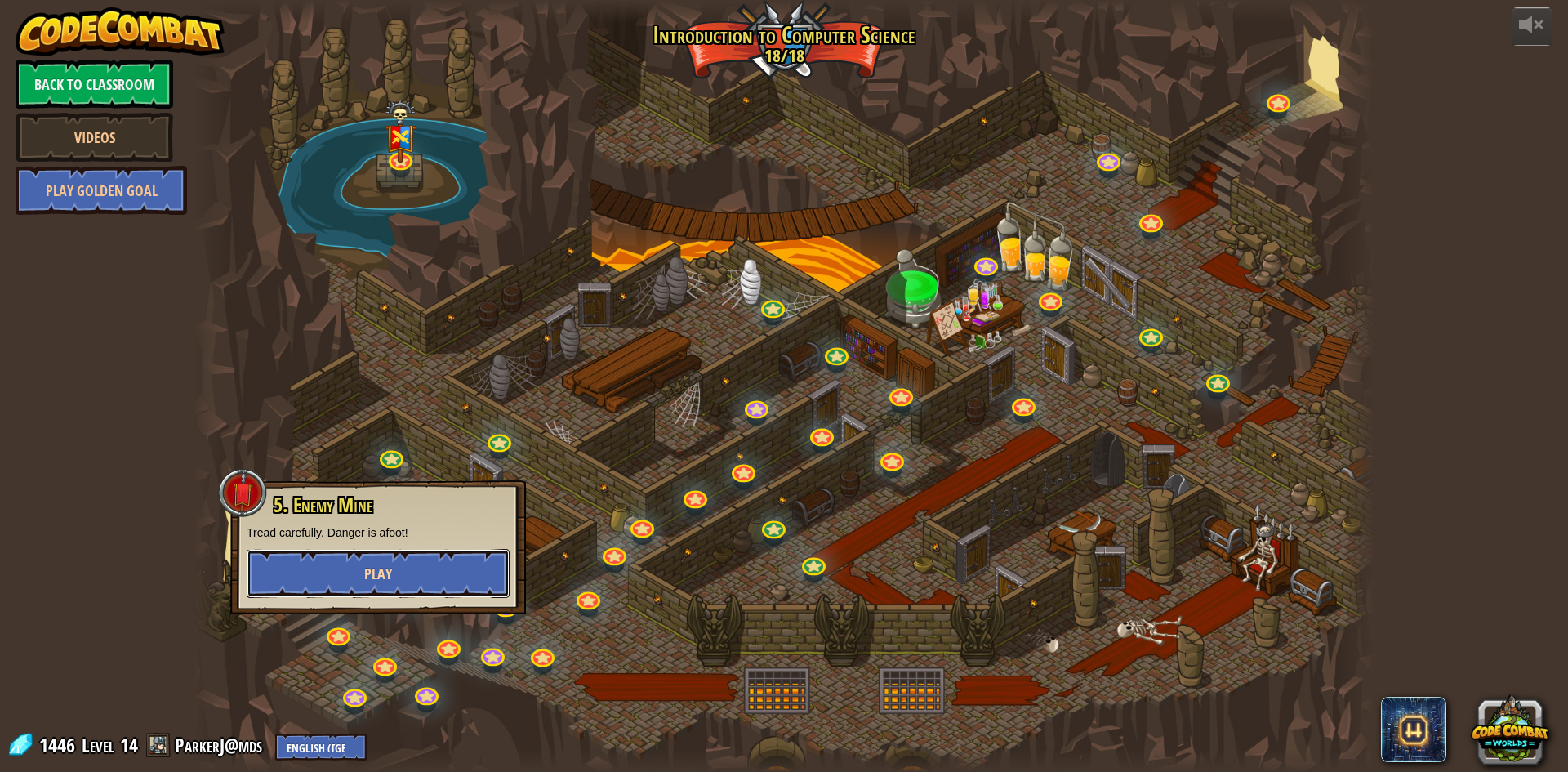
click at [416, 578] on button "Play" at bounding box center [379, 573] width 263 height 49
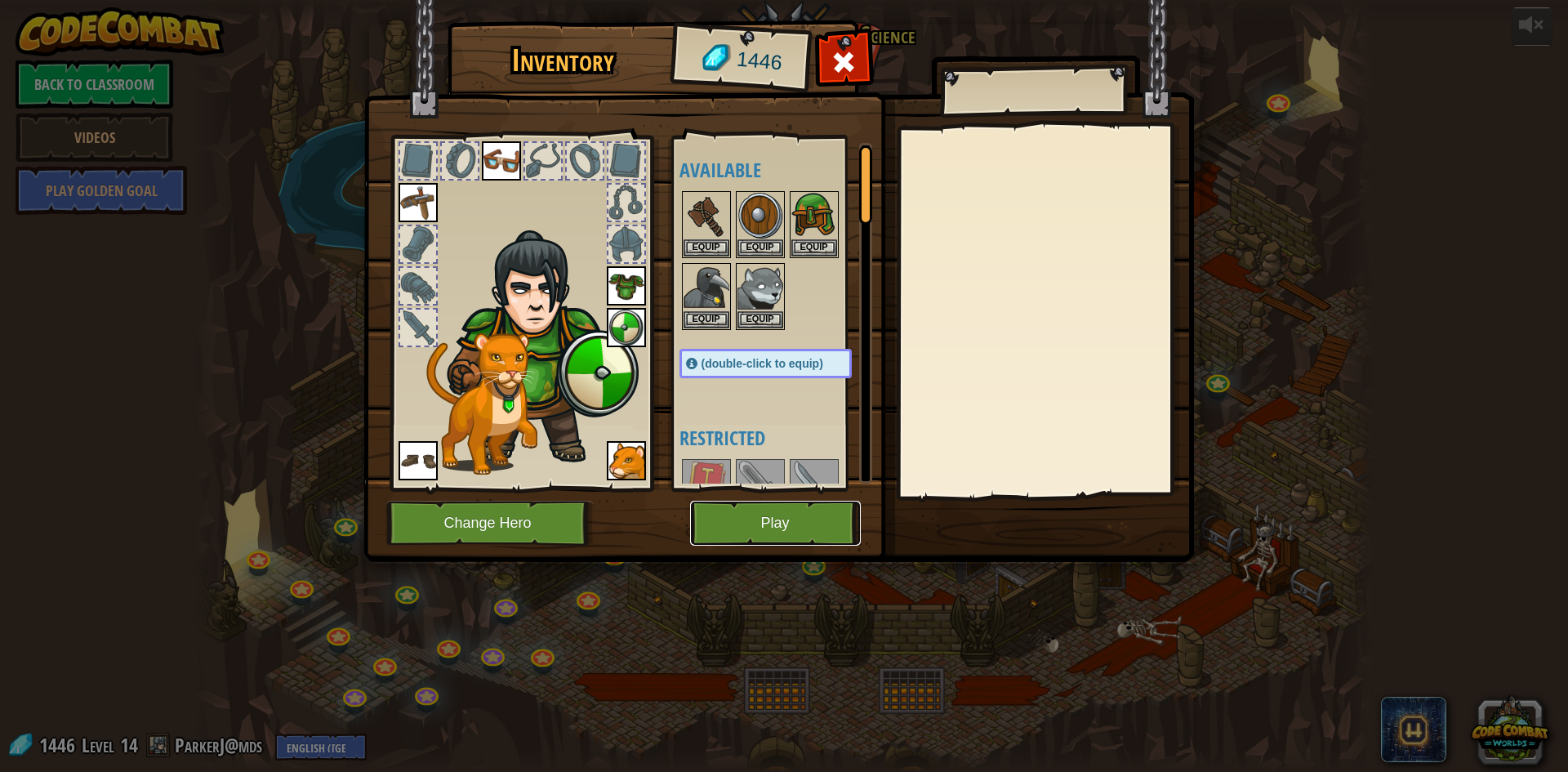
click at [779, 524] on button "Play" at bounding box center [776, 523] width 171 height 45
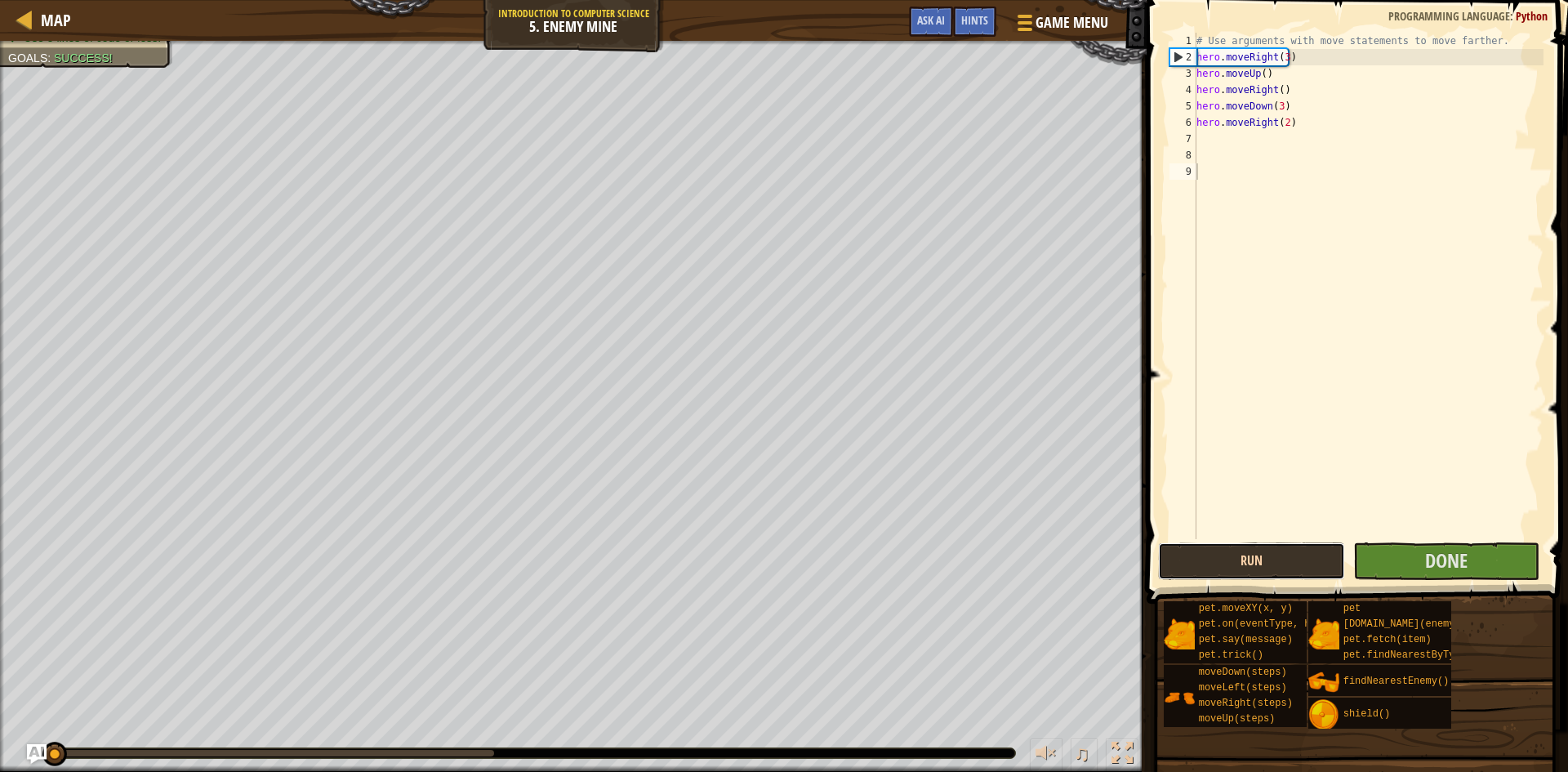
click at [1203, 558] on button "Run" at bounding box center [1251, 561] width 187 height 38
click at [1199, 573] on button "Run" at bounding box center [1251, 561] width 187 height 38
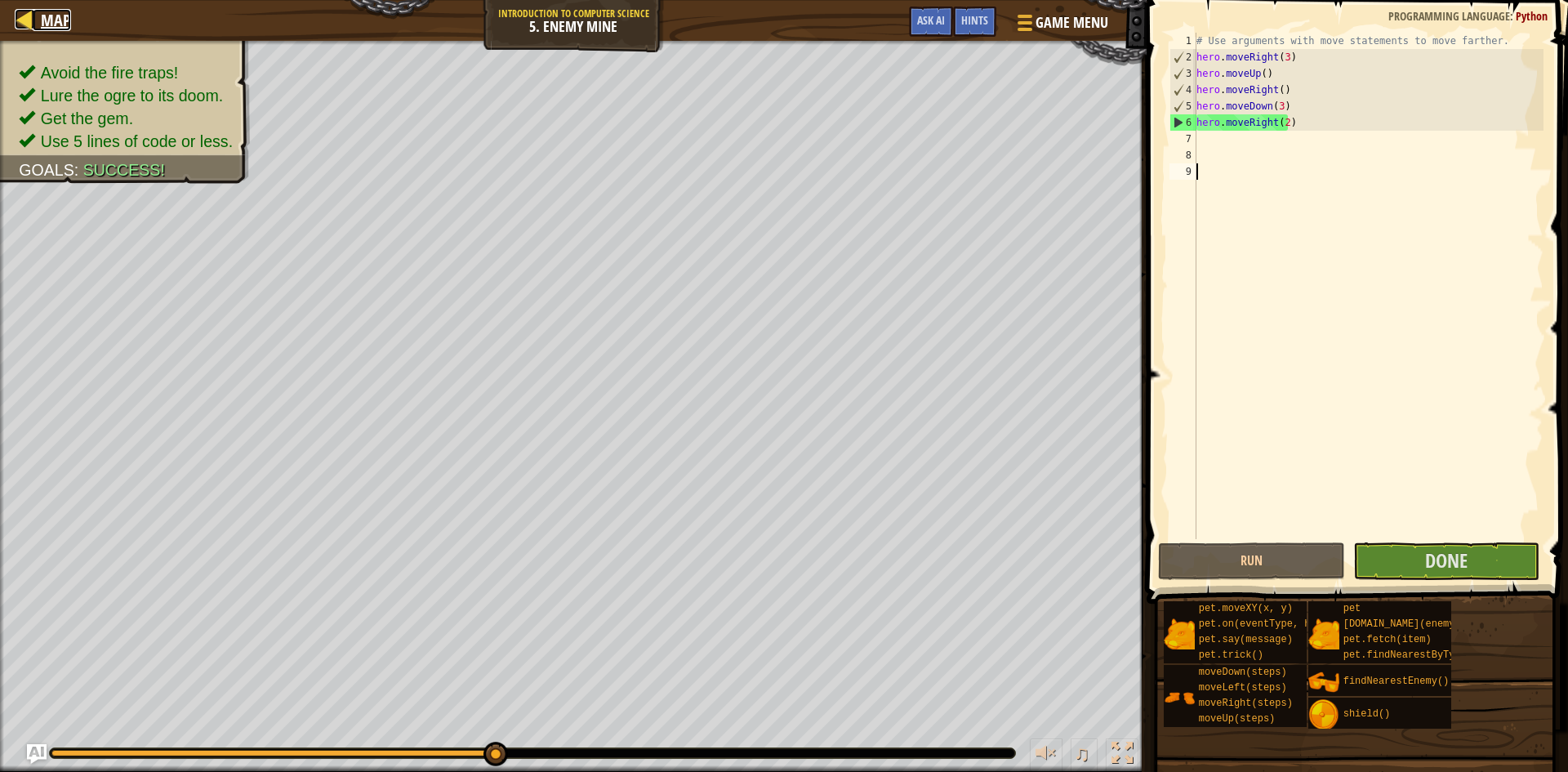
click at [22, 18] on div at bounding box center [25, 20] width 21 height 21
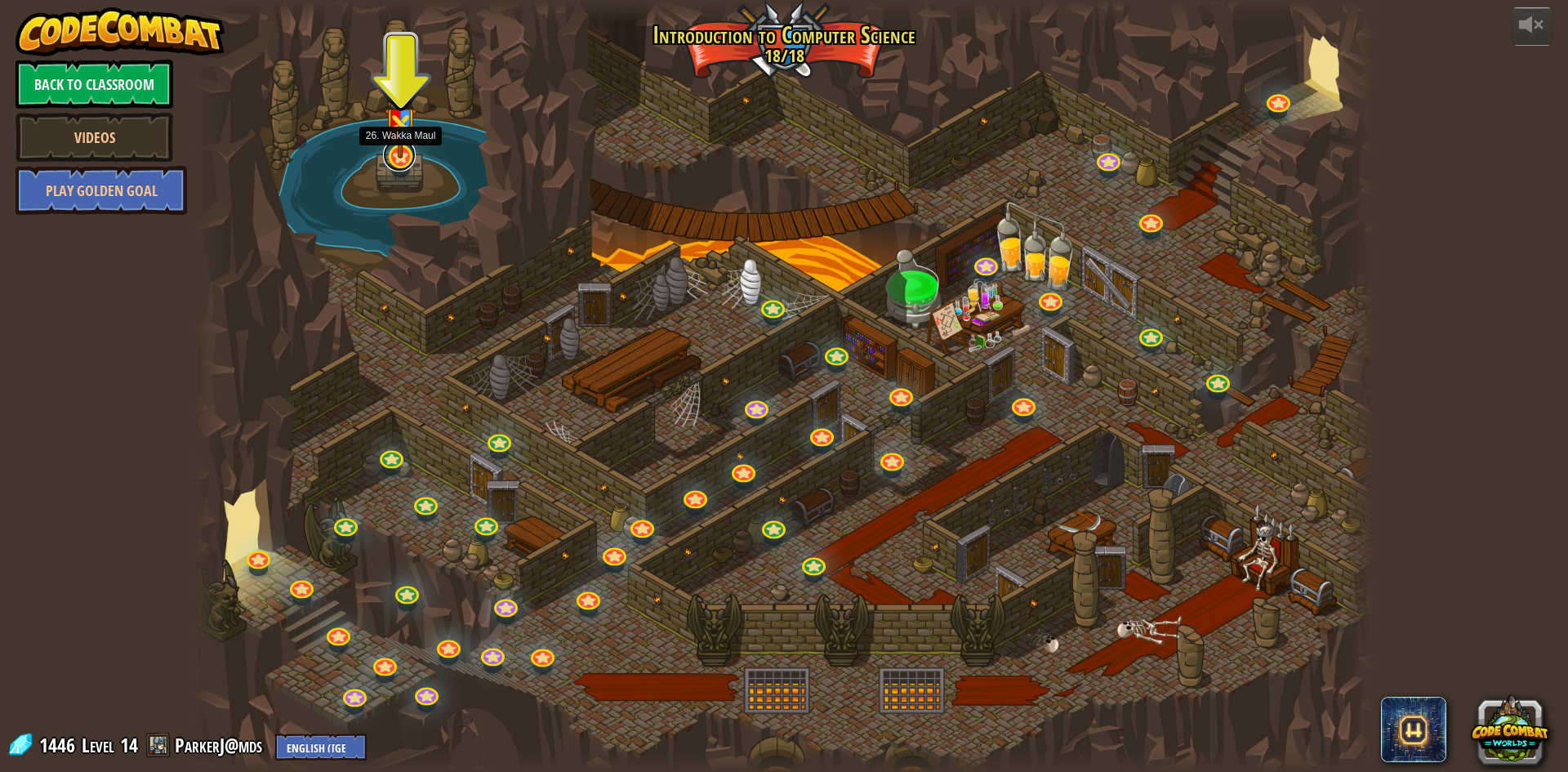
click at [411, 163] on link at bounding box center [399, 155] width 33 height 33
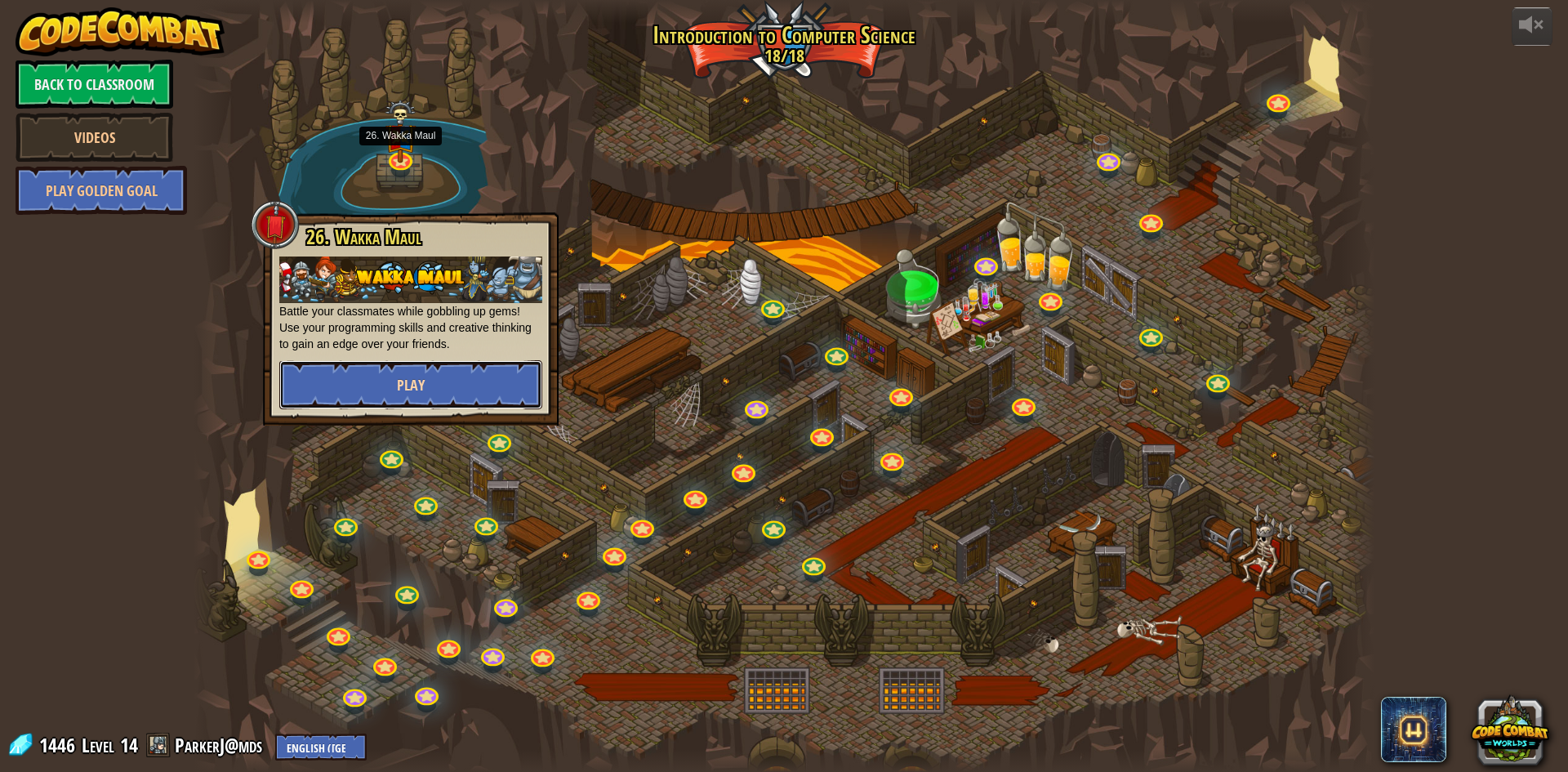
click at [420, 393] on span "Play" at bounding box center [411, 385] width 28 height 21
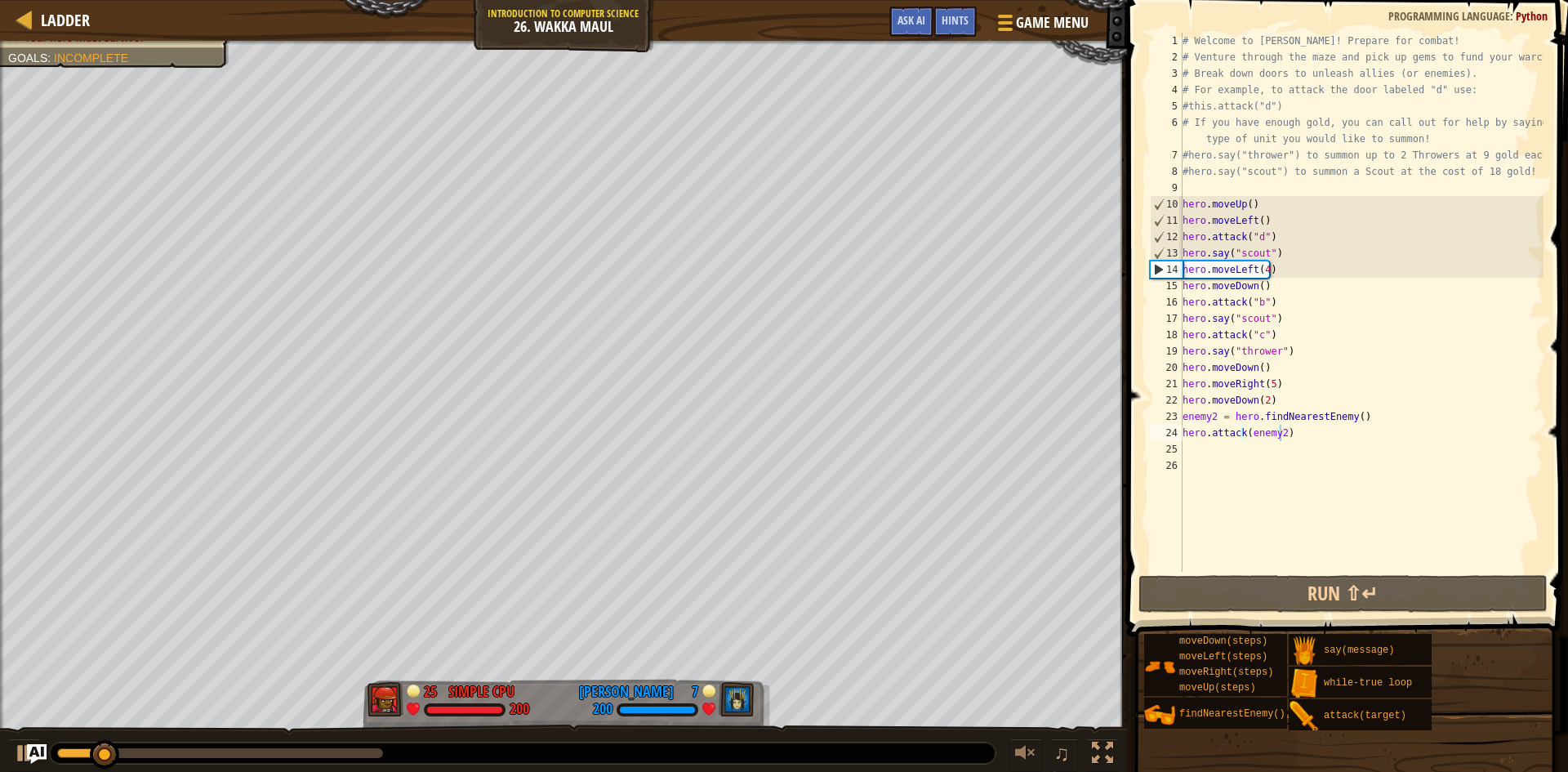
drag, startPoint x: 1294, startPoint y: 403, endPoint x: 1145, endPoint y: 534, distance: 198.4
click at [1145, 538] on span at bounding box center [1348, 295] width 454 height 685
click at [1301, 437] on div "# Welcome to Wakka Maul! Prepare for combat! # Venture through the maze and pic…" at bounding box center [1361, 318] width 365 height 572
click at [1348, 422] on div "# Welcome to Wakka Maul! Prepare for combat! # Venture through the maze and pic…" at bounding box center [1361, 318] width 365 height 572
click at [1260, 401] on div "# Welcome to Wakka Maul! Prepare for combat! # Venture through the maze and pic…" at bounding box center [1361, 318] width 365 height 572
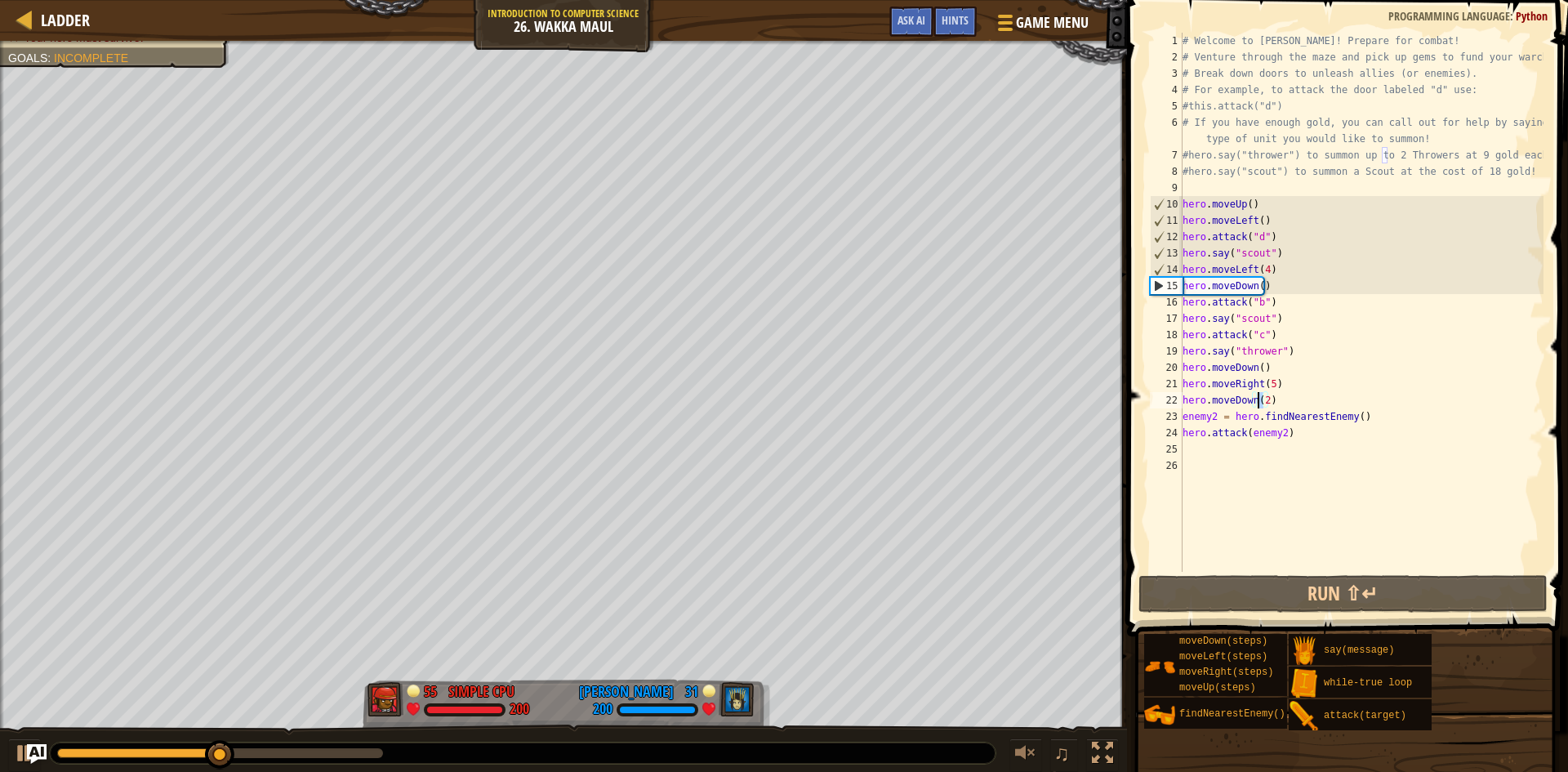
scroll to position [8, 6]
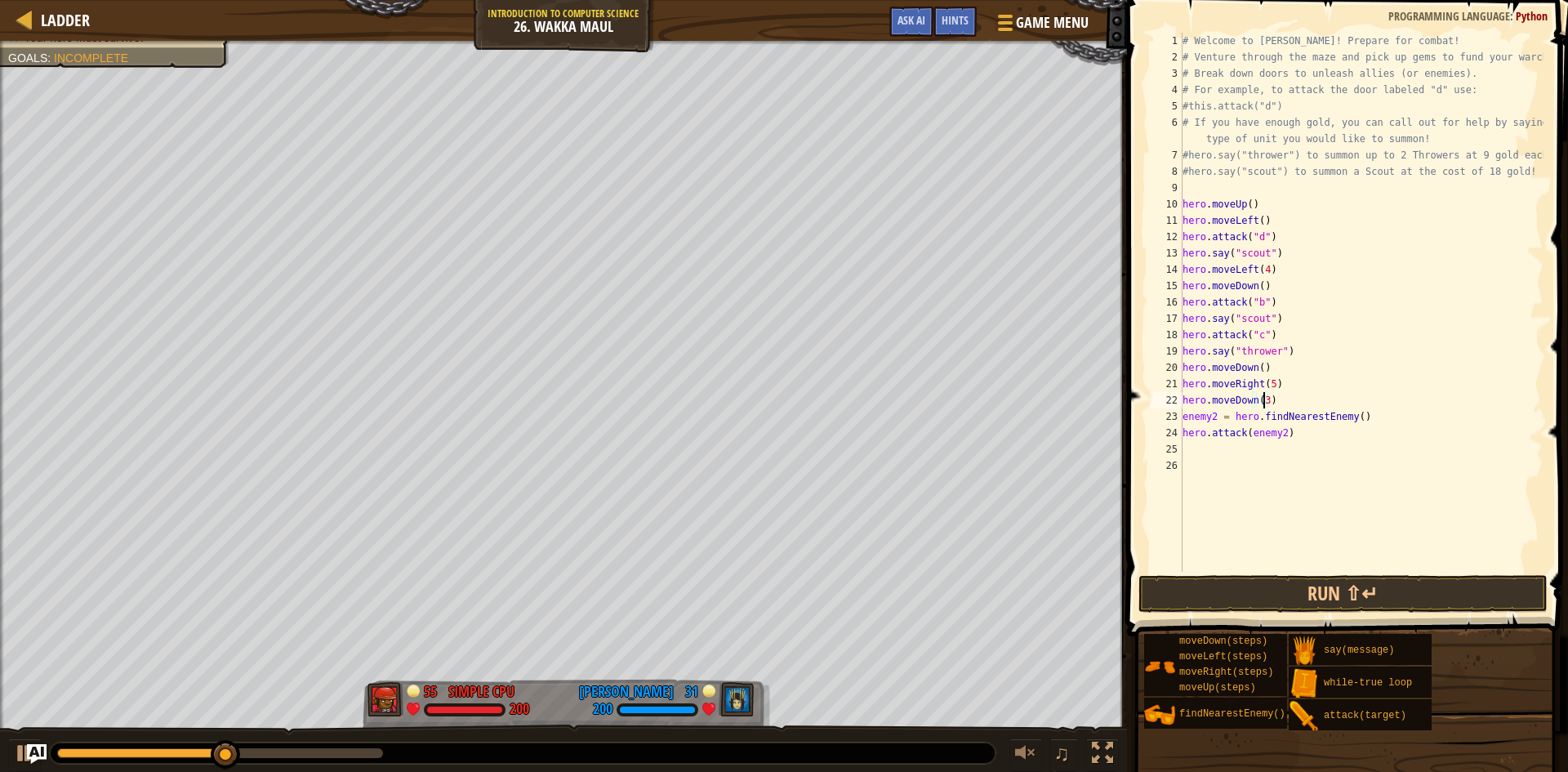
type textarea "hero.moveDown(3)"
click at [1229, 573] on span at bounding box center [1348, 295] width 454 height 685
click at [1230, 585] on button "Run ⇧↵" at bounding box center [1343, 594] width 410 height 38
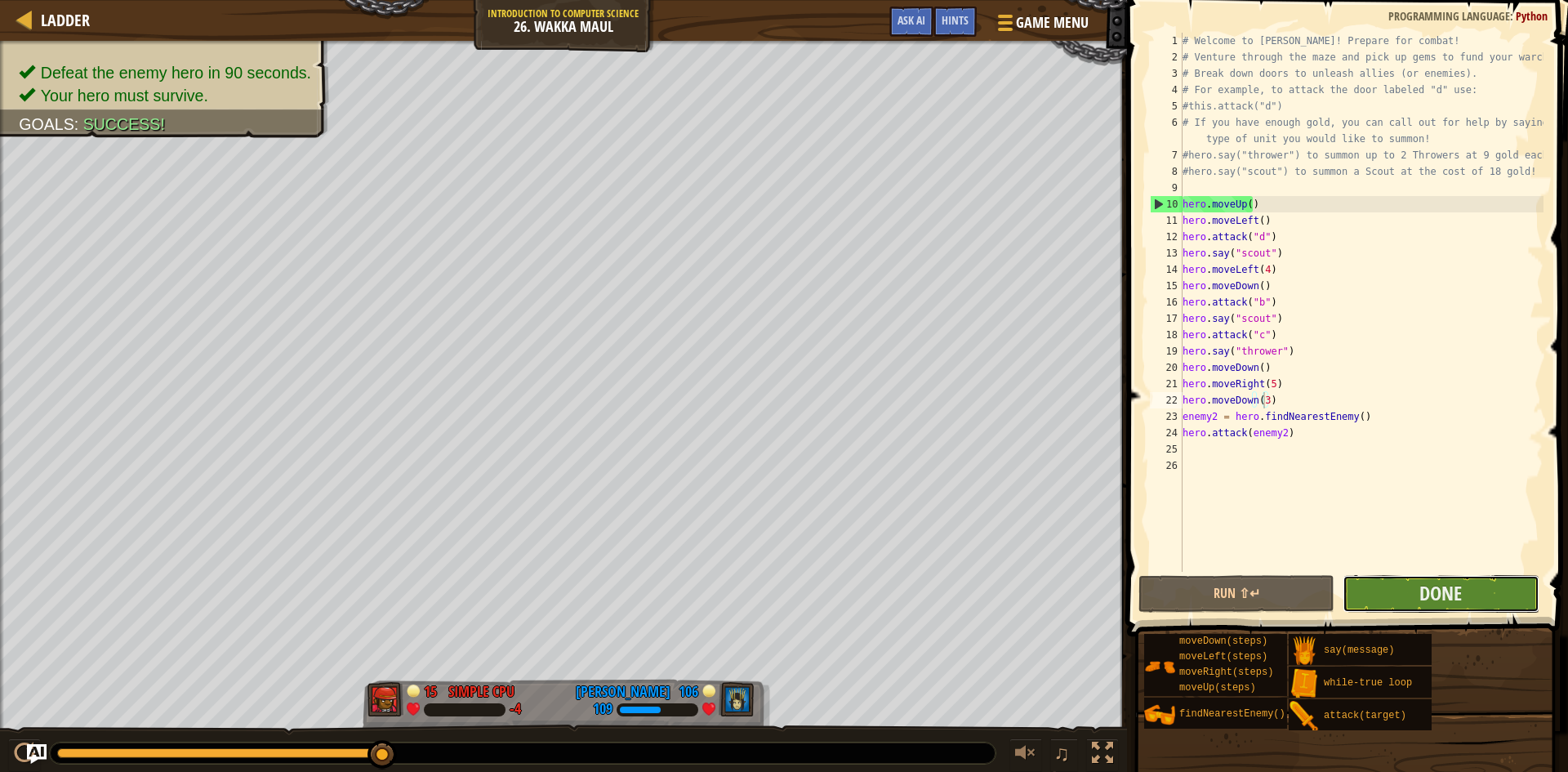
click at [1478, 589] on button "Done" at bounding box center [1440, 594] width 196 height 38
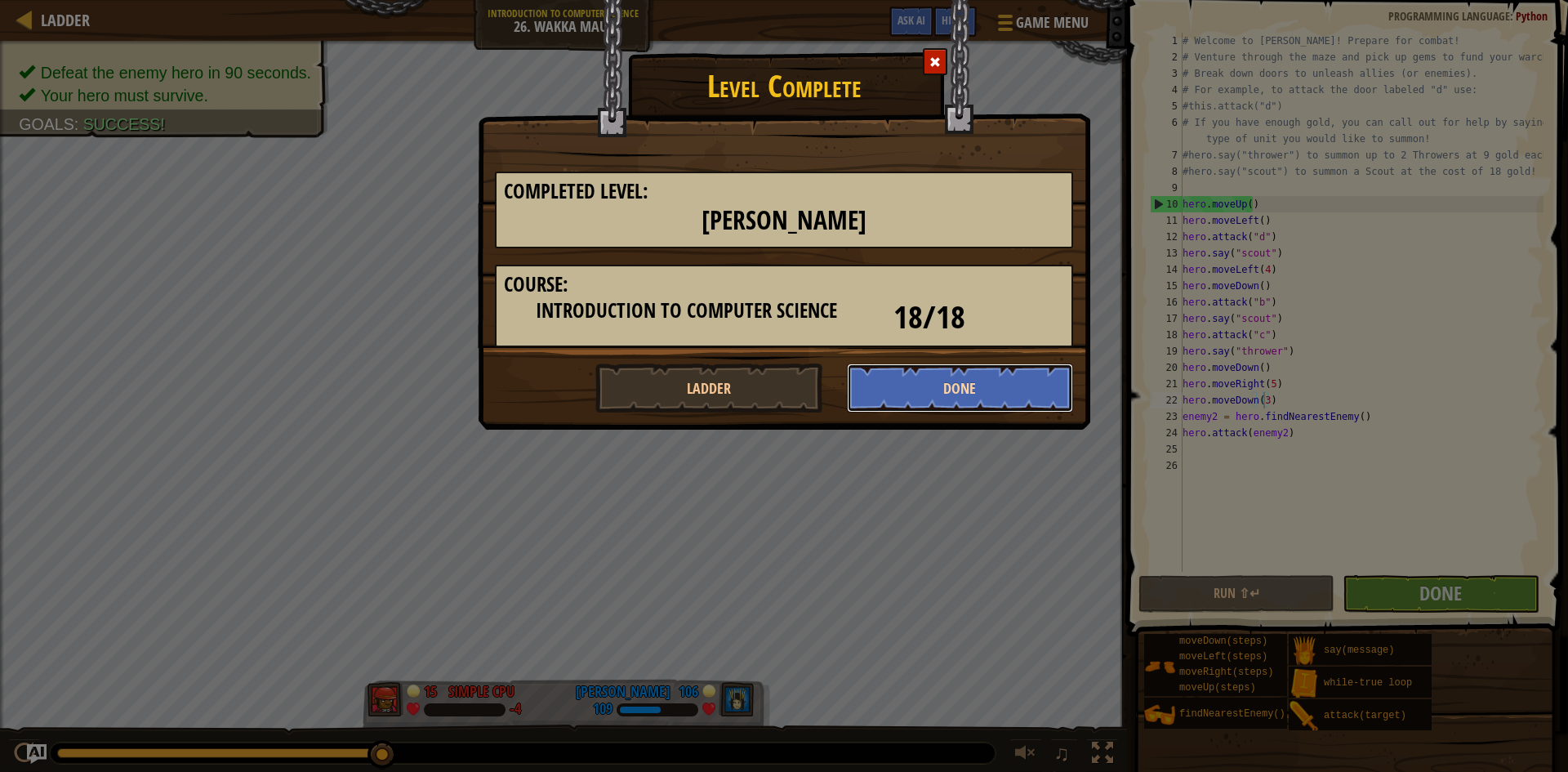
click at [959, 395] on button "Done" at bounding box center [961, 388] width 227 height 49
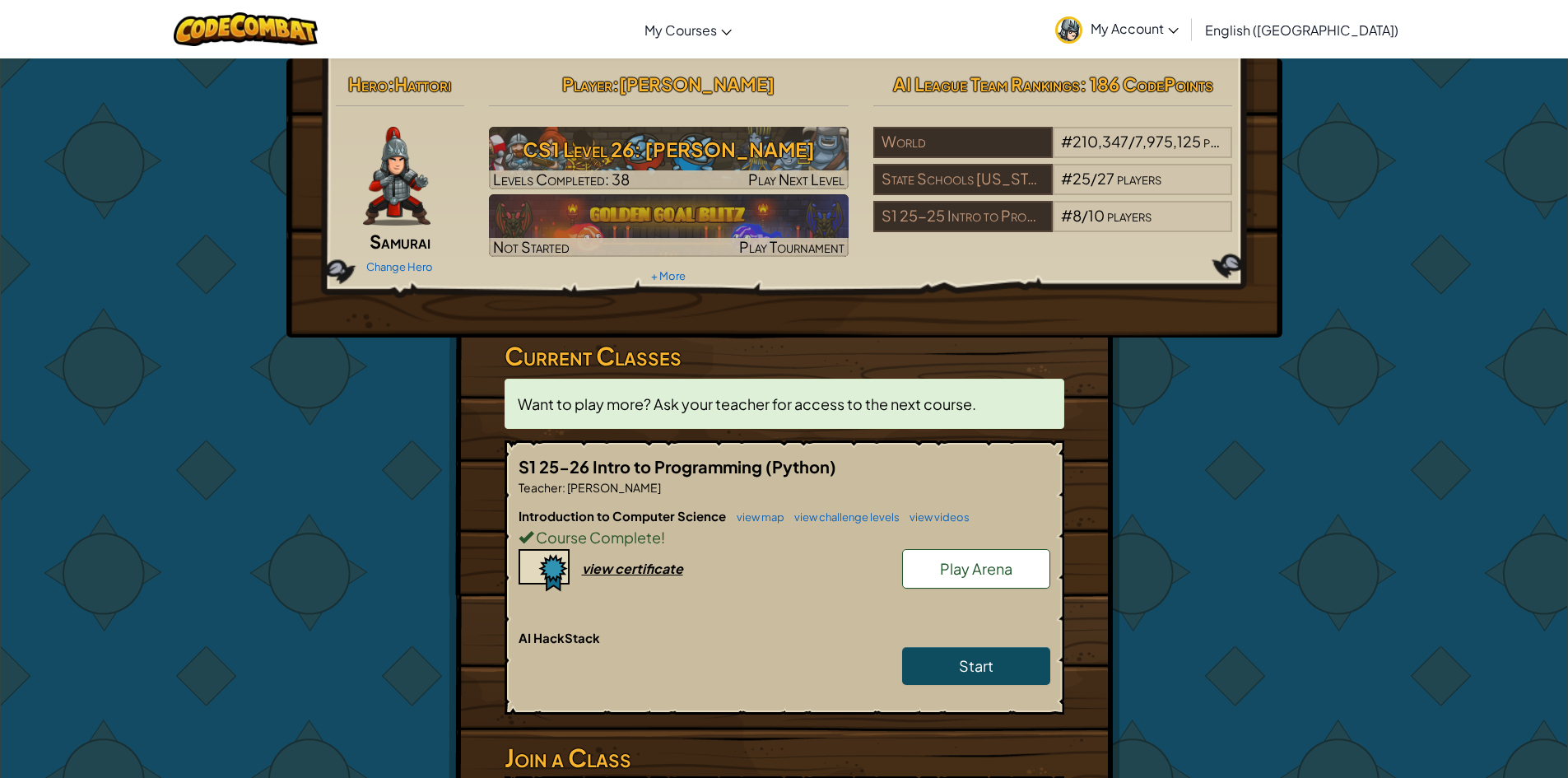
click at [759, 526] on div "Course Complete !" at bounding box center [785, 537] width 532 height 24
click at [760, 523] on h6 "Introduction to Computer Science view map view challenge levels view videos" at bounding box center [785, 516] width 532 height 18
click at [760, 520] on link "view map" at bounding box center [756, 517] width 56 height 13
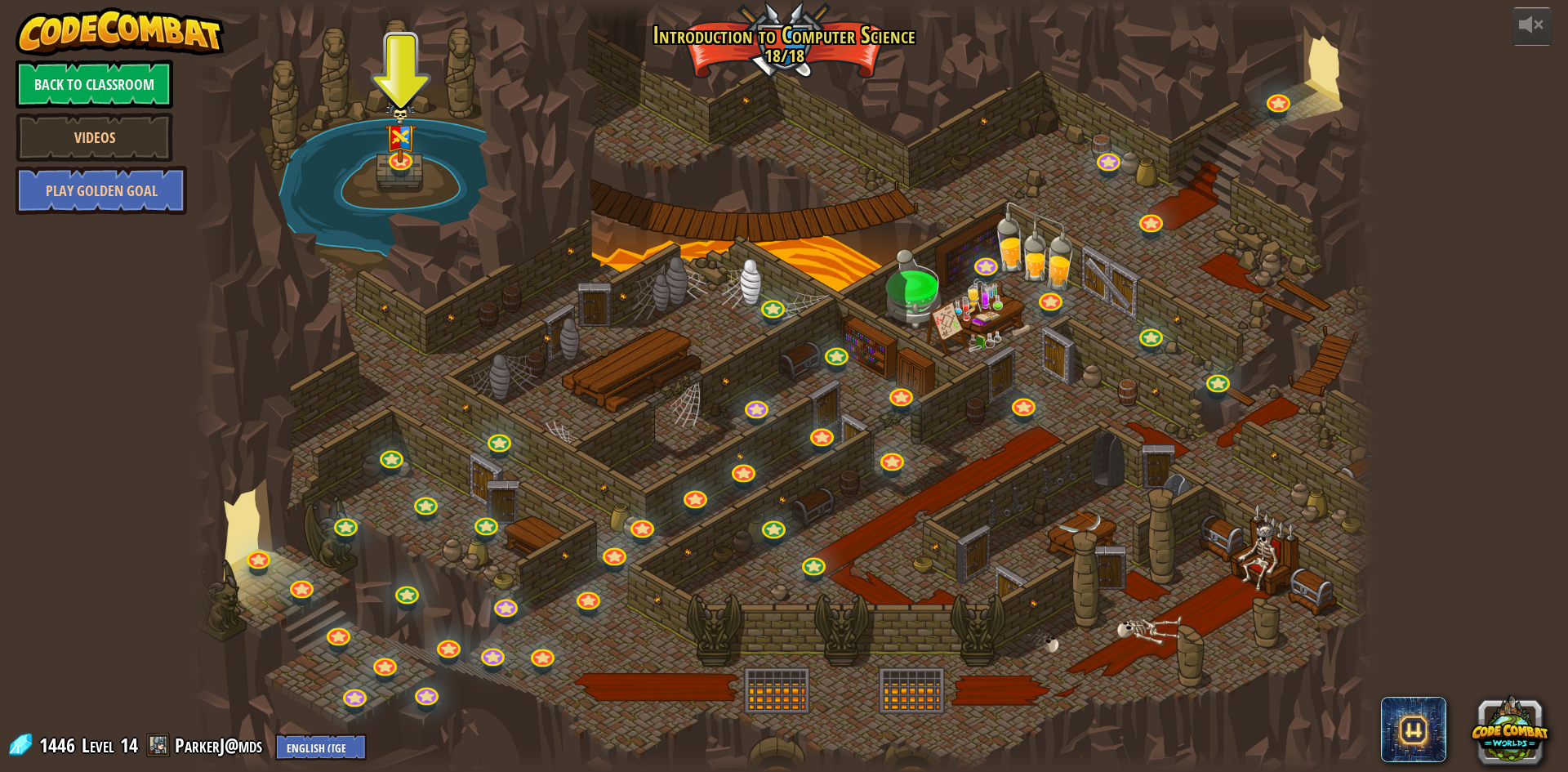
click at [564, 169] on div at bounding box center [784, 386] width 1181 height 772
click at [399, 155] on img at bounding box center [400, 117] width 32 height 85
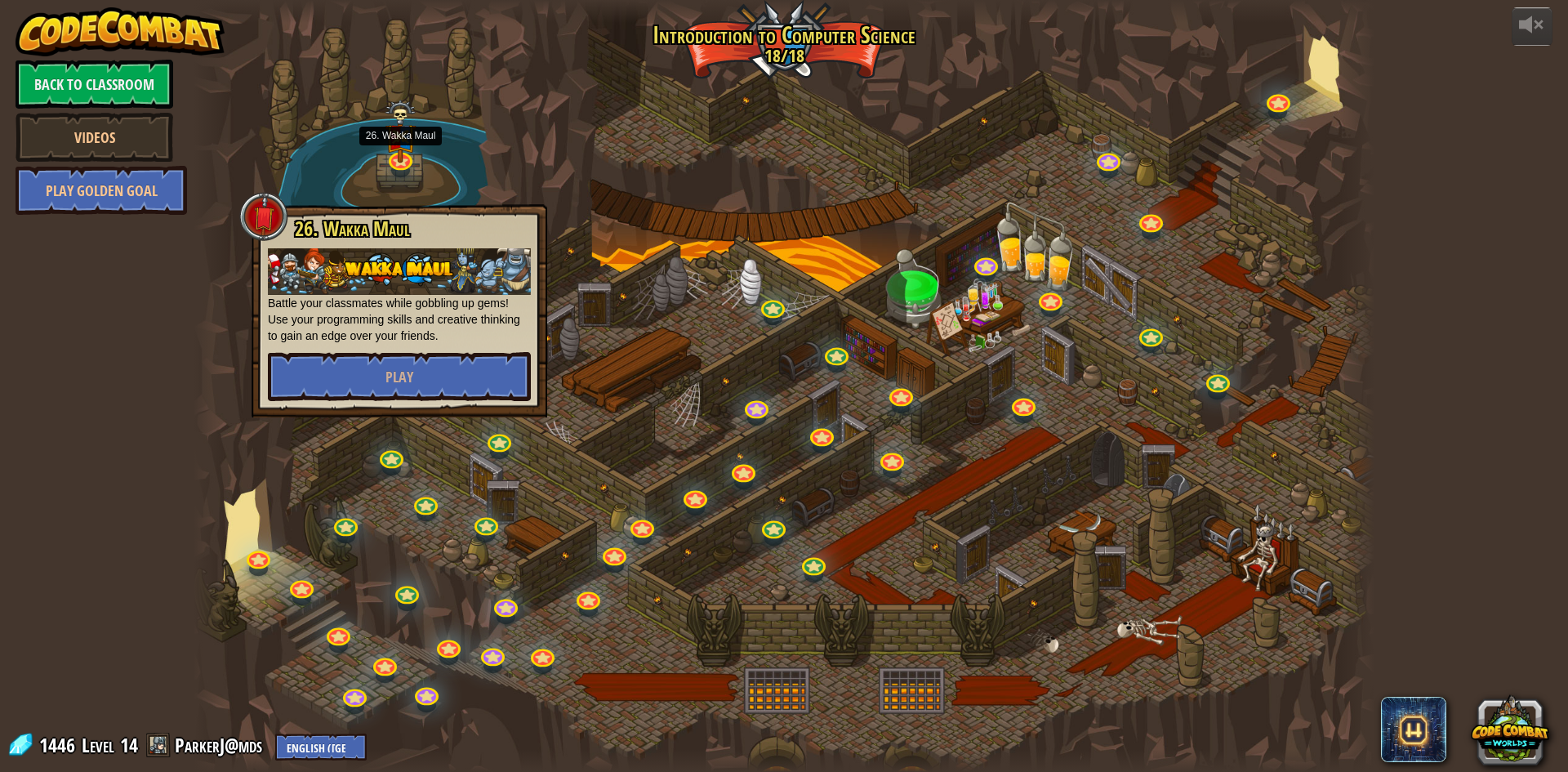
click at [500, 133] on div at bounding box center [784, 386] width 1181 height 772
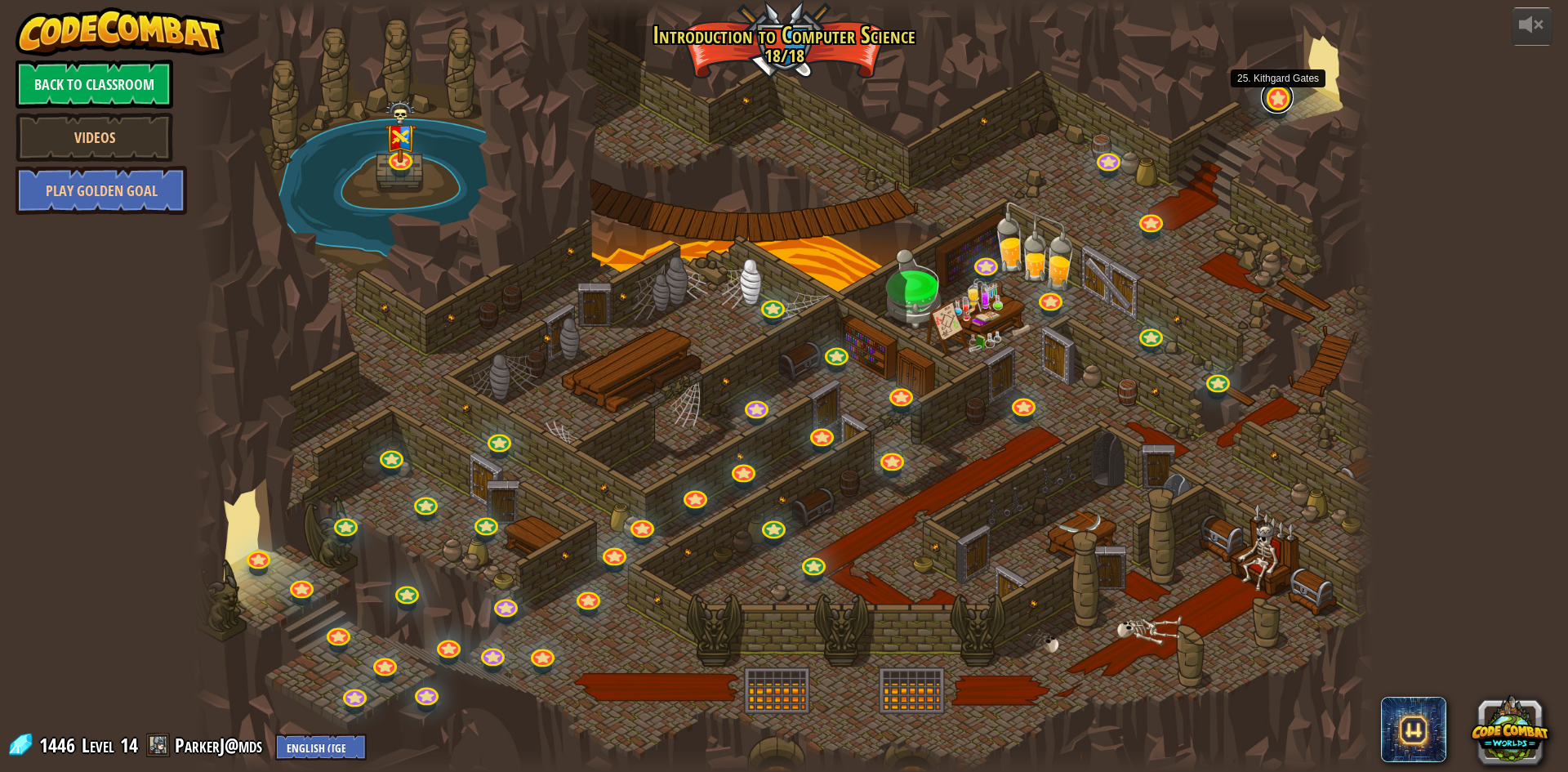
click at [1285, 101] on link at bounding box center [1277, 97] width 33 height 33
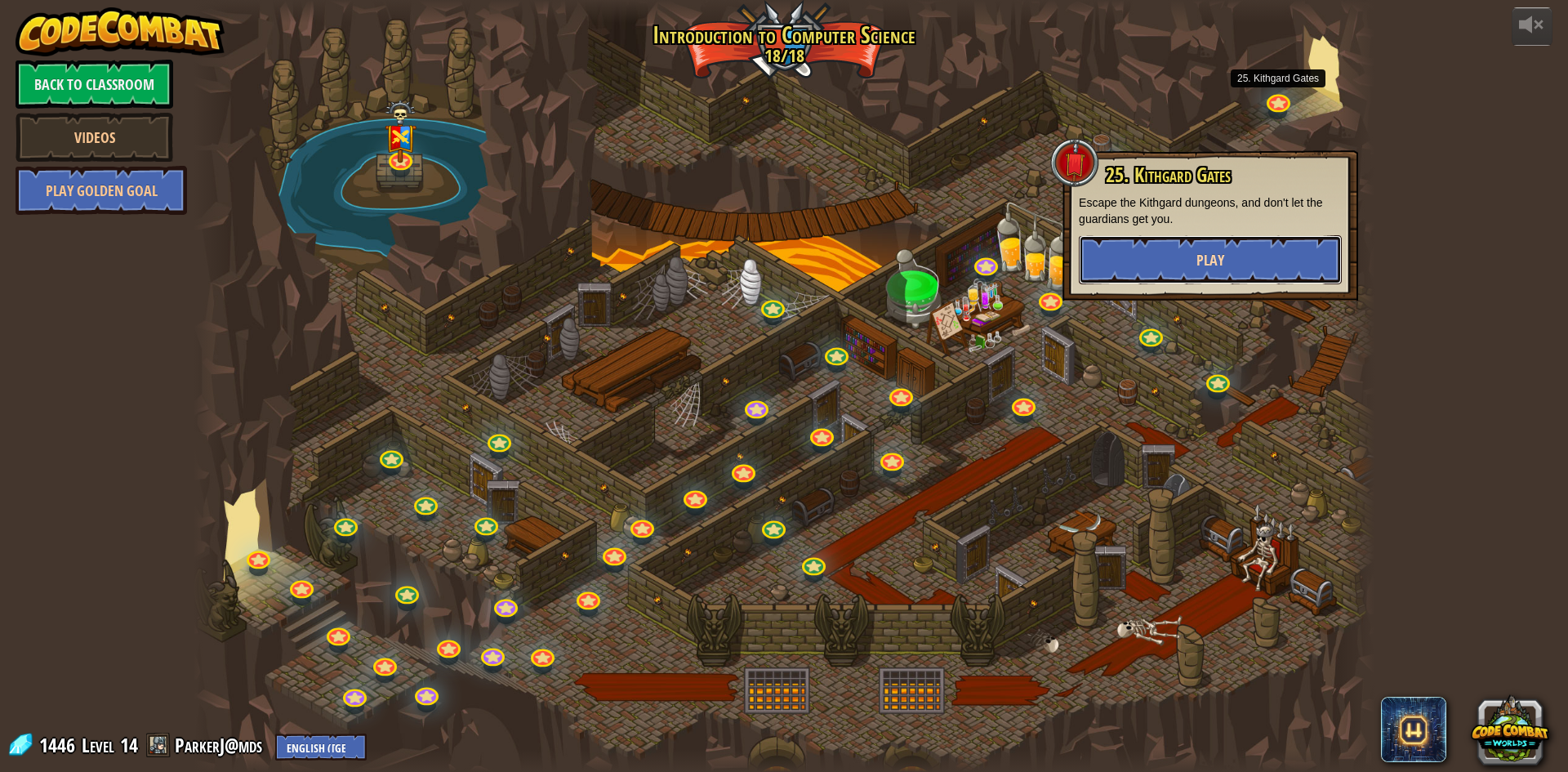
click at [1147, 264] on button "Play" at bounding box center [1210, 259] width 263 height 49
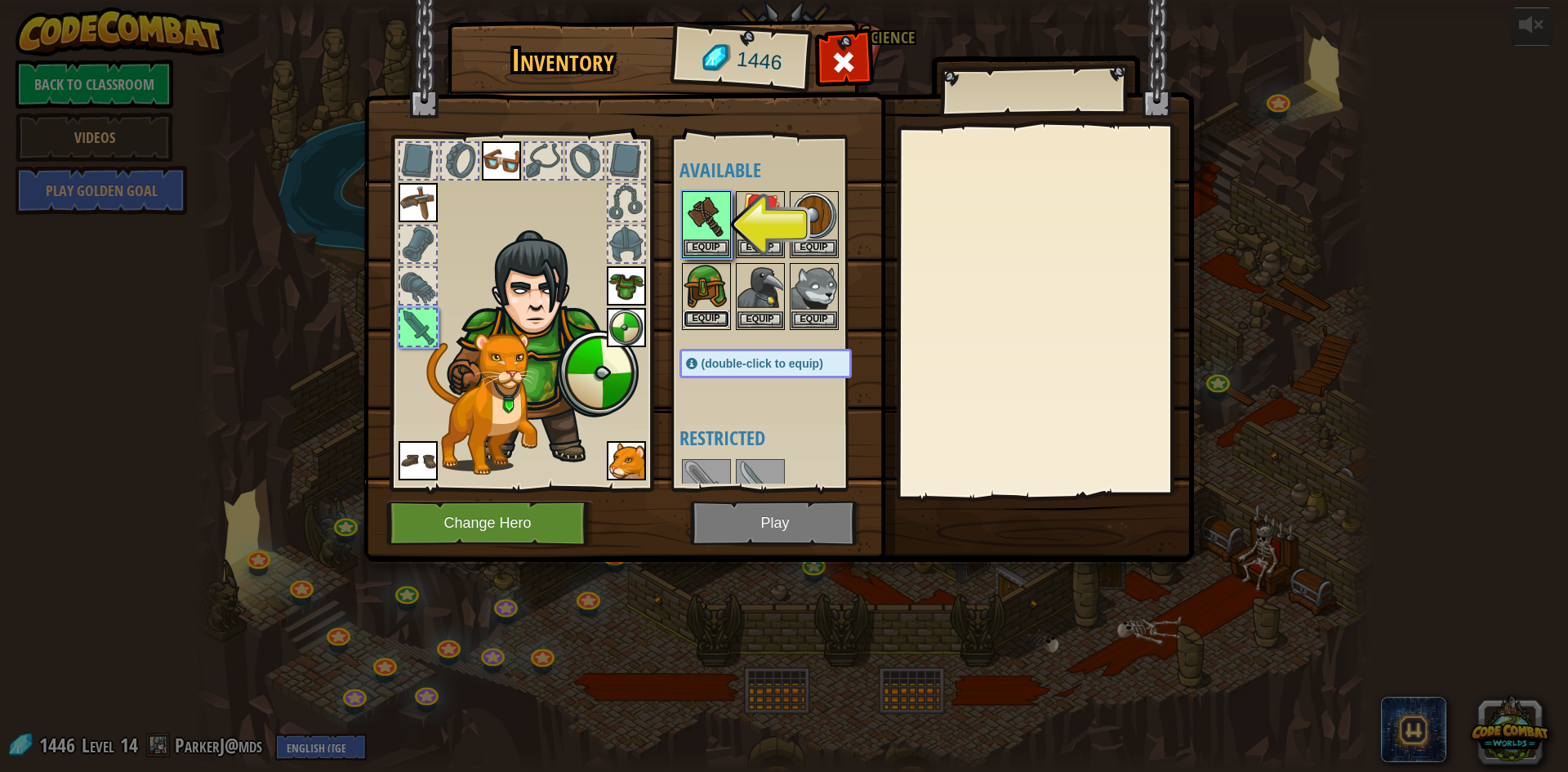
click at [704, 315] on button "Equip" at bounding box center [706, 318] width 46 height 17
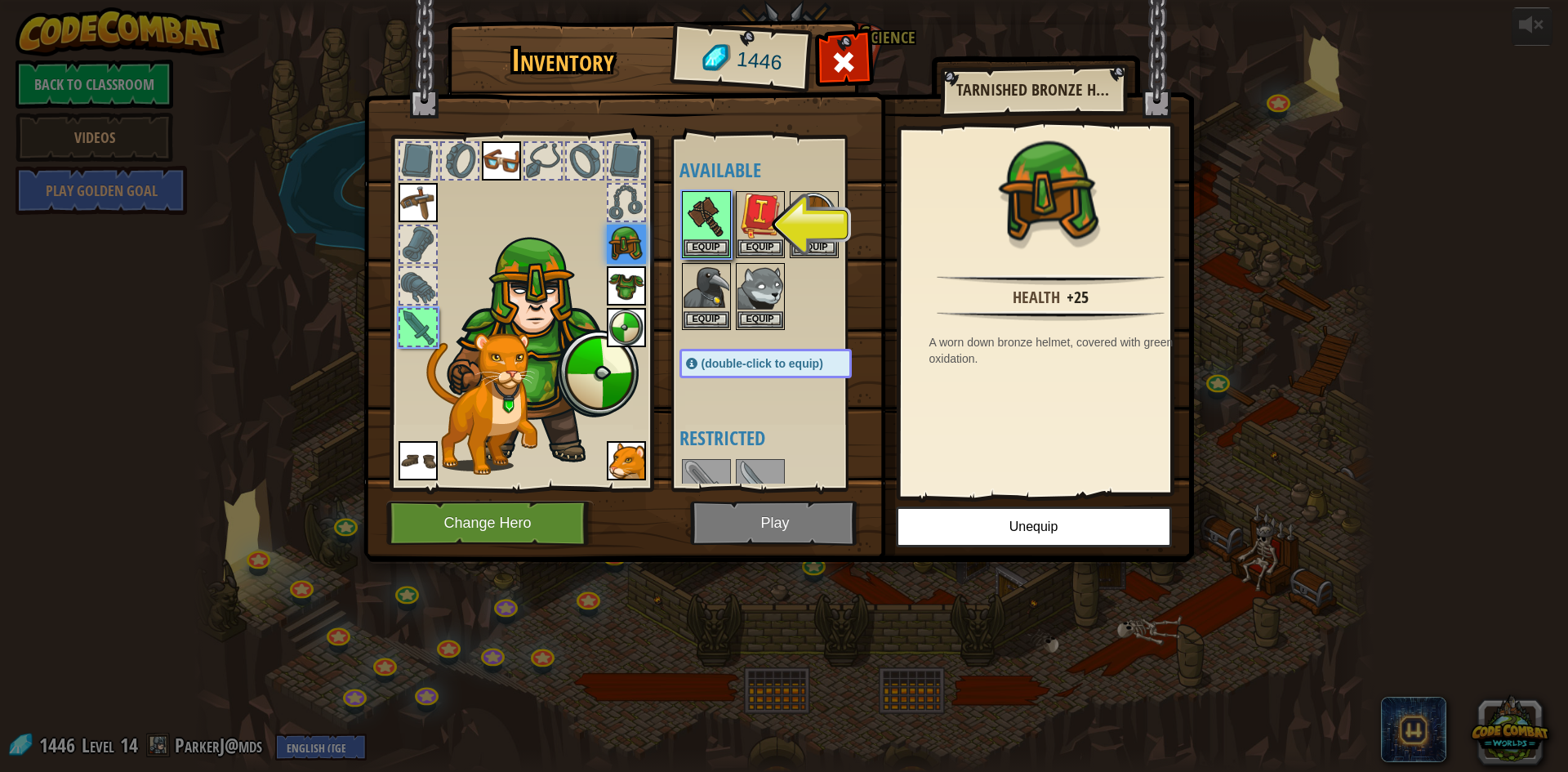
click at [617, 316] on img at bounding box center [627, 328] width 39 height 39
click at [622, 324] on img at bounding box center [627, 328] width 39 height 39
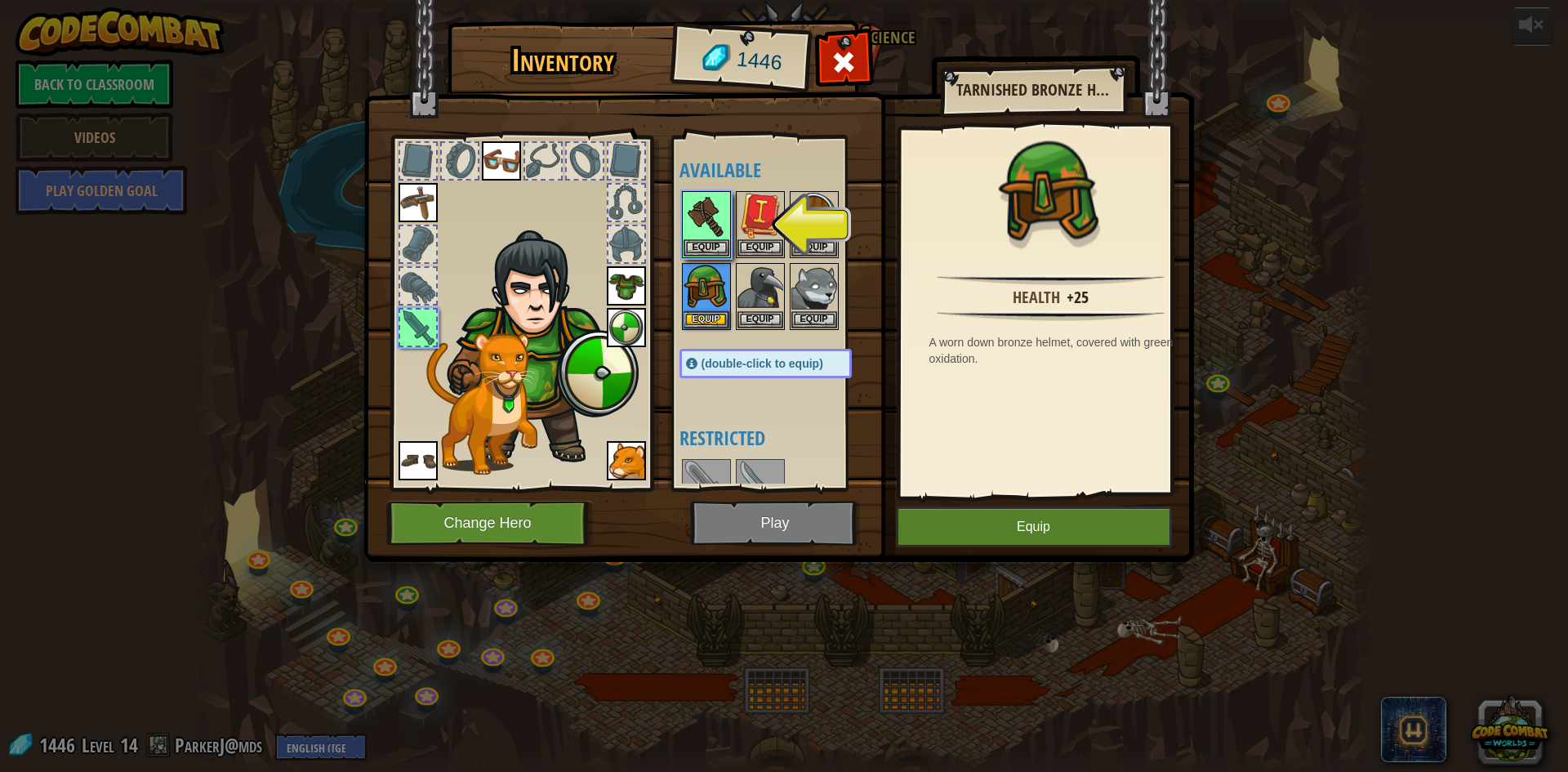
click at [622, 324] on img at bounding box center [627, 328] width 39 height 39
click at [720, 241] on button "Equip" at bounding box center [706, 247] width 46 height 17
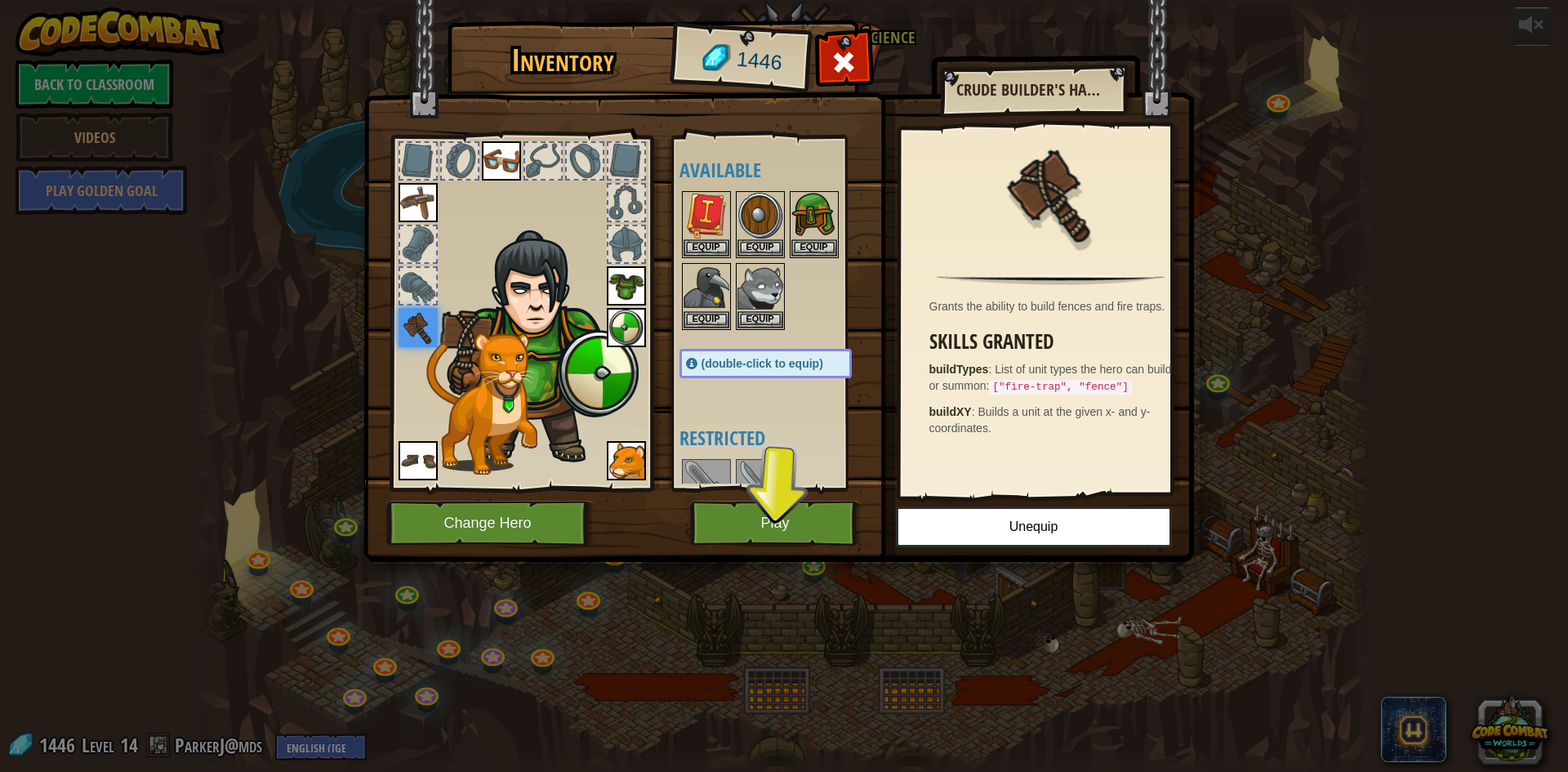
click at [631, 278] on img at bounding box center [627, 286] width 39 height 39
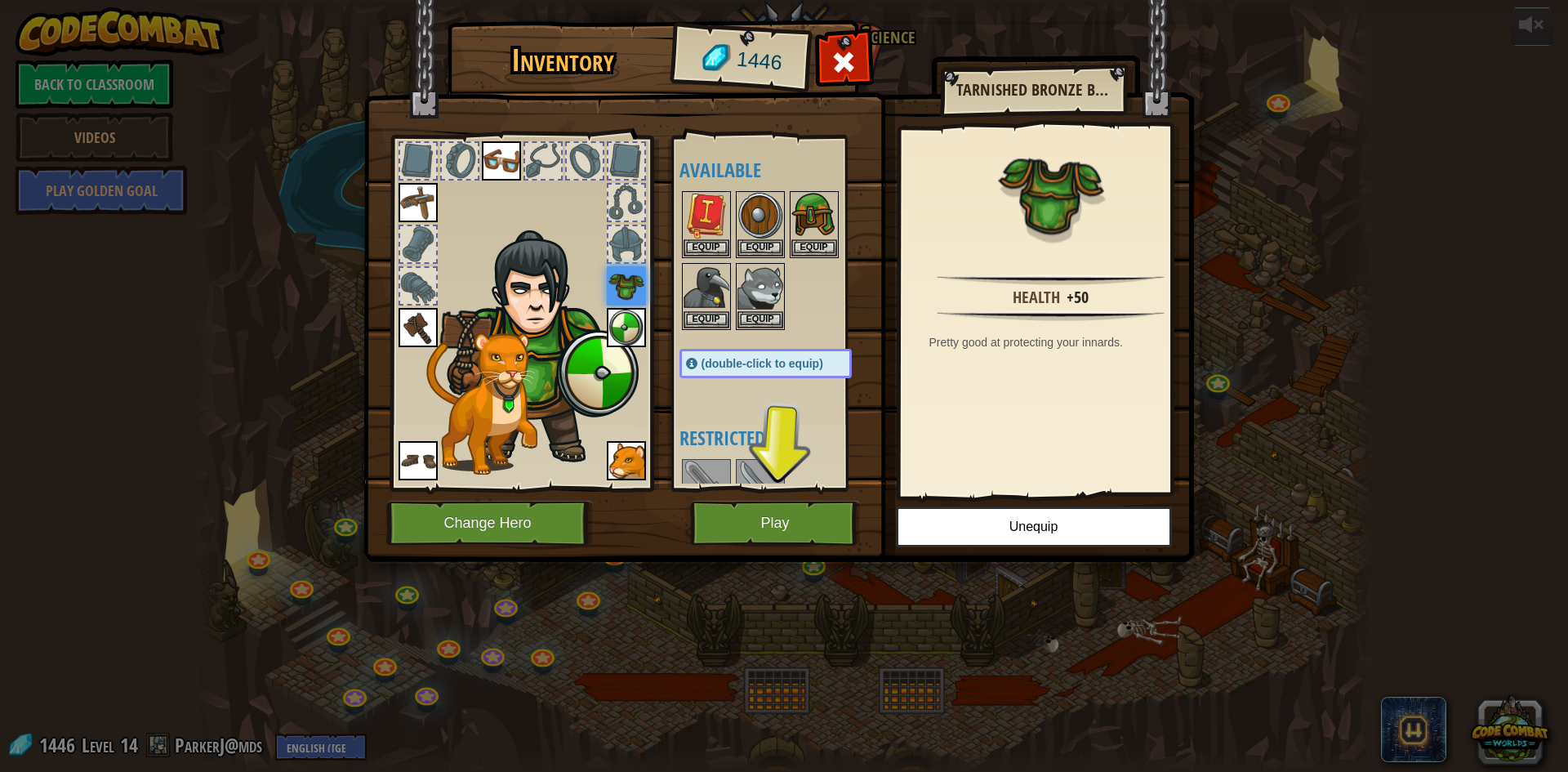
click at [629, 327] on img at bounding box center [627, 328] width 39 height 39
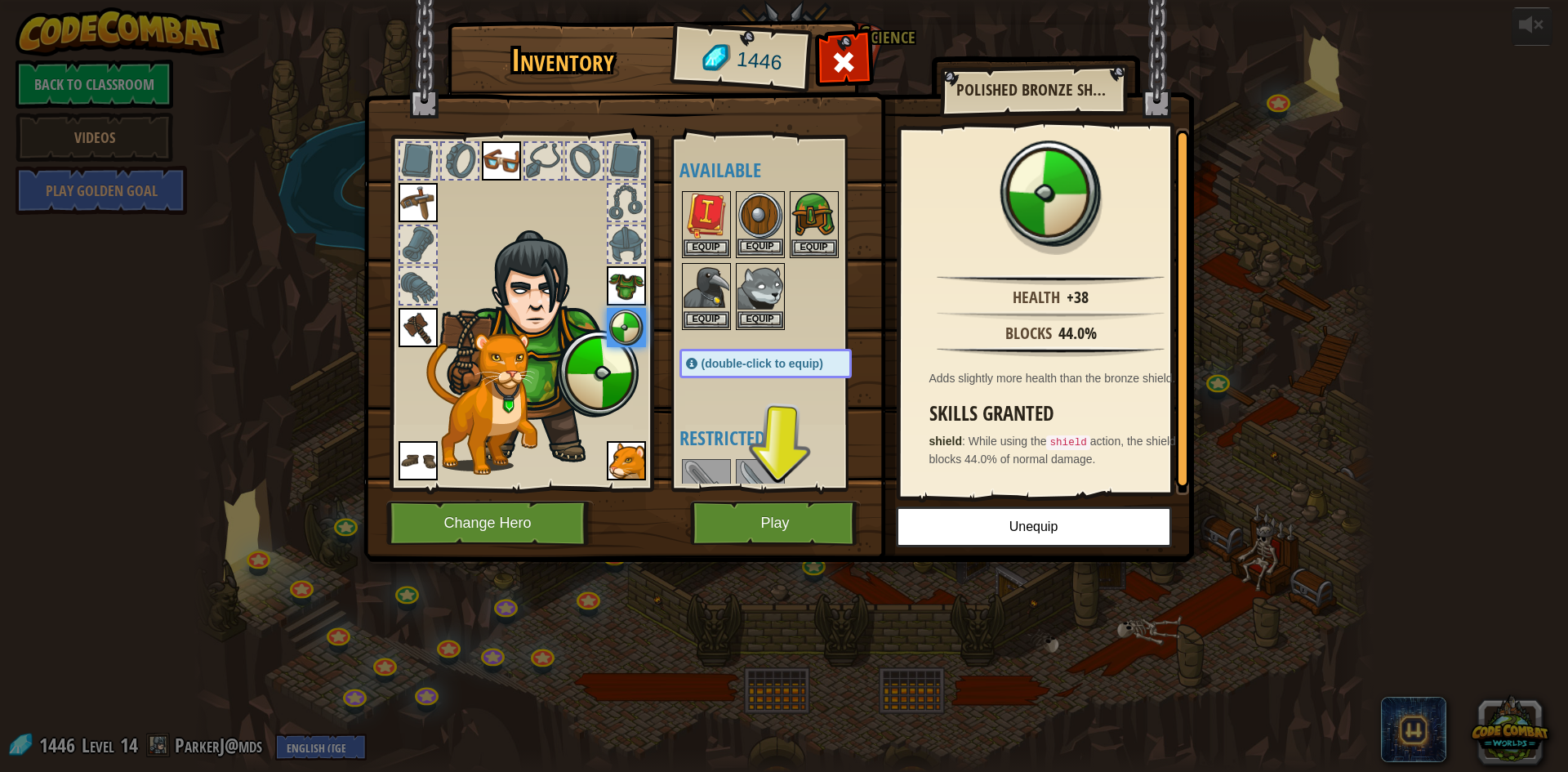
click at [757, 203] on img at bounding box center [760, 215] width 46 height 46
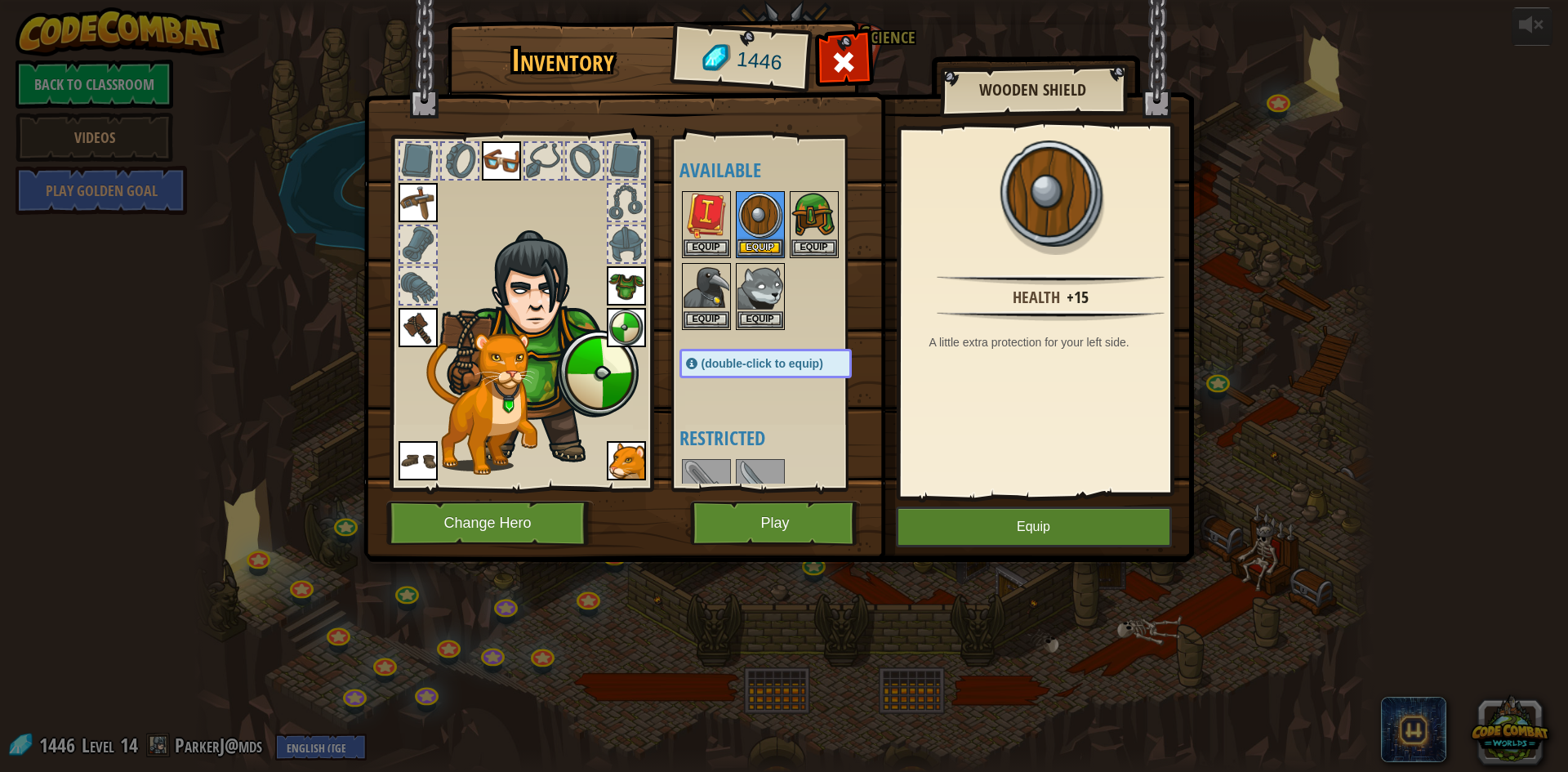
click at [621, 317] on img at bounding box center [627, 328] width 39 height 39
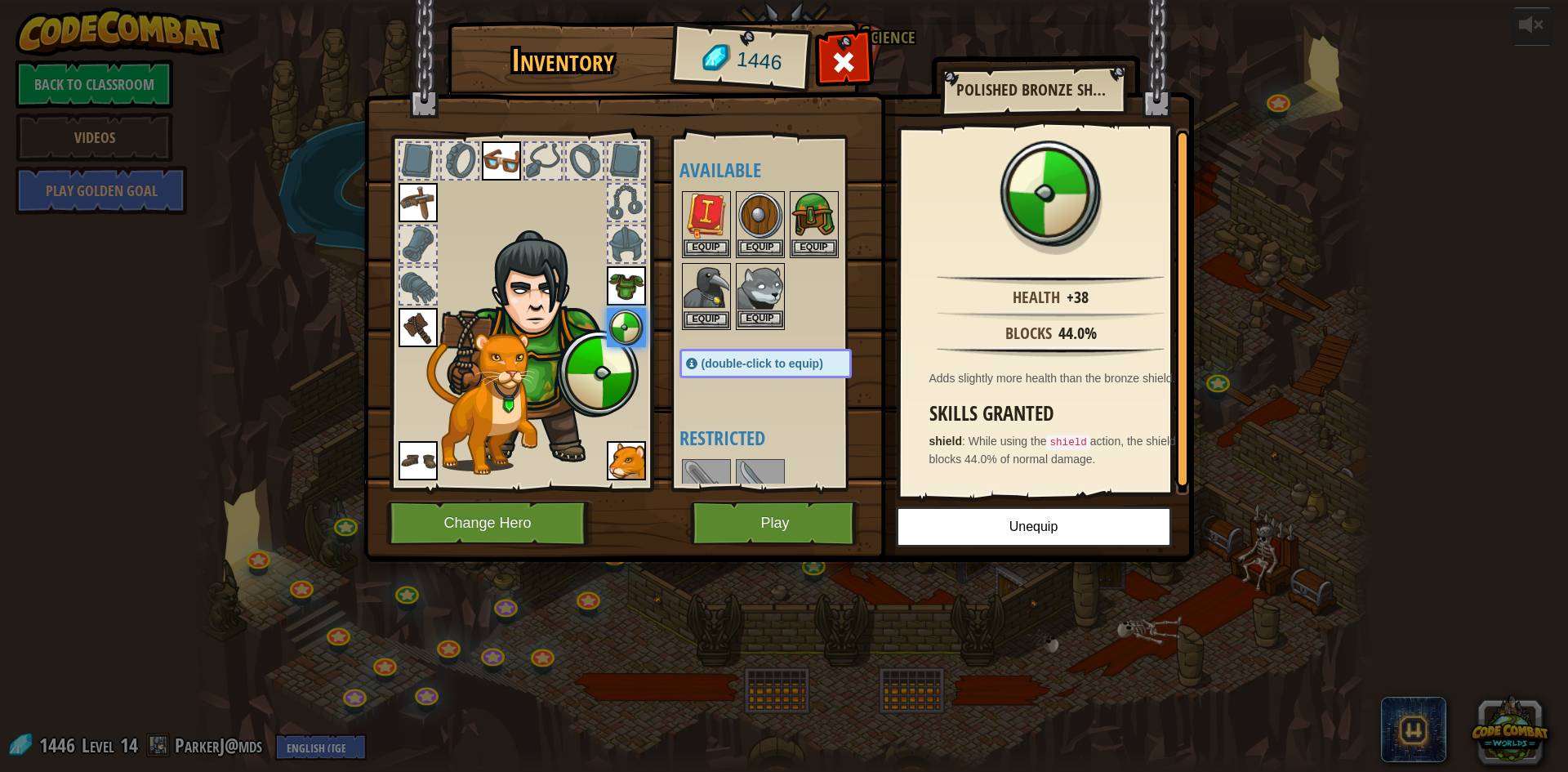
click at [758, 290] on img at bounding box center [760, 287] width 46 height 46
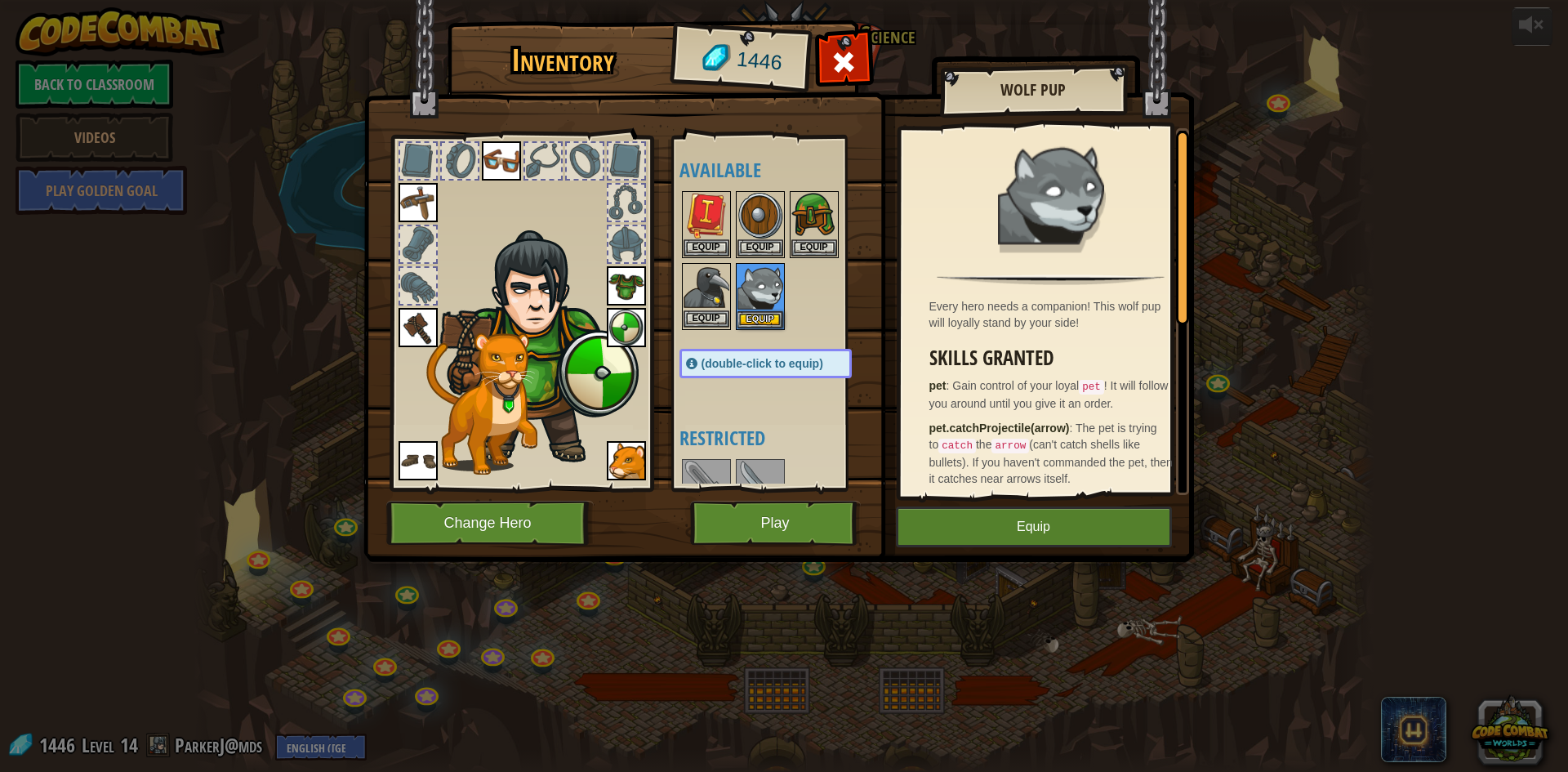
click at [722, 293] on img at bounding box center [706, 287] width 46 height 46
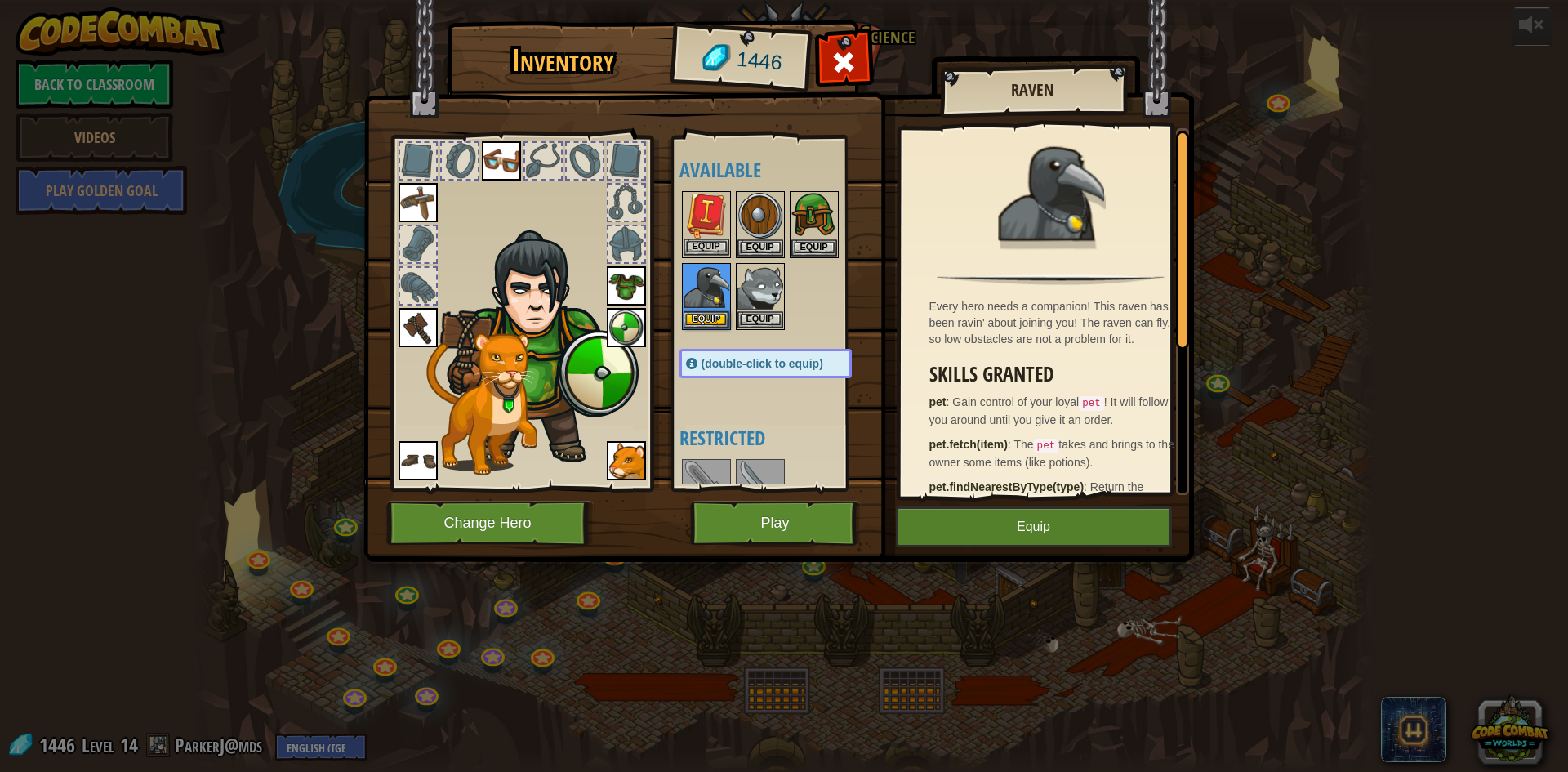
click at [696, 203] on img at bounding box center [706, 215] width 46 height 46
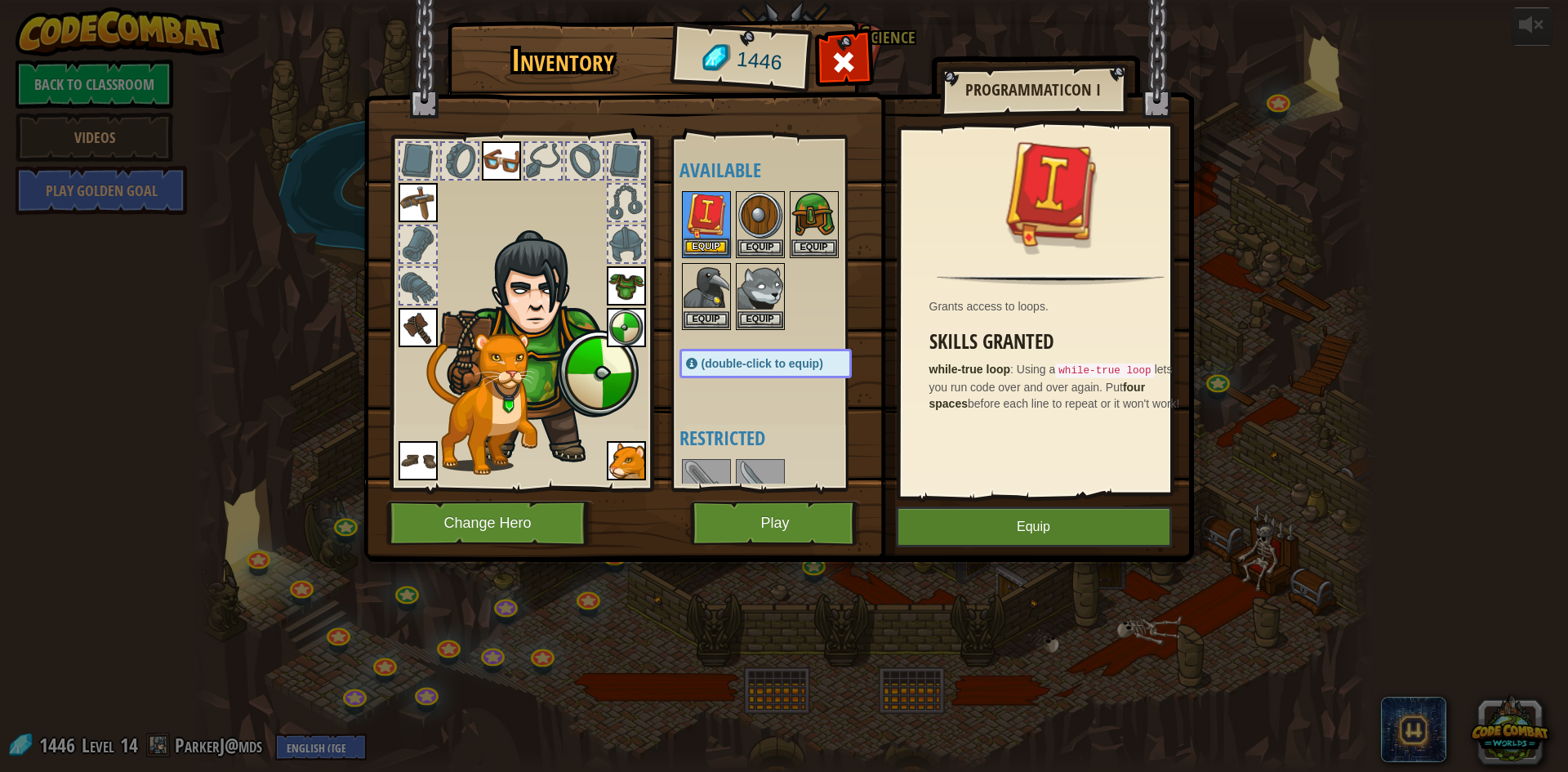
click at [709, 237] on img at bounding box center [706, 215] width 46 height 46
click at [706, 254] on button "Equip" at bounding box center [706, 247] width 46 height 17
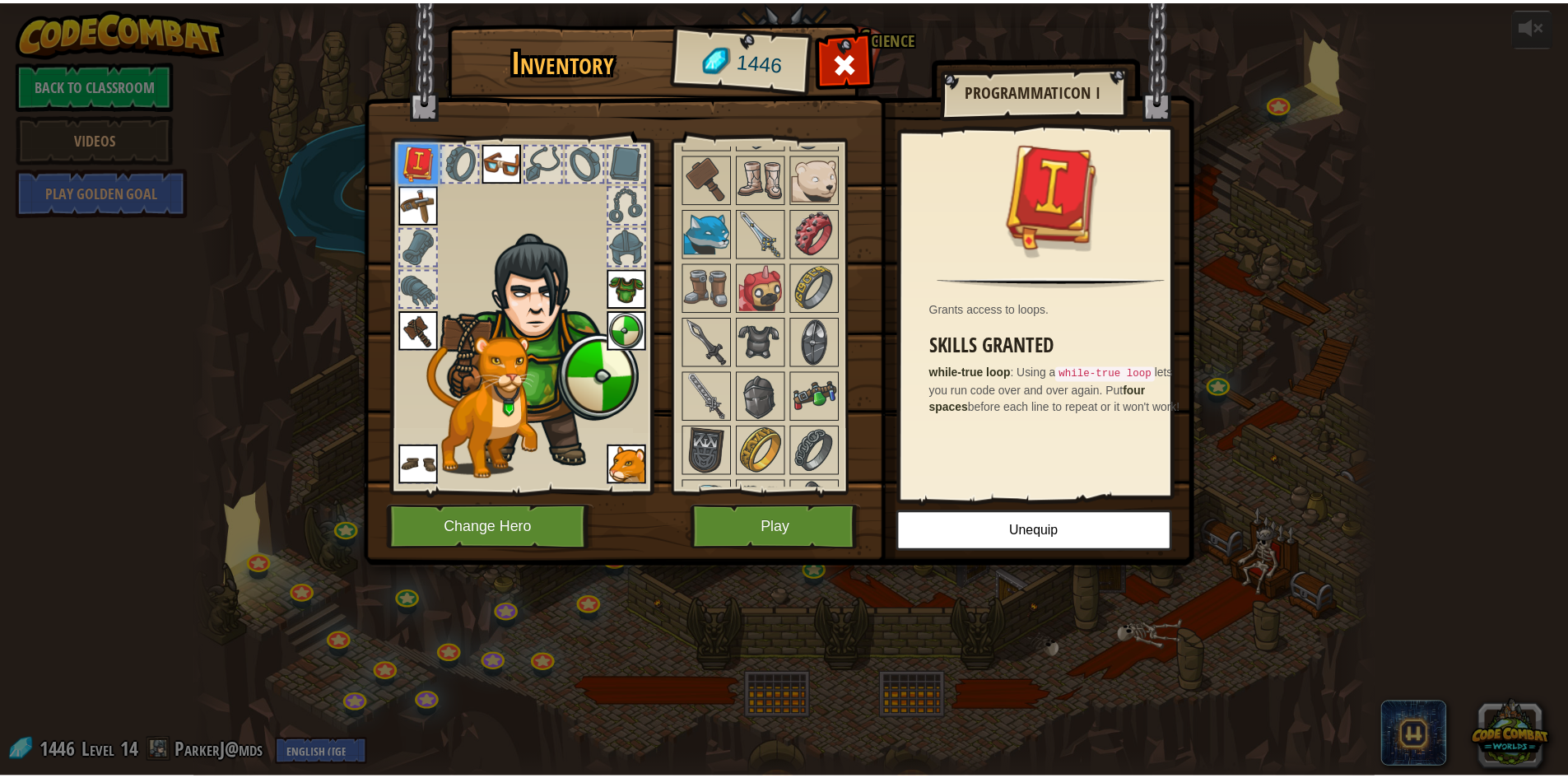
scroll to position [1214, 0]
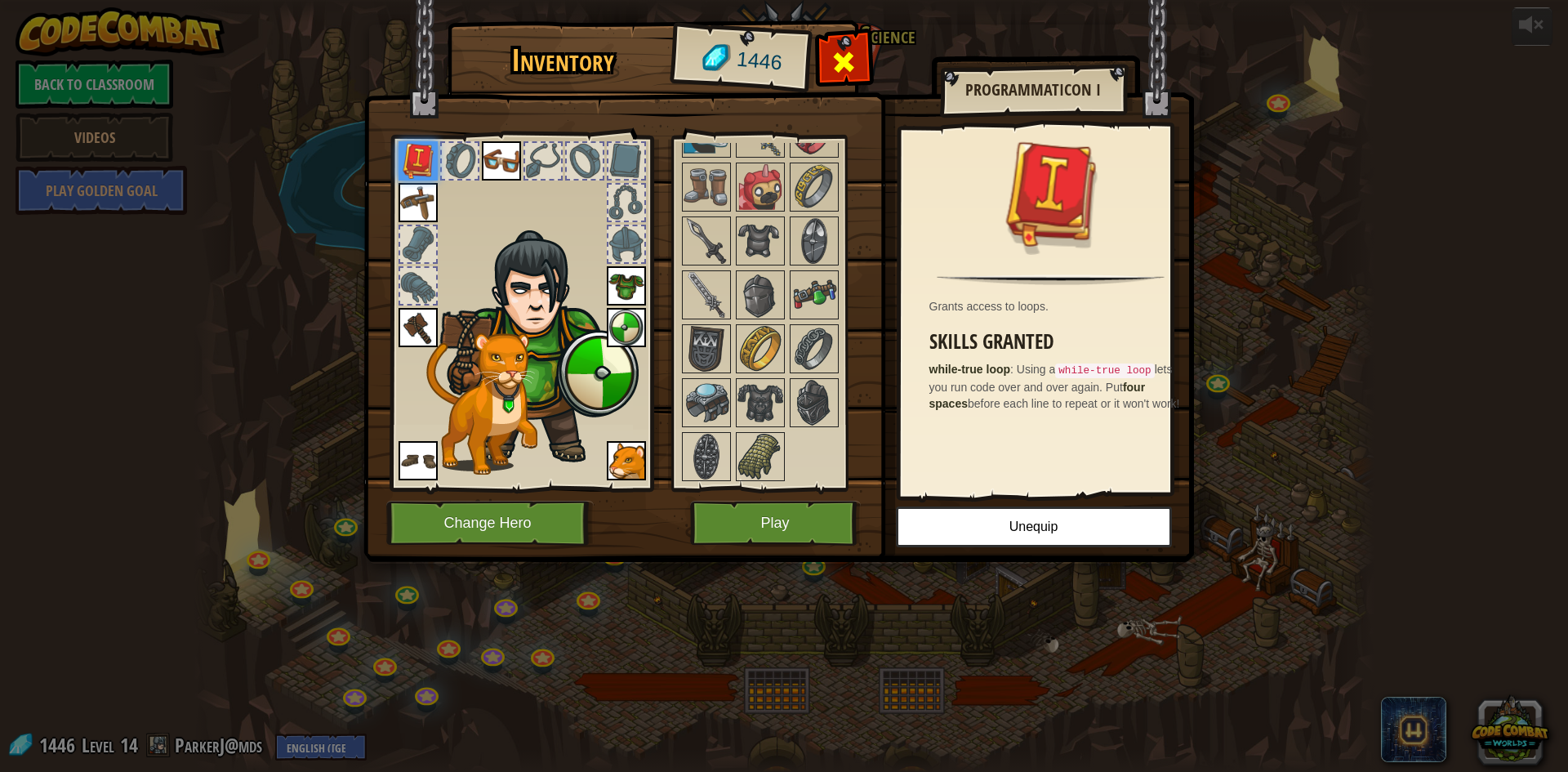
drag, startPoint x: 723, startPoint y: 272, endPoint x: 846, endPoint y: 56, distance: 248.6
click at [920, 40] on img at bounding box center [779, 265] width 831 height 593
click at [825, 55] on div at bounding box center [844, 66] width 52 height 52
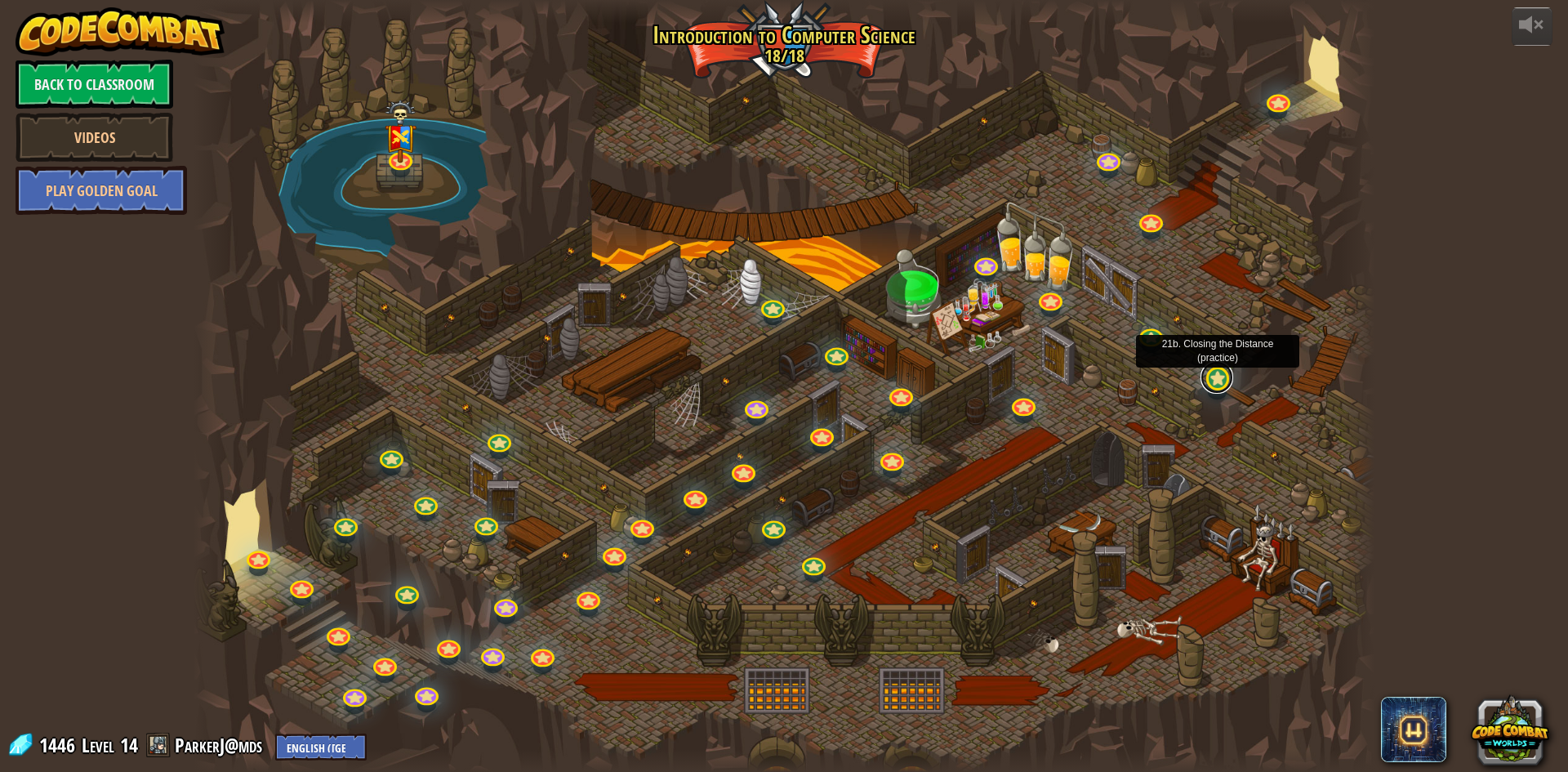
click at [1203, 382] on link at bounding box center [1217, 377] width 33 height 33
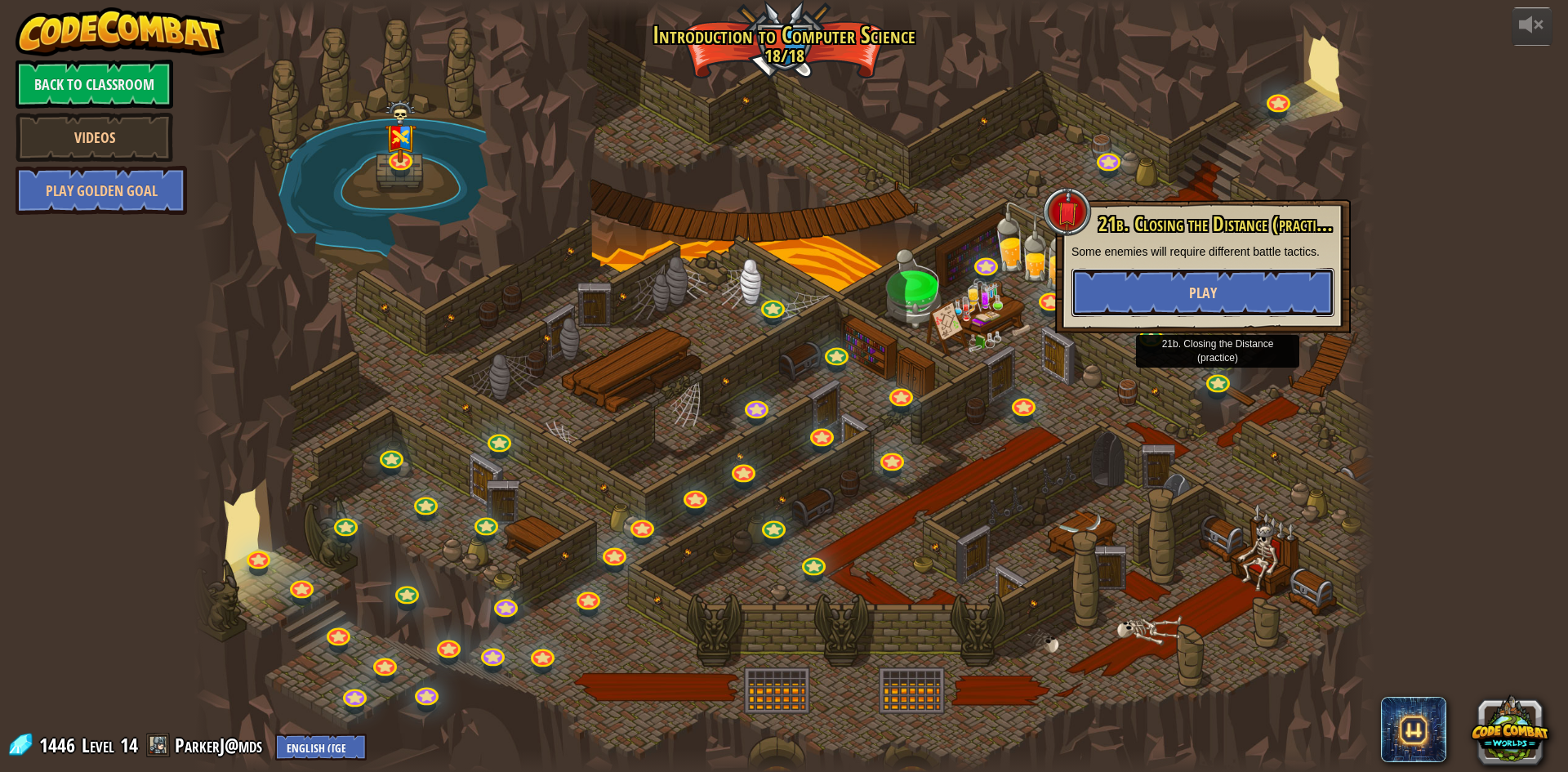
click at [1198, 301] on span "Play" at bounding box center [1203, 293] width 28 height 21
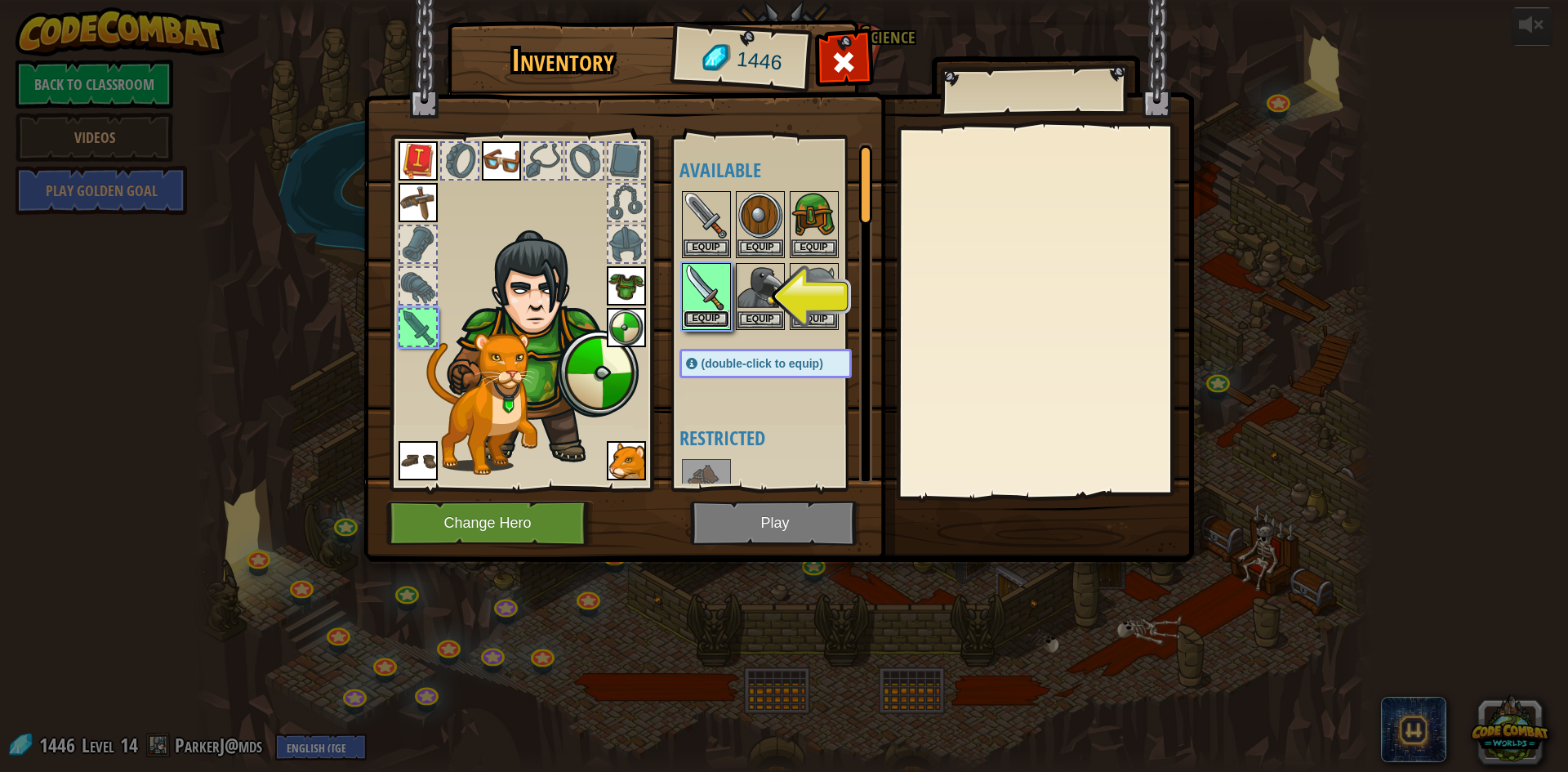
click at [719, 317] on button "Equip" at bounding box center [706, 318] width 46 height 17
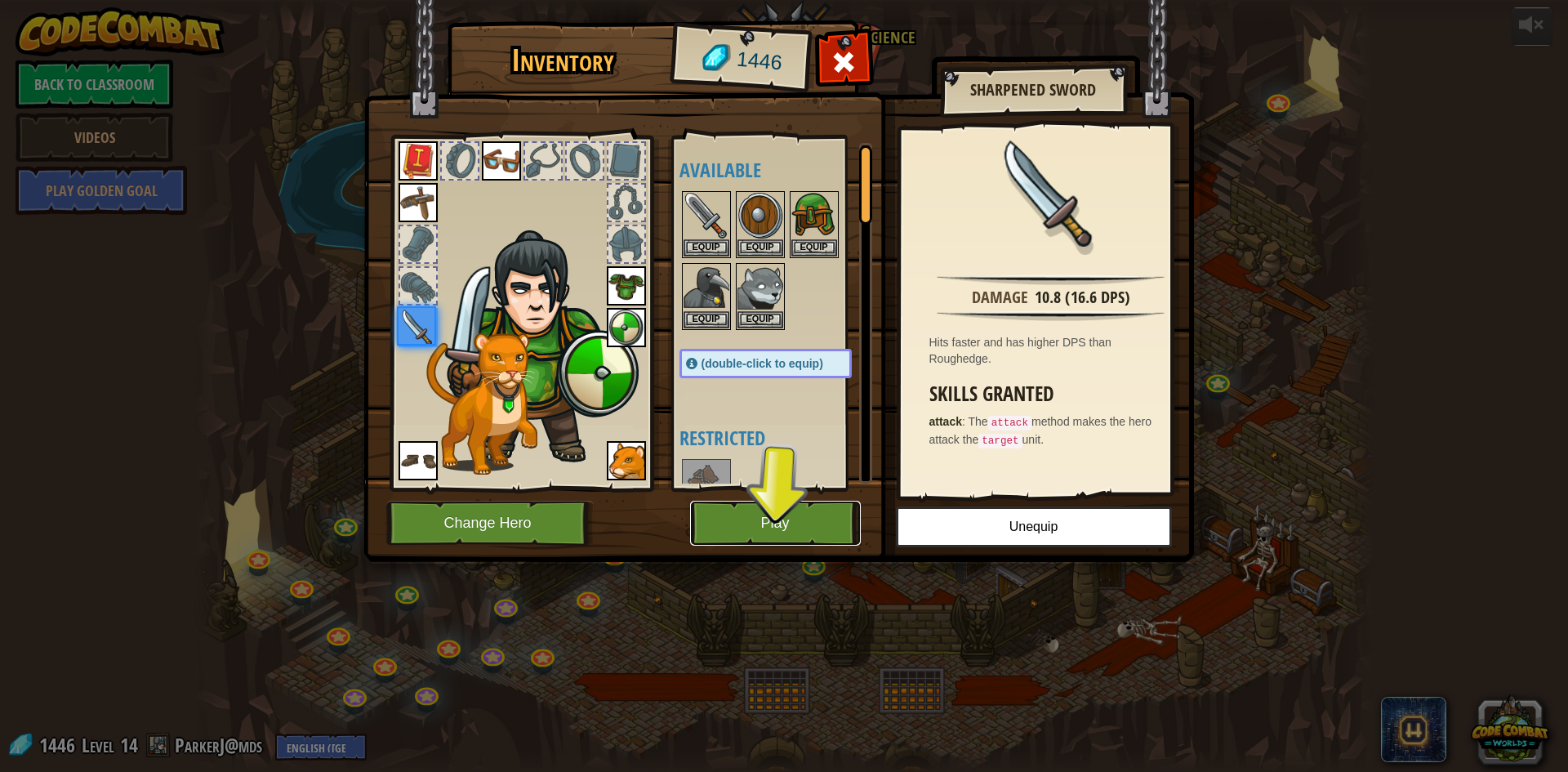
click at [766, 523] on button "Play" at bounding box center [776, 523] width 171 height 45
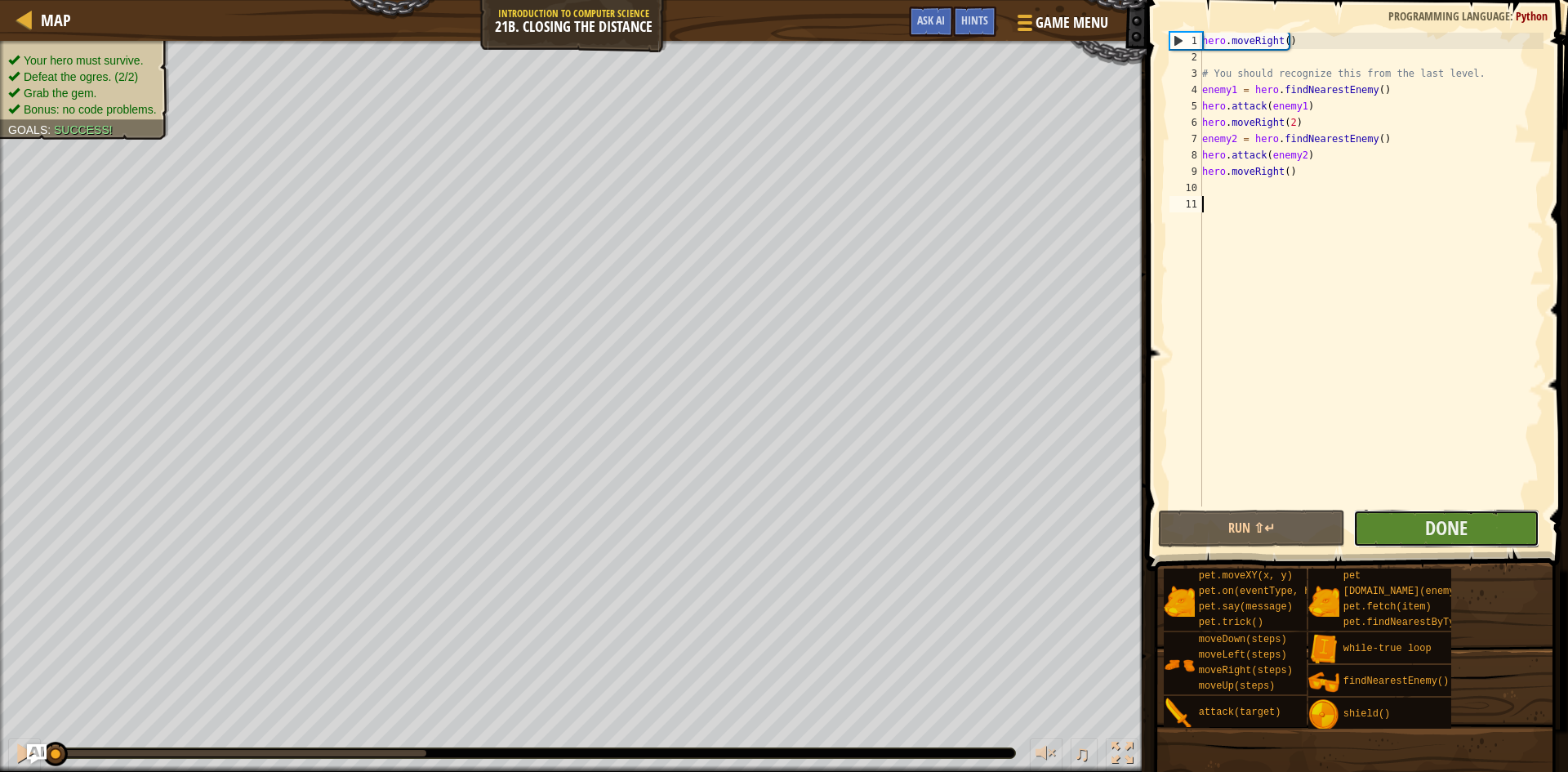
click at [1394, 533] on button "Done" at bounding box center [1447, 528] width 187 height 38
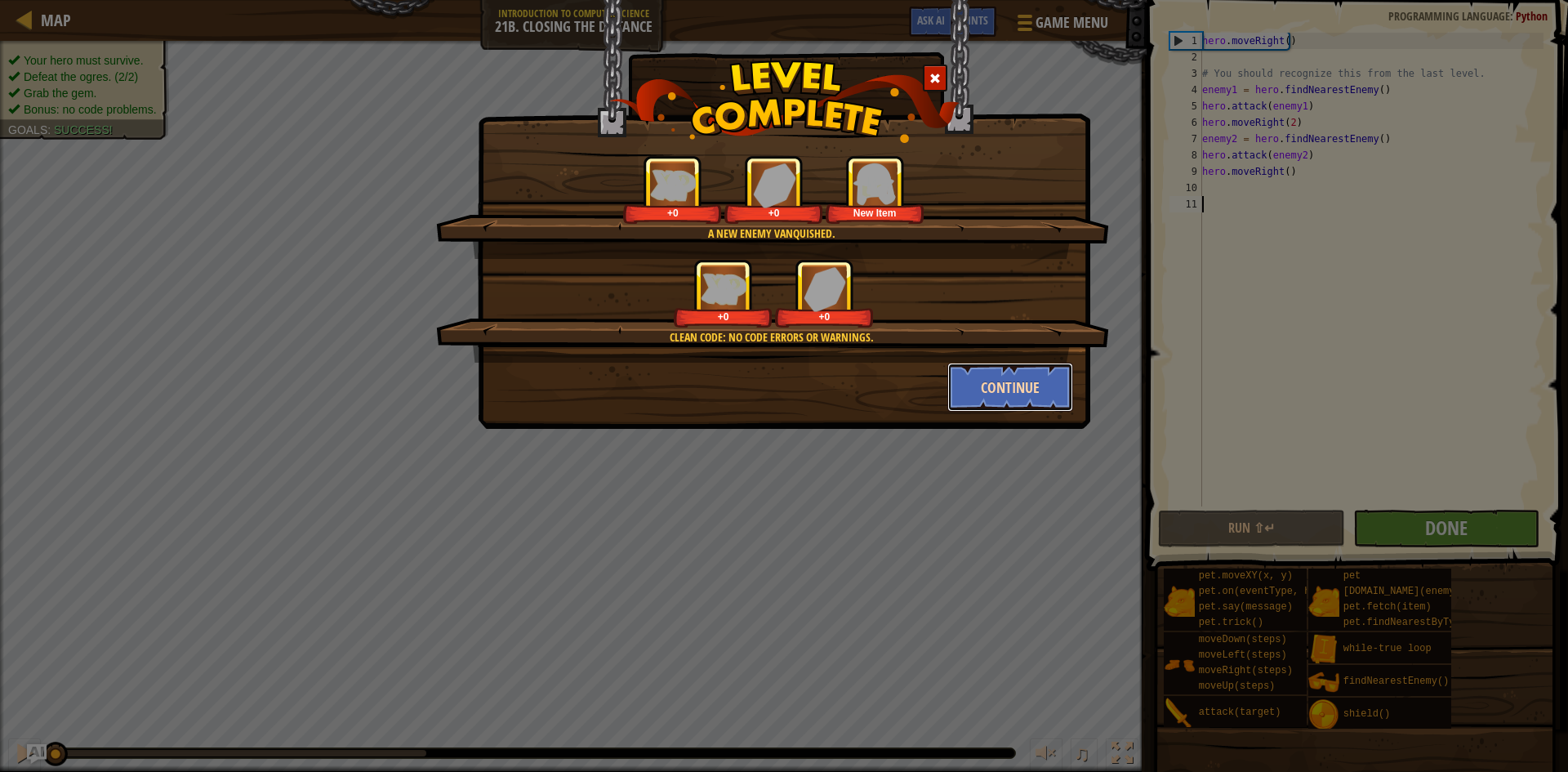
click at [1010, 397] on button "Continue" at bounding box center [1010, 387] width 127 height 49
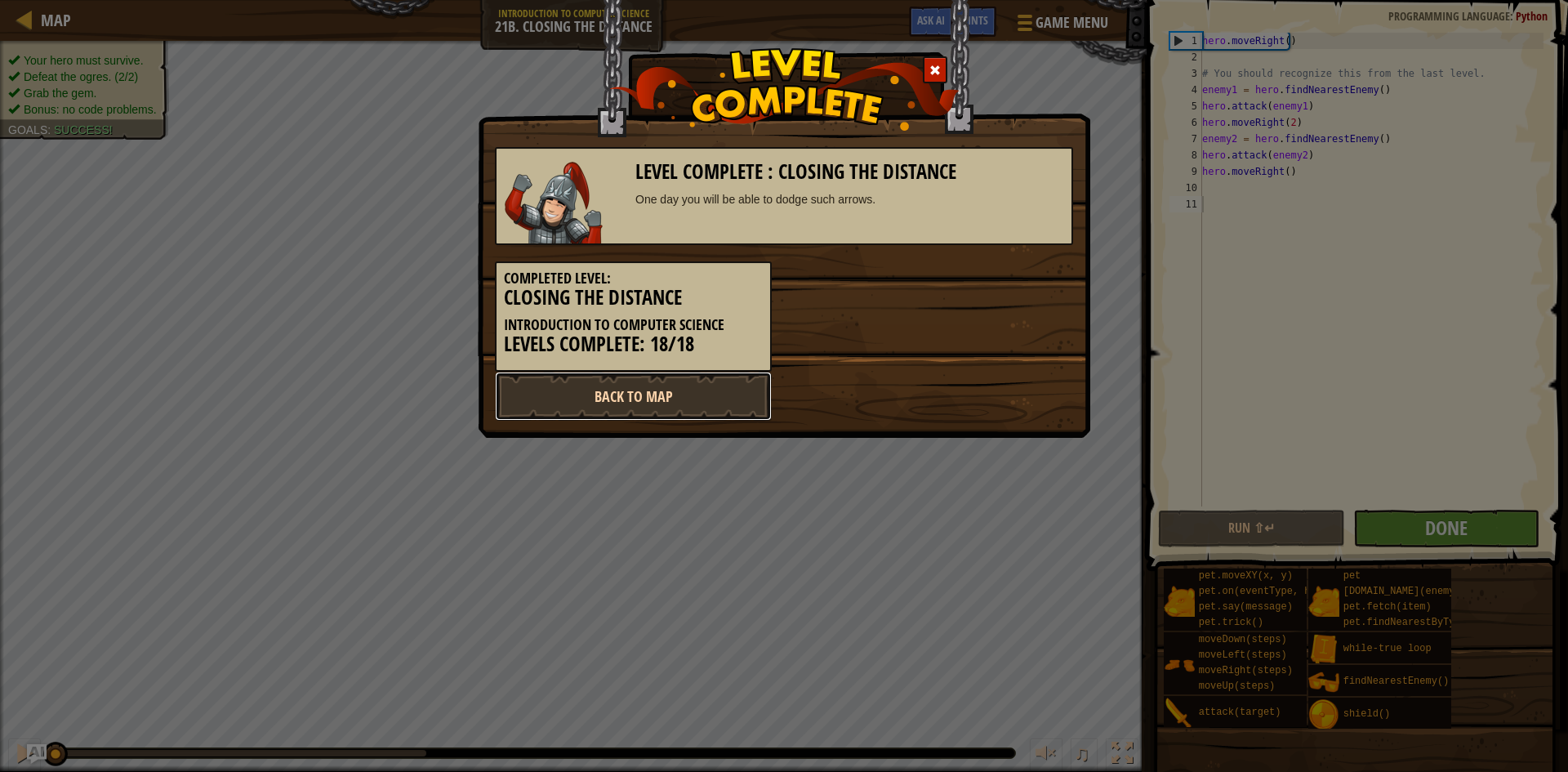
click at [707, 391] on link "Back to Map" at bounding box center [633, 396] width 277 height 49
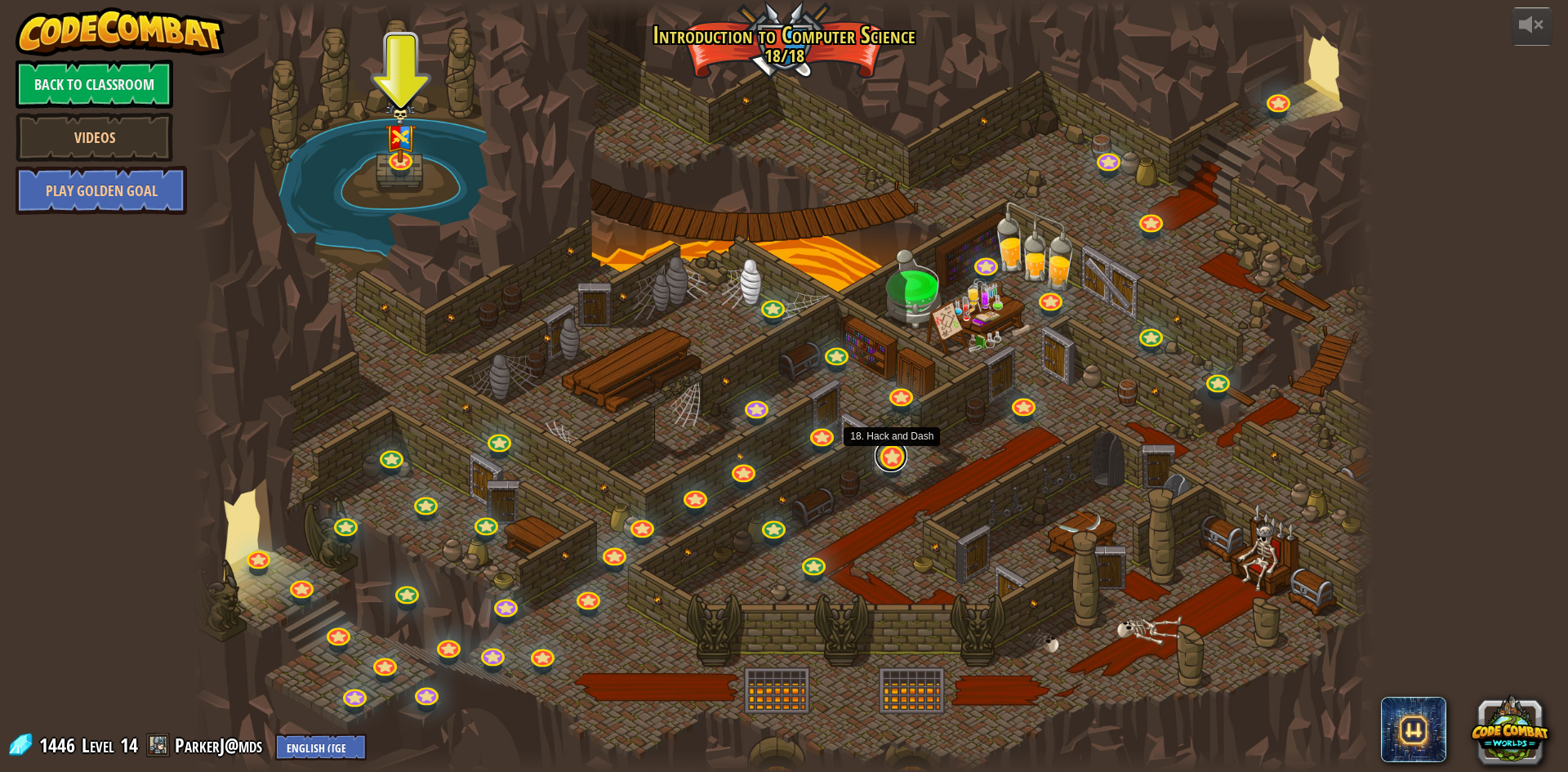
click at [903, 465] on link at bounding box center [891, 455] width 33 height 33
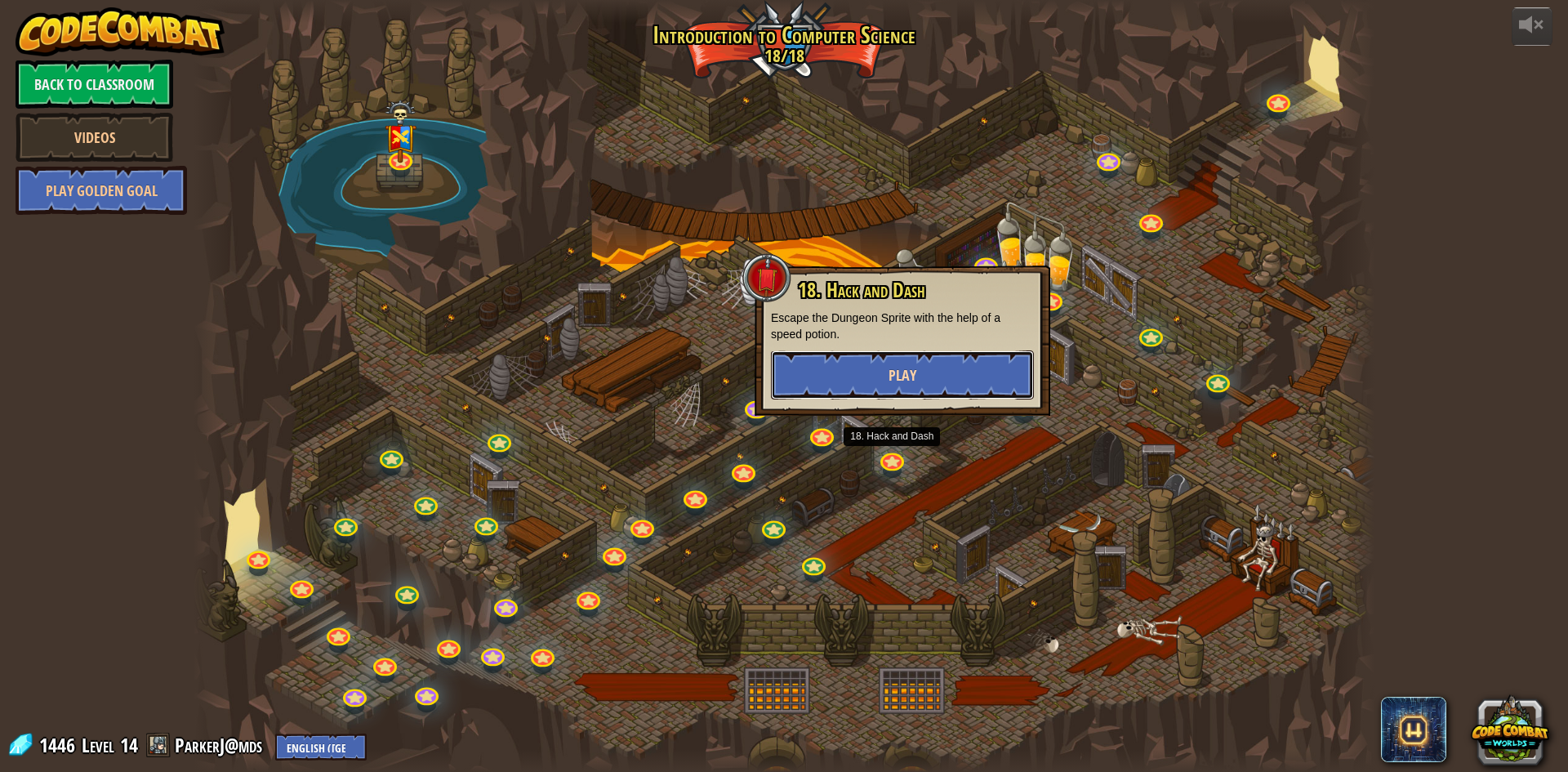
click at [935, 385] on button "Play" at bounding box center [903, 375] width 263 height 49
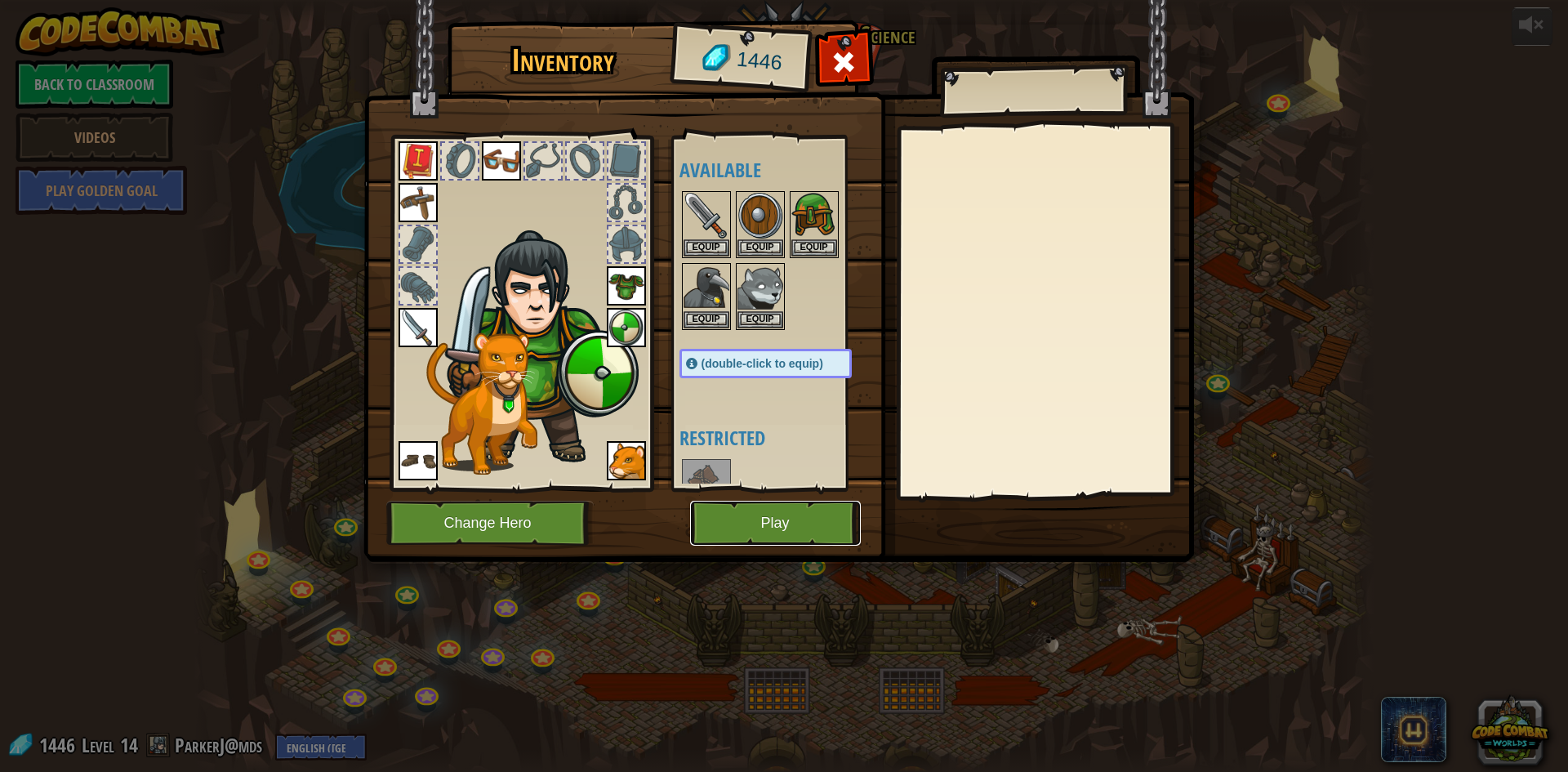
click at [802, 545] on button "Play" at bounding box center [776, 523] width 171 height 45
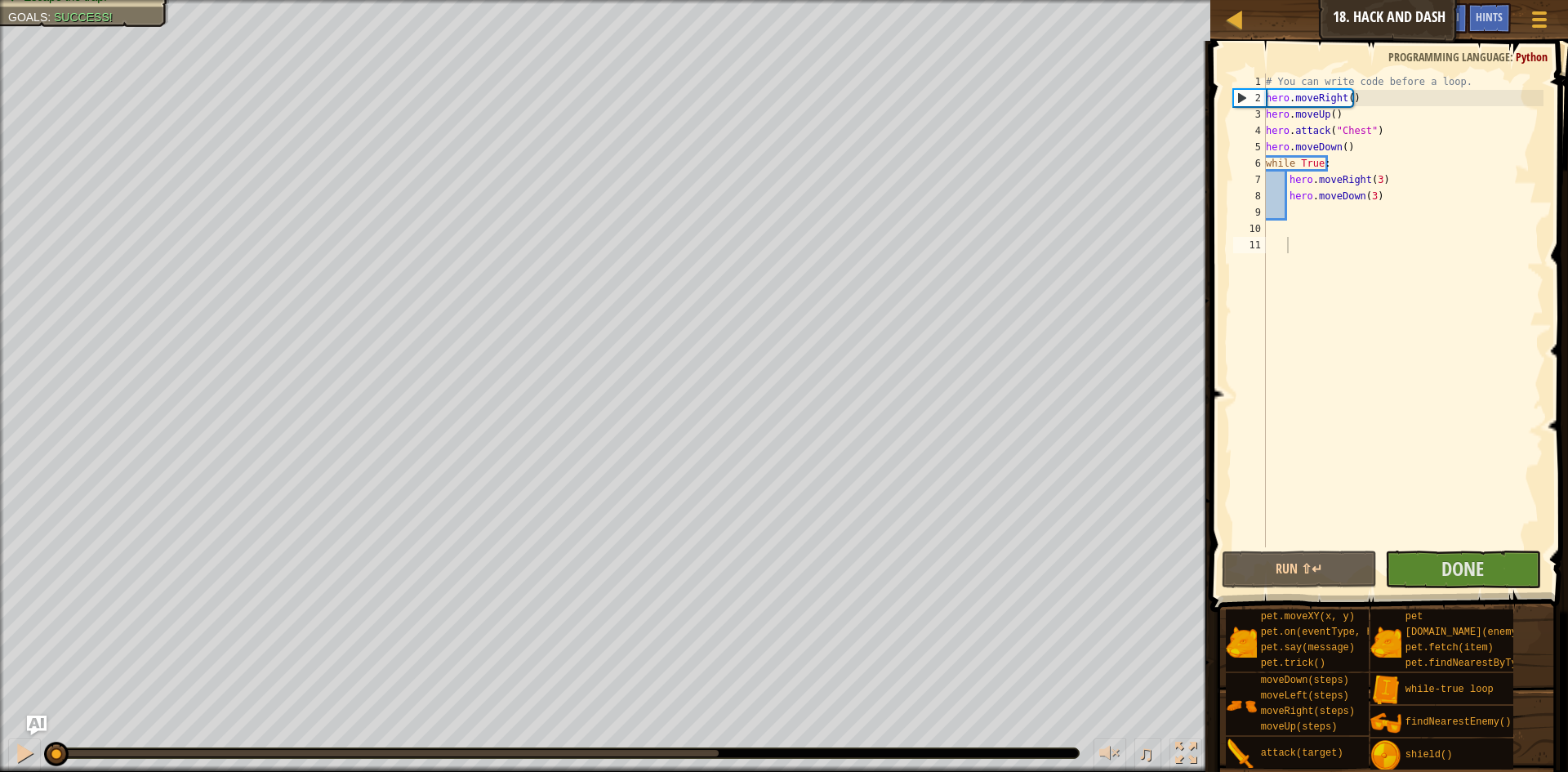
drag, startPoint x: 800, startPoint y: -71, endPoint x: 814, endPoint y: -67, distance: 14.6
click at [225, 0] on html "Map Introduction to Computer Science 18. Hack and Dash Game Menu Done Hints Ask…" at bounding box center [784, 0] width 1568 height 0
click at [1222, 20] on div "Map Introduction to Computer Science 18. Hack and Dash Game Menu Done Hints Ask…" at bounding box center [1389, 20] width 358 height 40
click at [1231, 20] on div at bounding box center [1235, 20] width 21 height 21
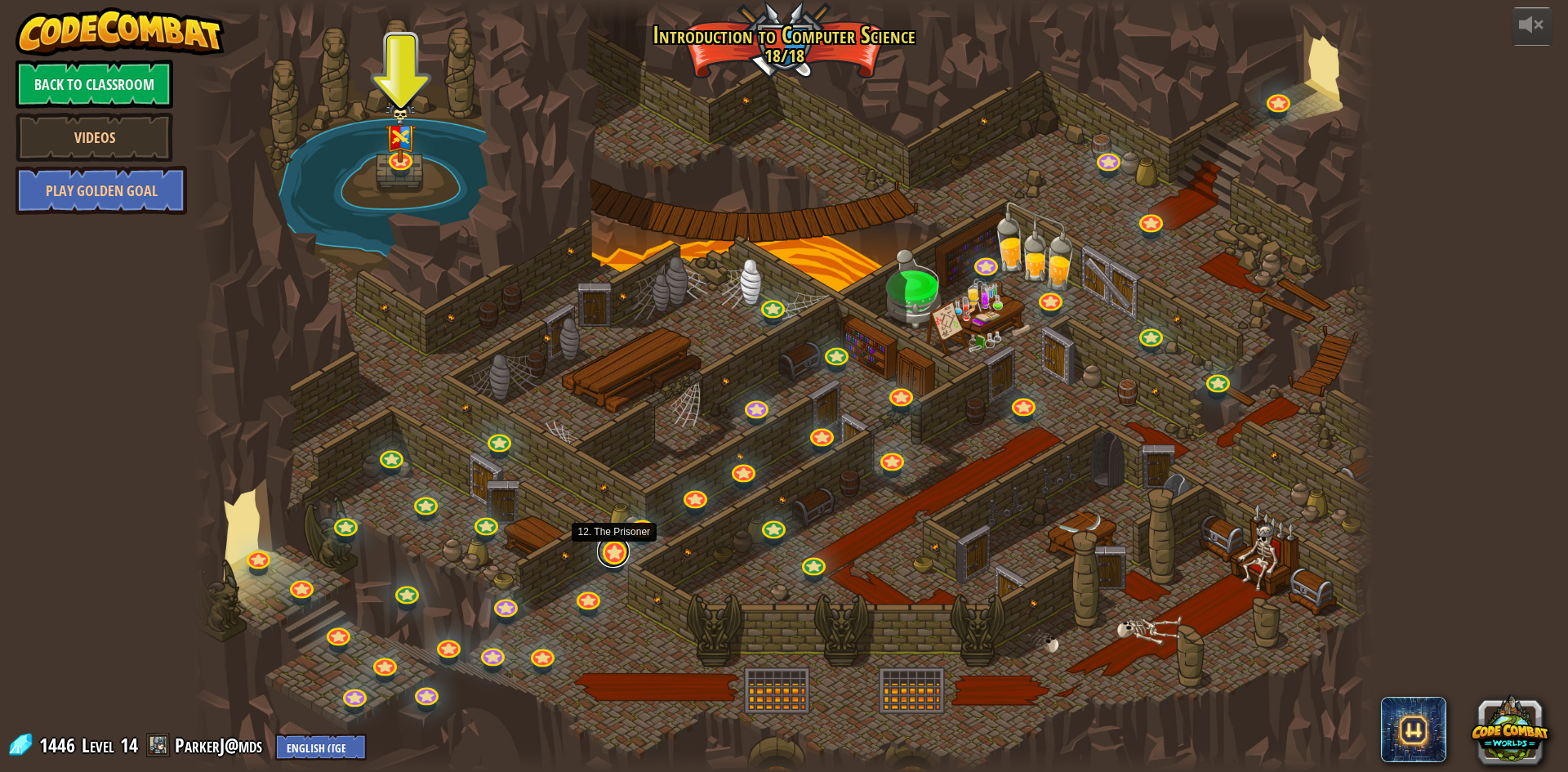
click at [613, 558] on link at bounding box center [613, 550] width 33 height 33
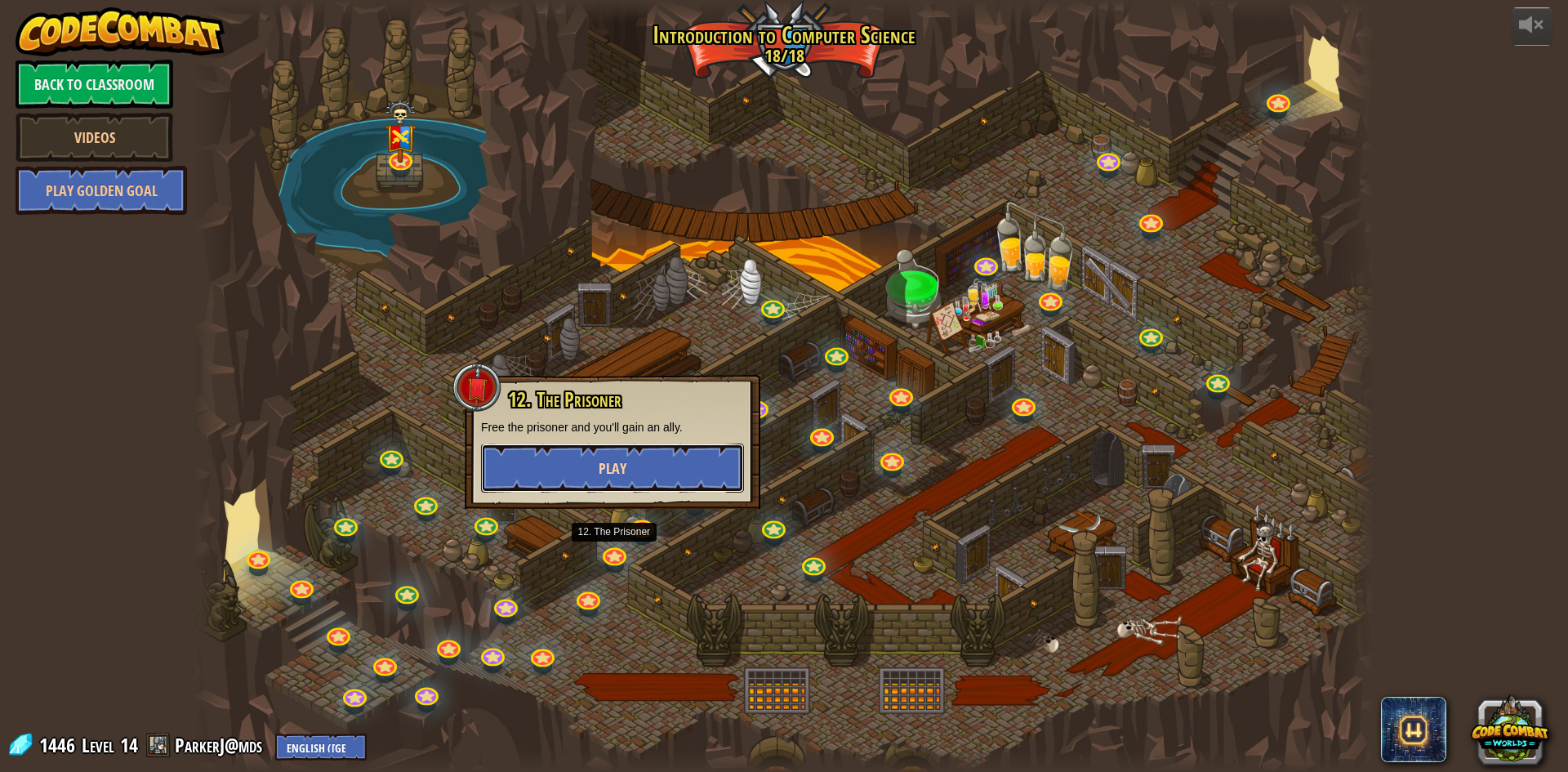
click at [660, 455] on button "Play" at bounding box center [613, 468] width 263 height 49
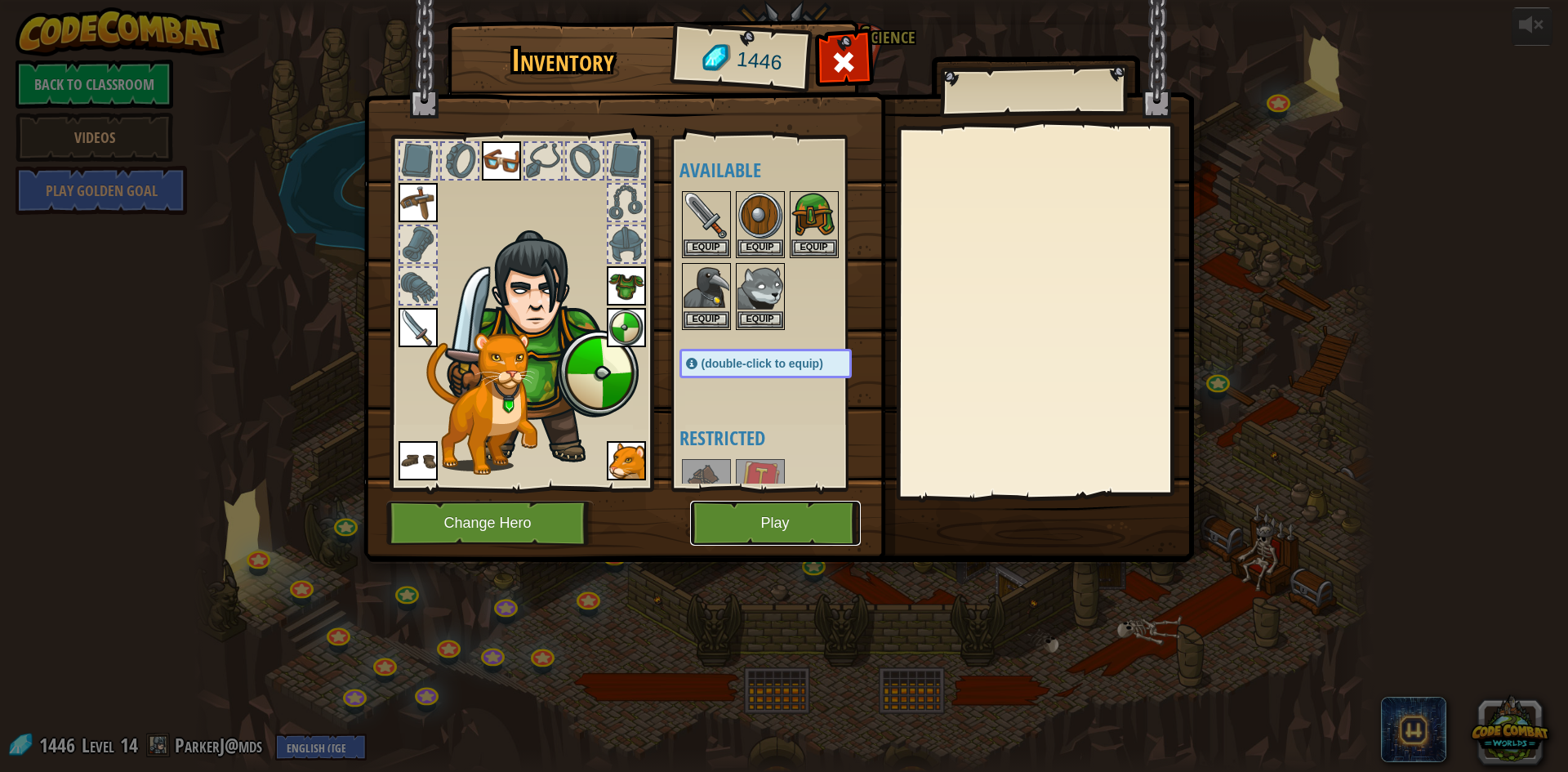
click at [738, 539] on button "Play" at bounding box center [776, 523] width 171 height 45
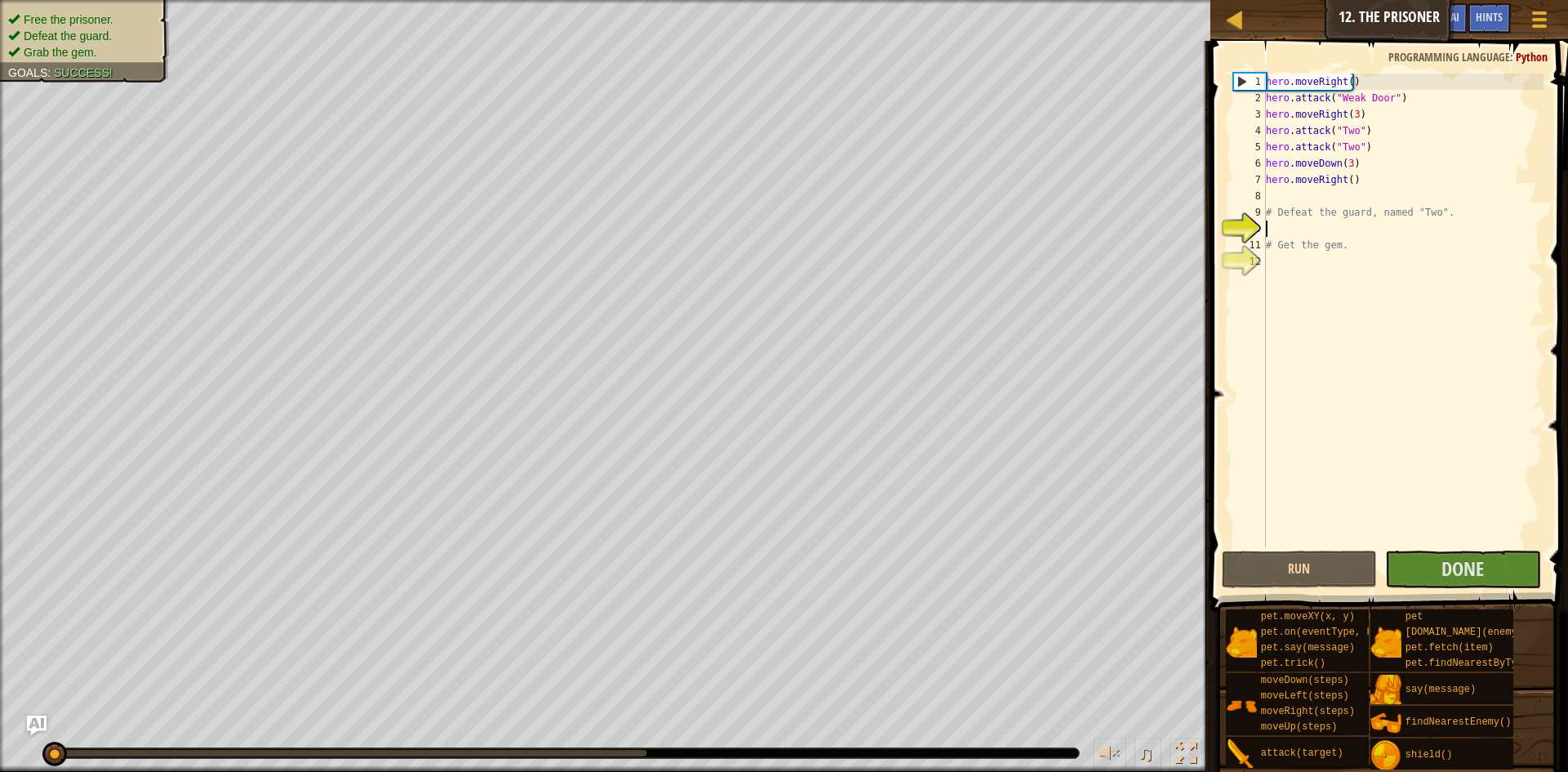
click at [1240, 3] on div "Map Introduction to Computer Science 12. The Prisoner Game Menu Done Hints Ask …" at bounding box center [1389, 20] width 358 height 40
click at [1240, 9] on div at bounding box center [1235, 20] width 21 height 21
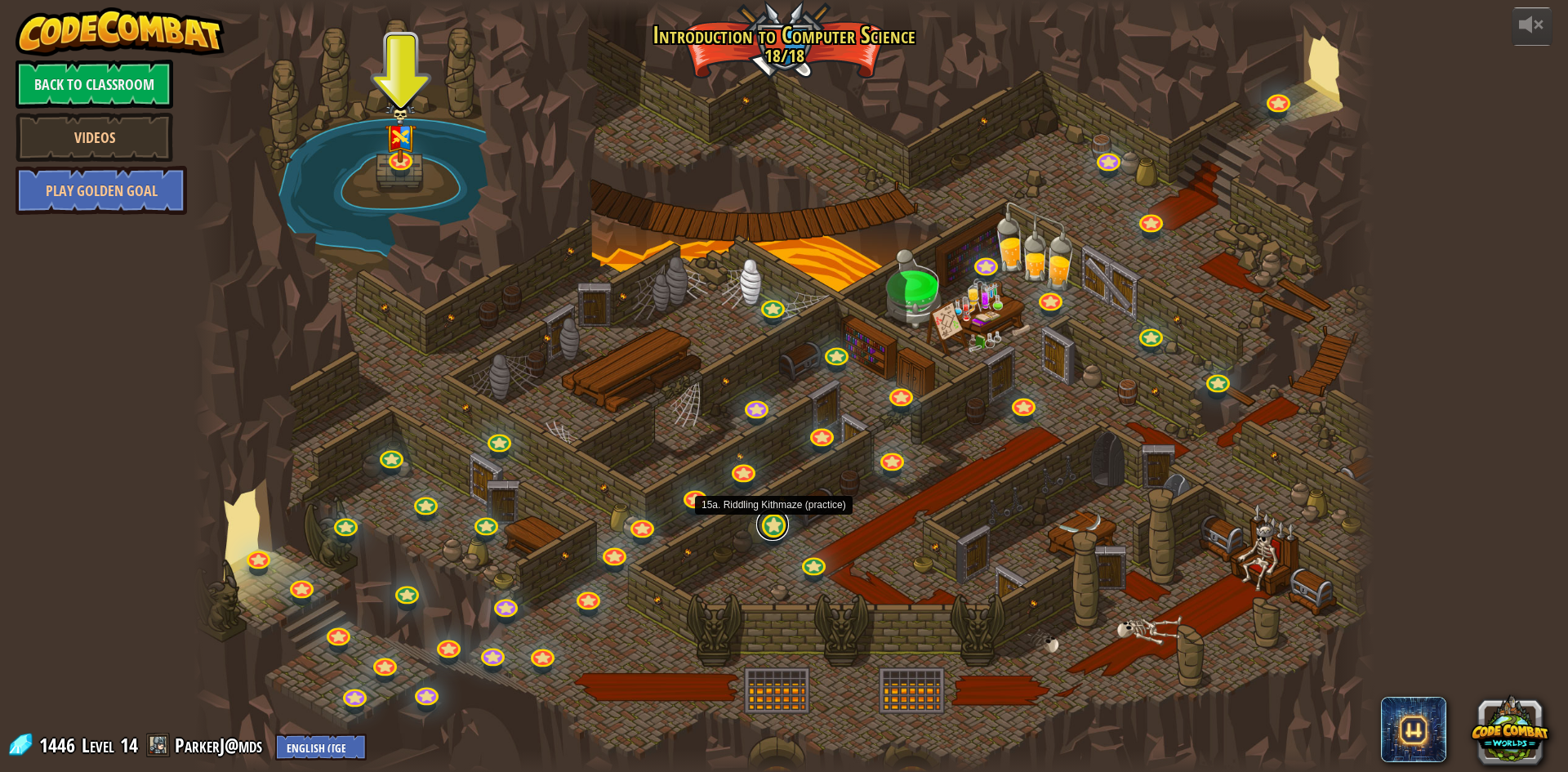
click at [781, 516] on link at bounding box center [772, 524] width 33 height 33
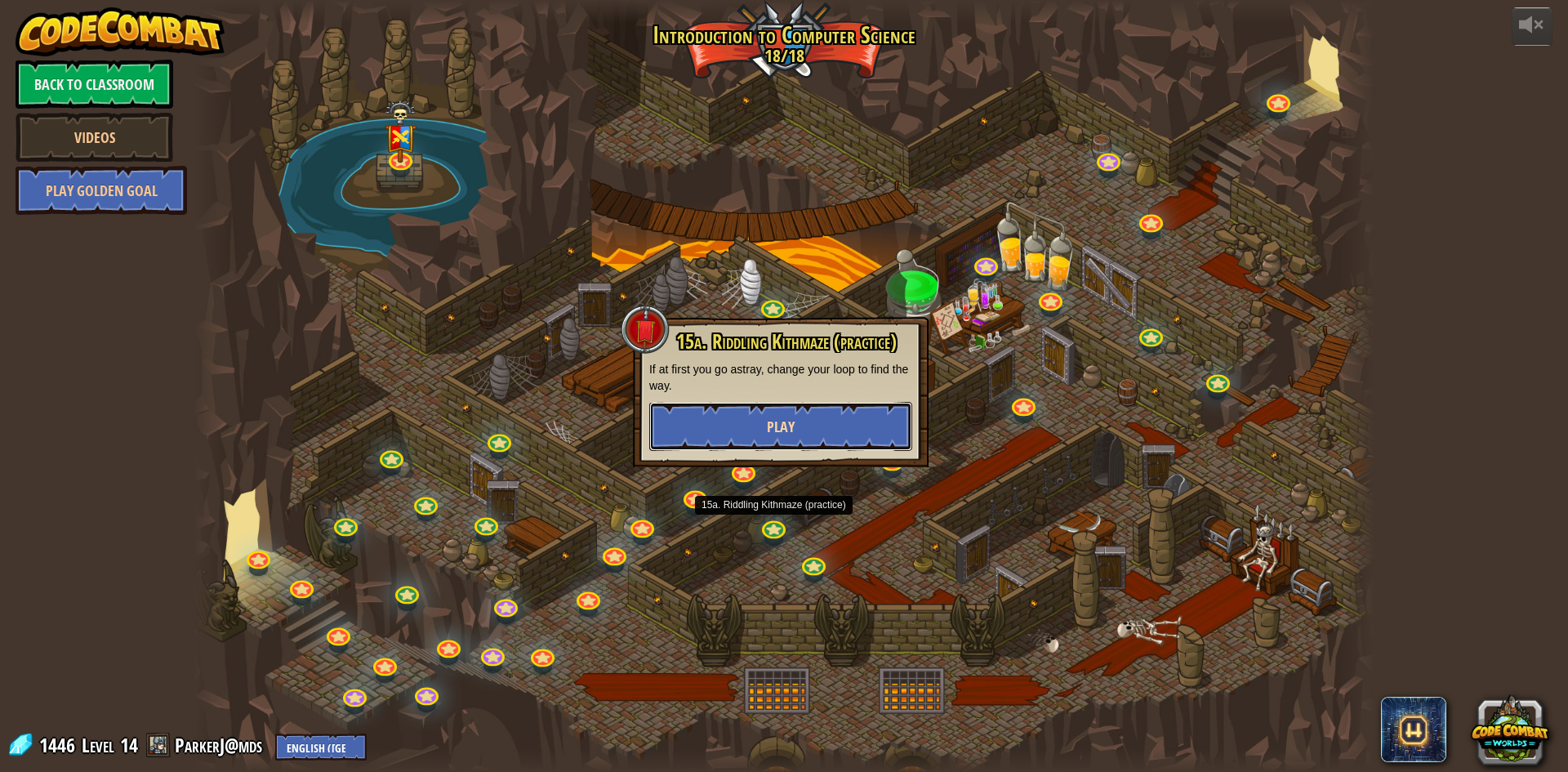
click at [892, 438] on button "Play" at bounding box center [781, 426] width 263 height 49
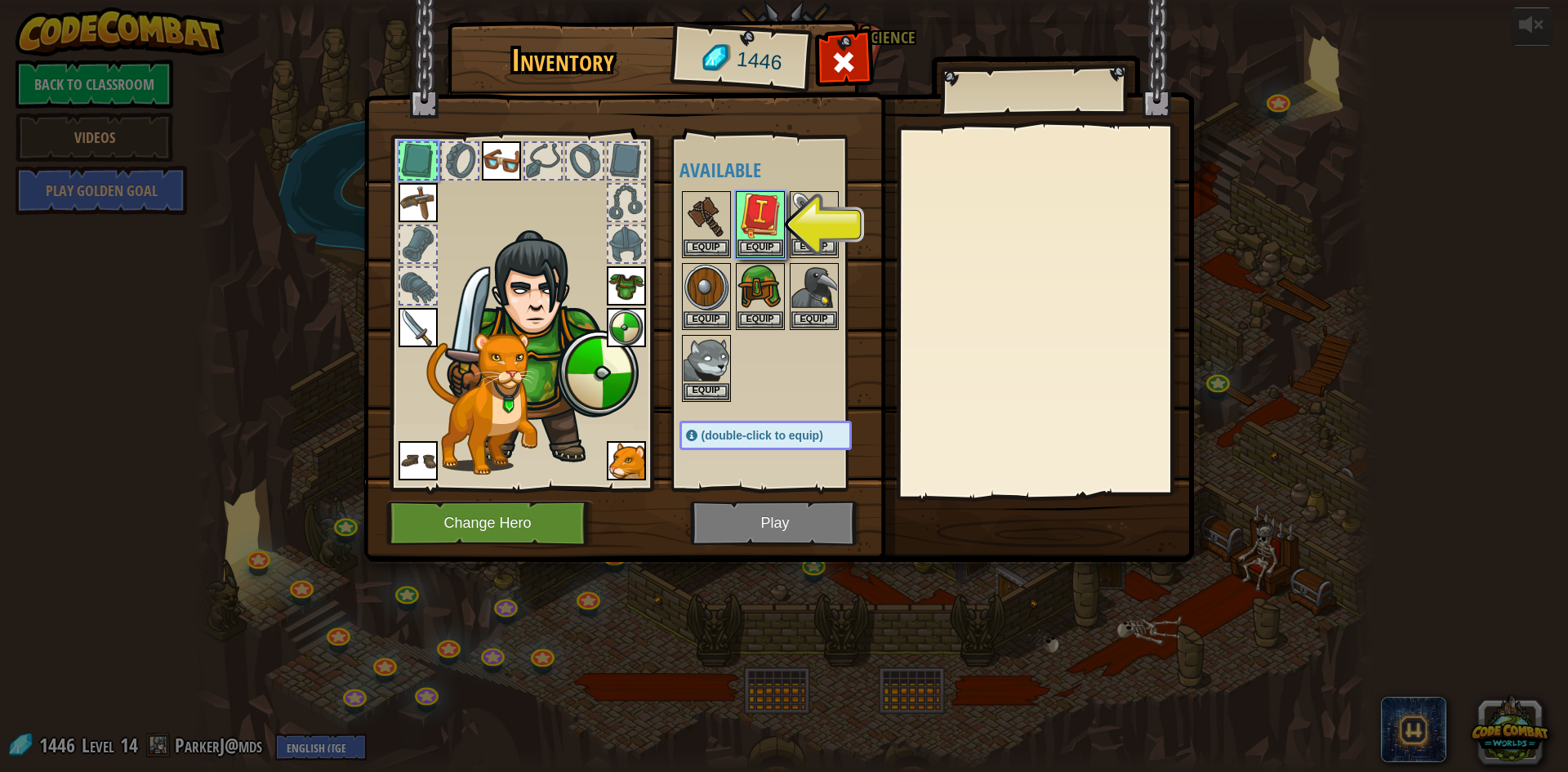
click at [837, 235] on div "Equip" at bounding box center [815, 224] width 49 height 67
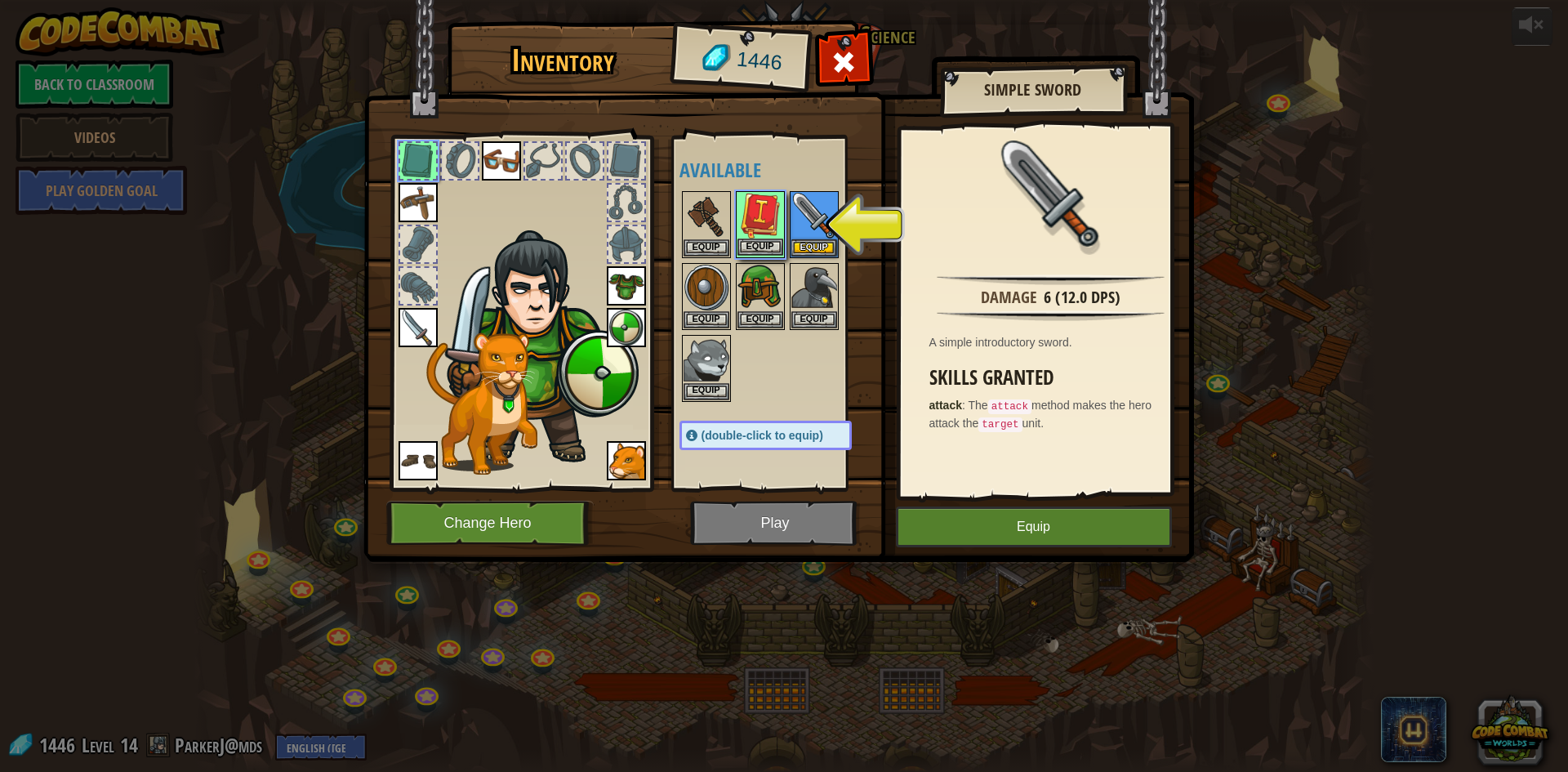
click at [766, 241] on div "Equip" at bounding box center [760, 224] width 49 height 67
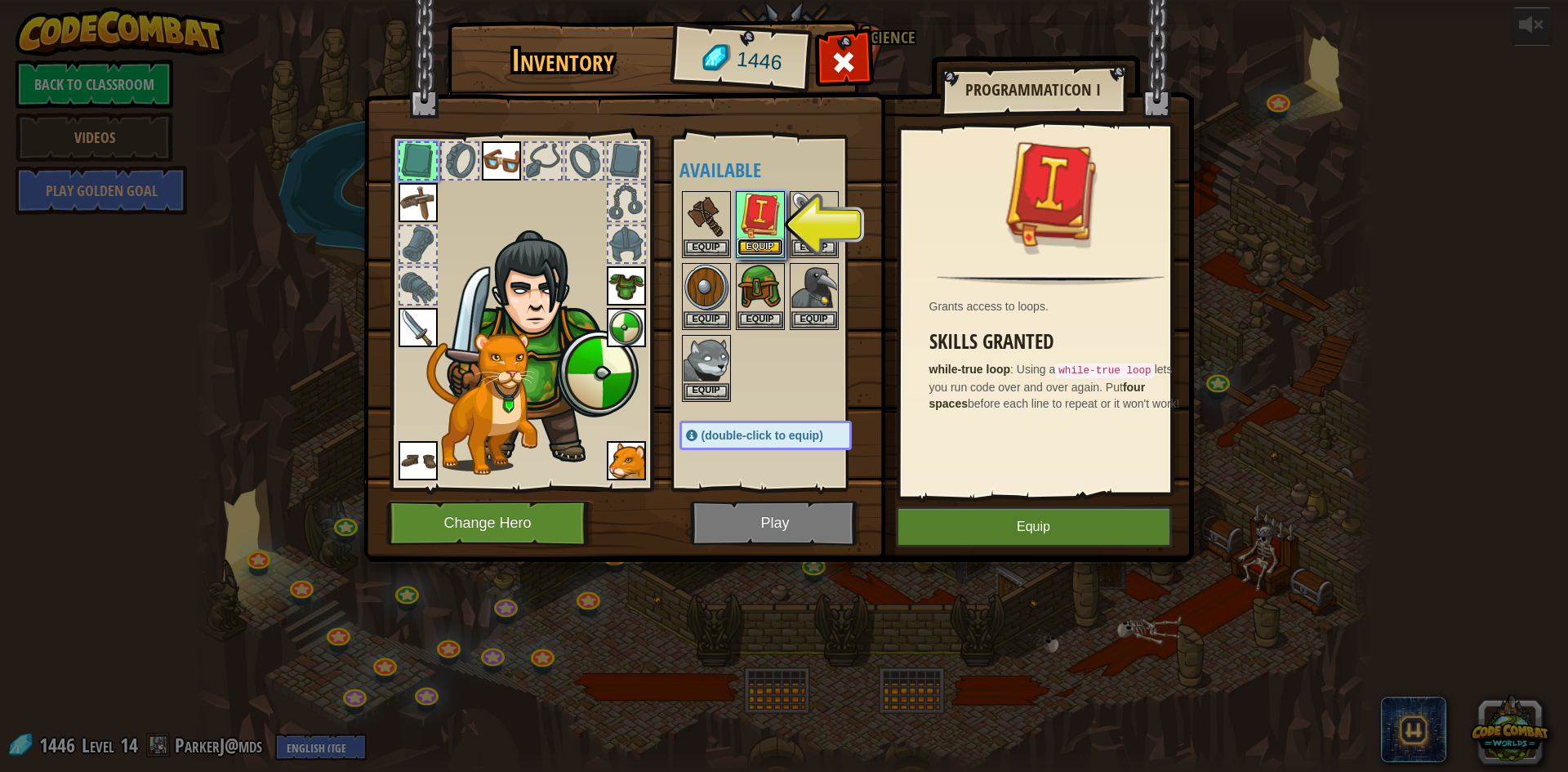
click at [767, 245] on button "Equip" at bounding box center [760, 247] width 46 height 17
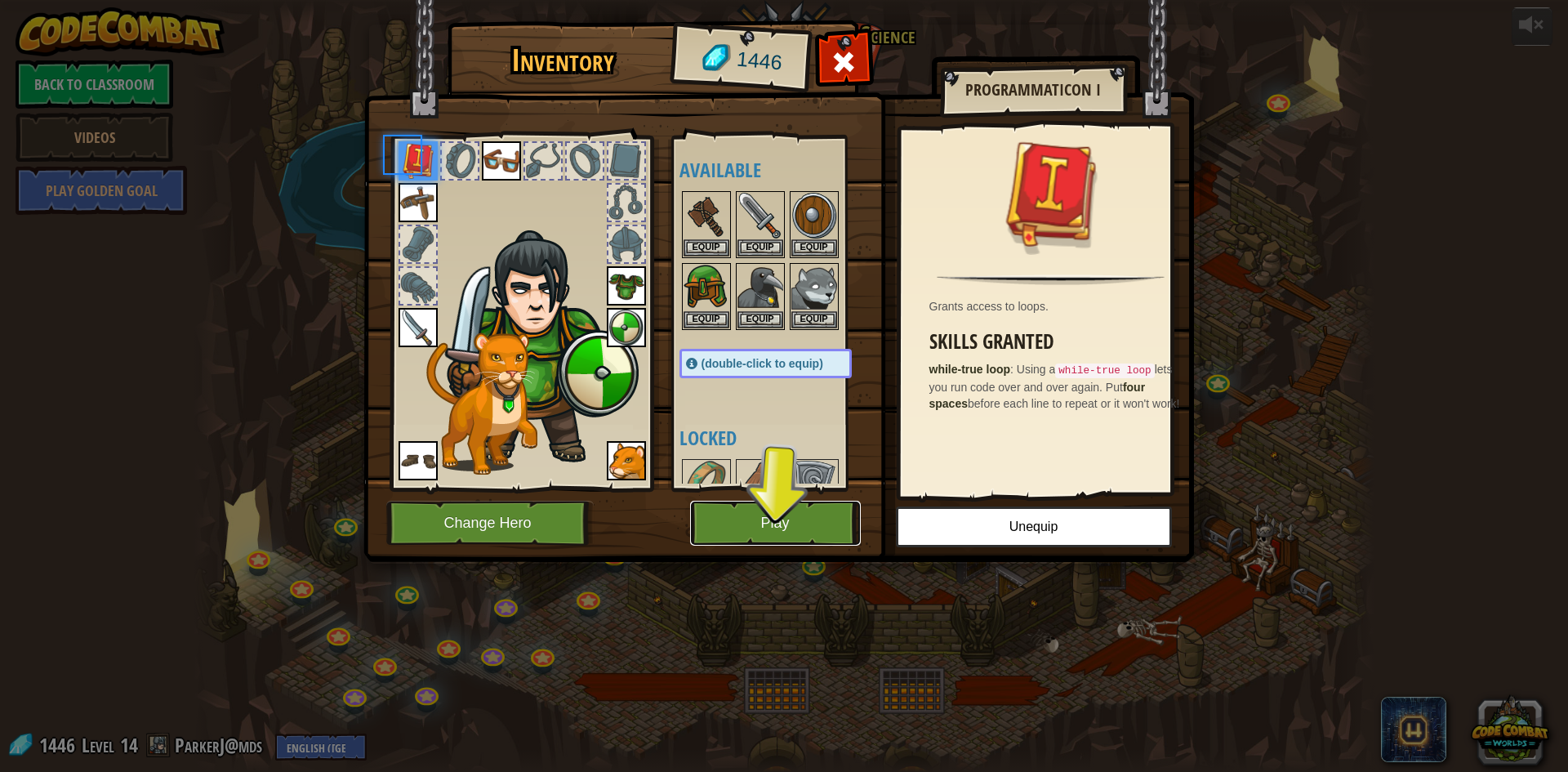
click at [753, 509] on button "Play" at bounding box center [776, 523] width 171 height 45
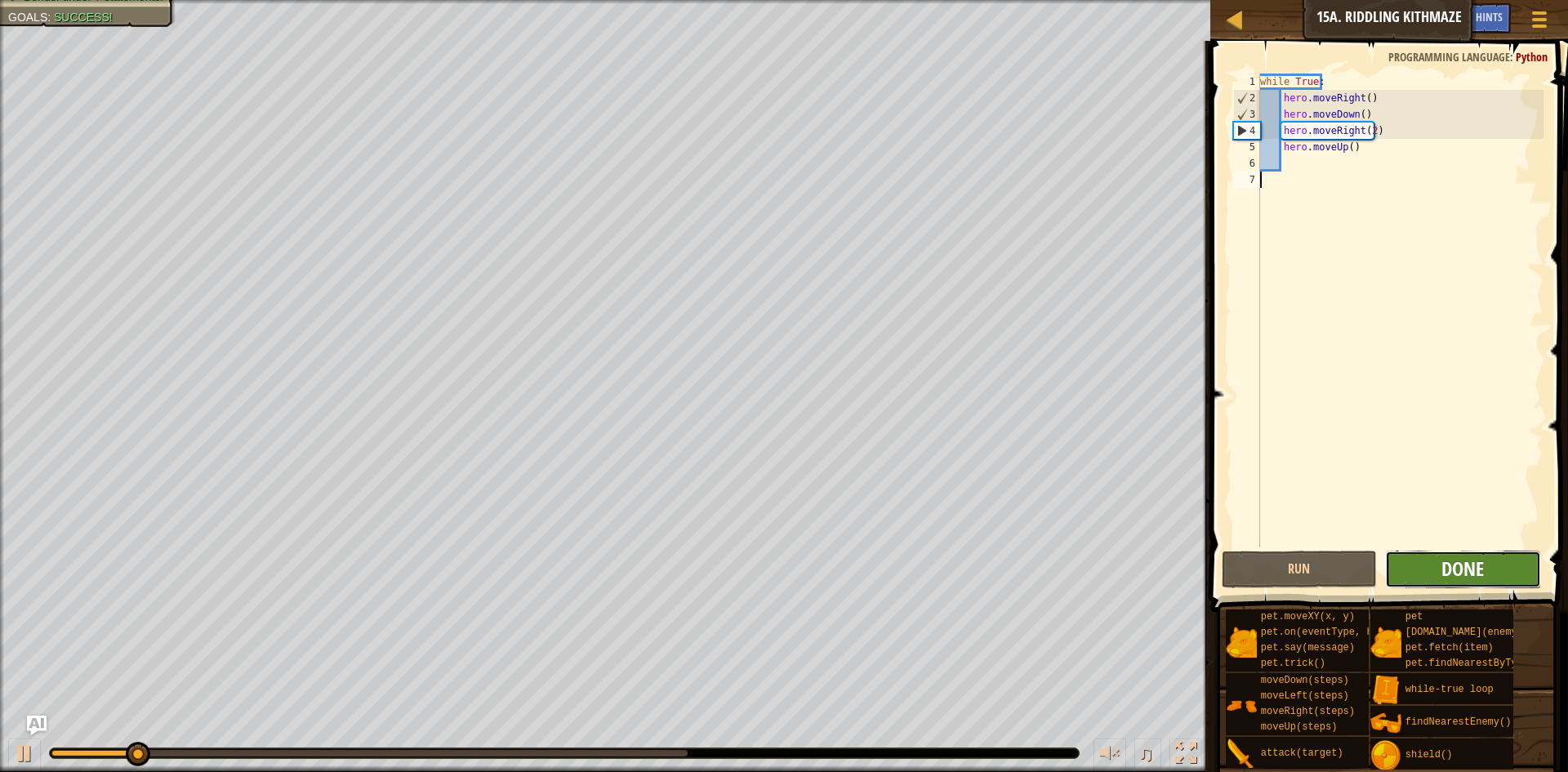
click at [1460, 567] on span "Done" at bounding box center [1462, 568] width 42 height 26
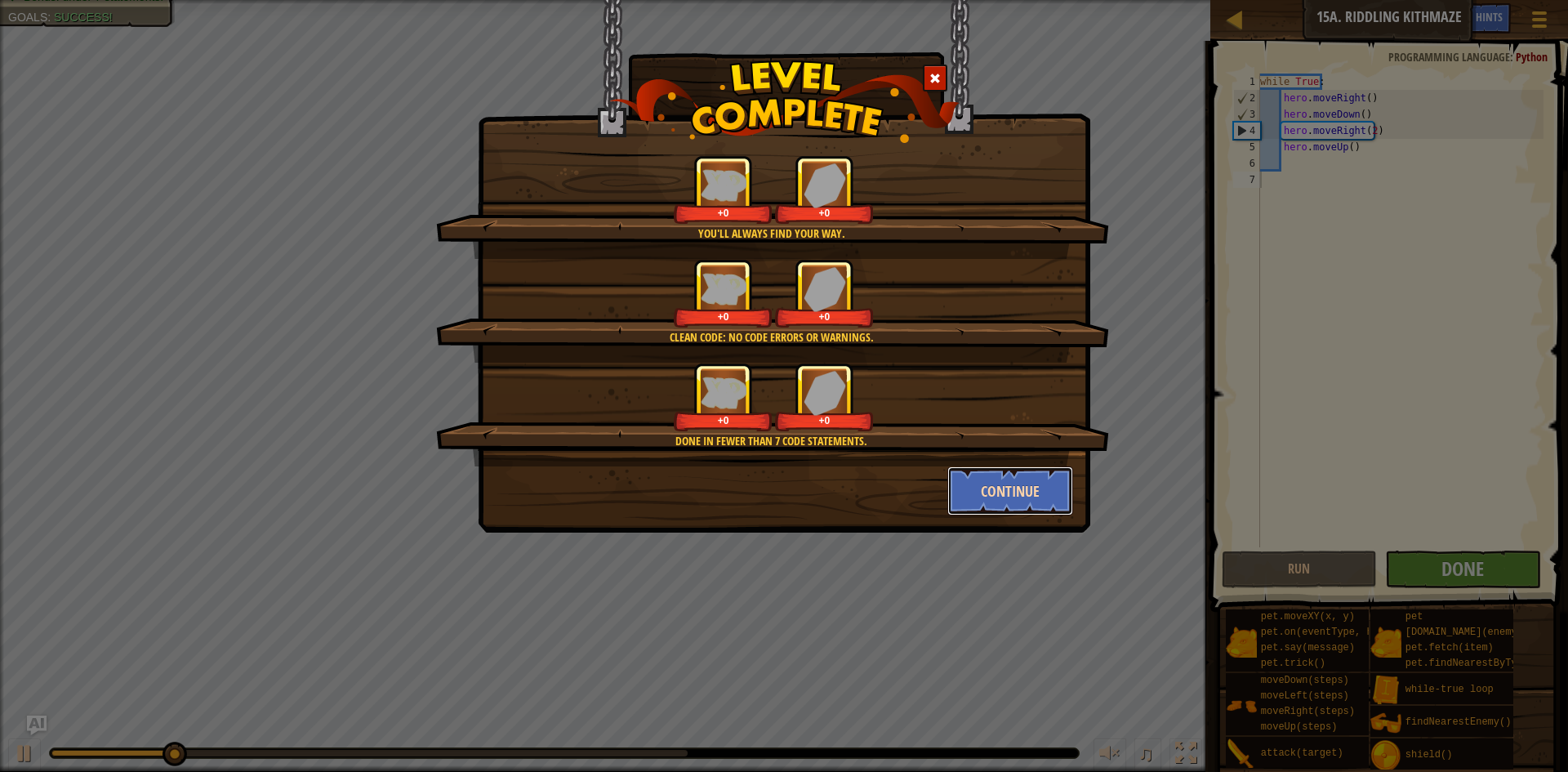
click at [1051, 502] on button "Continue" at bounding box center [1010, 490] width 127 height 49
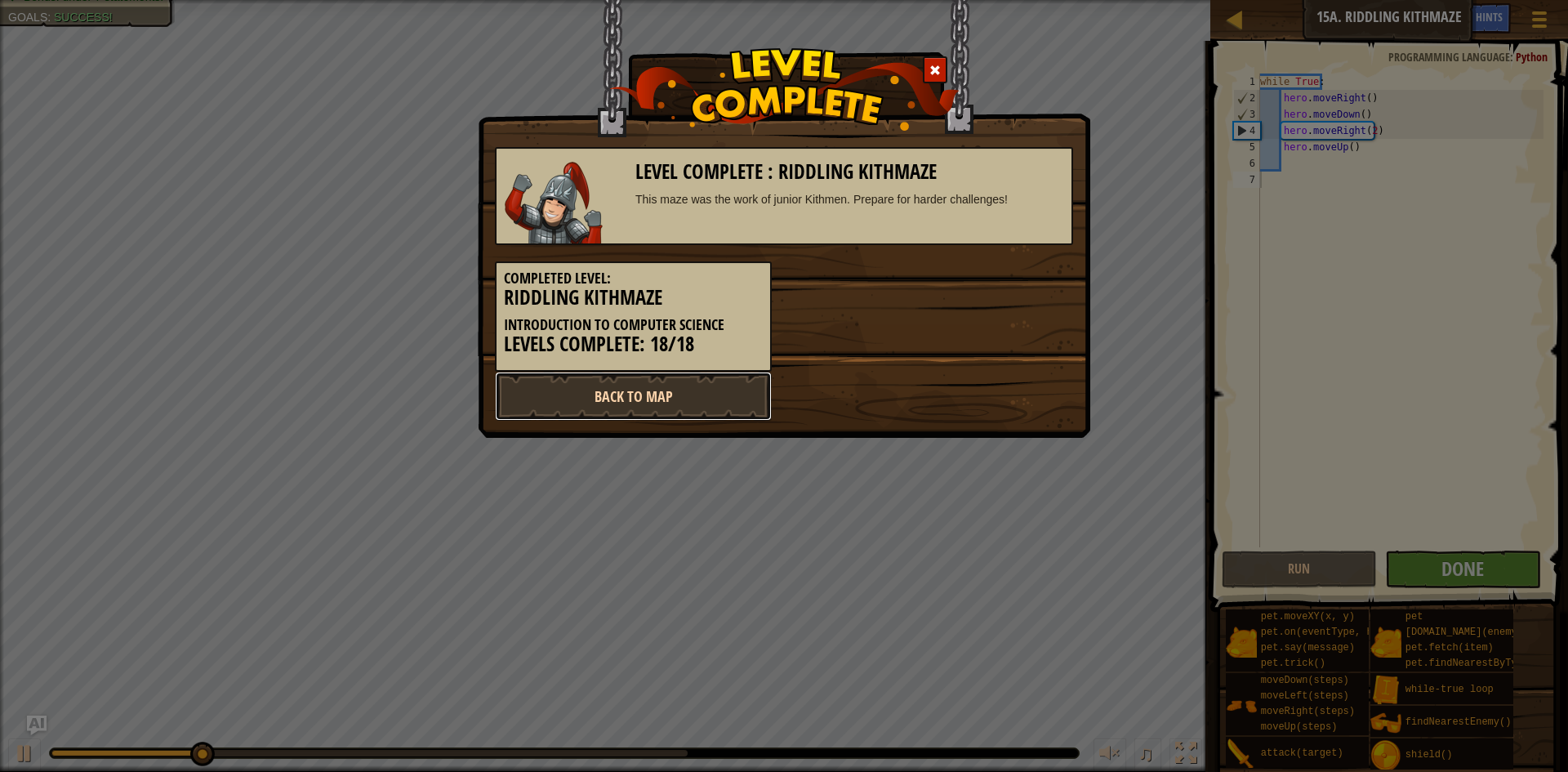
click at [681, 414] on link "Back to Map" at bounding box center [633, 396] width 277 height 49
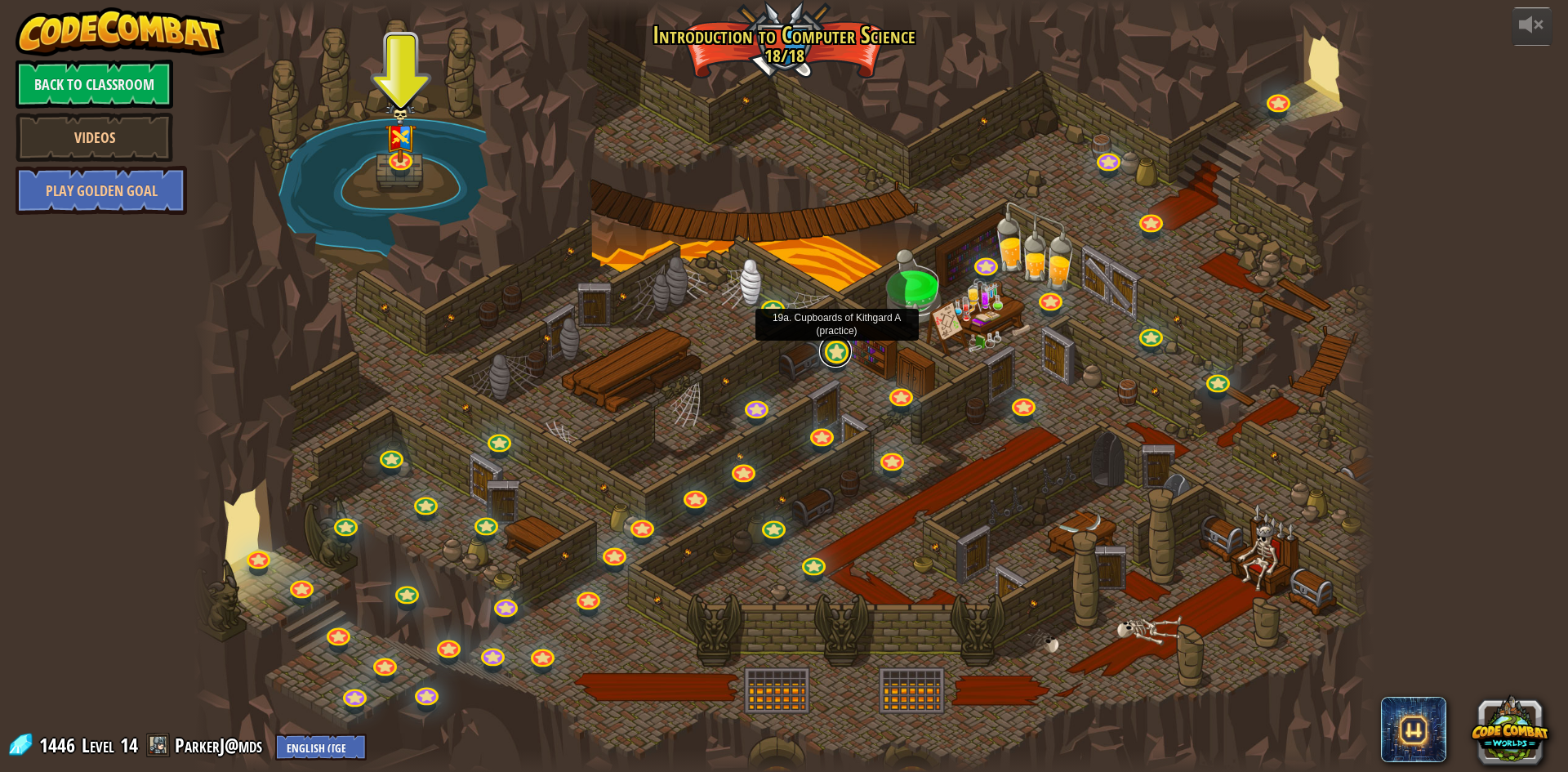
click at [837, 355] on link at bounding box center [835, 350] width 33 height 33
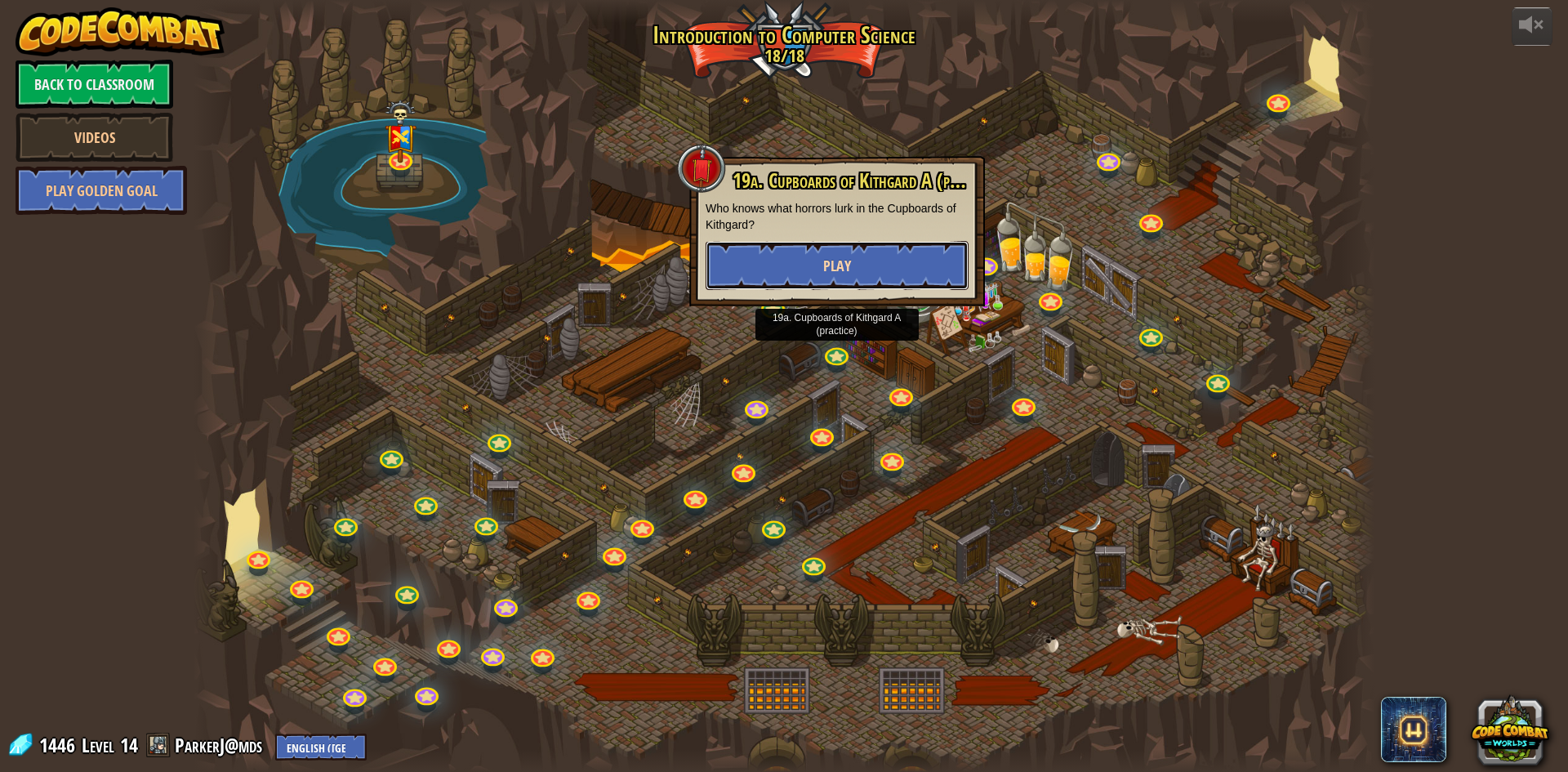
click at [876, 264] on button "Play" at bounding box center [837, 265] width 263 height 49
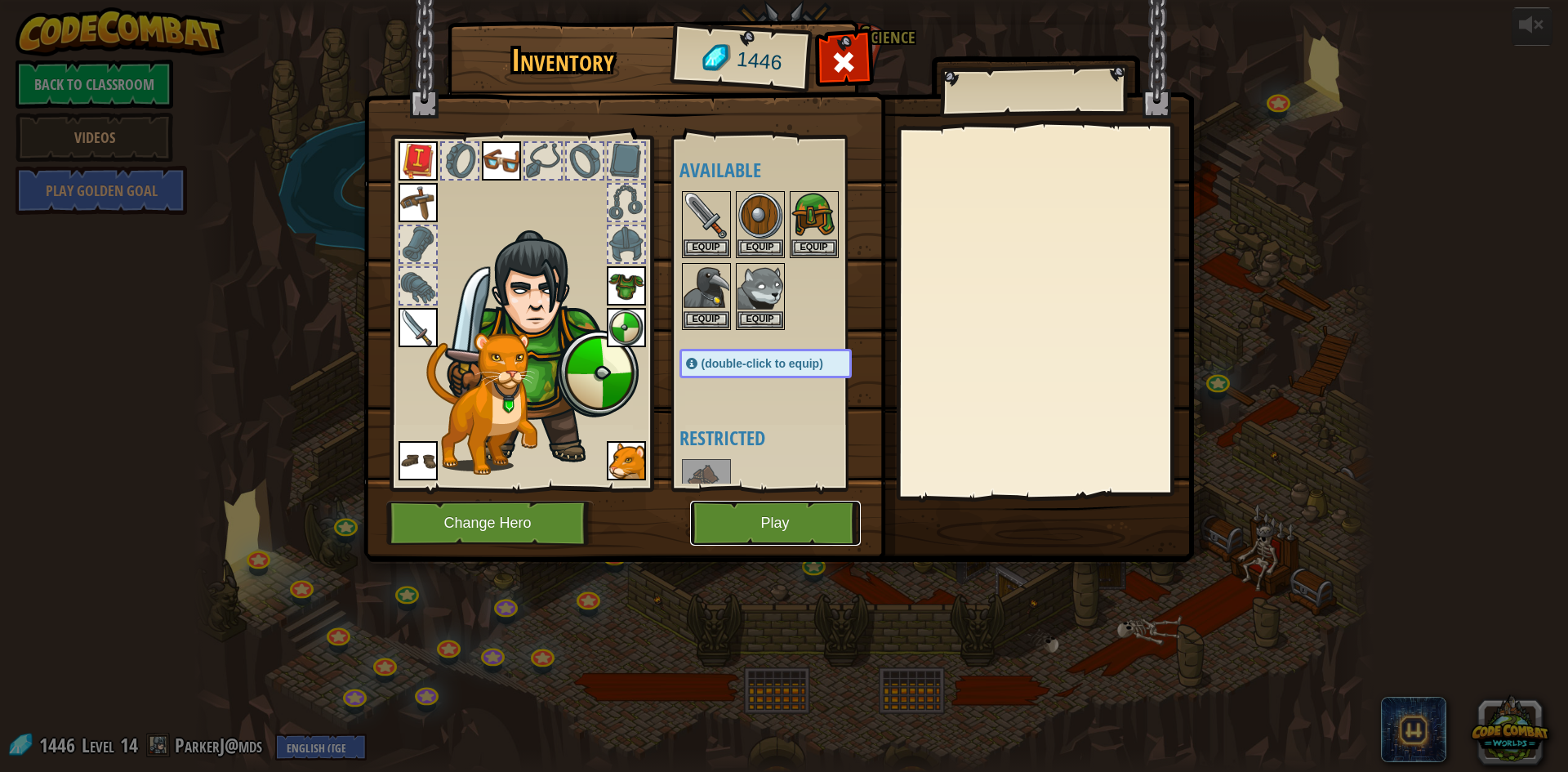
click at [740, 517] on button "Play" at bounding box center [776, 523] width 171 height 45
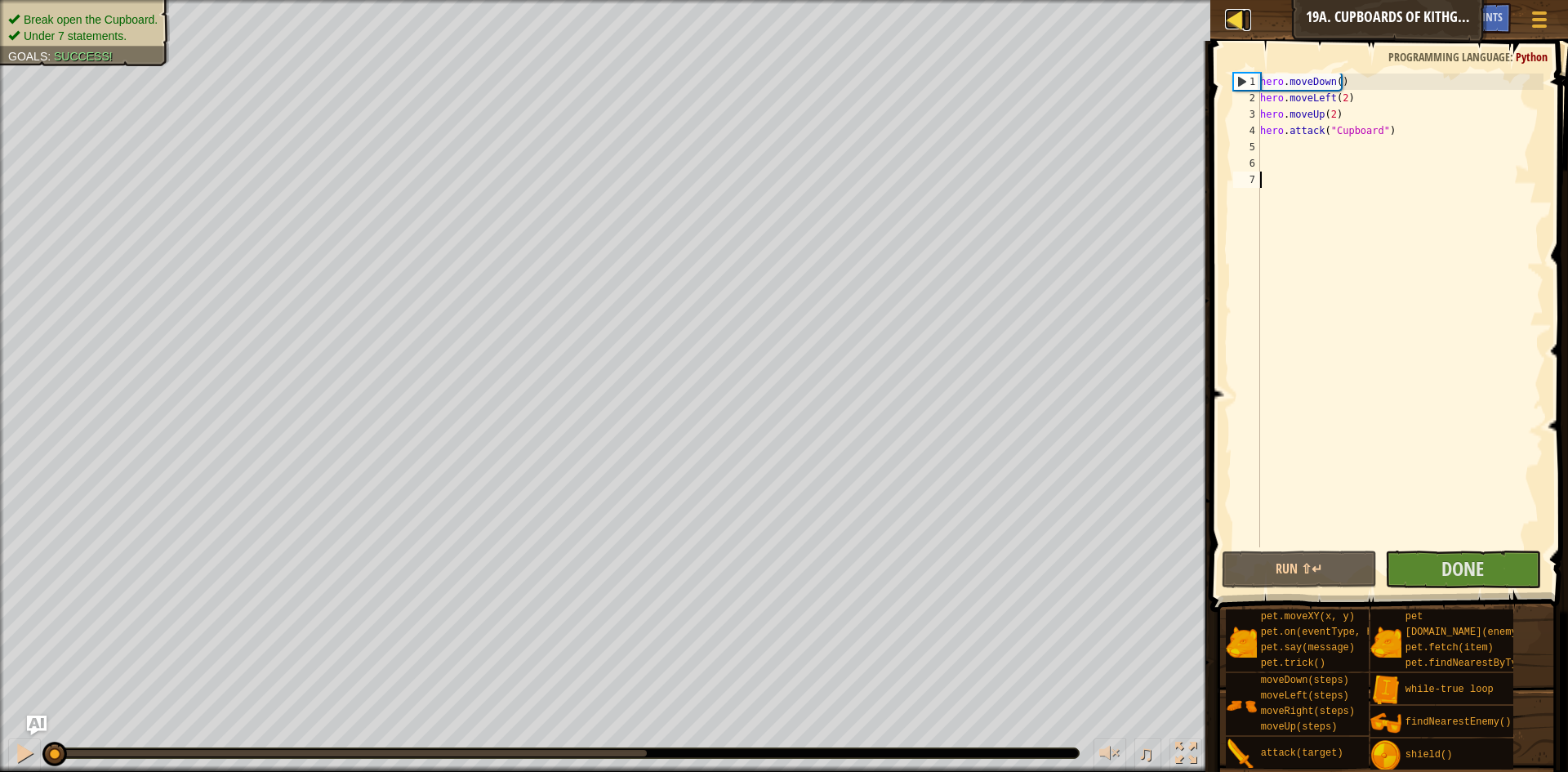
click at [1249, 15] on link "Map" at bounding box center [1247, 20] width 8 height 22
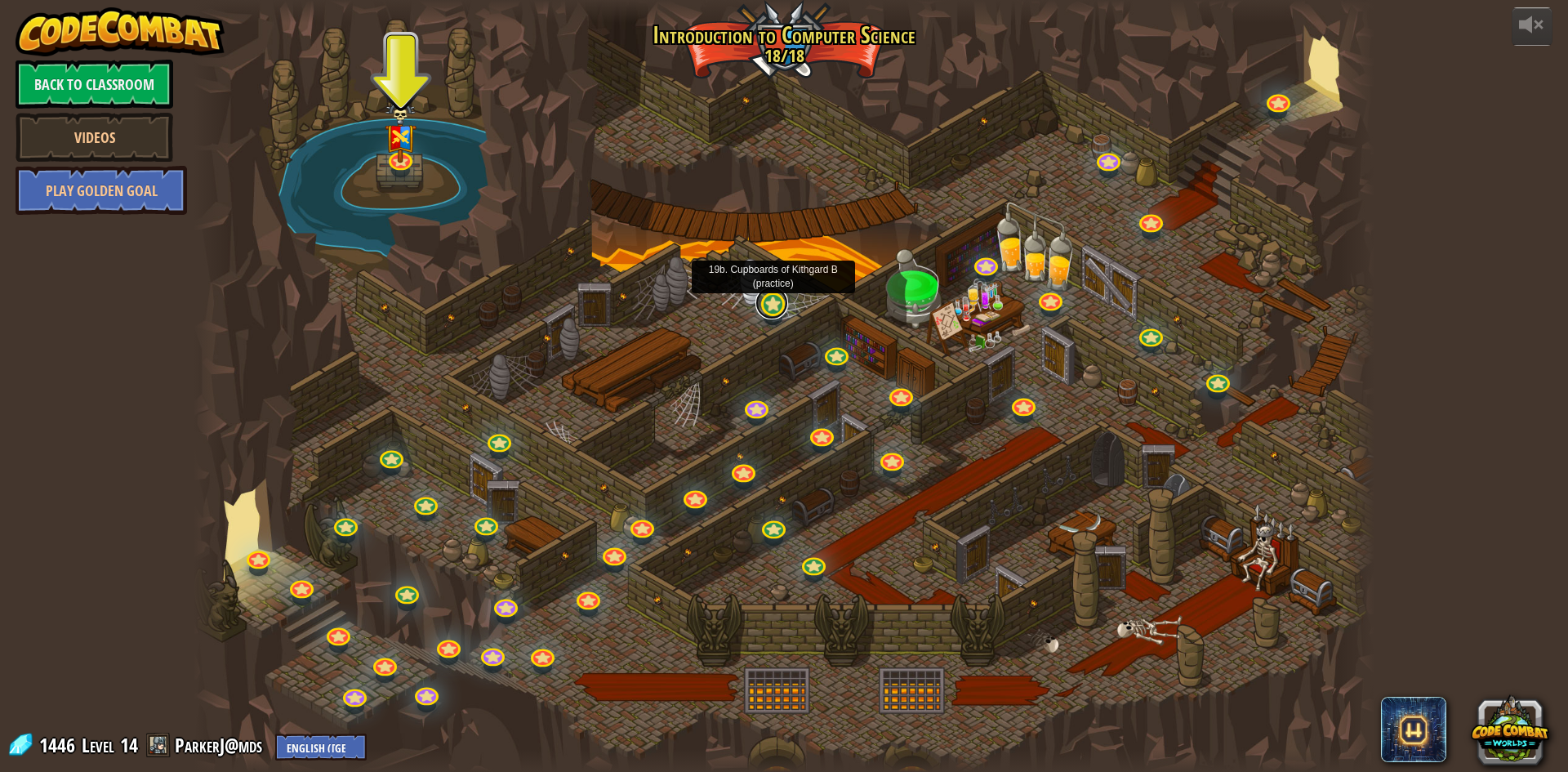
click at [774, 305] on link at bounding box center [771, 302] width 33 height 33
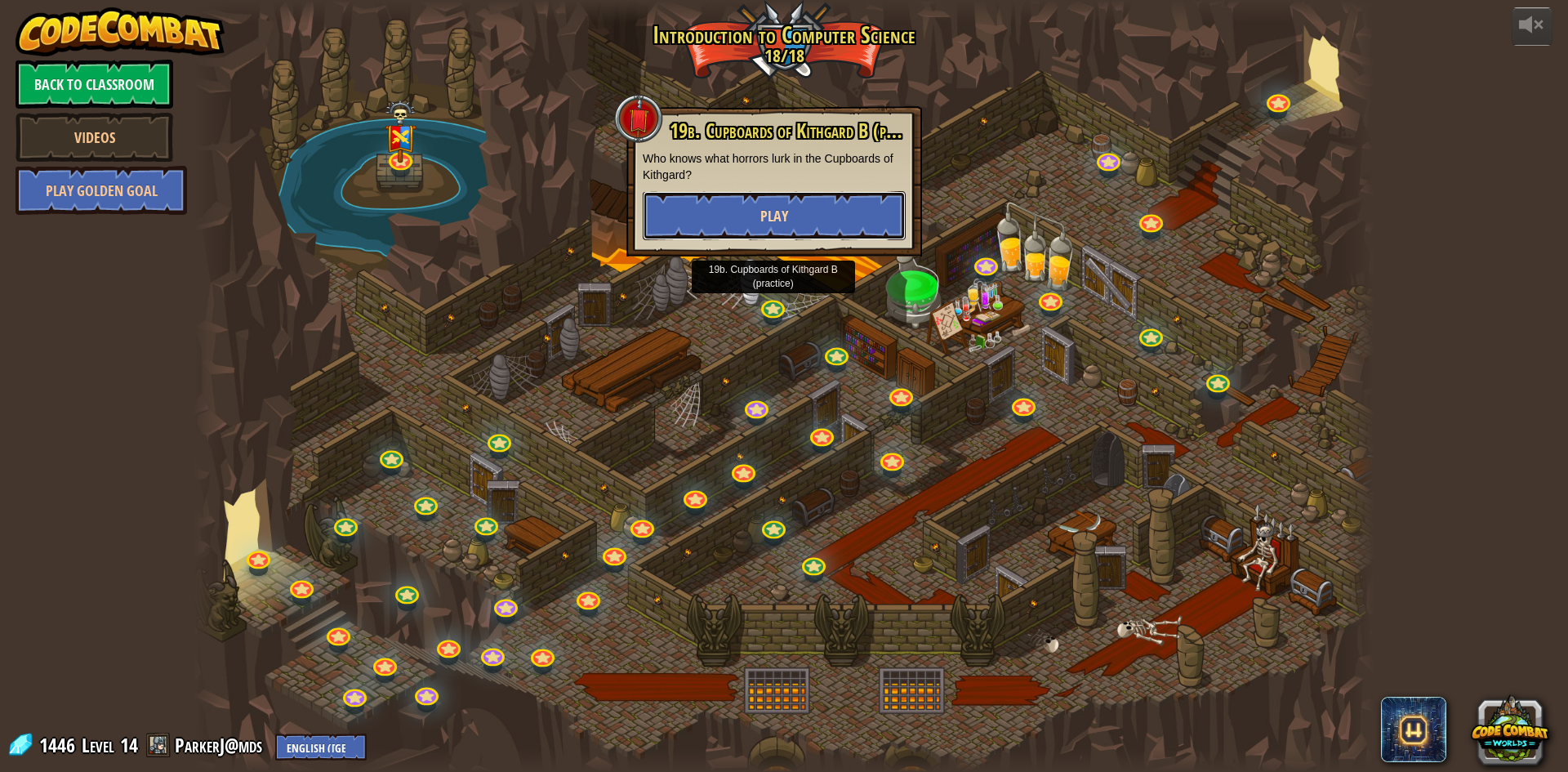
click at [796, 209] on button "Play" at bounding box center [774, 215] width 263 height 49
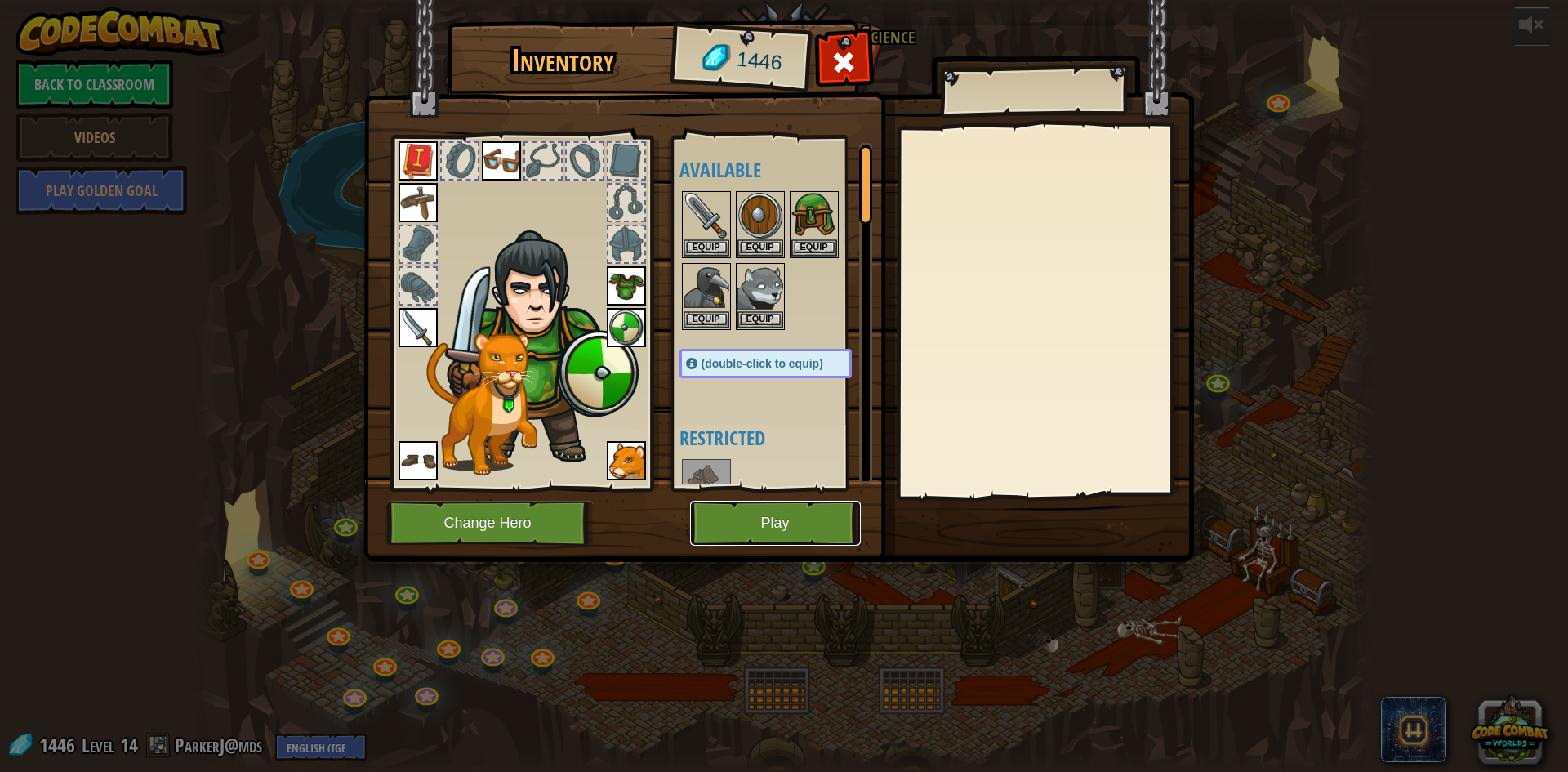
click at [764, 527] on button "Play" at bounding box center [776, 523] width 171 height 45
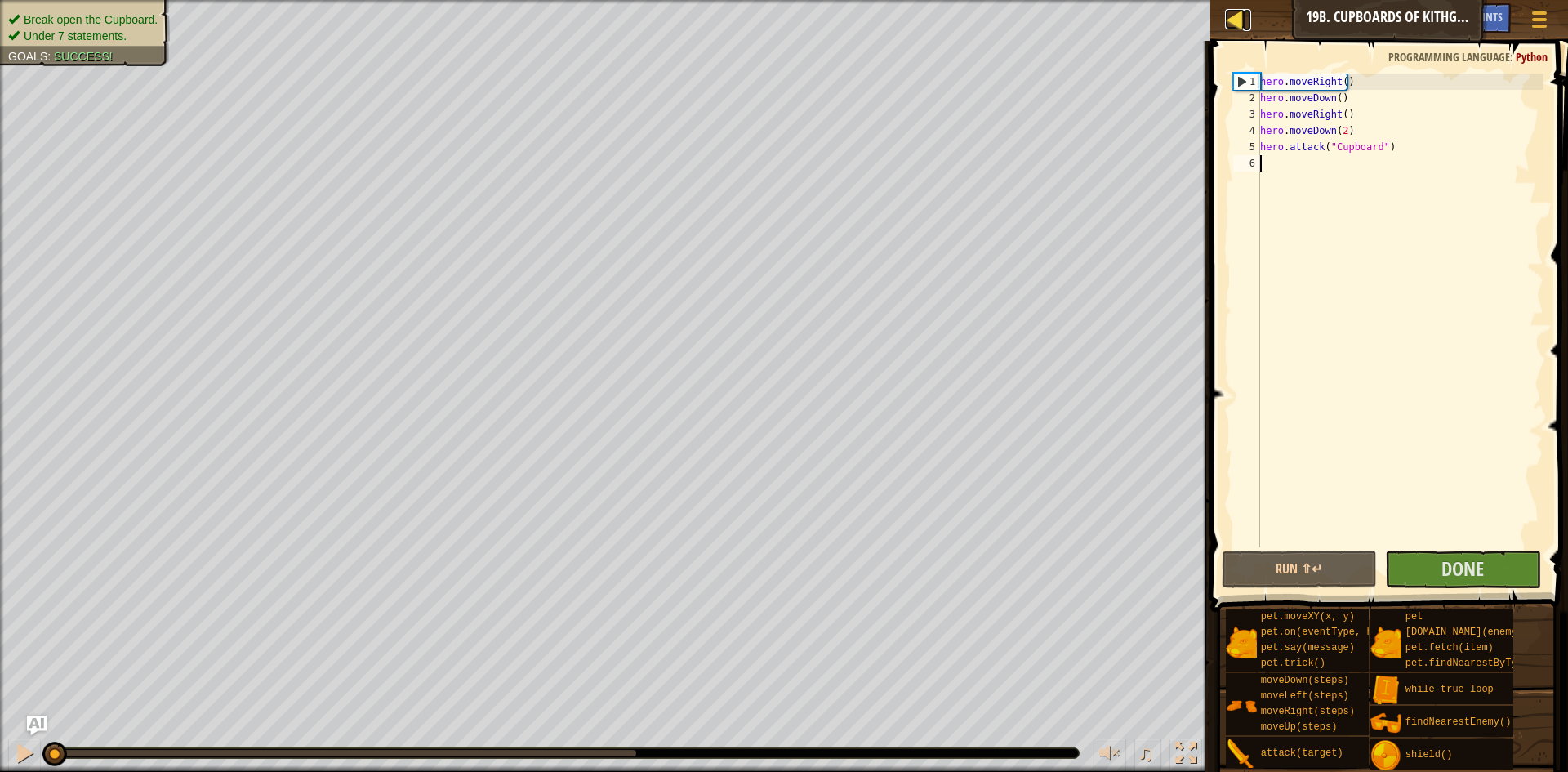
click at [1250, 16] on link "Map" at bounding box center [1247, 20] width 8 height 22
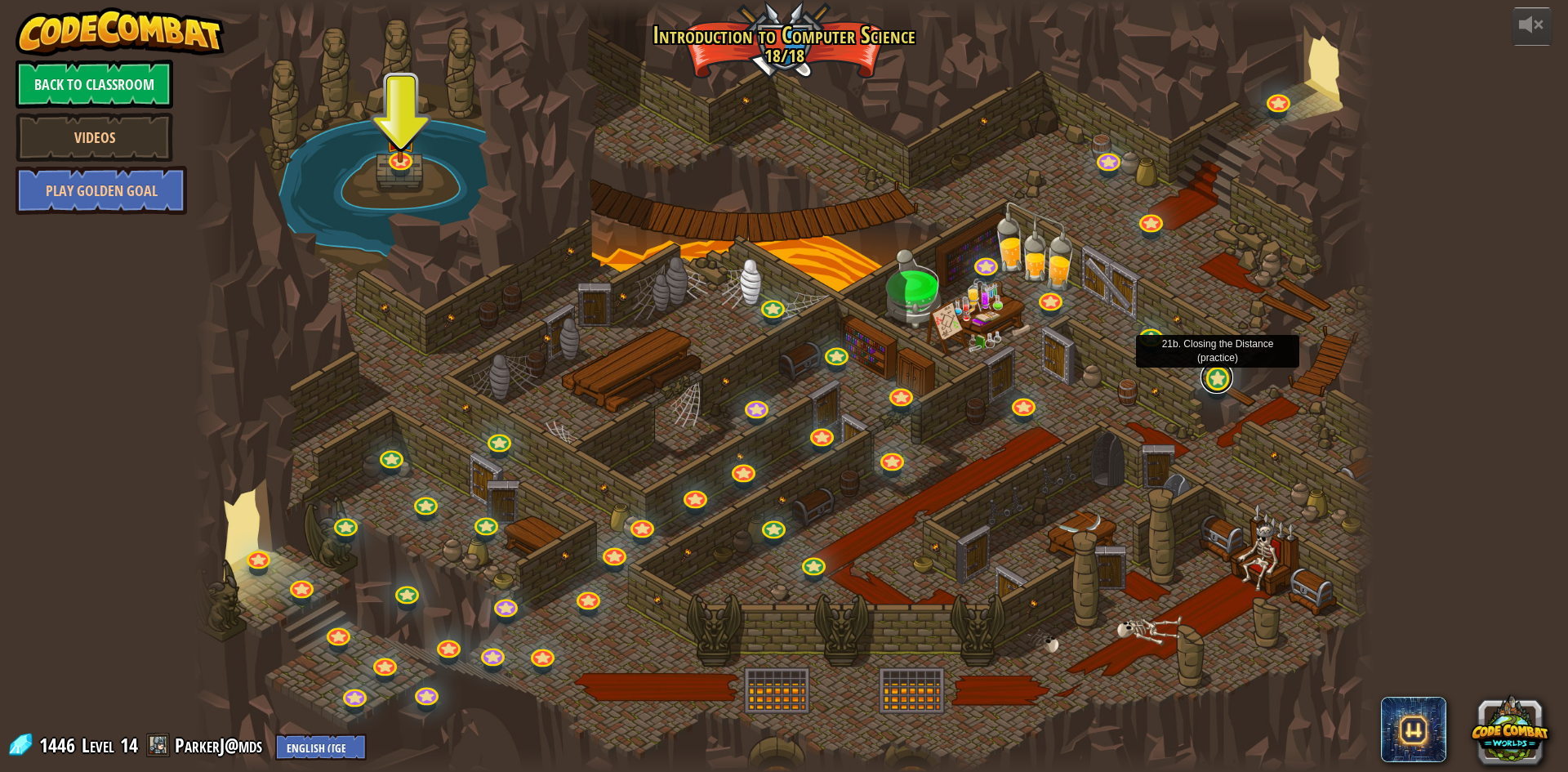
click at [1219, 374] on link at bounding box center [1217, 377] width 33 height 33
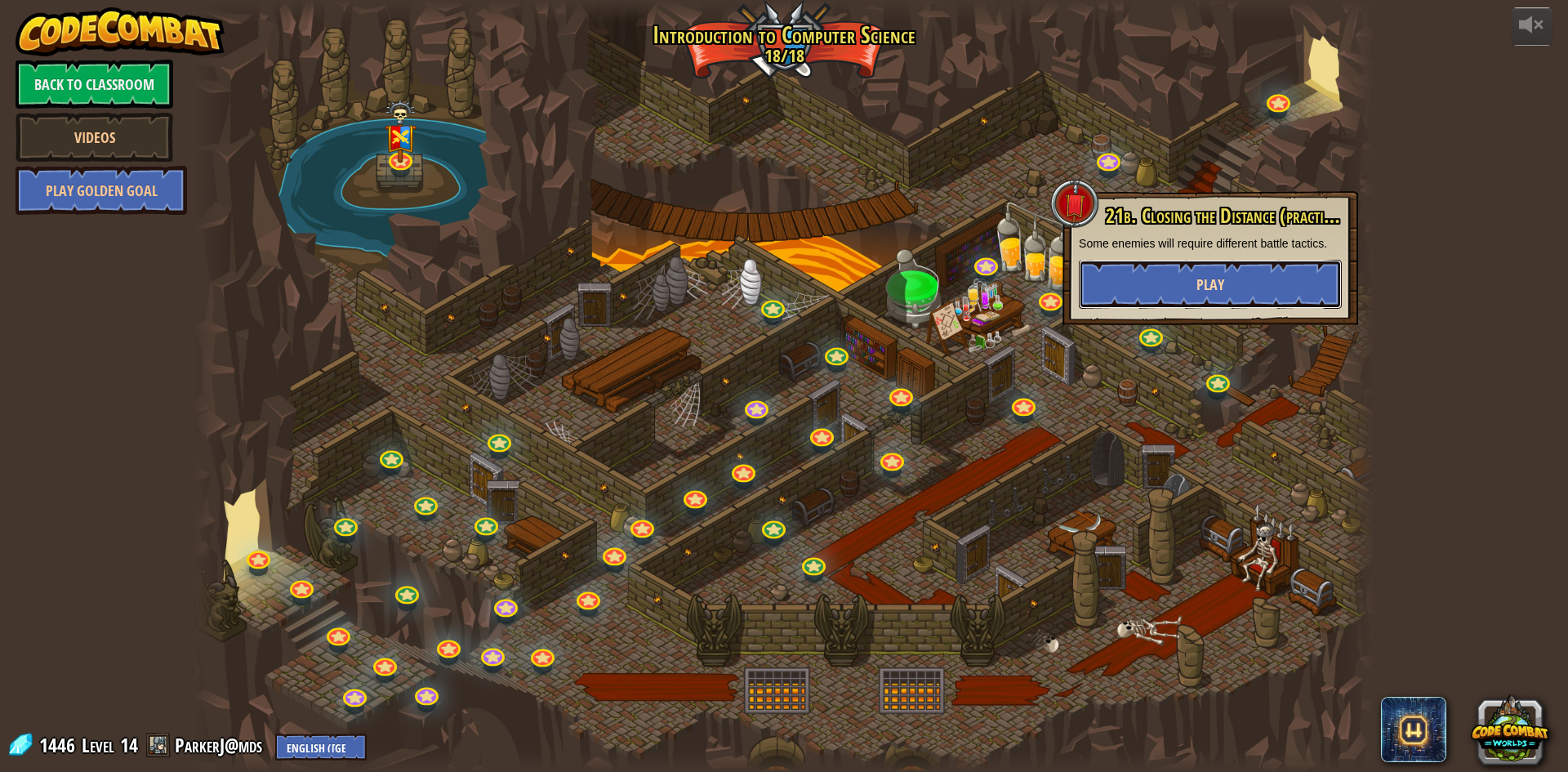
click at [1224, 271] on button "Play" at bounding box center [1210, 284] width 263 height 49
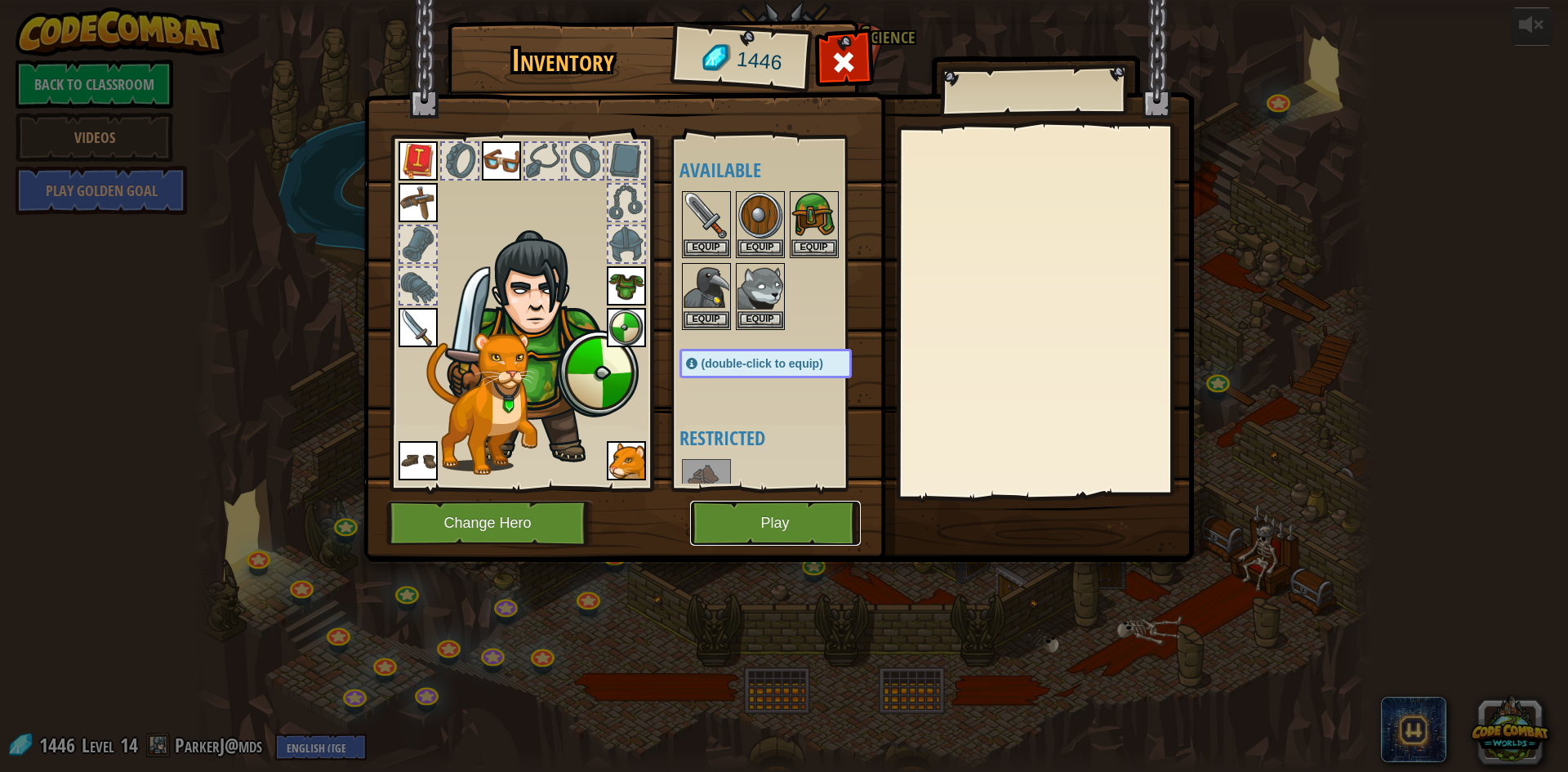
click at [822, 508] on button "Play" at bounding box center [776, 523] width 171 height 45
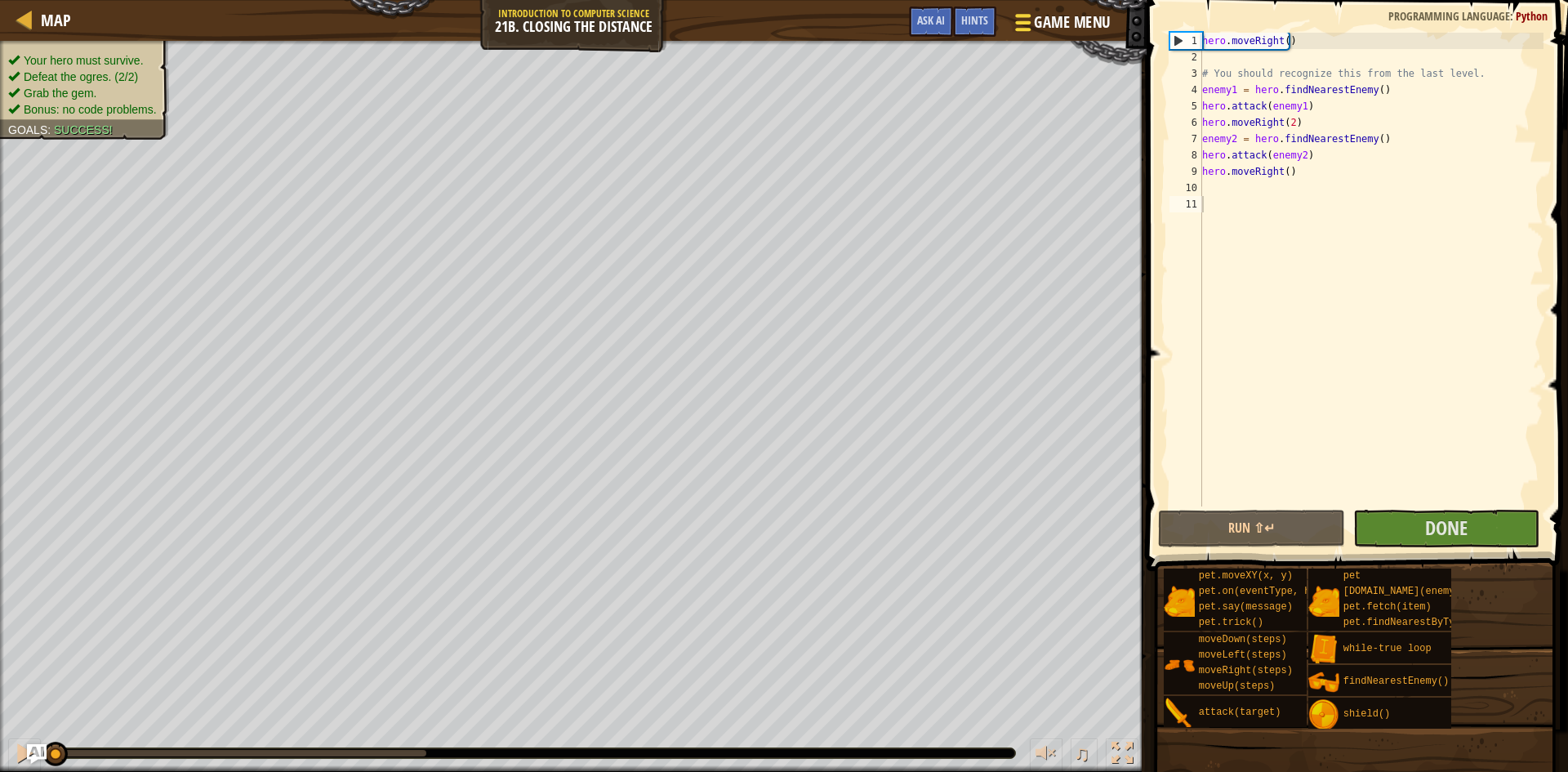
click at [1048, 16] on span "Game Menu" at bounding box center [1072, 22] width 76 height 22
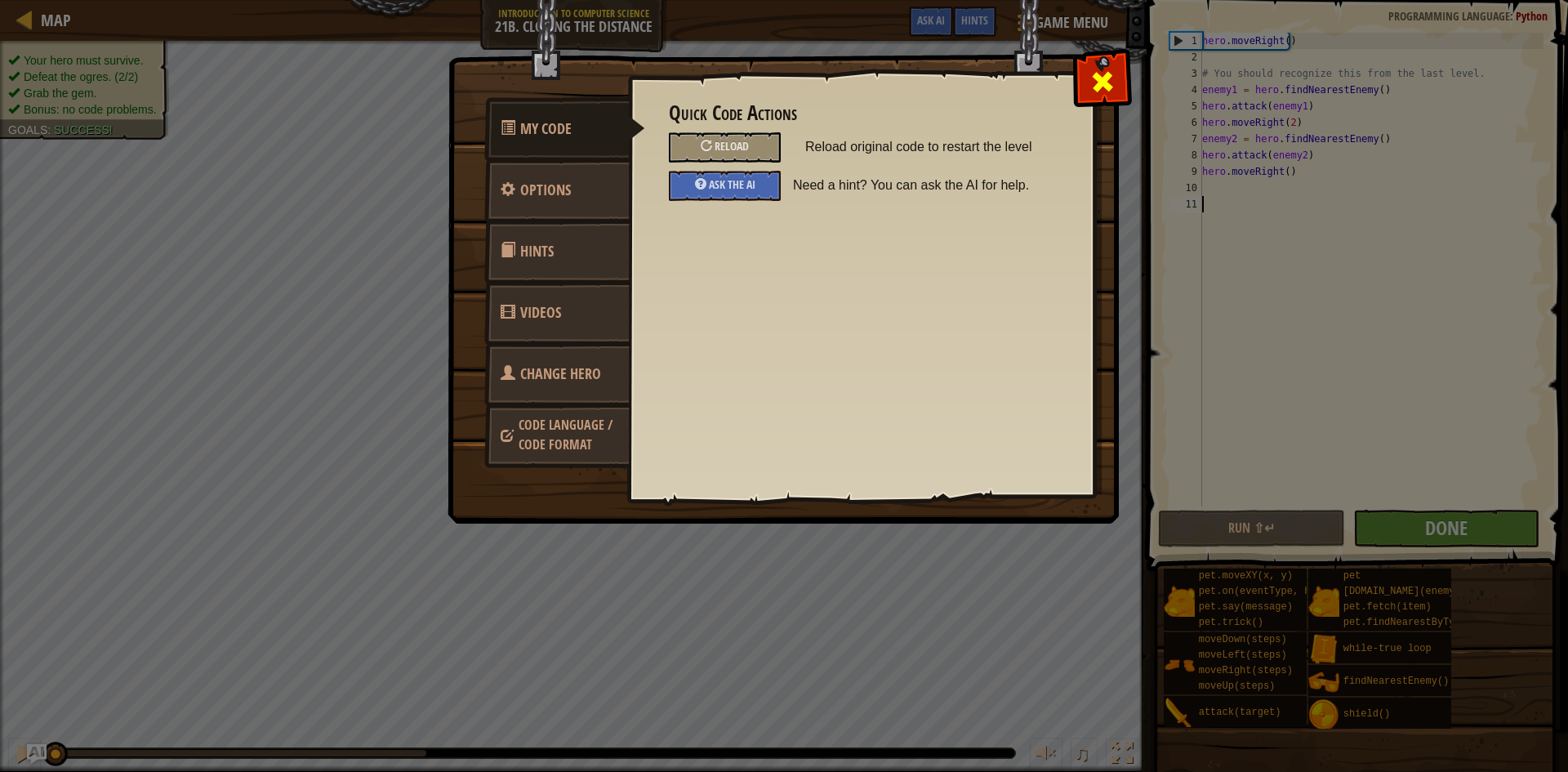
click at [1107, 69] on span at bounding box center [1103, 82] width 26 height 26
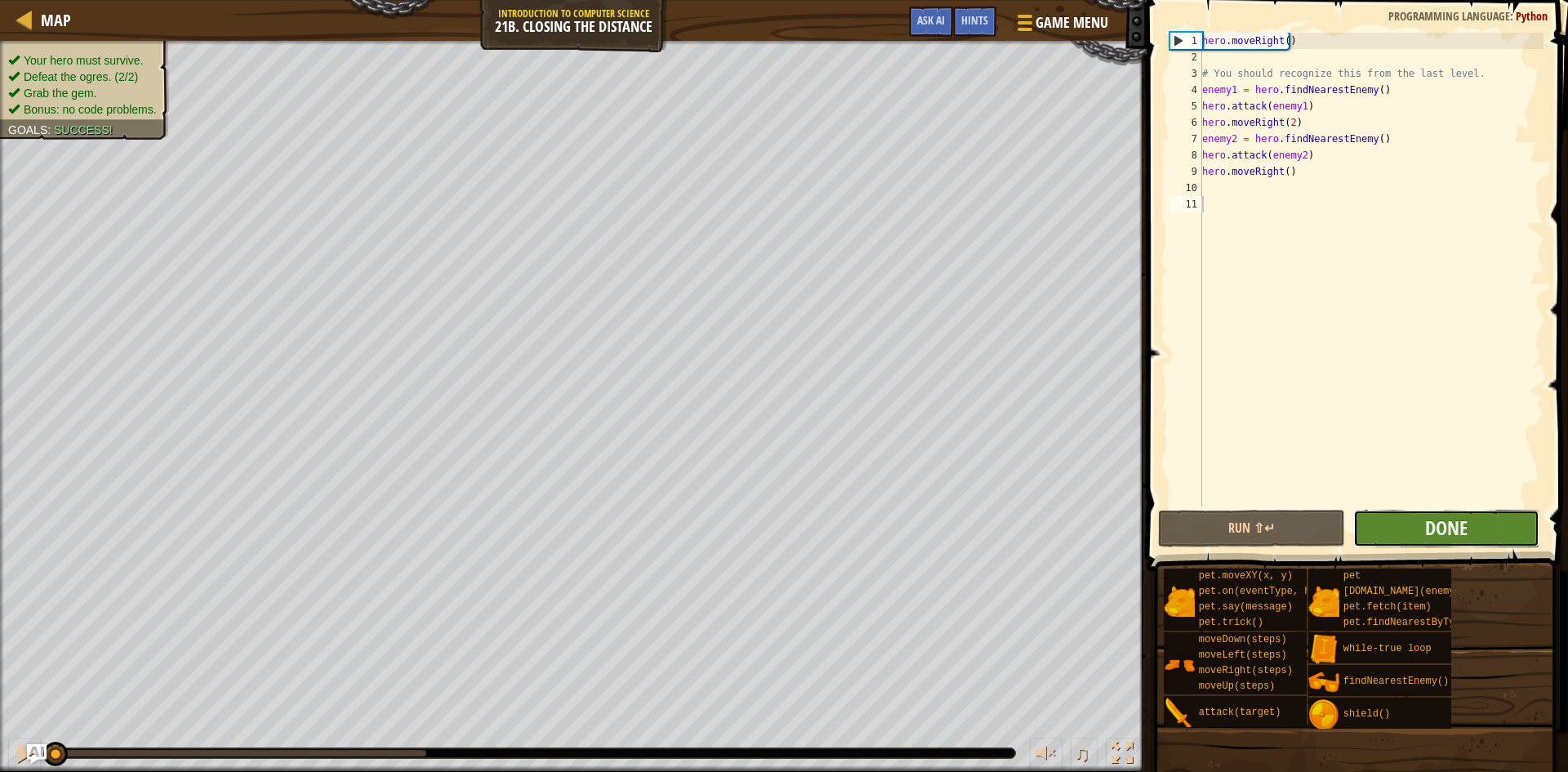
click at [1374, 525] on button "Done" at bounding box center [1447, 528] width 187 height 38
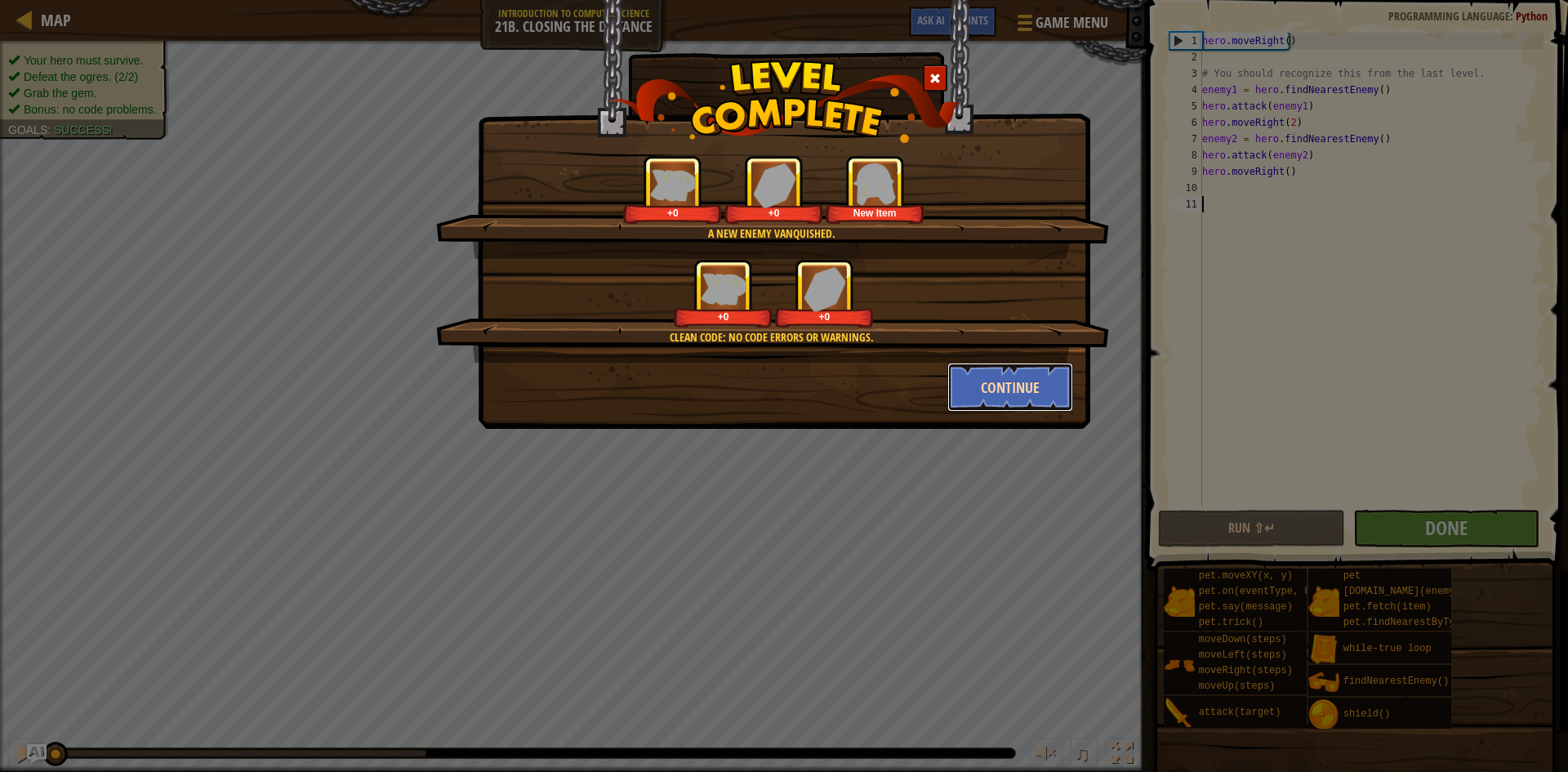
click at [962, 368] on button "Continue" at bounding box center [1010, 387] width 127 height 49
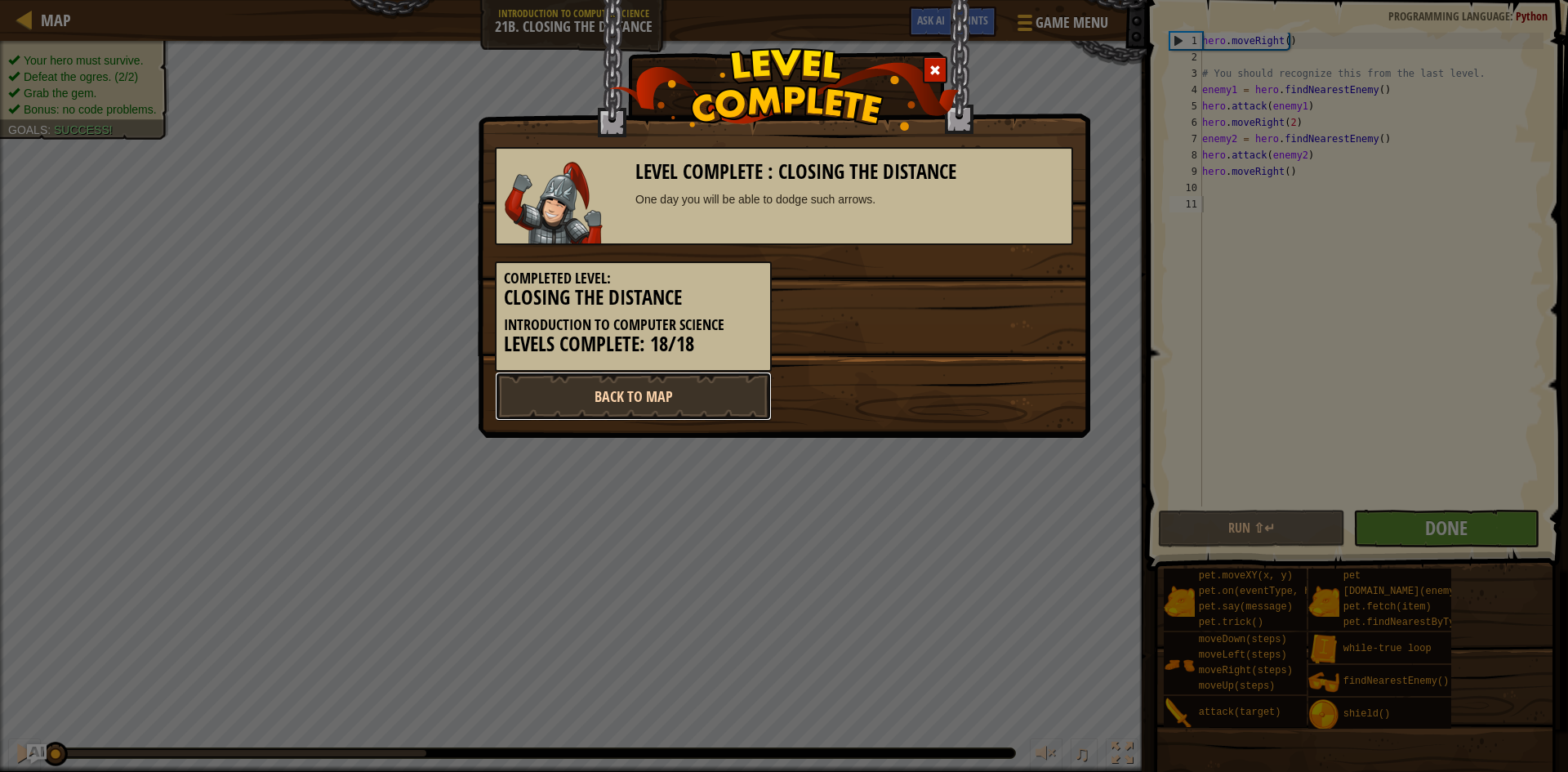
click at [716, 389] on link "Back to Map" at bounding box center [633, 396] width 277 height 49
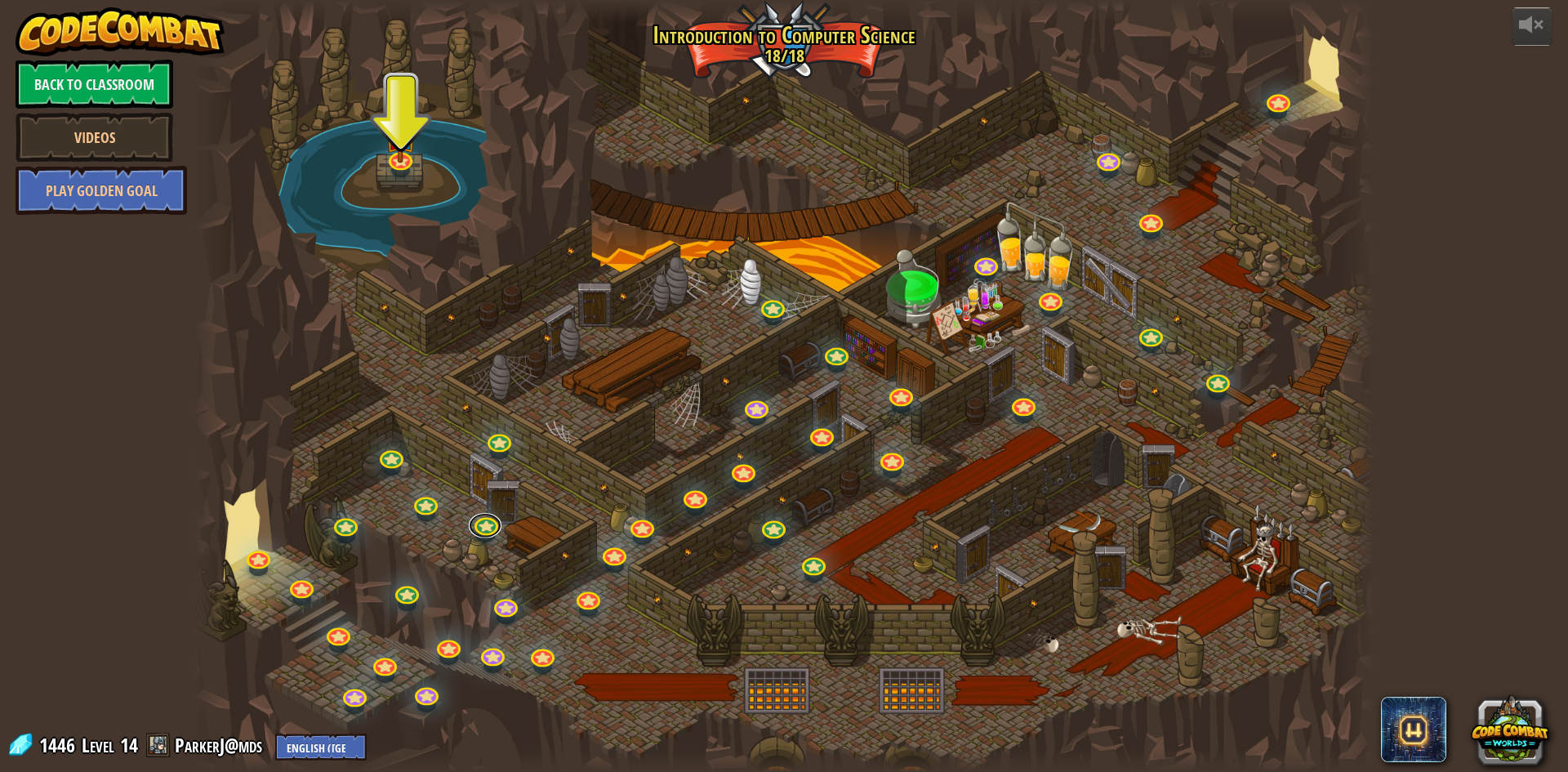
click at [490, 535] on div "25. Kithgard Gates Escape the Kithgard dungeons, and don't let the guardians ge…" at bounding box center [784, 386] width 1181 height 772
click at [490, 532] on link at bounding box center [485, 520] width 33 height 33
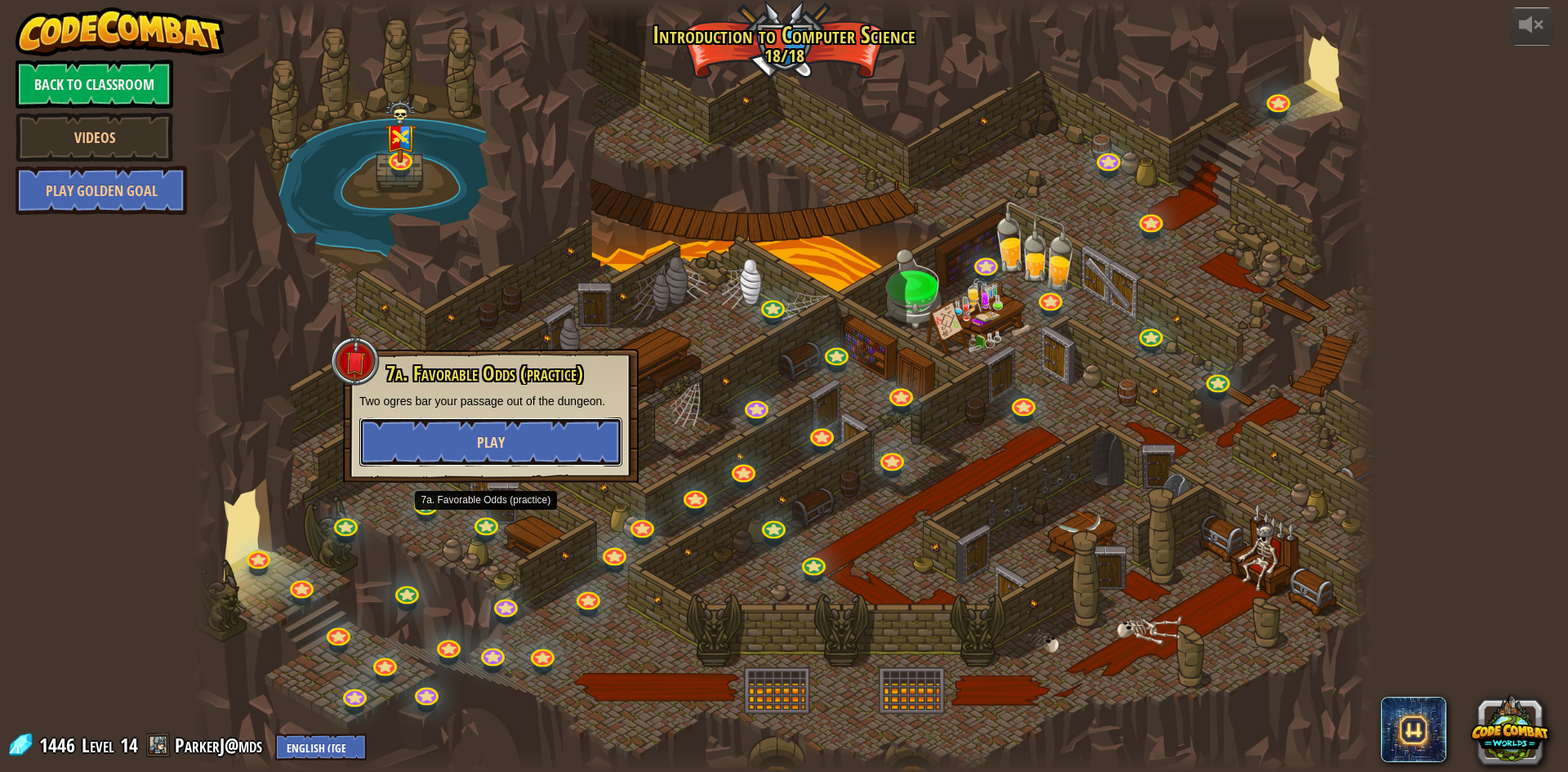
click at [565, 435] on button "Play" at bounding box center [491, 441] width 263 height 49
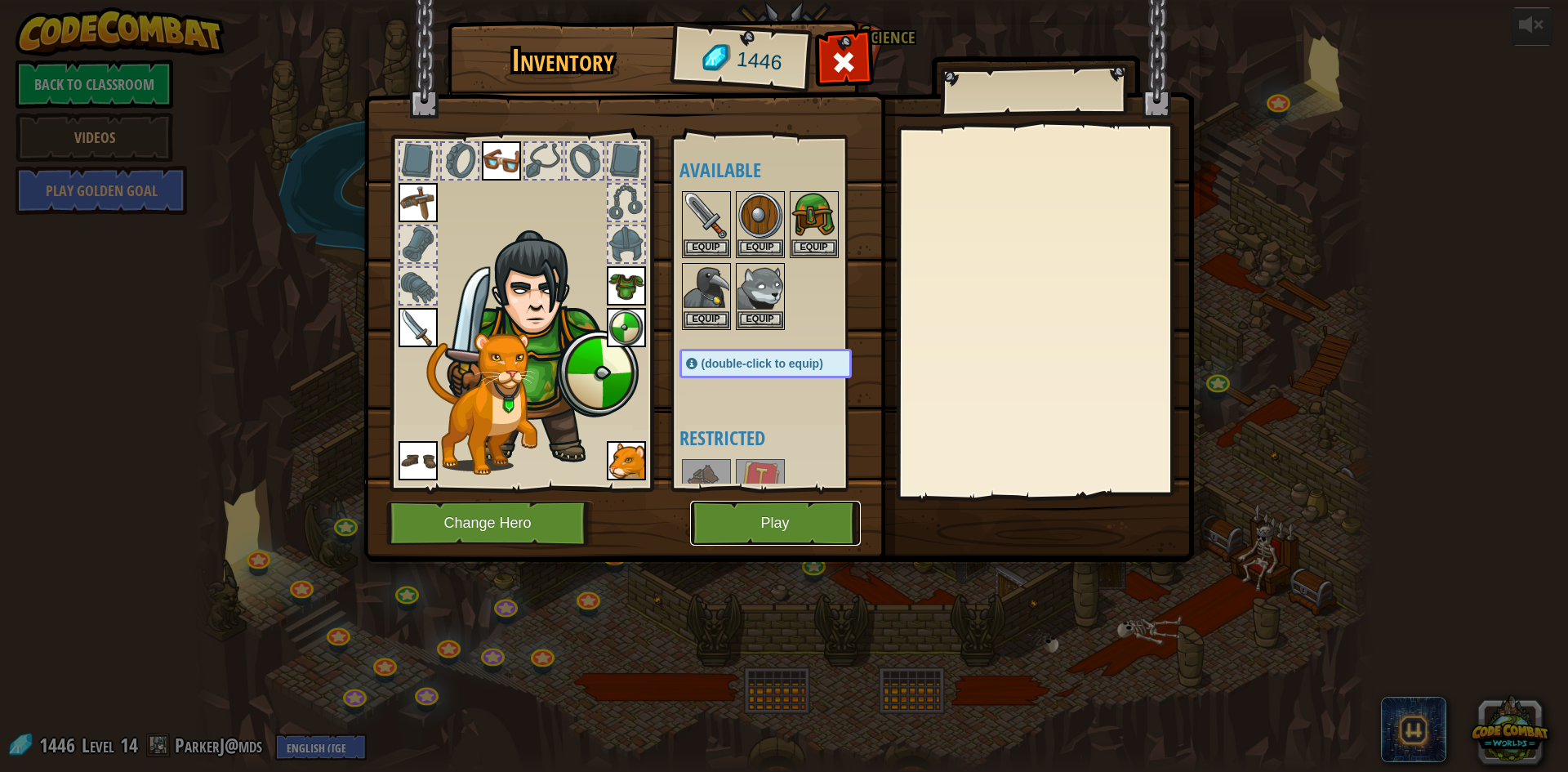
click at [785, 514] on button "Play" at bounding box center [776, 523] width 171 height 45
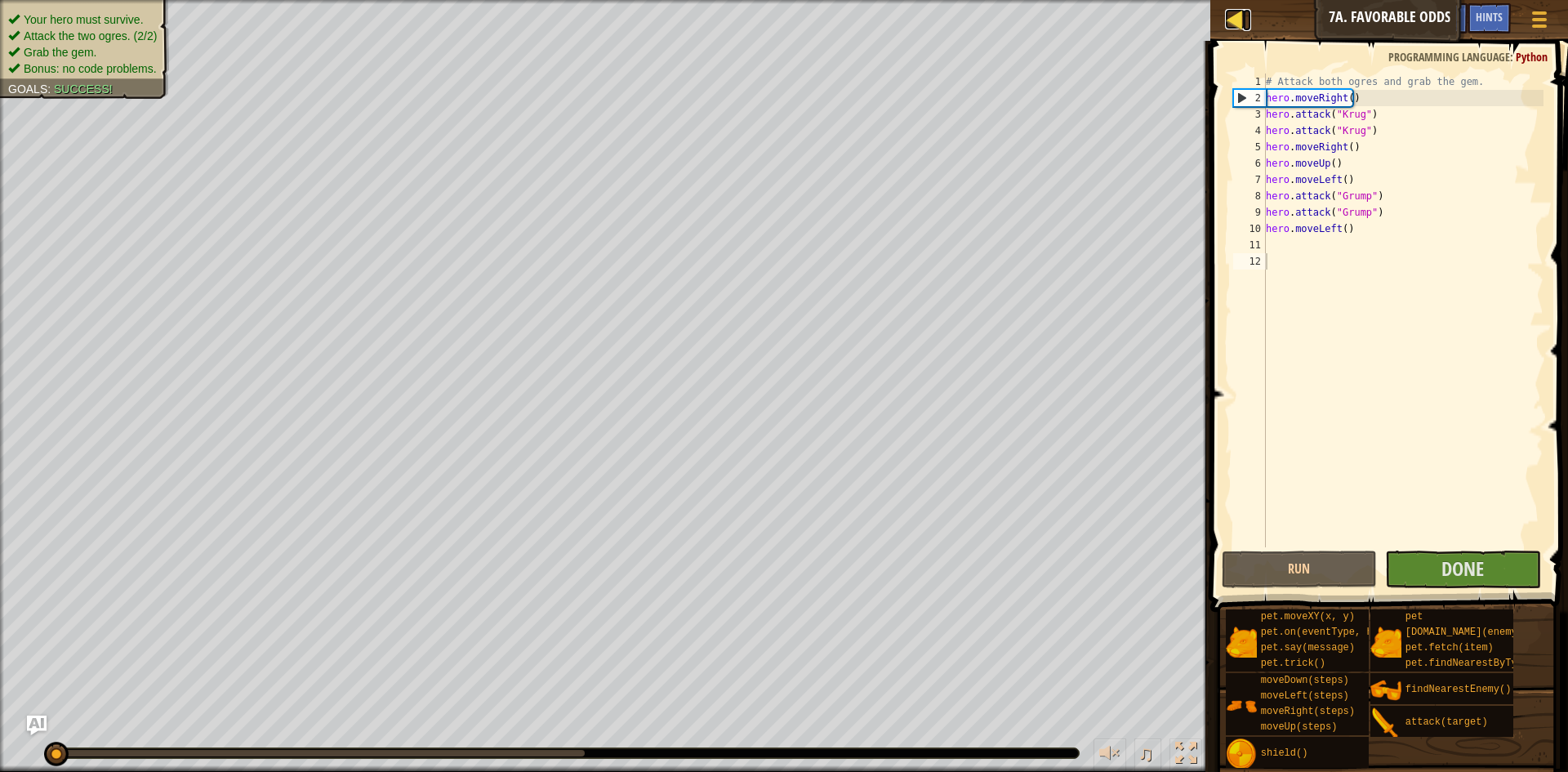
click at [1244, 17] on div at bounding box center [1235, 20] width 21 height 21
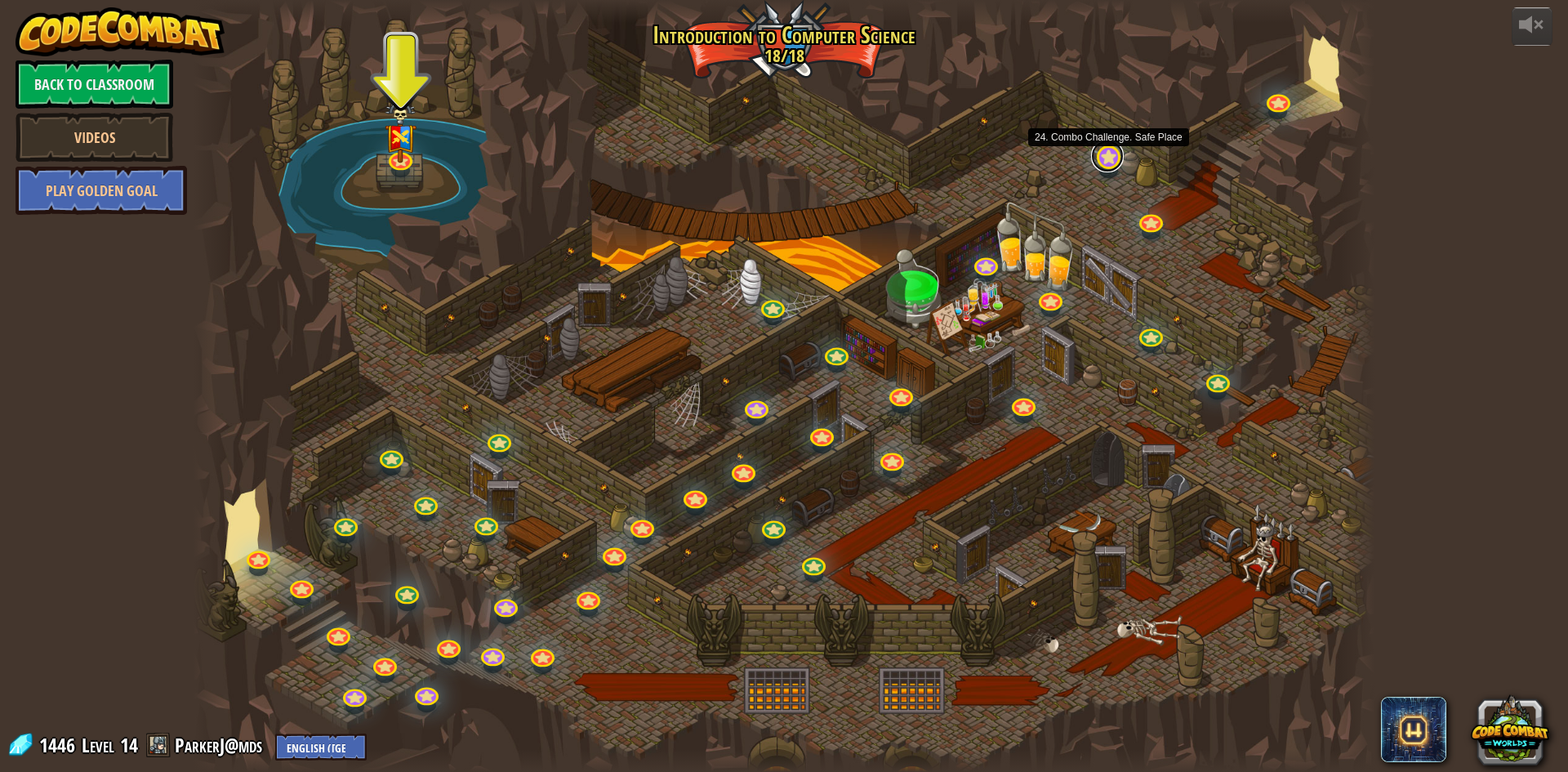
click at [1103, 171] on div "25. Kithgard Gates Escape the Kithgard dungeons, and don't let the guardians ge…" at bounding box center [784, 386] width 1181 height 772
click at [1108, 172] on div "25. Kithgard Gates Escape the Kithgard dungeons, and don't let the guardians ge…" at bounding box center [784, 386] width 1181 height 772
click at [1102, 160] on link at bounding box center [1107, 156] width 33 height 33
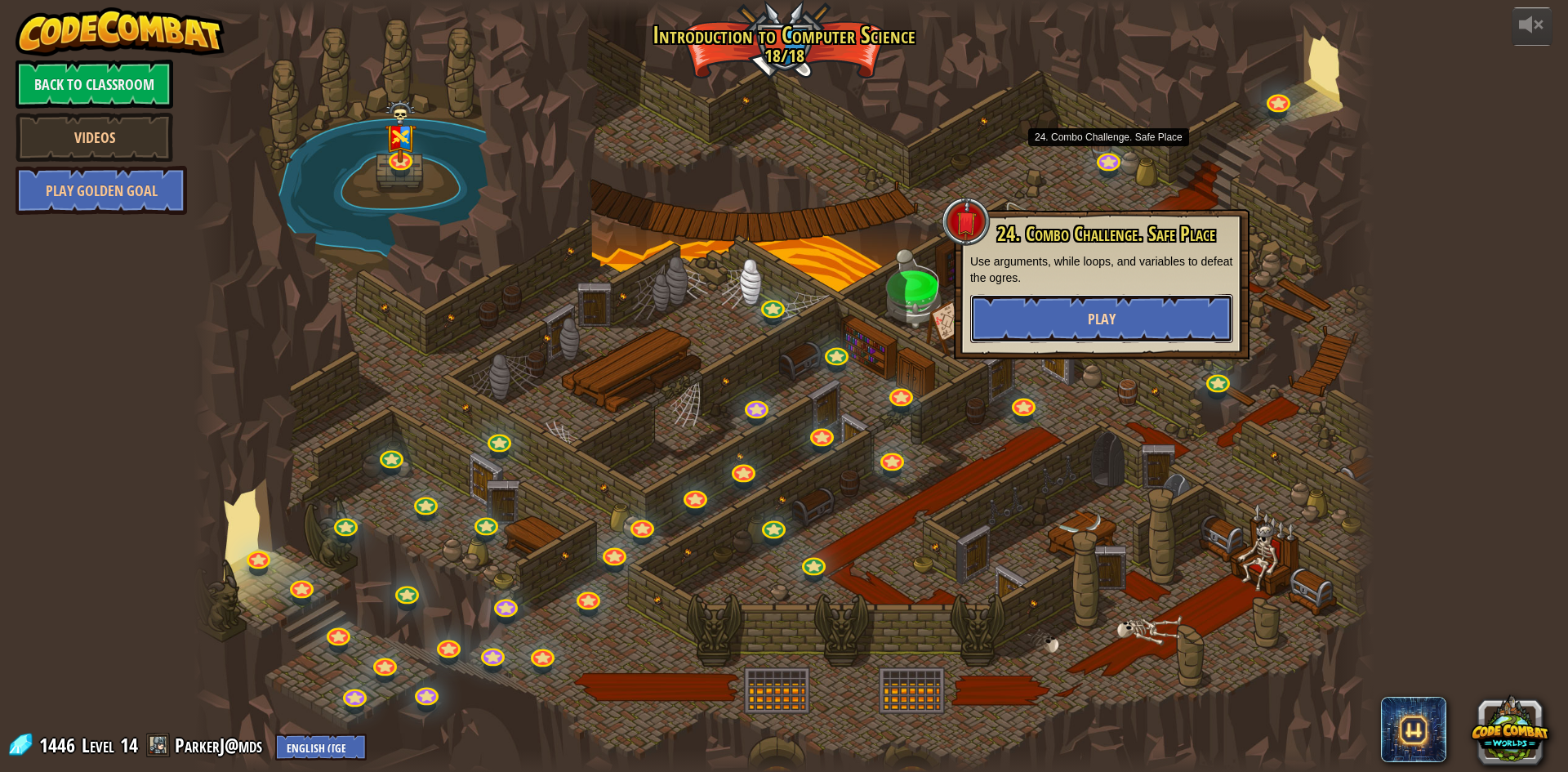
click at [1097, 334] on button "Play" at bounding box center [1102, 318] width 263 height 49
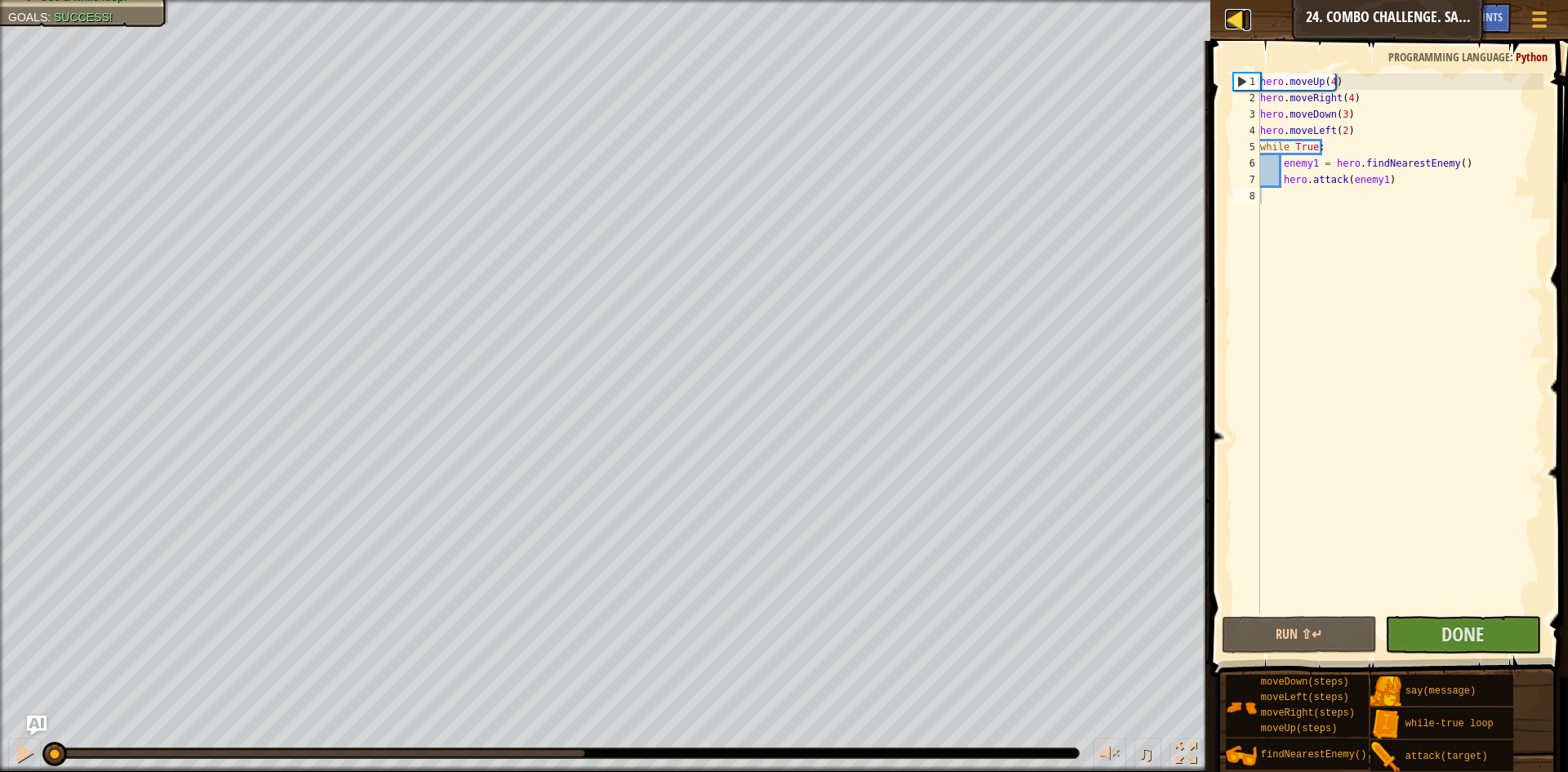
click at [1235, 25] on div at bounding box center [1235, 20] width 21 height 21
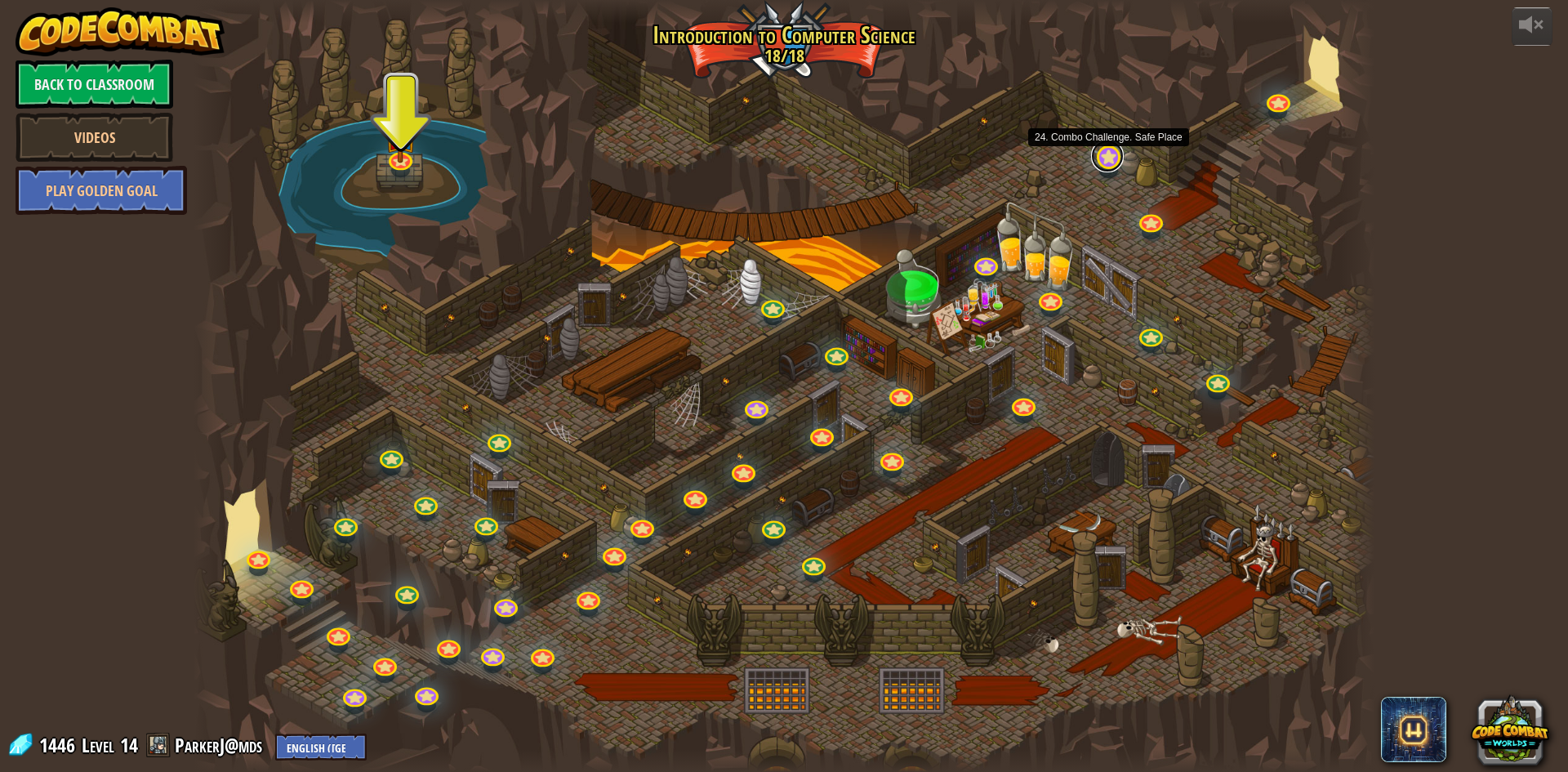
click at [1112, 162] on link at bounding box center [1107, 156] width 33 height 33
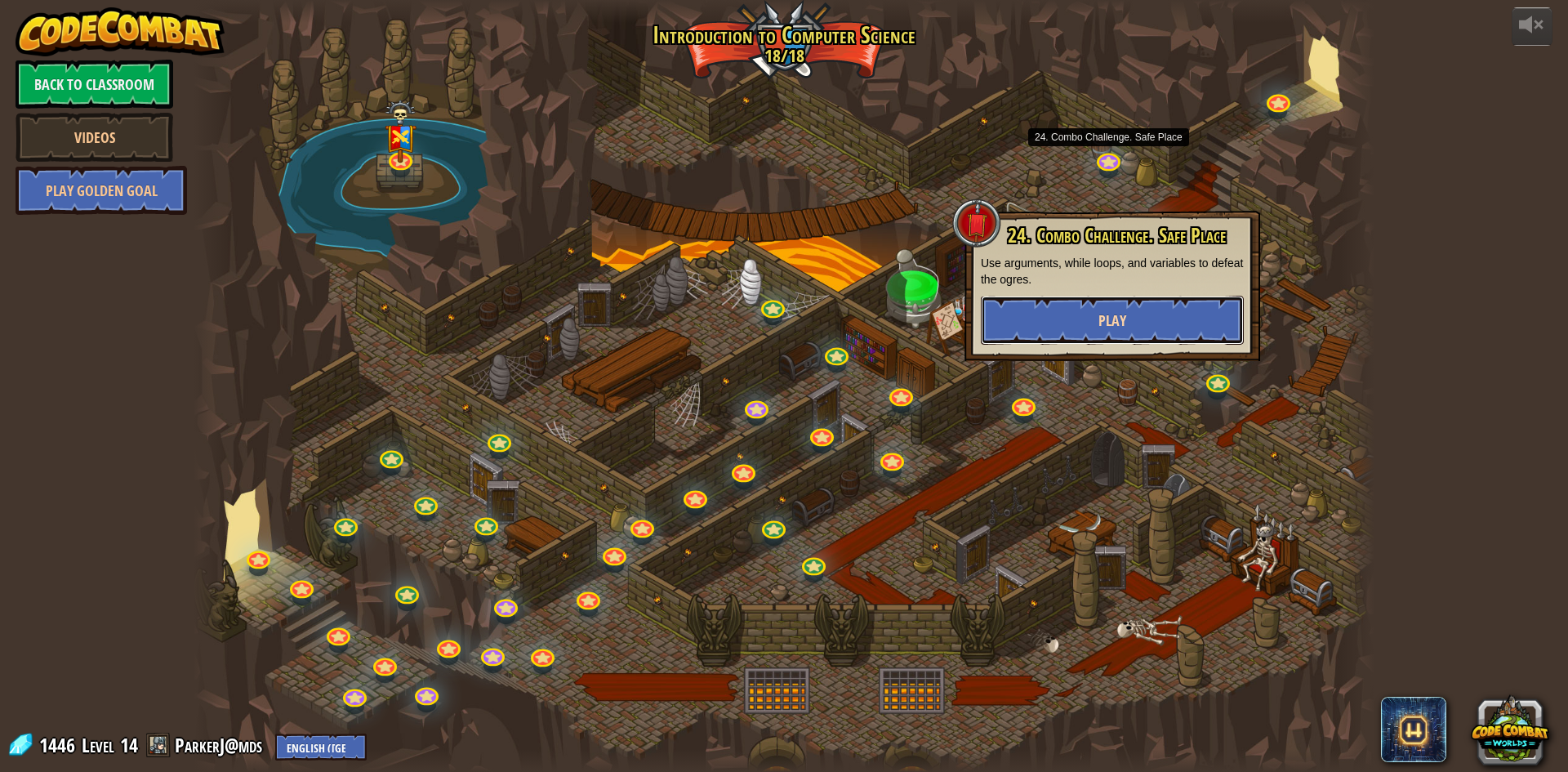
click at [1106, 310] on span "Play" at bounding box center [1112, 320] width 28 height 21
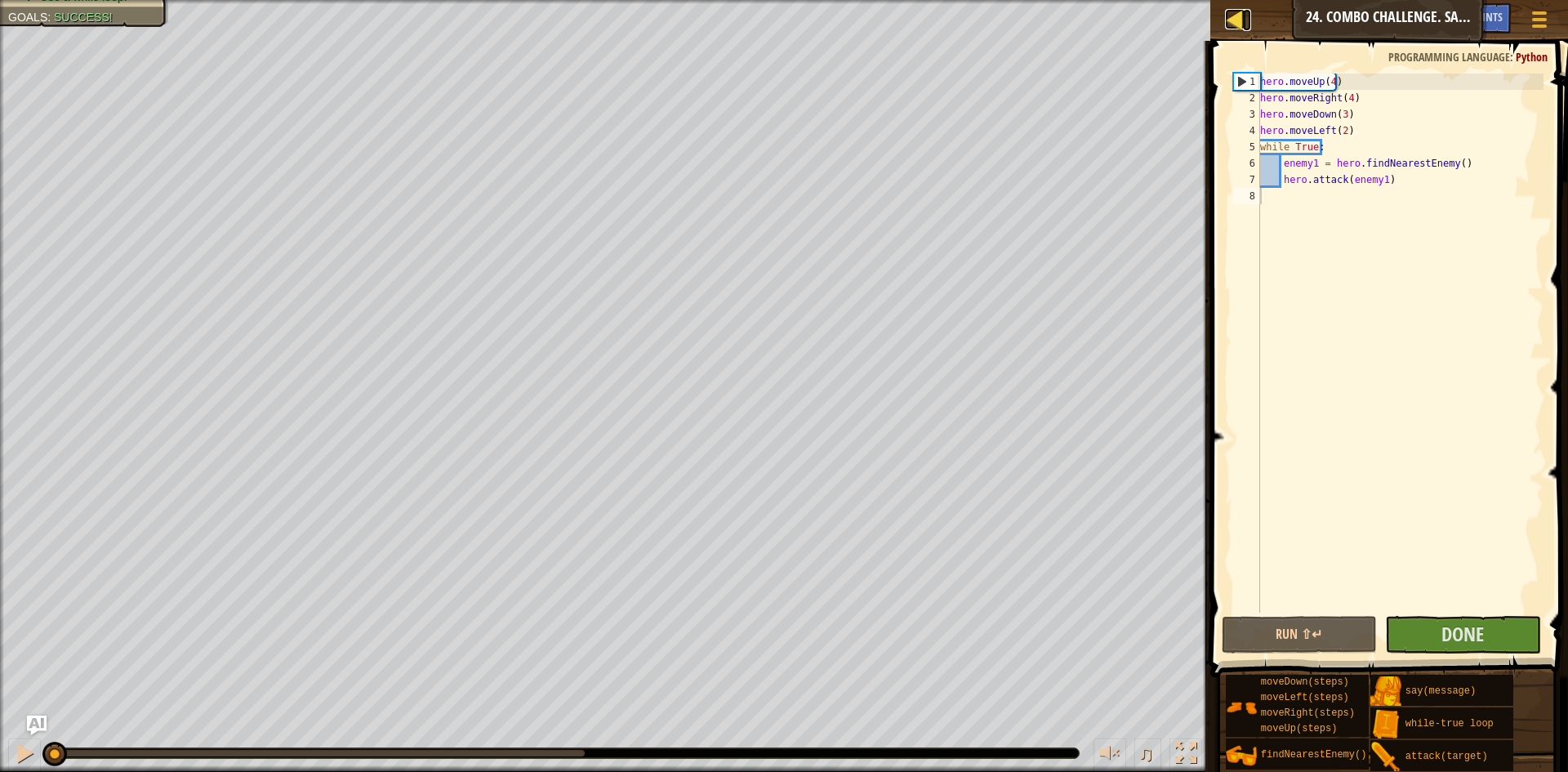
click at [1248, 23] on link "Map" at bounding box center [1247, 20] width 8 height 22
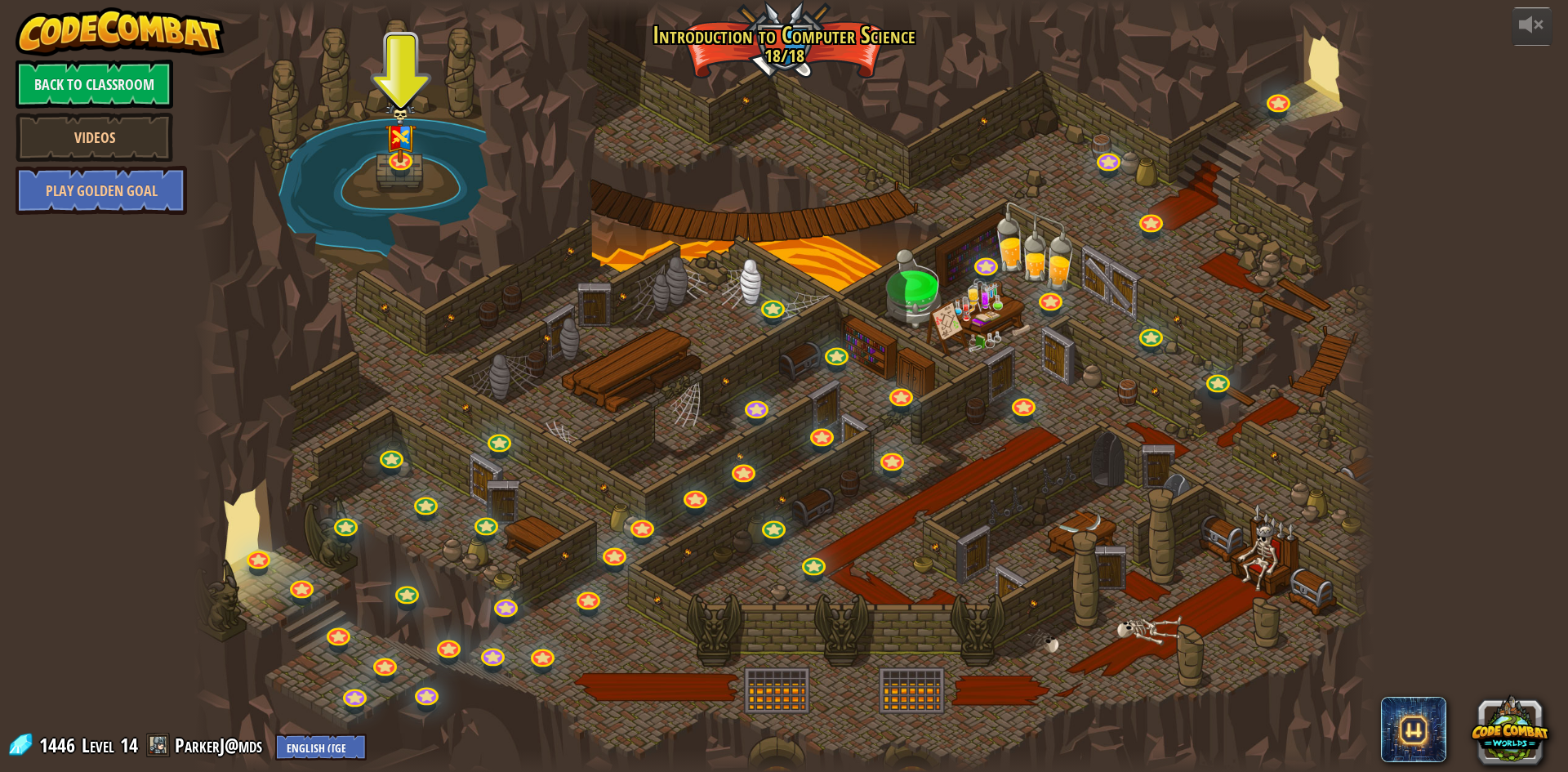
click at [584, 290] on div at bounding box center [784, 386] width 1181 height 772
click at [411, 168] on div at bounding box center [784, 386] width 1181 height 772
click at [398, 153] on img at bounding box center [400, 117] width 32 height 85
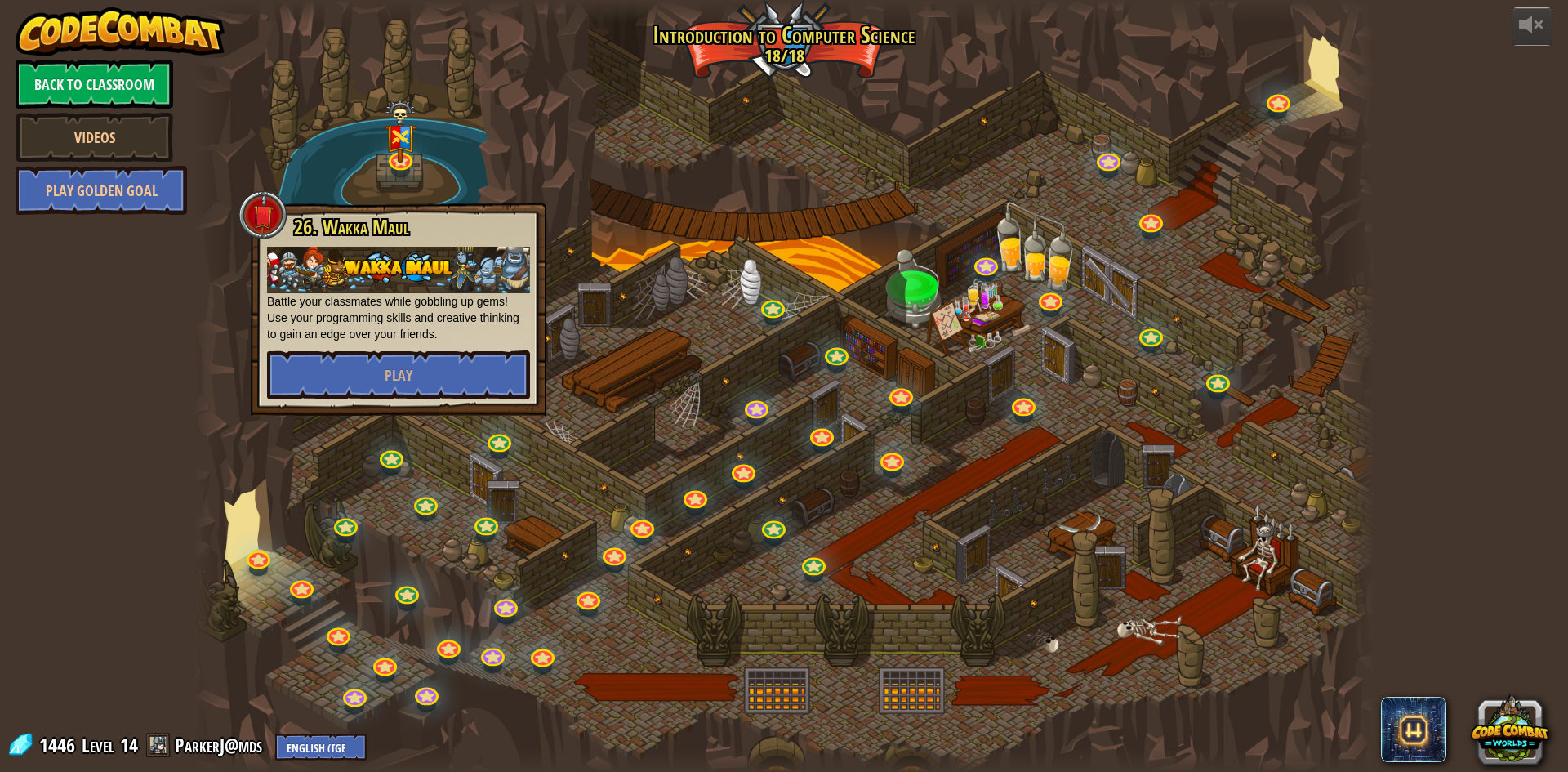
click at [901, 134] on div at bounding box center [784, 386] width 1181 height 772
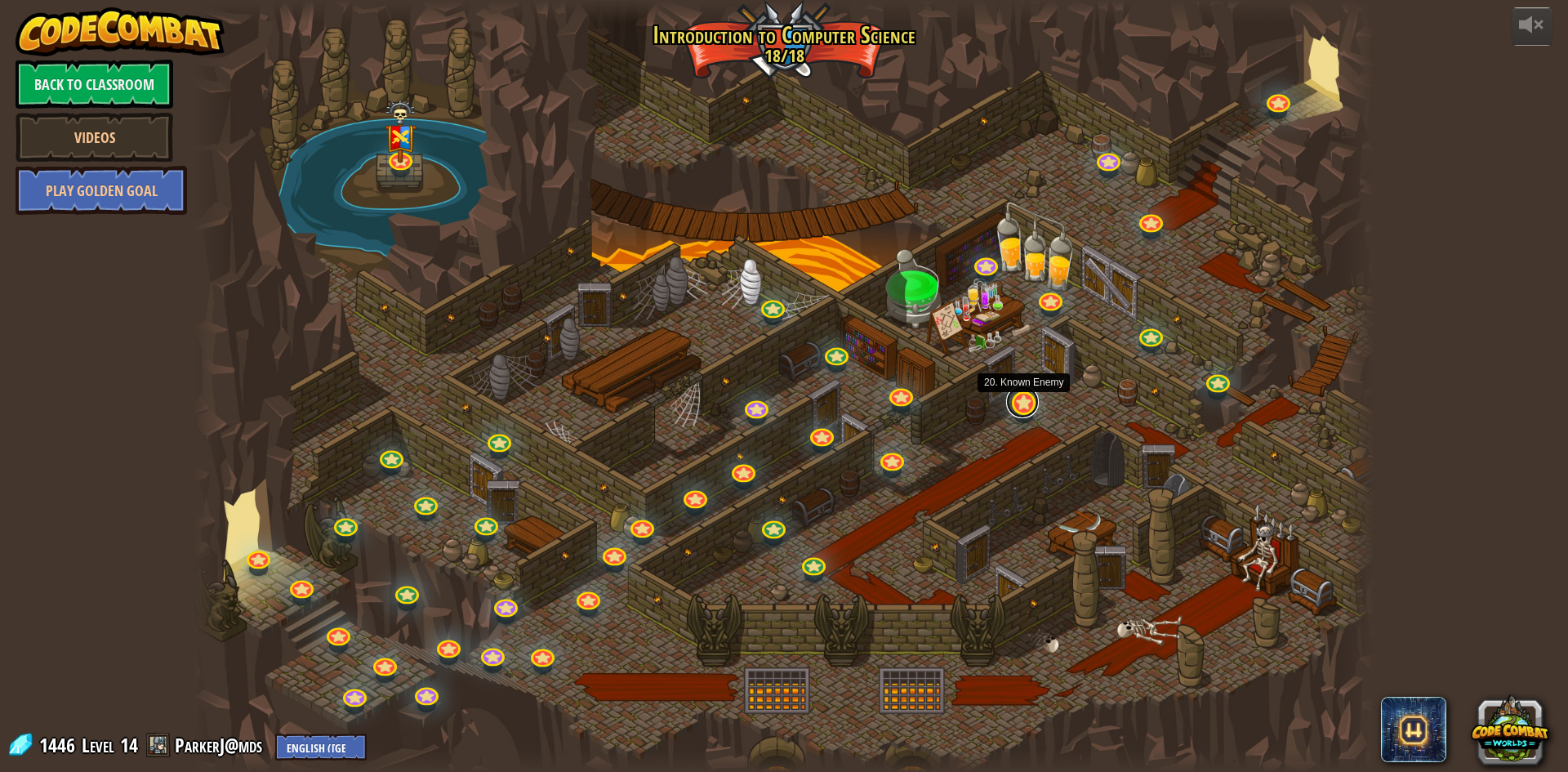
click at [1031, 411] on link at bounding box center [1022, 401] width 33 height 33
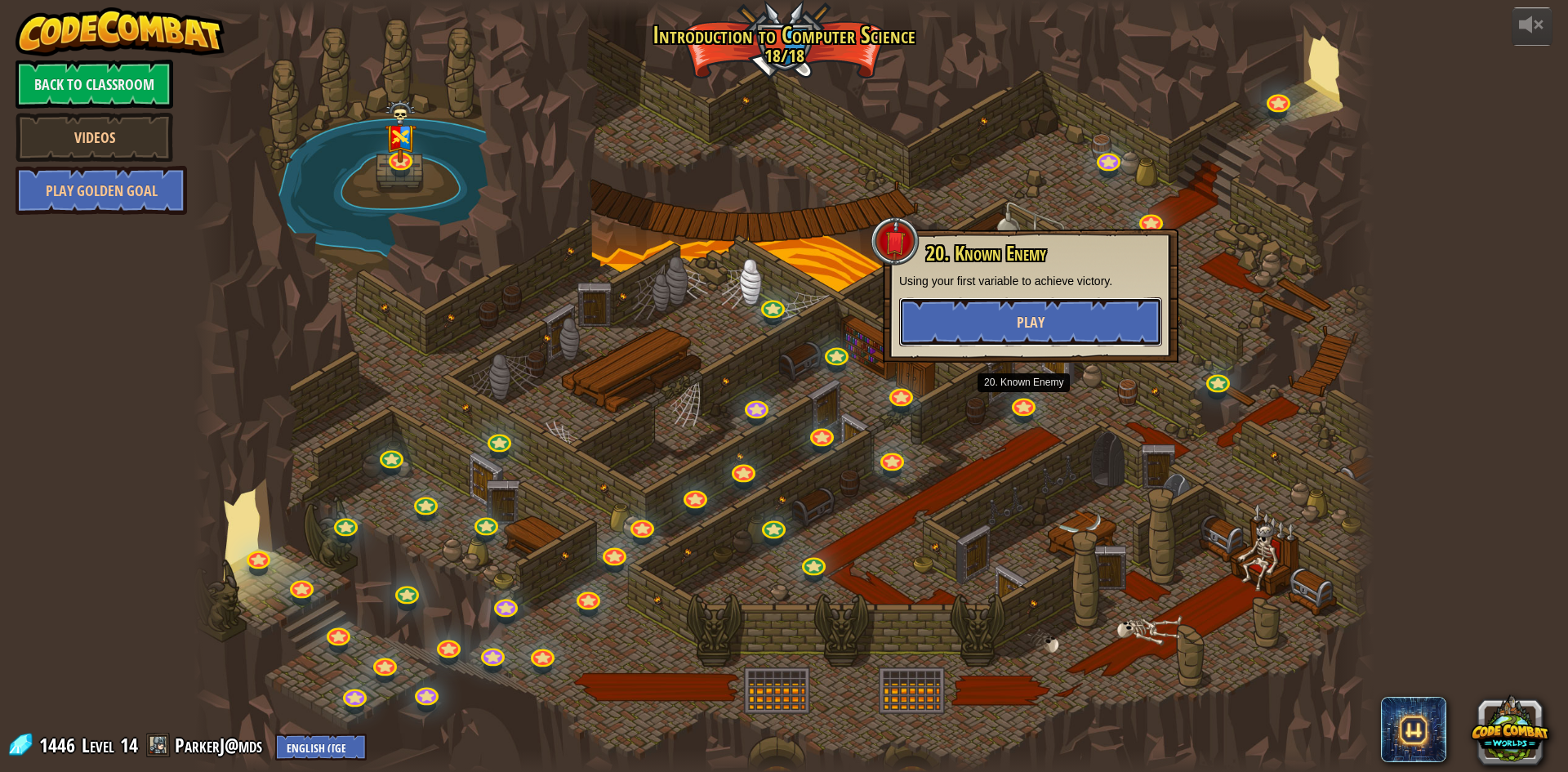
click at [1041, 306] on button "Play" at bounding box center [1031, 321] width 263 height 49
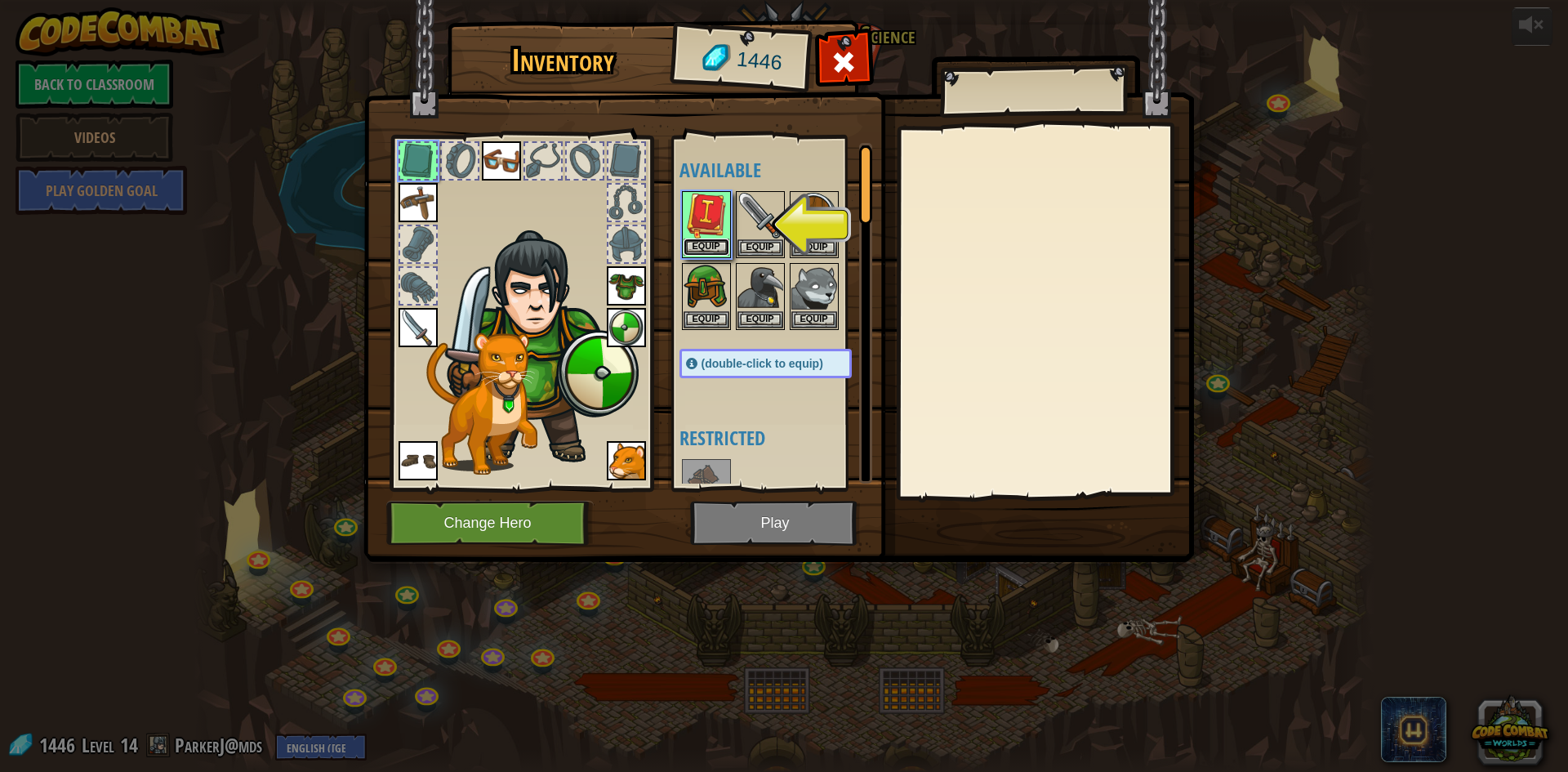
click at [711, 247] on button "Equip" at bounding box center [706, 247] width 46 height 17
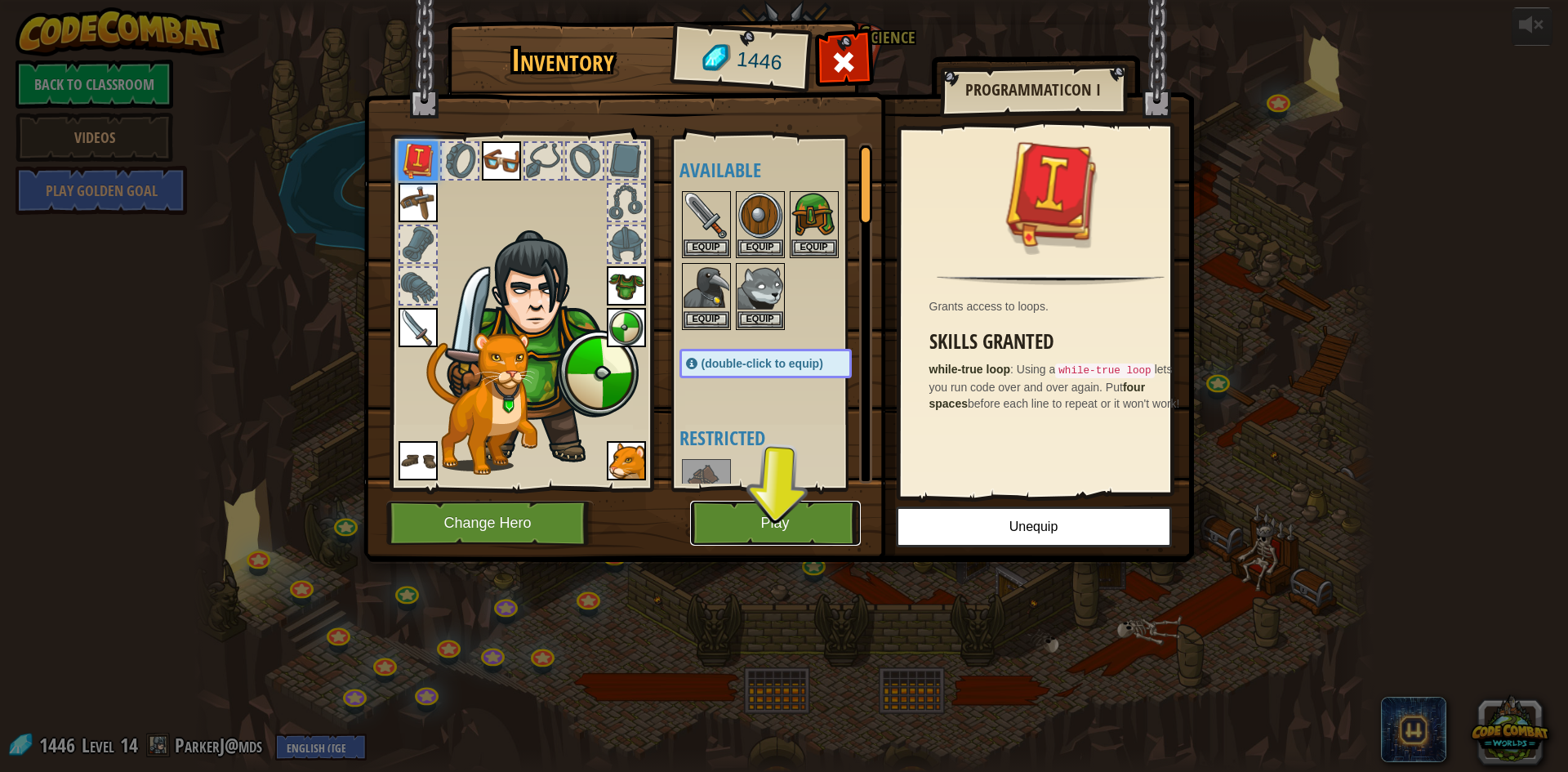
click at [772, 528] on button "Play" at bounding box center [776, 523] width 171 height 45
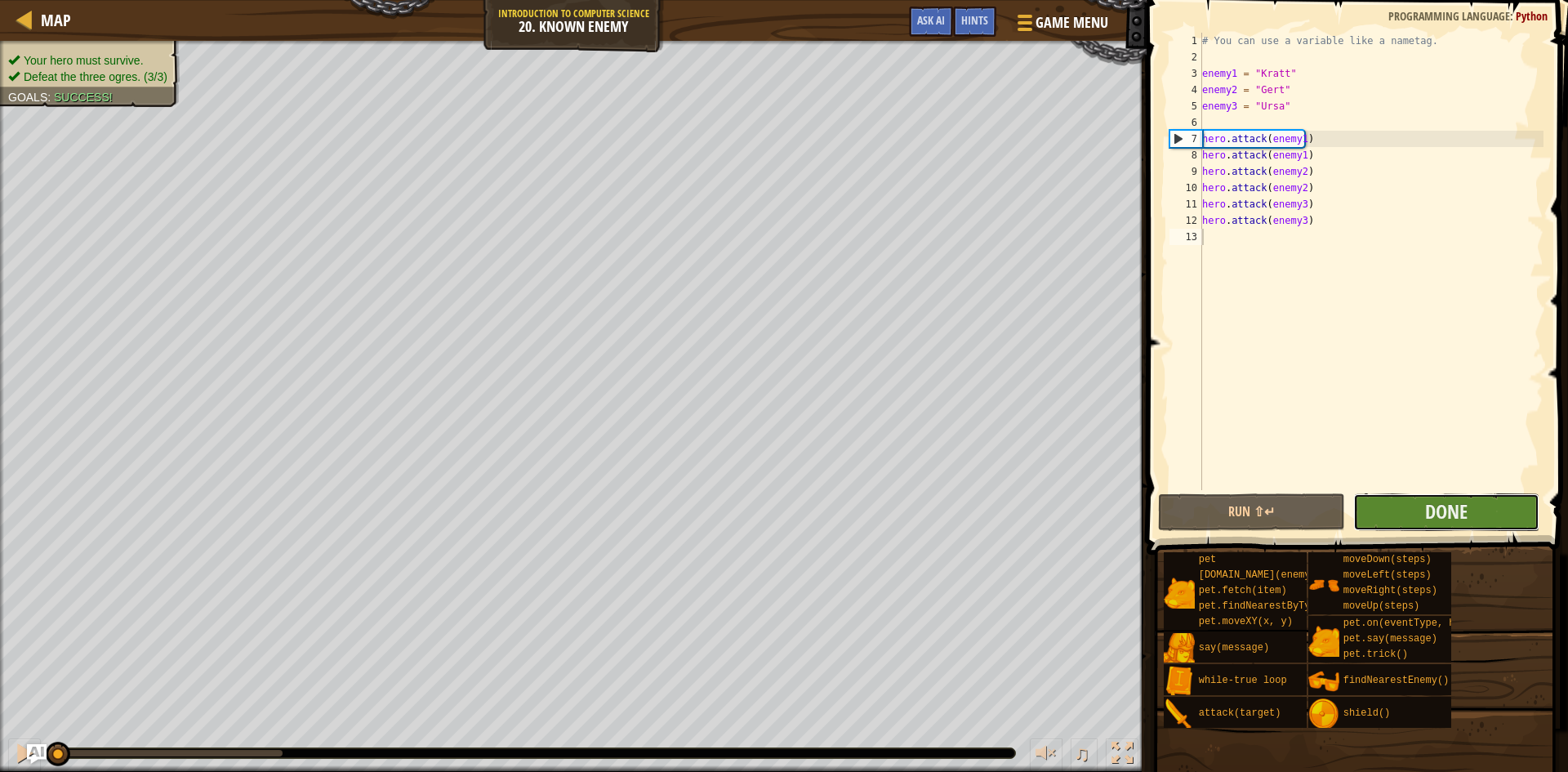
click at [1422, 516] on button "Done" at bounding box center [1447, 512] width 187 height 38
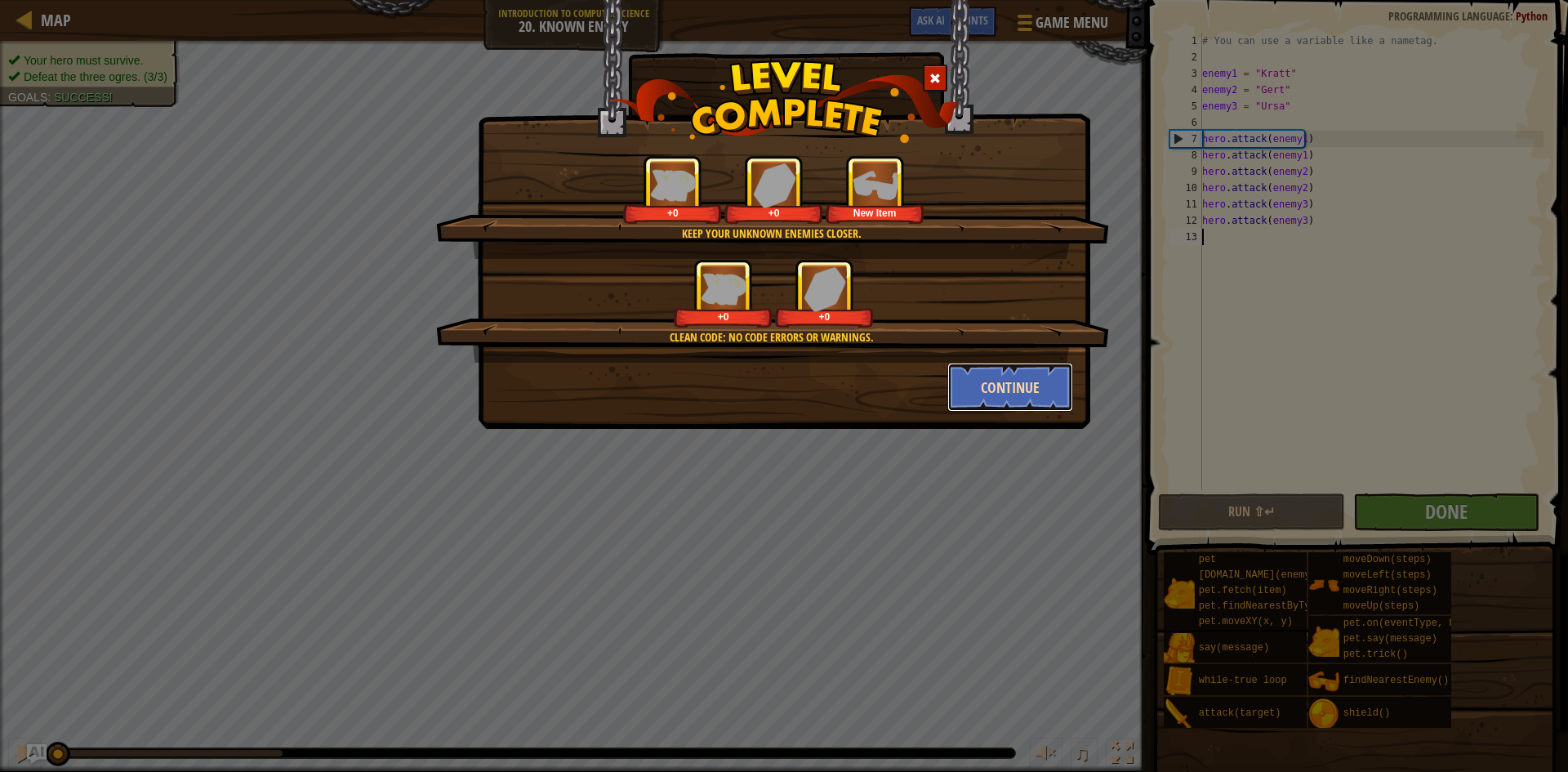
click at [978, 394] on button "Continue" at bounding box center [1010, 387] width 127 height 49
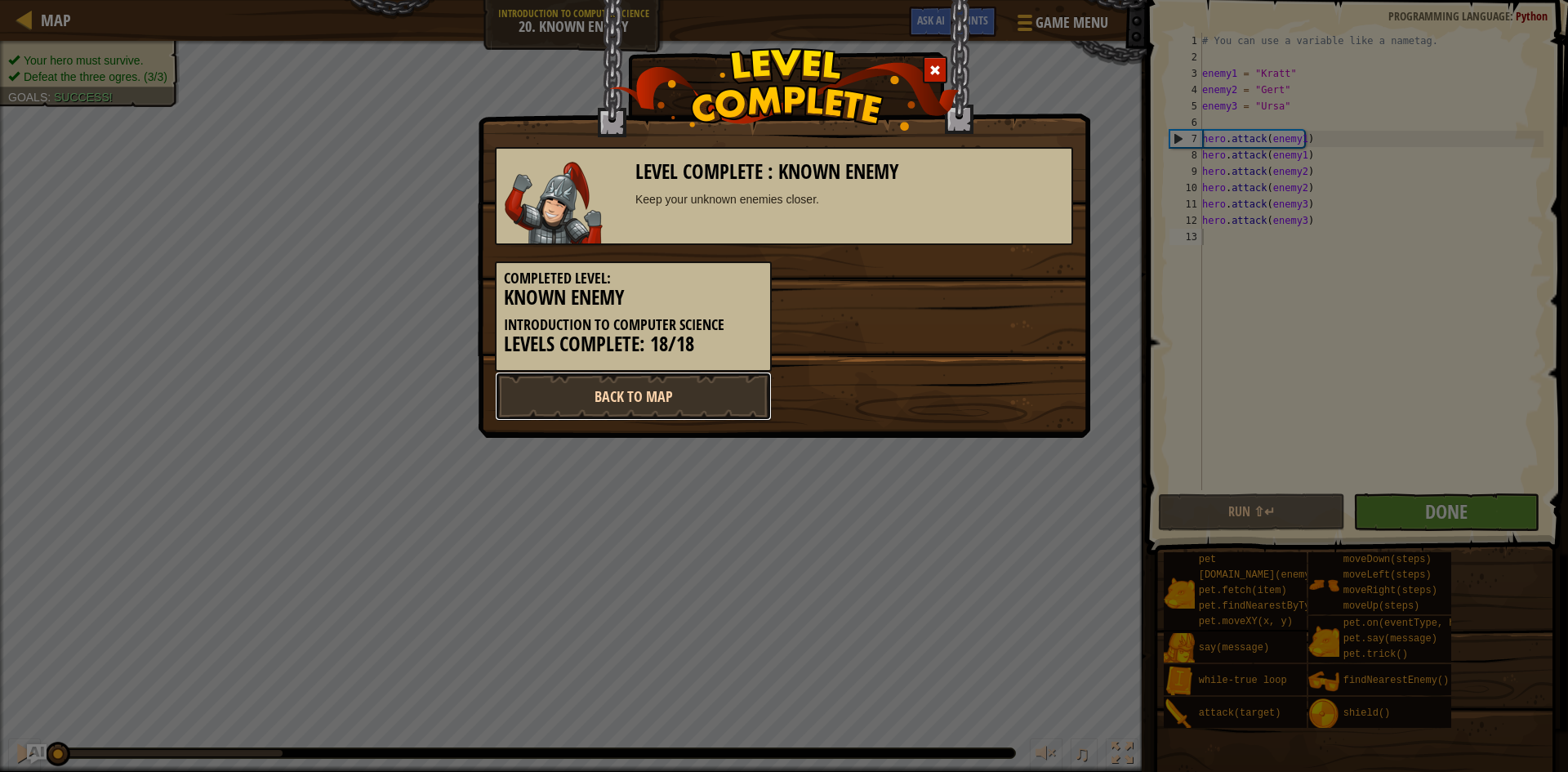
click at [720, 401] on link "Back to Map" at bounding box center [633, 396] width 277 height 49
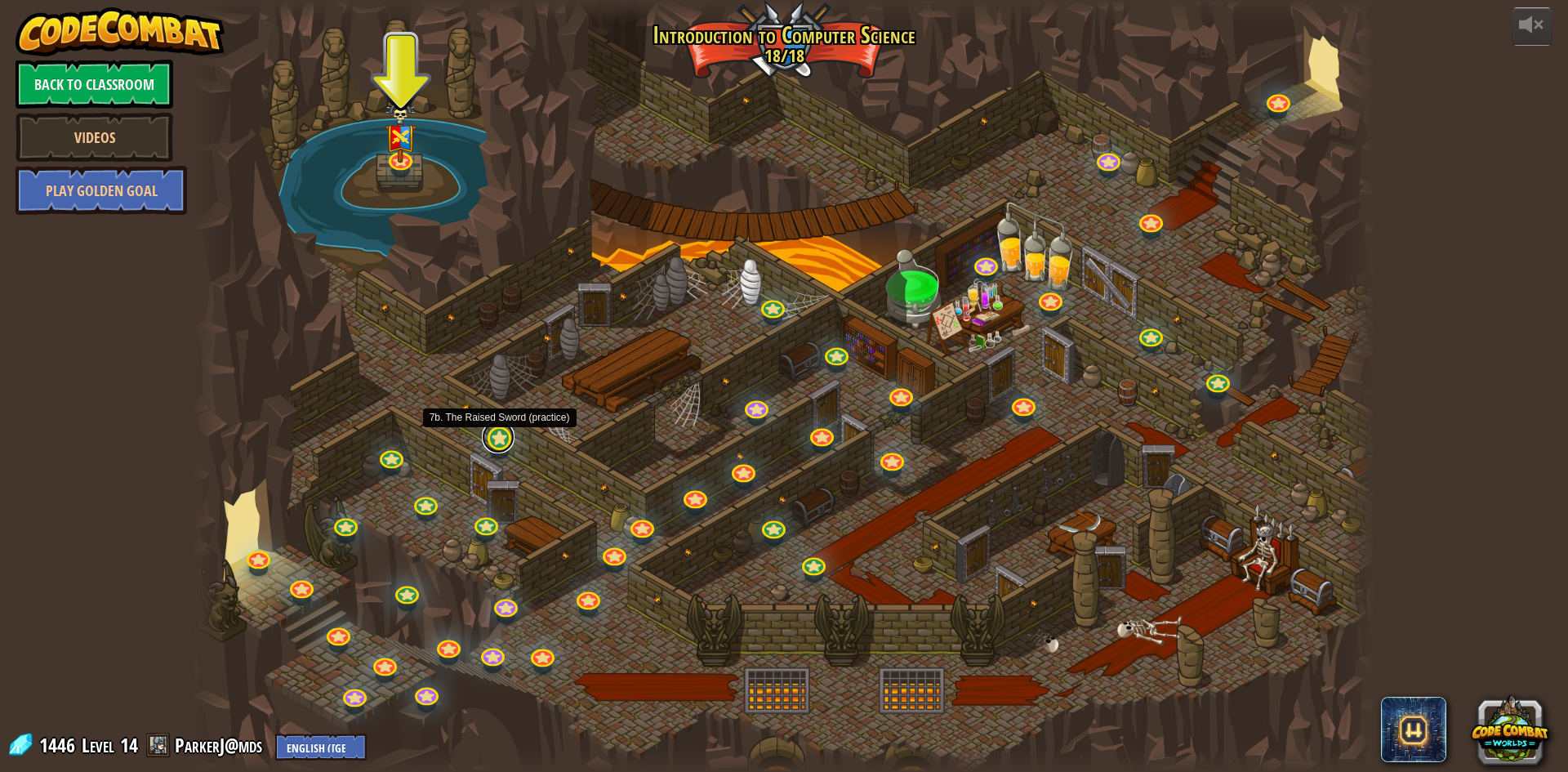
click at [487, 439] on link at bounding box center [498, 437] width 33 height 33
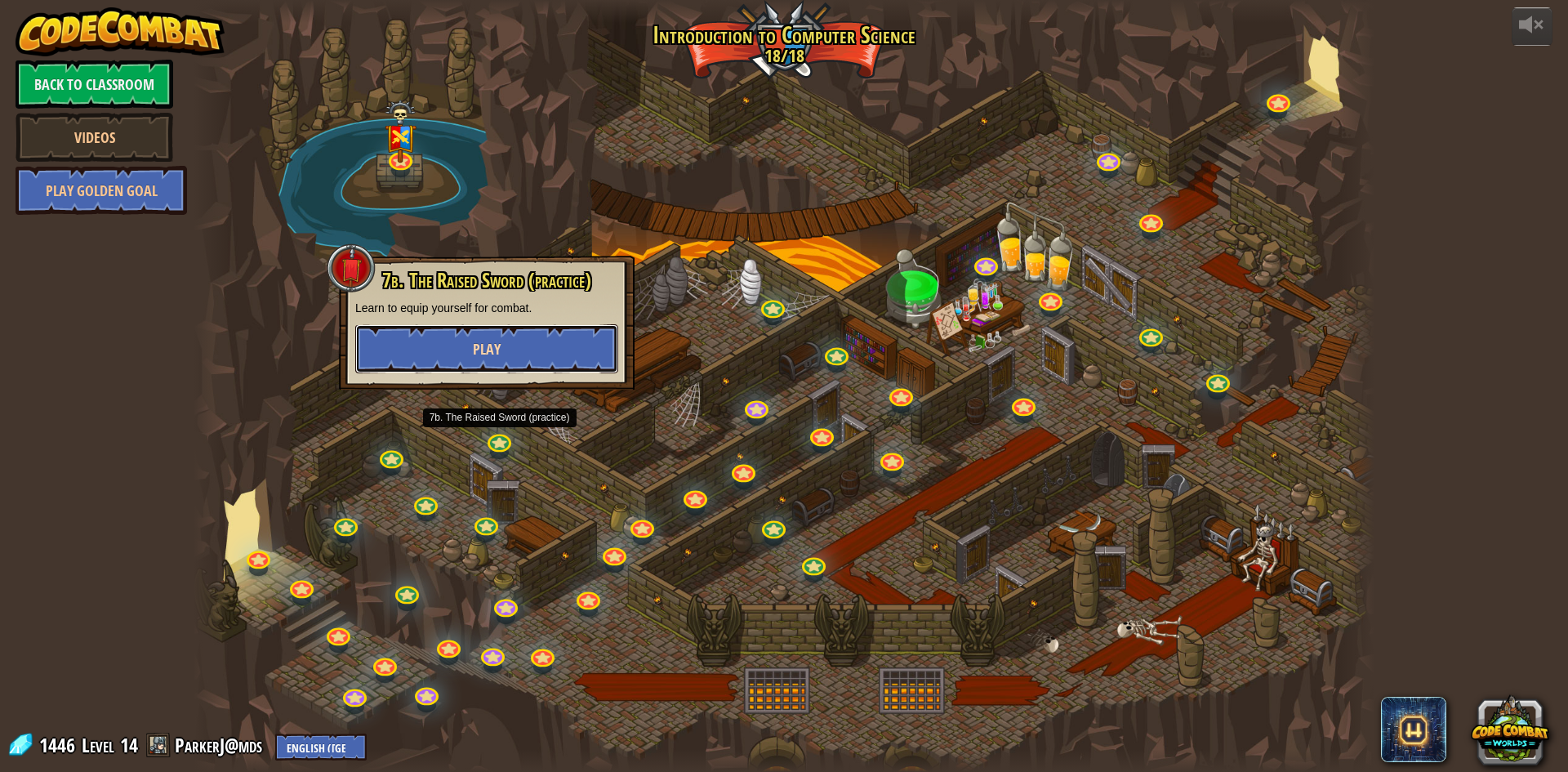
click at [511, 351] on button "Play" at bounding box center [487, 348] width 263 height 49
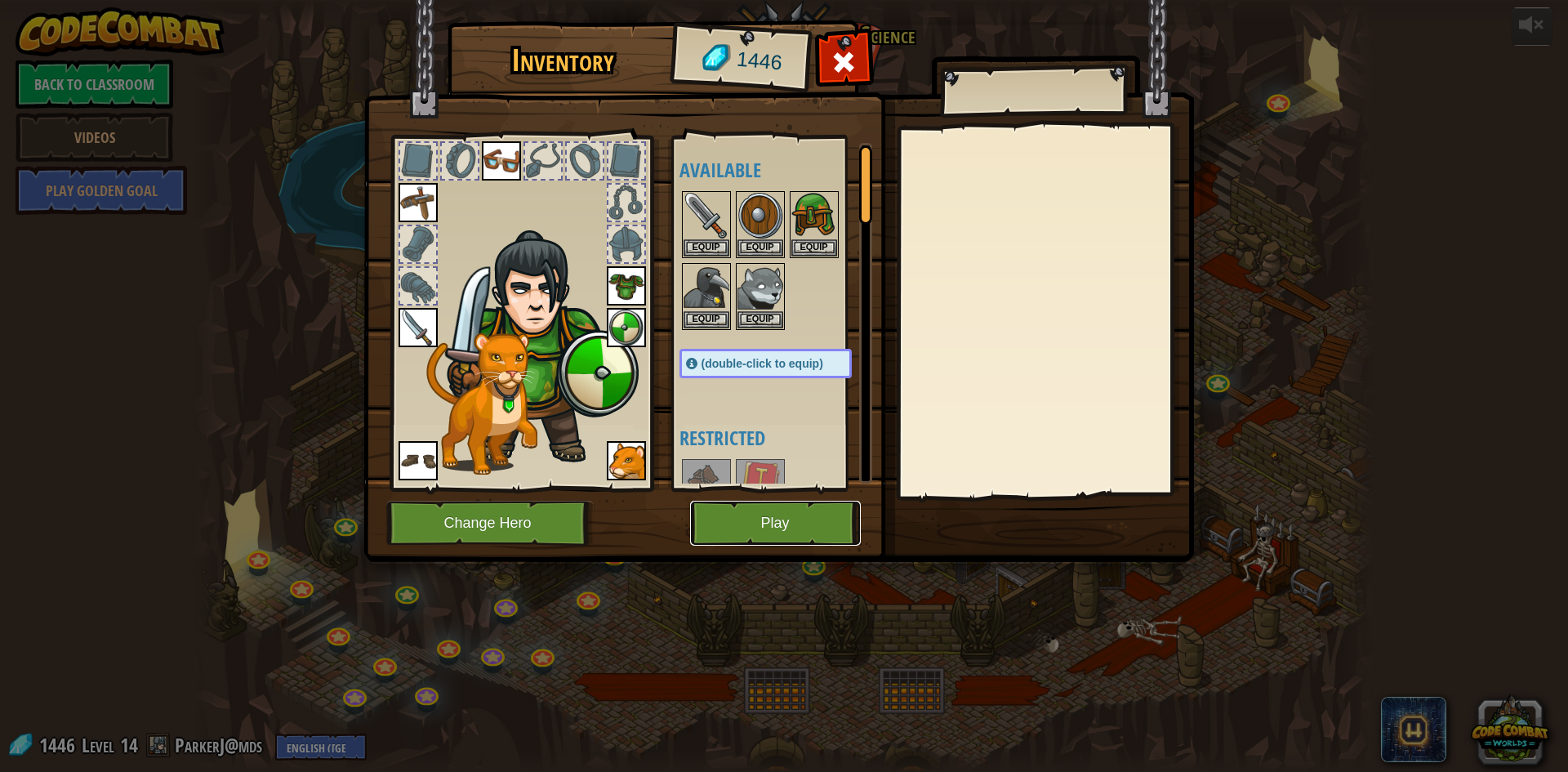
click at [763, 525] on button "Play" at bounding box center [776, 523] width 171 height 45
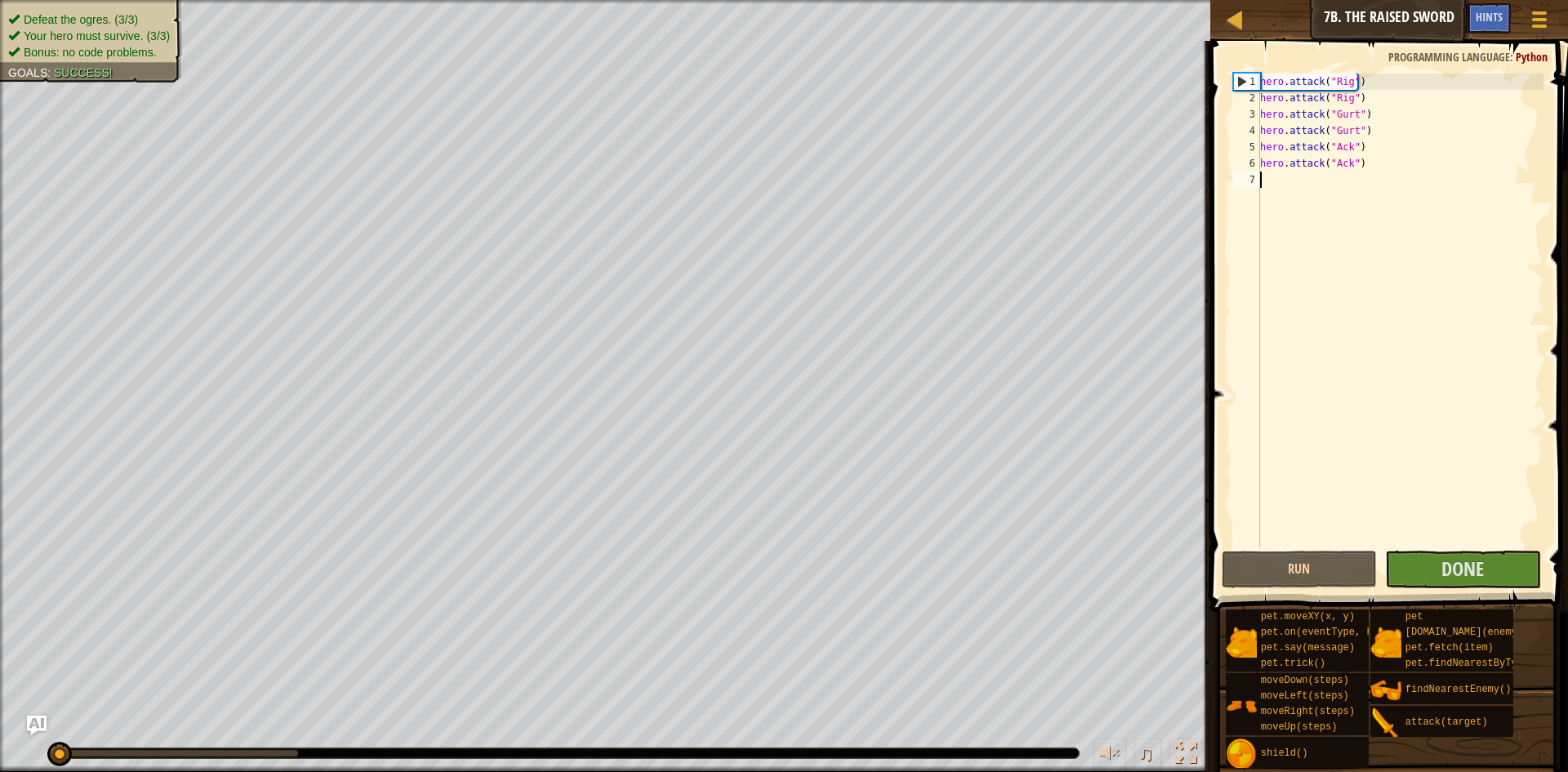
drag, startPoint x: 955, startPoint y: 476, endPoint x: 1501, endPoint y: 228, distance: 599.7
click at [1501, 210] on div "Map Introduction to Computer Science 7b. The Raised Sword Game Menu Done Hints …" at bounding box center [784, 386] width 1568 height 772
click at [1225, 20] on div at bounding box center [1235, 20] width 21 height 21
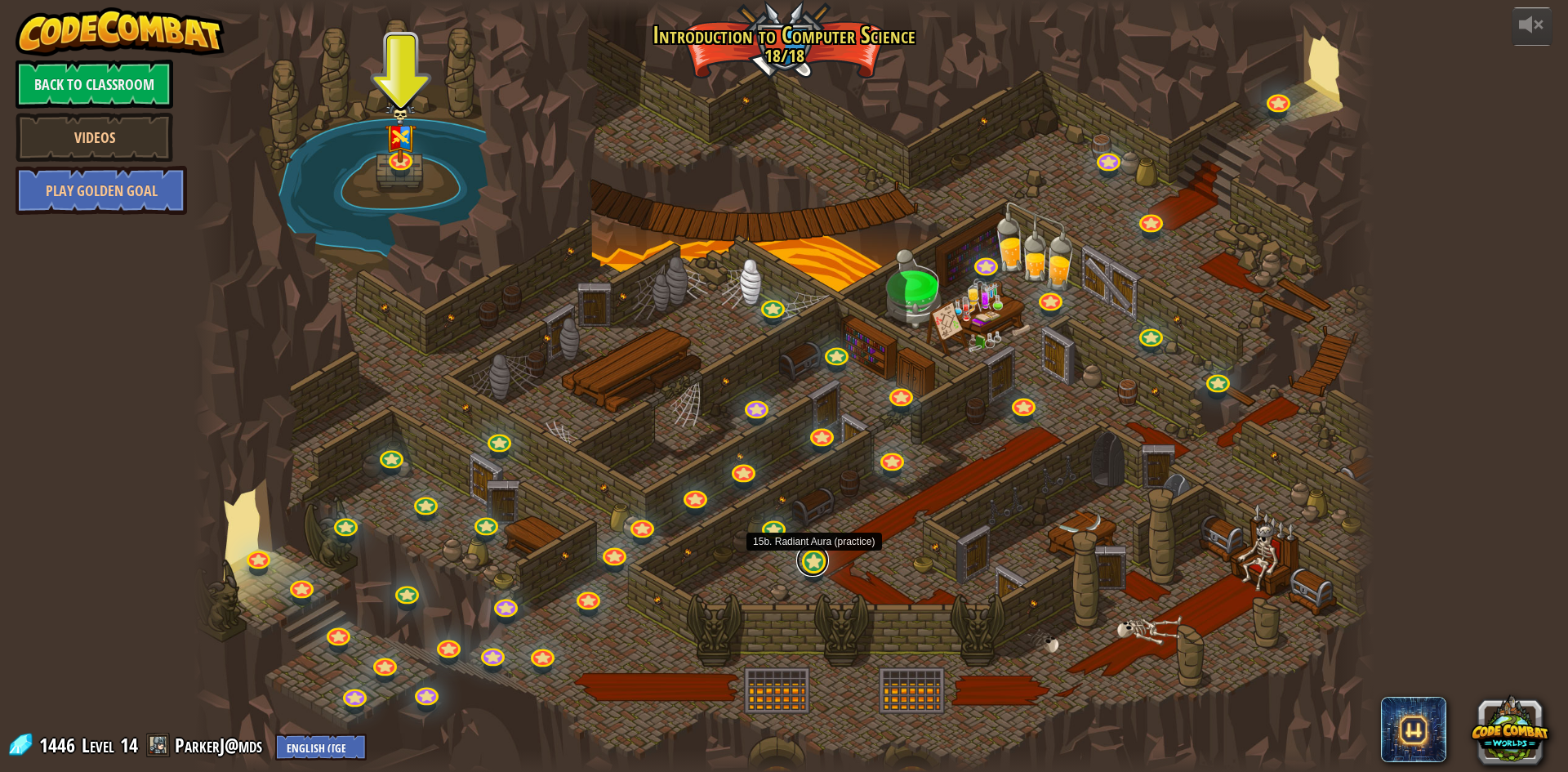
click at [822, 564] on link at bounding box center [813, 560] width 33 height 33
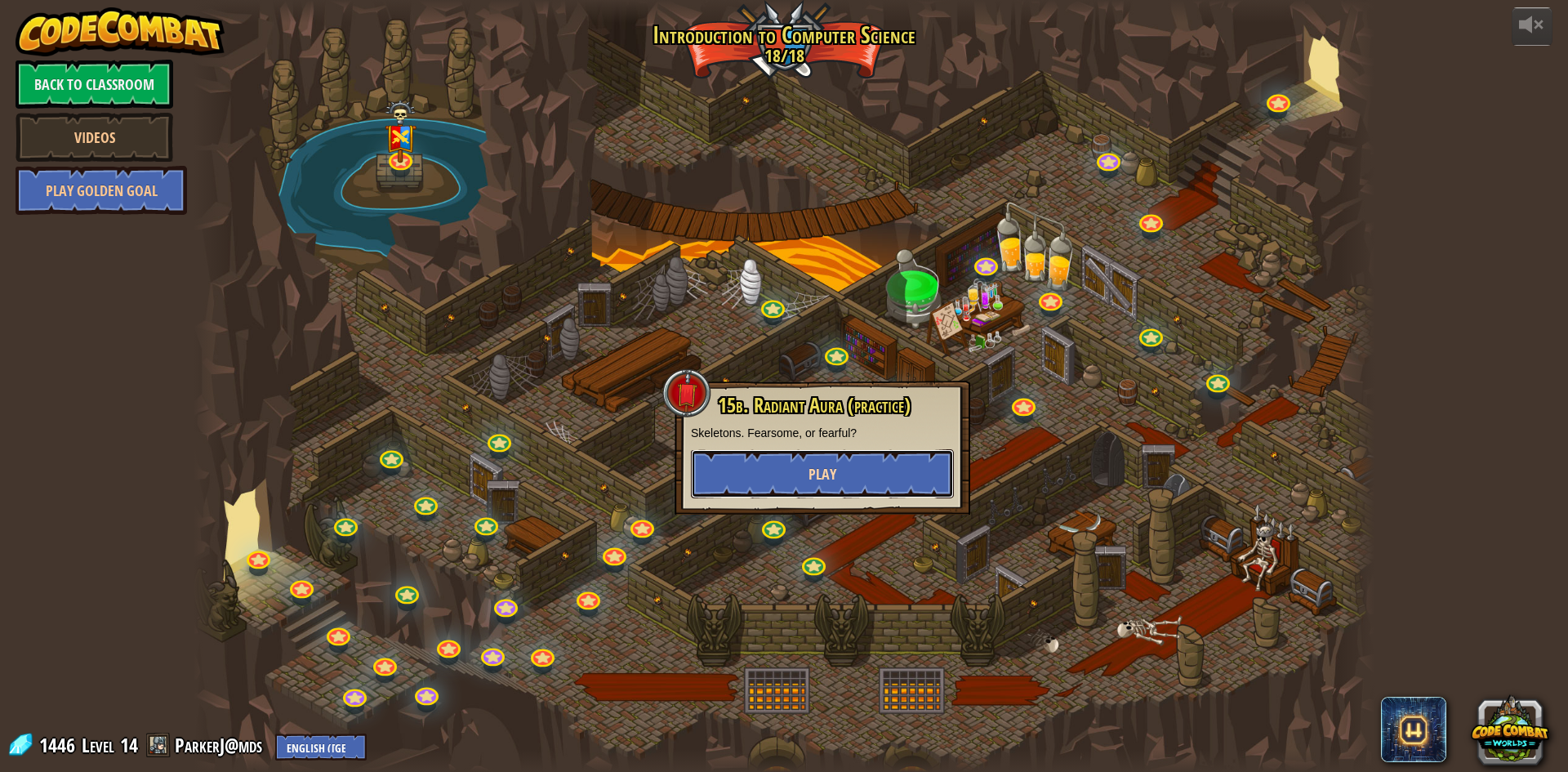
click at [839, 463] on button "Play" at bounding box center [822, 473] width 263 height 49
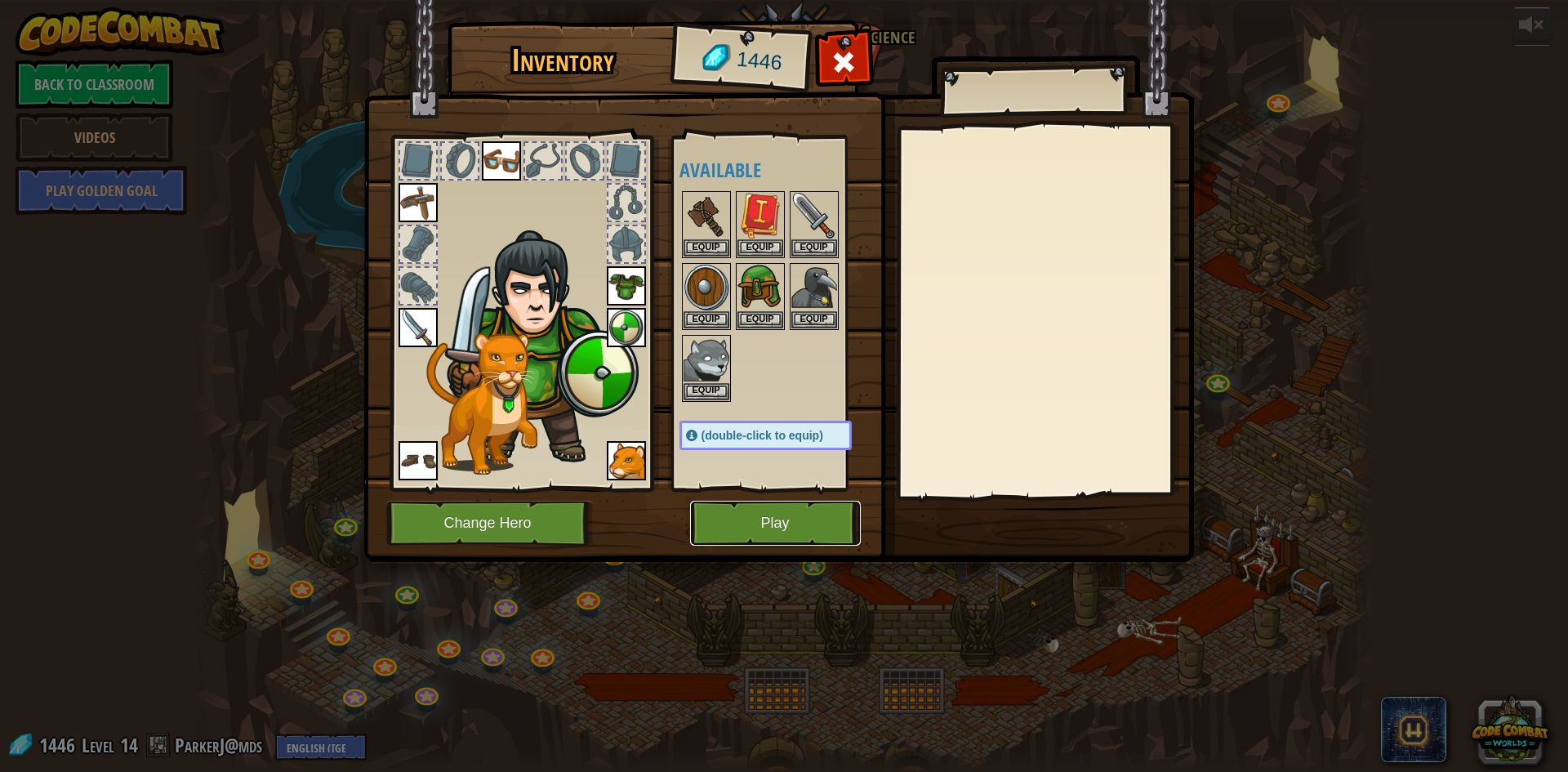
click at [818, 523] on button "Play" at bounding box center [776, 523] width 171 height 45
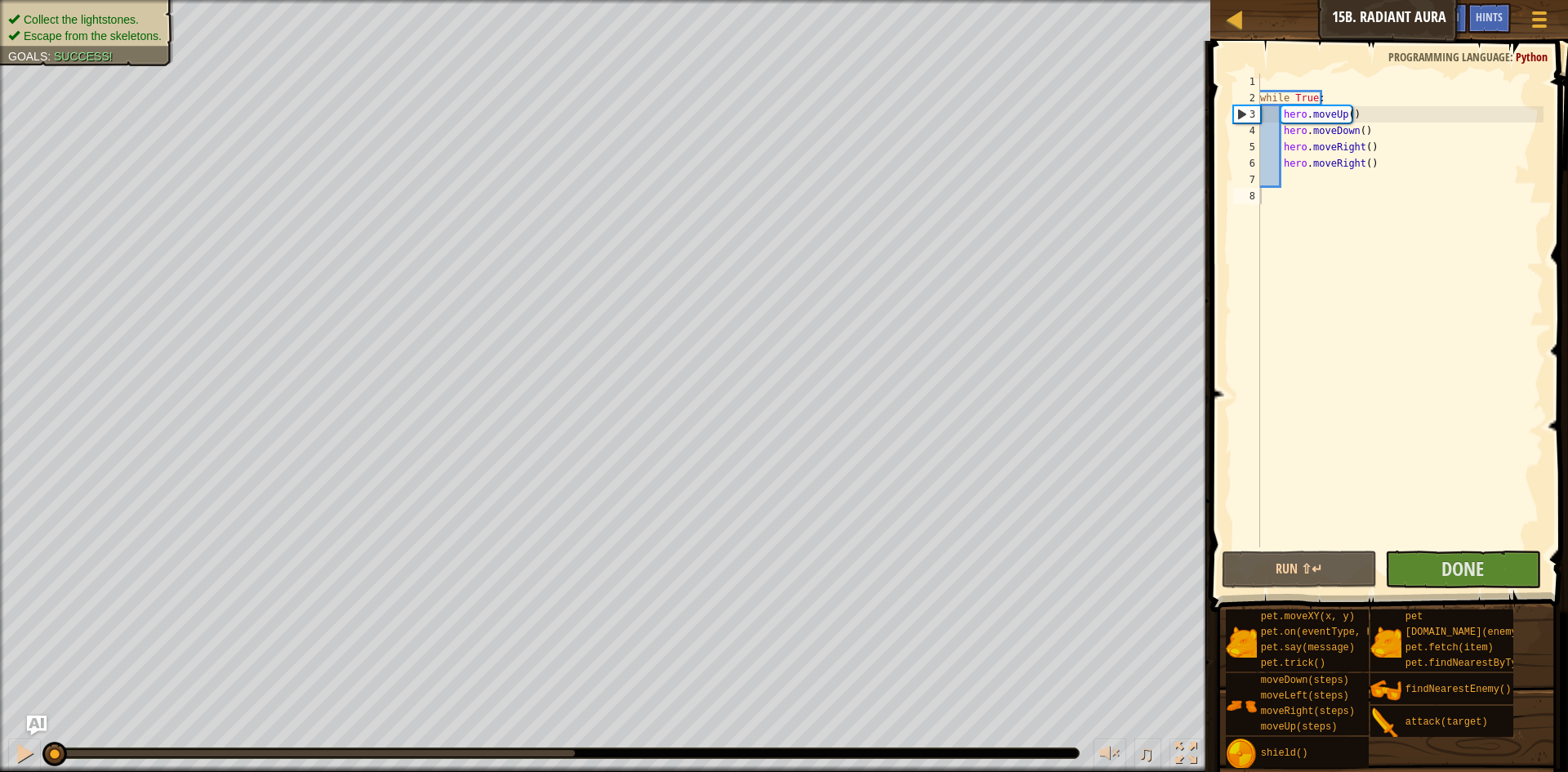
click at [1188, 605] on div "Map Introduction to Computer Science 15b. Radiant Aura Game Menu Done Hints Ask…" at bounding box center [784, 386] width 1568 height 772
click at [1247, 21] on link "Map" at bounding box center [1247, 20] width 8 height 22
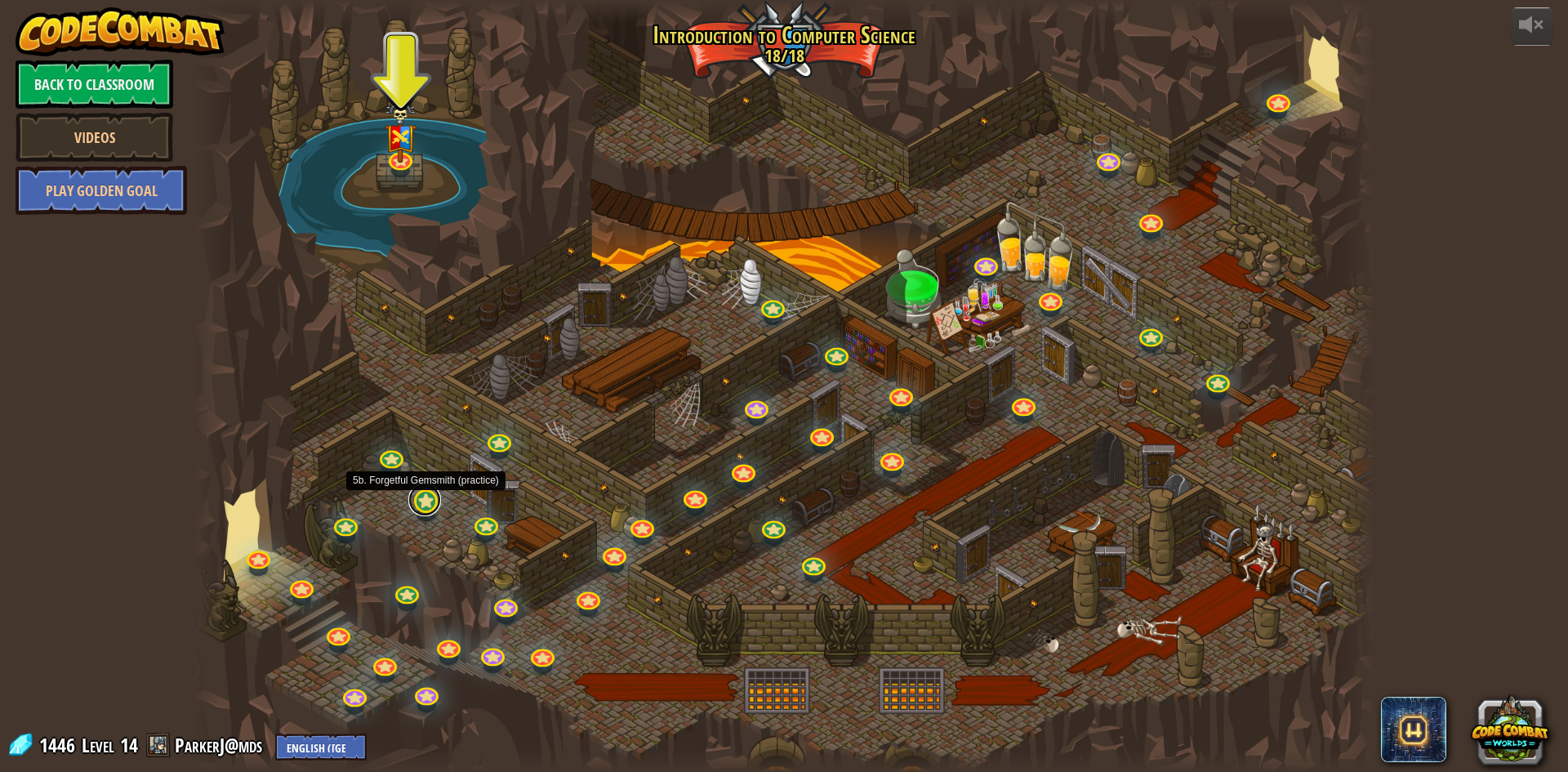
click at [413, 505] on link at bounding box center [425, 500] width 33 height 33
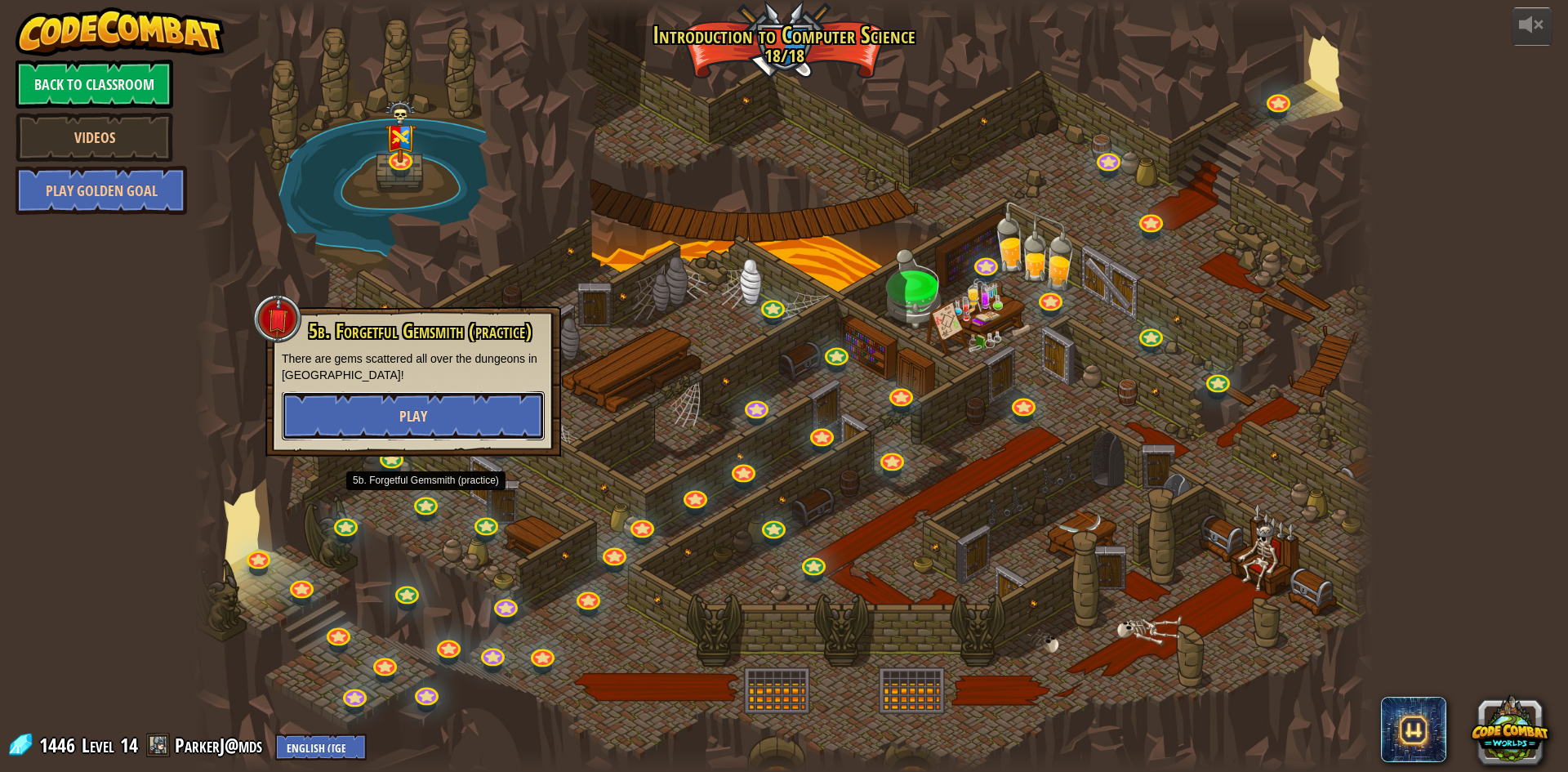
drag, startPoint x: 413, startPoint y: 505, endPoint x: 530, endPoint y: 395, distance: 160.6
click at [530, 395] on button "Play" at bounding box center [413, 415] width 263 height 49
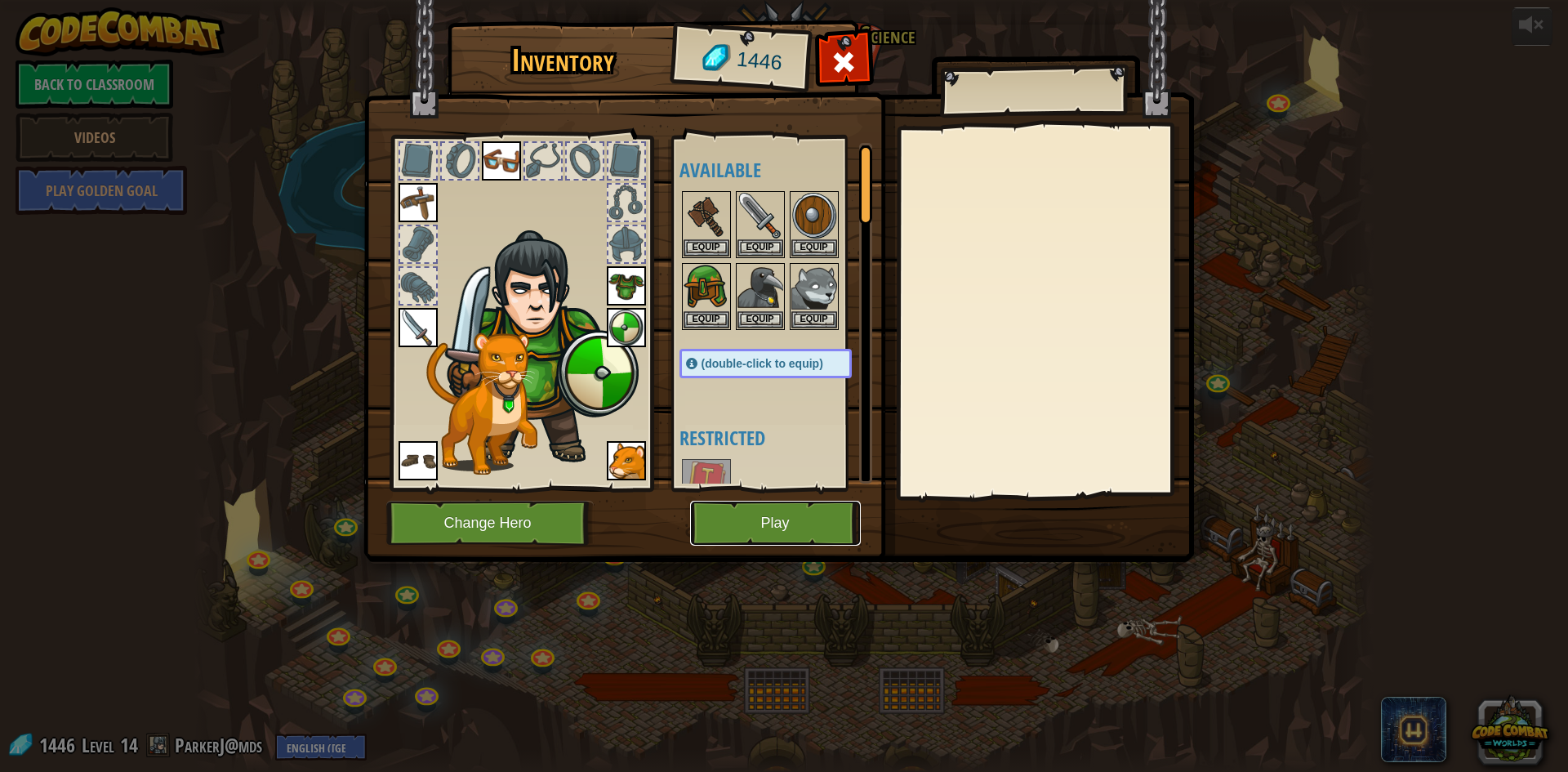
click at [723, 517] on button "Play" at bounding box center [776, 523] width 171 height 45
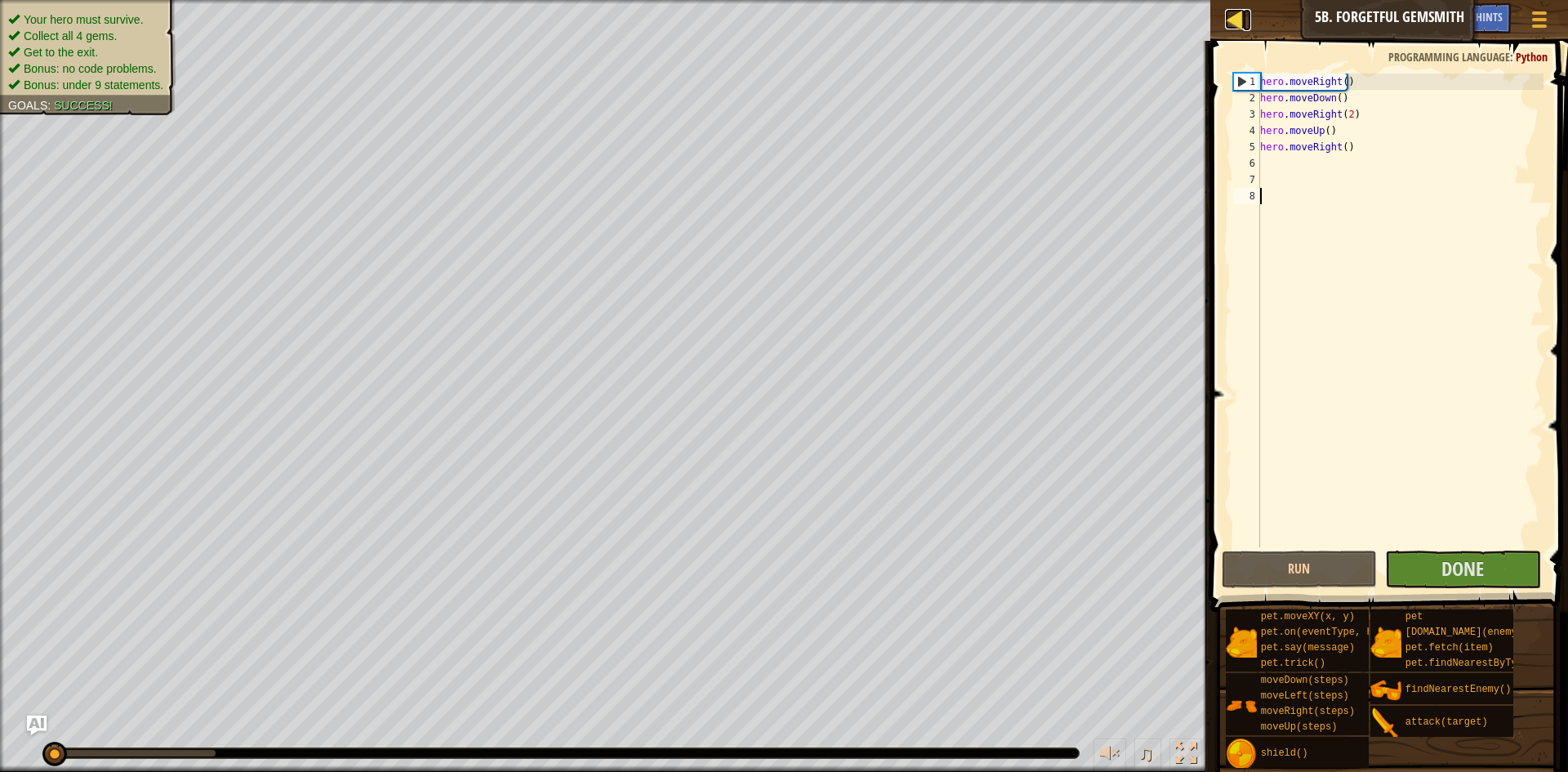
click at [1249, 23] on link "Map" at bounding box center [1247, 20] width 8 height 22
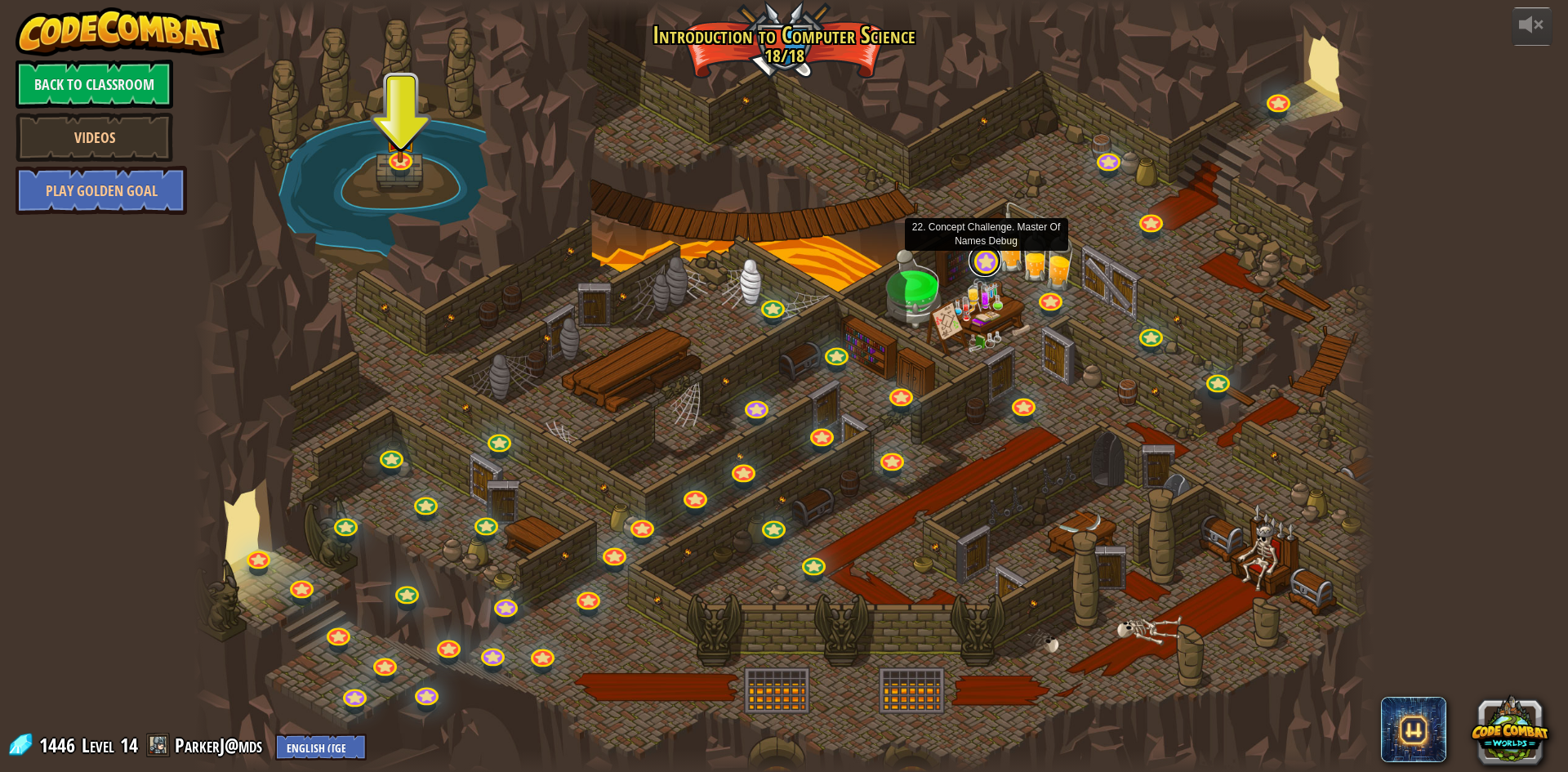
click at [979, 259] on link at bounding box center [985, 260] width 33 height 33
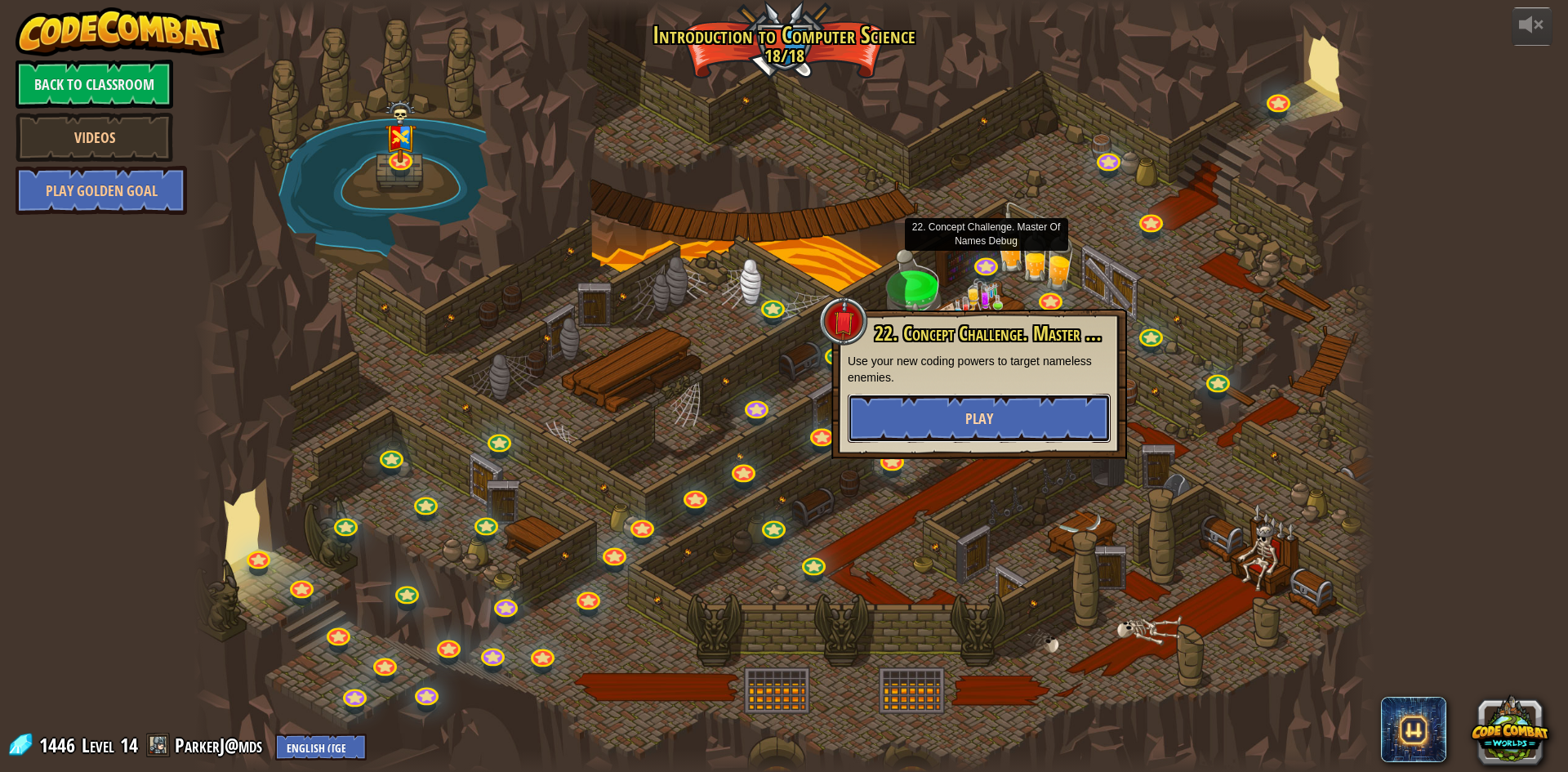
click at [988, 408] on button "Play" at bounding box center [979, 418] width 263 height 49
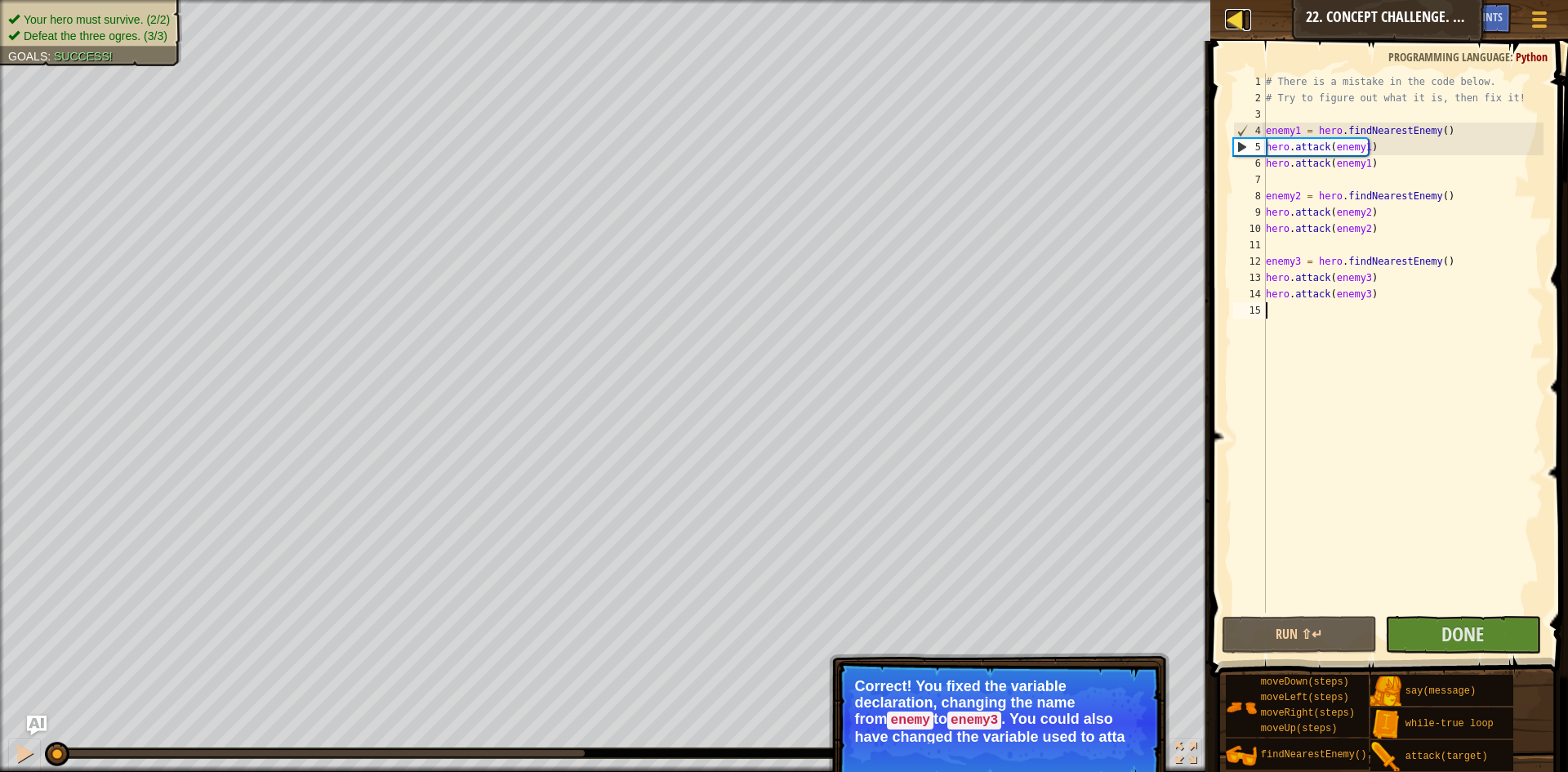
click at [1233, 20] on div at bounding box center [1235, 20] width 21 height 21
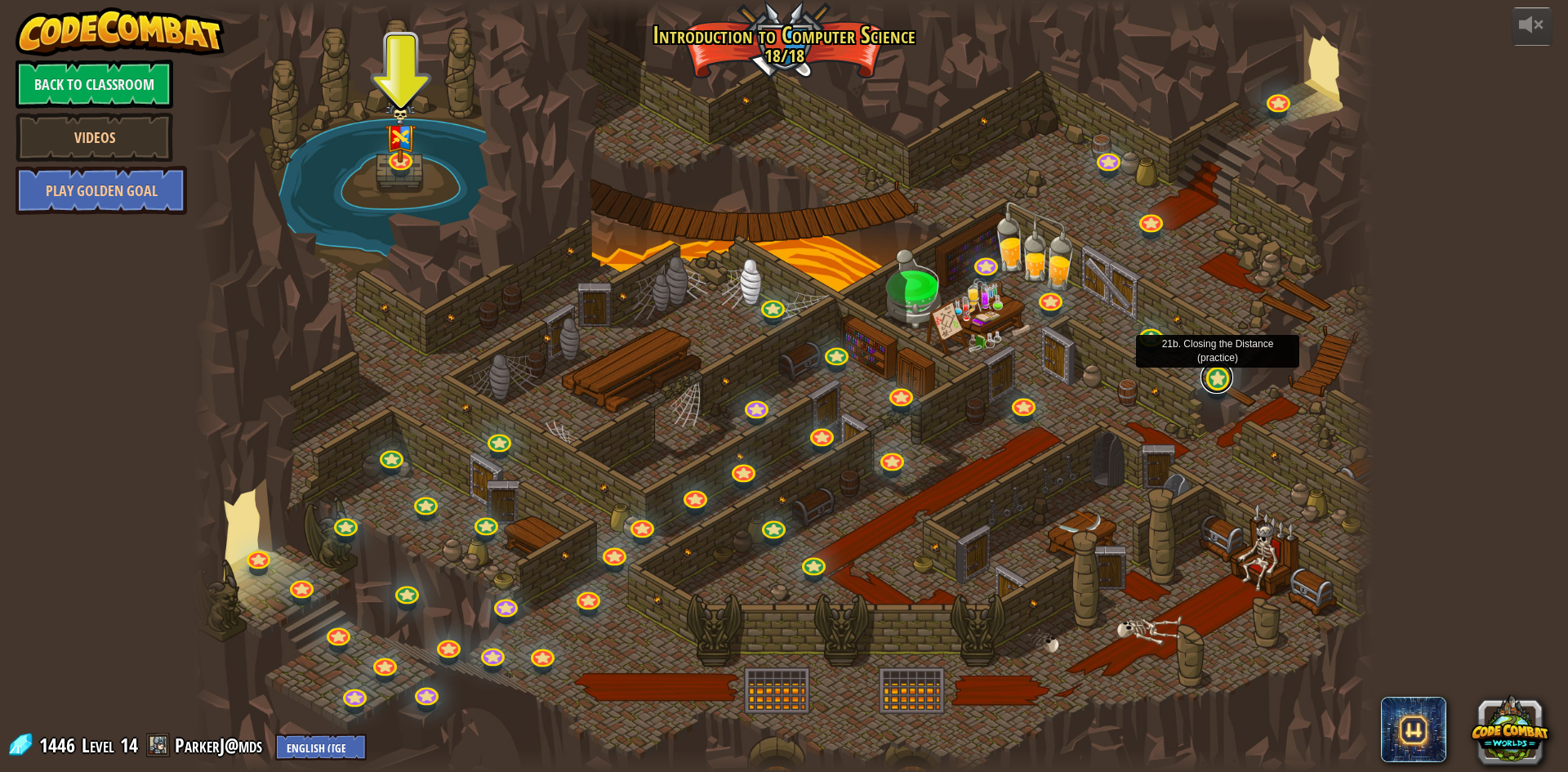
click at [1207, 375] on link at bounding box center [1217, 377] width 33 height 33
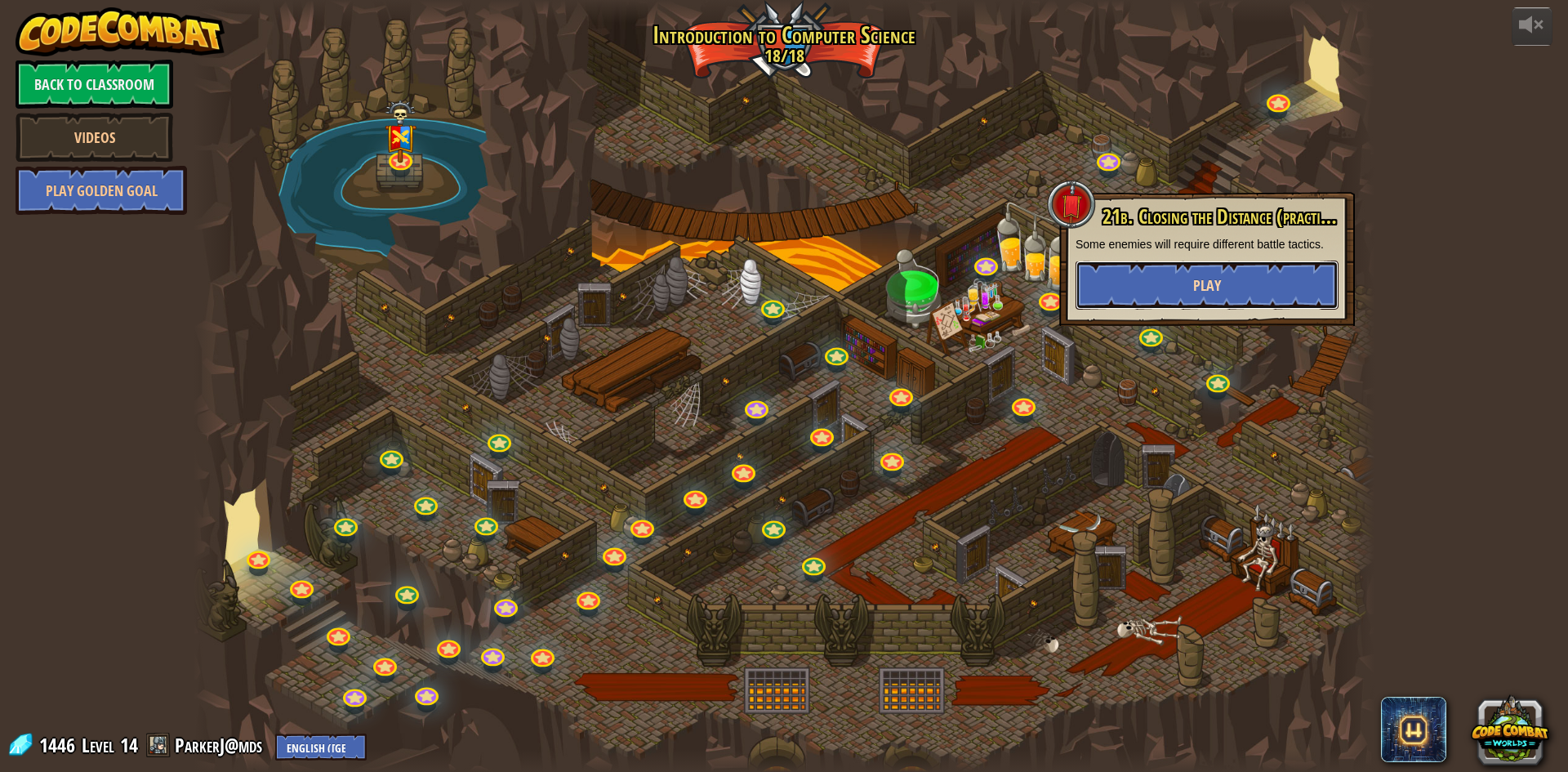
click at [1268, 270] on button "Play" at bounding box center [1207, 285] width 263 height 49
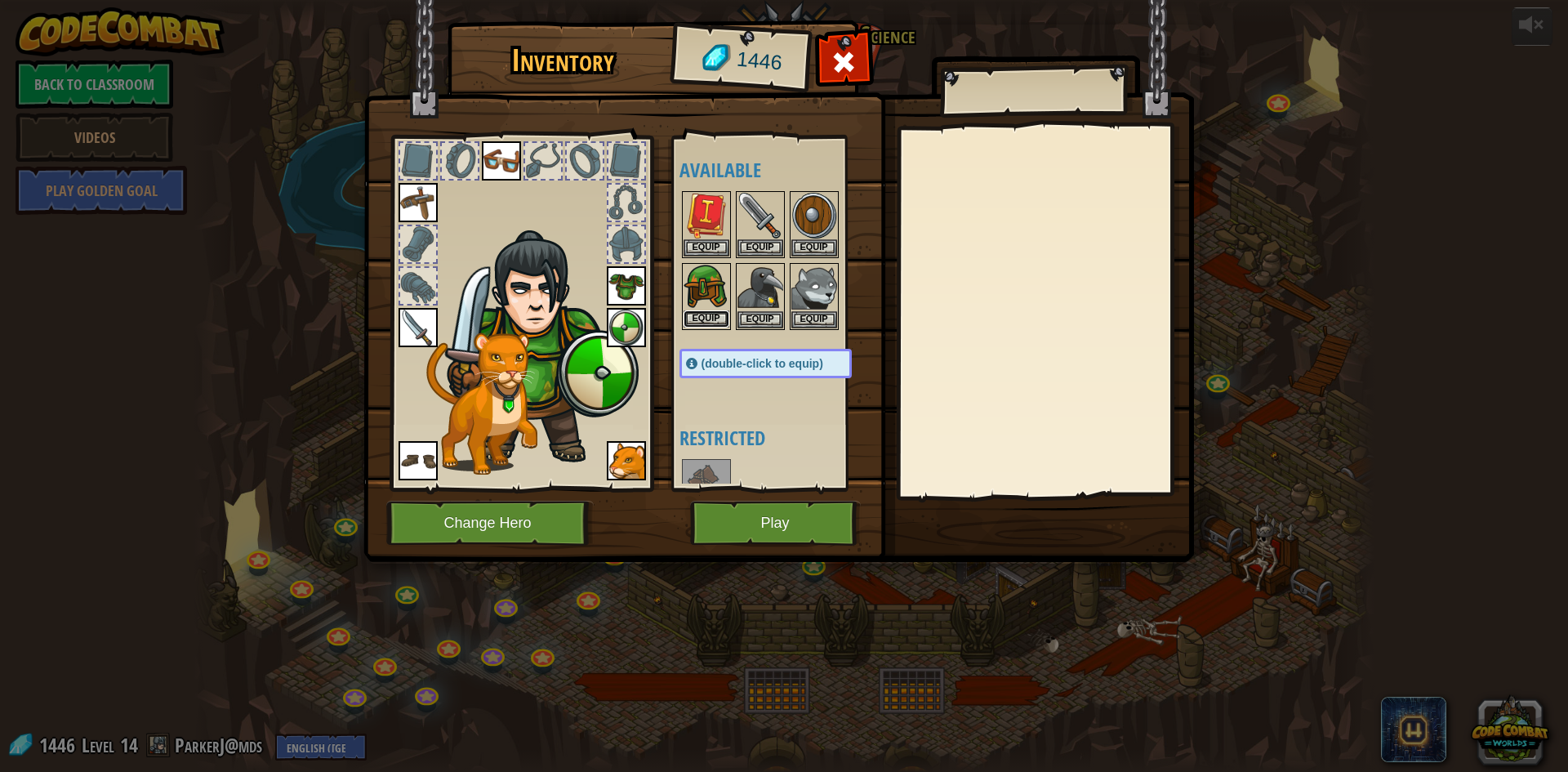
click at [706, 315] on button "Equip" at bounding box center [706, 318] width 46 height 17
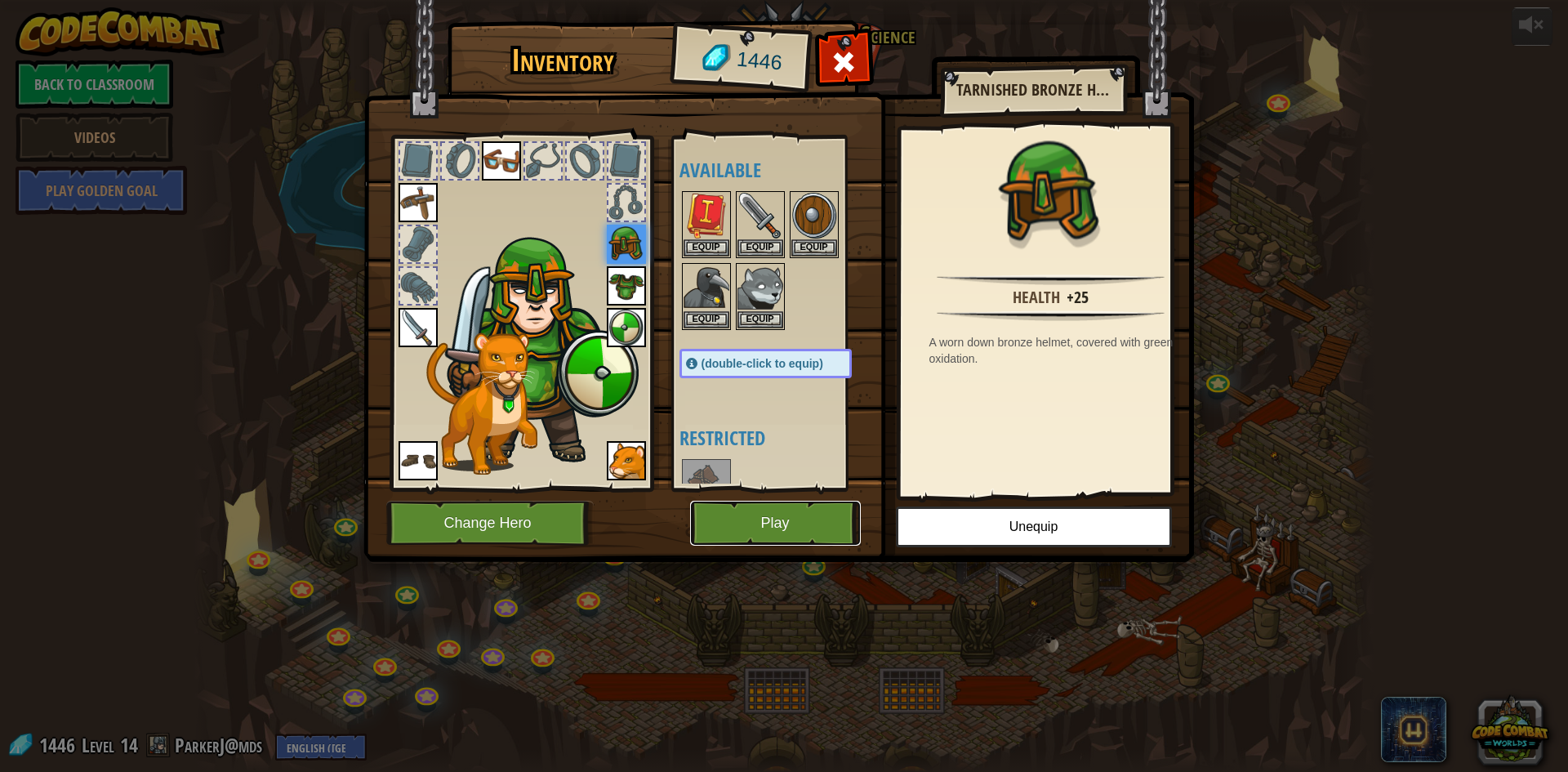
click at [782, 533] on button "Play" at bounding box center [776, 523] width 171 height 45
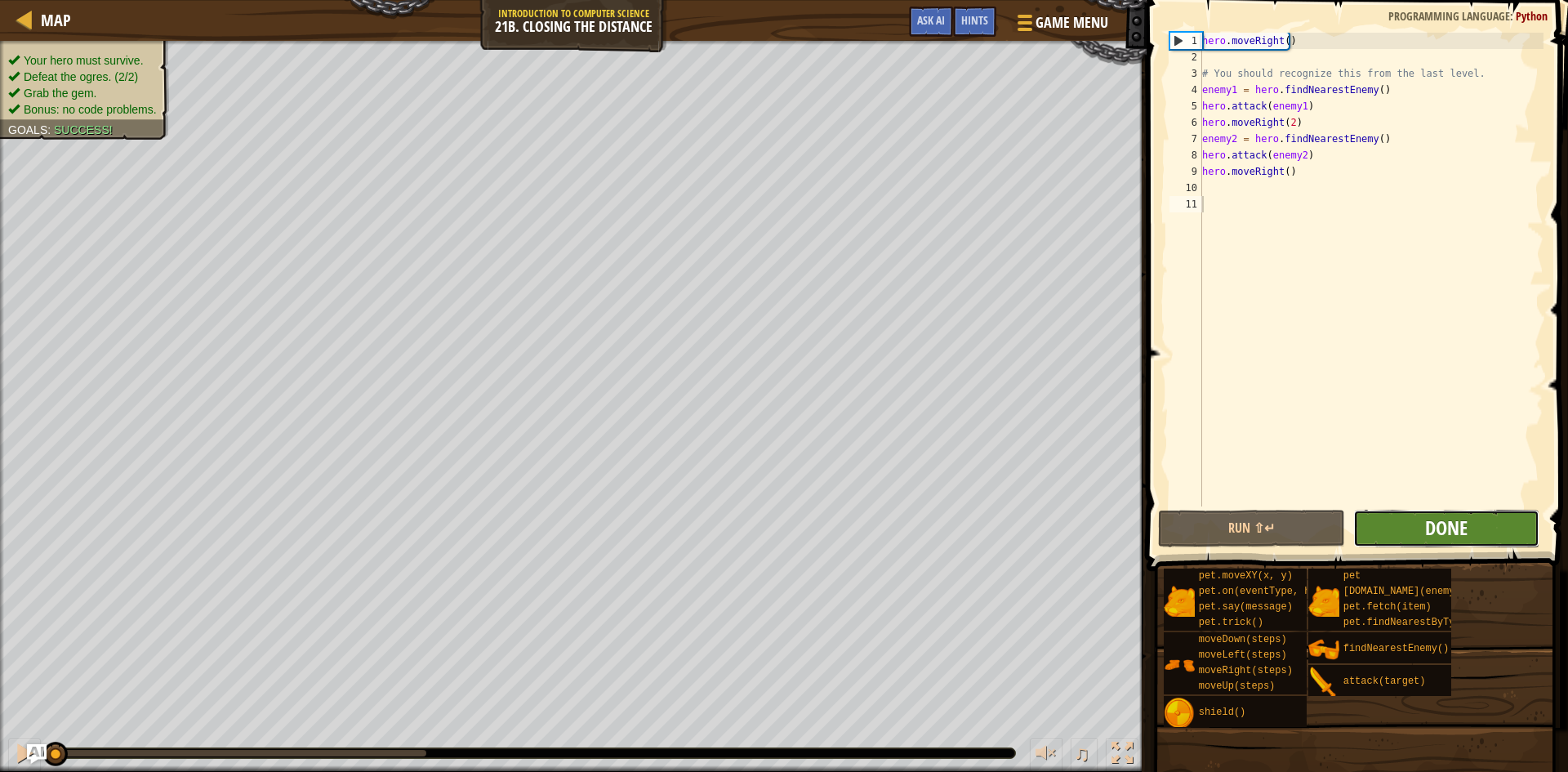
click at [1435, 528] on span "Done" at bounding box center [1446, 528] width 42 height 26
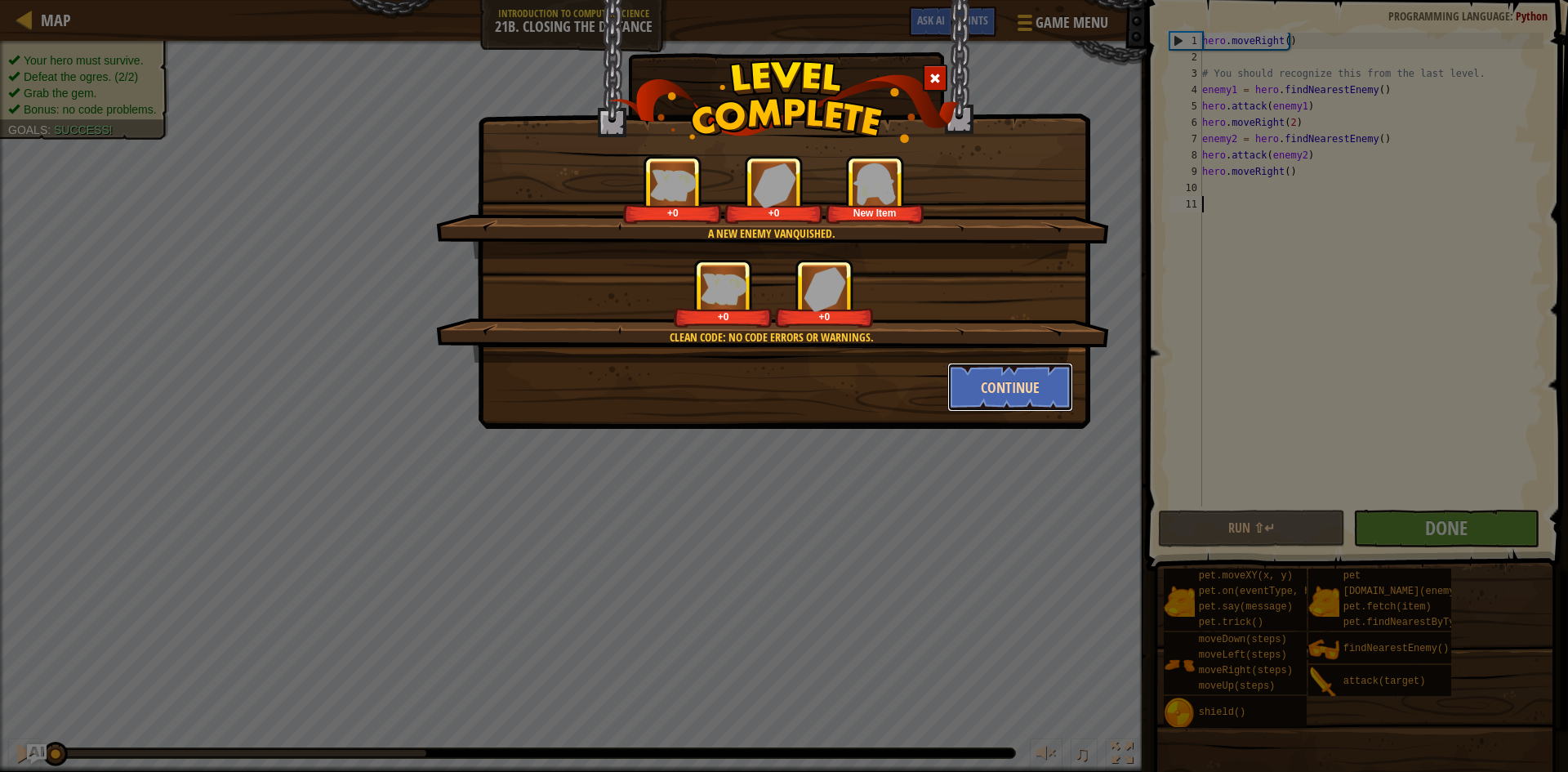
click at [974, 385] on button "Continue" at bounding box center [1010, 387] width 127 height 49
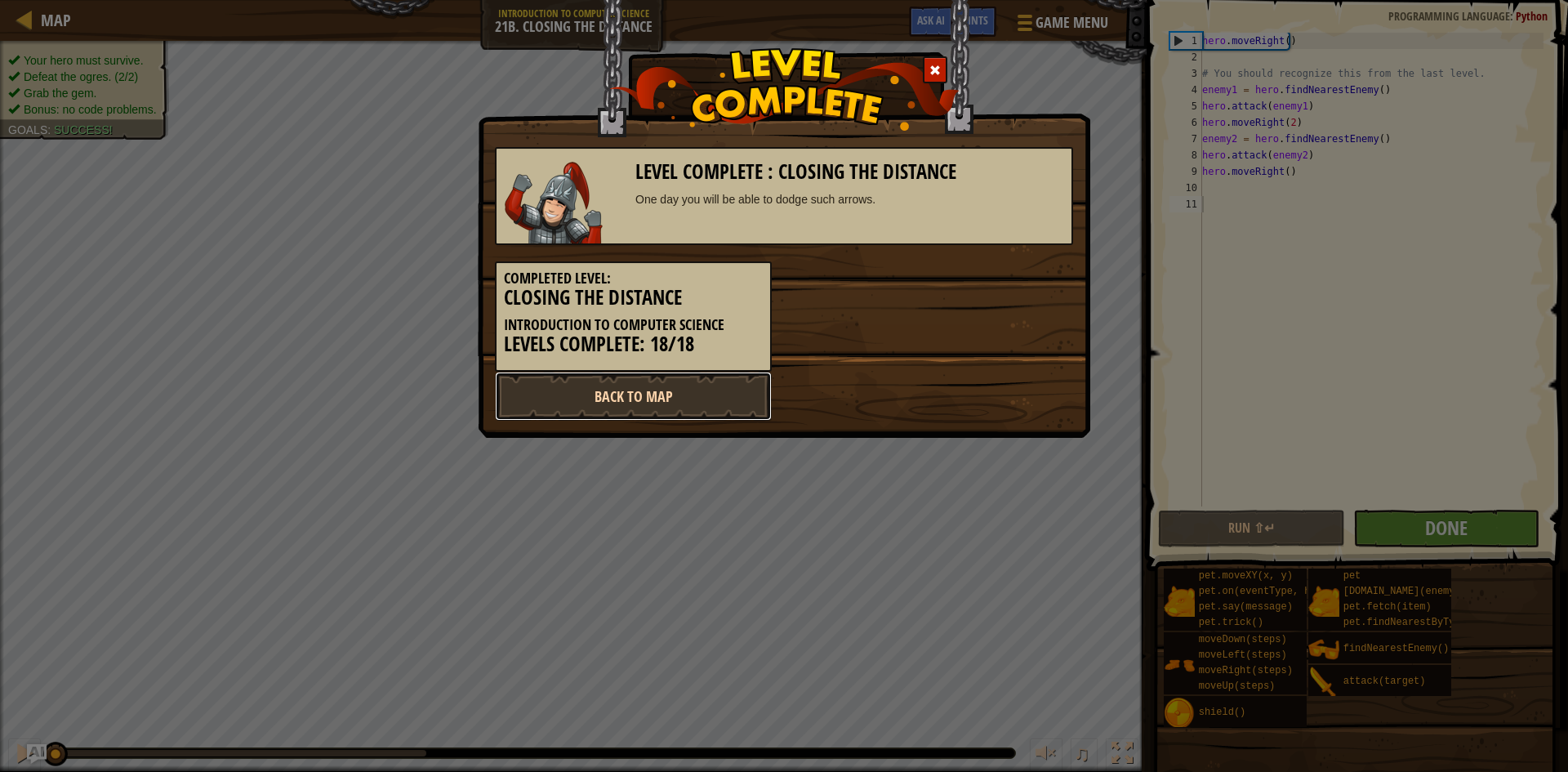
click at [682, 392] on link "Back to Map" at bounding box center [633, 396] width 277 height 49
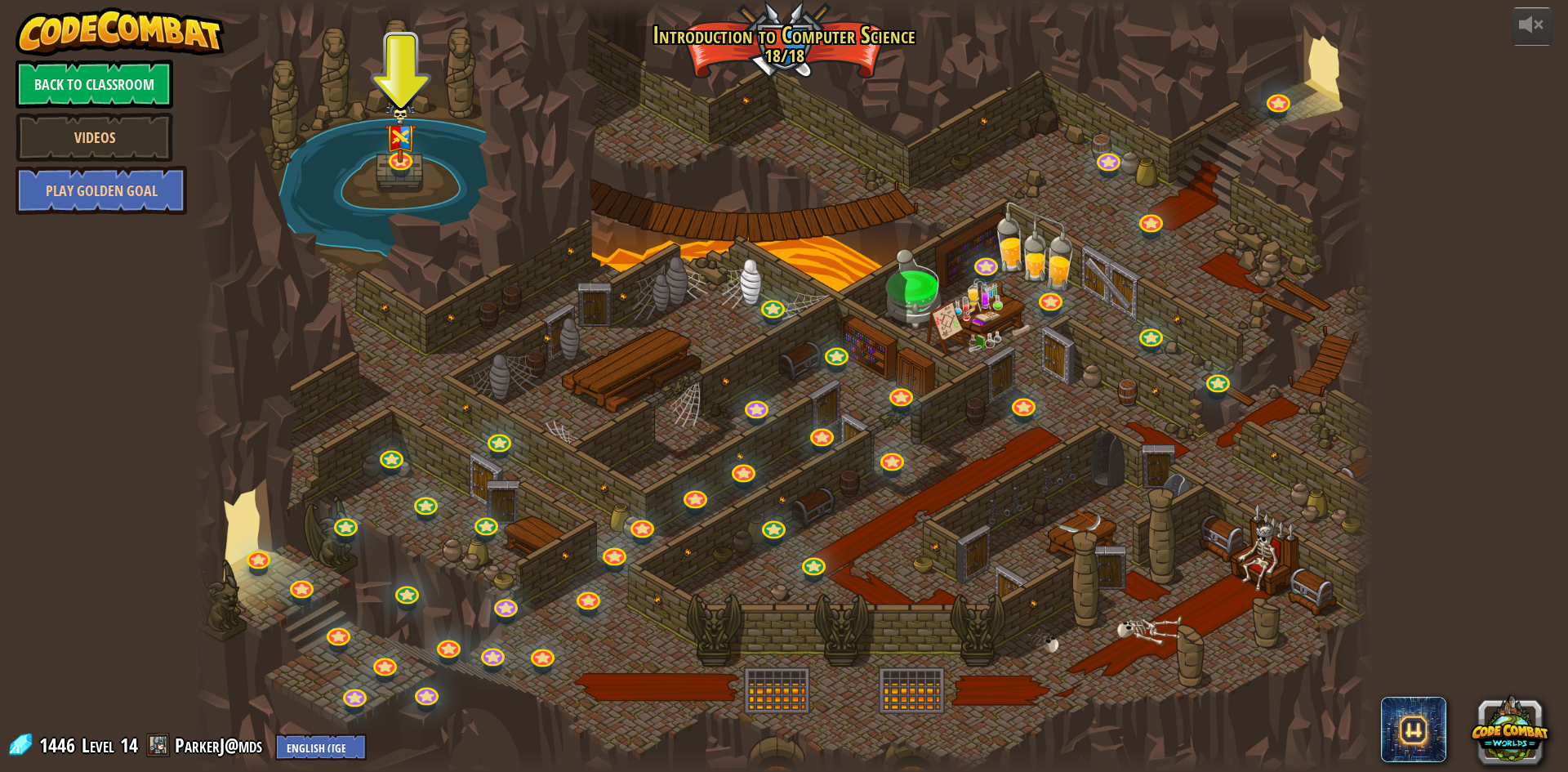
drag, startPoint x: 682, startPoint y: 392, endPoint x: 1007, endPoint y: 154, distance: 402.8
click at [1007, 154] on div at bounding box center [784, 386] width 1181 height 772
drag, startPoint x: 784, startPoint y: 43, endPoint x: 567, endPoint y: 61, distance: 217.7
click at [567, 62] on div at bounding box center [784, 386] width 1181 height 772
drag, startPoint x: 757, startPoint y: 45, endPoint x: 1541, endPoint y: 97, distance: 785.7
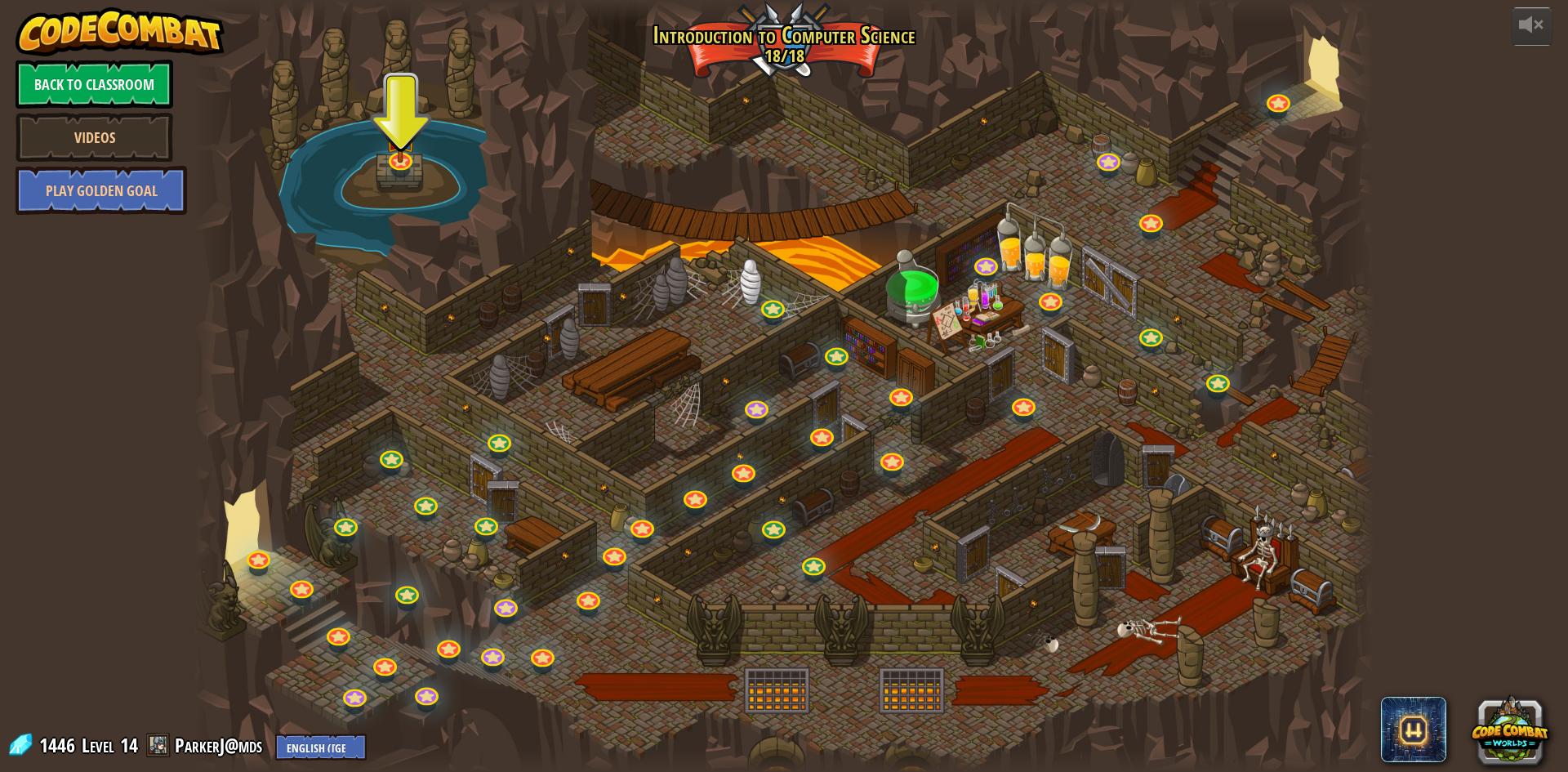
click at [1203, 124] on div at bounding box center [784, 386] width 1181 height 772
drag, startPoint x: 1289, startPoint y: 108, endPoint x: 1172, endPoint y: 268, distance: 198.2
click at [1172, 268] on div "25. Kithgard Gates 25. Kithgard Gates Escape the Kithgard dungeons, and don't l…" at bounding box center [784, 386] width 1181 height 772
drag, startPoint x: 1418, startPoint y: 712, endPoint x: 1467, endPoint y: 359, distance: 356.4
click at [1469, 373] on div "powered by Back to Classroom Videos Play Golden Goal 25. Kithgard Gates Escape …" at bounding box center [784, 386] width 1568 height 772
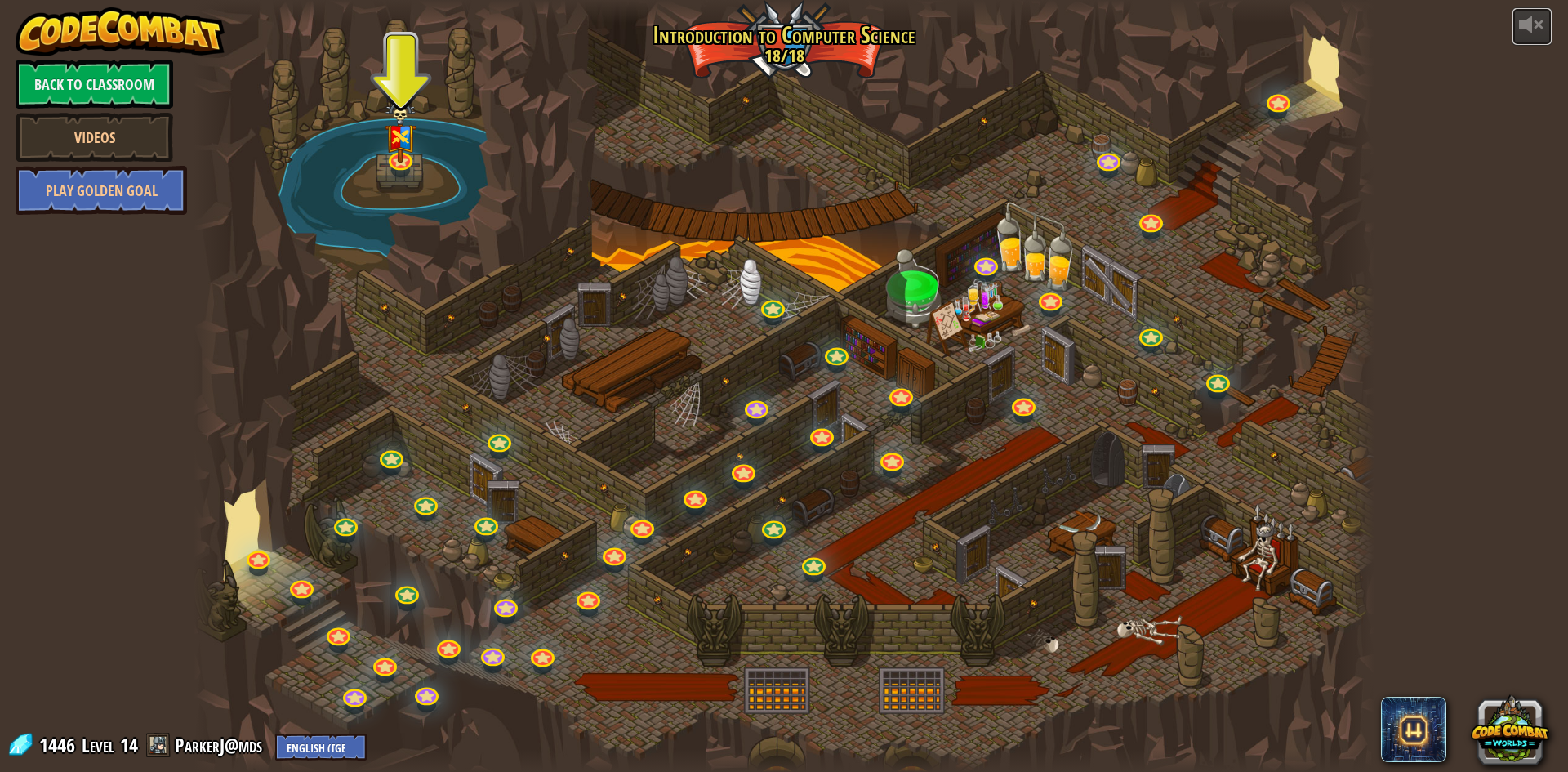
drag, startPoint x: 1535, startPoint y: 16, endPoint x: 1429, endPoint y: 209, distance: 220.2
click at [1433, 209] on div "powered by Back to Classroom Videos Play Golden Goal 25. Kithgard Gates Escape …" at bounding box center [784, 386] width 1568 height 772
drag, startPoint x: 142, startPoint y: 126, endPoint x: 210, endPoint y: 189, distance: 92.7
click at [291, 136] on div "powered by Back to Classroom Videos Play Golden Goal 25. Kithgard Gates Escape …" at bounding box center [784, 386] width 1568 height 772
drag, startPoint x: 150, startPoint y: 197, endPoint x: 266, endPoint y: 162, distance: 121.2
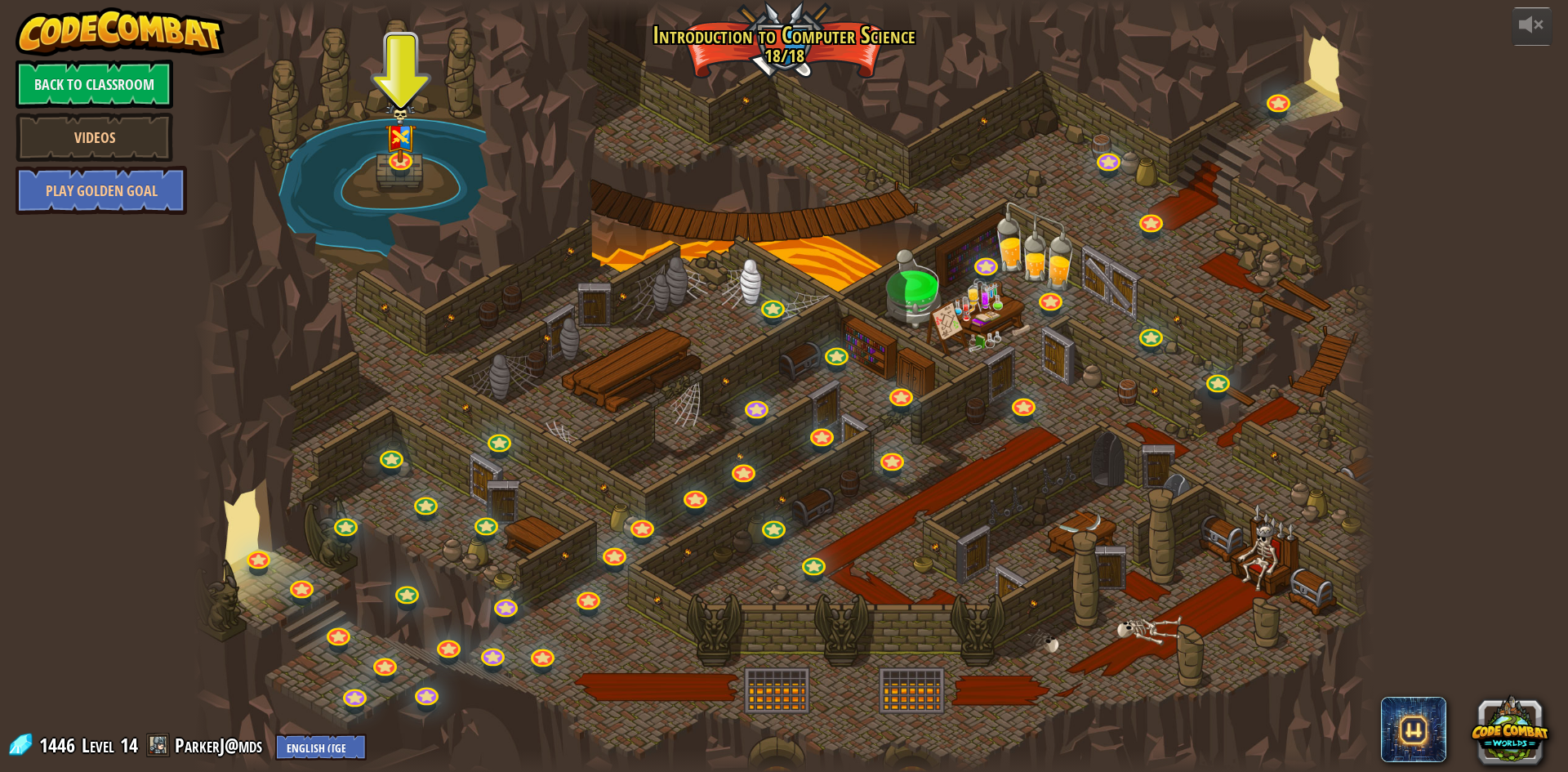
click at [426, 8] on div "powered by Back to Classroom Videos Play Golden Goal 25. Kithgard Gates Escape …" at bounding box center [784, 386] width 1568 height 772
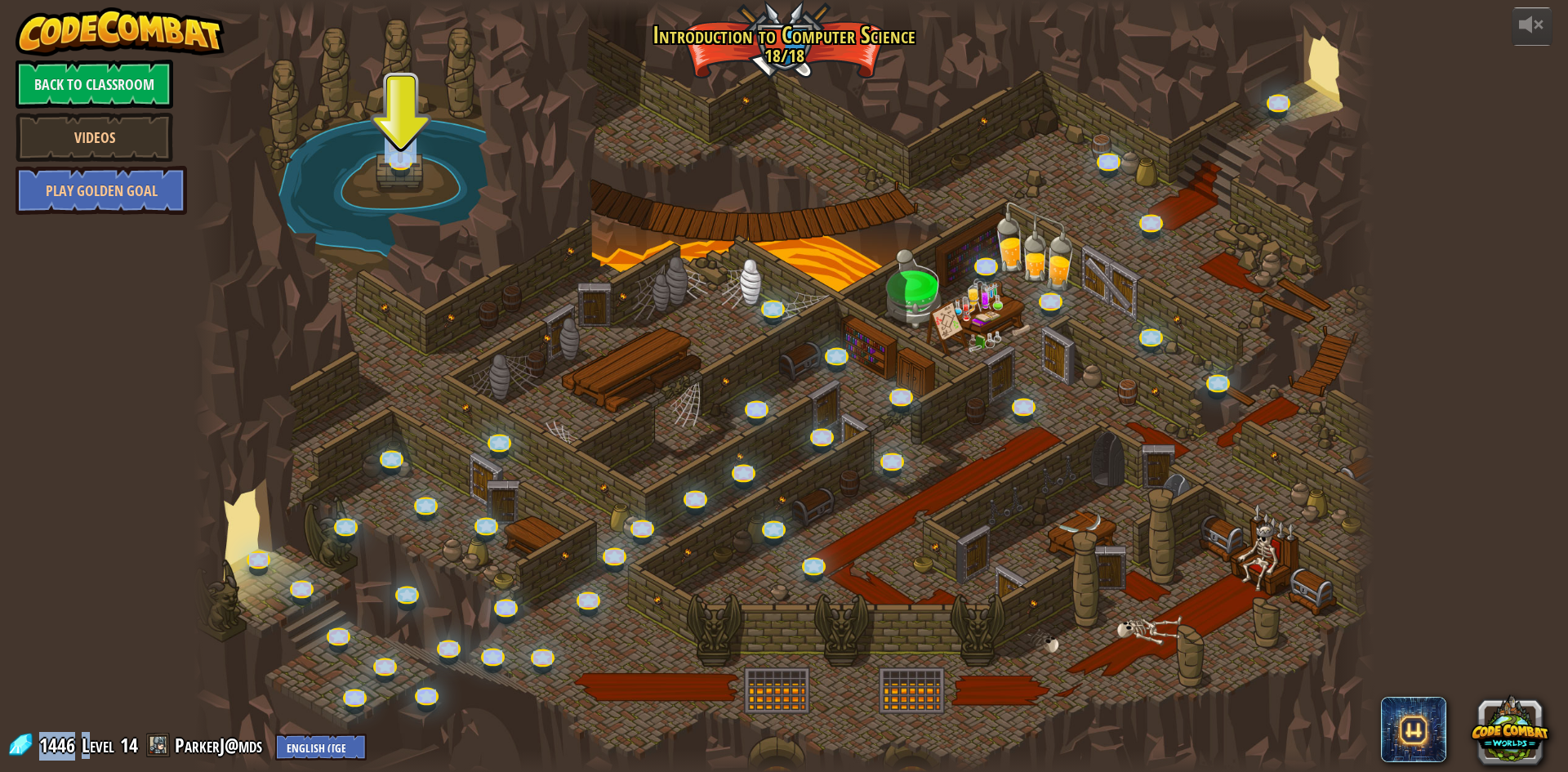
drag, startPoint x: 123, startPoint y: 737, endPoint x: 143, endPoint y: 729, distance: 21.5
click at [143, 729] on div "powered by Back to Classroom Videos Play Golden Goal 25. Kithgard Gates Escape …" at bounding box center [784, 386] width 1568 height 772
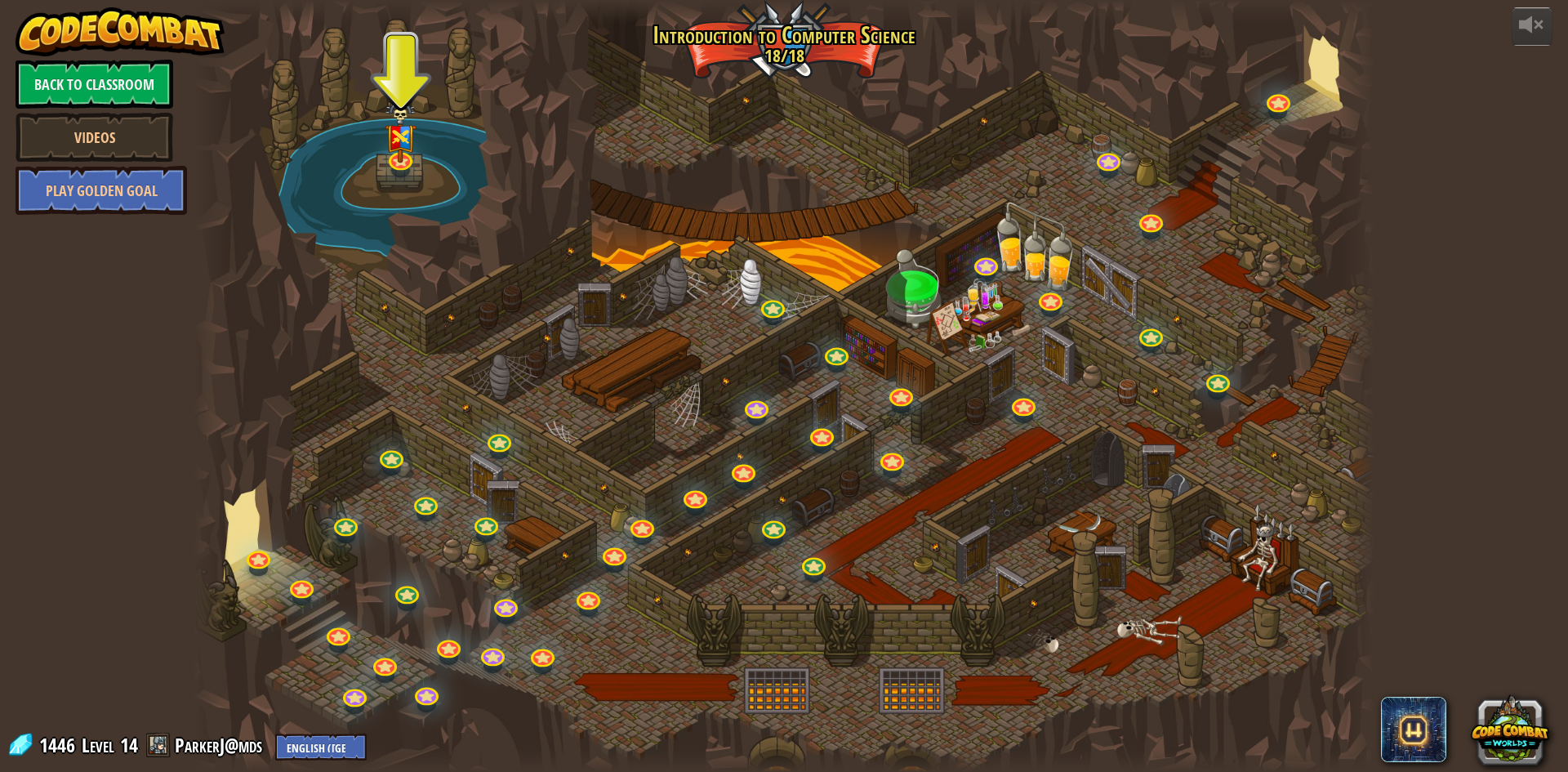
click at [70, 697] on div "powered by Back to Classroom Videos Play Golden Goal 25. Kithgard Gates Escape …" at bounding box center [784, 386] width 1568 height 772
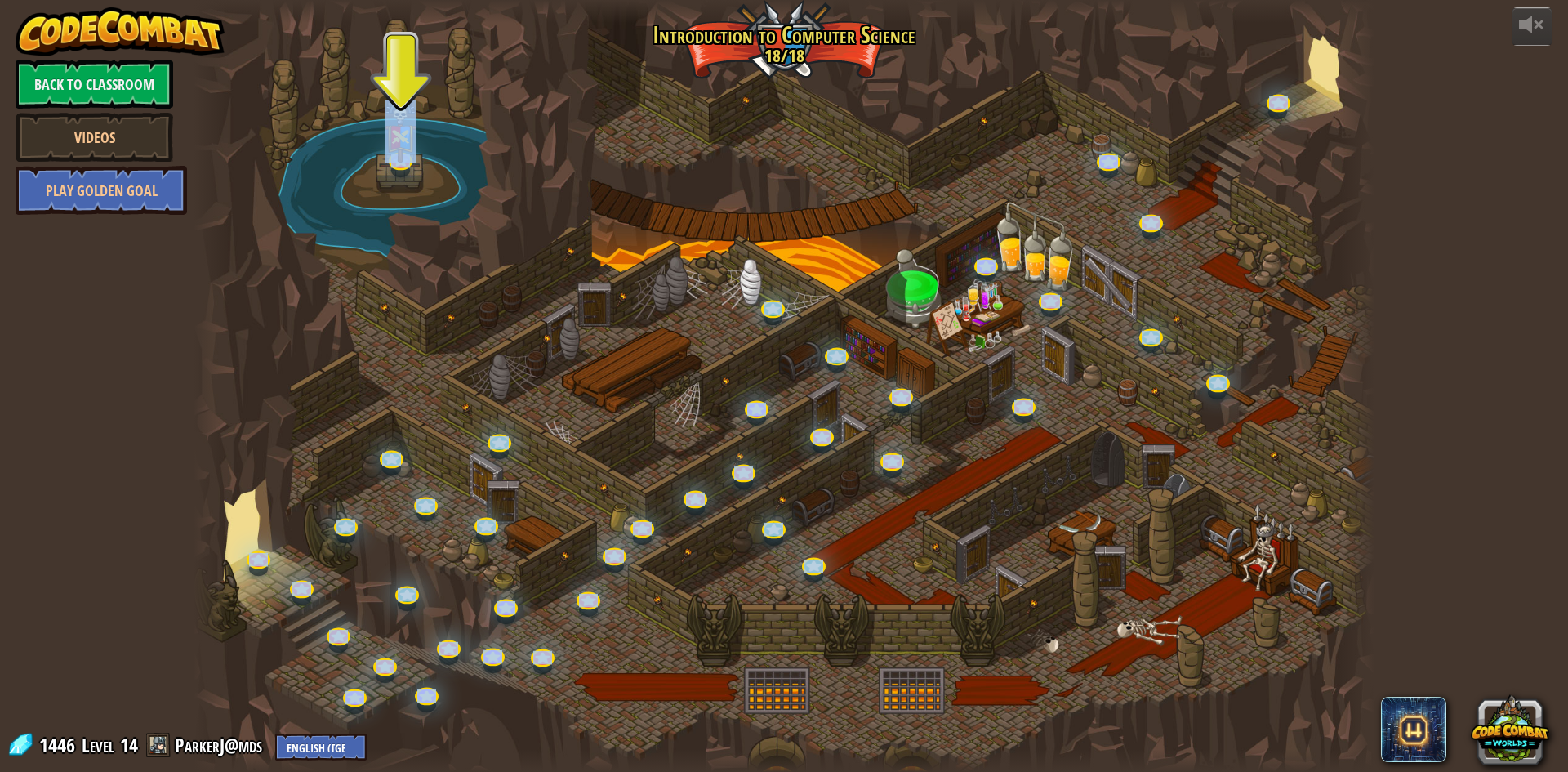
drag, startPoint x: 28, startPoint y: 744, endPoint x: 62, endPoint y: 685, distance: 68.1
click at [62, 685] on div "powered by Back to Classroom Videos Play Golden Goal 25. Kithgard Gates Escape …" at bounding box center [784, 386] width 1568 height 772
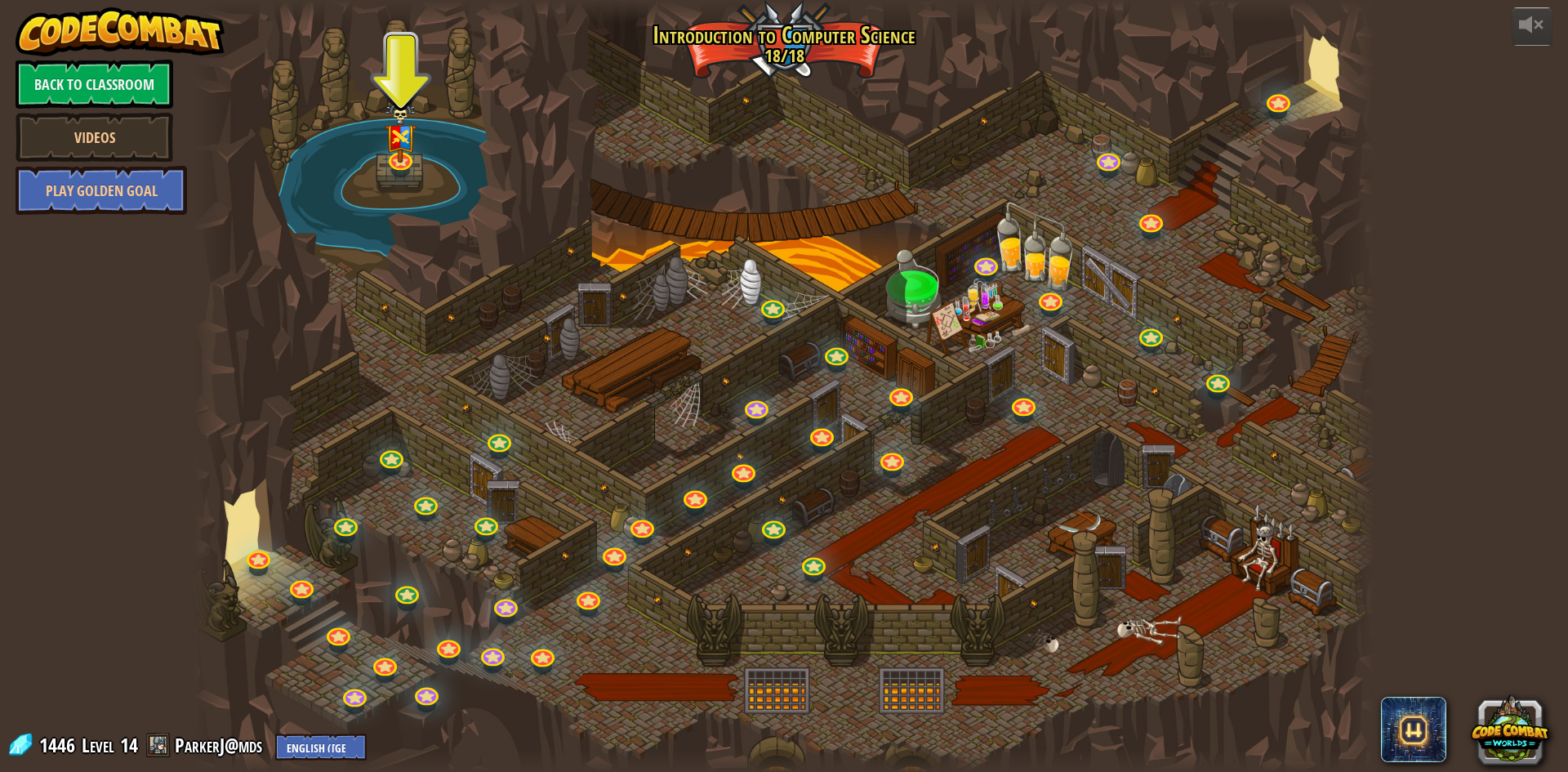
click at [38, 697] on div "powered by Back to Classroom Videos Play Golden Goal 25. Kithgard Gates Escape …" at bounding box center [784, 386] width 1568 height 772
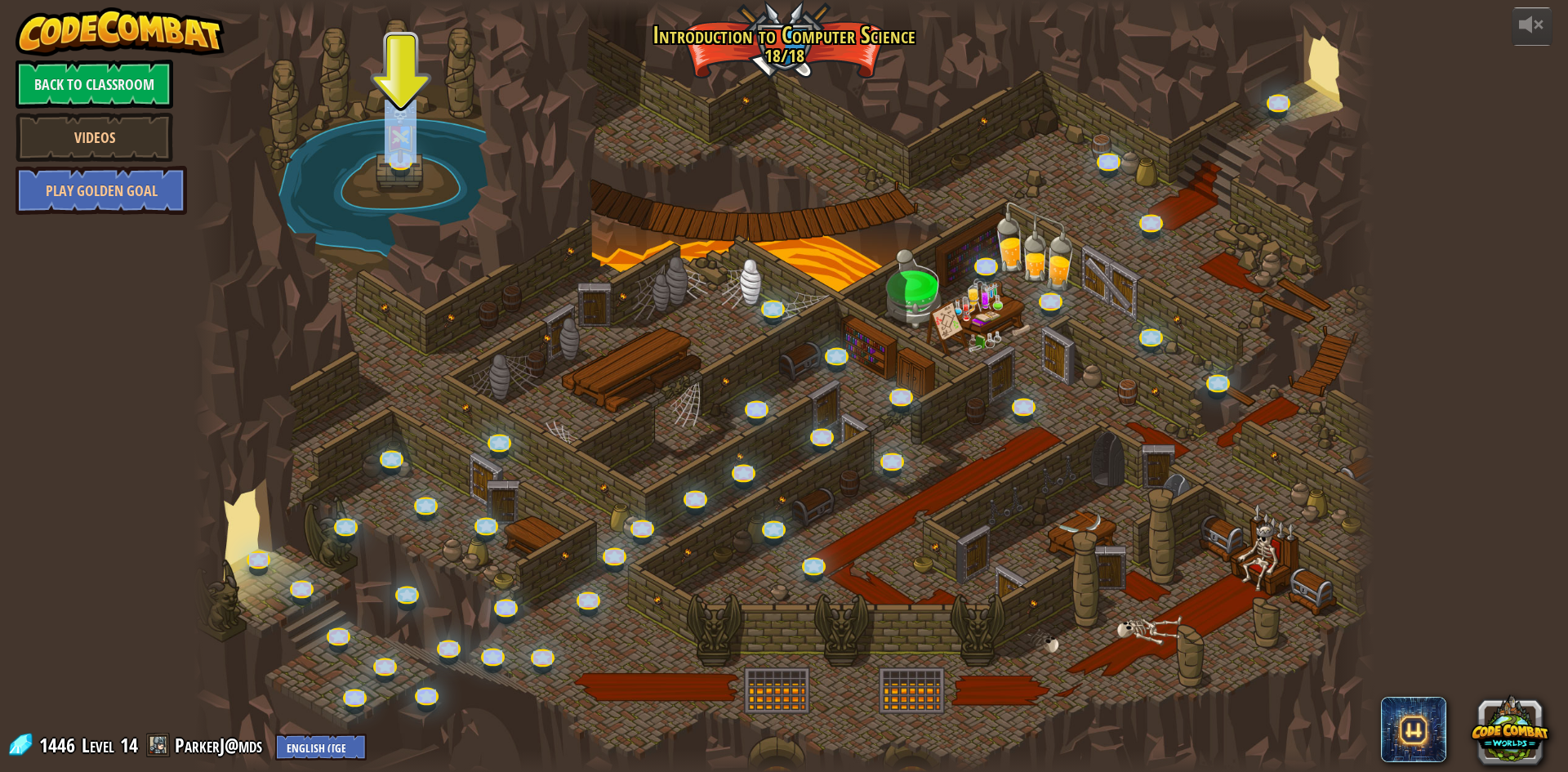
drag, startPoint x: 12, startPoint y: 745, endPoint x: 28, endPoint y: 685, distance: 62.1
click at [28, 685] on div "powered by Back to Classroom Videos Play Golden Goal 25. Kithgard Gates Escape …" at bounding box center [784, 386] width 1568 height 772
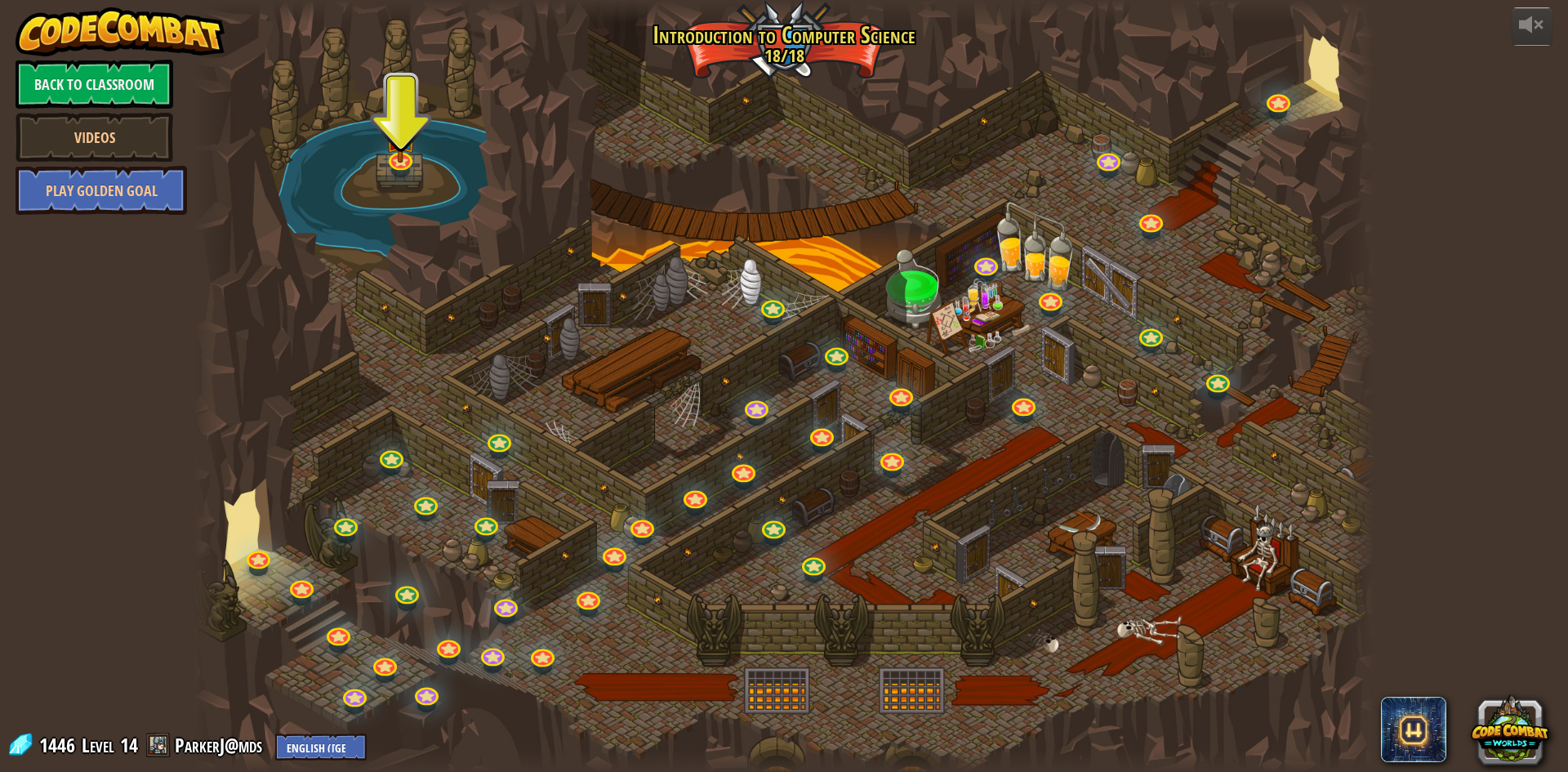
click at [35, 683] on div "powered by Back to Classroom Videos Play Golden Goal 25. Kithgard Gates Escape …" at bounding box center [784, 386] width 1568 height 772
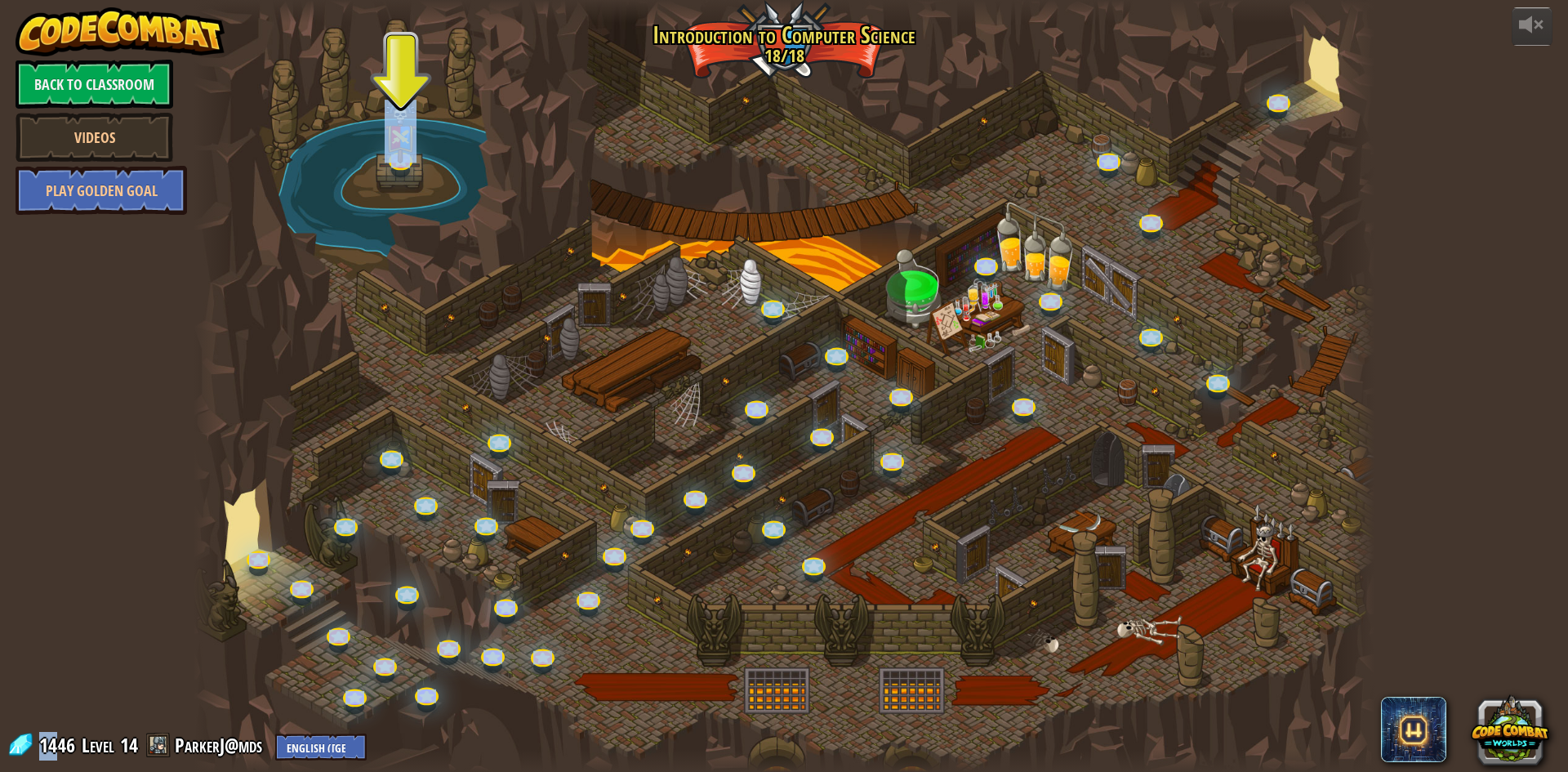
drag, startPoint x: 60, startPoint y: 751, endPoint x: 103, endPoint y: 731, distance: 47.4
click at [102, 729] on div "powered by Back to Classroom Videos Play Golden Goal 25. Kithgard Gates Escape …" at bounding box center [784, 386] width 1568 height 772
drag, startPoint x: 107, startPoint y: 743, endPoint x: 126, endPoint y: 710, distance: 38.1
click at [126, 710] on div "powered by Back to Classroom Videos Play Golden Goal 25. Kithgard Gates Escape …" at bounding box center [784, 386] width 1568 height 772
drag, startPoint x: 161, startPoint y: 741, endPoint x: 154, endPoint y: 693, distance: 48.5
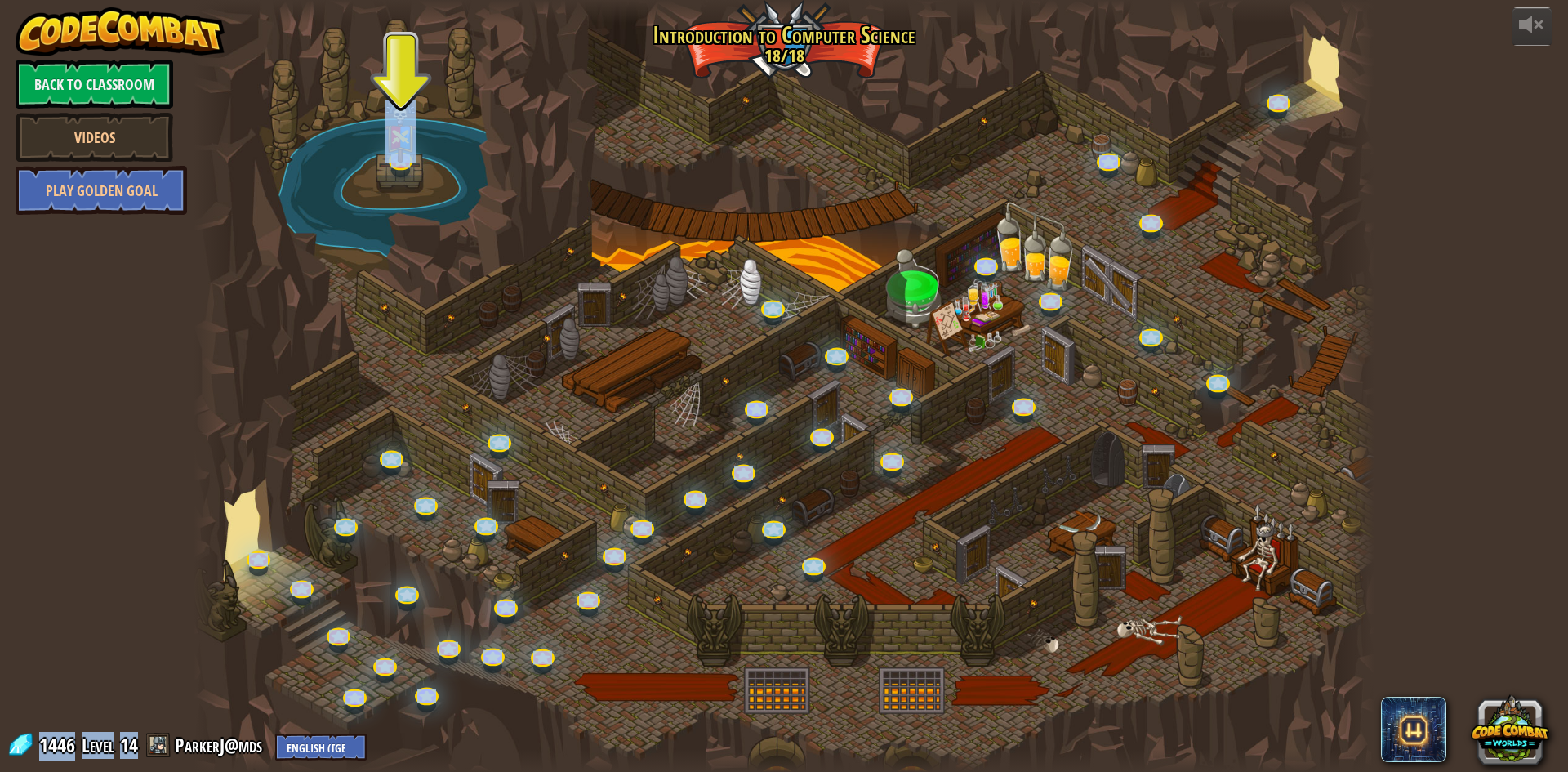
click at [154, 693] on div "powered by Back to Classroom Videos Play Golden Goal 25. Kithgard Gates Escape …" at bounding box center [784, 386] width 1568 height 772
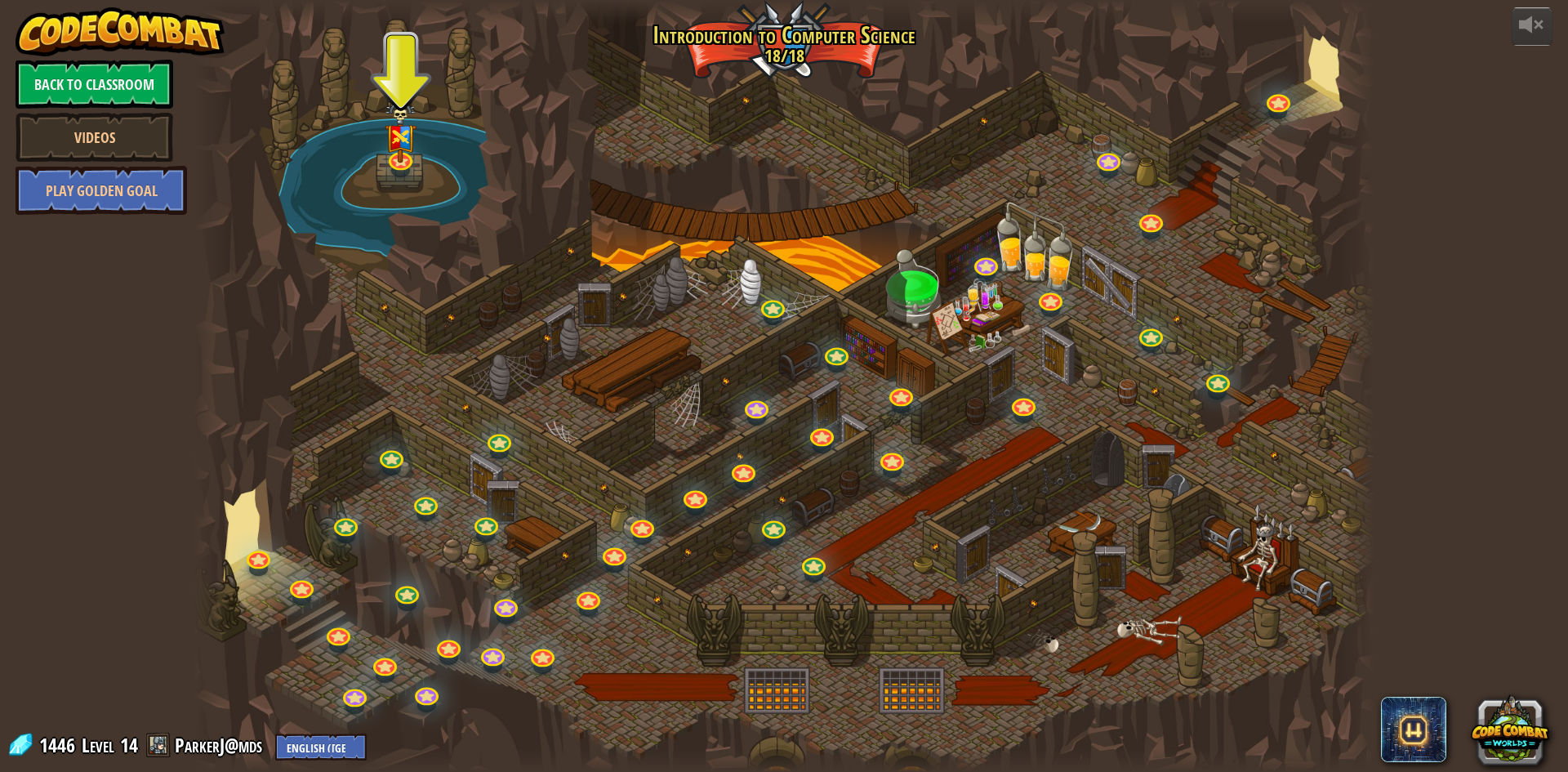
click at [184, 711] on div "powered by Back to Classroom Videos Play Golden Goal 25. Kithgard Gates Escape …" at bounding box center [784, 386] width 1568 height 772
click at [85, 608] on div "powered by Back to Classroom Videos Play Golden Goal 25. Kithgard Gates Escape …" at bounding box center [784, 386] width 1568 height 772
click at [755, 397] on link at bounding box center [755, 403] width 33 height 33
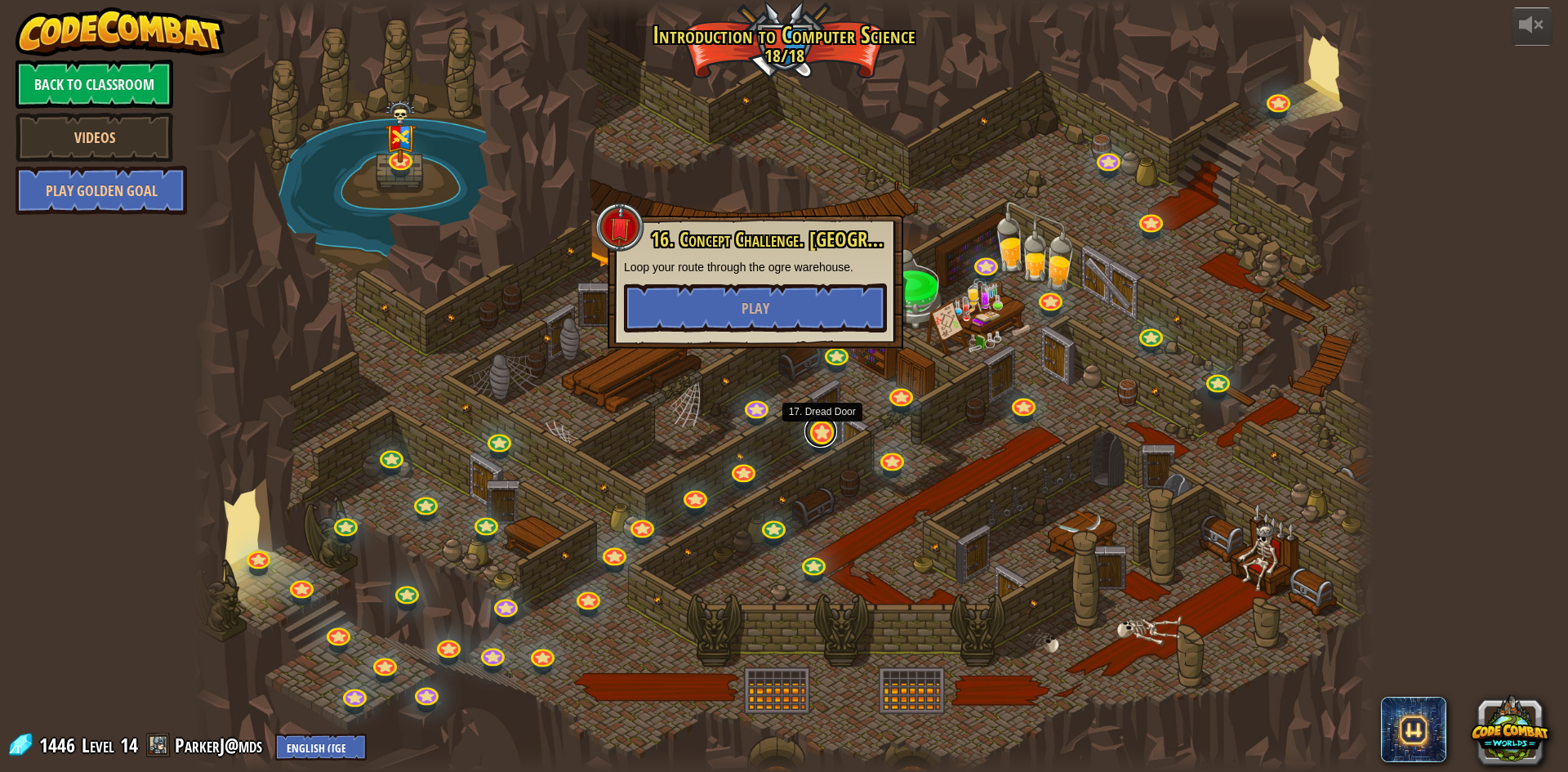
click at [820, 425] on link at bounding box center [820, 431] width 33 height 33
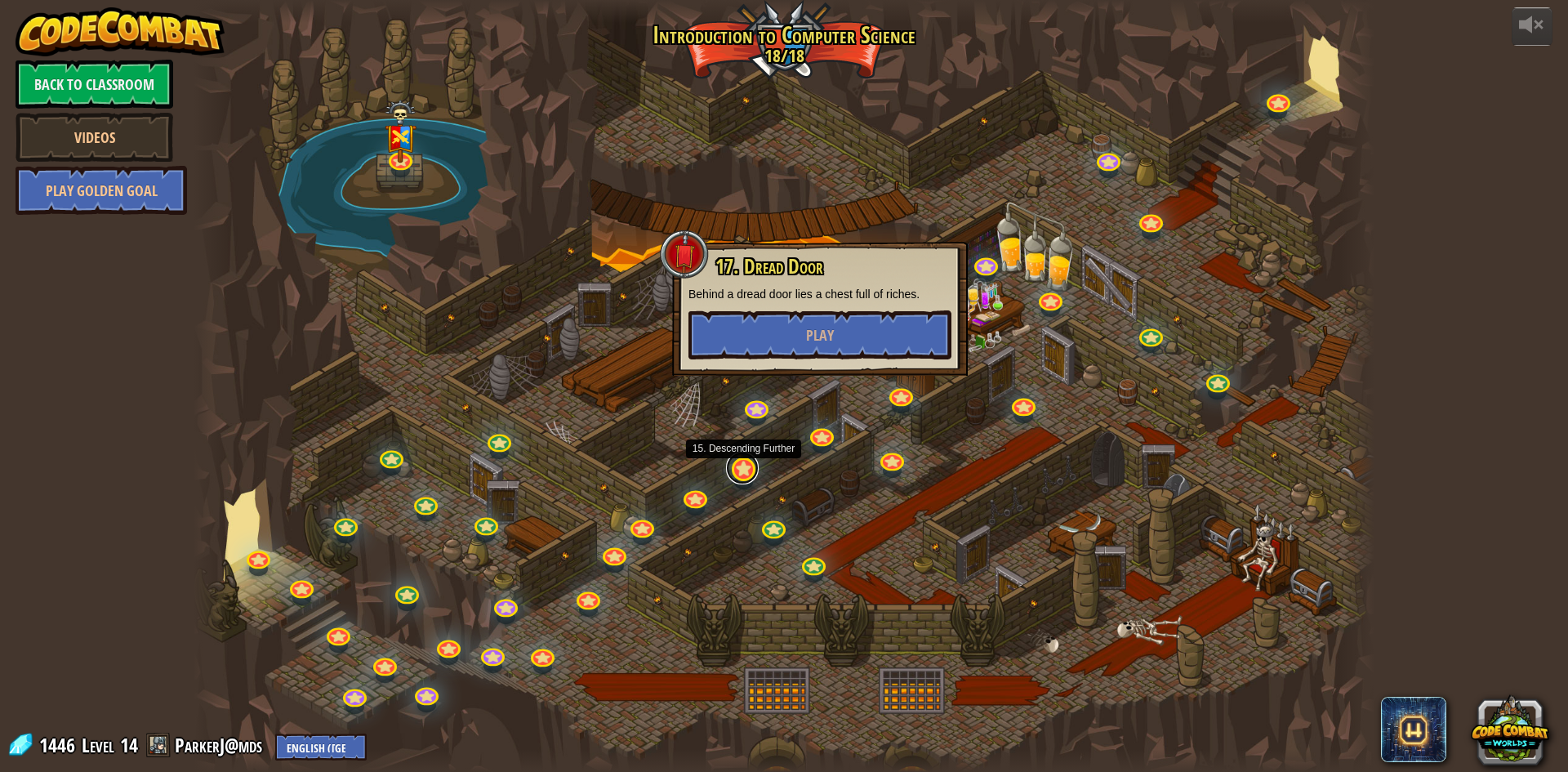
click at [739, 477] on link at bounding box center [742, 468] width 33 height 33
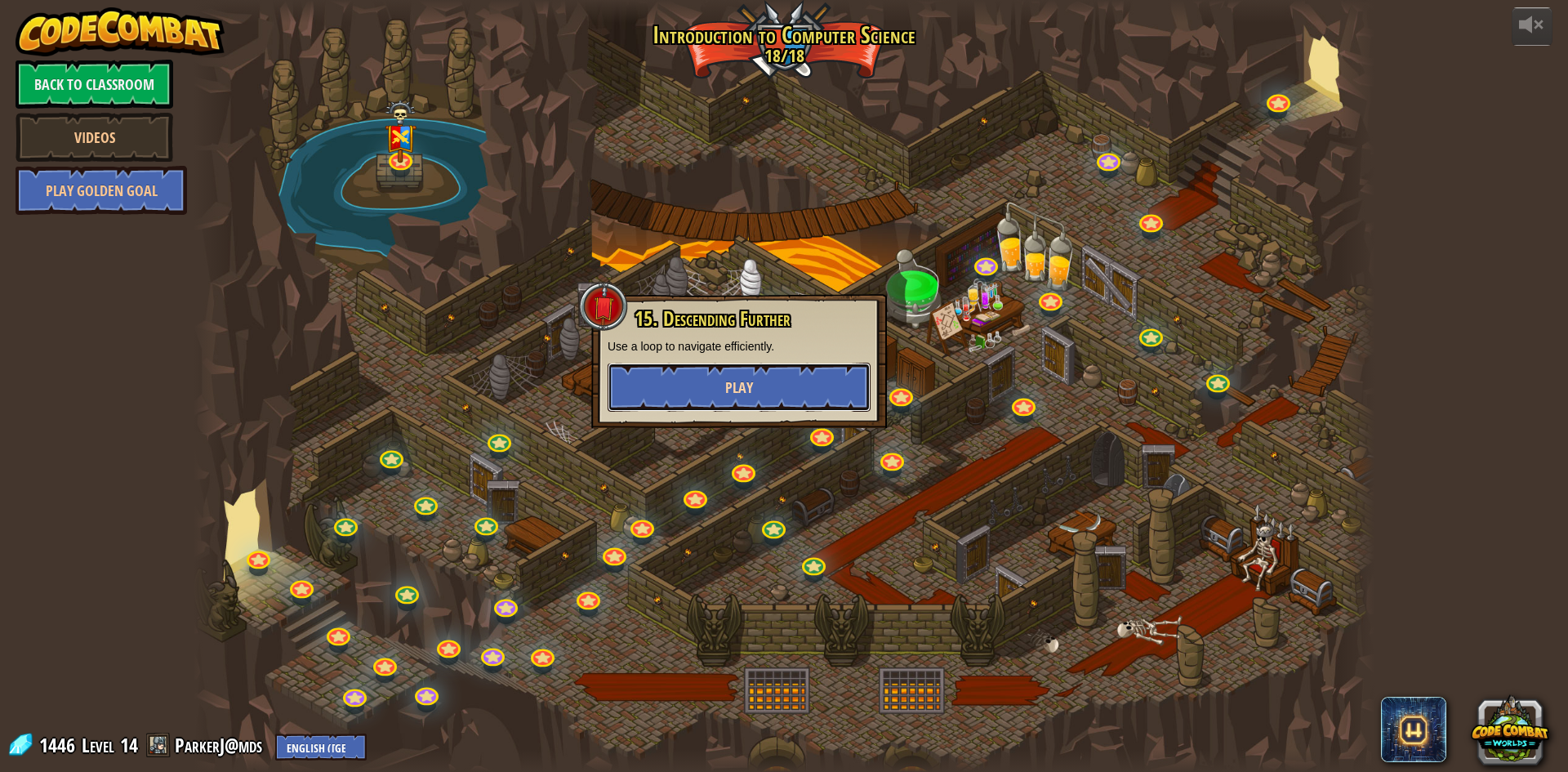
click at [769, 384] on button "Play" at bounding box center [739, 387] width 263 height 49
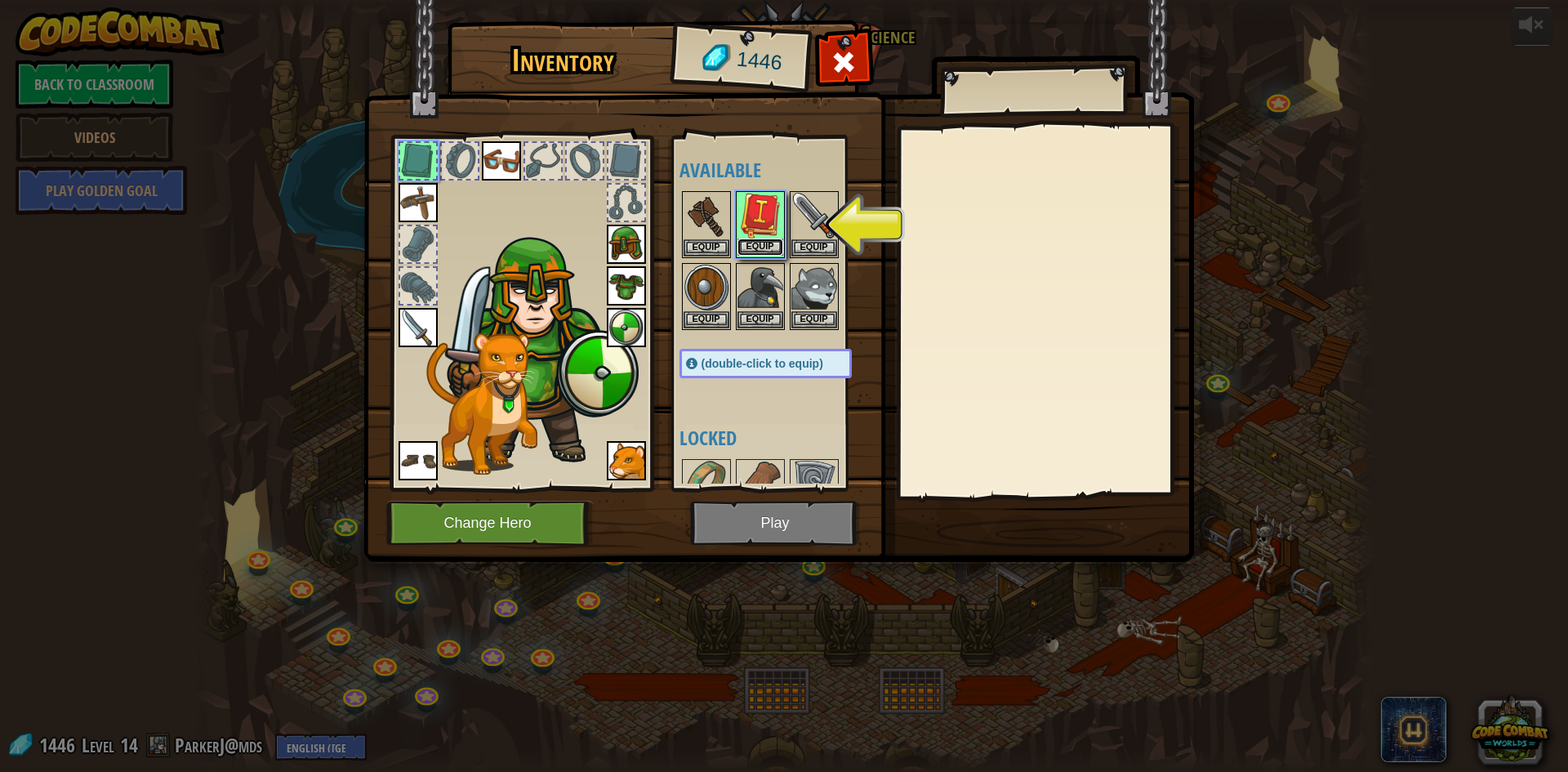
click at [744, 241] on button "Equip" at bounding box center [760, 247] width 46 height 17
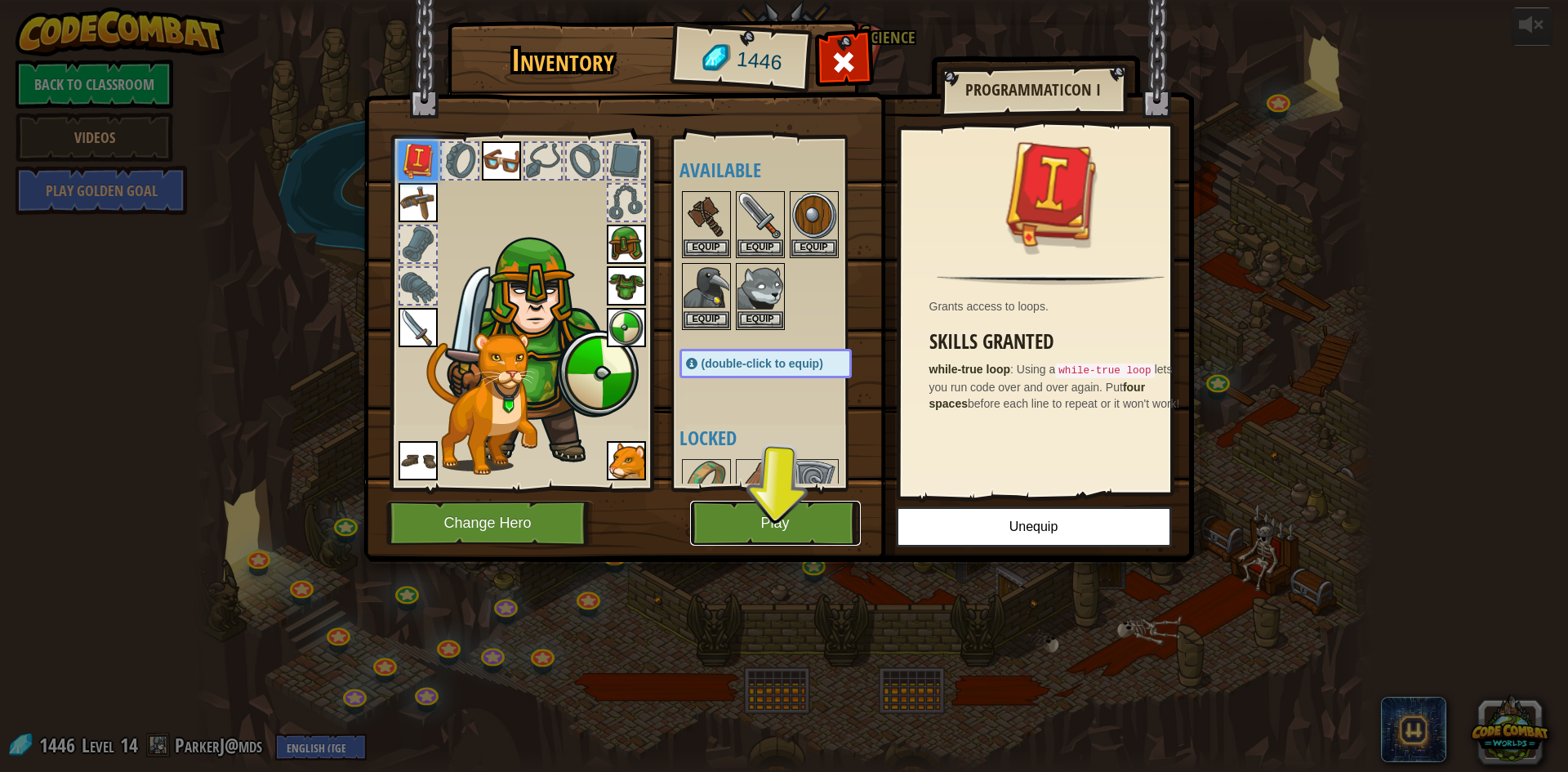
click at [800, 534] on button "Play" at bounding box center [776, 523] width 171 height 45
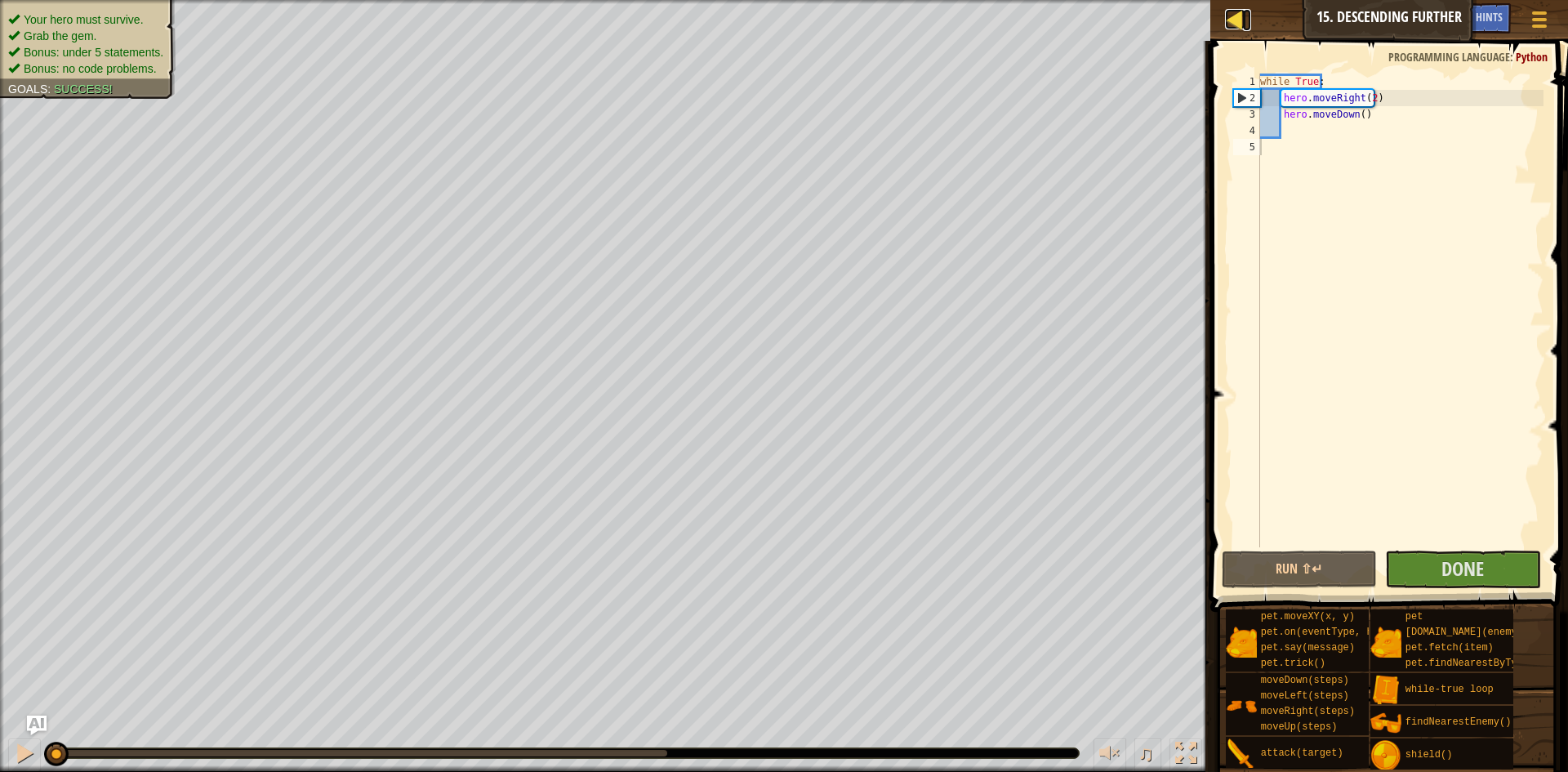
click at [1236, 24] on div at bounding box center [1235, 20] width 21 height 21
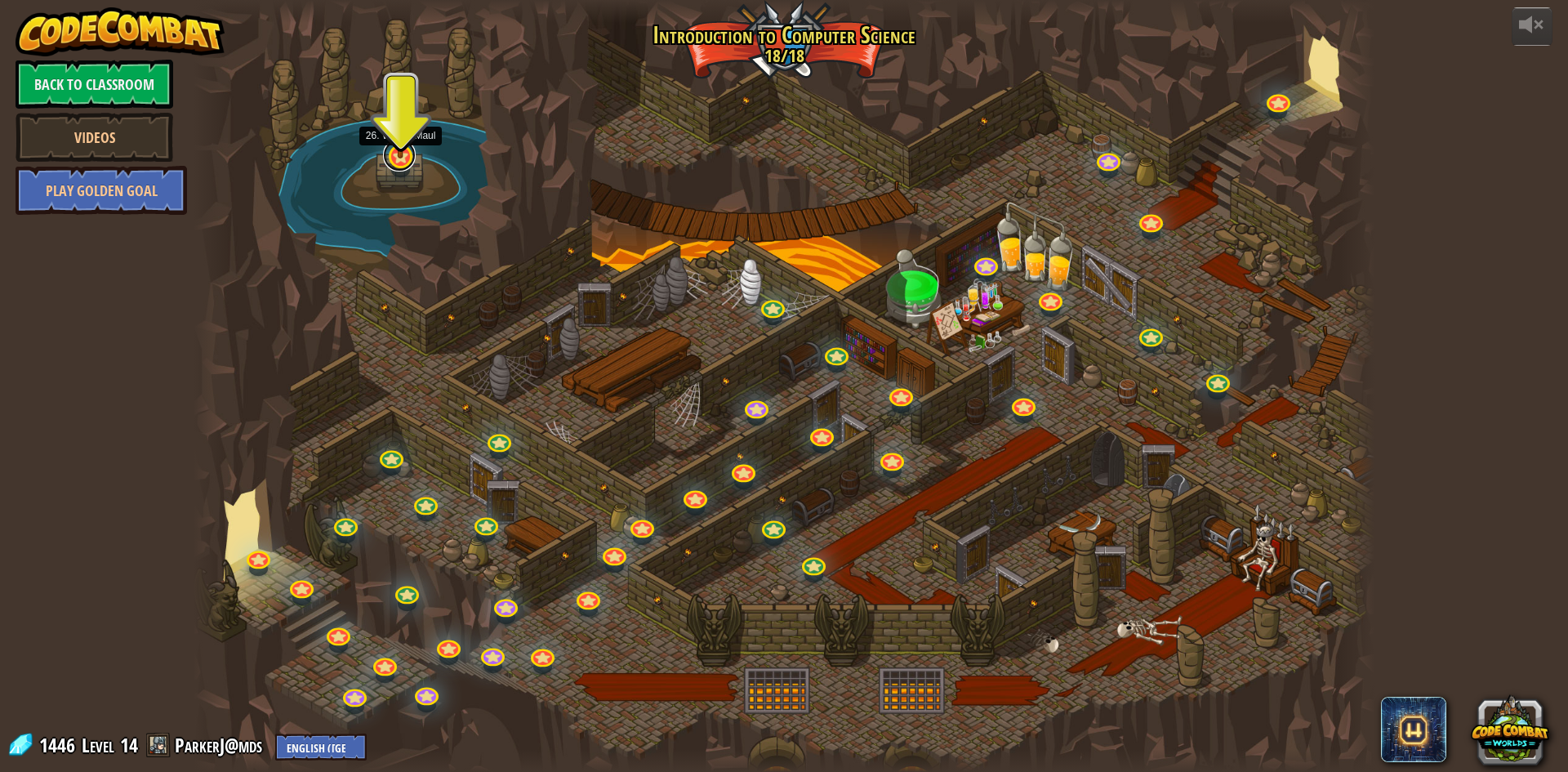
click at [401, 161] on link at bounding box center [399, 155] width 33 height 33
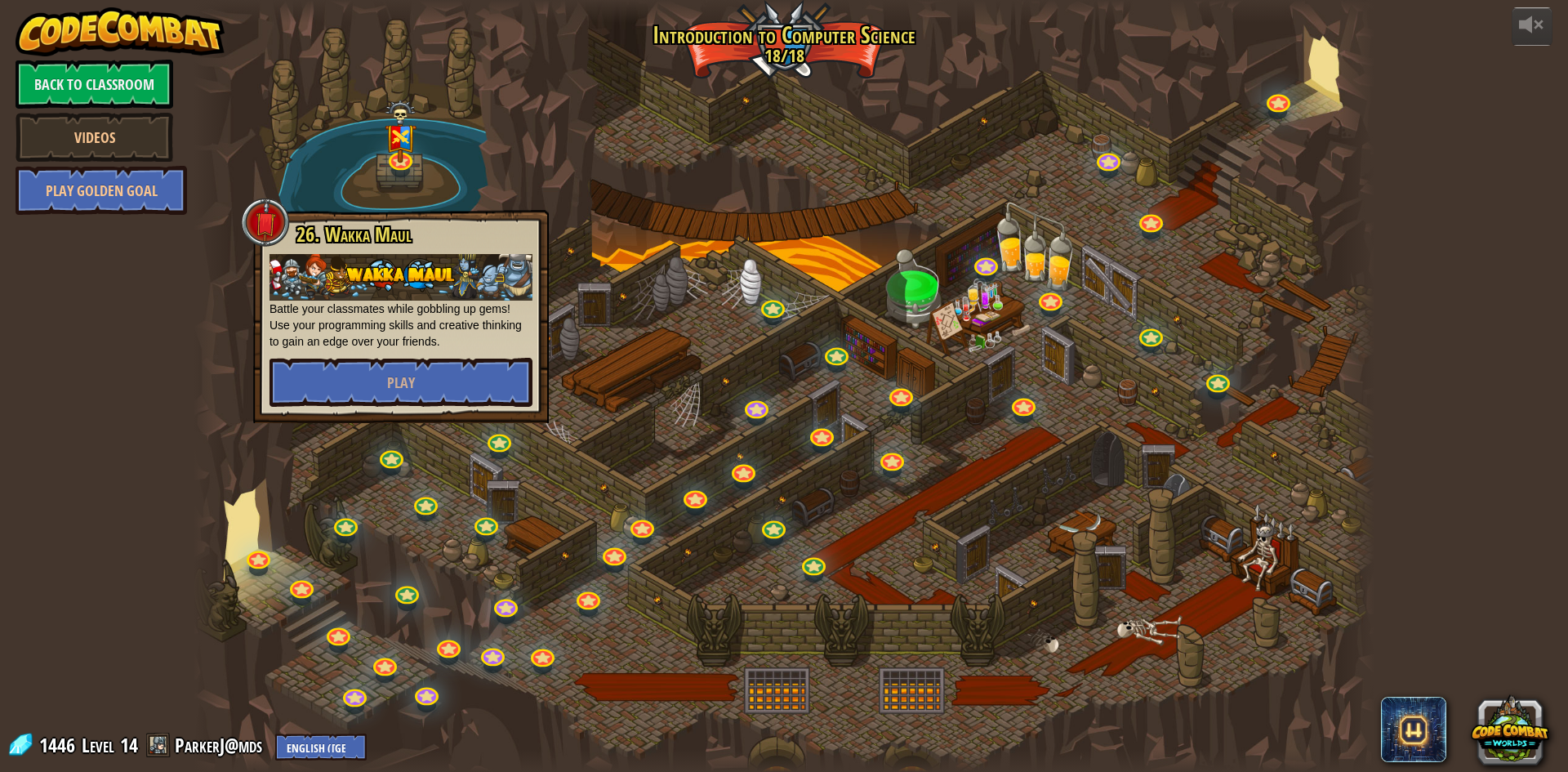
click at [497, 134] on div at bounding box center [784, 386] width 1181 height 772
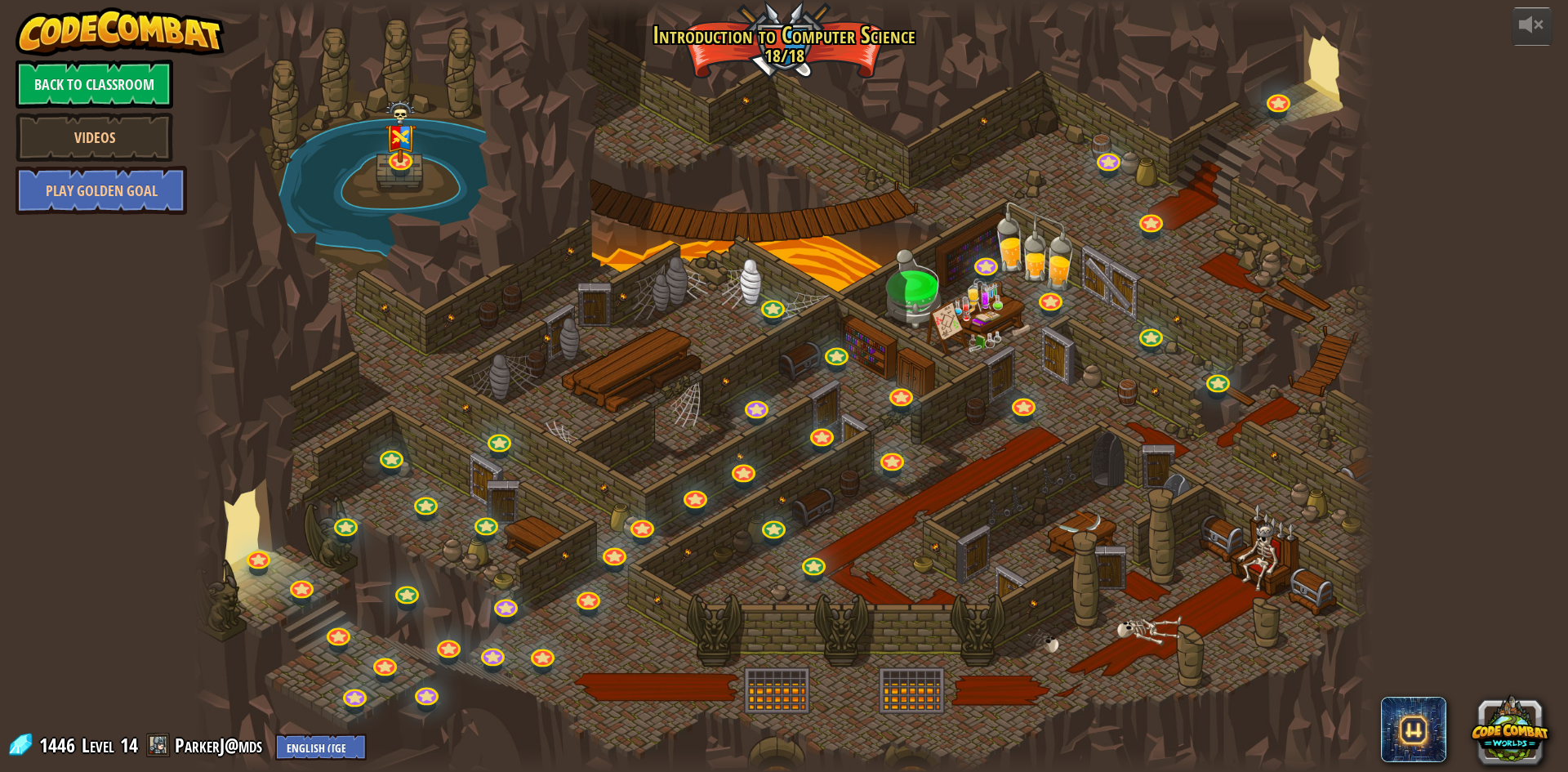
drag, startPoint x: 1034, startPoint y: 249, endPoint x: 1128, endPoint y: 234, distance: 95.2
click at [1128, 234] on div at bounding box center [784, 386] width 1181 height 772
drag, startPoint x: 906, startPoint y: 299, endPoint x: 704, endPoint y: 422, distance: 236.5
click at [712, 347] on div at bounding box center [784, 386] width 1181 height 772
click at [67, 70] on link "Back to Classroom" at bounding box center [95, 84] width 158 height 49
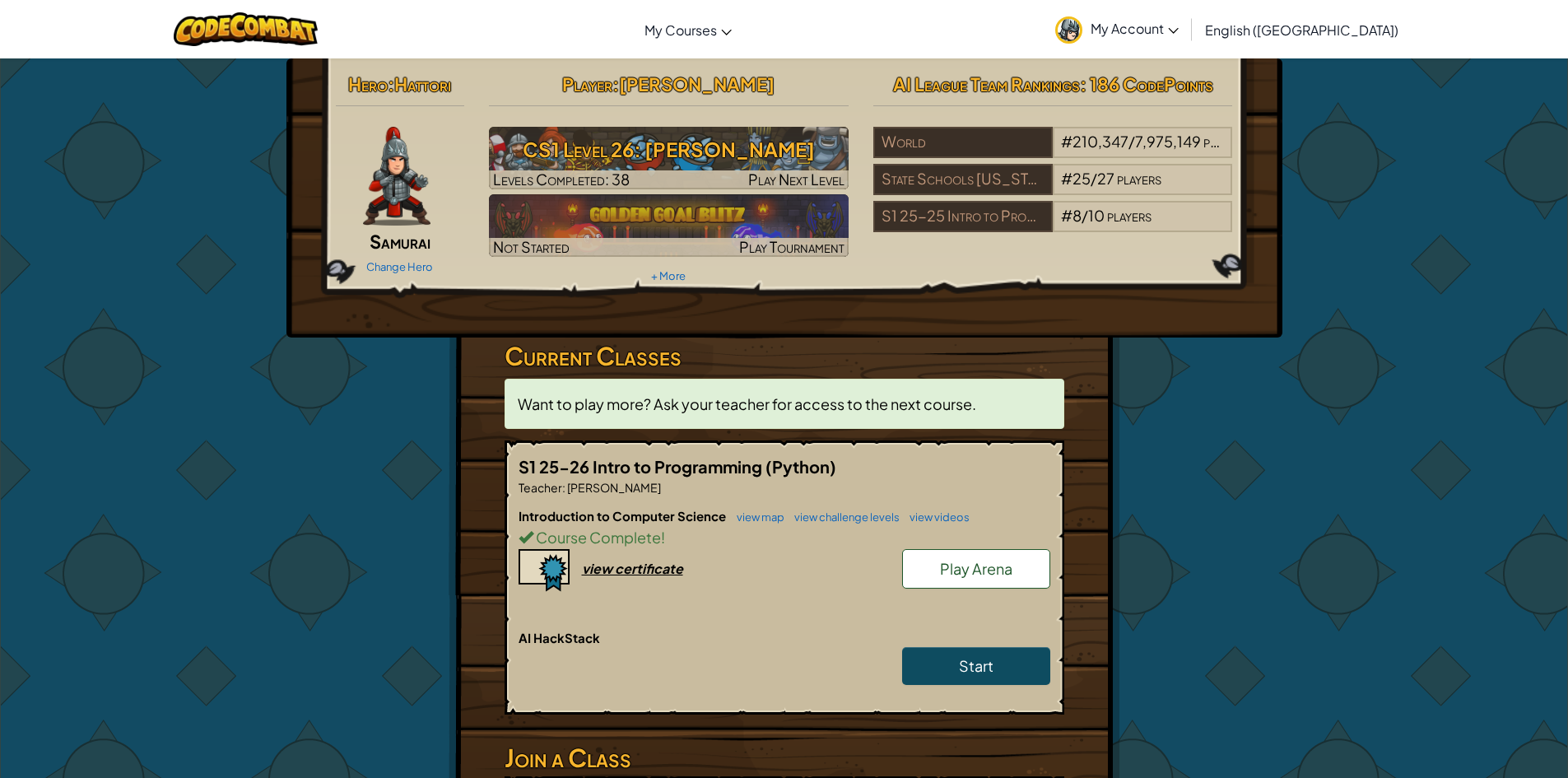
click at [1179, 22] on span "My Account" at bounding box center [1134, 28] width 88 height 17
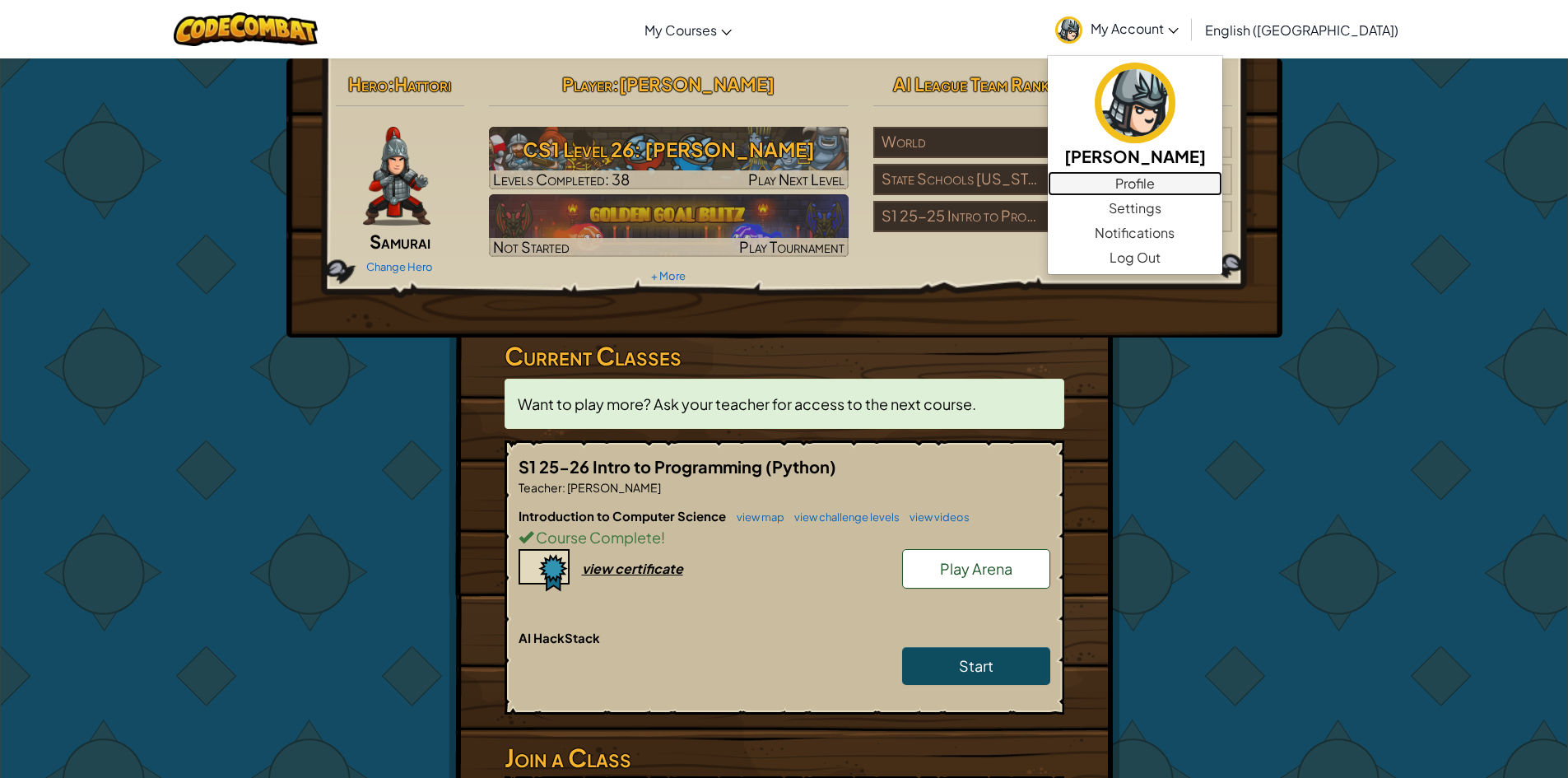
click at [1185, 173] on link "Profile" at bounding box center [1135, 184] width 174 height 25
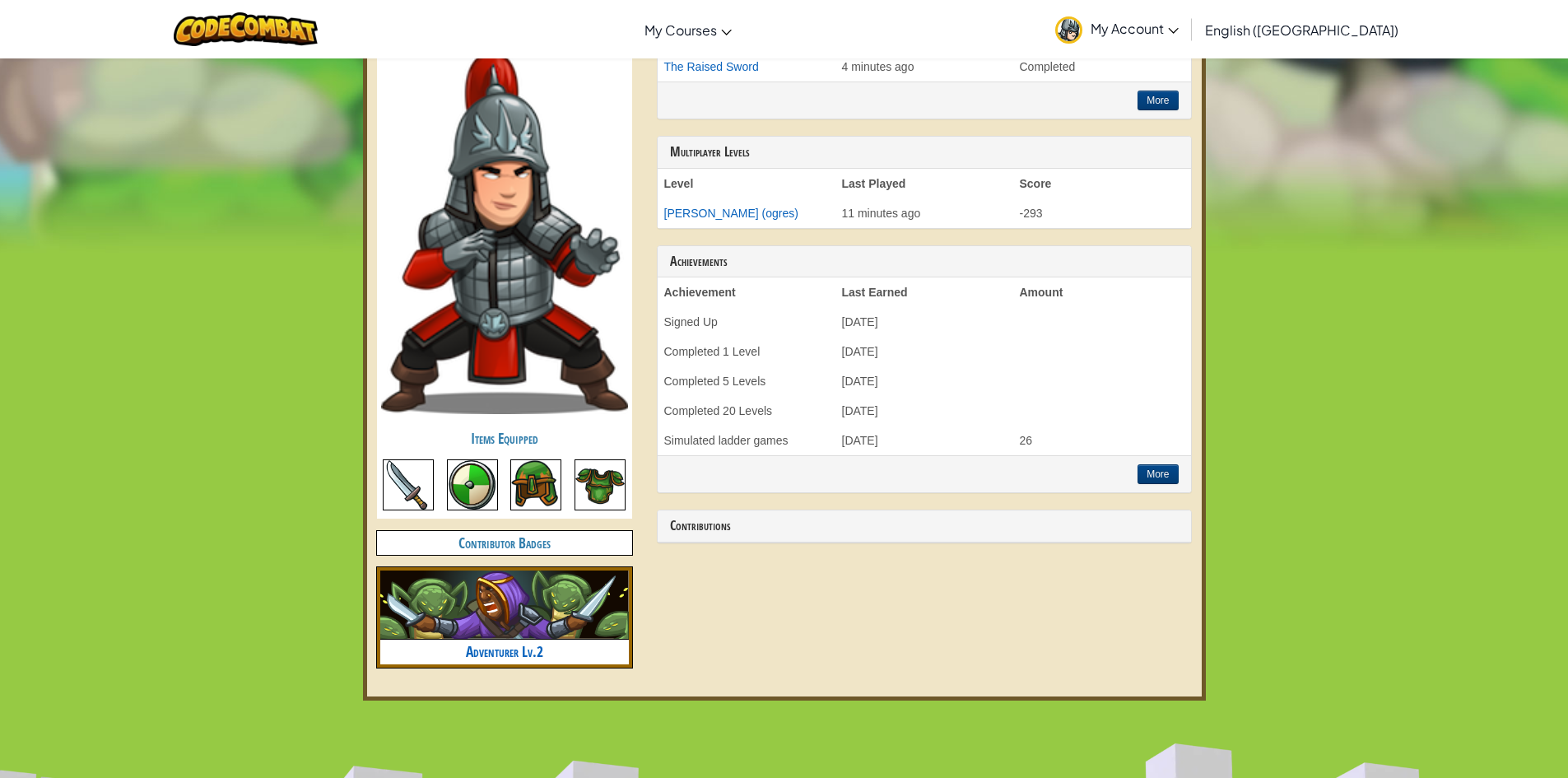
scroll to position [576, 0]
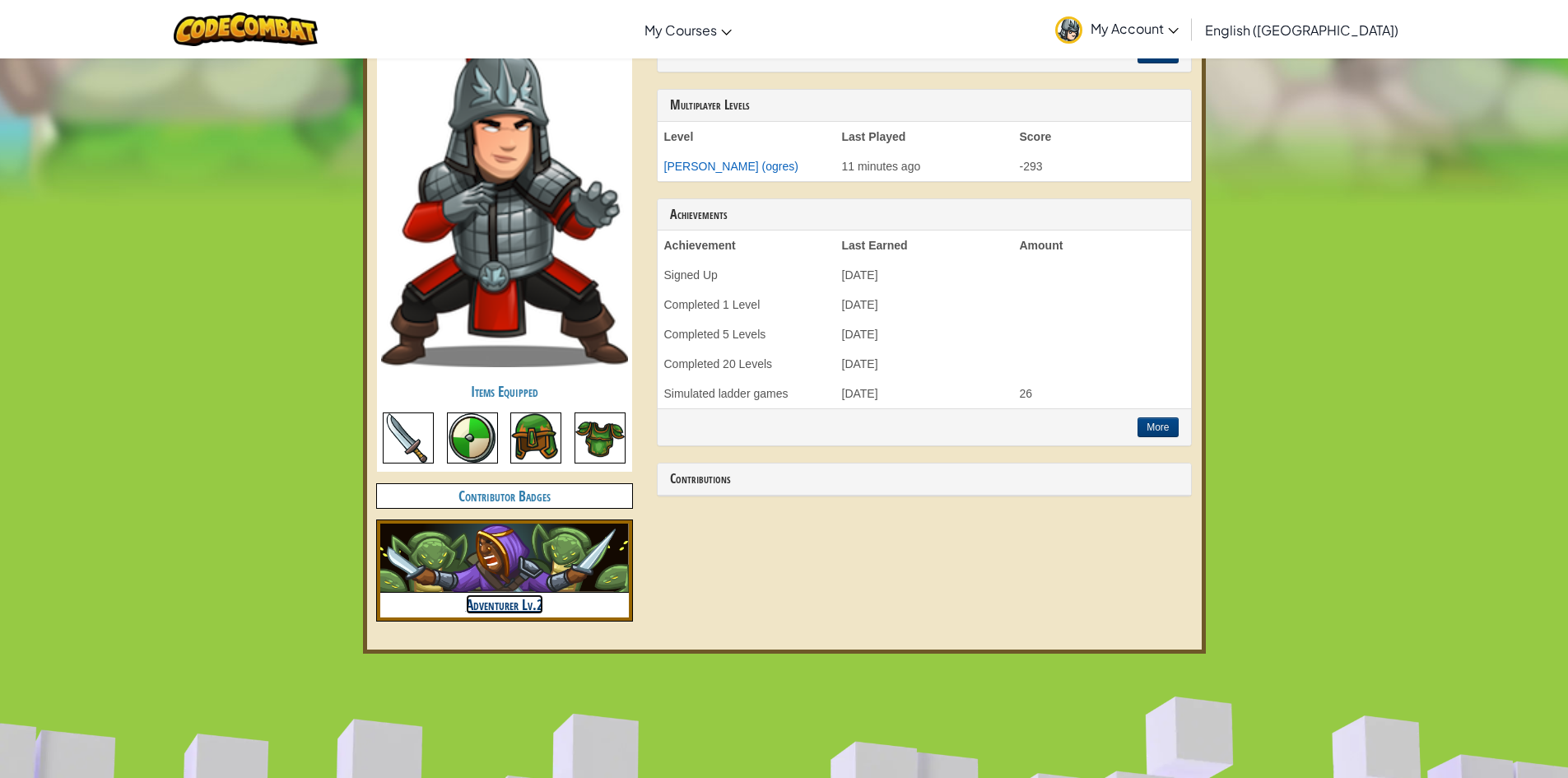
click at [514, 595] on link "Adventurer Lv.2" at bounding box center [505, 604] width 78 height 20
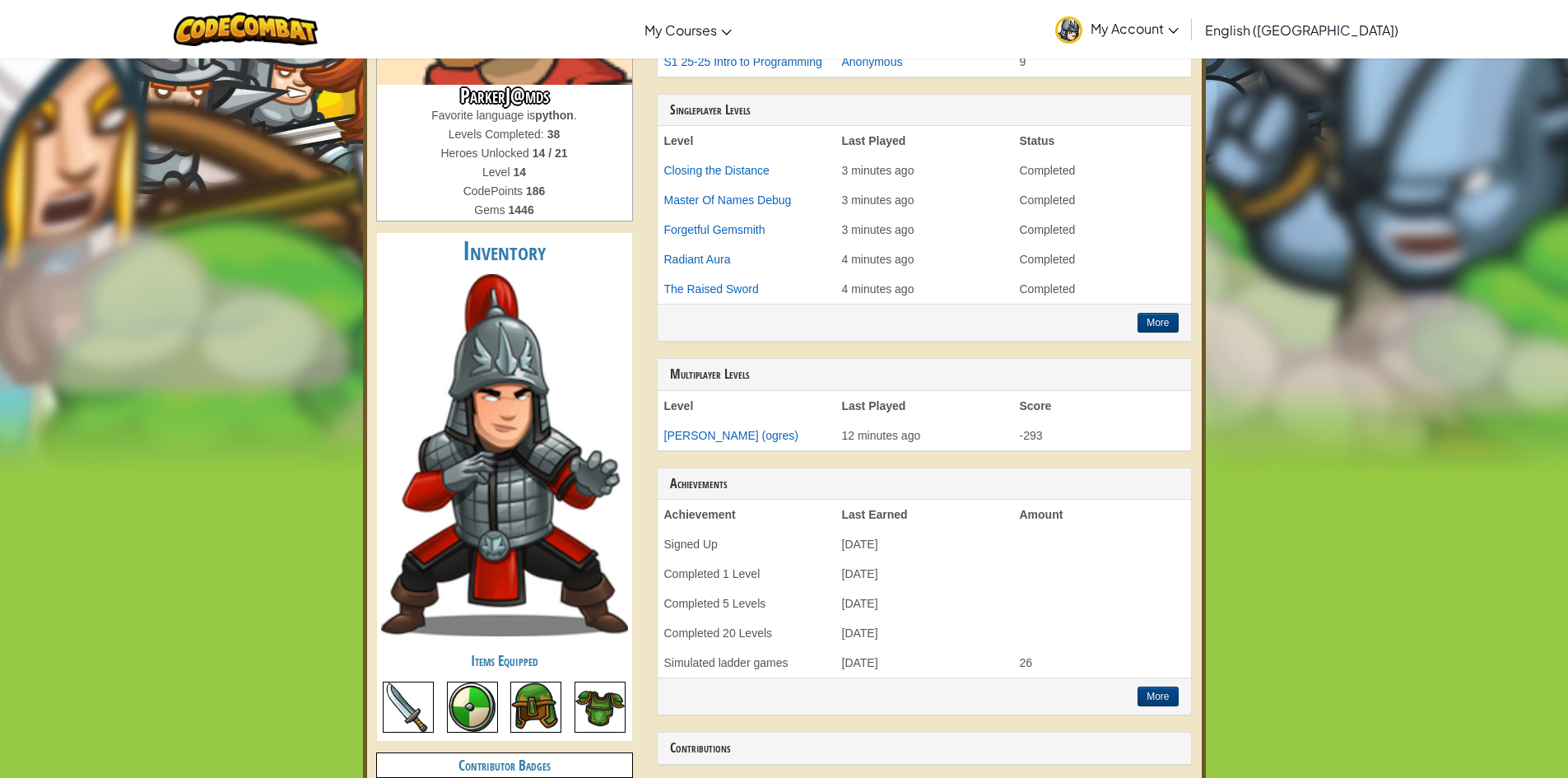
scroll to position [329, 0]
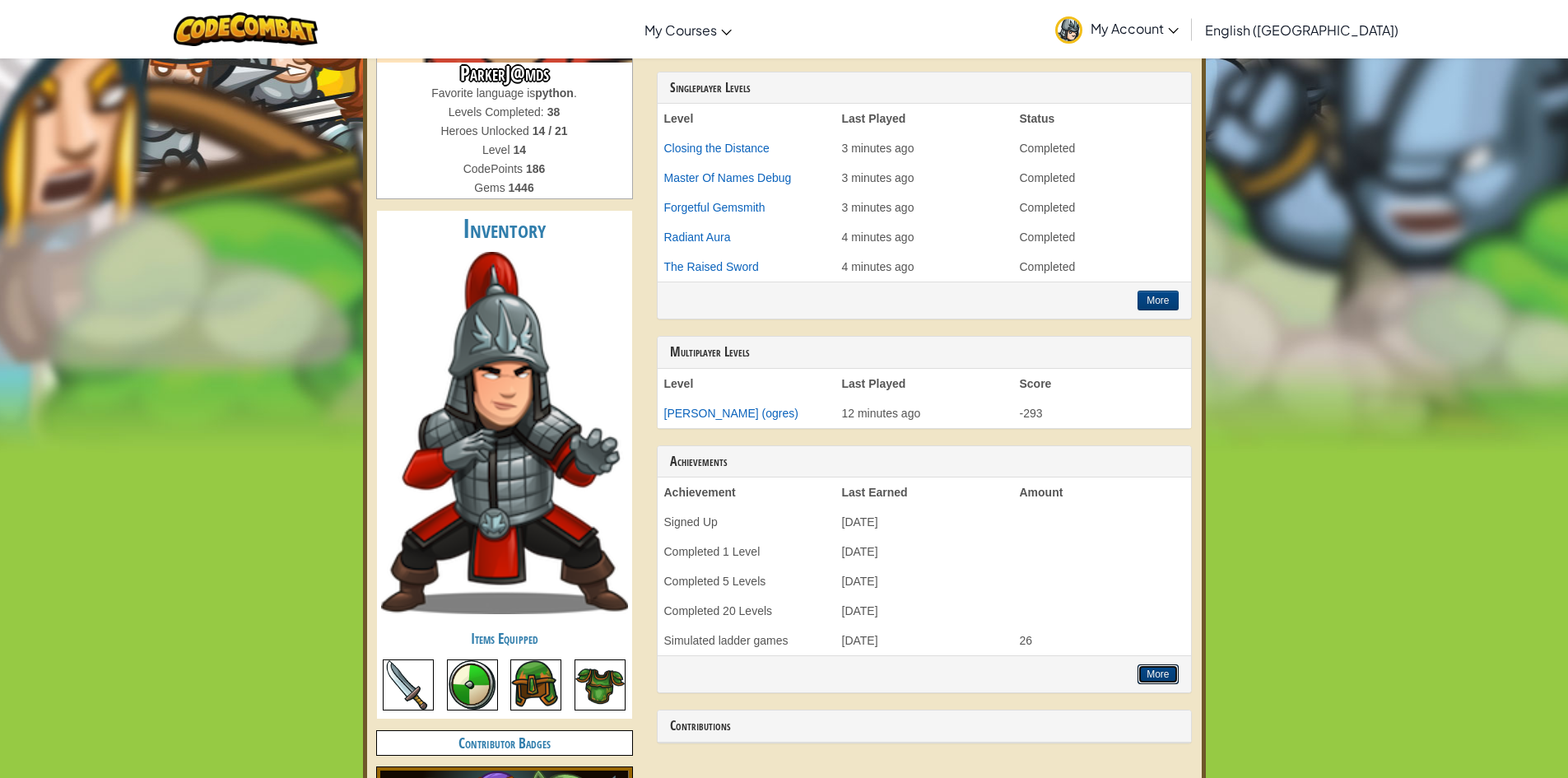
click at [1148, 664] on button "More" at bounding box center [1157, 674] width 41 height 20
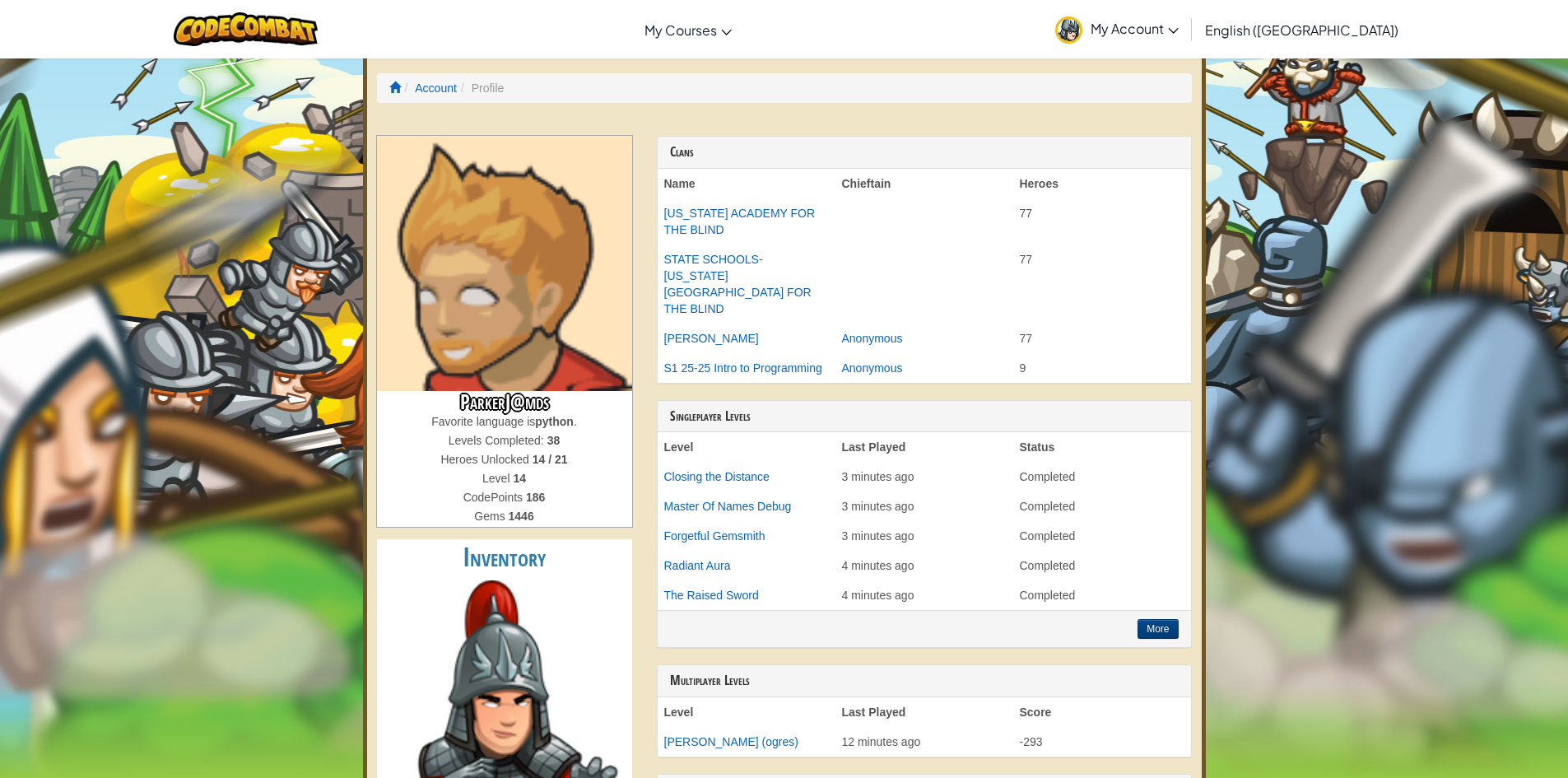
scroll to position [0, 0]
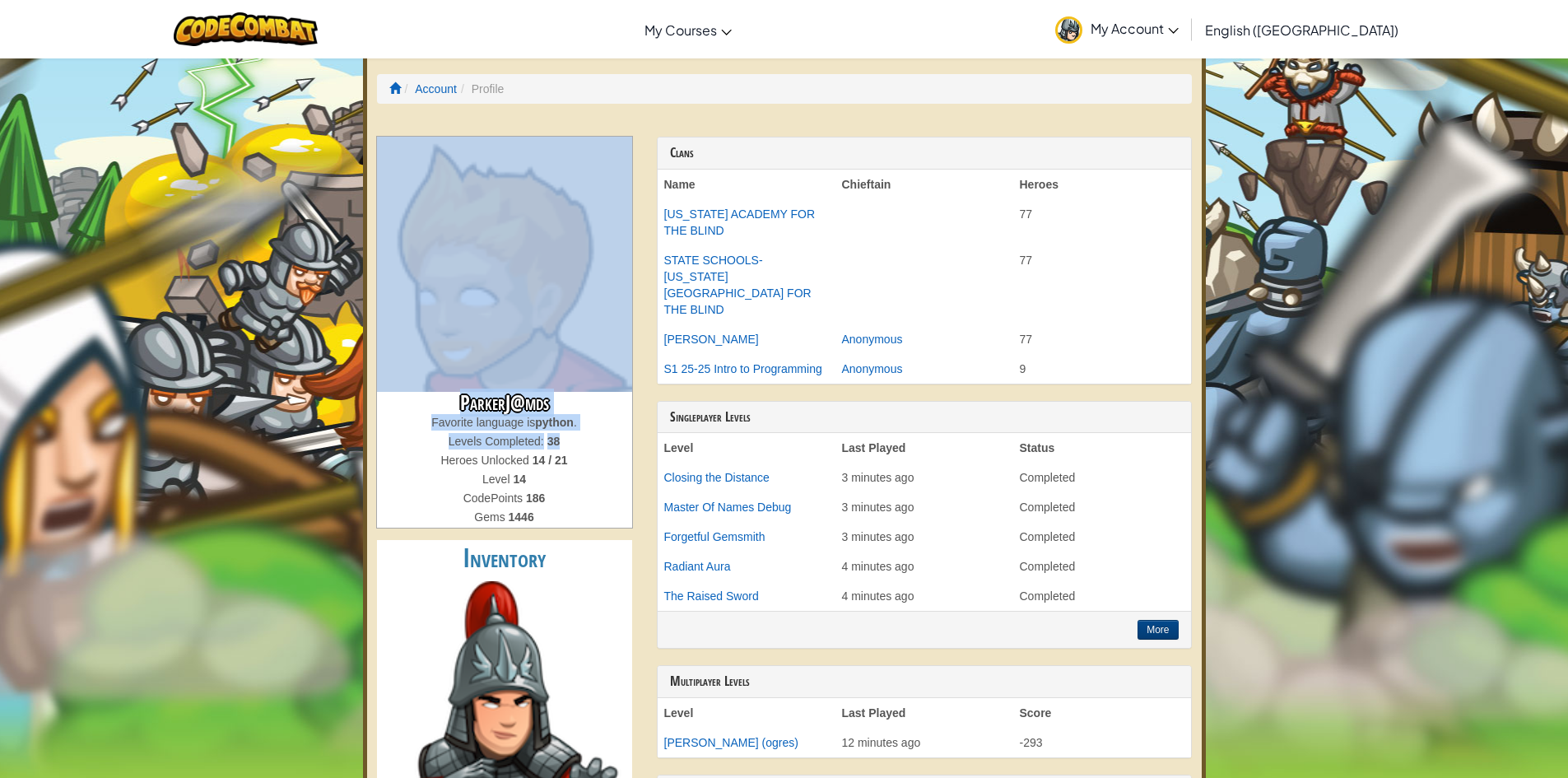
drag, startPoint x: 223, startPoint y: 306, endPoint x: 218, endPoint y: 458, distance: 152.1
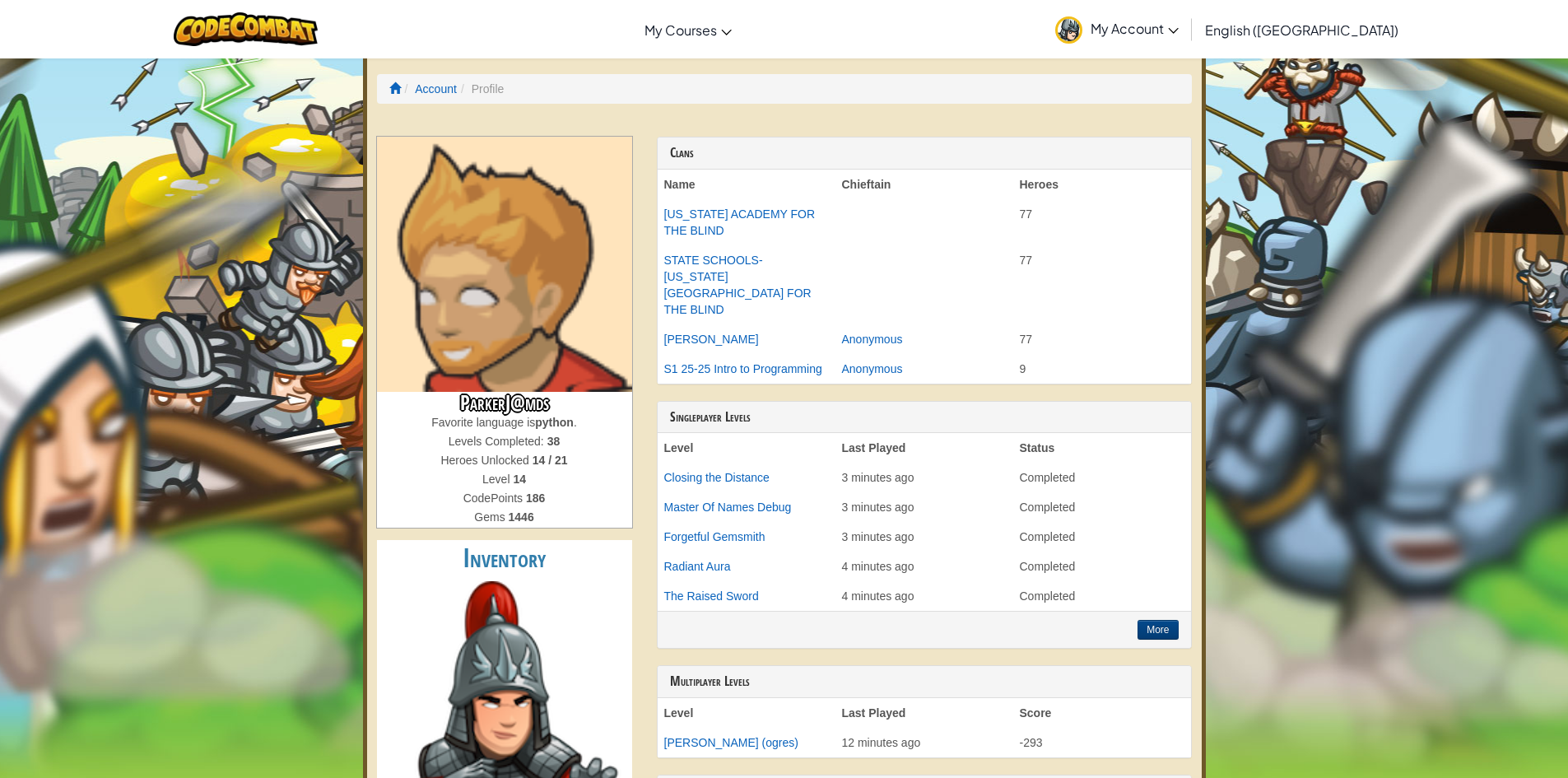
drag, startPoint x: 170, startPoint y: 335, endPoint x: 1, endPoint y: 204, distance: 213.8
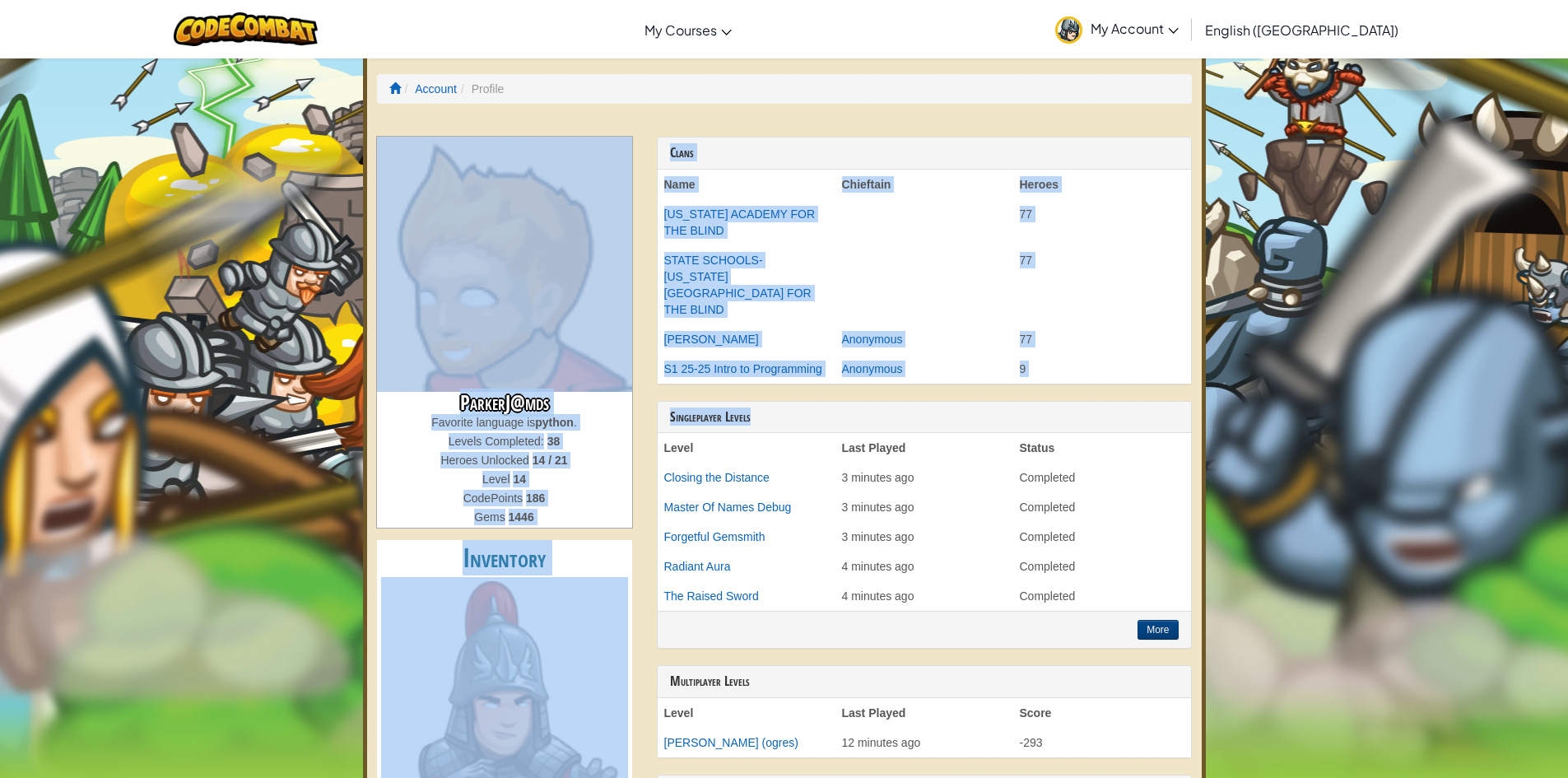
drag, startPoint x: 1385, startPoint y: 409, endPoint x: 1432, endPoint y: -72, distance: 483.3
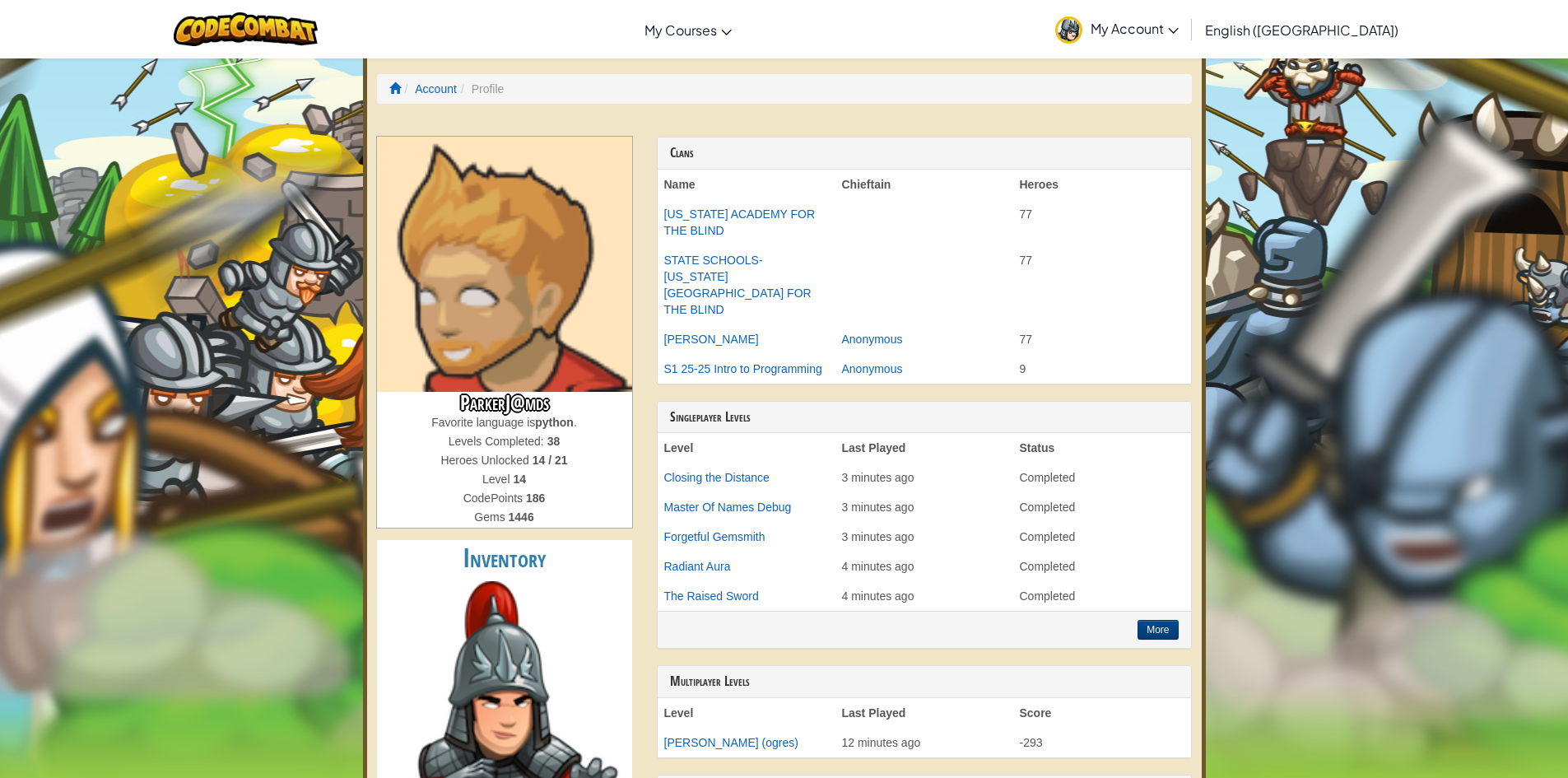
click at [757, 54] on div "Toggle navigation My Courses CodeCombat Classroom Ozaria Classroom AI League Es…" at bounding box center [784, 29] width 1577 height 59
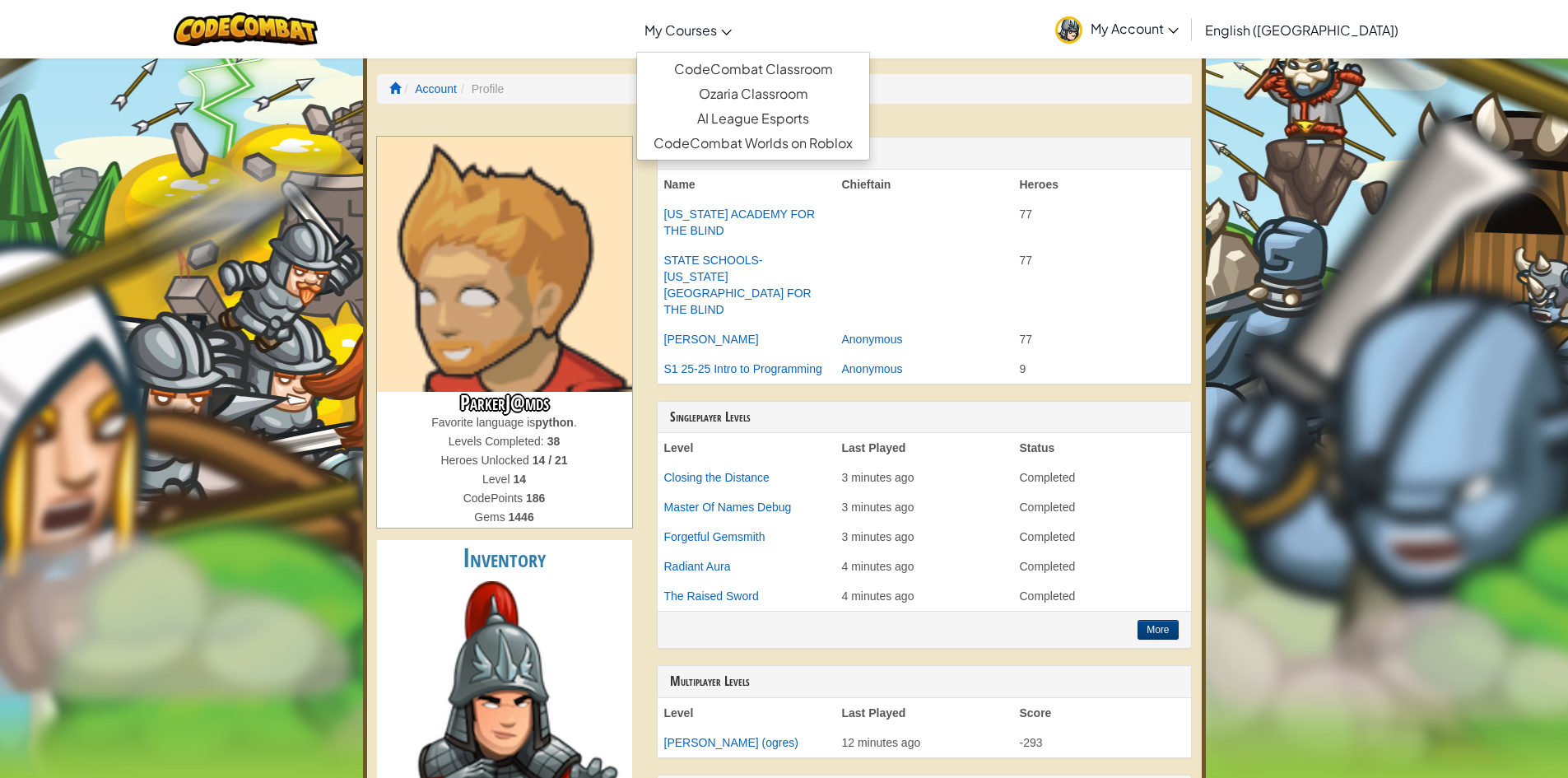
click at [740, 32] on link "My Courses" at bounding box center [688, 29] width 104 height 44
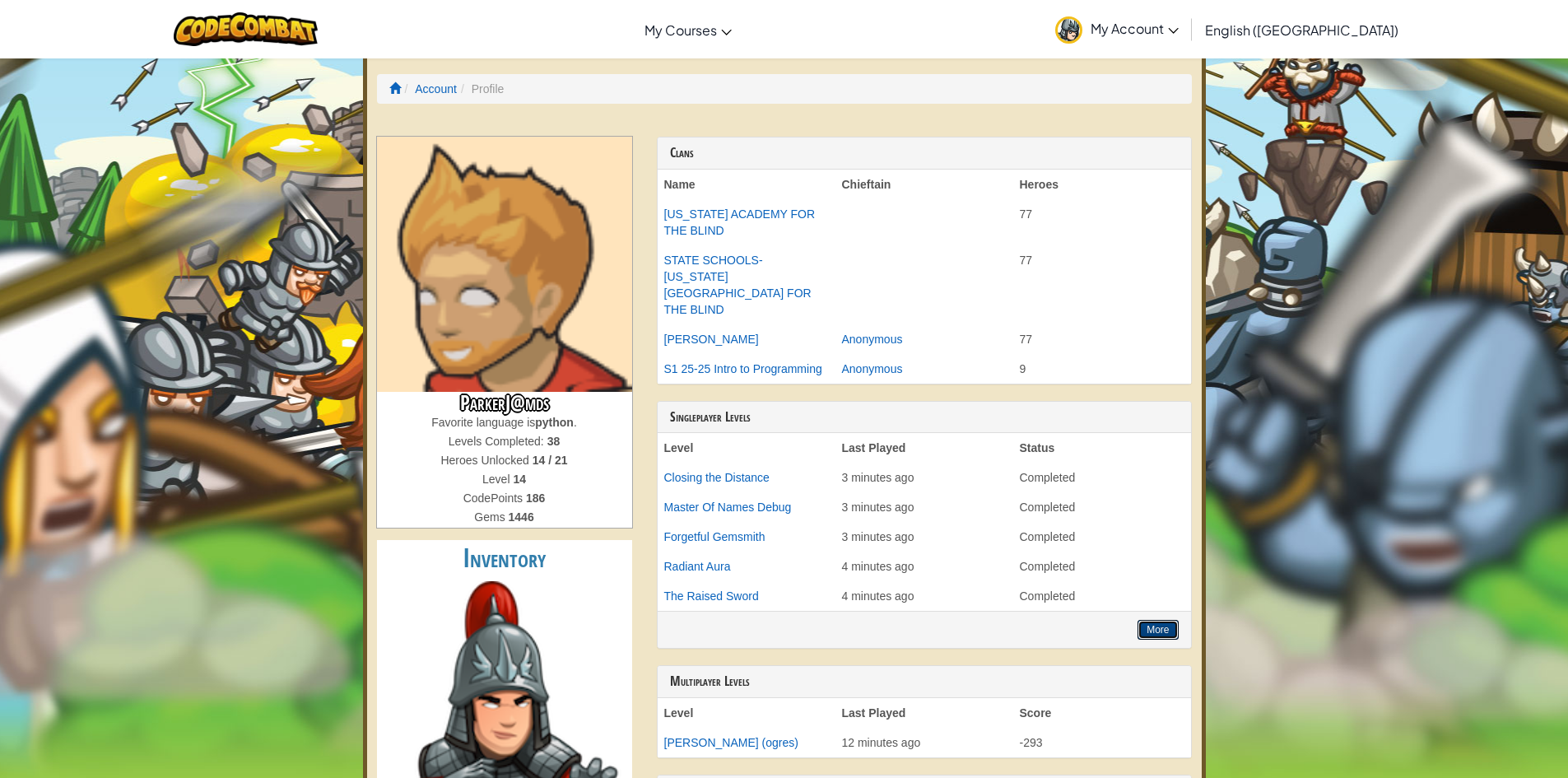
click at [1165, 620] on button "More" at bounding box center [1157, 629] width 41 height 20
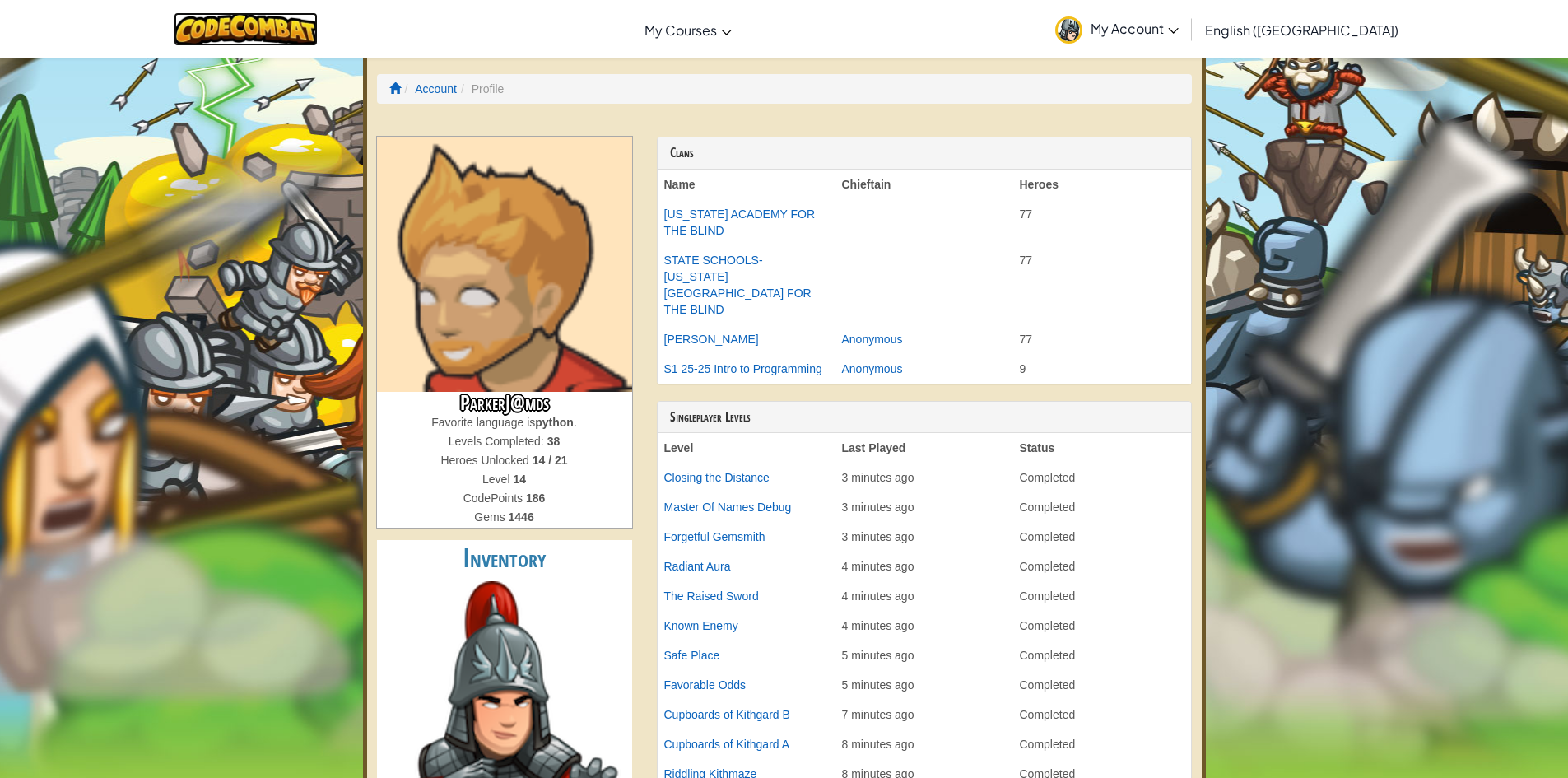
click at [234, 24] on img at bounding box center [245, 29] width 144 height 34
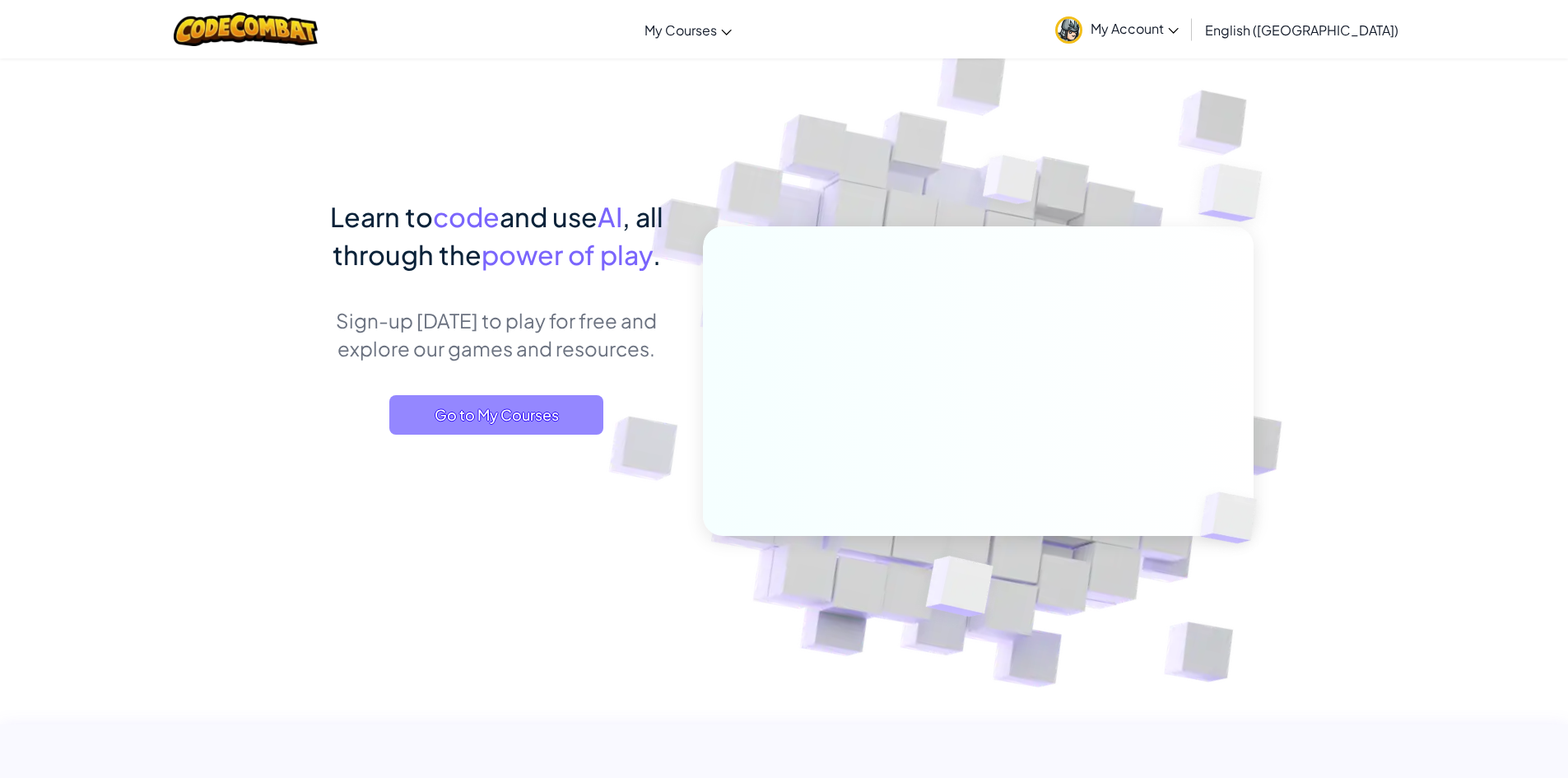
click at [525, 423] on span "Go to My Courses" at bounding box center [496, 415] width 214 height 40
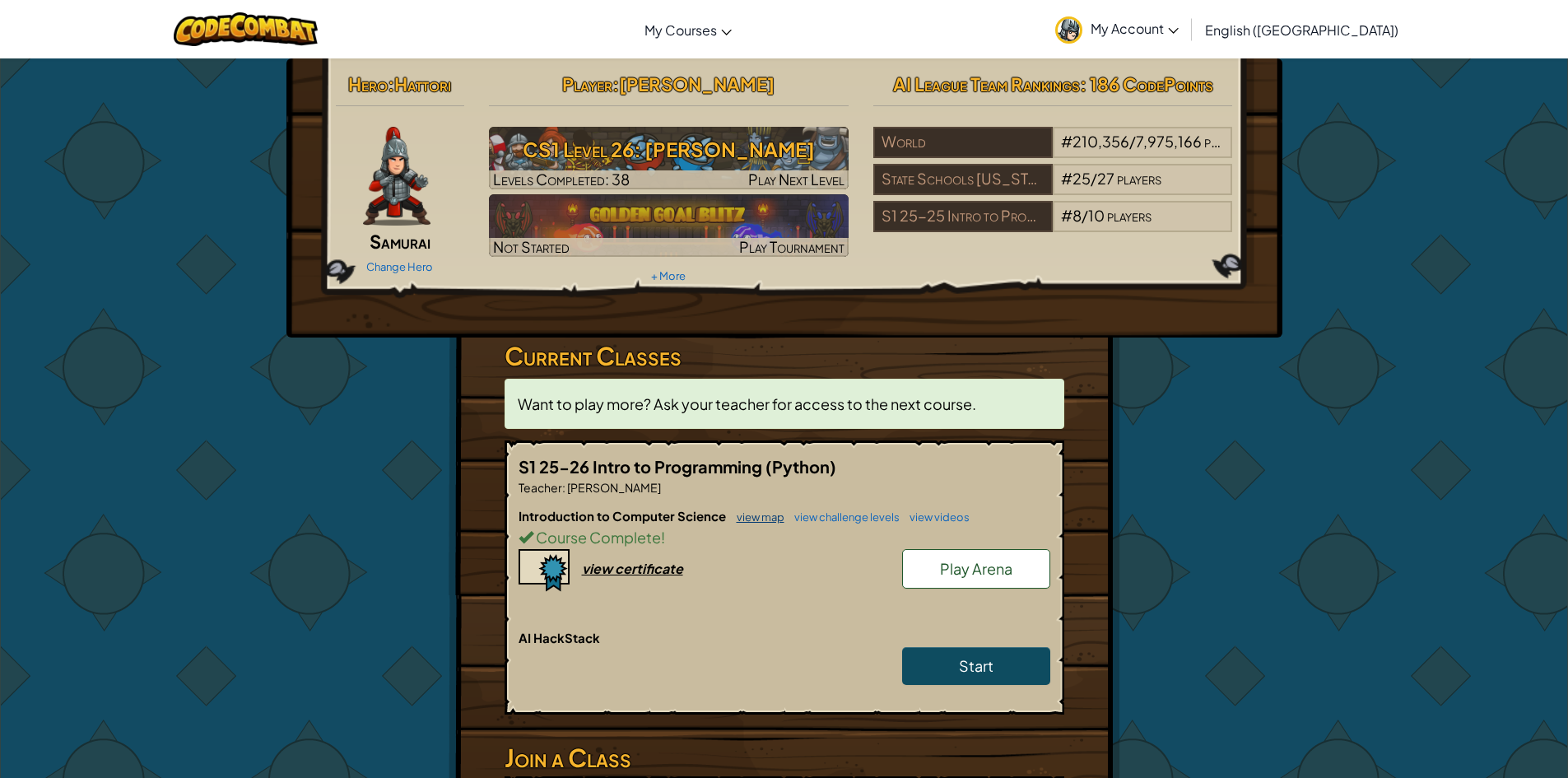
click at [738, 510] on link "view map" at bounding box center [756, 517] width 56 height 13
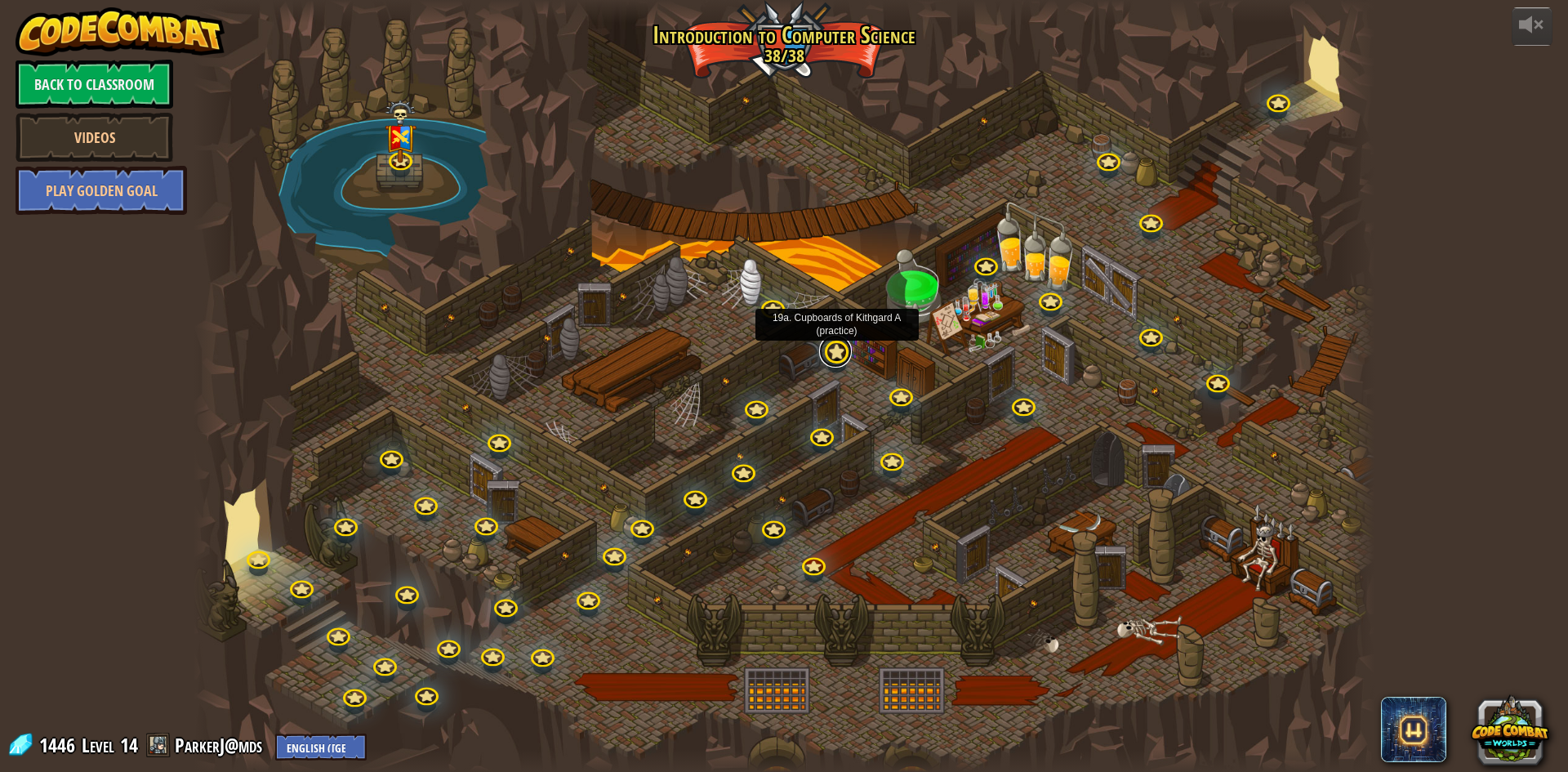
click at [841, 362] on link at bounding box center [835, 350] width 33 height 33
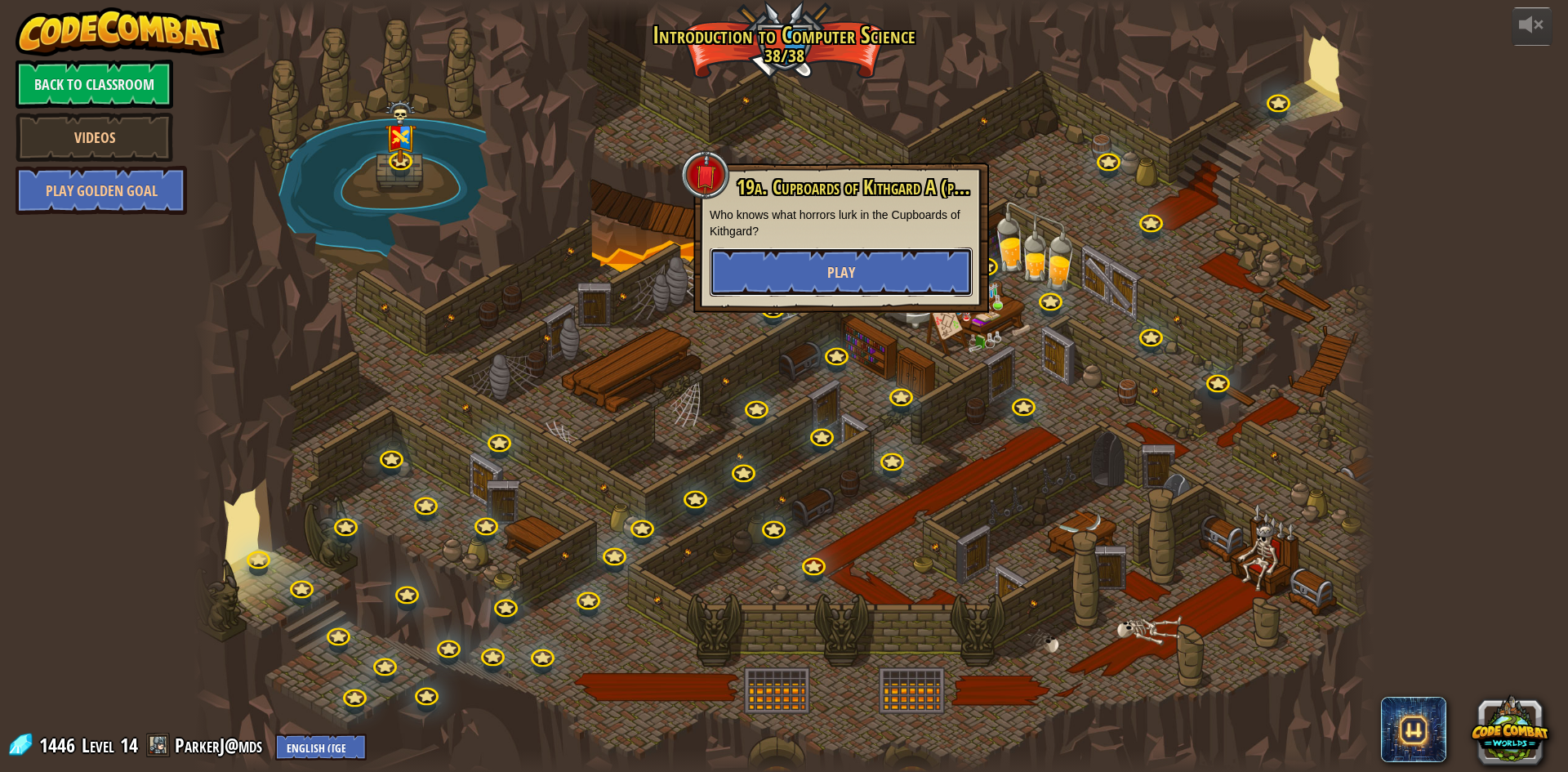
click at [873, 285] on button "Play" at bounding box center [841, 271] width 263 height 49
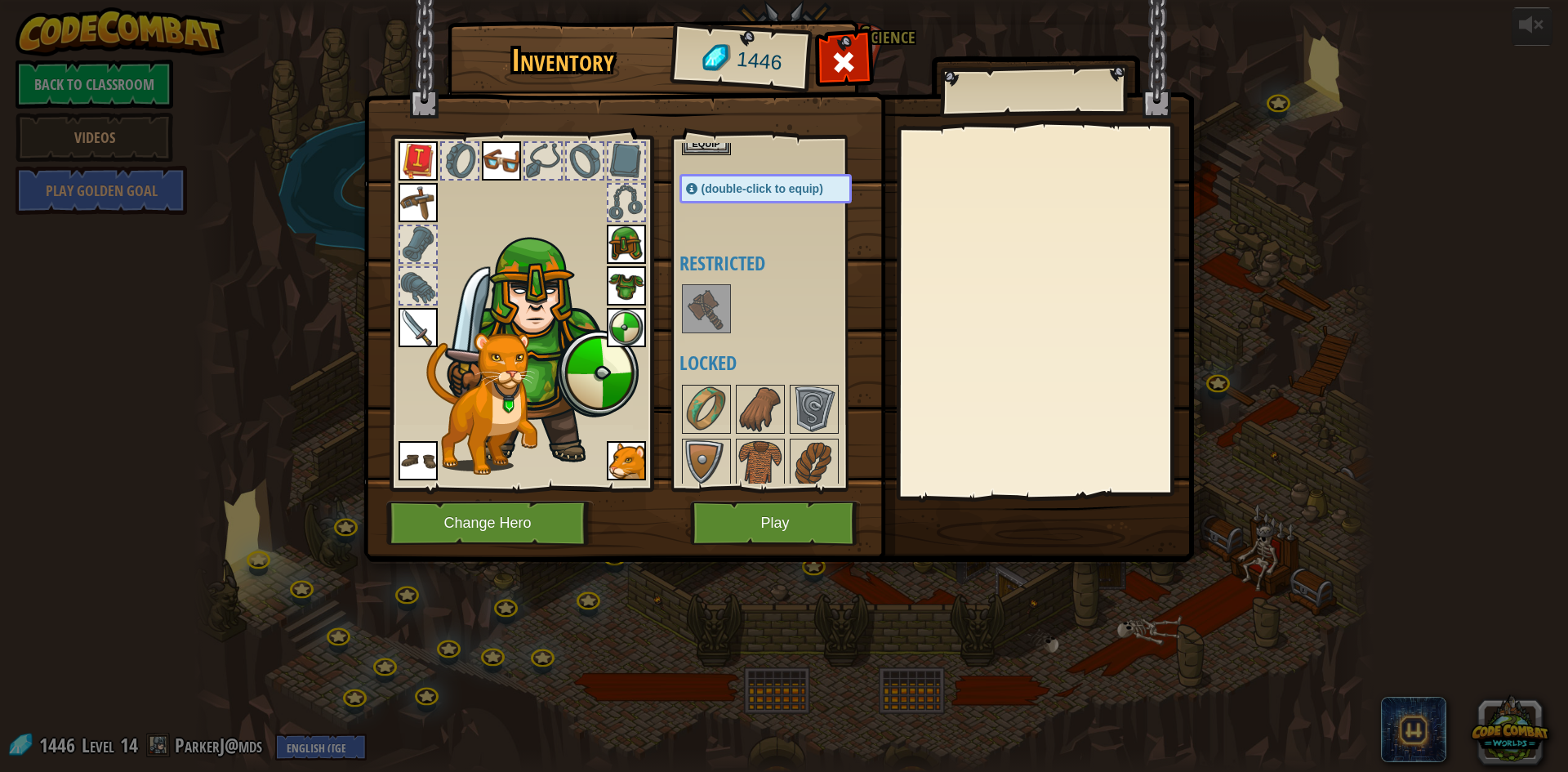
scroll to position [163, 0]
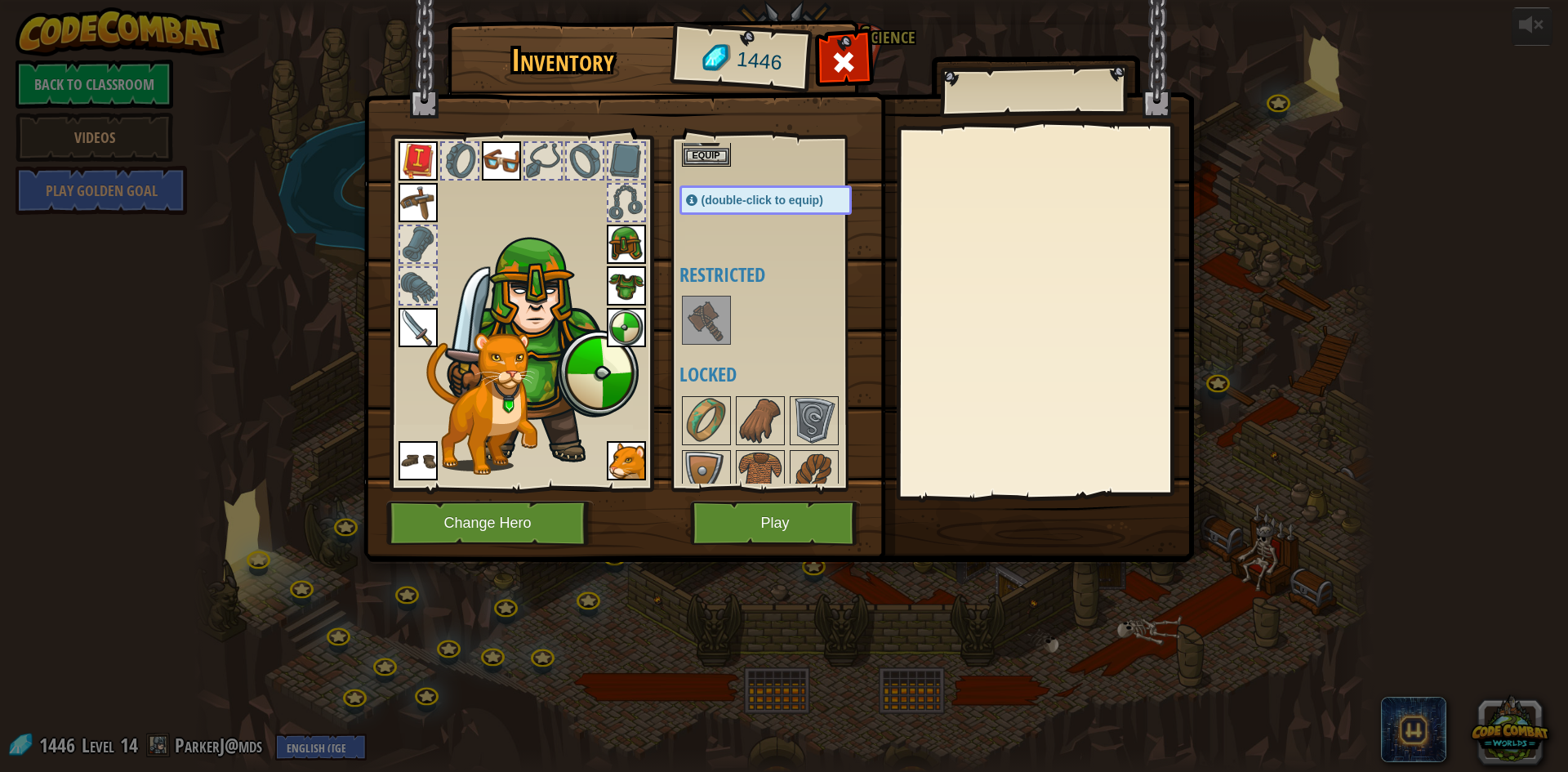
click at [707, 333] on img at bounding box center [706, 319] width 46 height 46
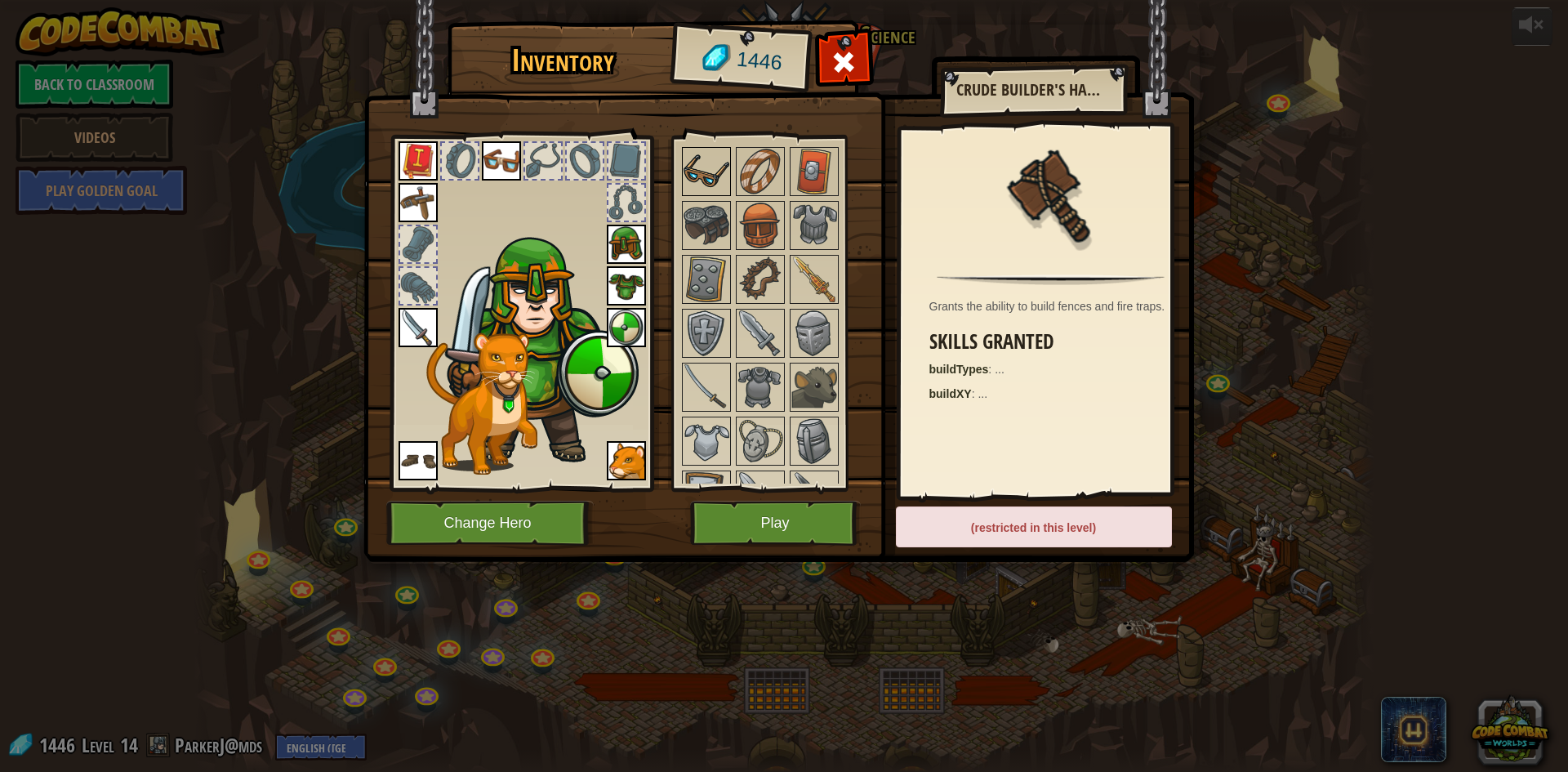
scroll to position [572, 0]
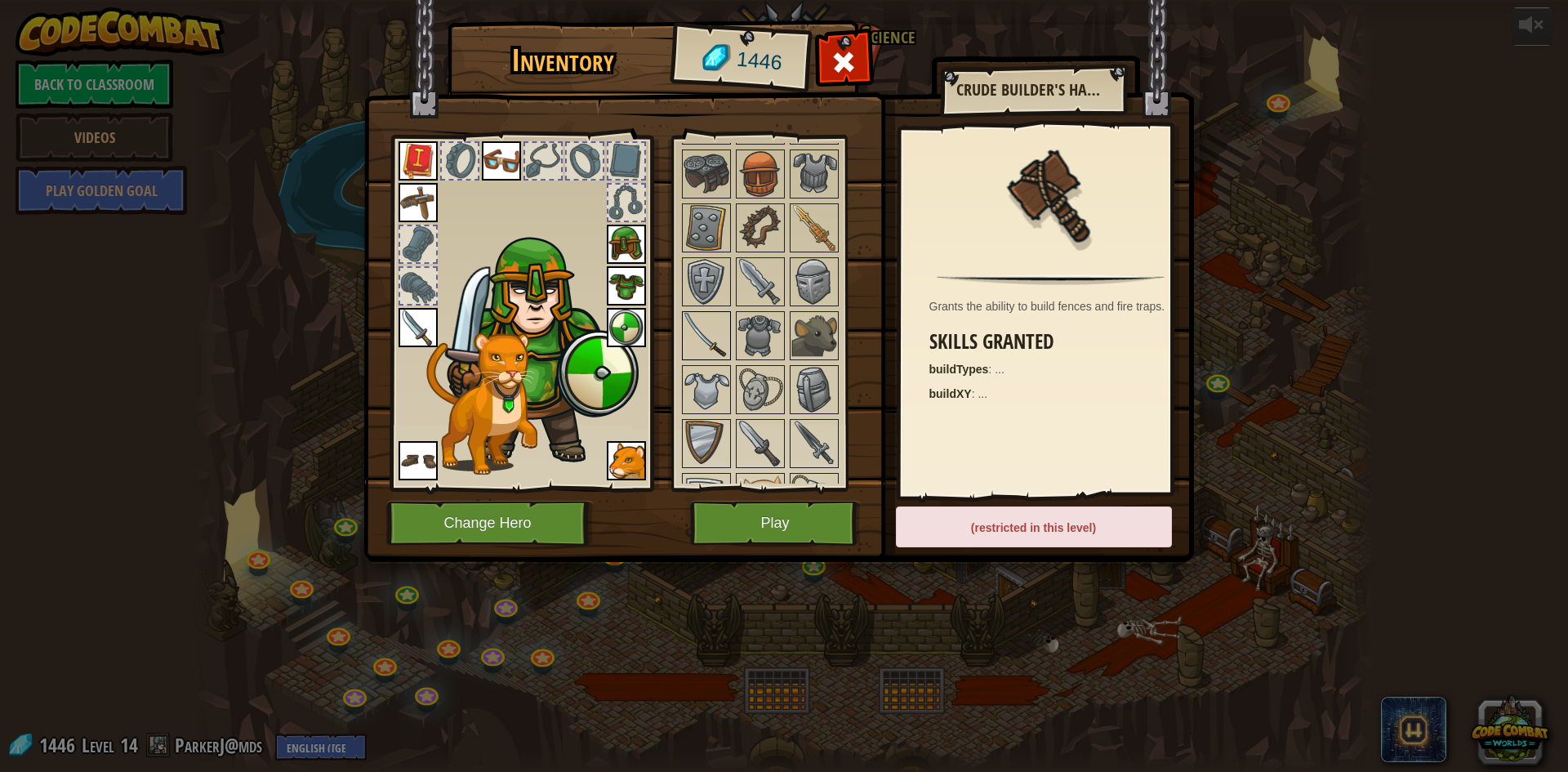
click at [709, 326] on img at bounding box center [706, 335] width 46 height 46
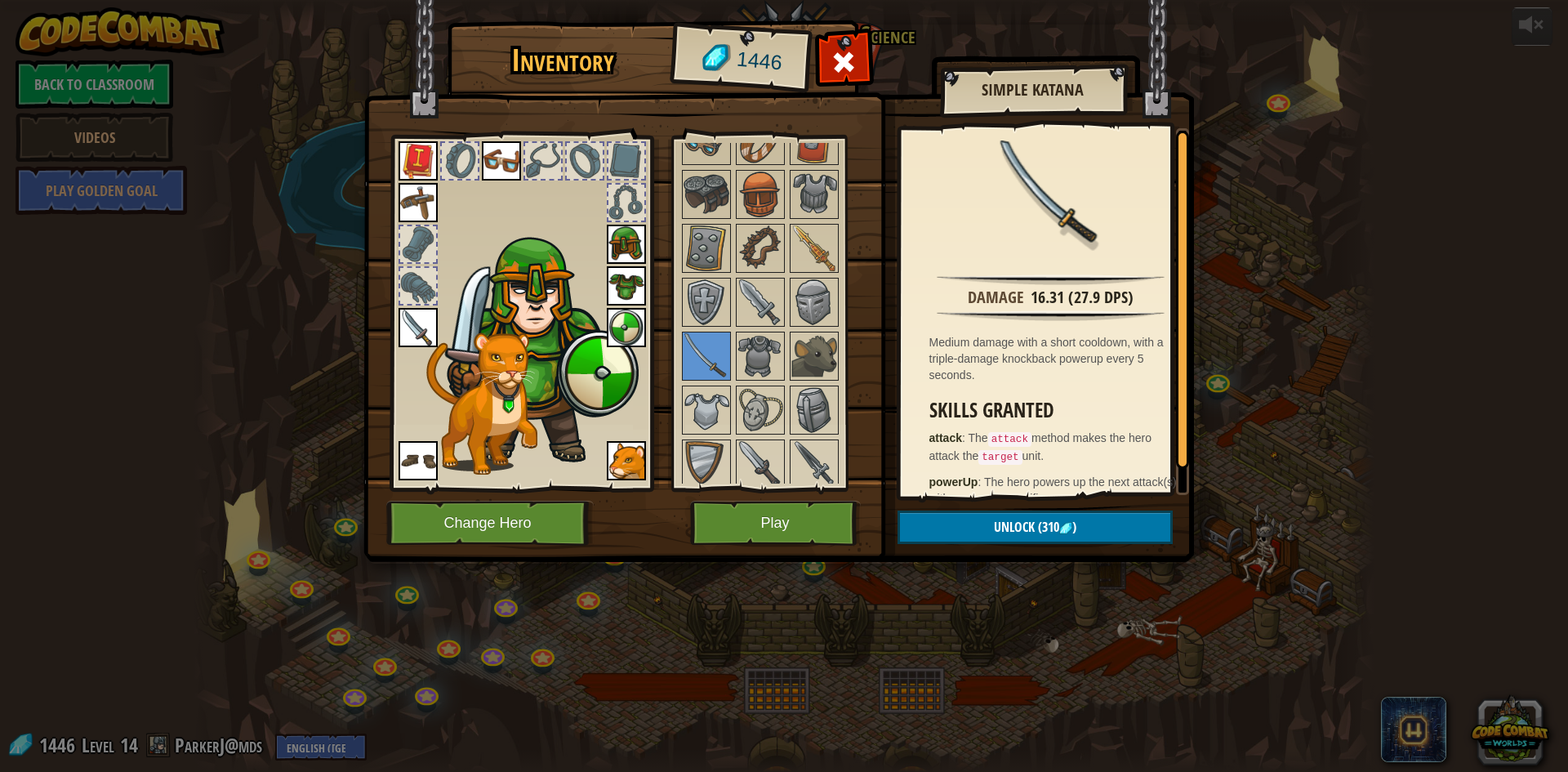
scroll to position [471, 0]
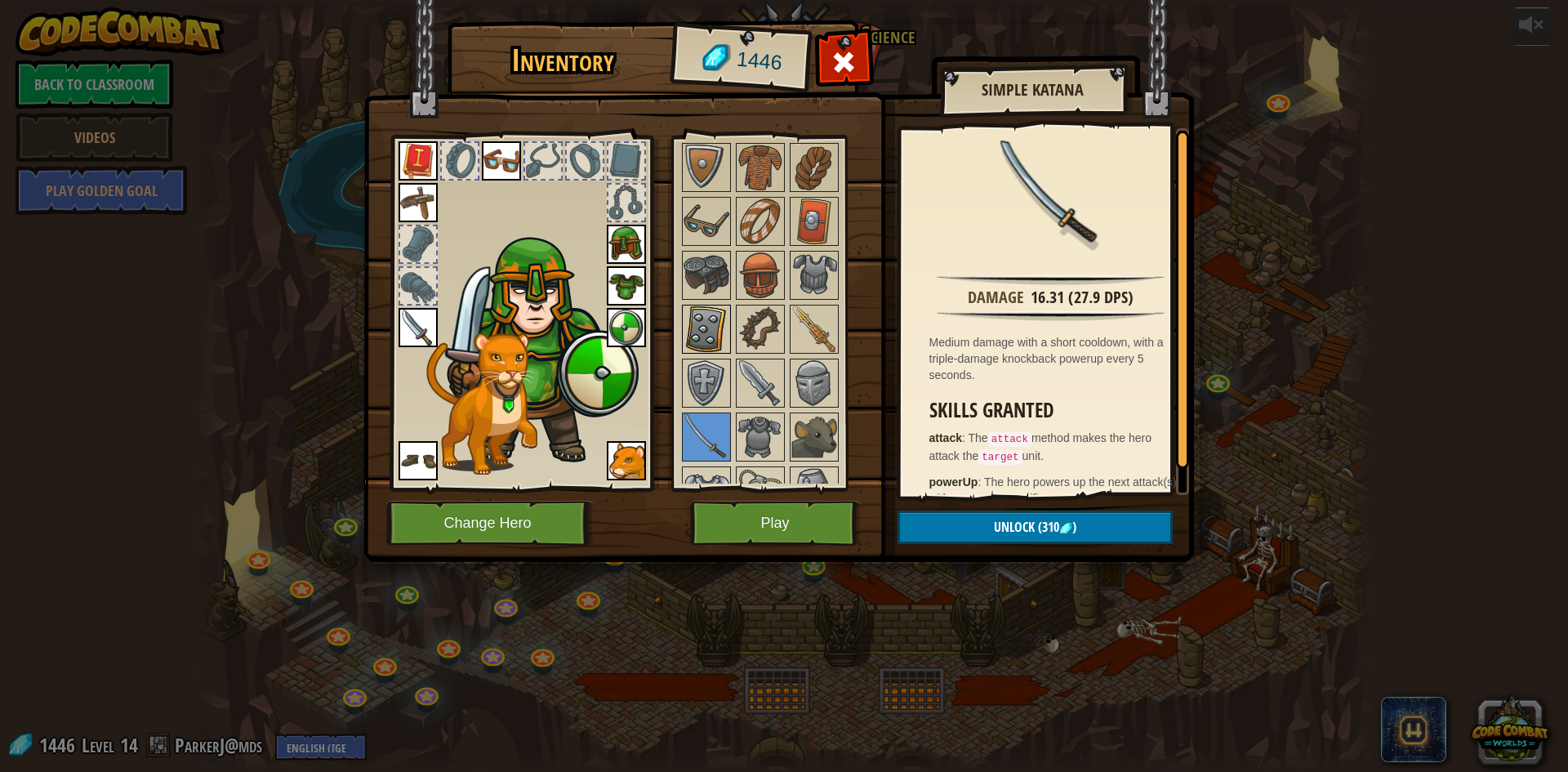
click at [712, 338] on img at bounding box center [706, 329] width 46 height 46
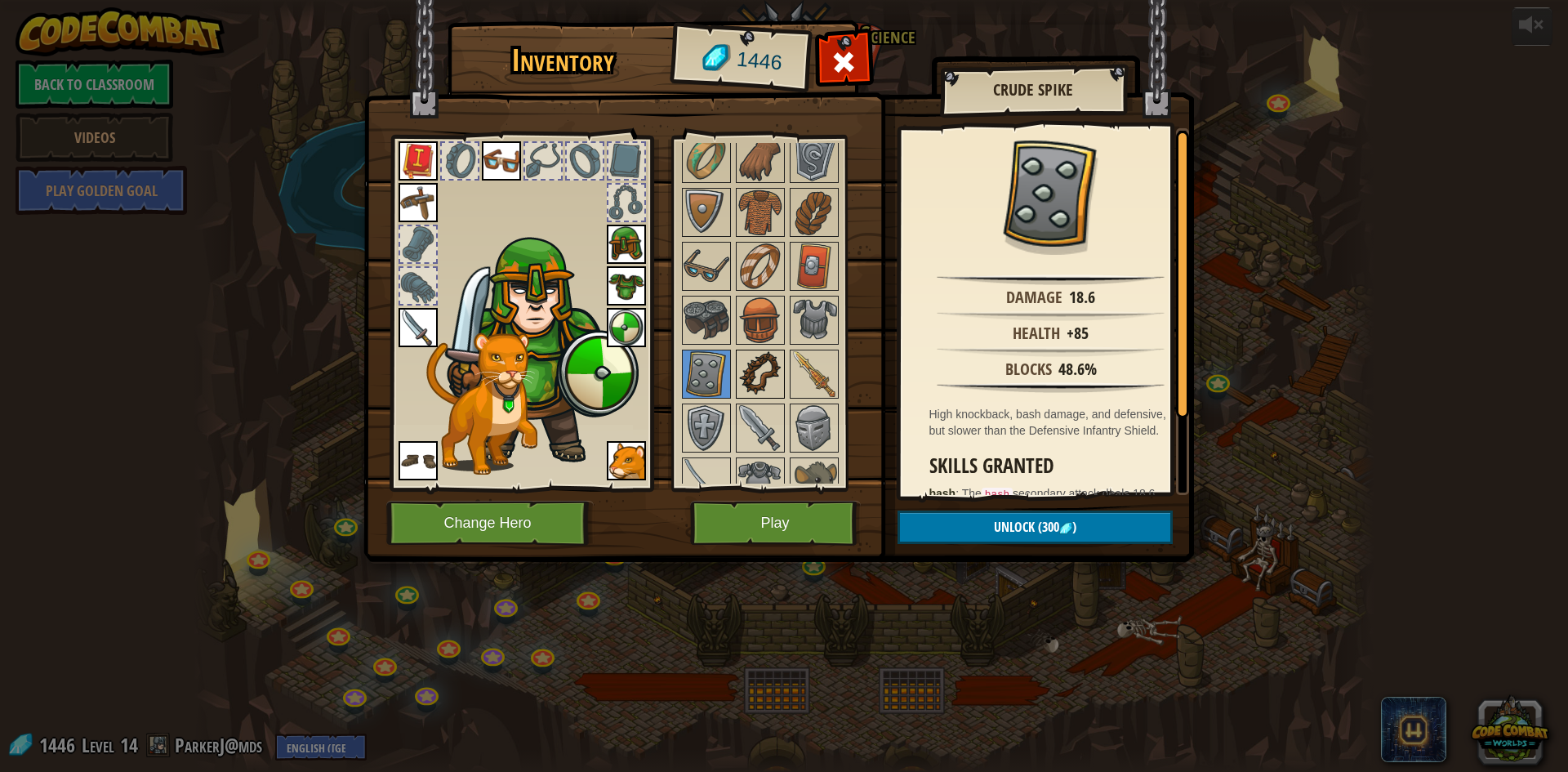
scroll to position [389, 0]
